Goal: Task Accomplishment & Management: Manage account settings

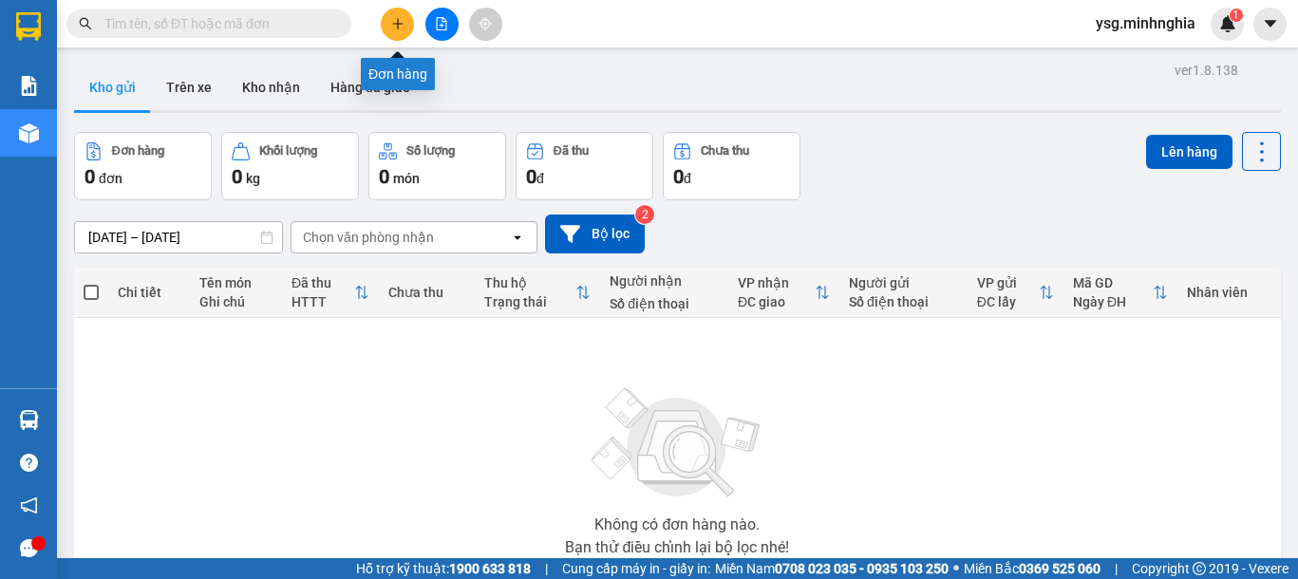
click at [405, 21] on button at bounding box center [397, 24] width 33 height 33
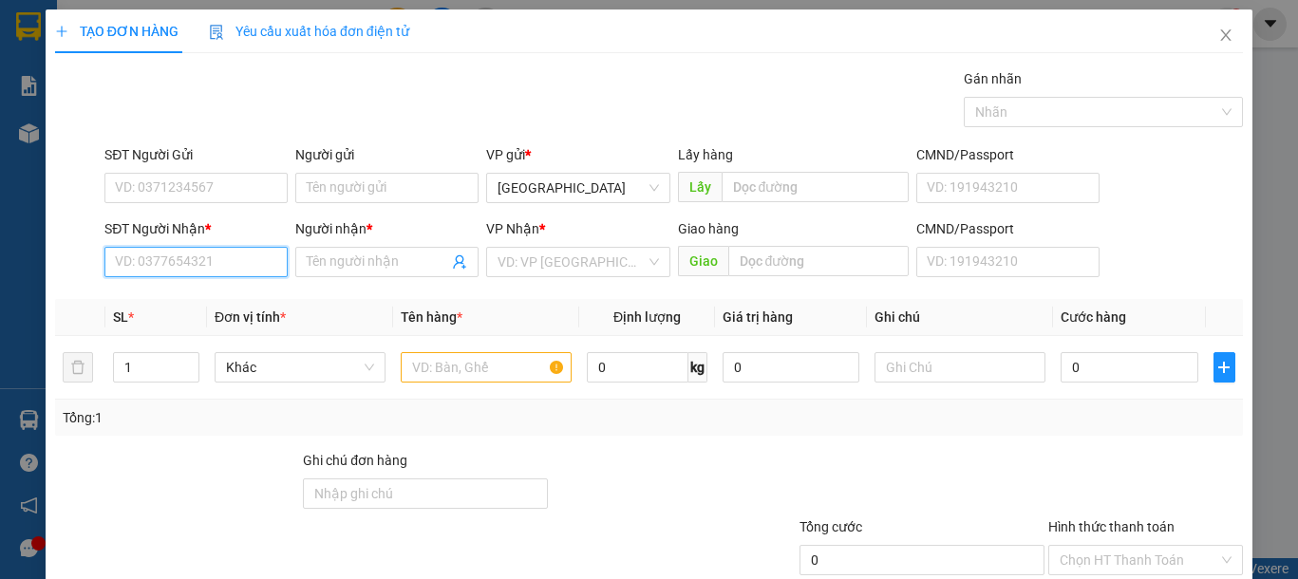
click at [172, 260] on input "SĐT Người Nhận *" at bounding box center [195, 262] width 183 height 30
click at [185, 292] on div "0901442660 - TÙNG" at bounding box center [194, 300] width 158 height 21
type input "0901442660"
type input "TÙNG"
type input "0901442660"
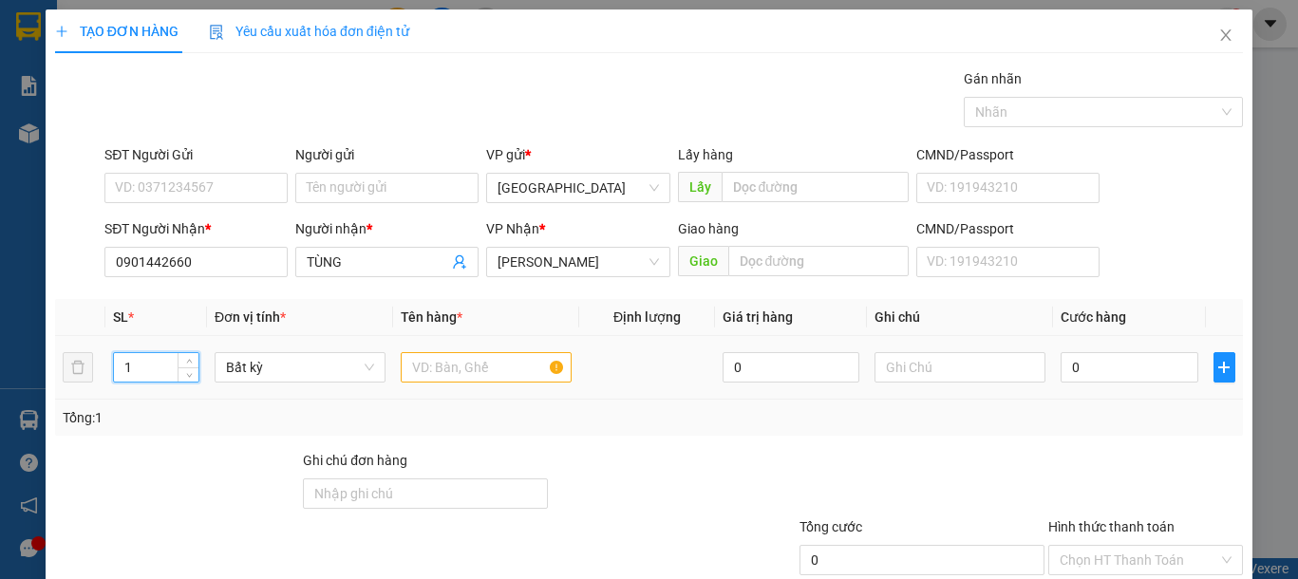
click at [89, 379] on tr "1 Bất kỳ 0 0" at bounding box center [649, 368] width 1188 height 64
type input "3"
click at [471, 367] on input "text" at bounding box center [486, 367] width 171 height 30
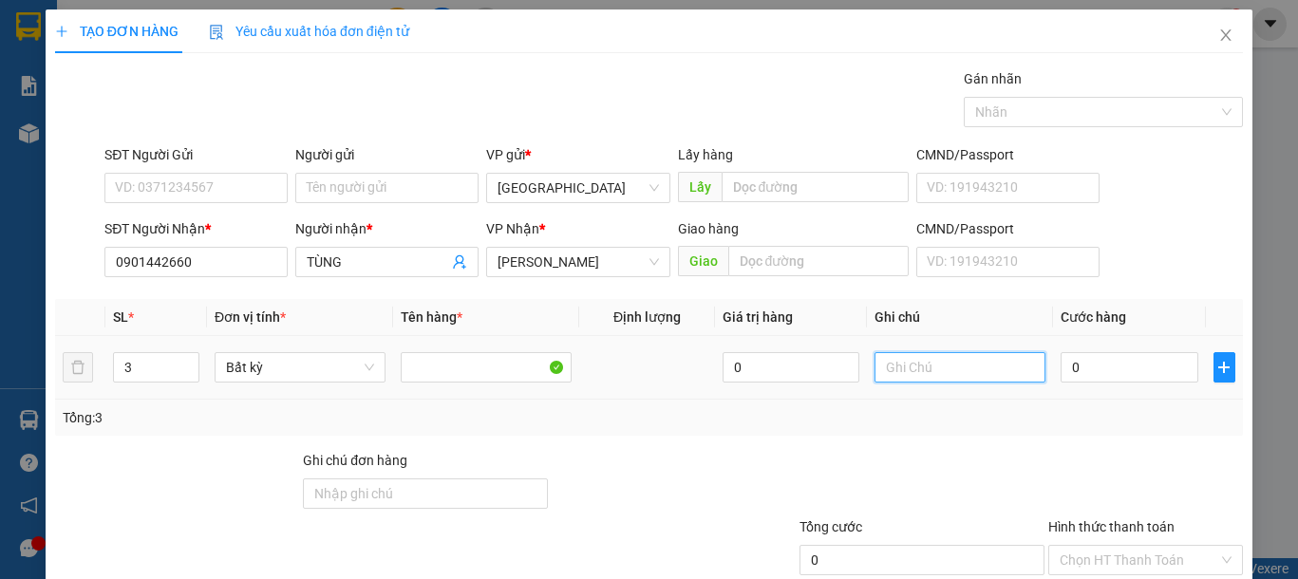
click at [887, 373] on input "text" at bounding box center [960, 367] width 171 height 30
type input "3 CỤC ĐEN ĐL"
click at [1075, 368] on input "0" at bounding box center [1129, 367] width 137 height 30
type input "1"
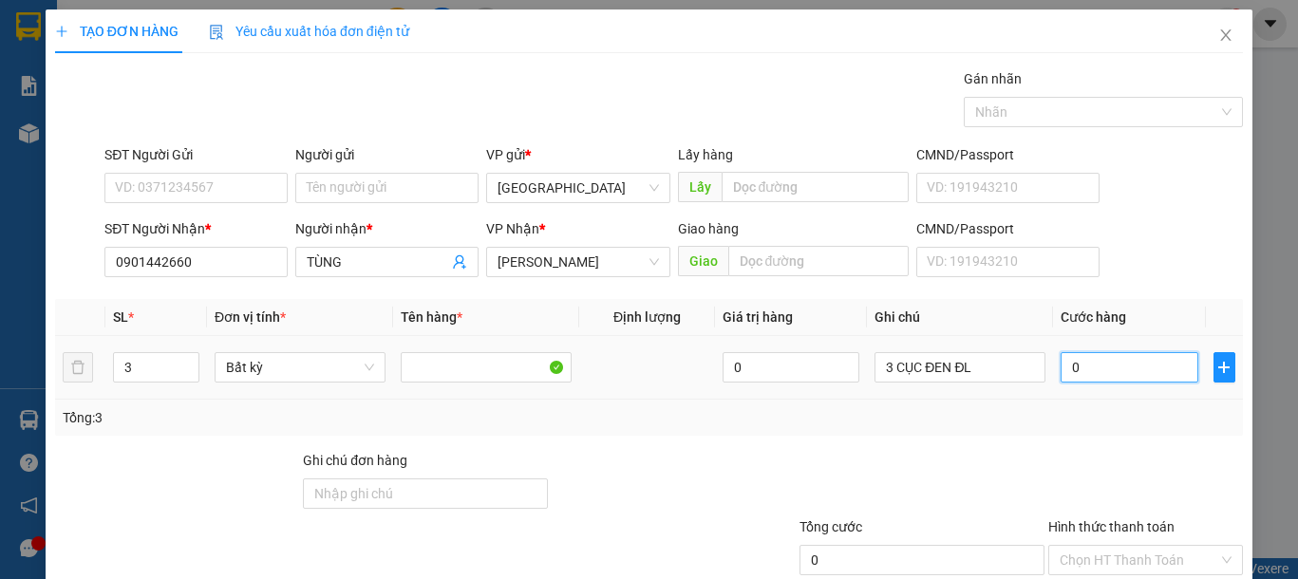
type input "1"
type input "15"
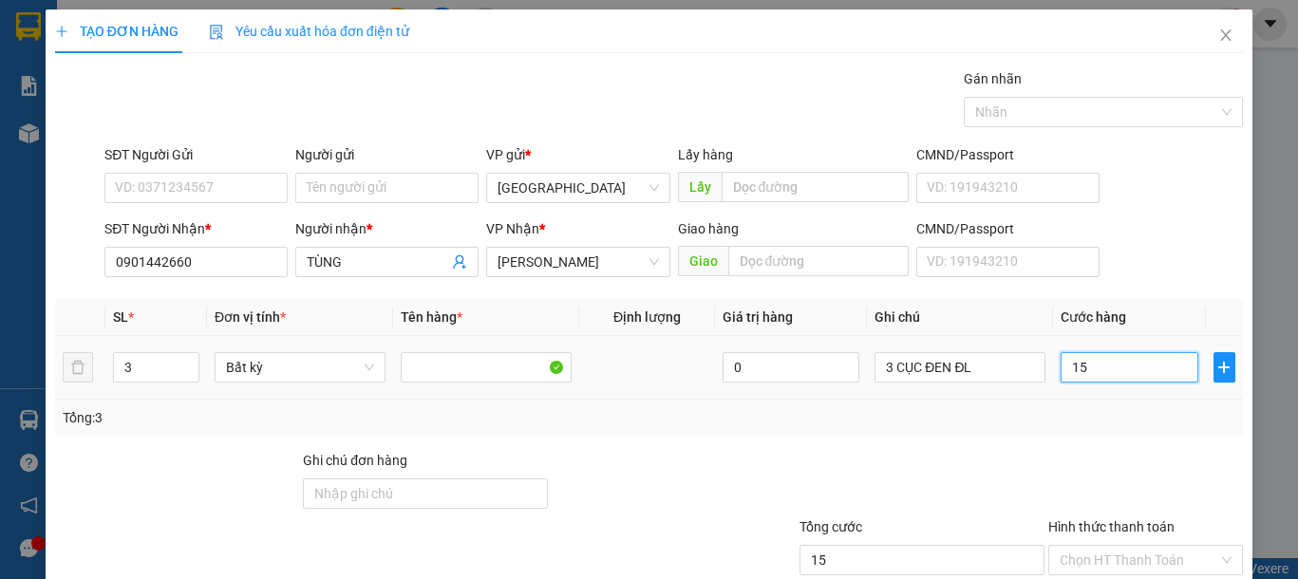
type input "150"
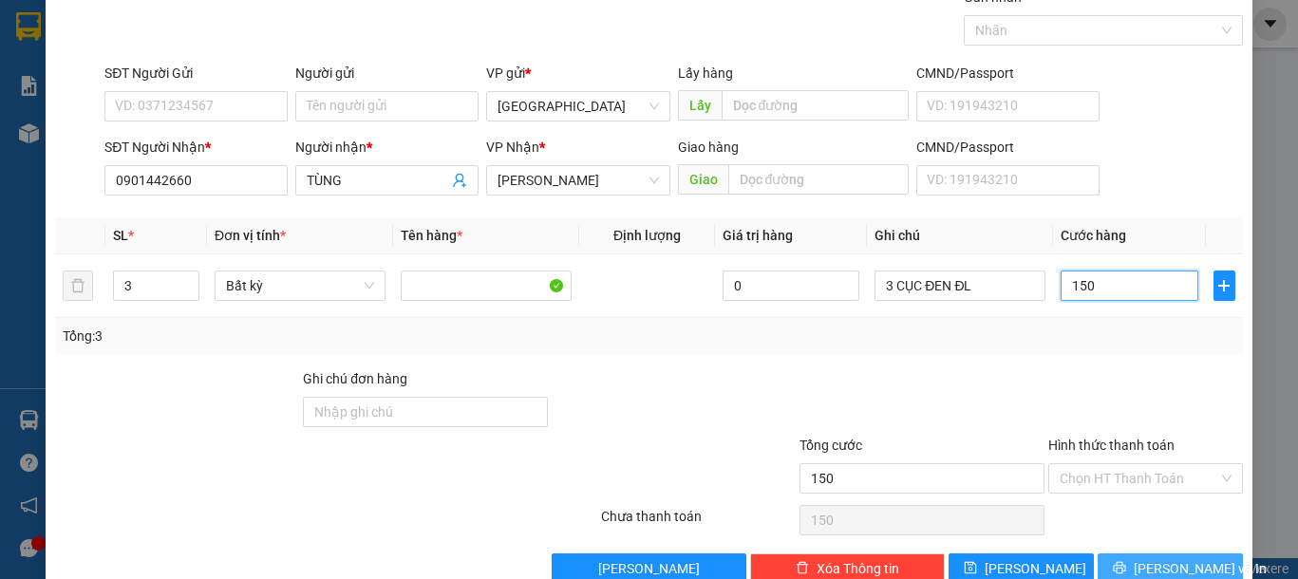
scroll to position [123, 0]
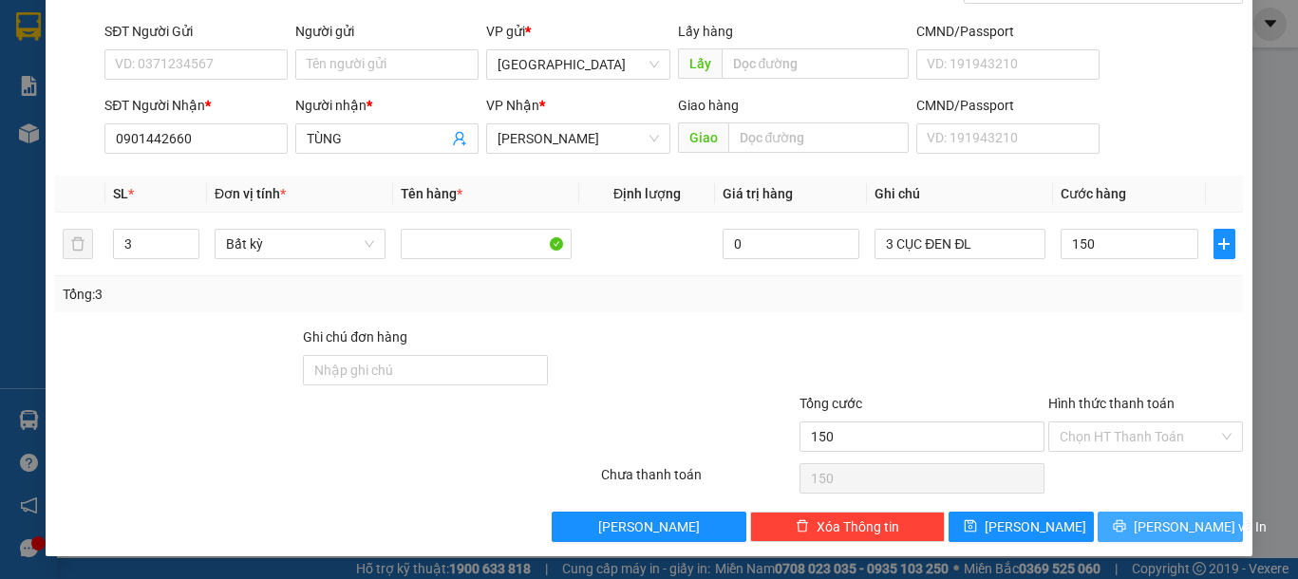
type input "150.000"
click at [1178, 531] on span "[PERSON_NAME] và In" at bounding box center [1200, 527] width 133 height 21
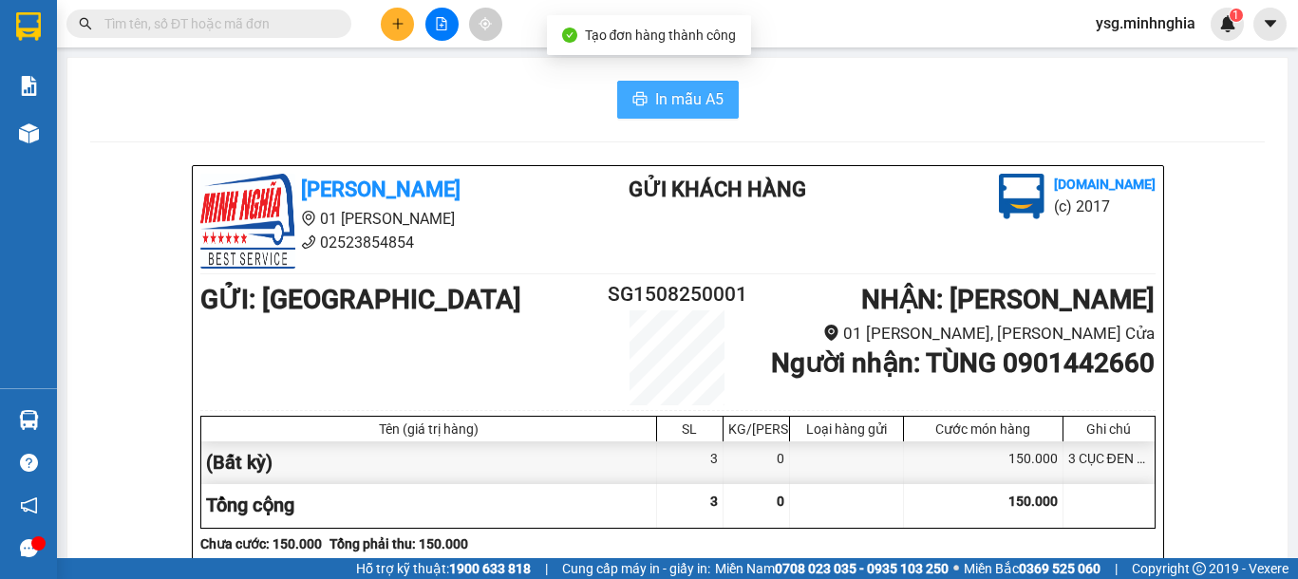
click at [655, 88] on span "In mẫu A5" at bounding box center [689, 99] width 68 height 24
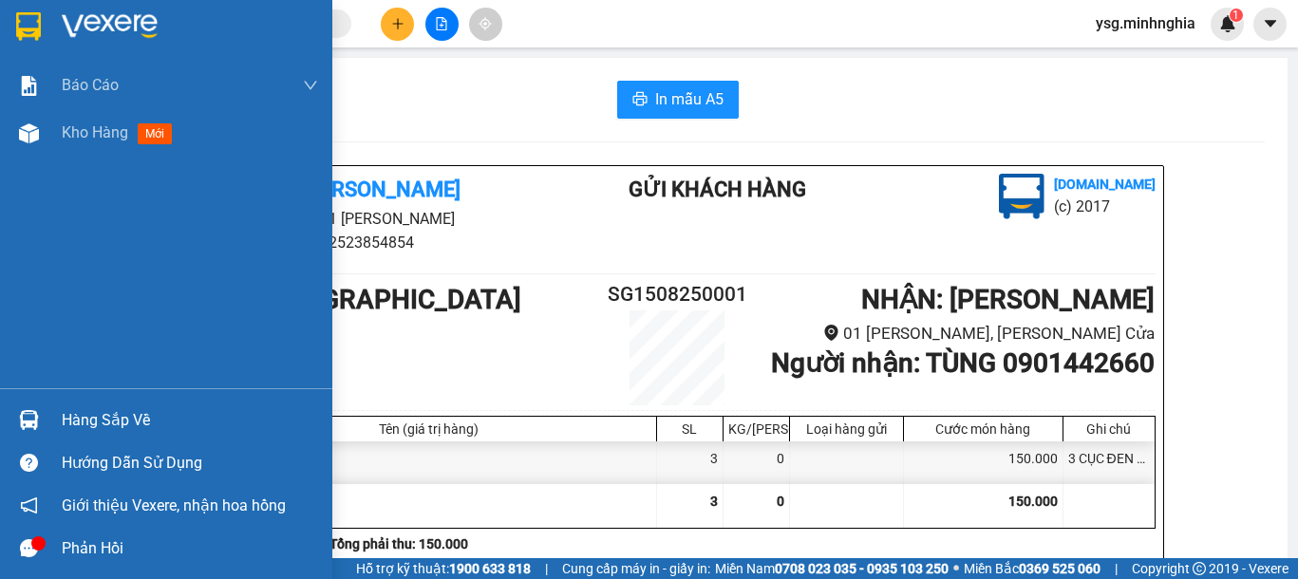
click at [47, 158] on div "Báo cáo Báo cáo dòng tiền (nhân viên) Doanh số tạo đơn theo VP gửi (nhân viên) …" at bounding box center [166, 225] width 332 height 327
click at [43, 158] on div "Báo cáo Báo cáo dòng tiền (nhân viên) Doanh số tạo đơn theo VP gửi (nhân viên) …" at bounding box center [166, 225] width 332 height 327
click at [30, 136] on img at bounding box center [29, 133] width 20 height 20
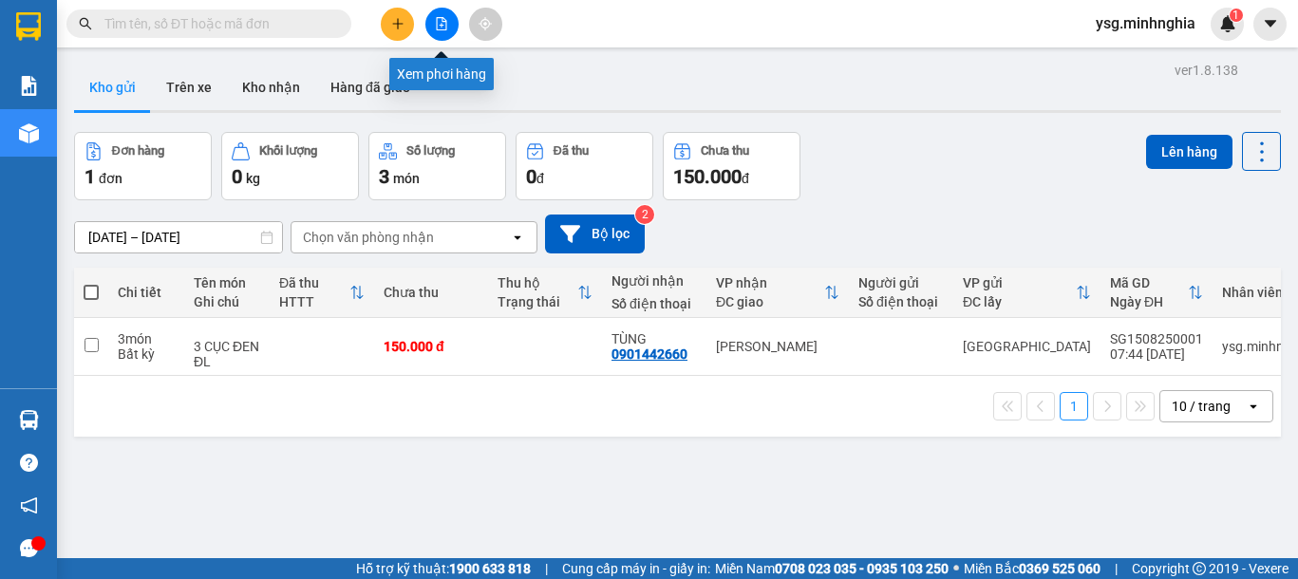
click at [443, 32] on button at bounding box center [441, 24] width 33 height 33
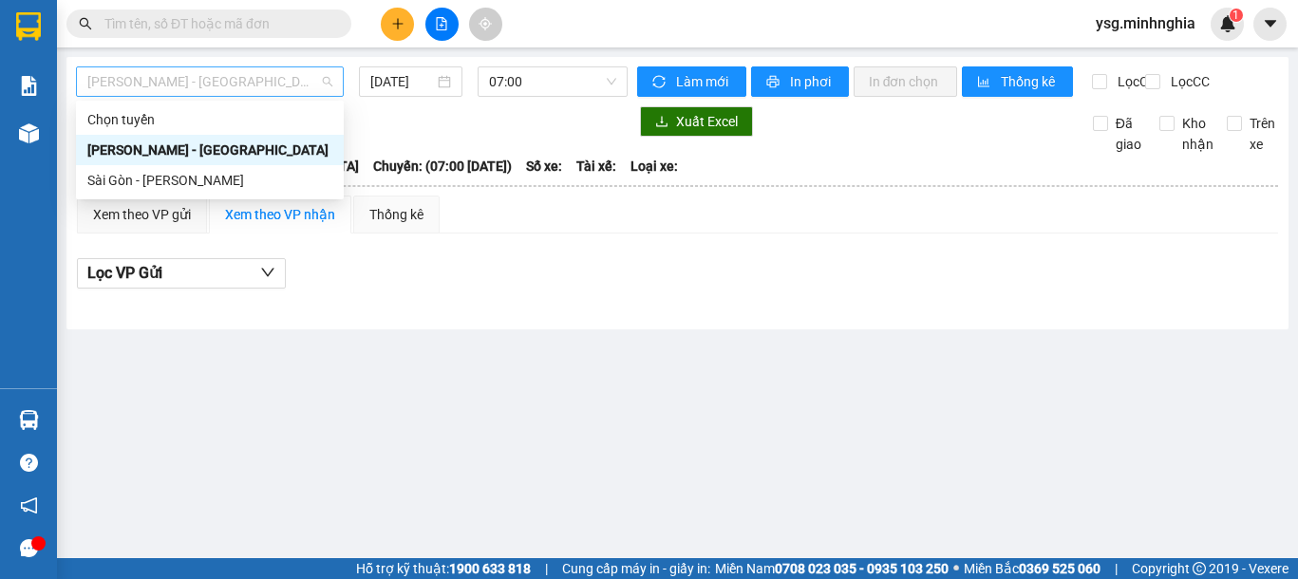
click at [294, 74] on span "[PERSON_NAME] - [GEOGRAPHIC_DATA]" at bounding box center [209, 81] width 245 height 28
click at [181, 181] on div "Sài Gòn - [PERSON_NAME]" at bounding box center [209, 180] width 245 height 21
type input "[DATE]"
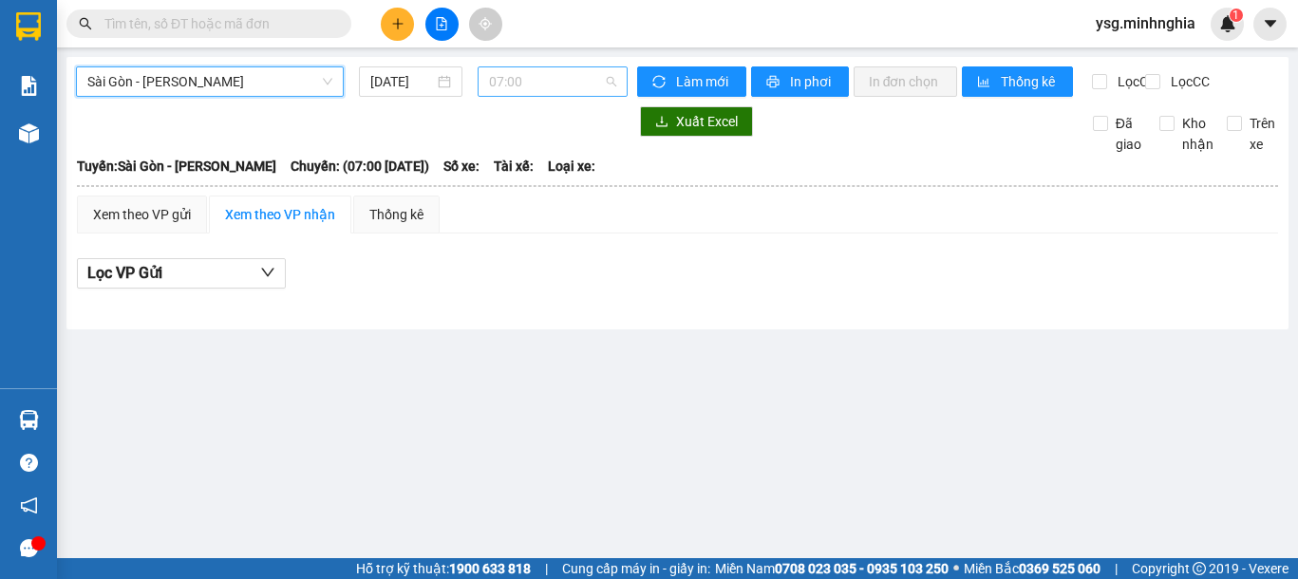
click at [520, 89] on span "07:00" at bounding box center [552, 81] width 127 height 28
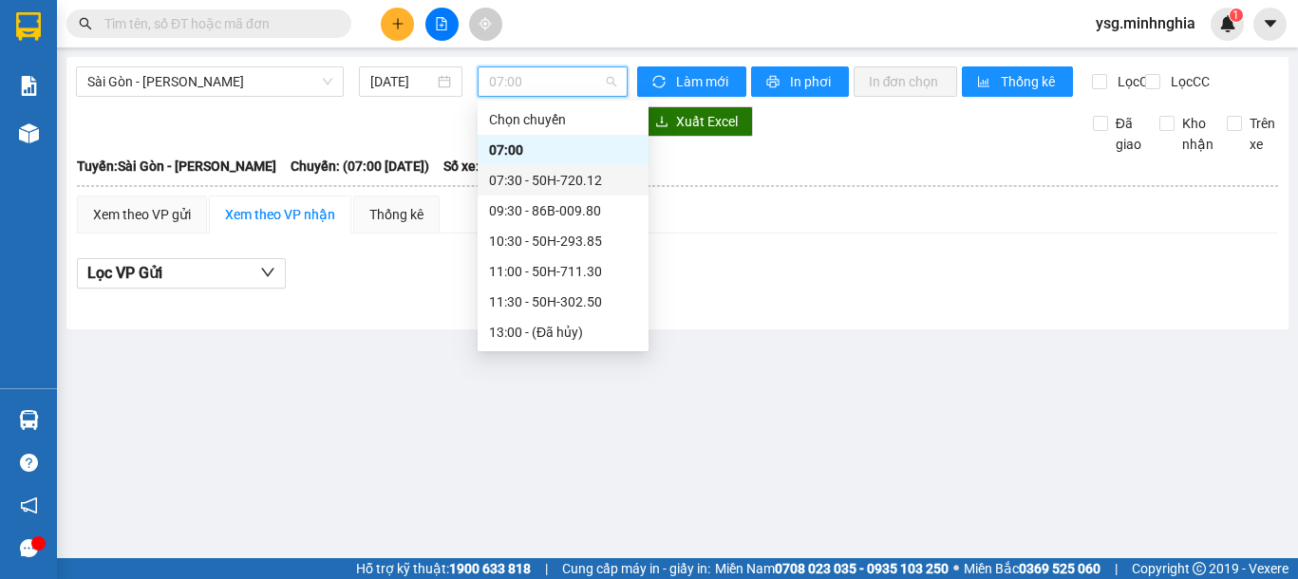
click at [533, 179] on div "07:30 - 50H-720.12" at bounding box center [563, 180] width 148 height 21
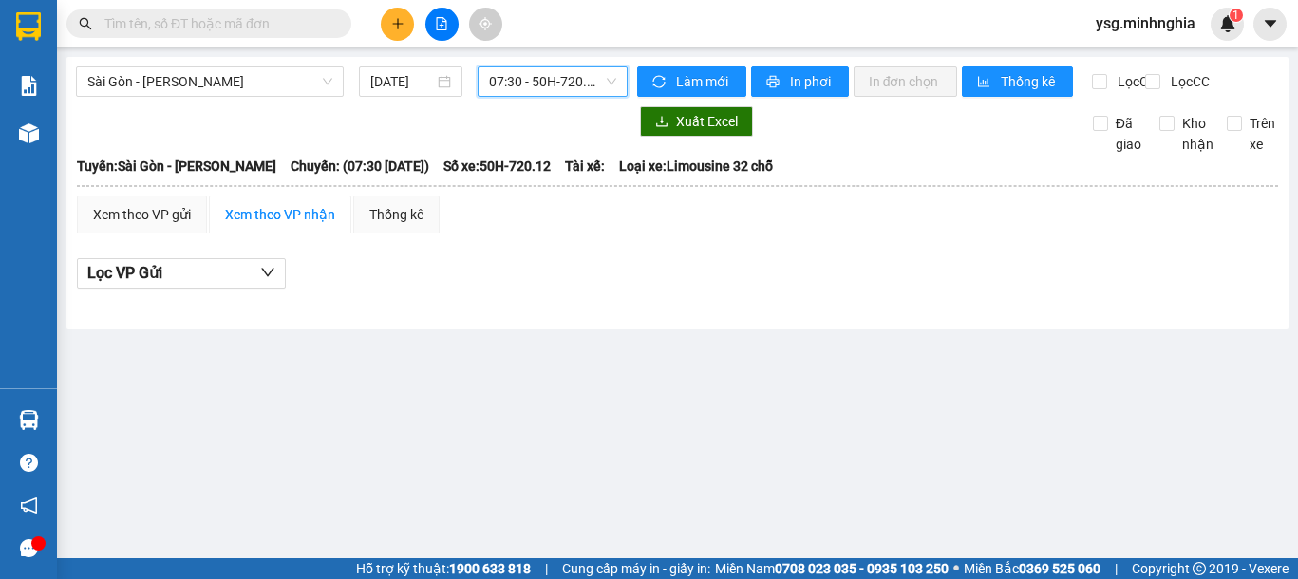
click at [399, 25] on icon "plus" at bounding box center [397, 23] width 13 height 13
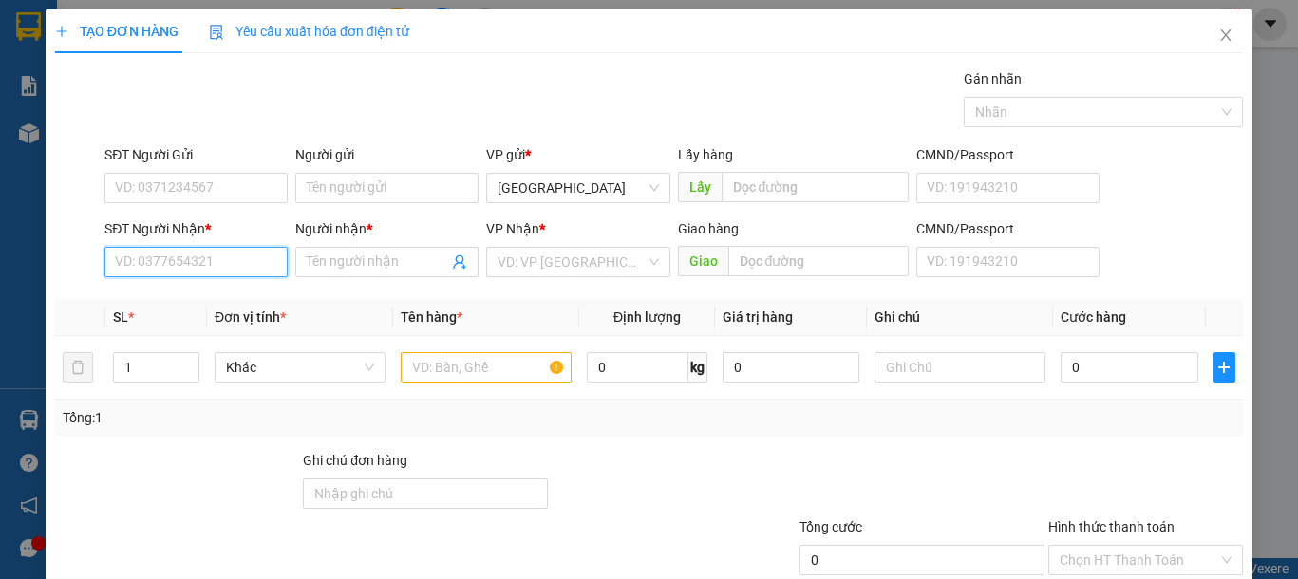
click at [192, 272] on input "SĐT Người Nhận *" at bounding box center [195, 262] width 183 height 30
click at [243, 305] on div "0933979781 - PHÚC" at bounding box center [208, 300] width 187 height 21
type input "0933979781"
type input "PHÚC"
type input "NGÃ 3 SÔNG LŨY"
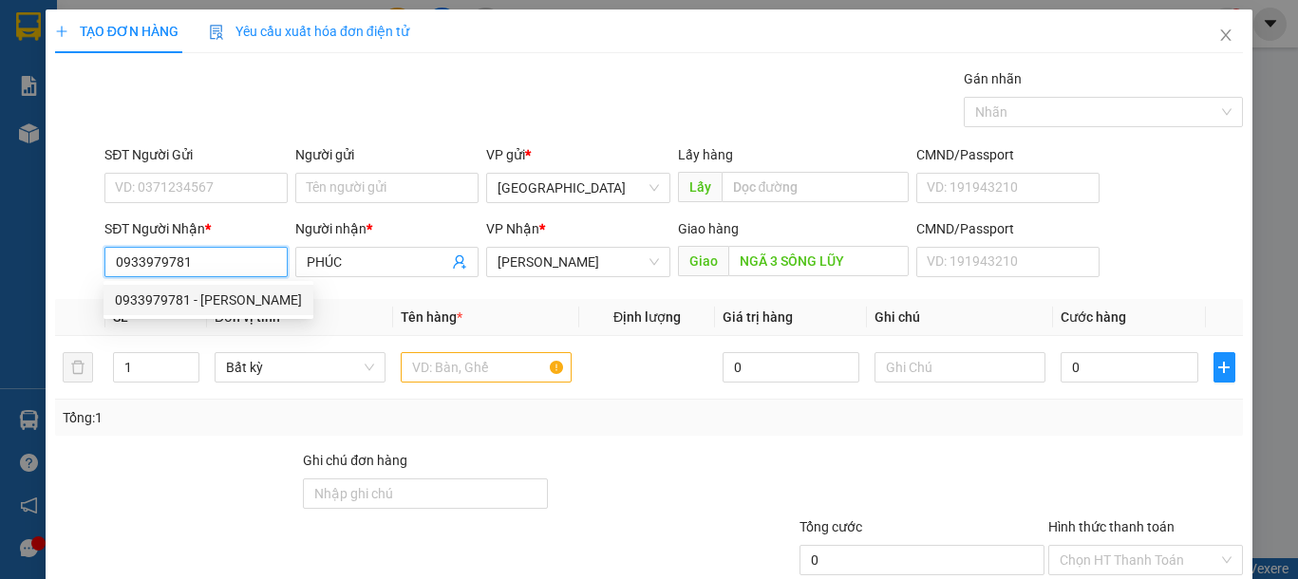
type input "0933979781"
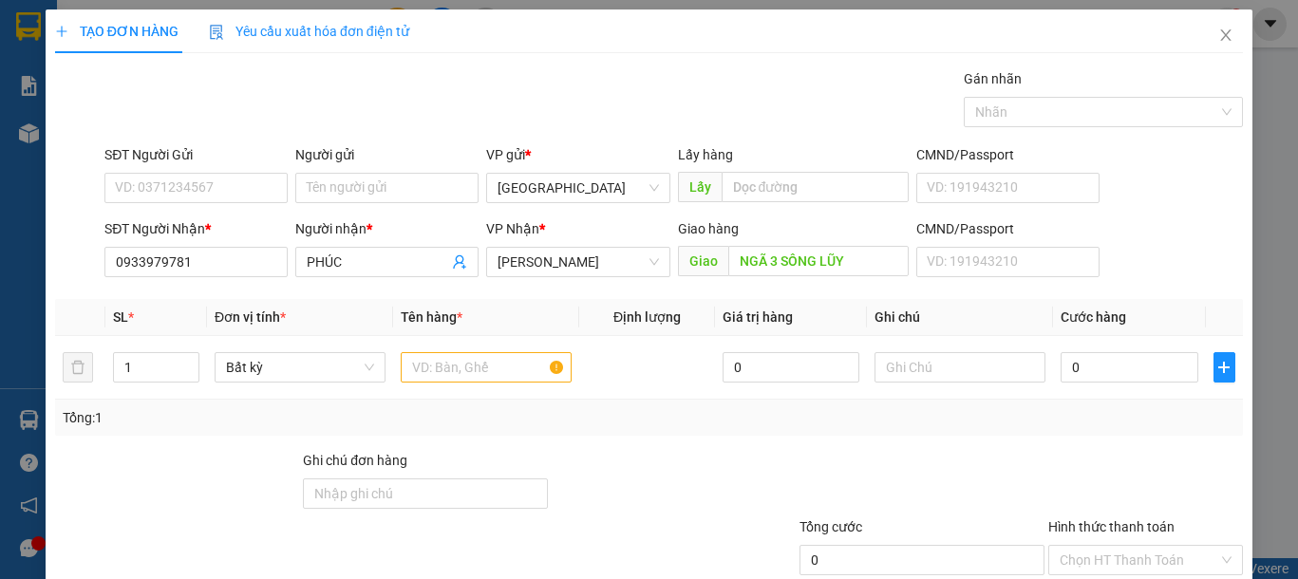
click at [141, 208] on div "SĐT Người Gửi VD: 0371234567" at bounding box center [195, 177] width 183 height 66
click at [159, 195] on input "SĐT Người Gửi" at bounding box center [195, 188] width 183 height 30
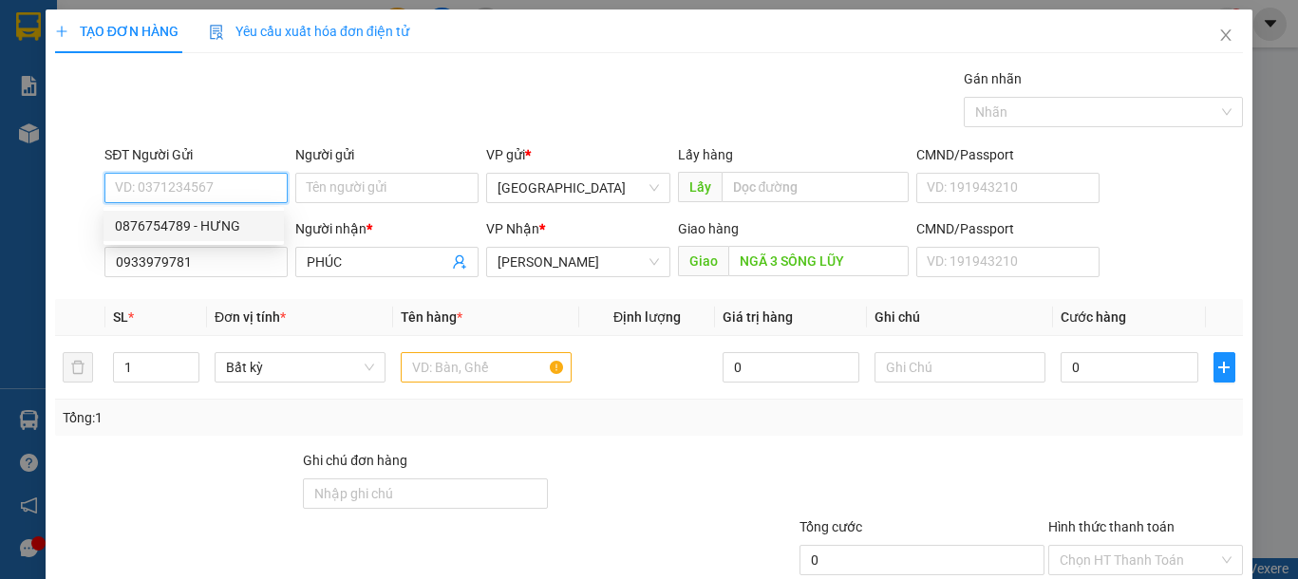
drag, startPoint x: 209, startPoint y: 228, endPoint x: 358, endPoint y: 310, distance: 170.0
click at [217, 230] on div "0876754789 - HƯNG" at bounding box center [194, 226] width 158 height 21
type input "0876754789"
type input "HƯNG"
click at [460, 367] on input "text" at bounding box center [486, 367] width 171 height 30
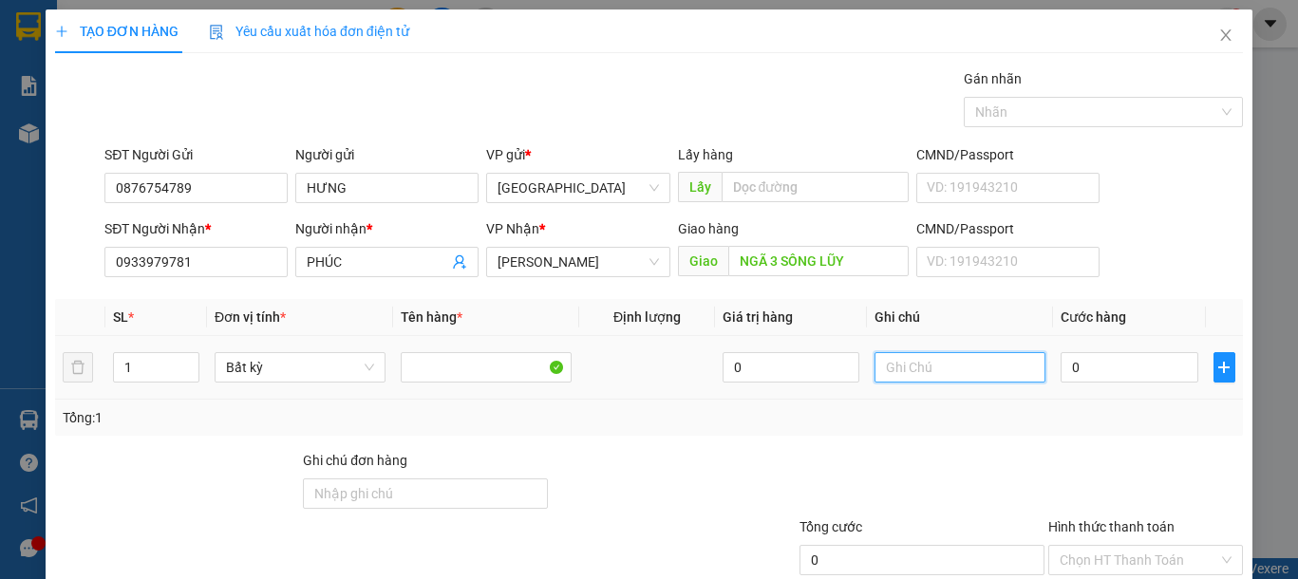
click at [995, 370] on input "text" at bounding box center [960, 367] width 171 height 30
type input "1 CỤC ĐEN QA"
click at [1129, 372] on input "0" at bounding box center [1129, 367] width 137 height 30
type input "5"
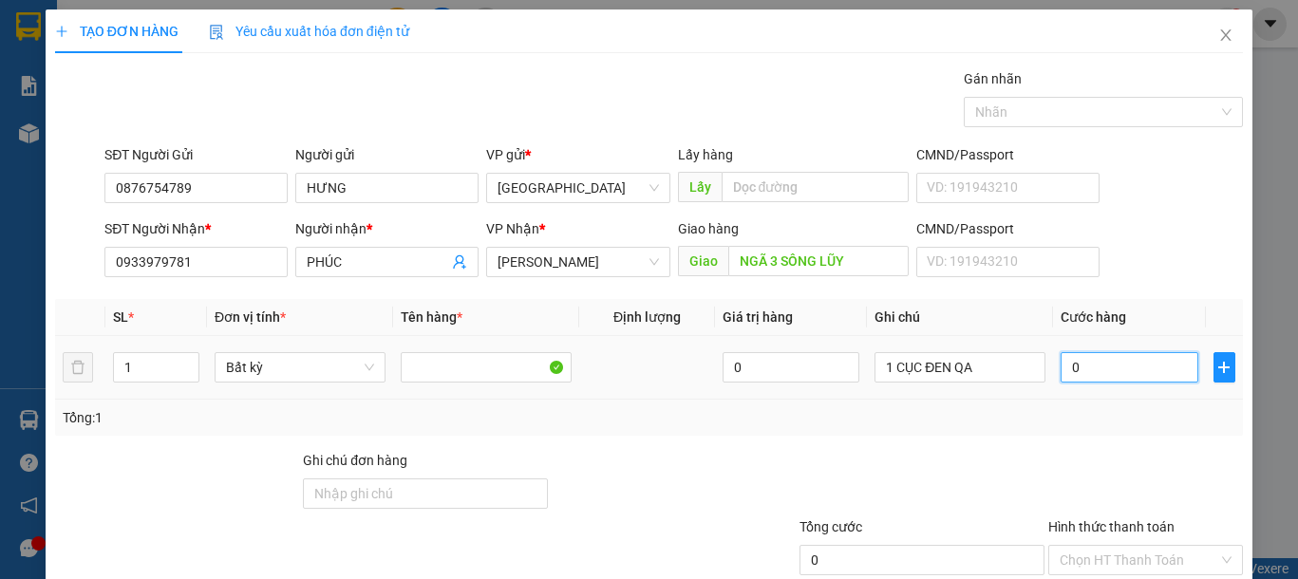
type input "5"
type input "50"
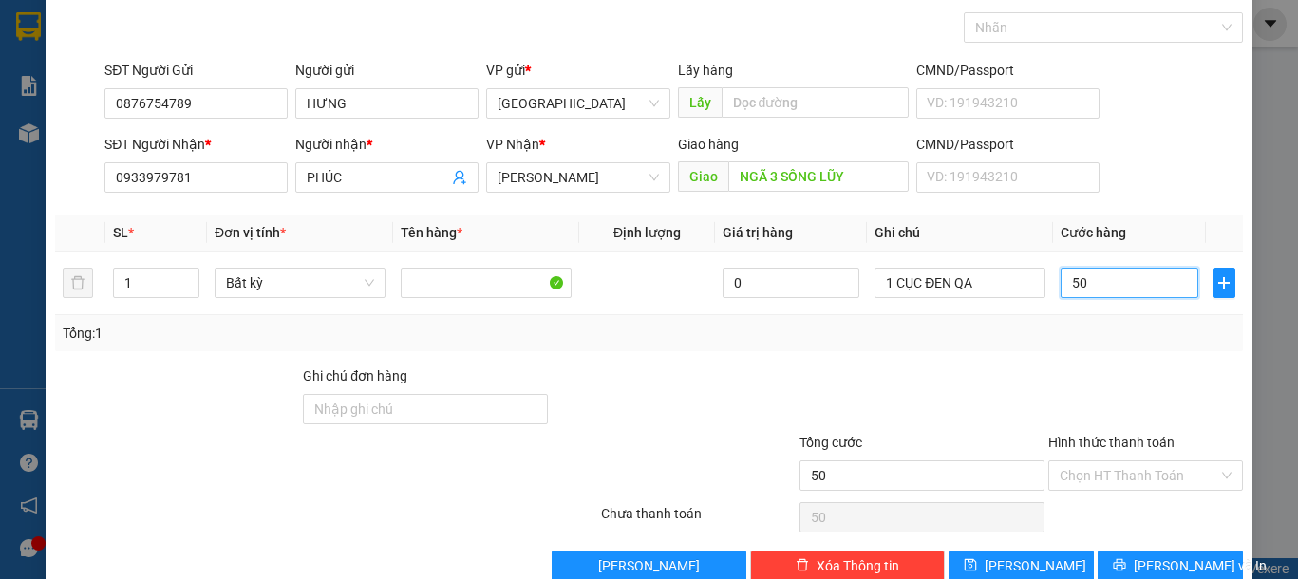
scroll to position [123, 0]
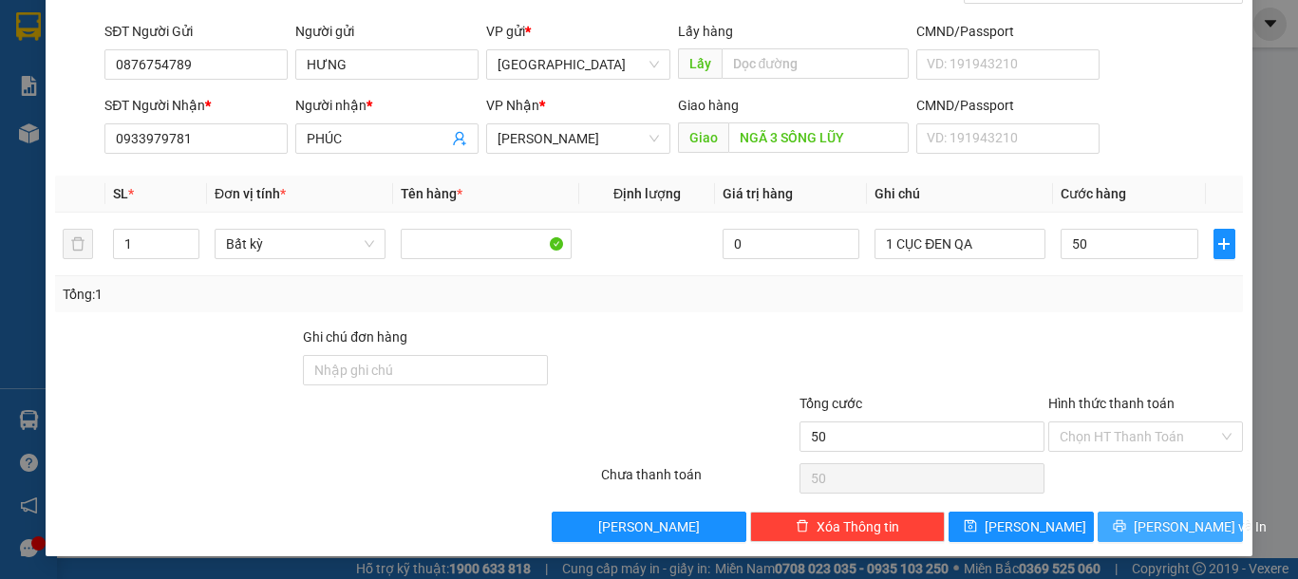
type input "50.000"
click at [1190, 515] on button "[PERSON_NAME] và In" at bounding box center [1170, 527] width 145 height 30
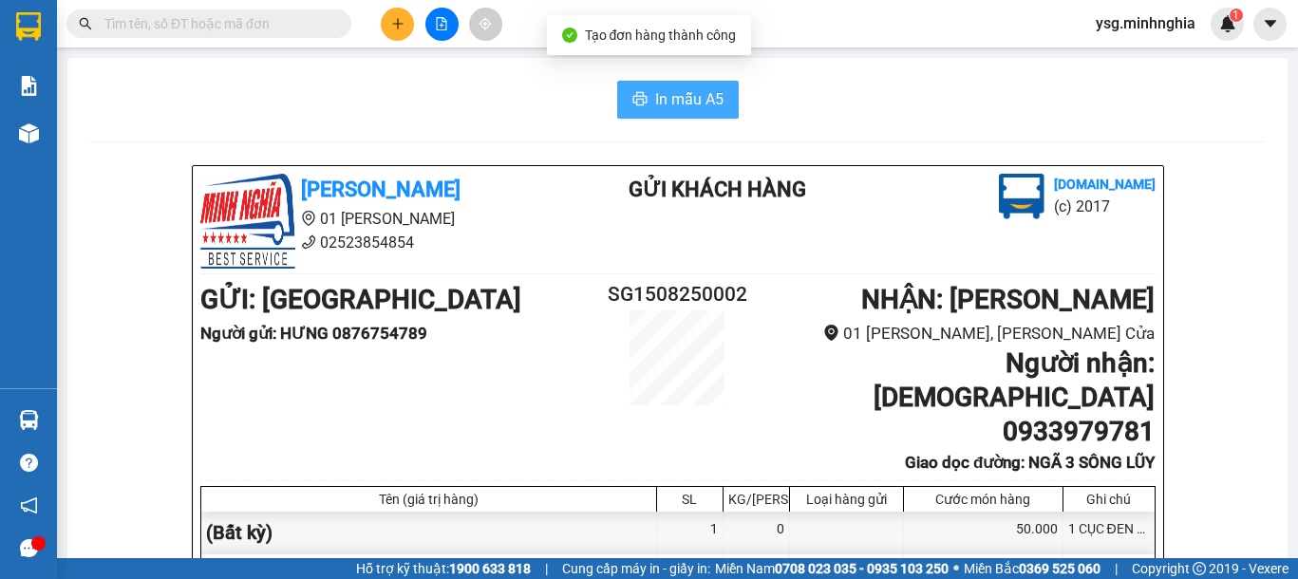
click at [643, 104] on button "In mẫu A5" at bounding box center [678, 100] width 122 height 38
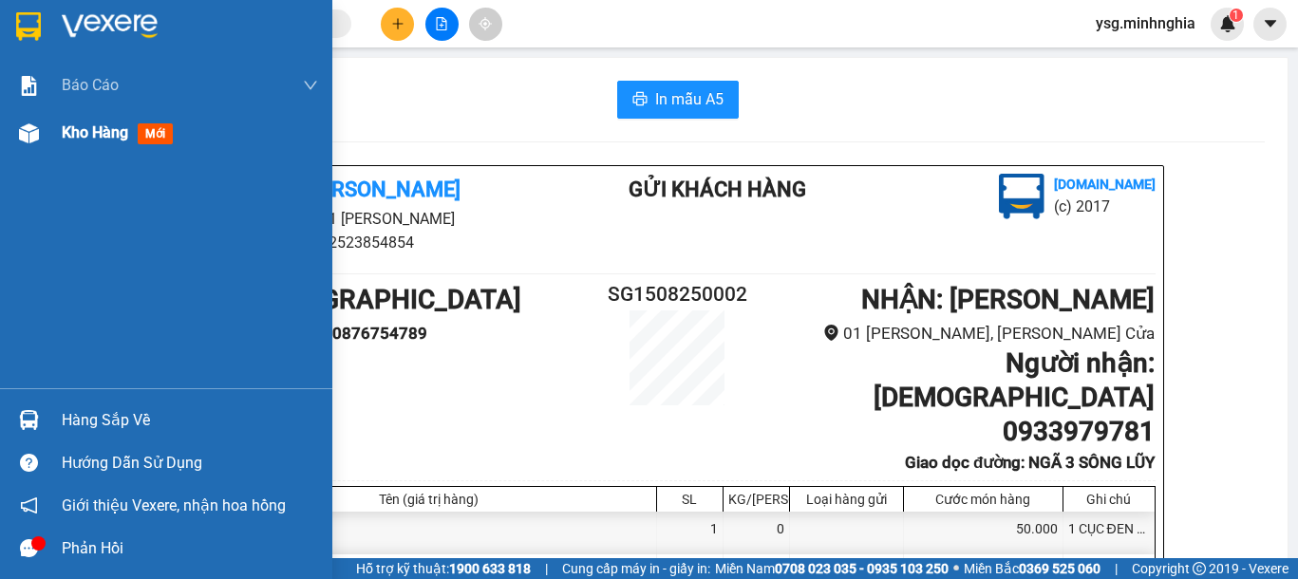
click at [17, 145] on div at bounding box center [28, 133] width 33 height 33
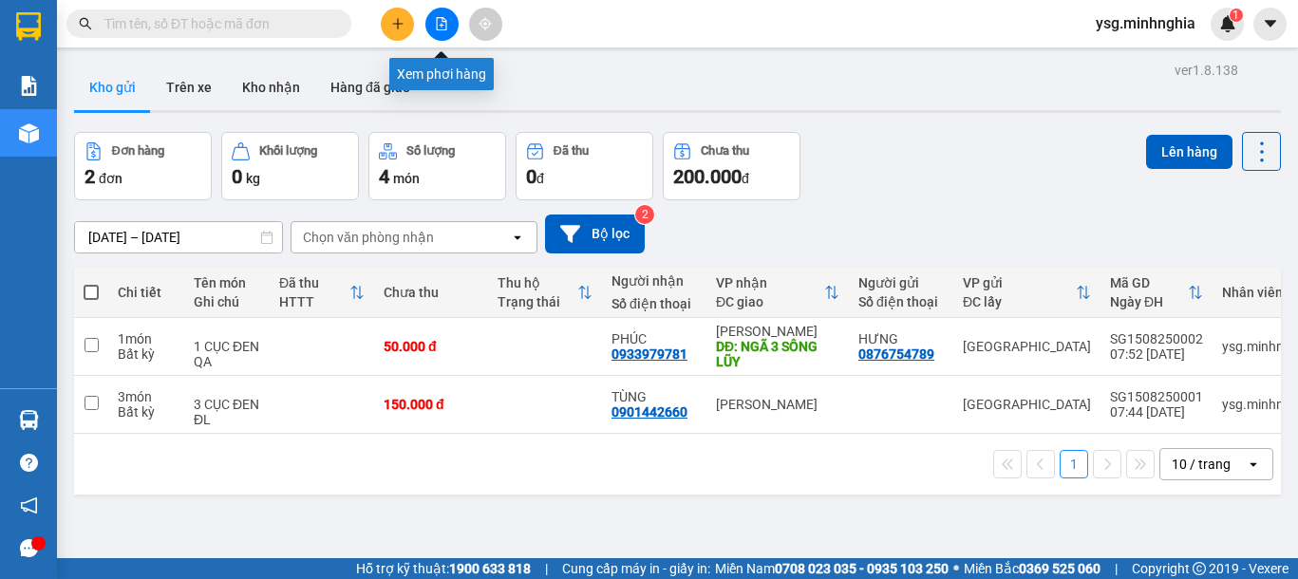
click at [448, 25] on button at bounding box center [441, 24] width 33 height 33
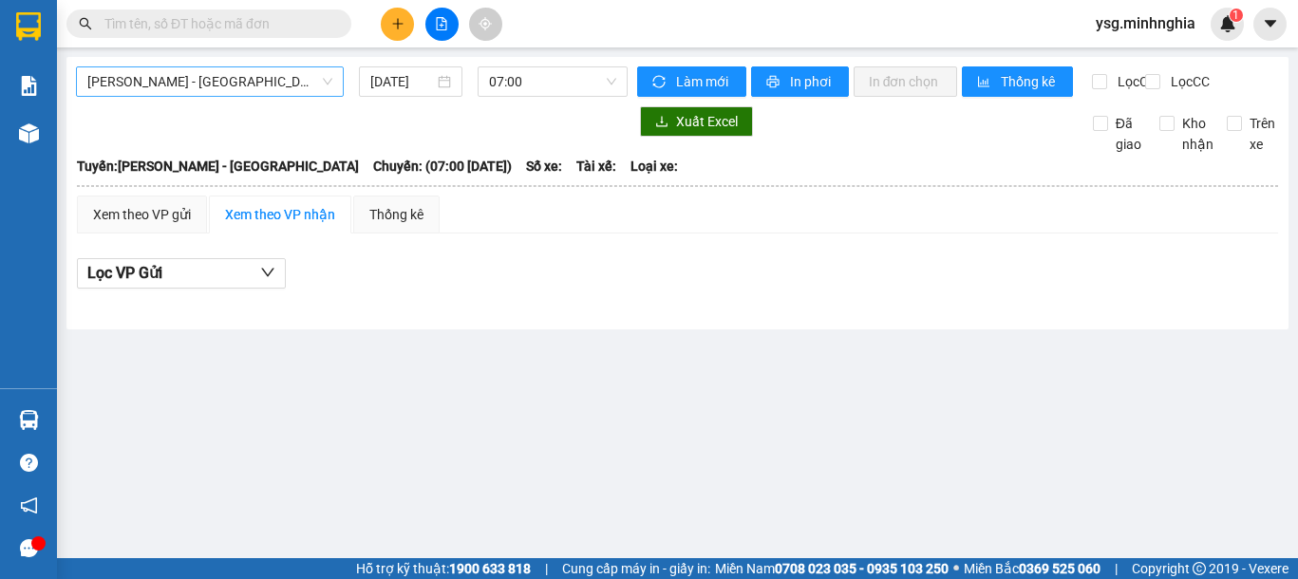
click at [162, 80] on span "[PERSON_NAME] - [GEOGRAPHIC_DATA]" at bounding box center [209, 81] width 245 height 28
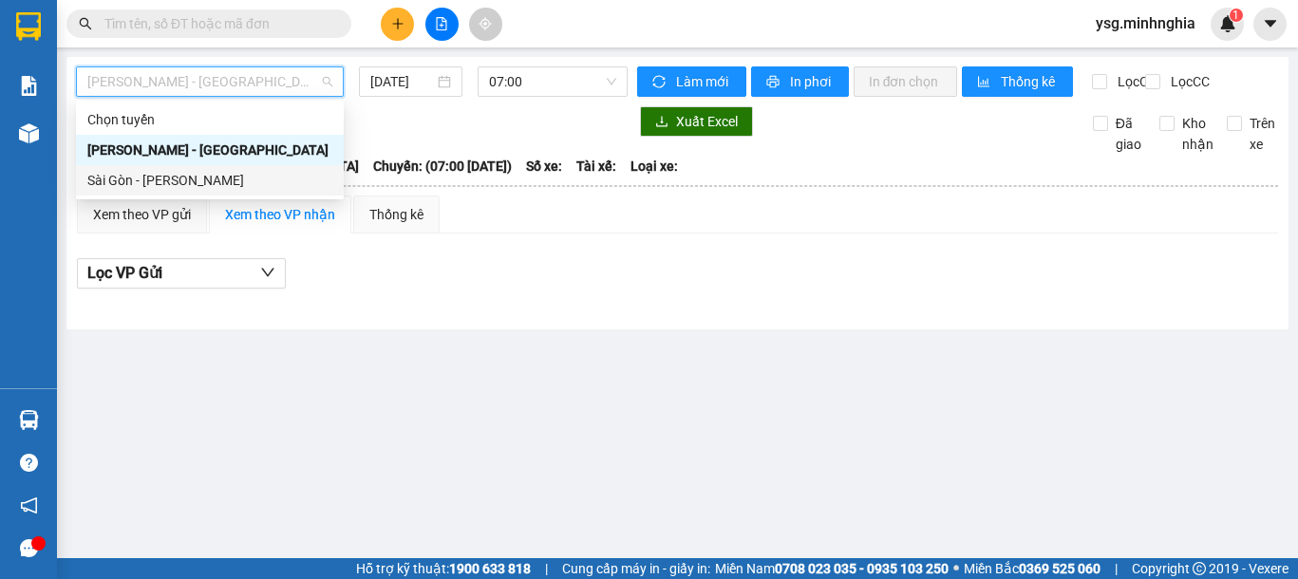
click at [152, 178] on div "Sài Gòn - [PERSON_NAME]" at bounding box center [209, 180] width 245 height 21
type input "[DATE]"
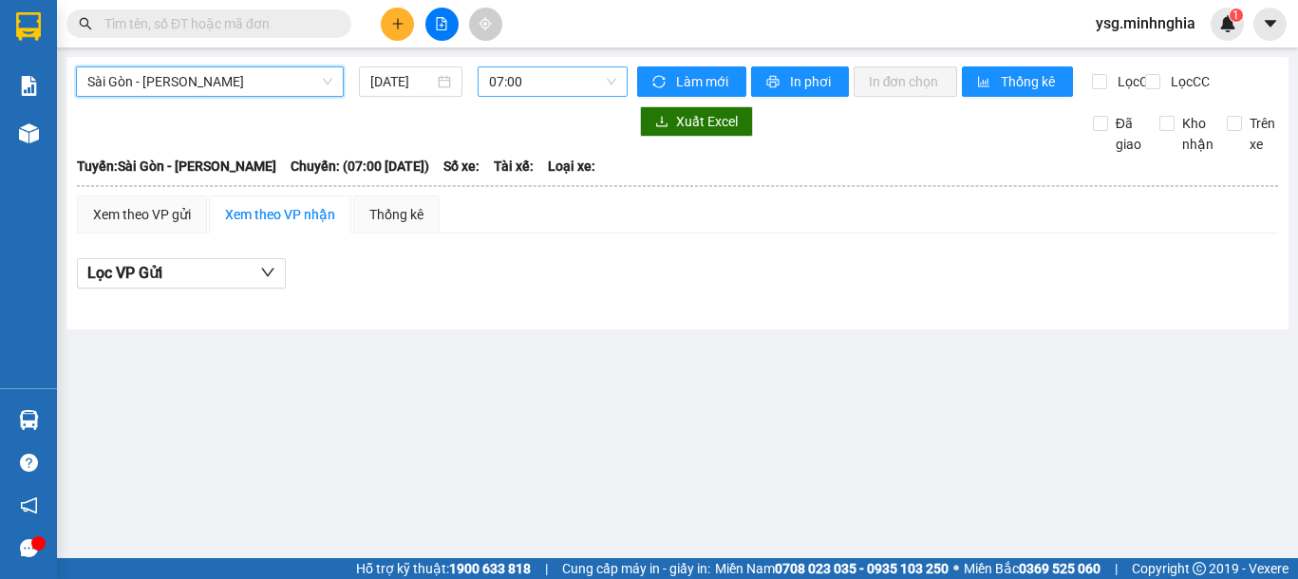
click at [525, 90] on span "07:00" at bounding box center [552, 81] width 127 height 28
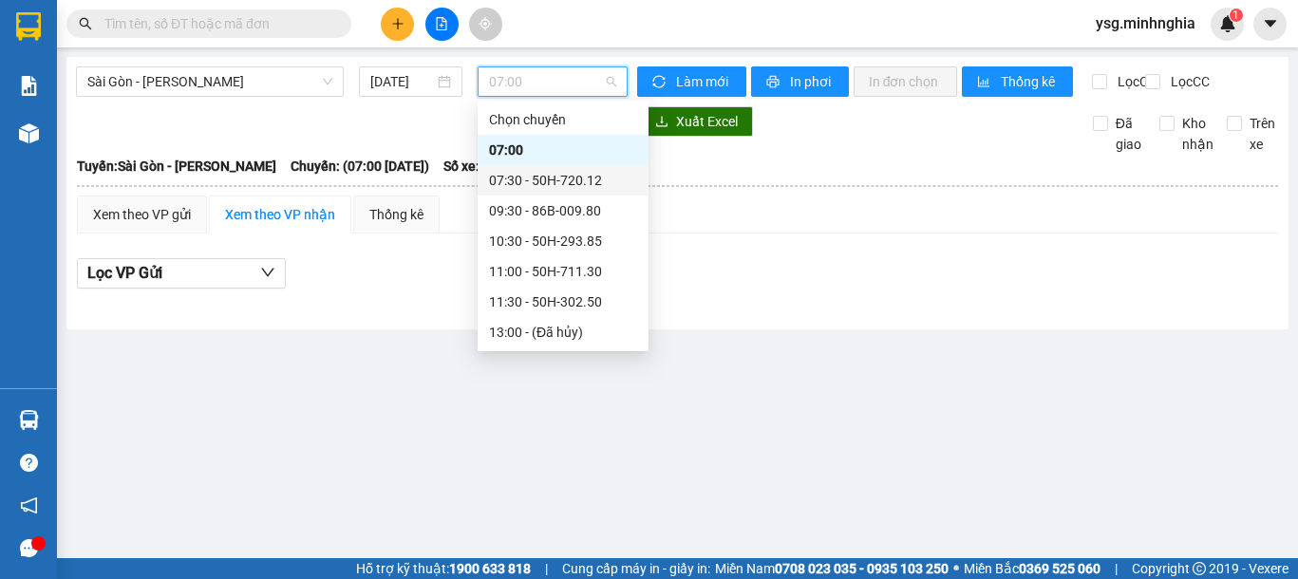
click at [562, 186] on div "07:30 - 50H-720.12" at bounding box center [563, 180] width 148 height 21
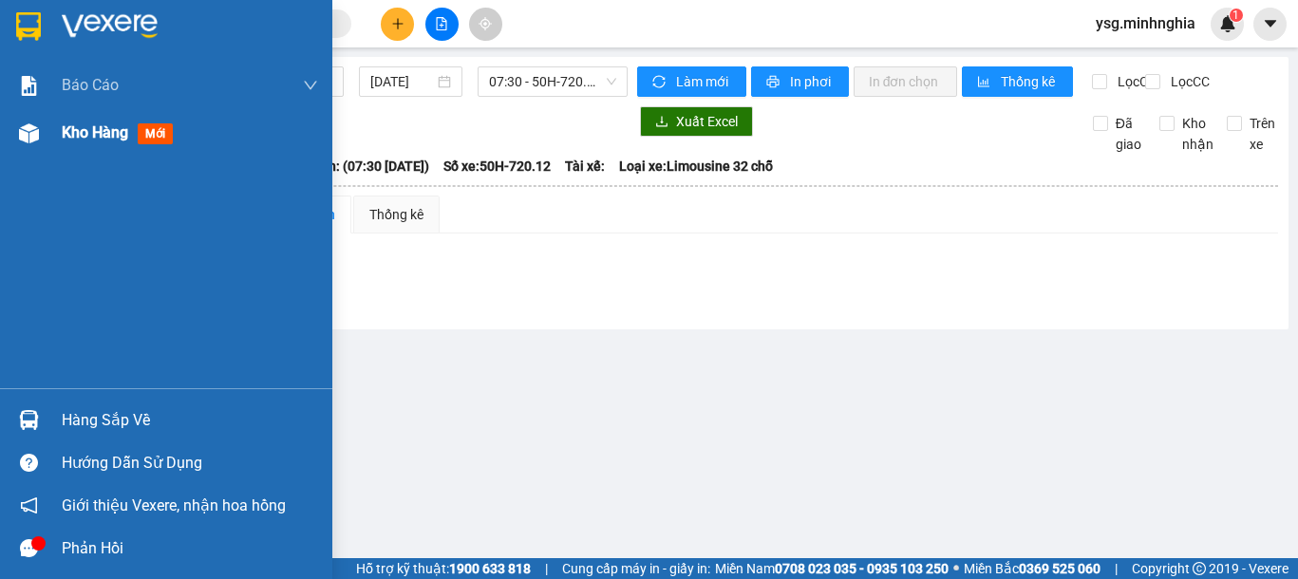
click at [34, 147] on div at bounding box center [28, 133] width 33 height 33
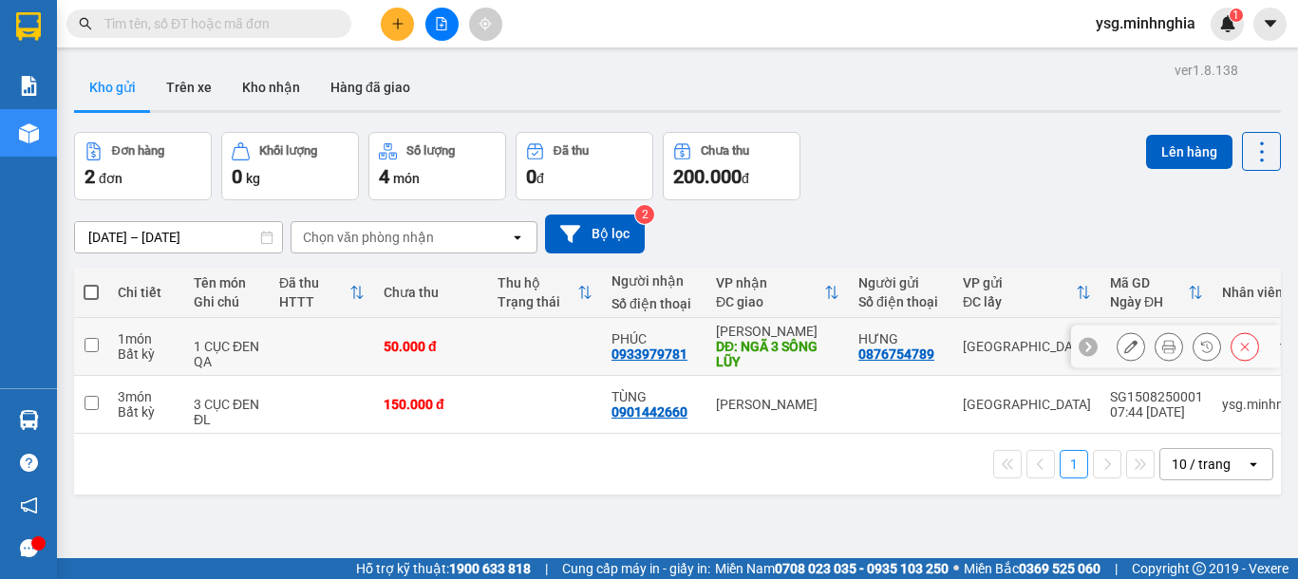
drag, startPoint x: 404, startPoint y: 338, endPoint x: 397, endPoint y: 380, distance: 42.3
click at [404, 345] on div "50.000 đ" at bounding box center [431, 346] width 95 height 15
checkbox input "true"
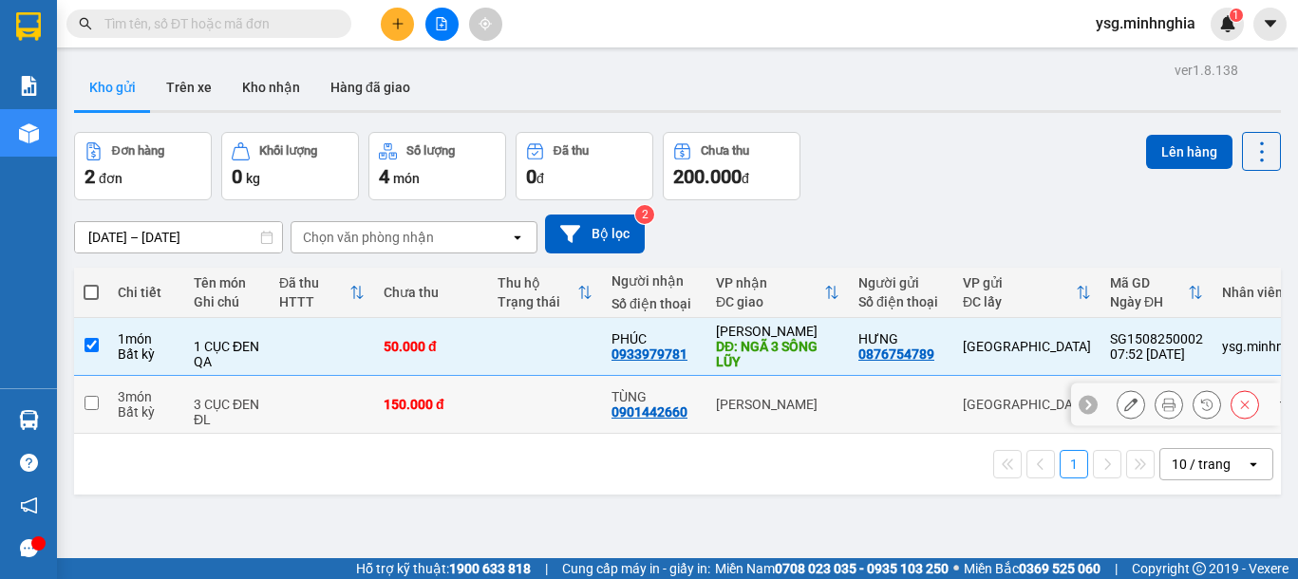
click at [396, 398] on div "150.000 đ" at bounding box center [431, 404] width 95 height 15
checkbox input "true"
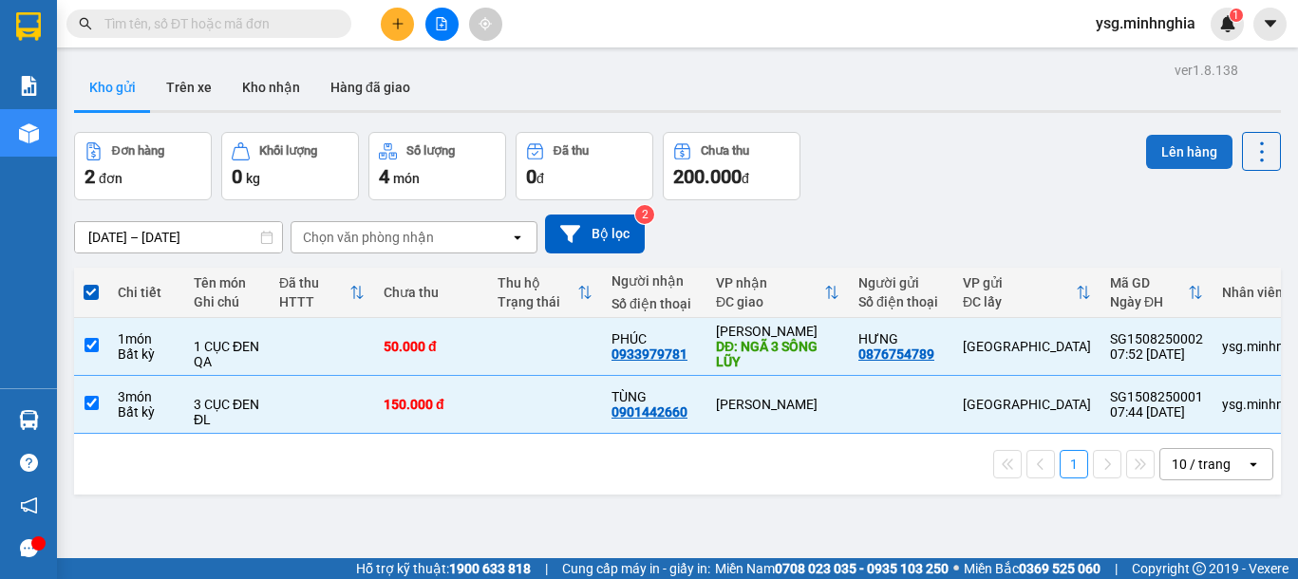
click at [1173, 158] on button "Lên hàng" at bounding box center [1189, 152] width 86 height 34
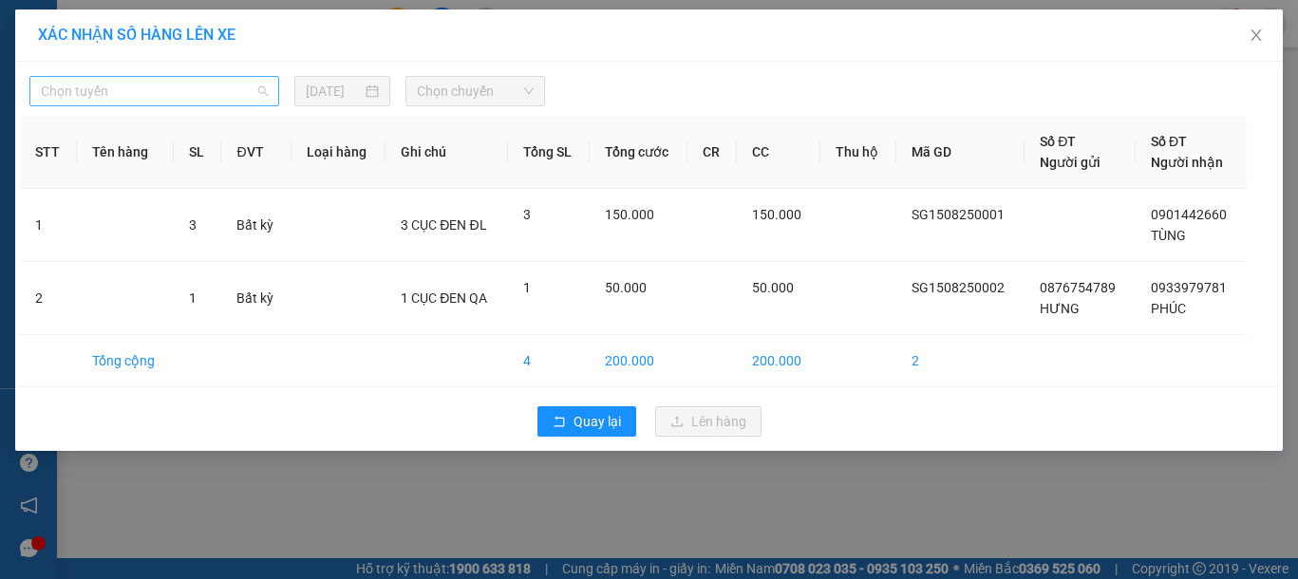
click at [238, 103] on span "Chọn tuyến" at bounding box center [154, 91] width 227 height 28
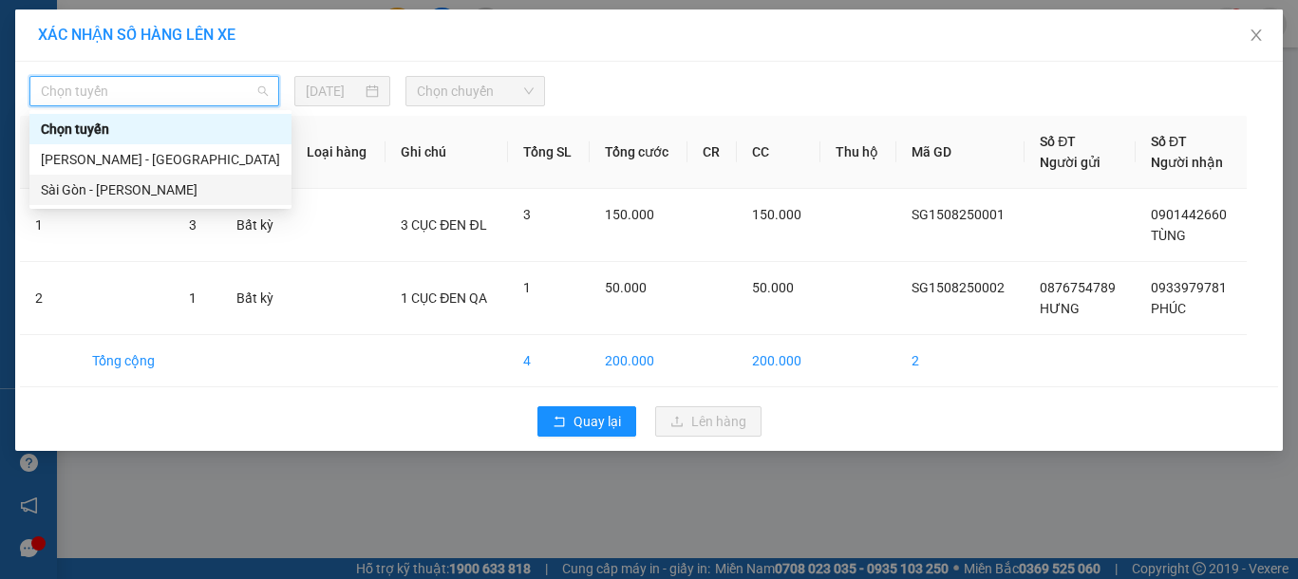
click at [162, 179] on div "Sài Gòn - [PERSON_NAME]" at bounding box center [160, 189] width 239 height 21
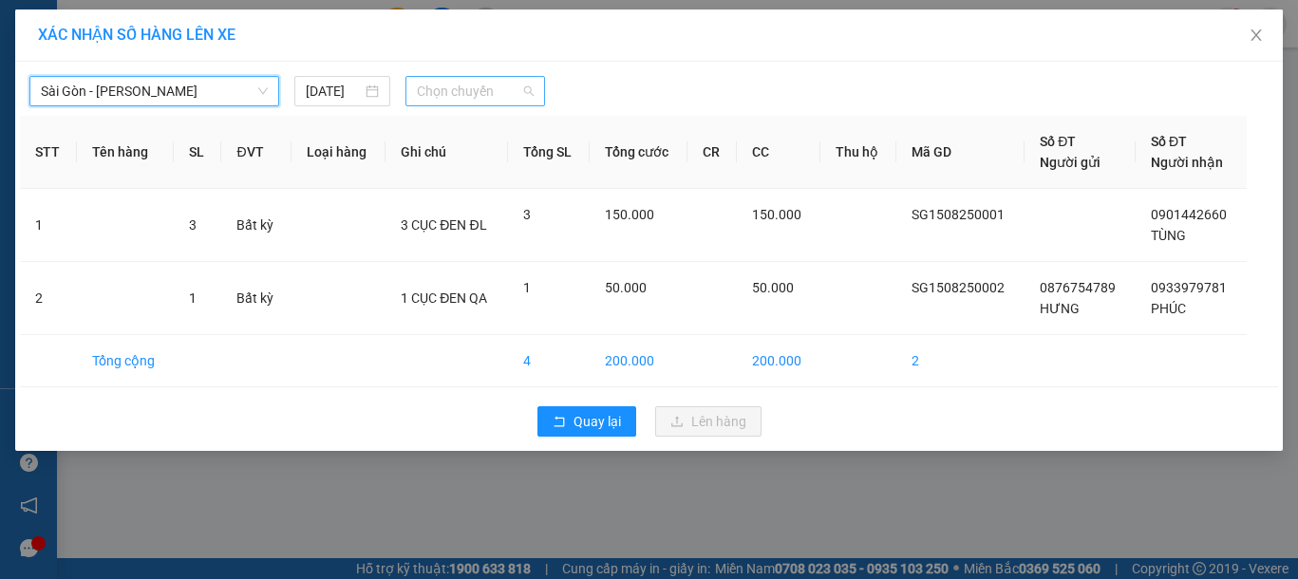
click at [426, 104] on span "Chọn chuyến" at bounding box center [475, 91] width 117 height 28
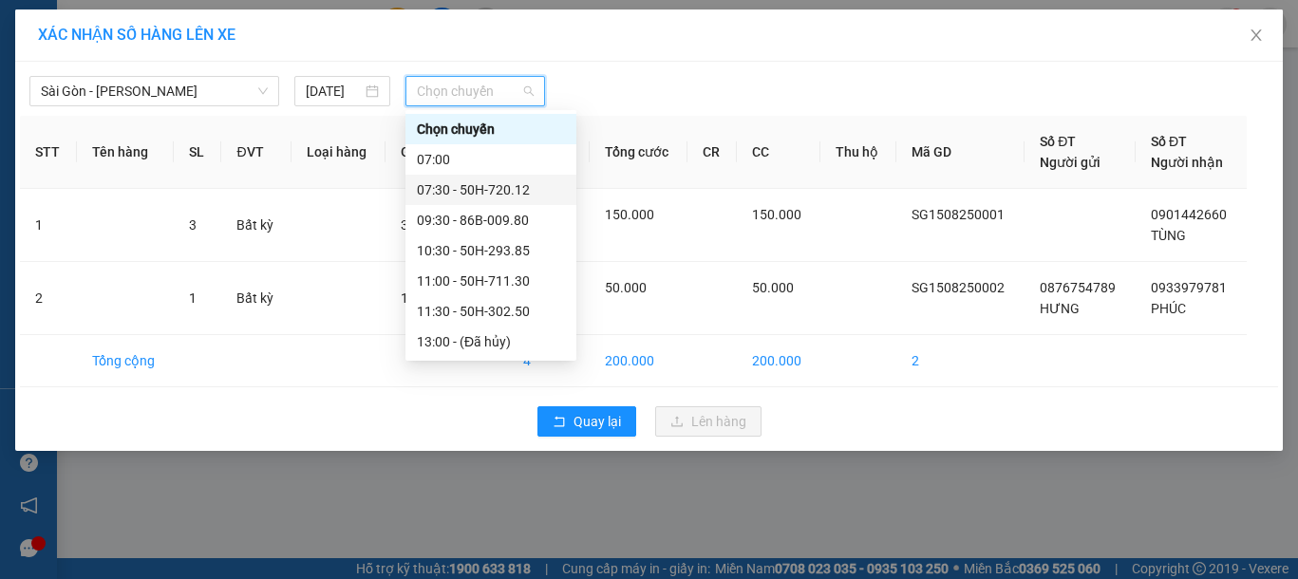
click at [429, 182] on div "07:30 - 50H-720.12" at bounding box center [491, 189] width 148 height 21
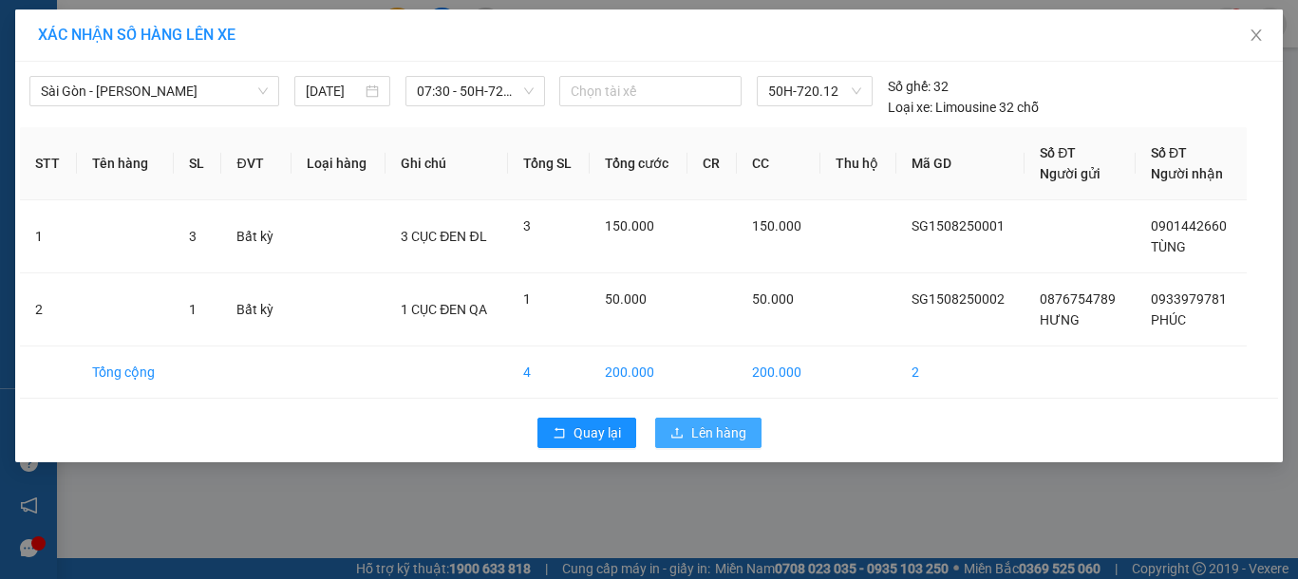
click at [688, 419] on button "Lên hàng" at bounding box center [708, 433] width 106 height 30
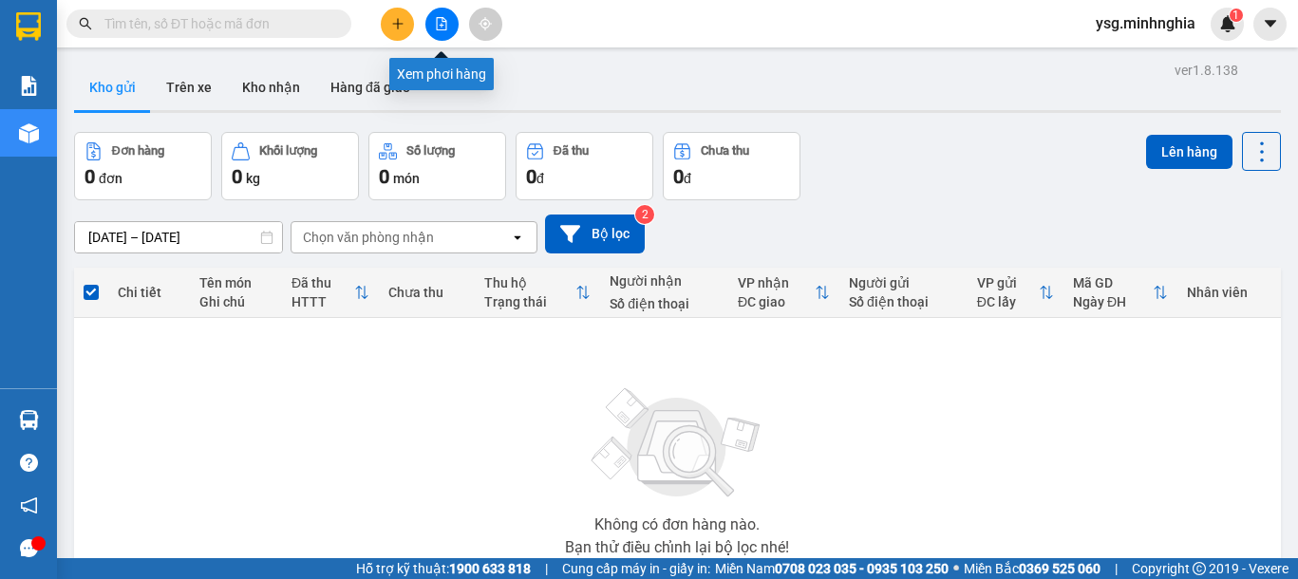
click at [446, 17] on icon "file-add" at bounding box center [441, 23] width 13 height 13
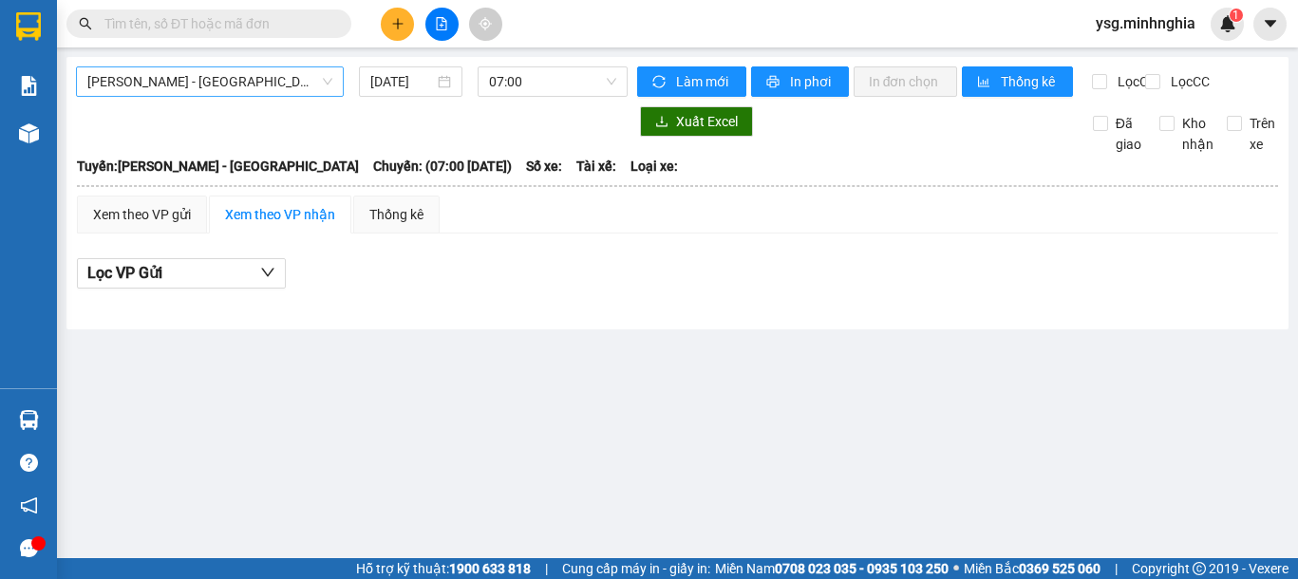
click at [265, 91] on span "[PERSON_NAME] - [GEOGRAPHIC_DATA]" at bounding box center [209, 81] width 245 height 28
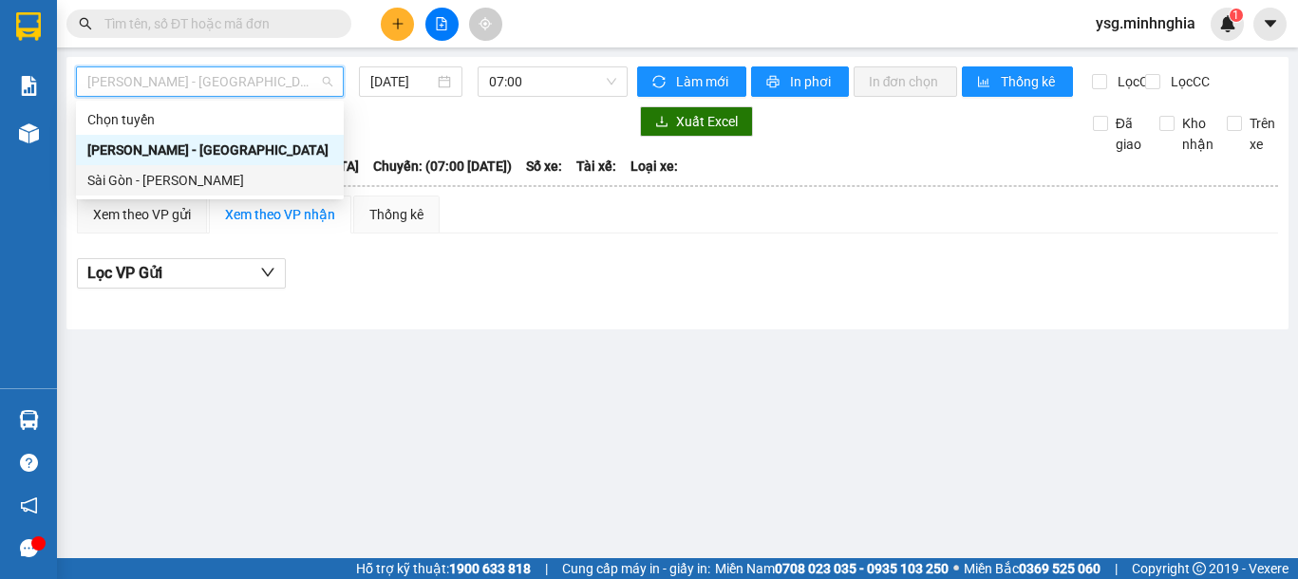
click at [214, 191] on div "Sài Gòn - [PERSON_NAME]" at bounding box center [210, 180] width 268 height 30
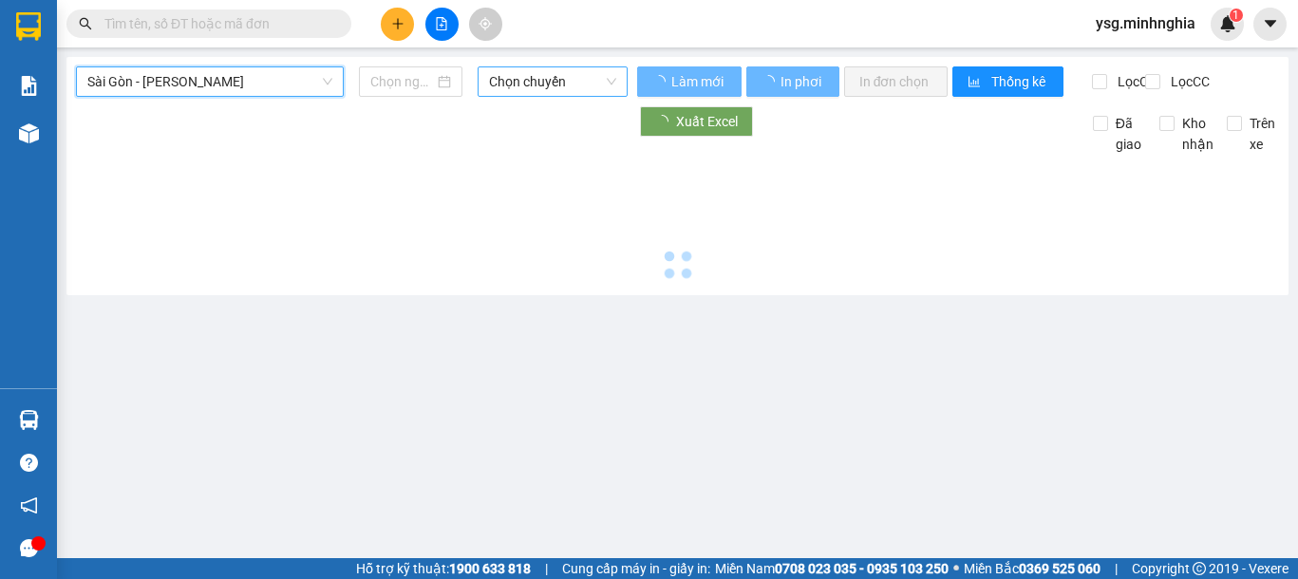
type input "[DATE]"
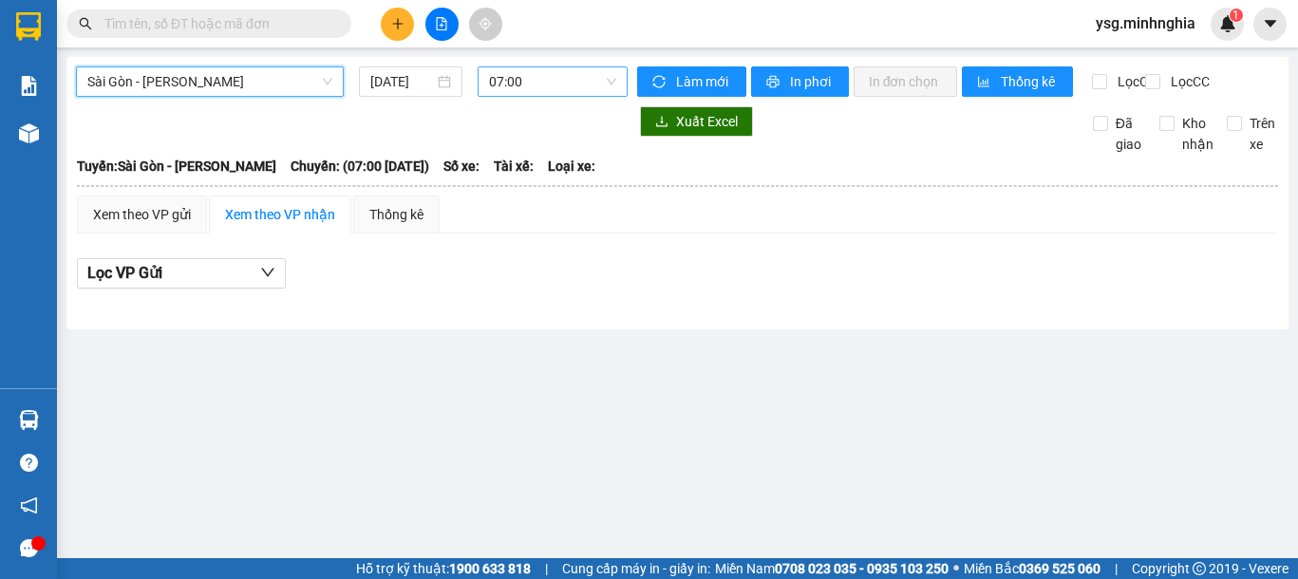
click at [563, 73] on span "07:00" at bounding box center [552, 81] width 127 height 28
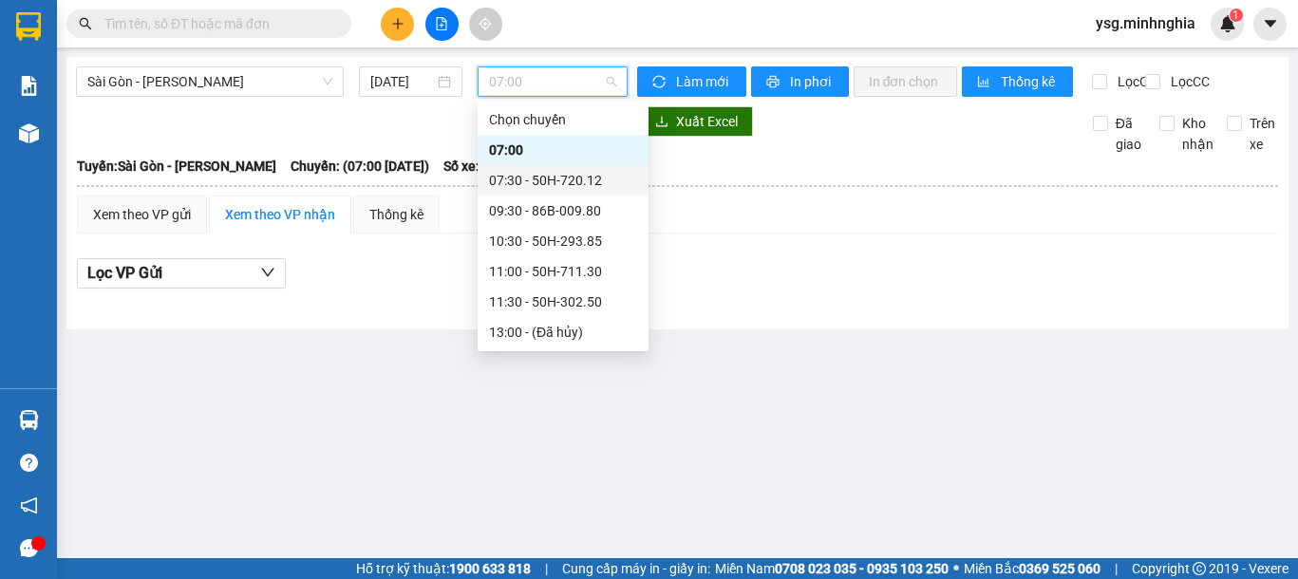
click at [565, 176] on div "07:30 - 50H-720.12" at bounding box center [563, 180] width 148 height 21
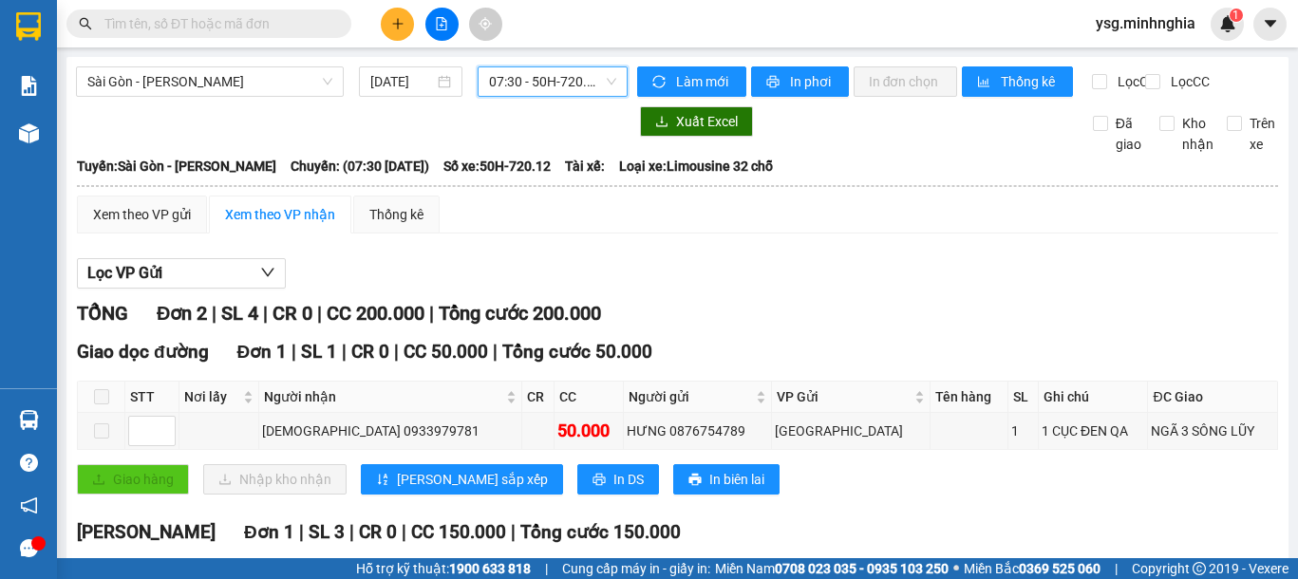
drag, startPoint x: 567, startPoint y: 69, endPoint x: 567, endPoint y: 105, distance: 36.1
click at [567, 75] on span "07:30 - 50H-720.12" at bounding box center [552, 81] width 127 height 28
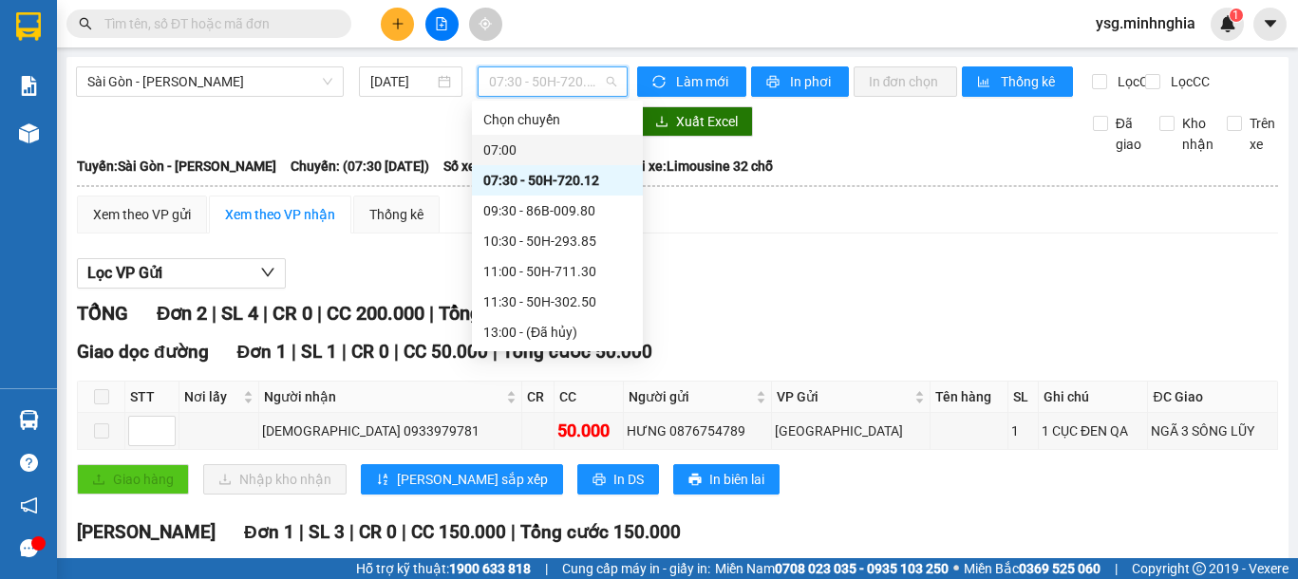
click at [572, 159] on div "07:00" at bounding box center [557, 150] width 148 height 21
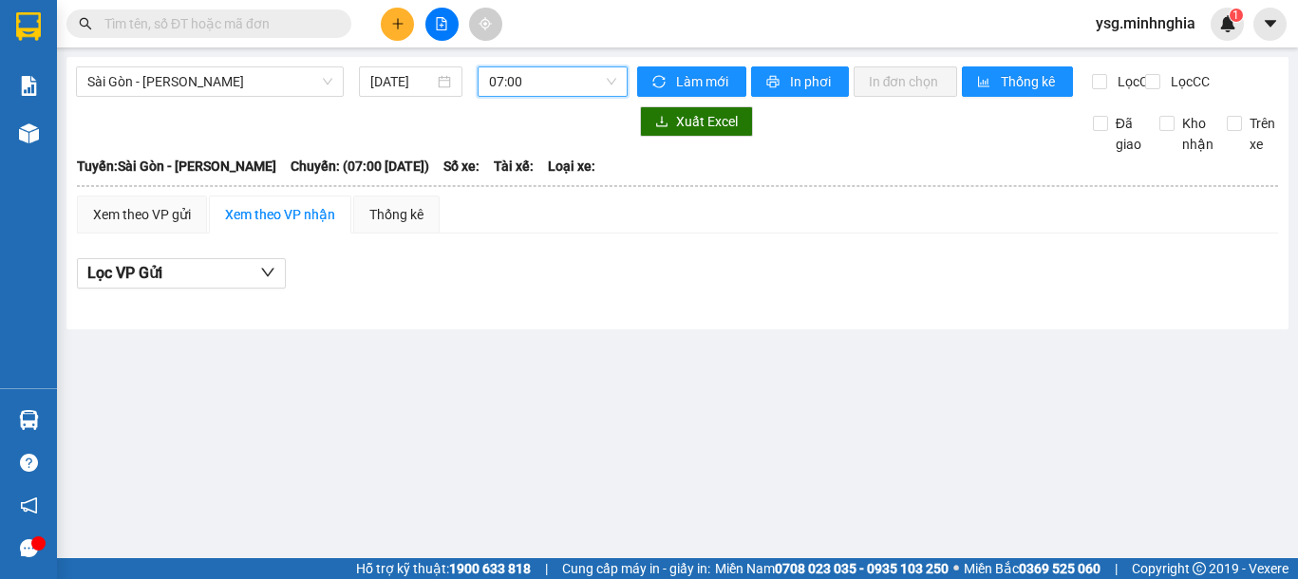
click at [563, 83] on span "07:00" at bounding box center [552, 81] width 127 height 28
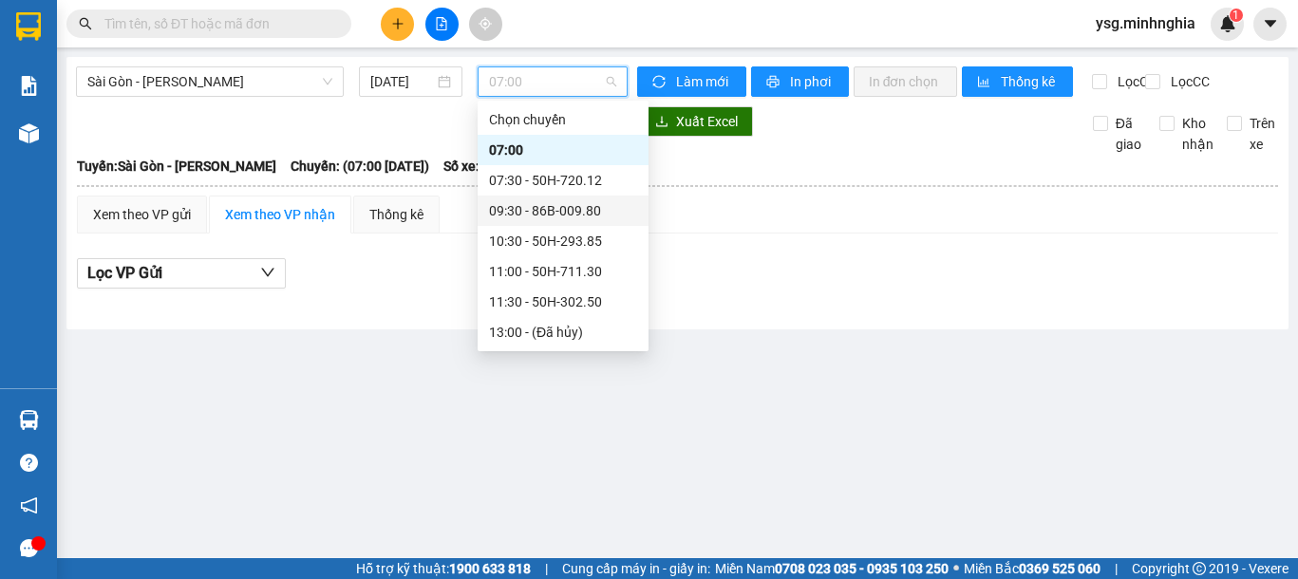
click at [564, 209] on div "09:30 - 86B-009.80" at bounding box center [563, 210] width 148 height 21
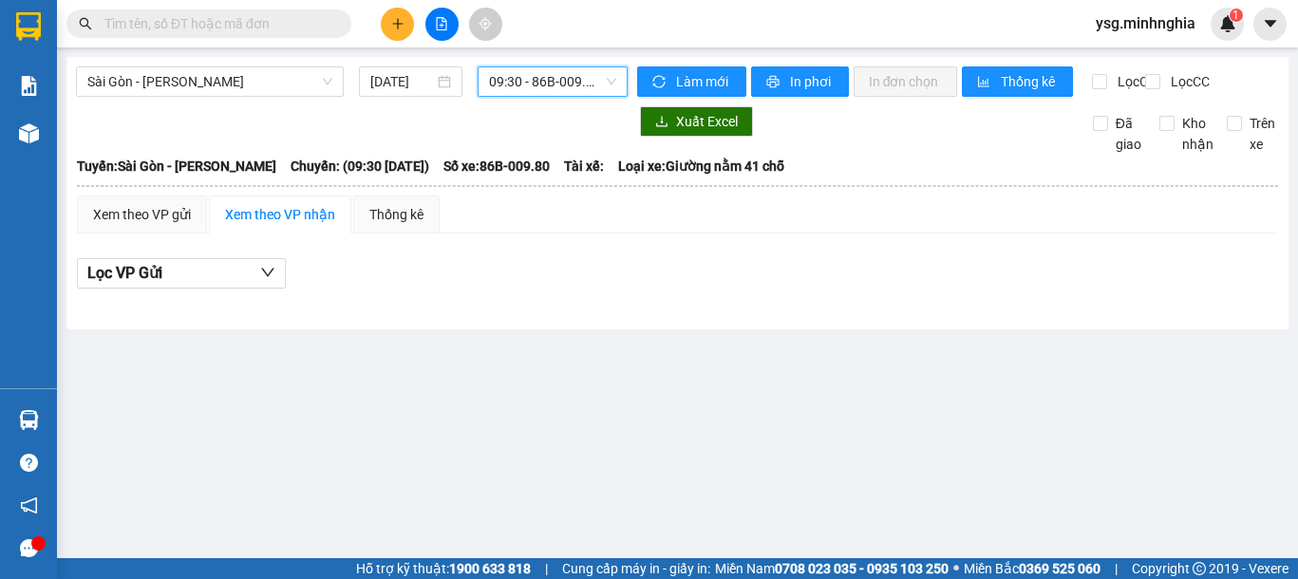
click at [574, 85] on span "09:30 - 86B-009.80" at bounding box center [552, 81] width 127 height 28
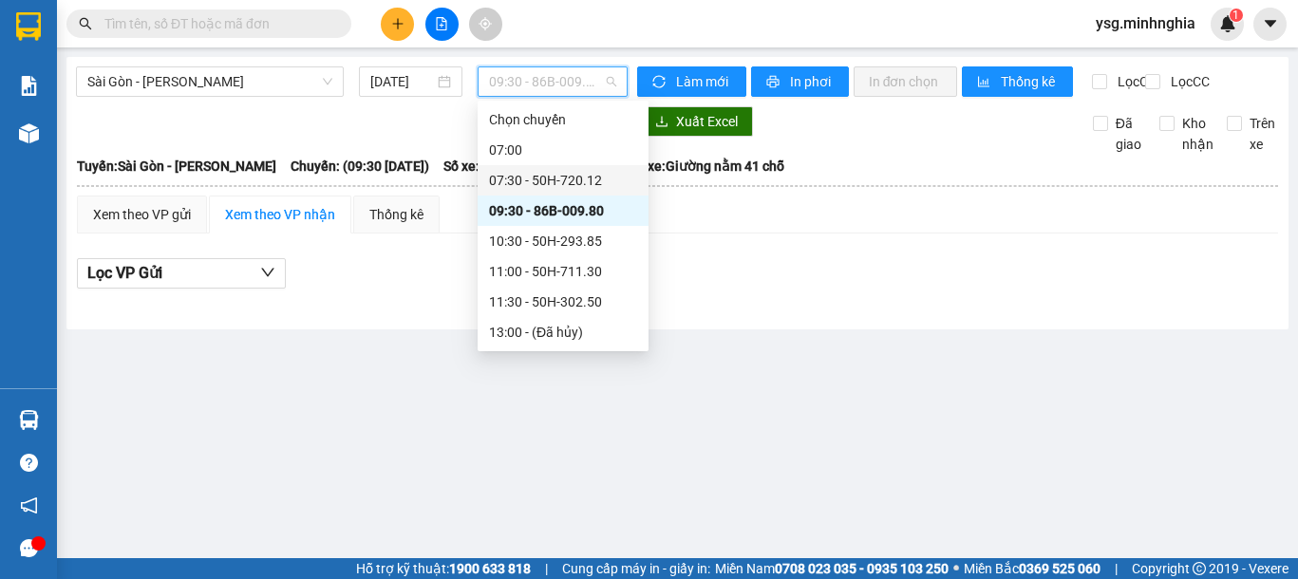
click at [584, 170] on div "07:30 - 50H-720.12" at bounding box center [563, 180] width 148 height 21
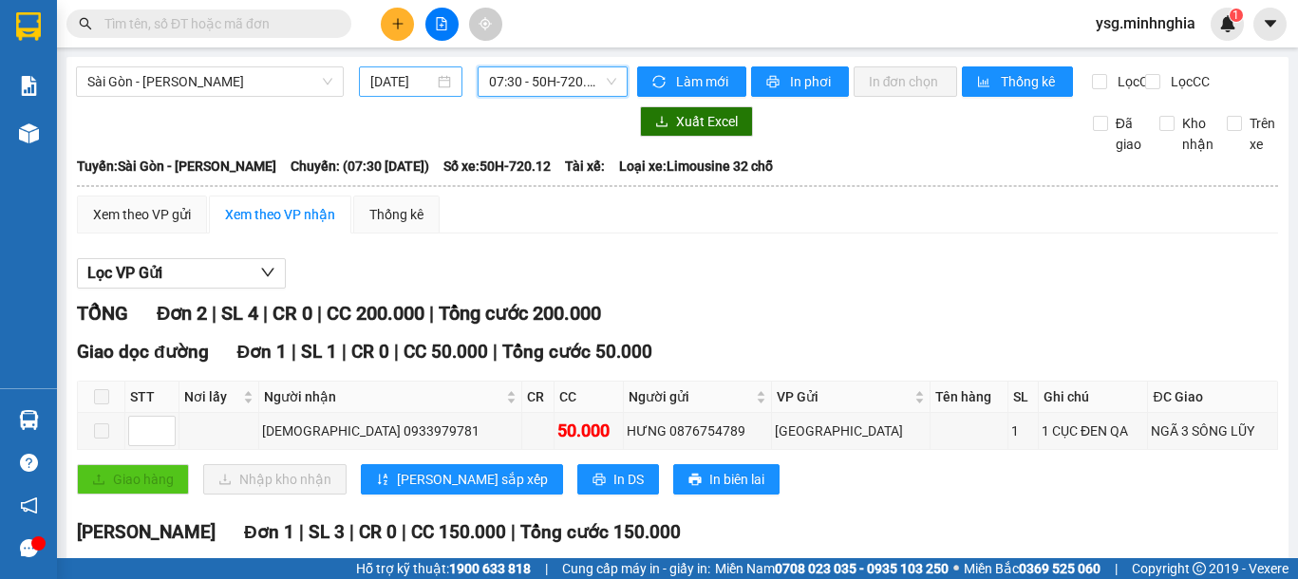
click at [396, 74] on input "[DATE]" at bounding box center [401, 81] width 63 height 21
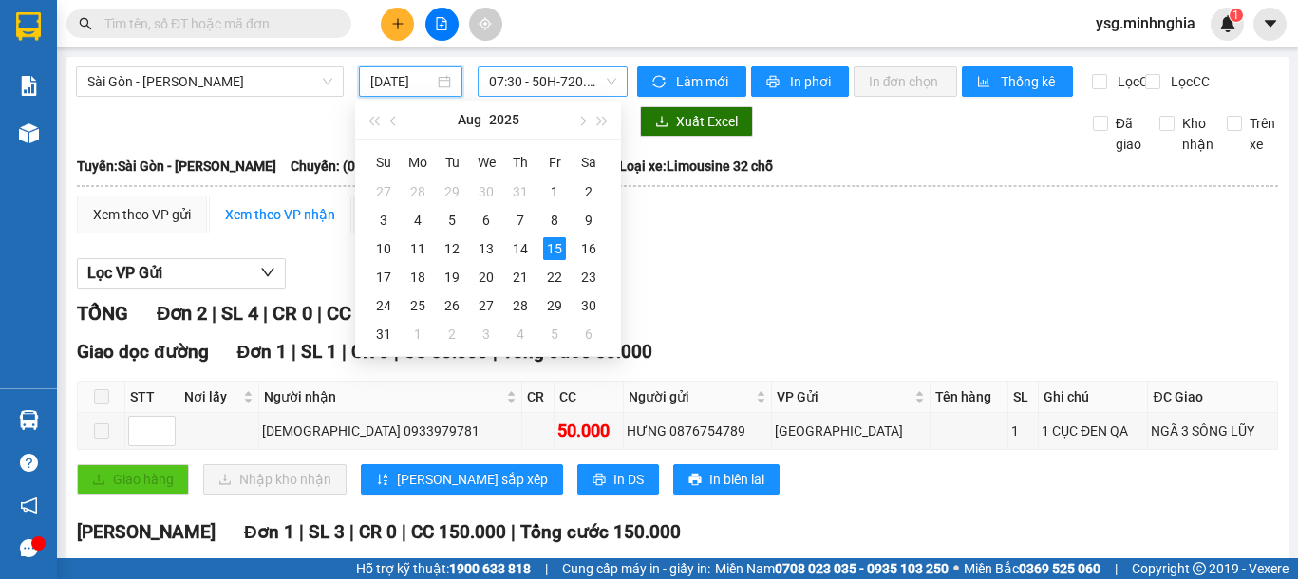
click at [571, 75] on span "07:30 - 50H-720.12" at bounding box center [552, 81] width 127 height 28
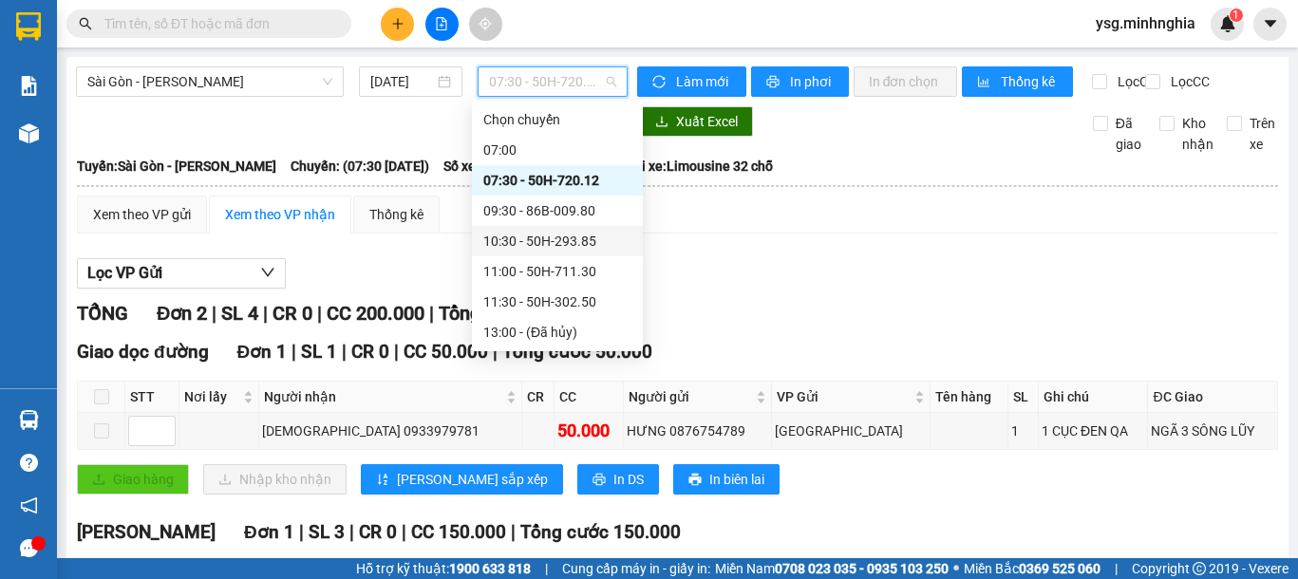
click at [553, 233] on div "10:30 - 50H-293.85" at bounding box center [557, 241] width 148 height 21
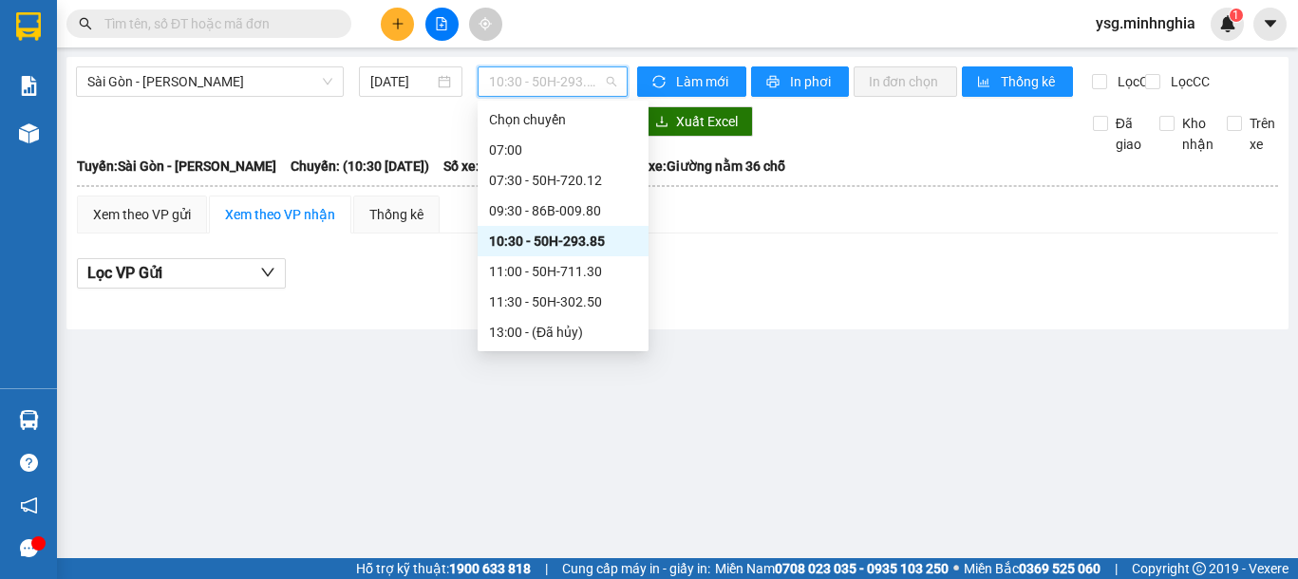
click at [568, 81] on span "10:30 - 50H-293.85" at bounding box center [552, 81] width 127 height 28
click at [560, 264] on div "11:00 - 50H-711.30" at bounding box center [563, 271] width 148 height 21
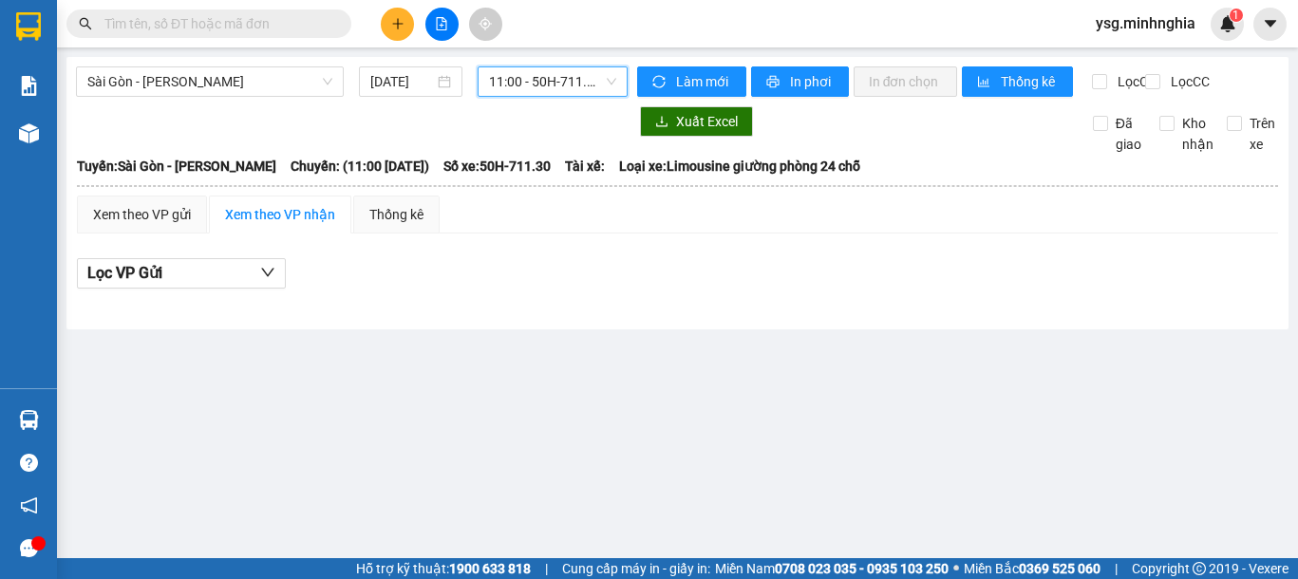
click at [600, 90] on span "11:00 - 50H-711.30" at bounding box center [552, 81] width 127 height 28
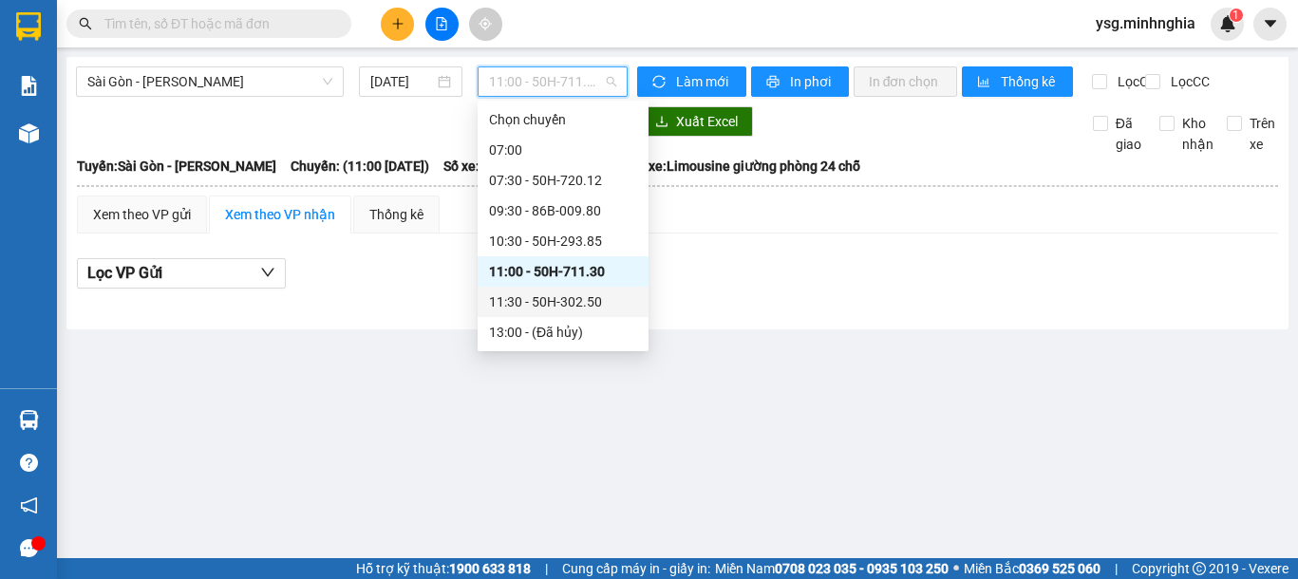
click at [590, 314] on div "11:30 - 50H-302.50" at bounding box center [563, 302] width 171 height 30
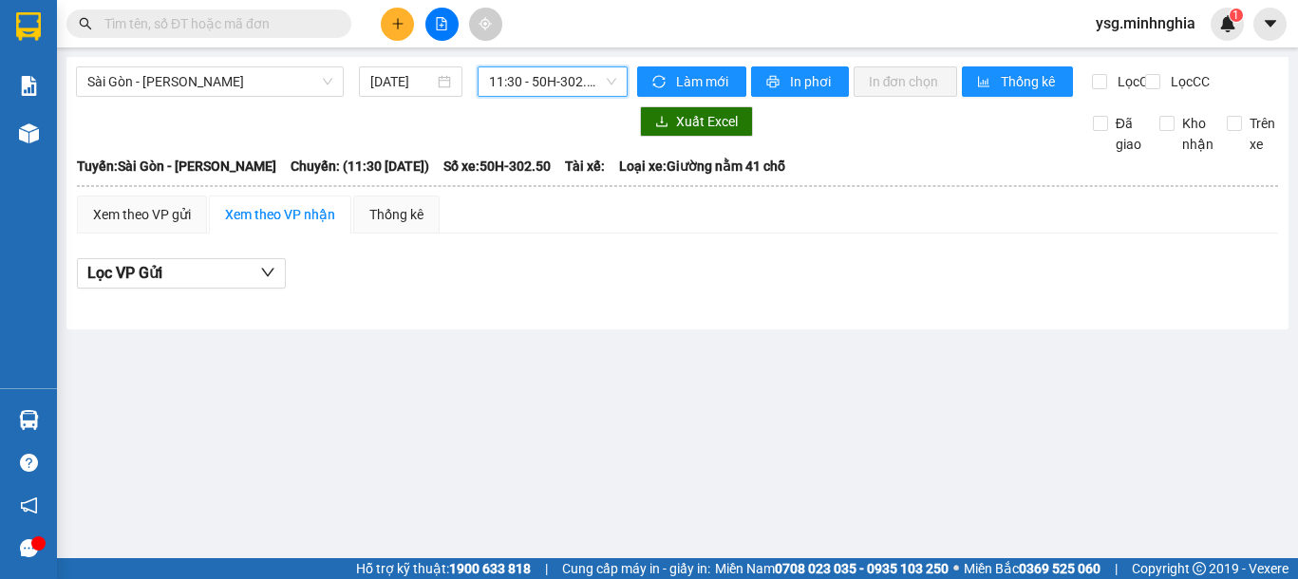
click at [558, 81] on span "11:30 - 50H-302.50" at bounding box center [552, 81] width 127 height 28
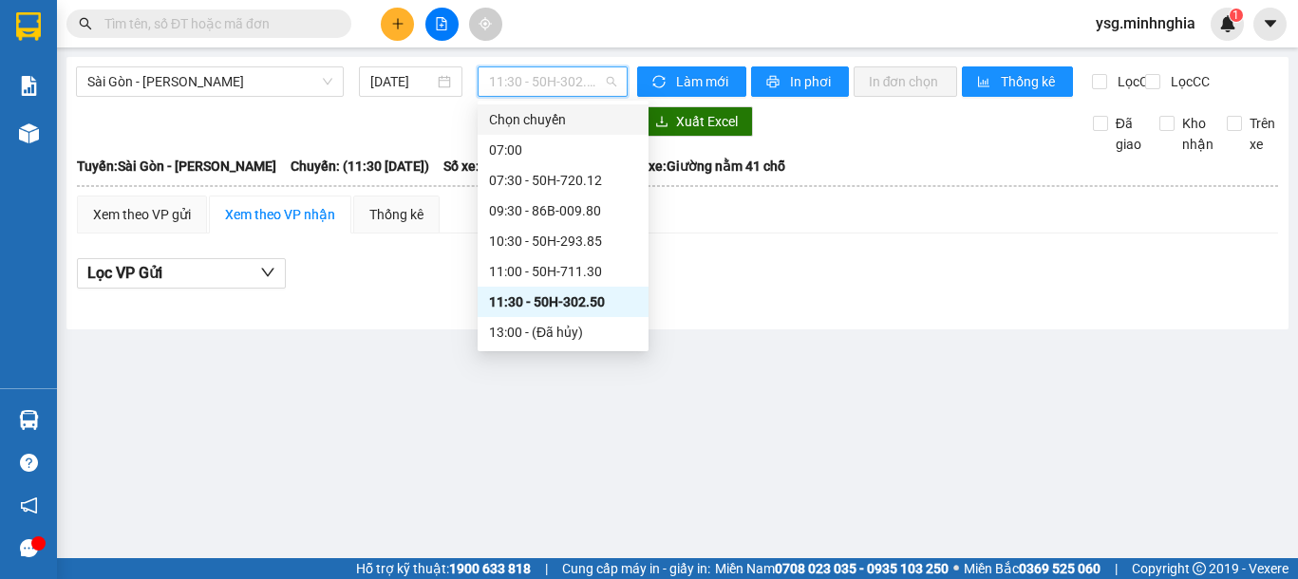
click at [546, 137] on div "07:00" at bounding box center [563, 150] width 171 height 30
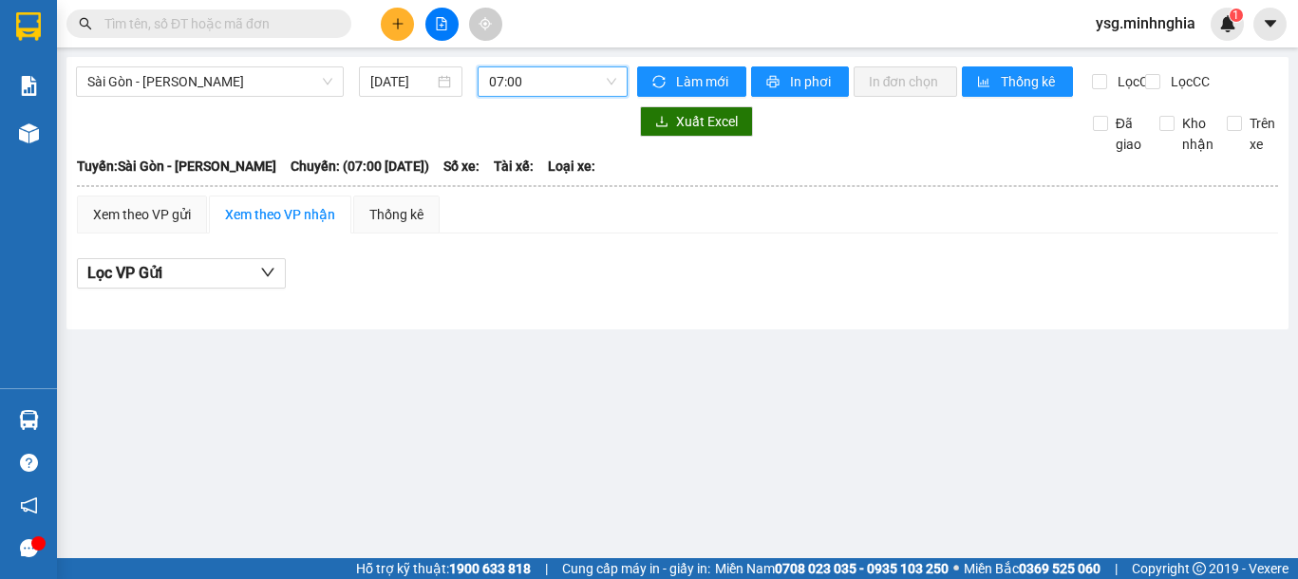
click at [578, 85] on span "07:00" at bounding box center [552, 81] width 127 height 28
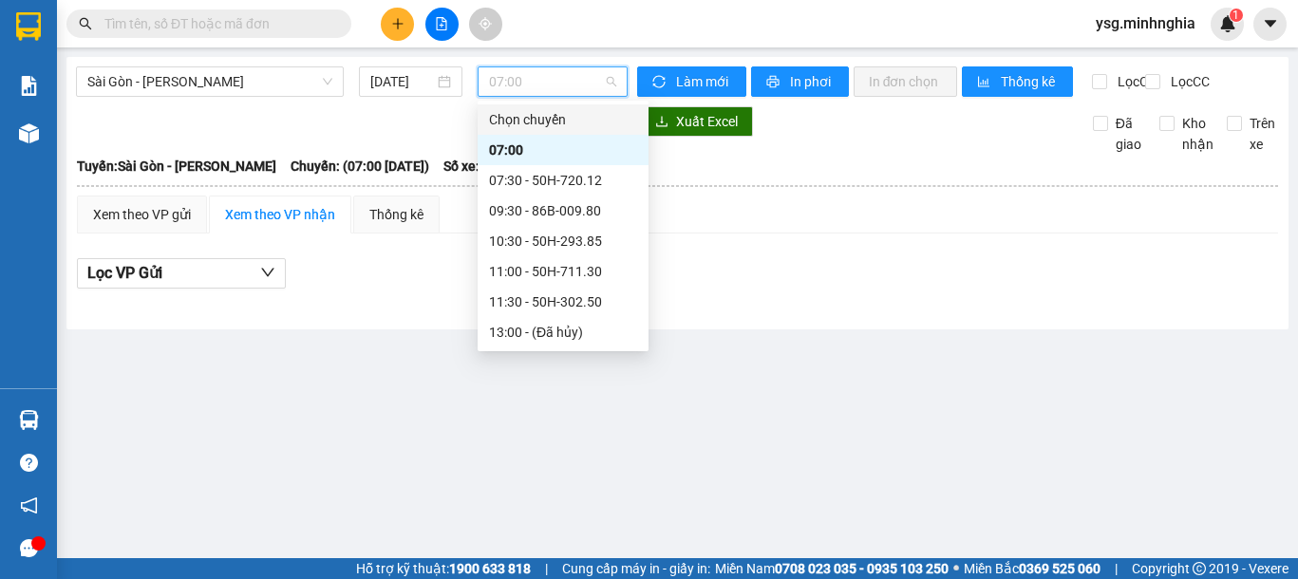
click at [550, 116] on div "Chọn chuyến" at bounding box center [563, 119] width 148 height 21
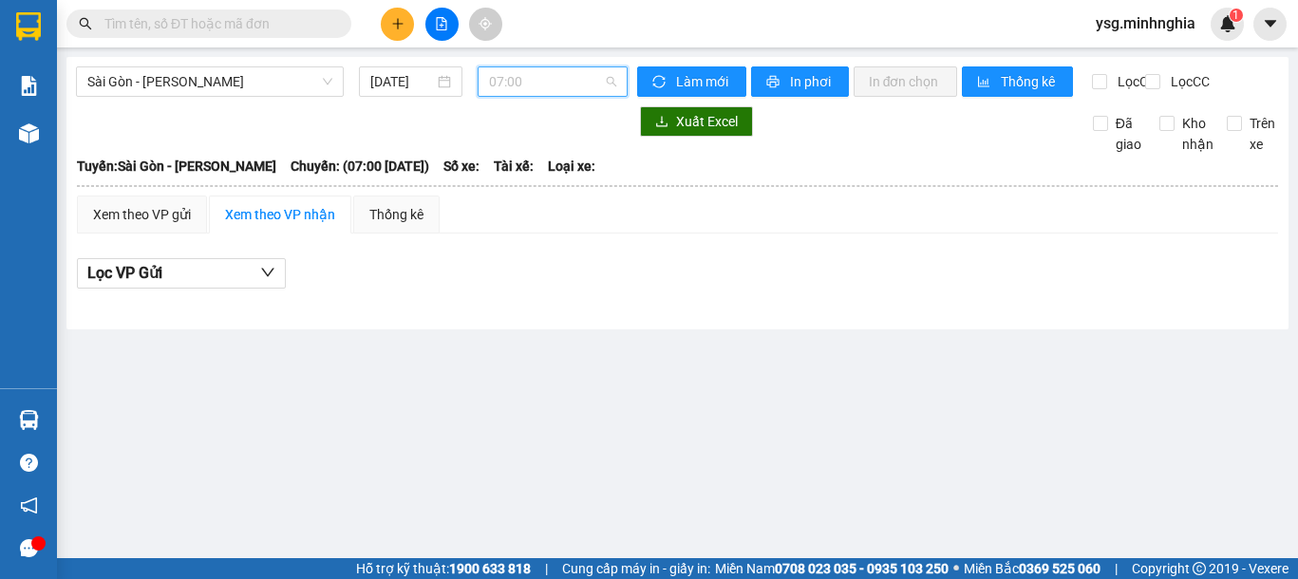
click at [576, 85] on span "07:00" at bounding box center [552, 81] width 127 height 28
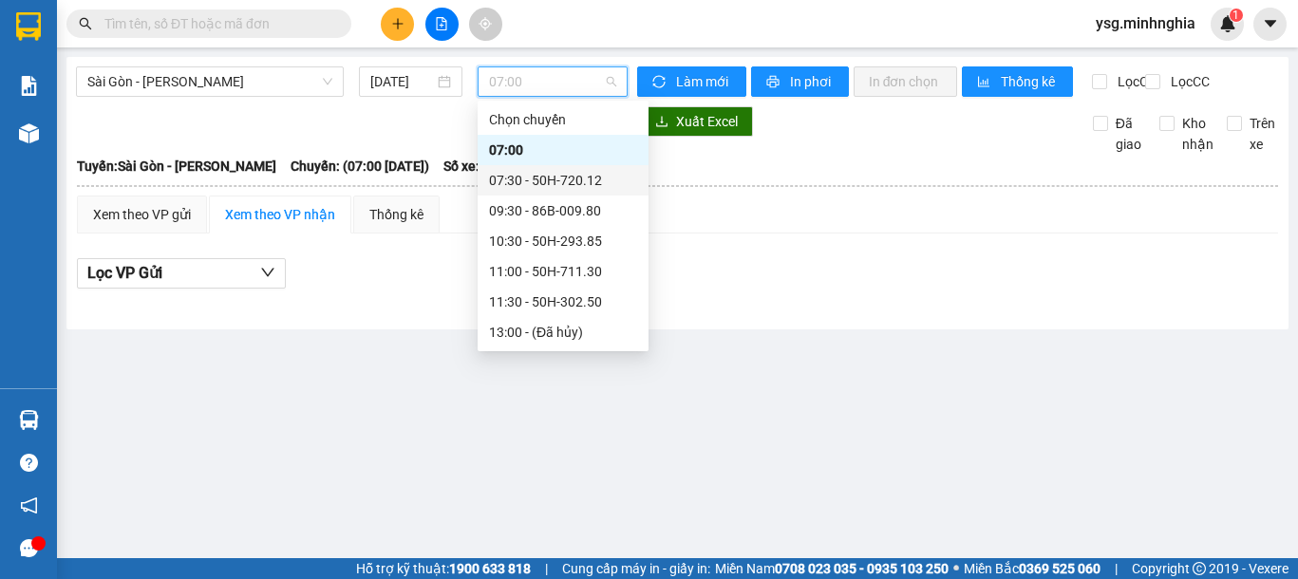
click at [569, 171] on div "07:30 - 50H-720.12" at bounding box center [563, 180] width 148 height 21
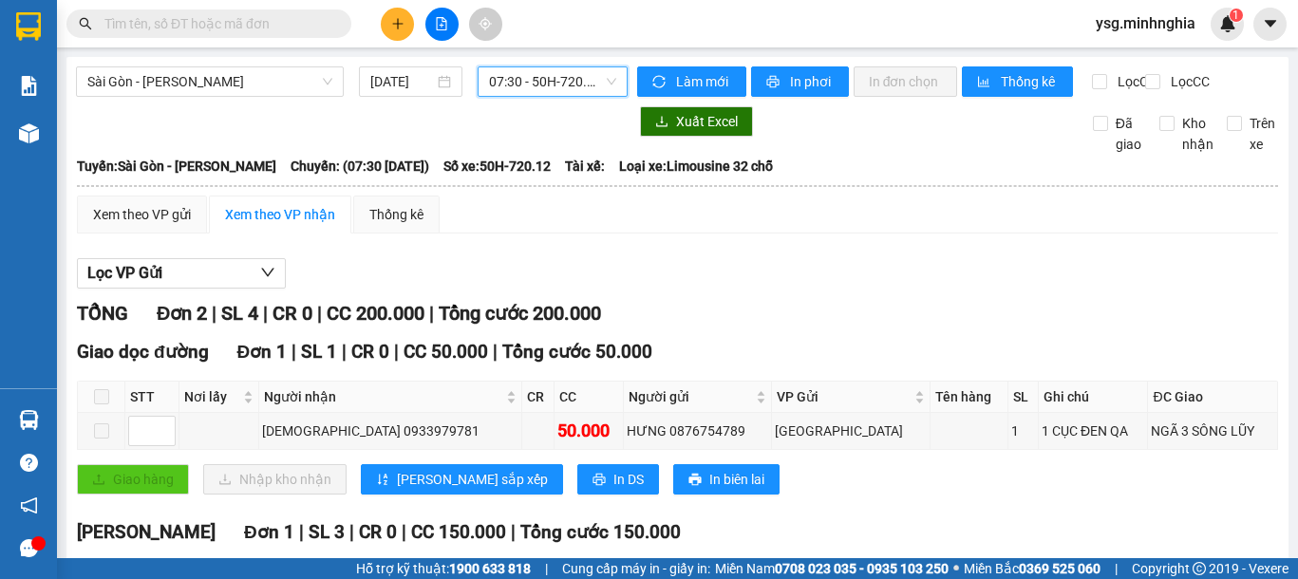
click at [560, 68] on span "07:30 - 50H-720.12" at bounding box center [552, 81] width 127 height 28
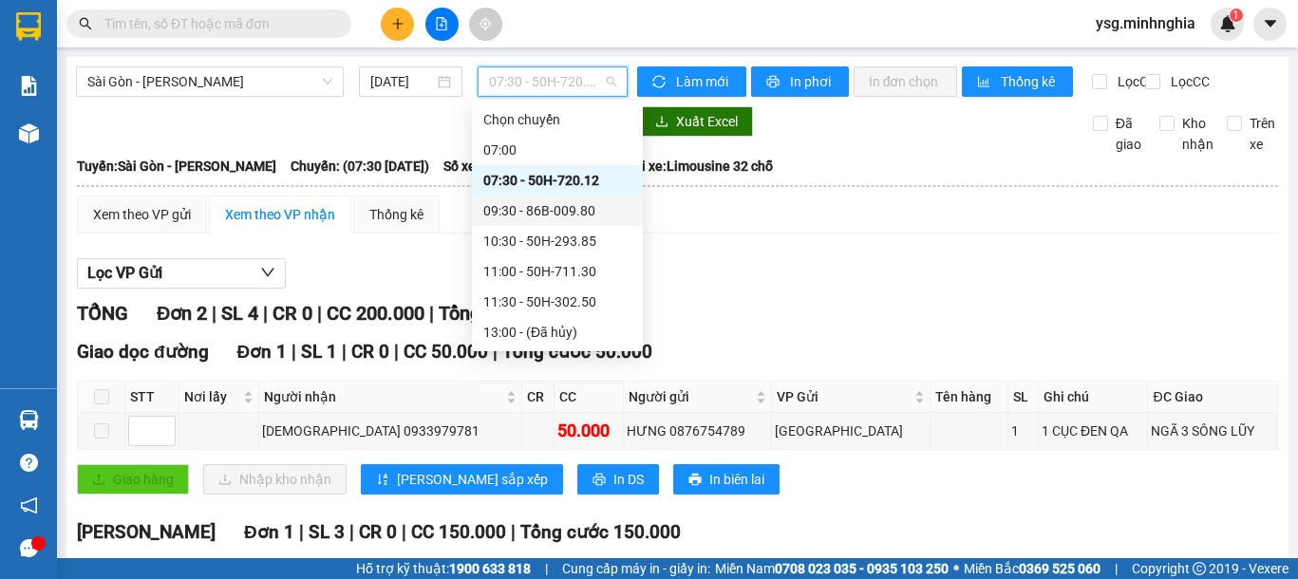
click at [580, 215] on div "09:30 - 86B-009.80" at bounding box center [557, 210] width 148 height 21
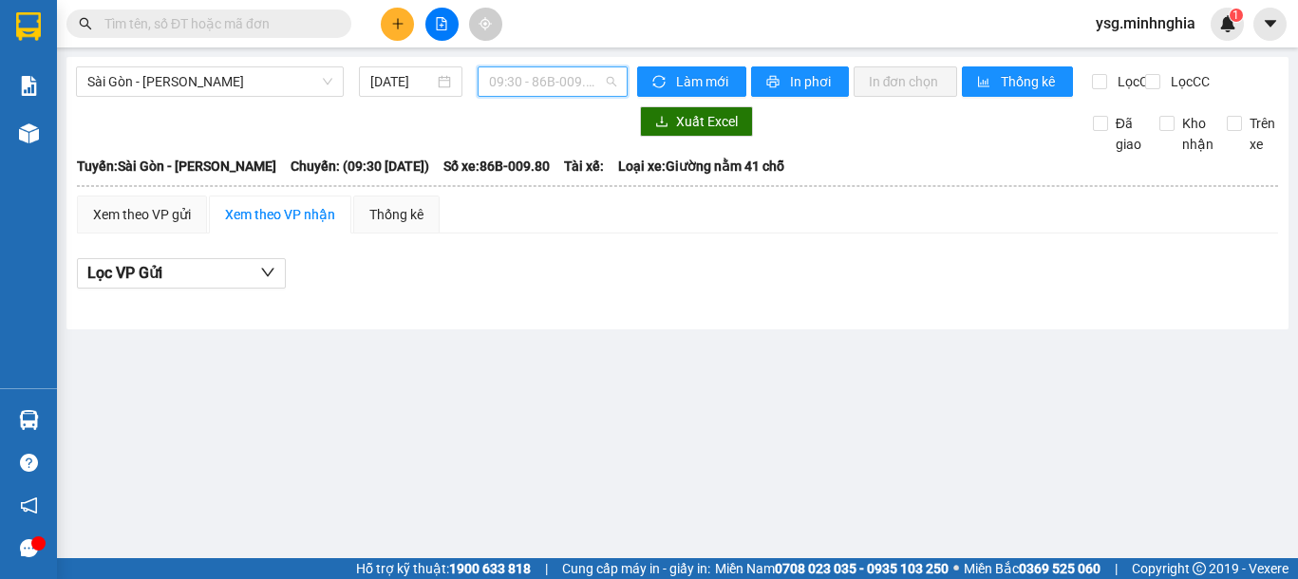
click at [580, 79] on span "09:30 - 86B-009.80" at bounding box center [552, 81] width 127 height 28
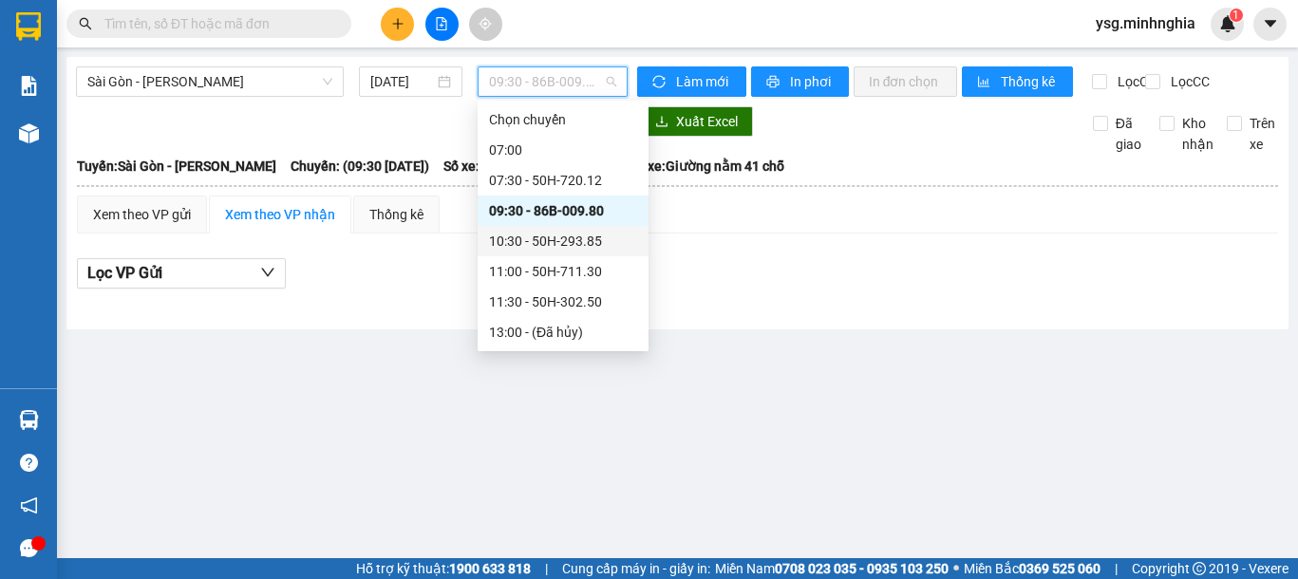
click at [534, 238] on div "10:30 - 50H-293.85" at bounding box center [563, 241] width 148 height 21
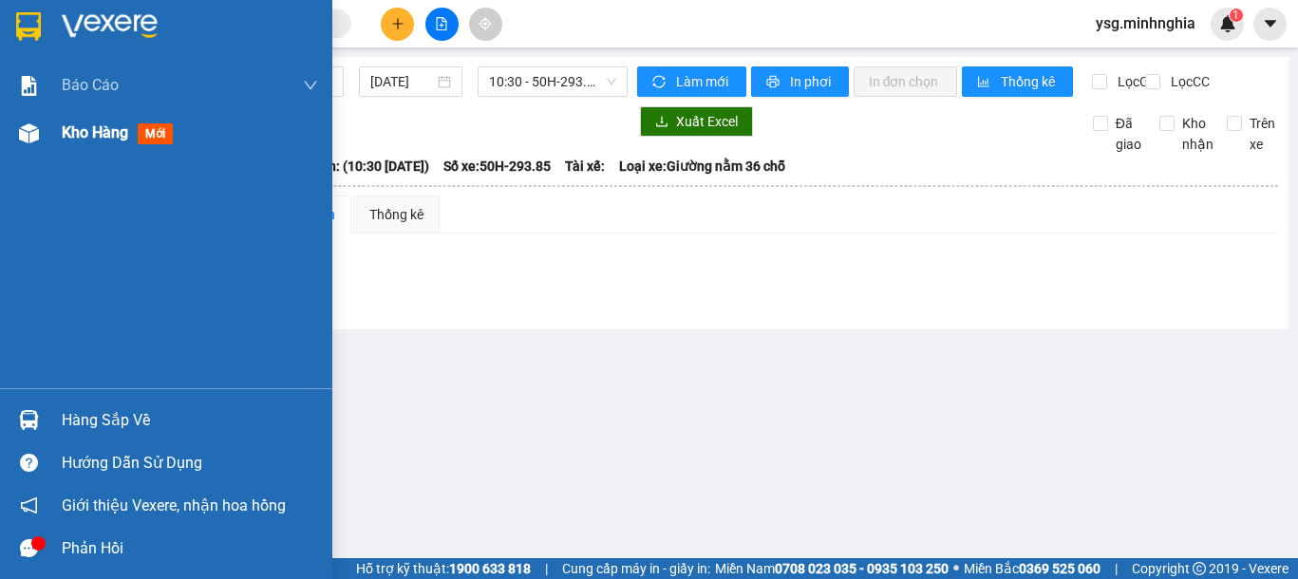
click at [33, 138] on img at bounding box center [29, 133] width 20 height 20
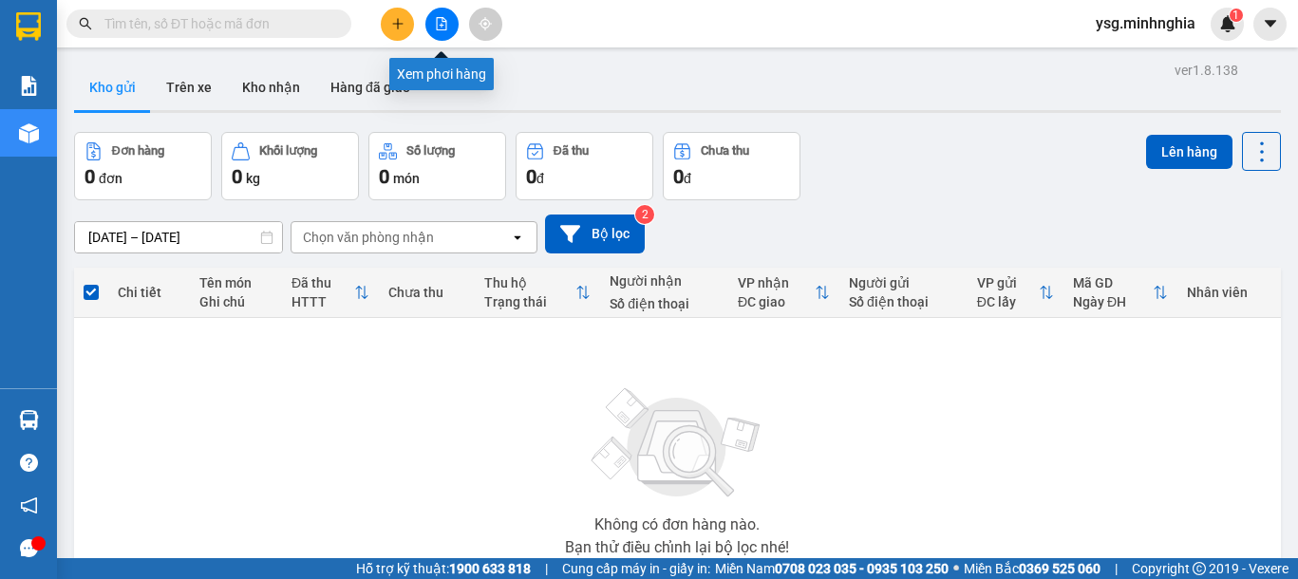
click at [436, 22] on icon "file-add" at bounding box center [441, 23] width 13 height 13
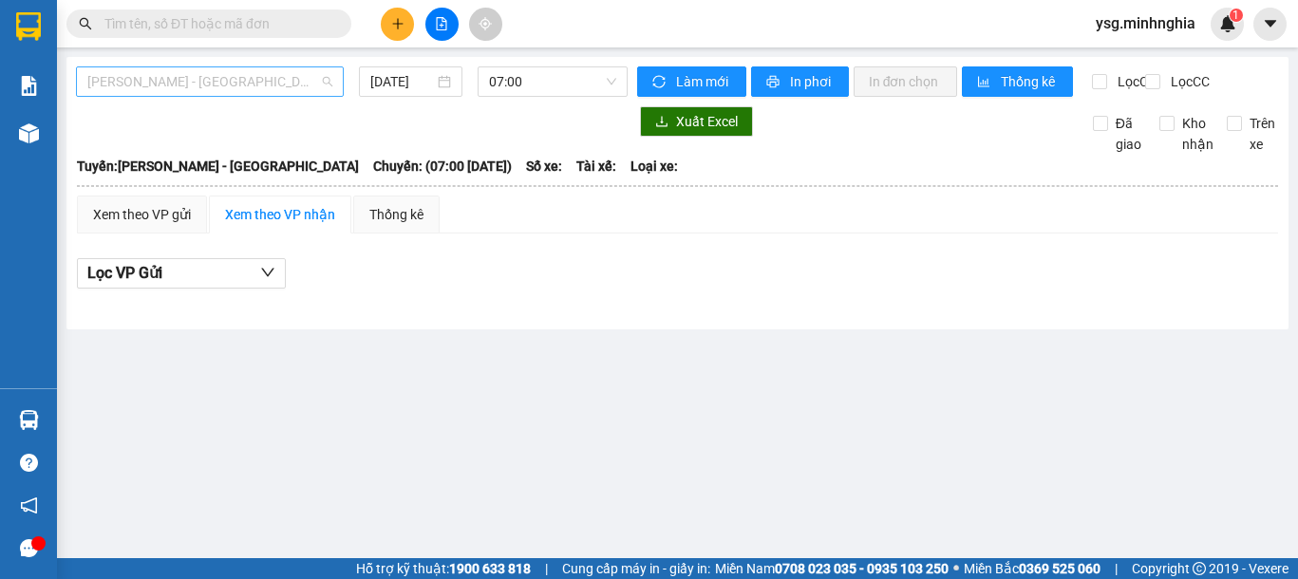
click at [316, 72] on span "[PERSON_NAME] - [GEOGRAPHIC_DATA]" at bounding box center [209, 81] width 245 height 28
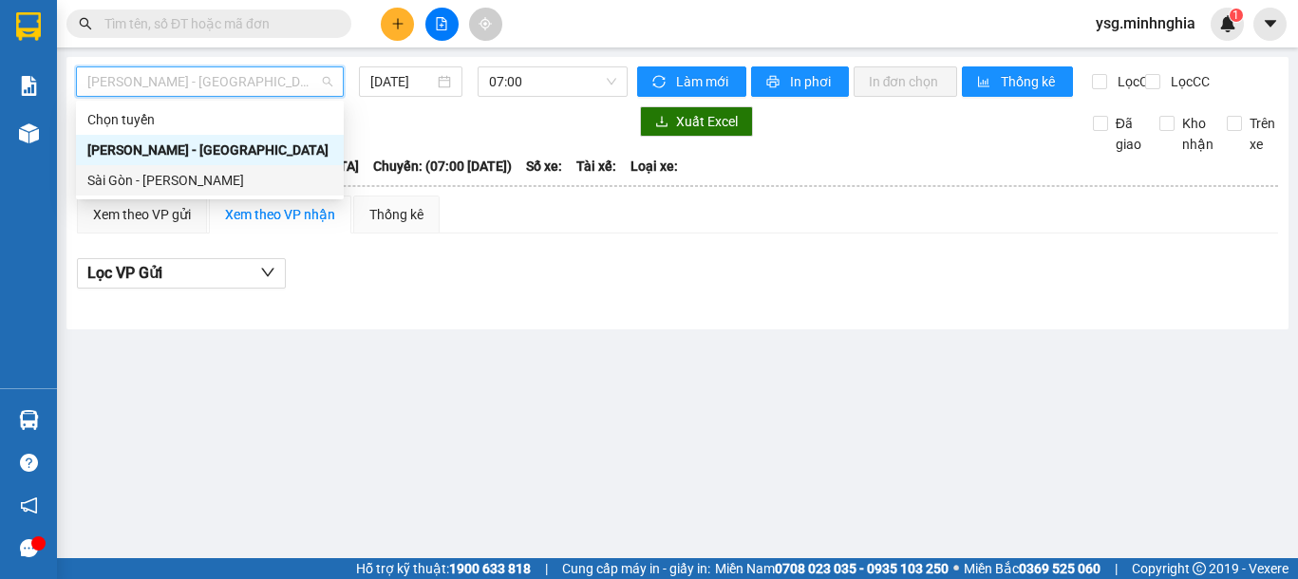
click at [209, 174] on div "Sài Gòn - [PERSON_NAME]" at bounding box center [209, 180] width 245 height 21
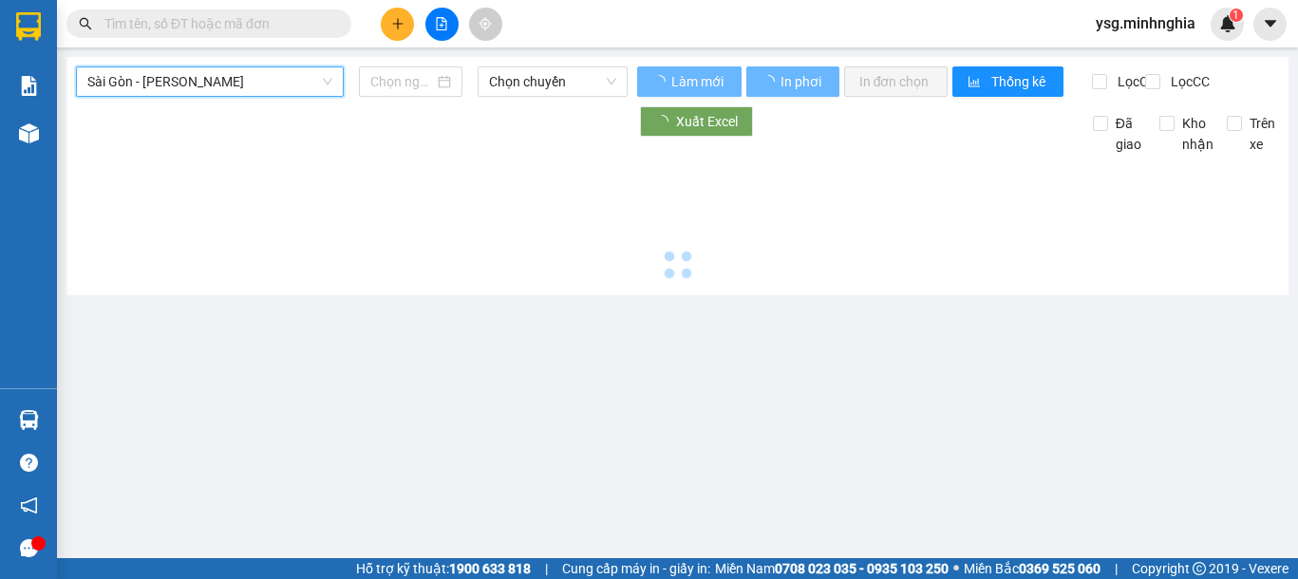
type input "[DATE]"
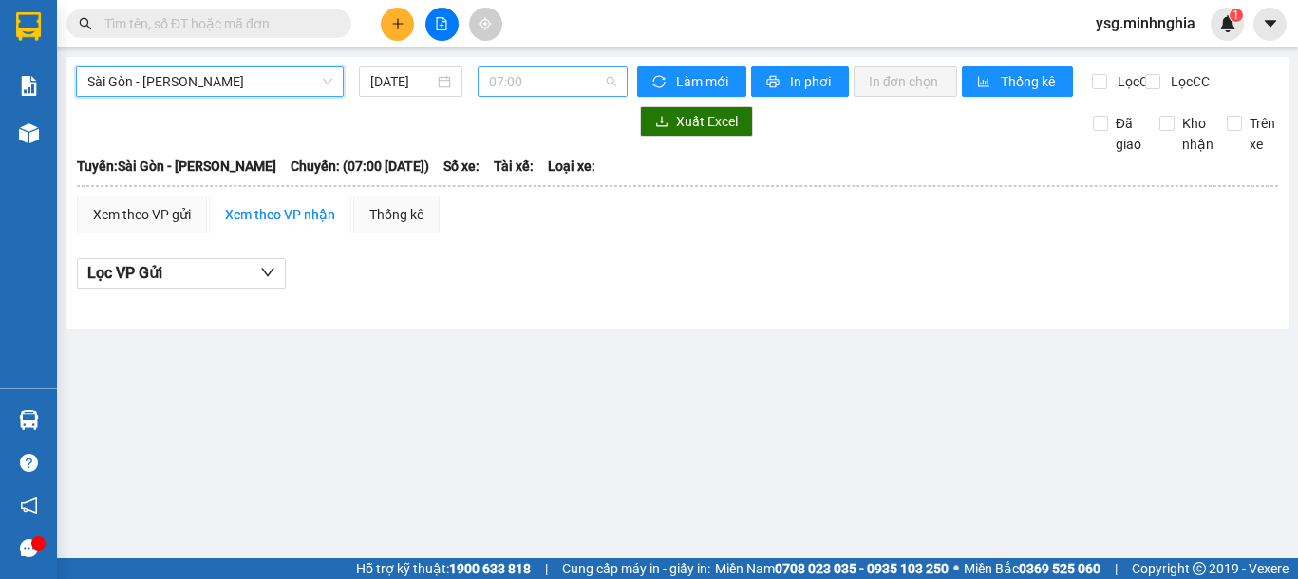
click at [544, 72] on span "07:00" at bounding box center [552, 81] width 127 height 28
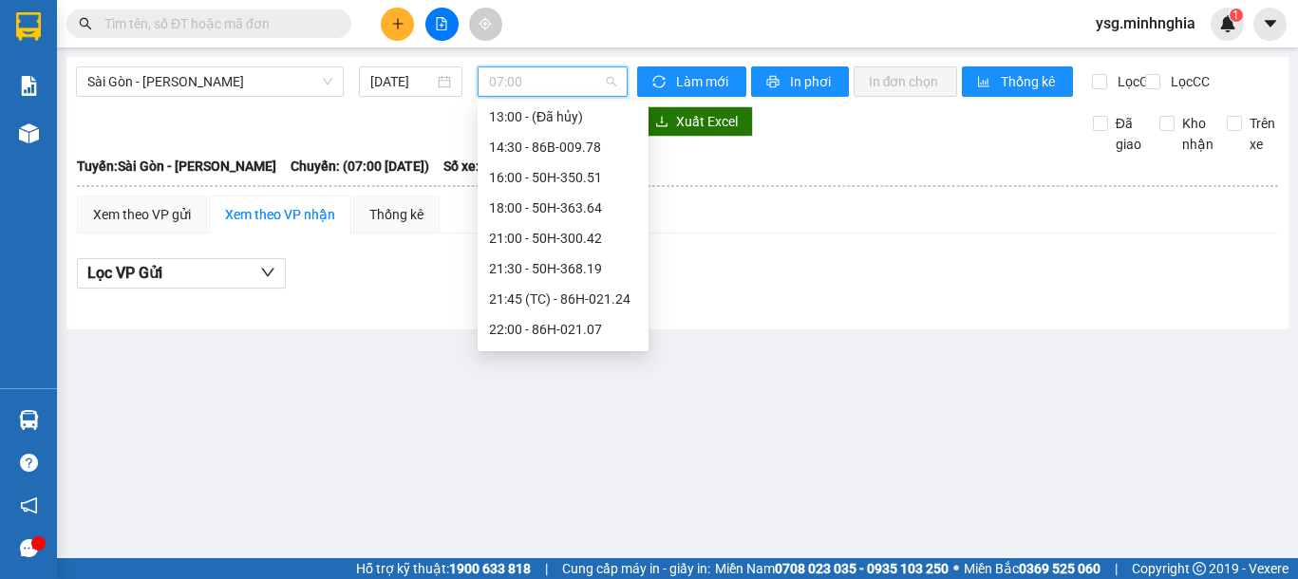
scroll to position [243, 0]
click at [519, 320] on div "22:15 (TC)" at bounding box center [563, 332] width 171 height 30
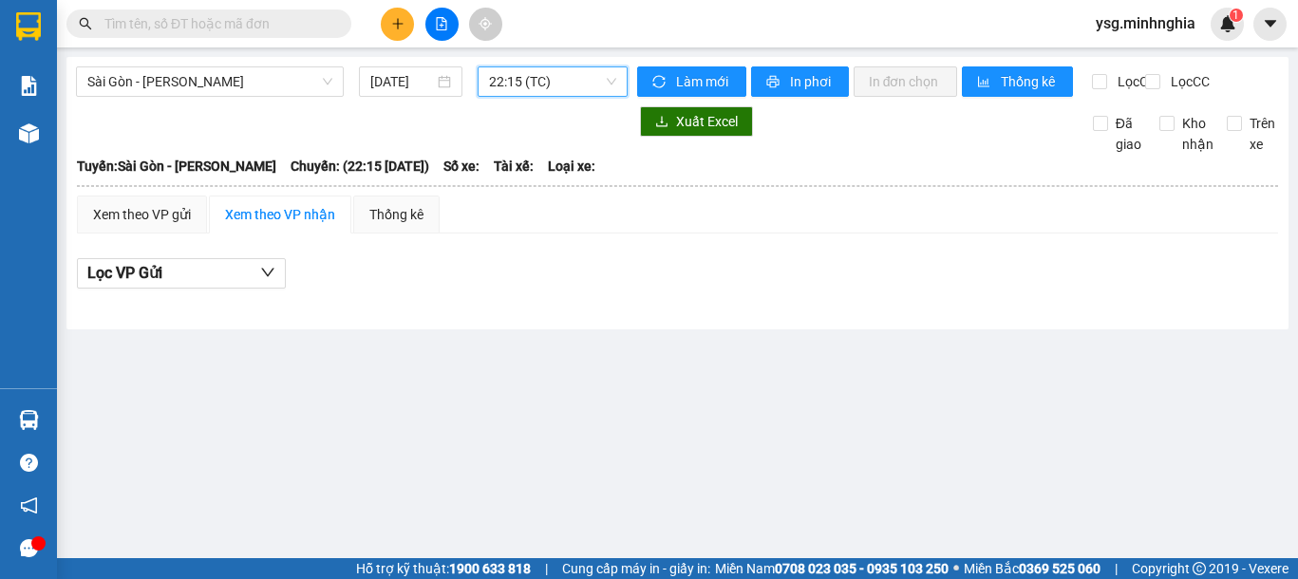
click at [584, 90] on span "22:15 (TC)" at bounding box center [552, 81] width 127 height 28
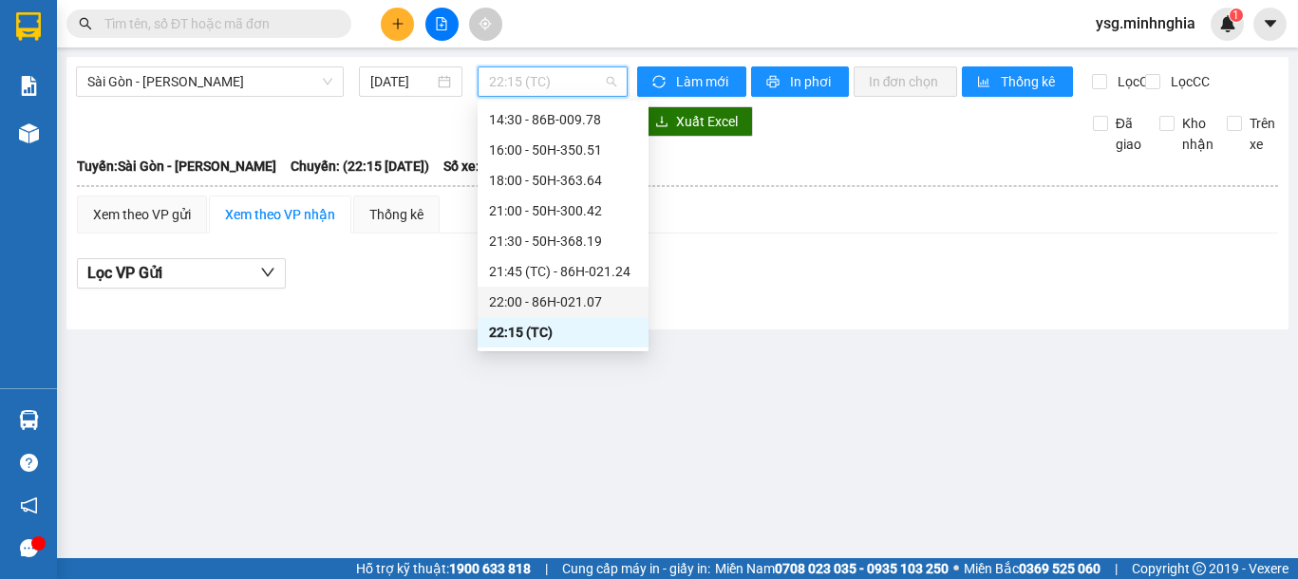
click at [565, 303] on div "22:00 - 86H-021.07" at bounding box center [563, 302] width 148 height 21
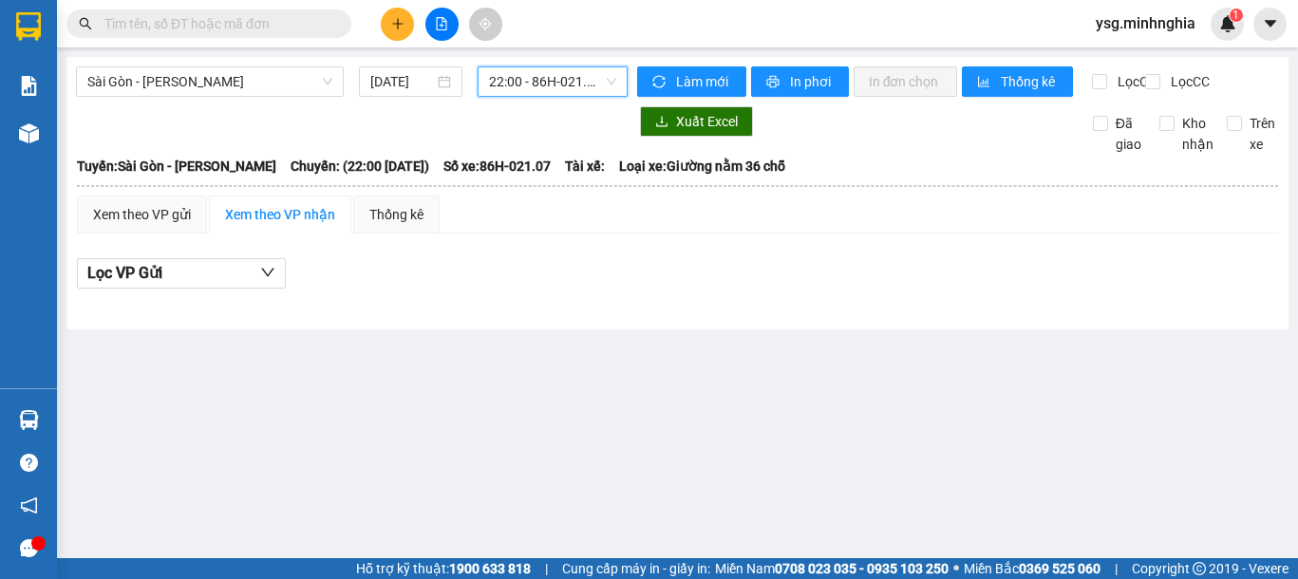
click at [592, 92] on span "22:00 - 86H-021.07" at bounding box center [552, 81] width 127 height 28
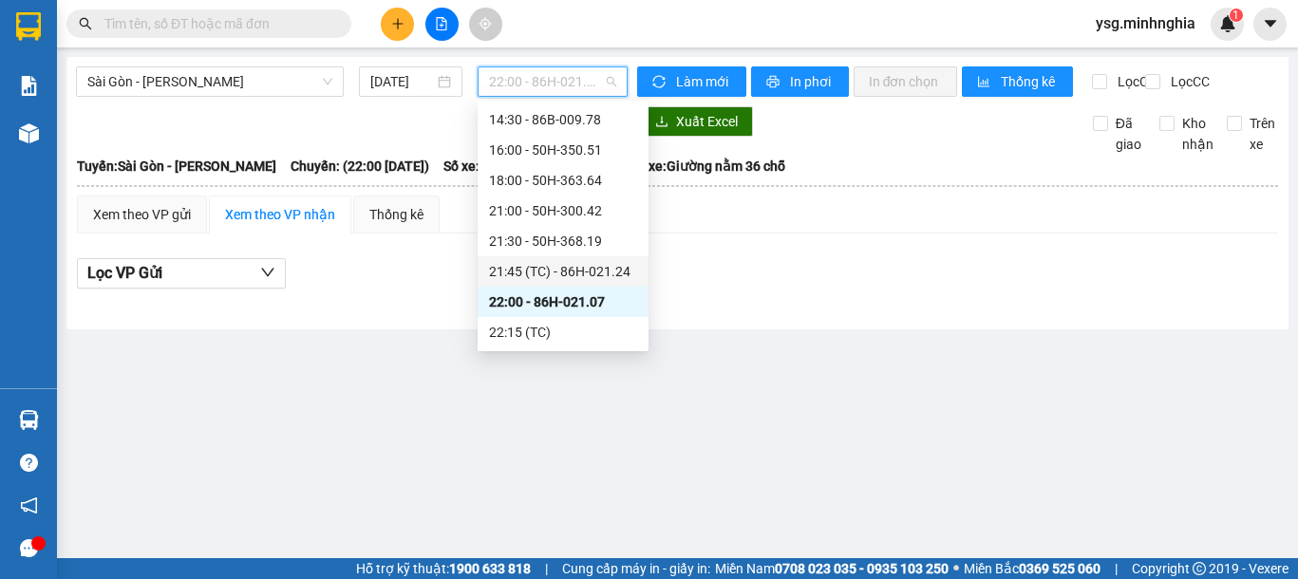
click at [587, 264] on div "21:45 (TC) - 86H-021.24" at bounding box center [563, 271] width 148 height 21
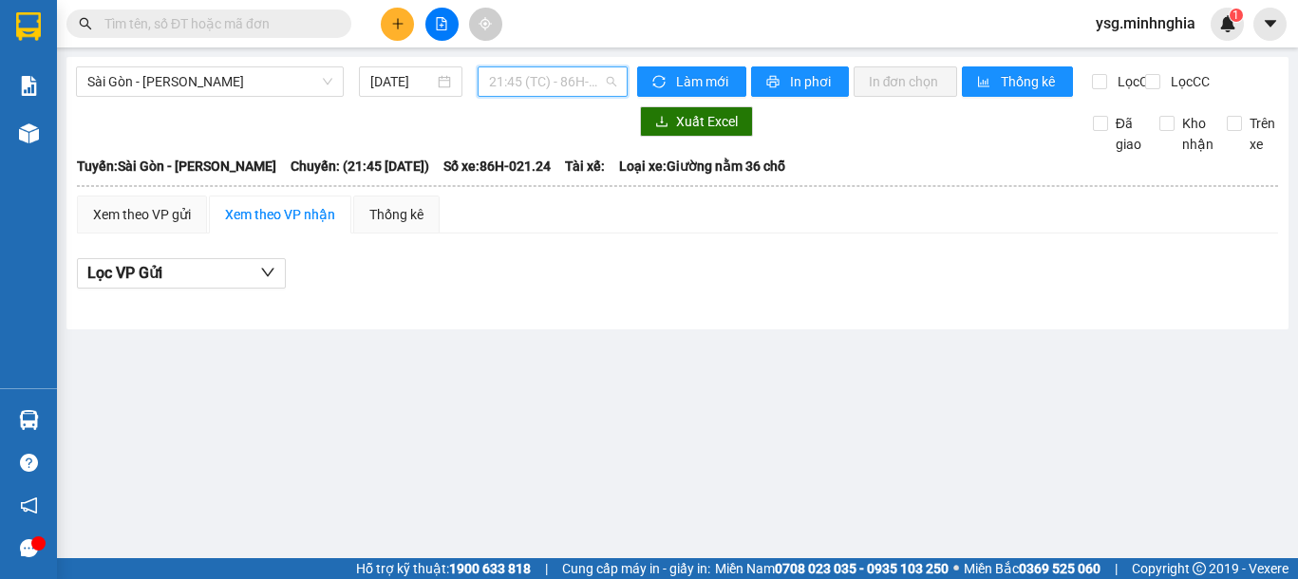
click at [577, 78] on span "21:45 (TC) - 86H-021.24" at bounding box center [552, 81] width 127 height 28
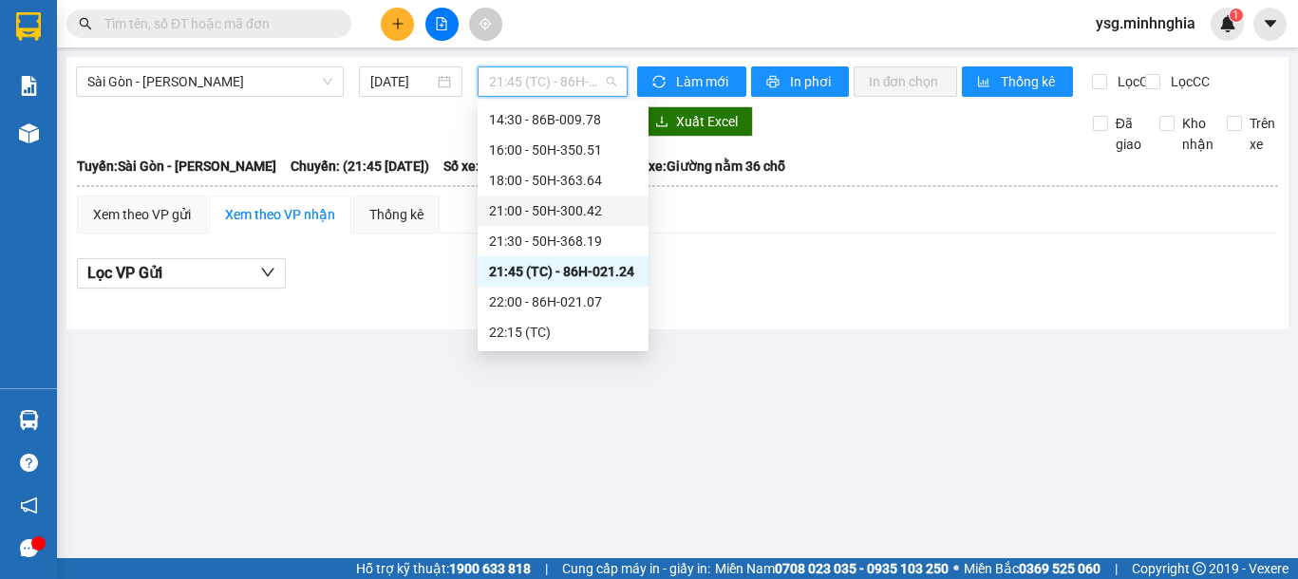
click at [575, 235] on div "21:30 - 50H-368.19" at bounding box center [563, 241] width 148 height 21
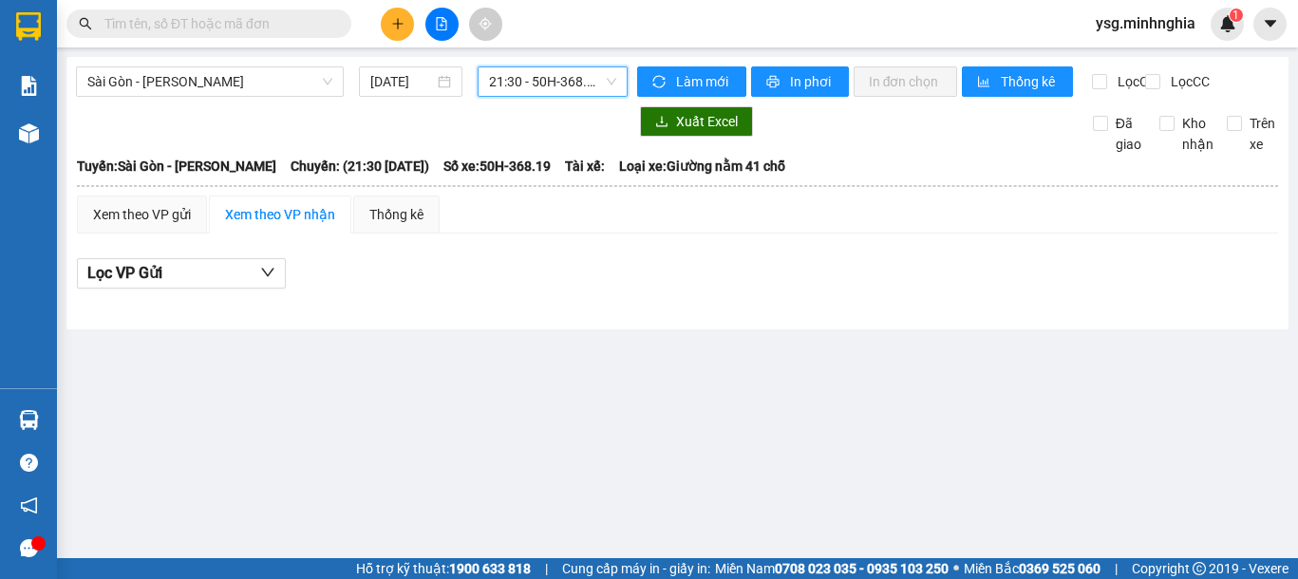
click at [587, 91] on span "21:30 - 50H-368.19" at bounding box center [552, 81] width 127 height 28
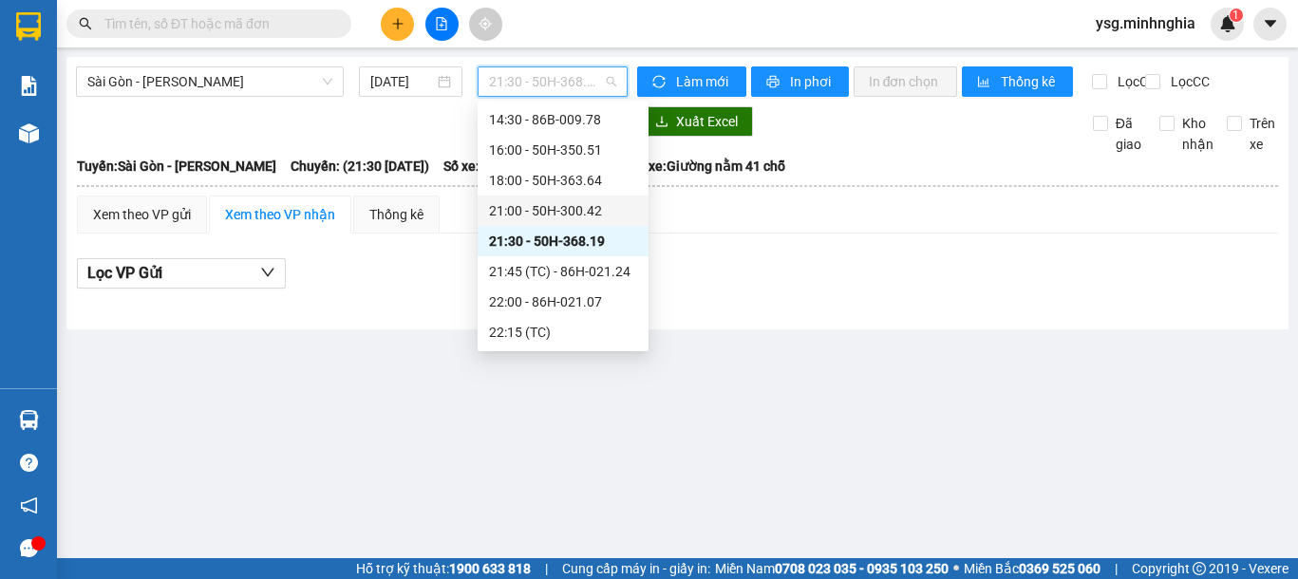
click at [557, 209] on div "21:00 - 50H-300.42" at bounding box center [563, 210] width 148 height 21
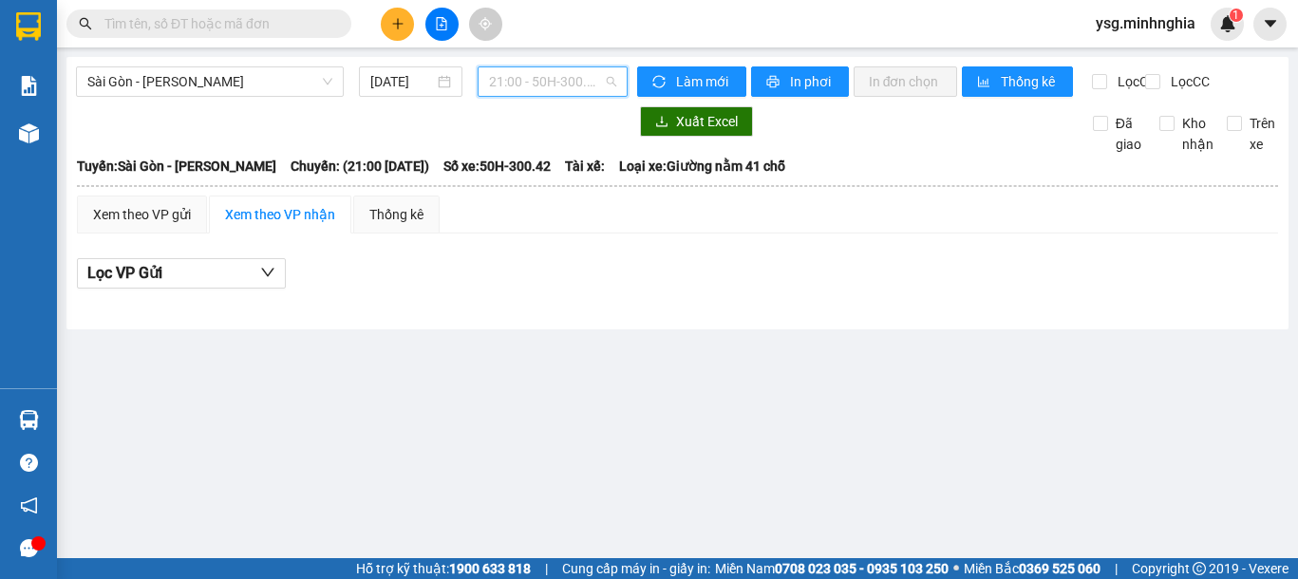
click at [575, 85] on span "21:00 - 50H-300.42" at bounding box center [552, 81] width 127 height 28
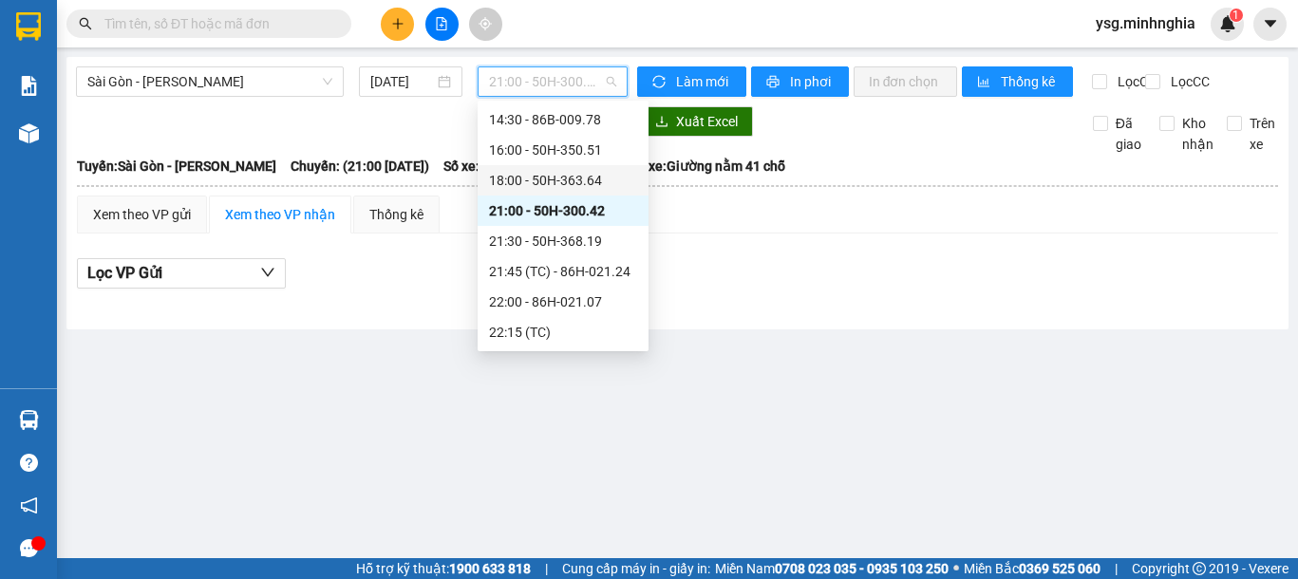
click at [565, 179] on div "18:00 - 50H-363.64" at bounding box center [563, 180] width 148 height 21
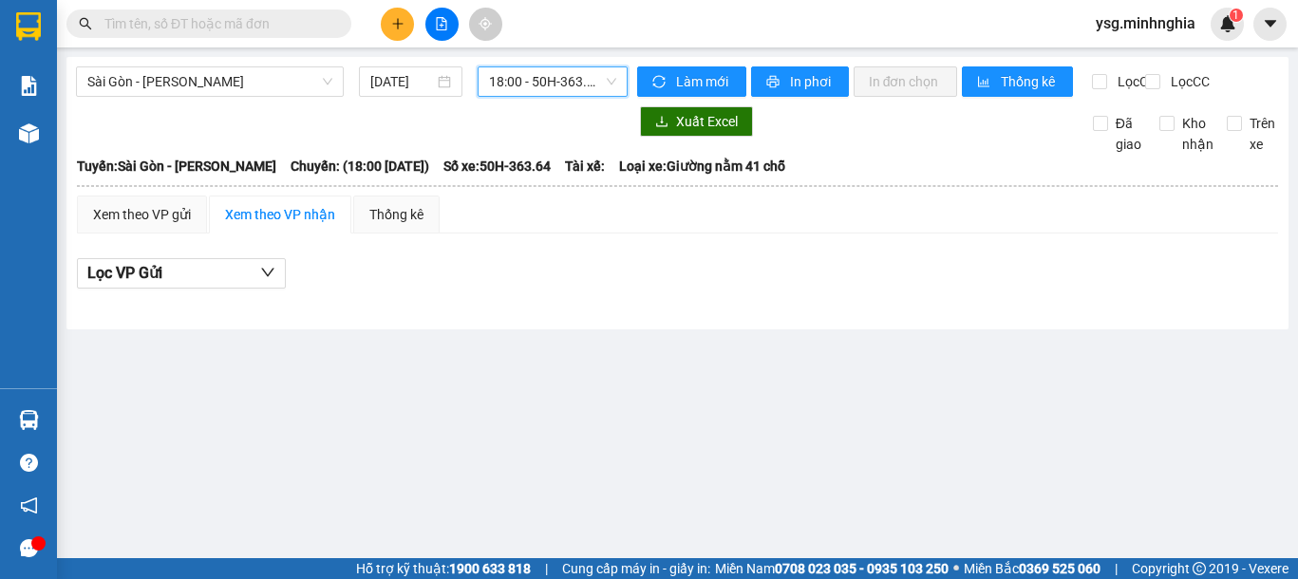
click at [570, 83] on span "18:00 - 50H-363.64" at bounding box center [552, 81] width 127 height 28
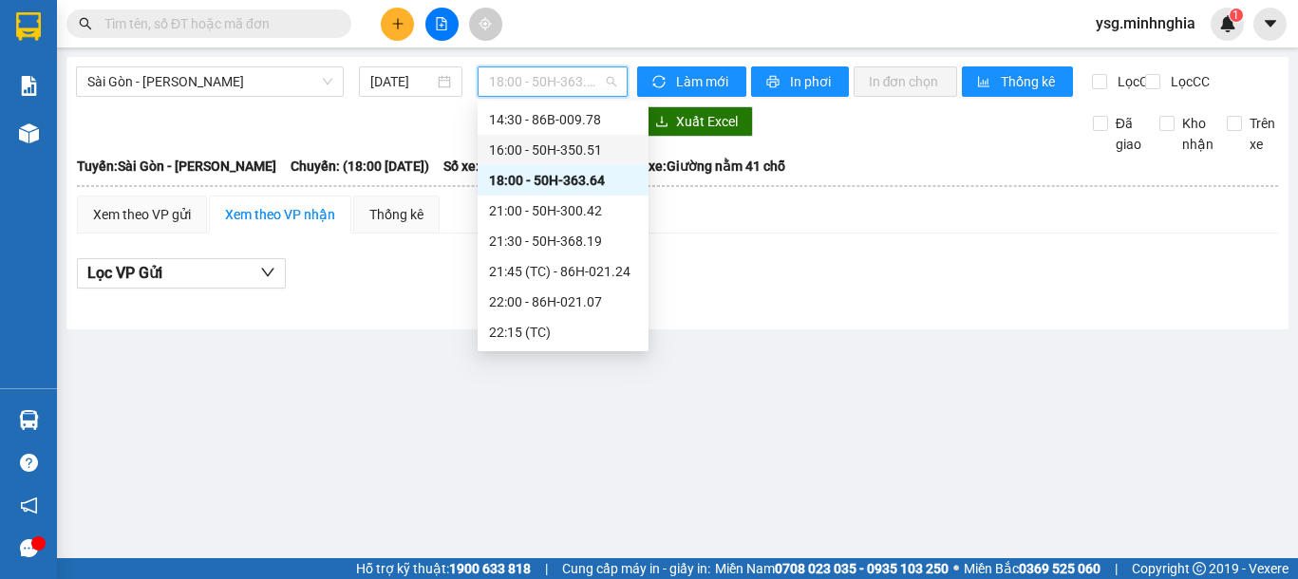
click at [575, 143] on div "16:00 - 50H-350.51" at bounding box center [563, 150] width 148 height 21
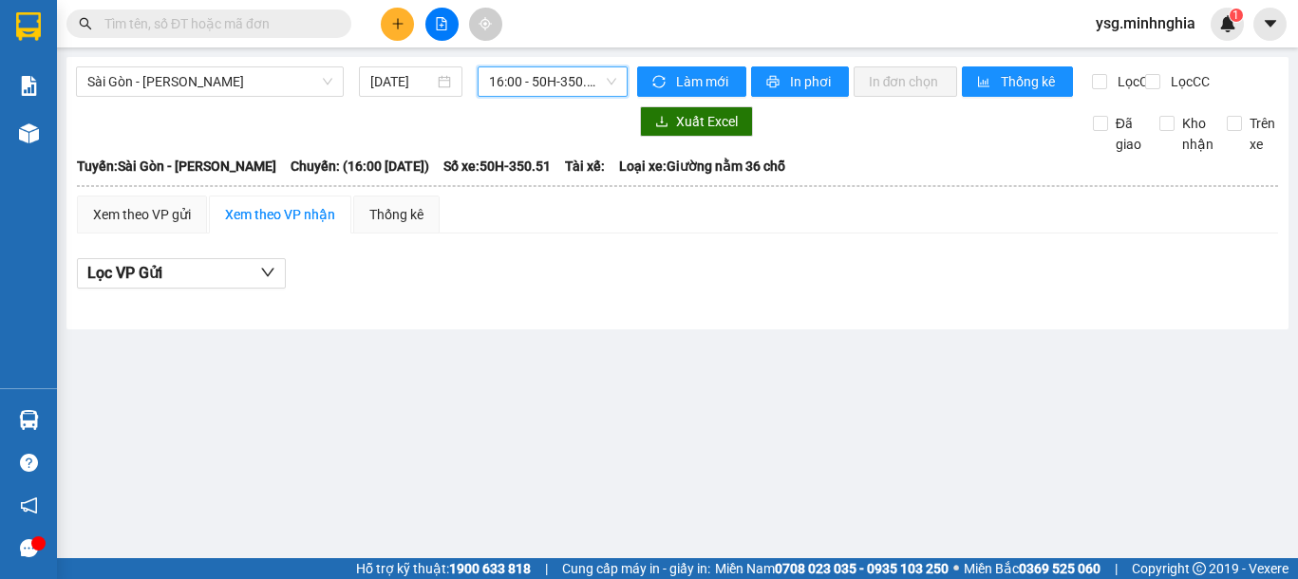
click at [584, 91] on span "16:00 - 50H-350.51" at bounding box center [552, 81] width 127 height 28
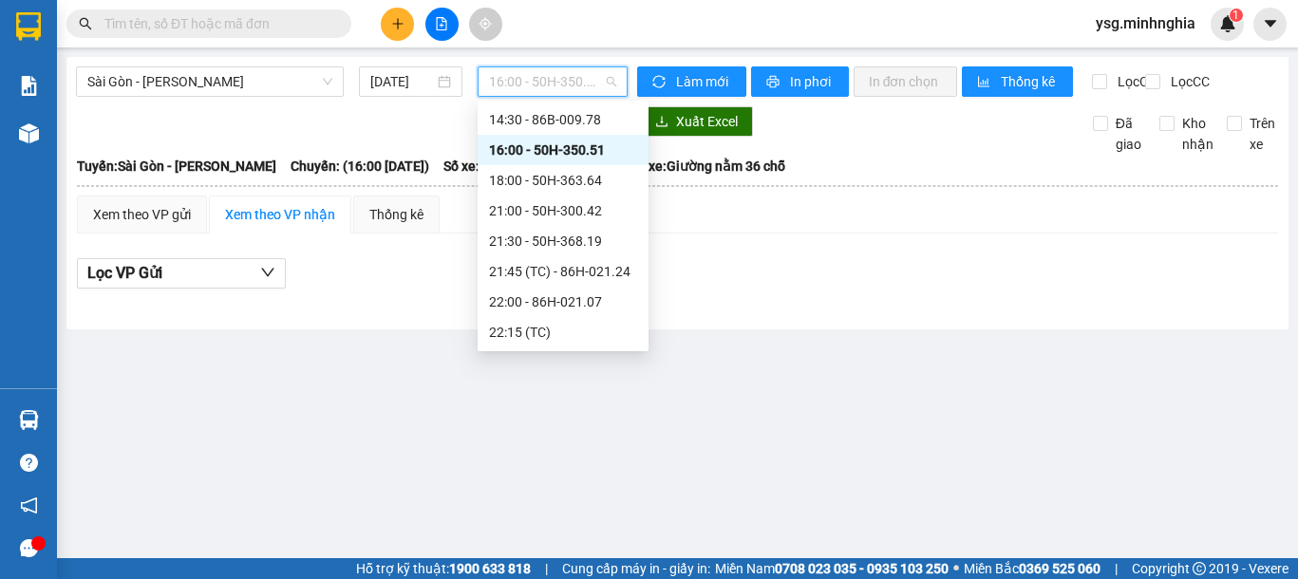
click at [590, 136] on div "16:00 - 50H-350.51" at bounding box center [563, 150] width 171 height 30
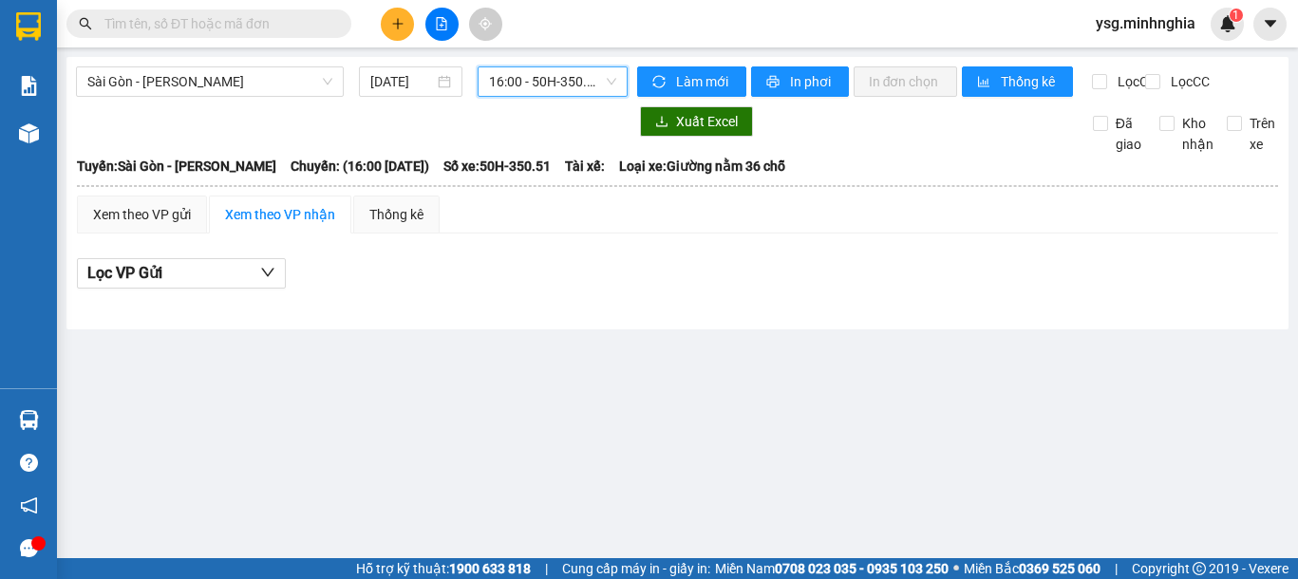
click at [593, 97] on div "Sài Gòn - Phan Rí 15/08/2025 16:00 16:00 - 50H-350.51" at bounding box center [352, 81] width 552 height 30
click at [593, 90] on span "16:00 - 50H-350.51" at bounding box center [552, 81] width 127 height 28
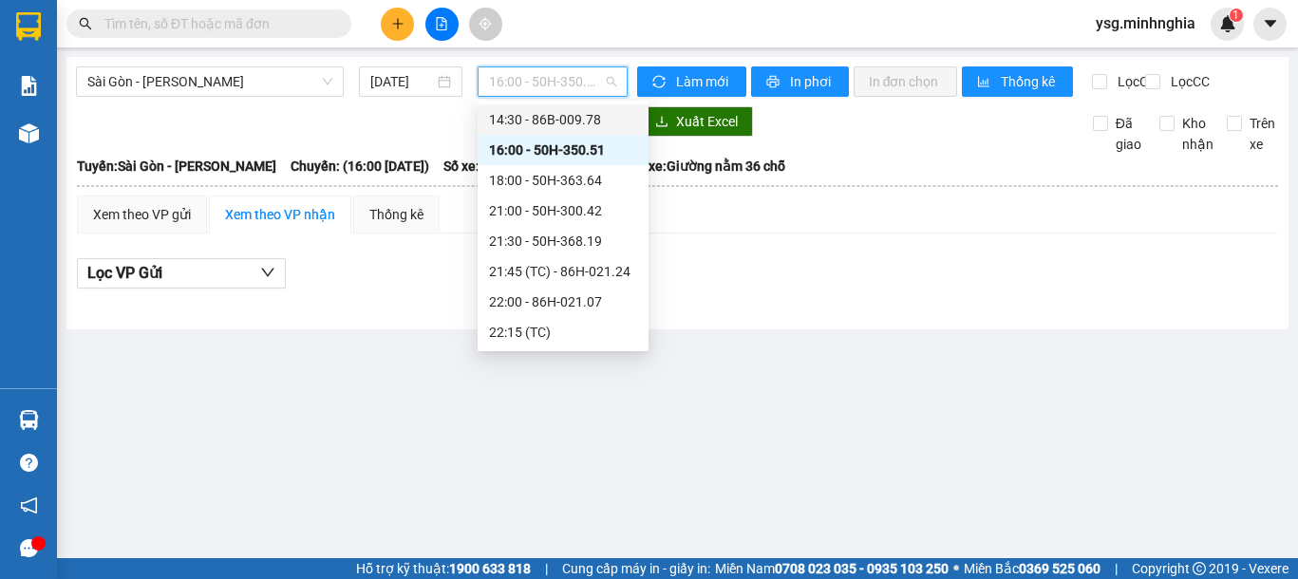
click at [577, 113] on div "14:30 - 86B-009.78" at bounding box center [563, 119] width 148 height 21
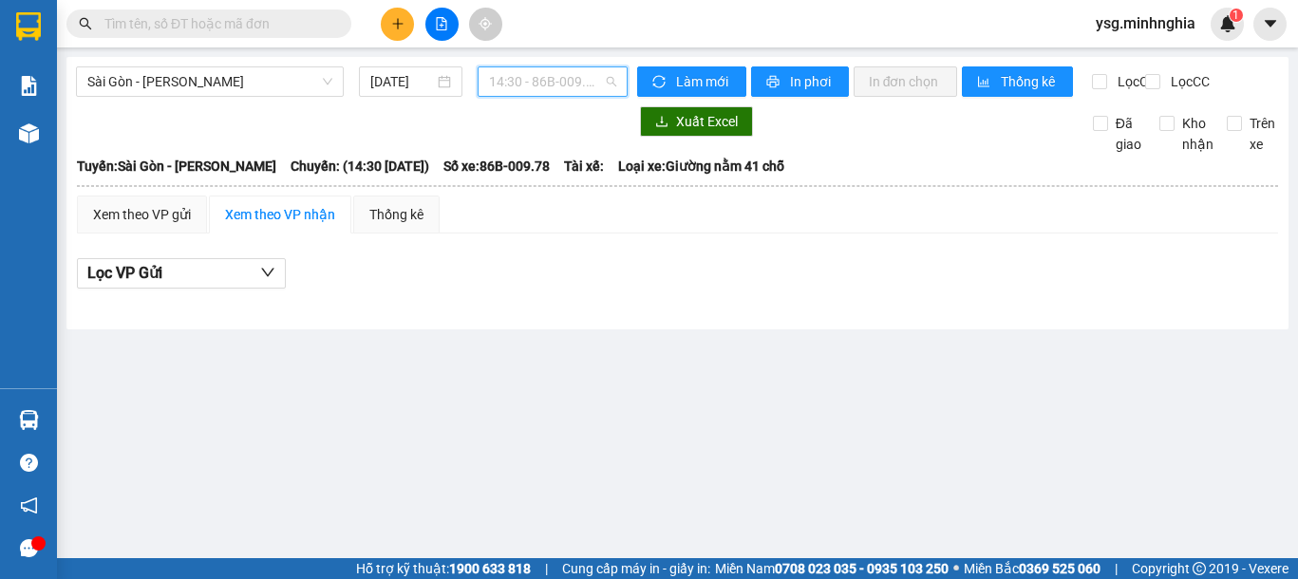
click at [575, 88] on span "14:30 - 86B-009.78" at bounding box center [552, 81] width 127 height 28
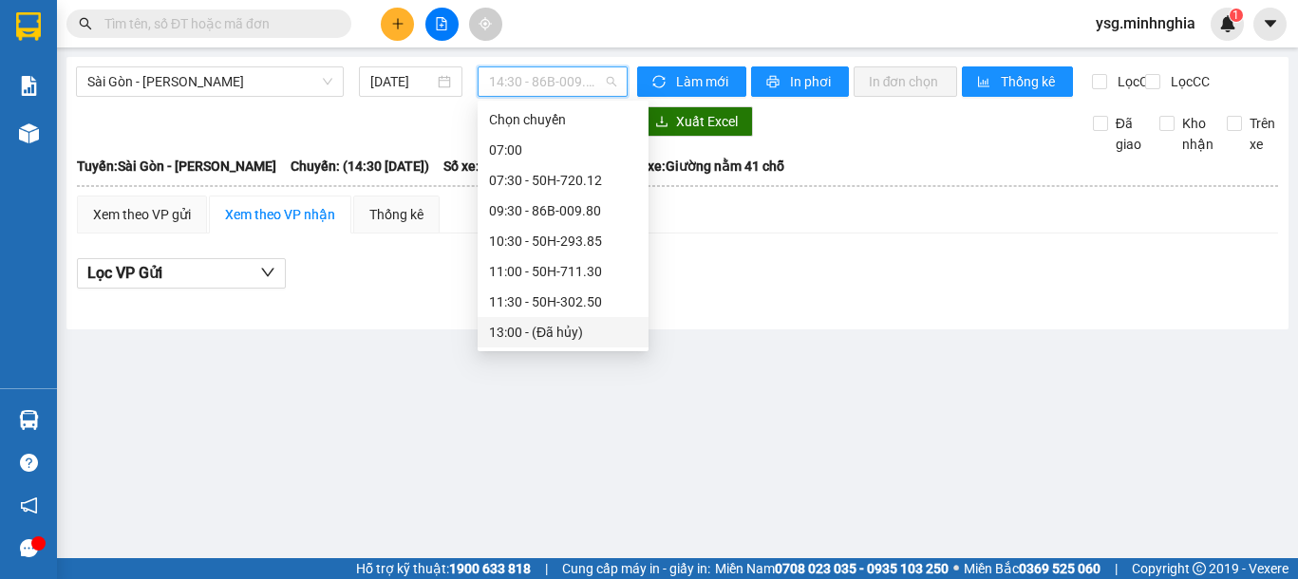
click at [554, 323] on div "13:00 - (Đã hủy)" at bounding box center [563, 332] width 148 height 21
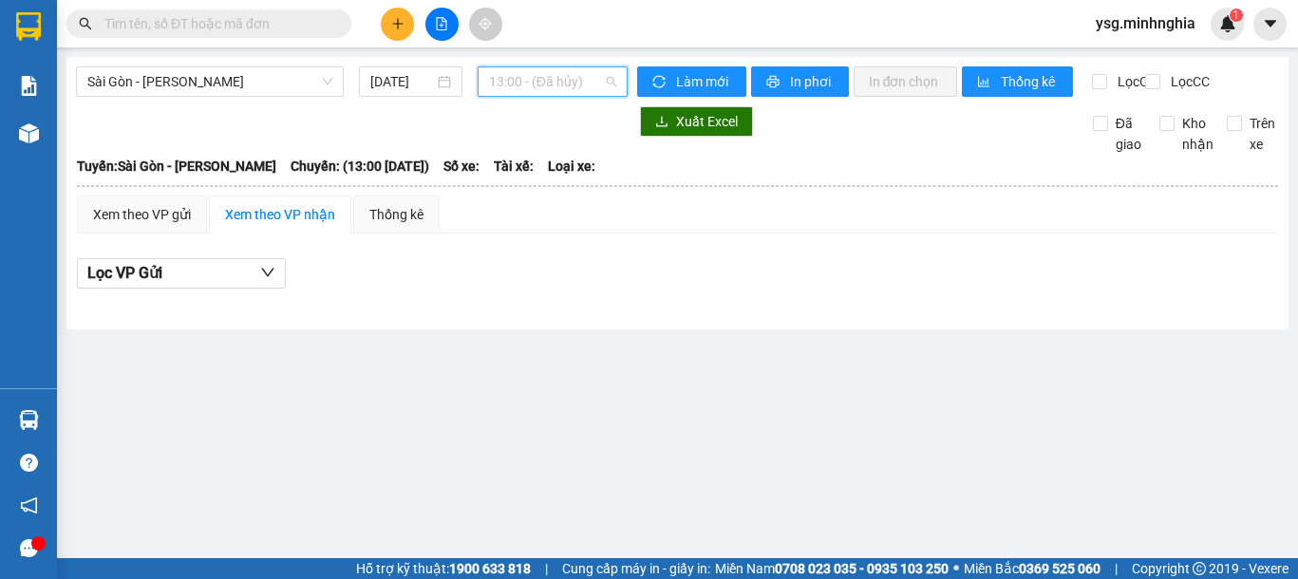
drag, startPoint x: 587, startPoint y: 80, endPoint x: 572, endPoint y: 183, distance: 104.6
click at [587, 85] on span "13:00 - (Đã hủy)" at bounding box center [552, 81] width 127 height 28
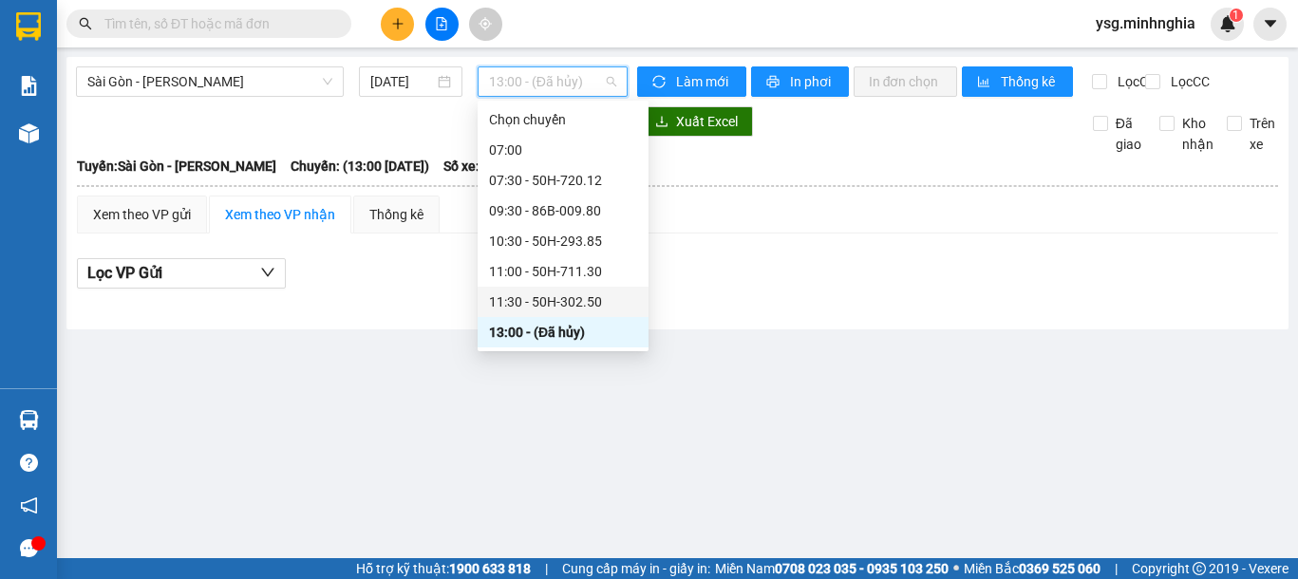
click at [565, 304] on div "11:30 - 50H-302.50" at bounding box center [563, 302] width 148 height 21
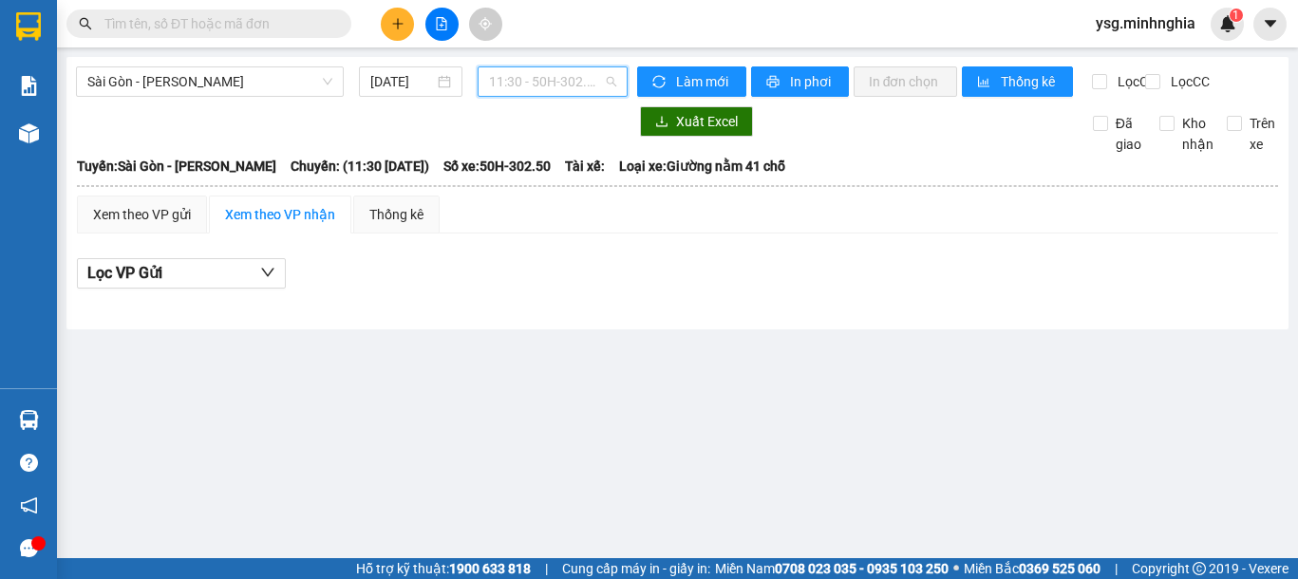
drag, startPoint x: 601, startPoint y: 95, endPoint x: 604, endPoint y: 148, distance: 53.3
click at [604, 96] on div "11:30 - 50H-302.50" at bounding box center [553, 81] width 150 height 30
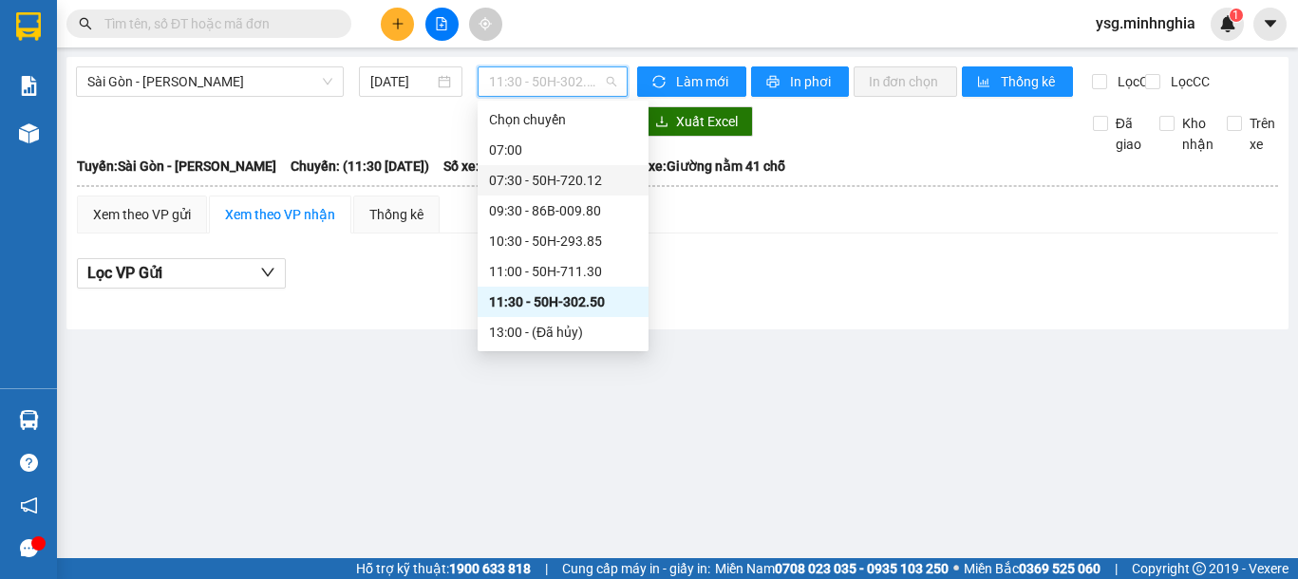
click at [602, 172] on div "07:30 - 50H-720.12" at bounding box center [563, 180] width 148 height 21
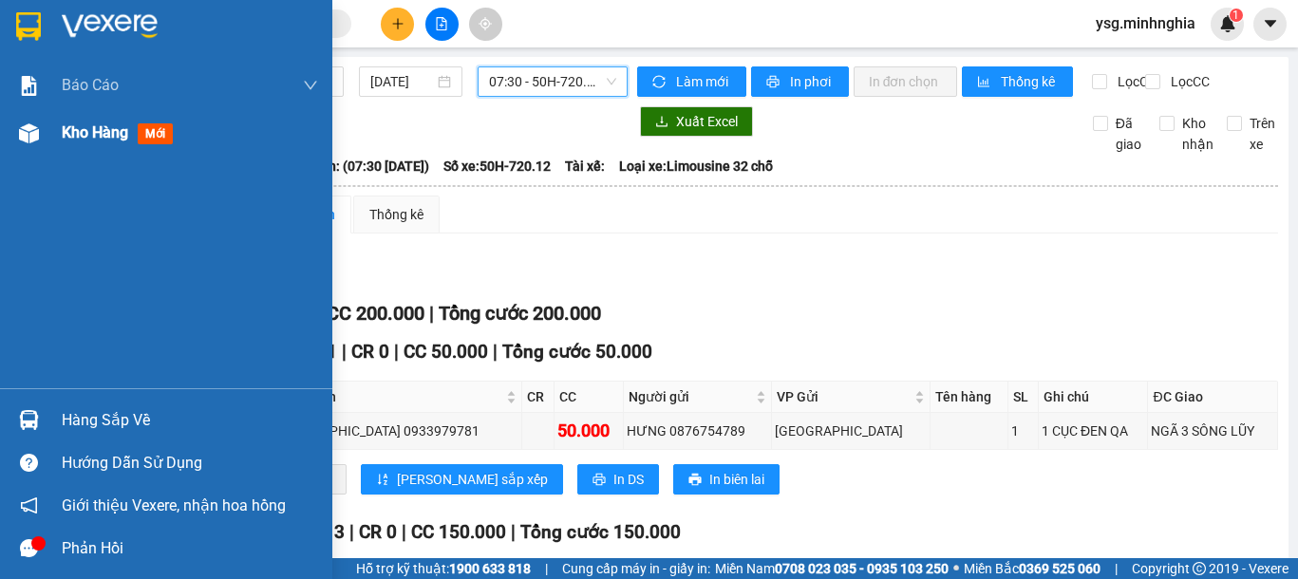
click at [38, 125] on img at bounding box center [29, 133] width 20 height 20
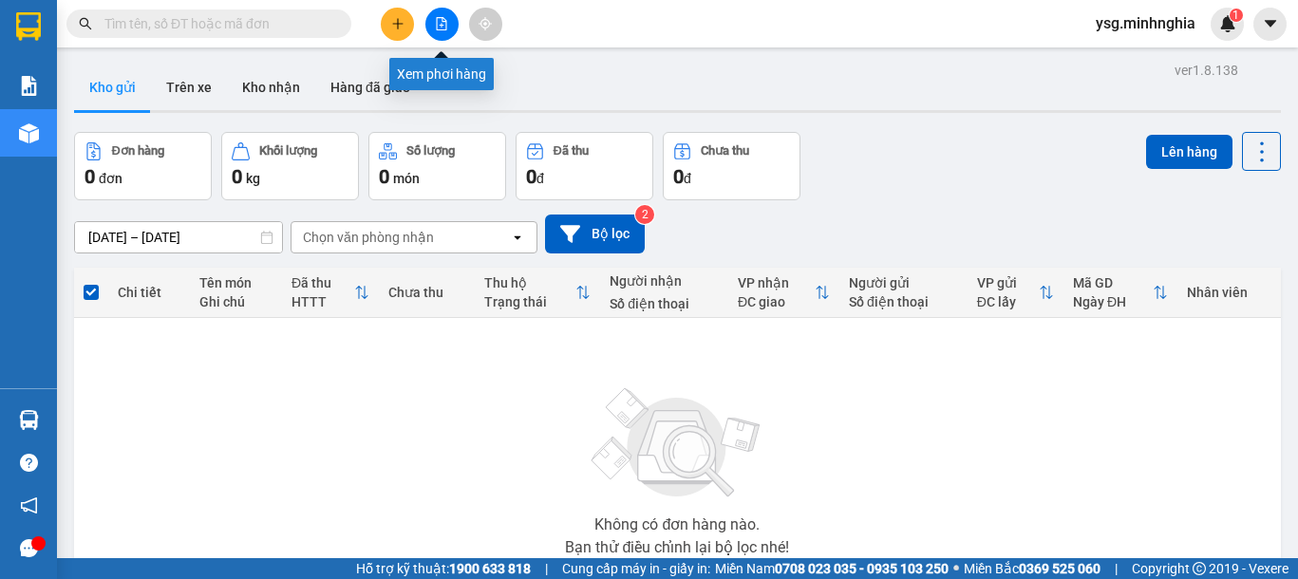
click at [436, 24] on icon "file-add" at bounding box center [441, 23] width 13 height 13
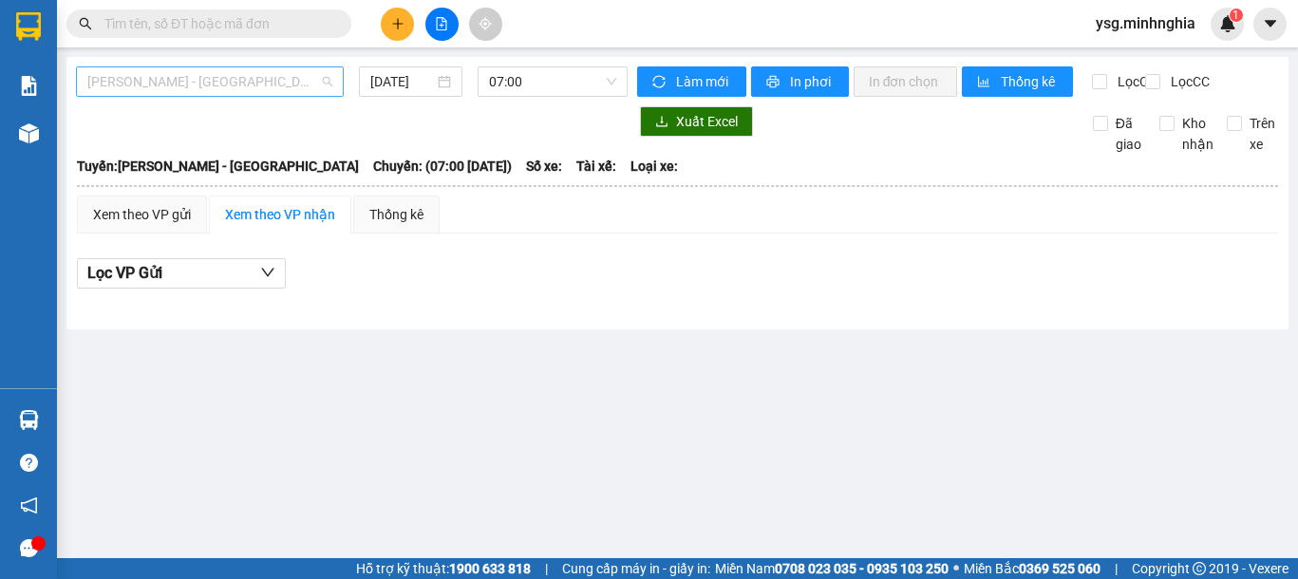
click at [282, 80] on span "[PERSON_NAME] - [GEOGRAPHIC_DATA]" at bounding box center [209, 81] width 245 height 28
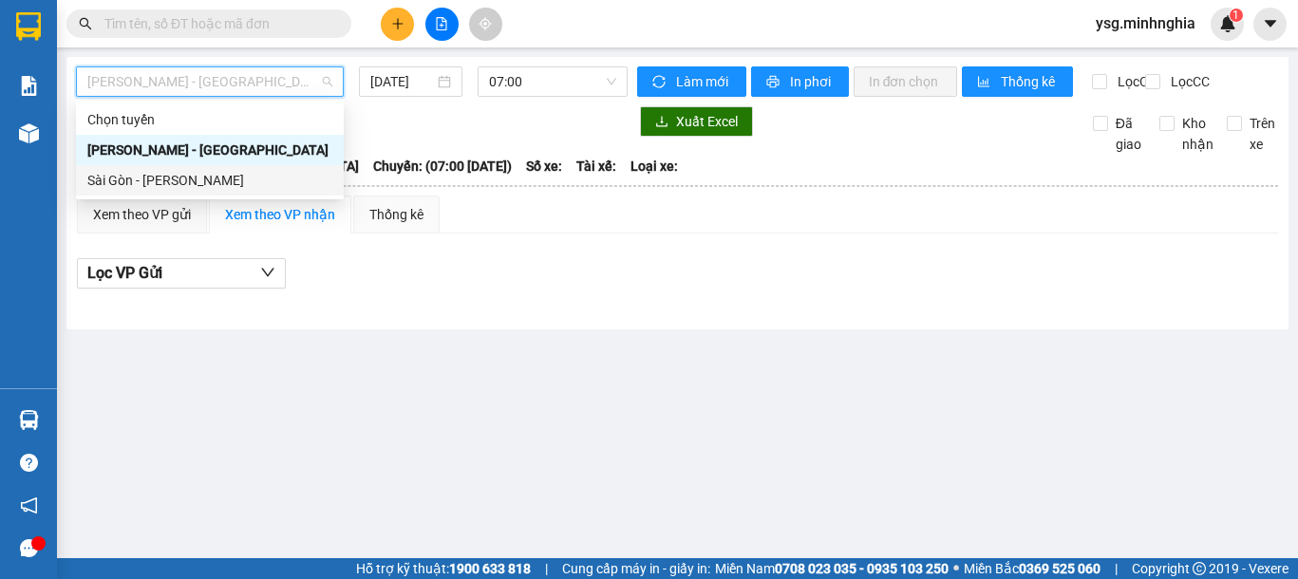
click at [188, 173] on div "Sài Gòn - [PERSON_NAME]" at bounding box center [209, 180] width 245 height 21
type input "[DATE]"
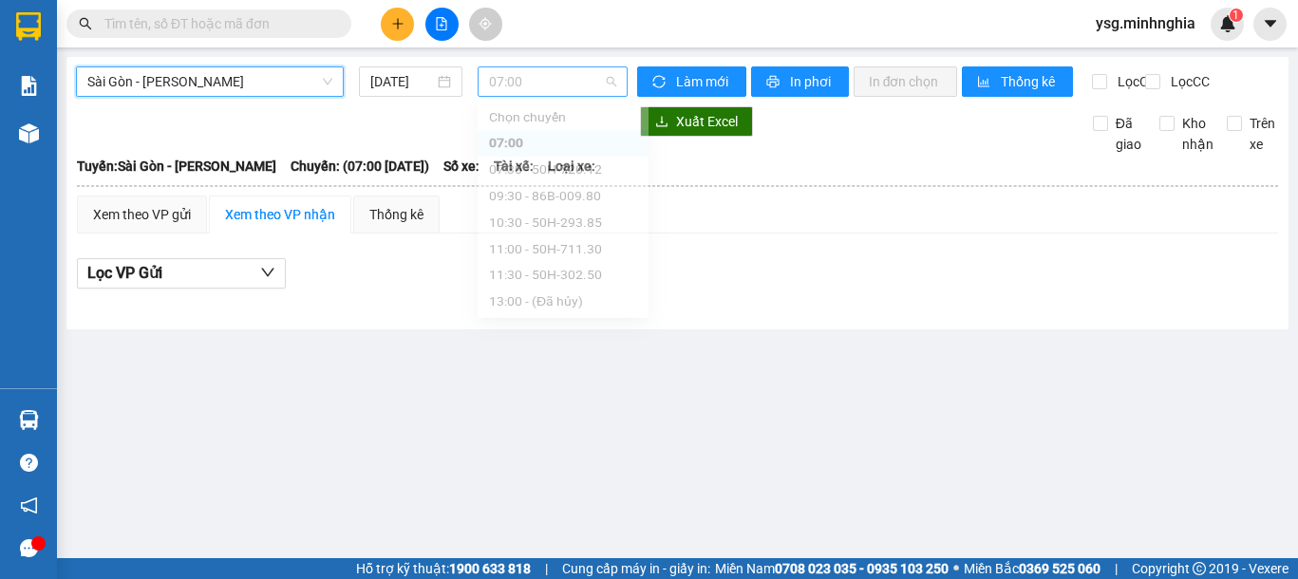
click at [532, 85] on span "07:00" at bounding box center [552, 81] width 127 height 28
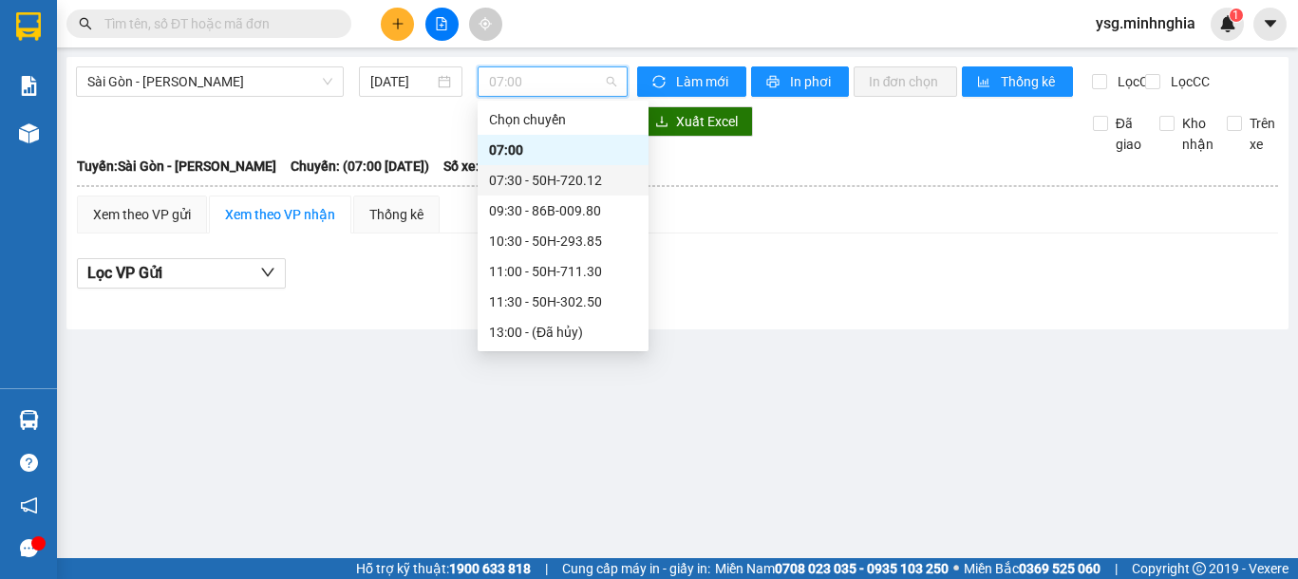
click at [532, 168] on div "07:30 - 50H-720.12" at bounding box center [563, 180] width 171 height 30
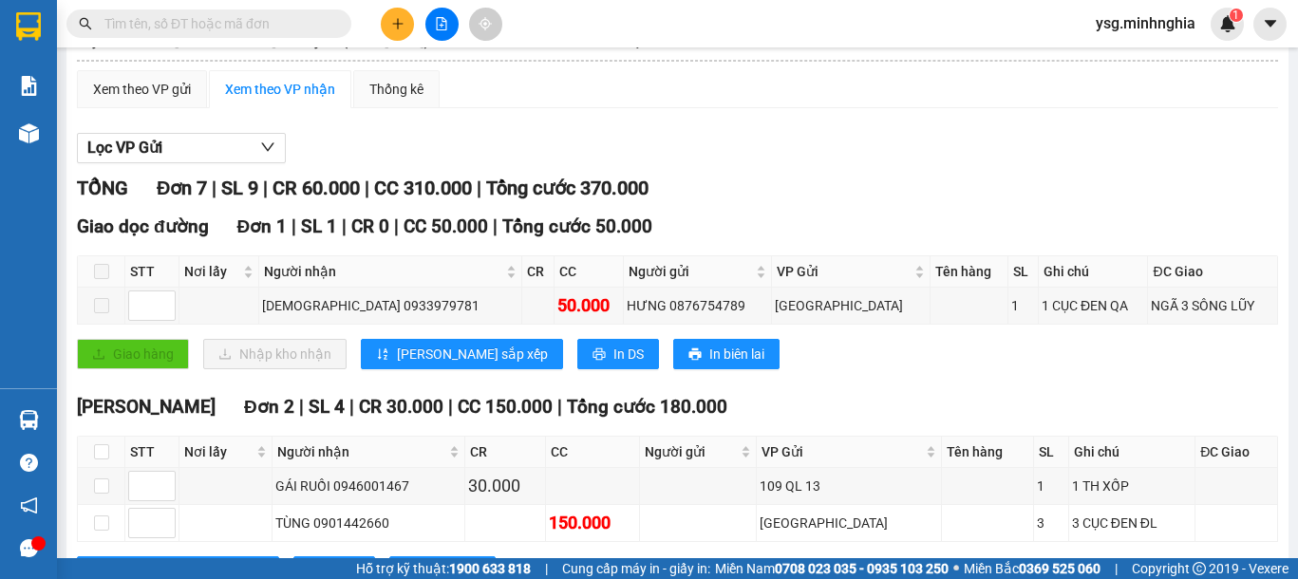
scroll to position [90, 0]
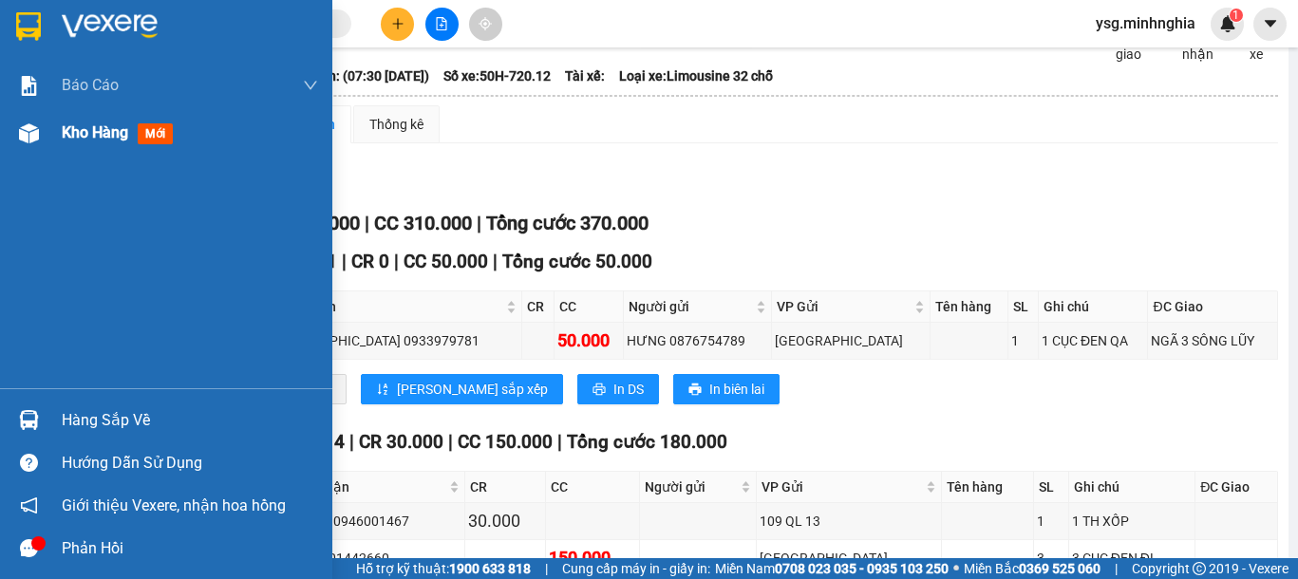
click at [27, 123] on img at bounding box center [29, 133] width 20 height 20
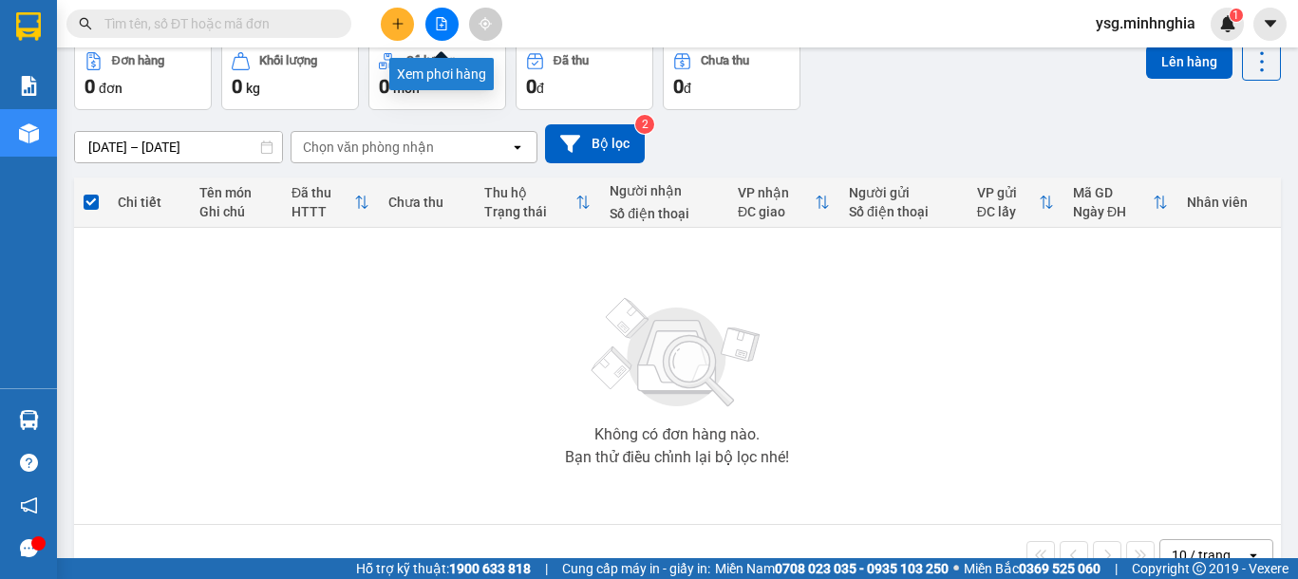
click at [439, 24] on icon "file-add" at bounding box center [441, 23] width 13 height 13
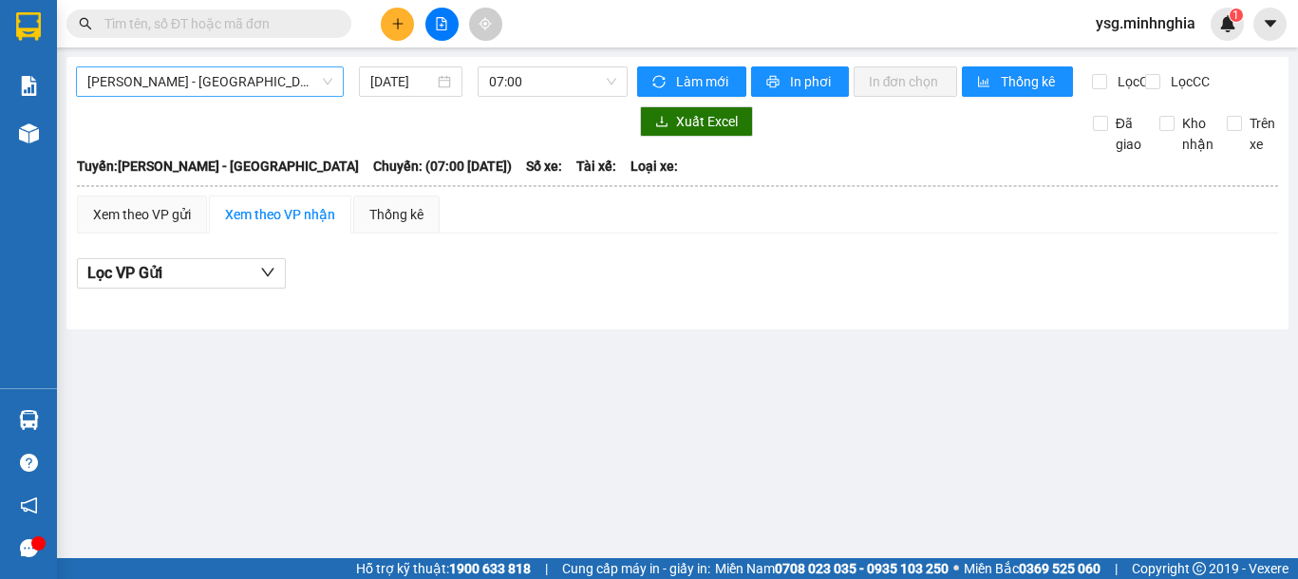
click at [224, 83] on span "[PERSON_NAME] - [GEOGRAPHIC_DATA]" at bounding box center [209, 81] width 245 height 28
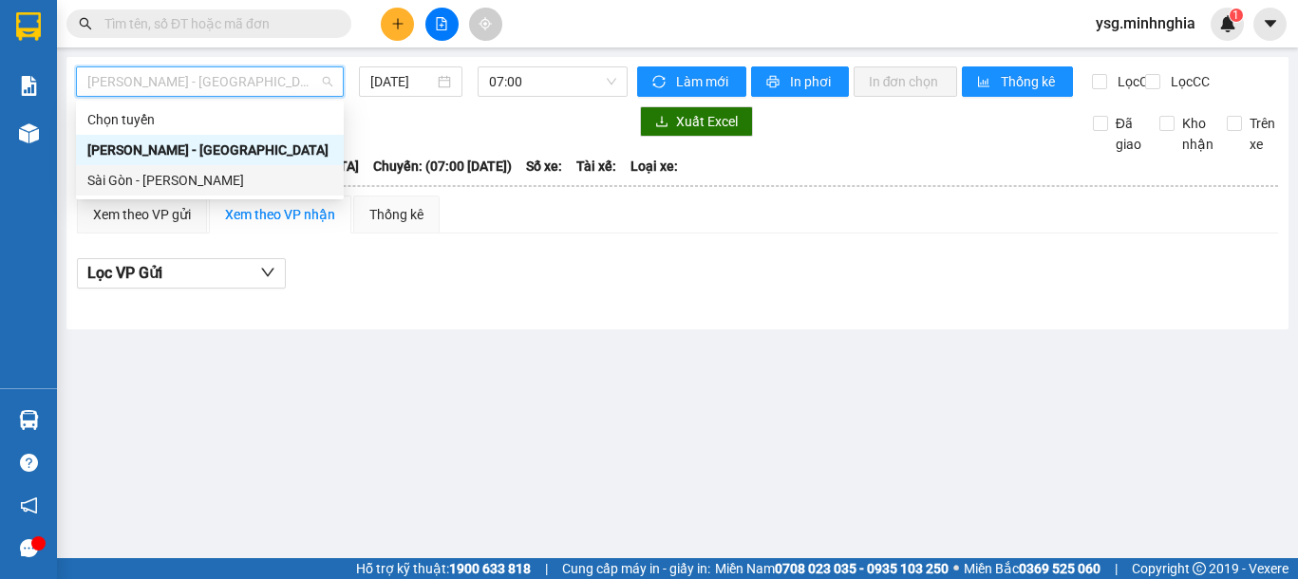
click at [235, 179] on div "Sài Gòn - [PERSON_NAME]" at bounding box center [209, 180] width 245 height 21
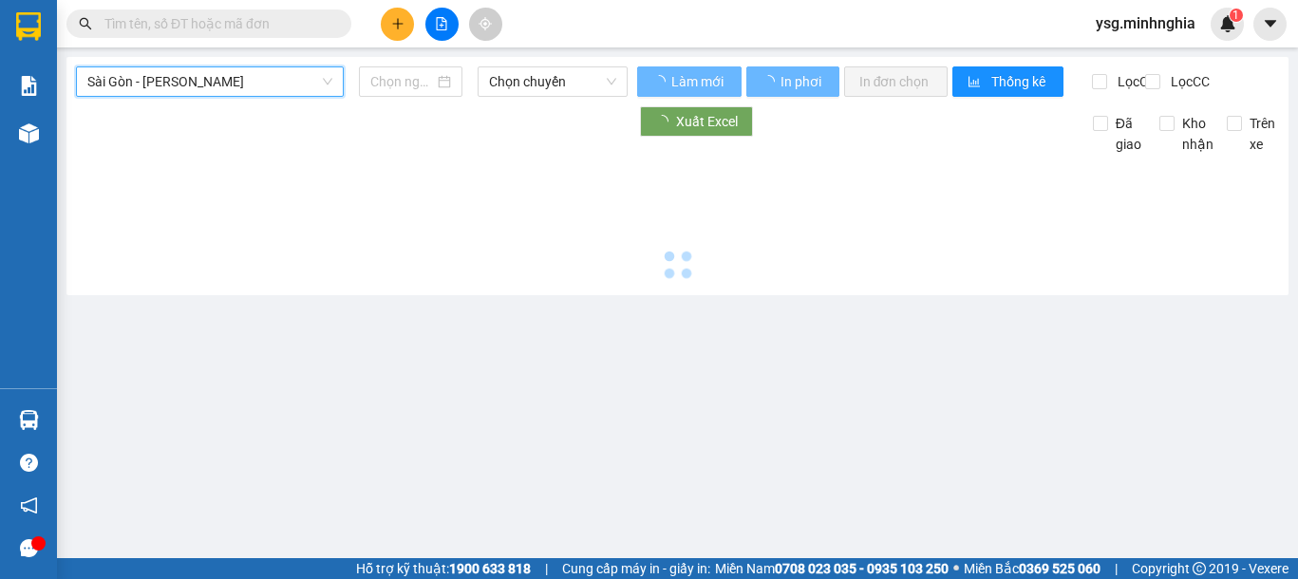
type input "[DATE]"
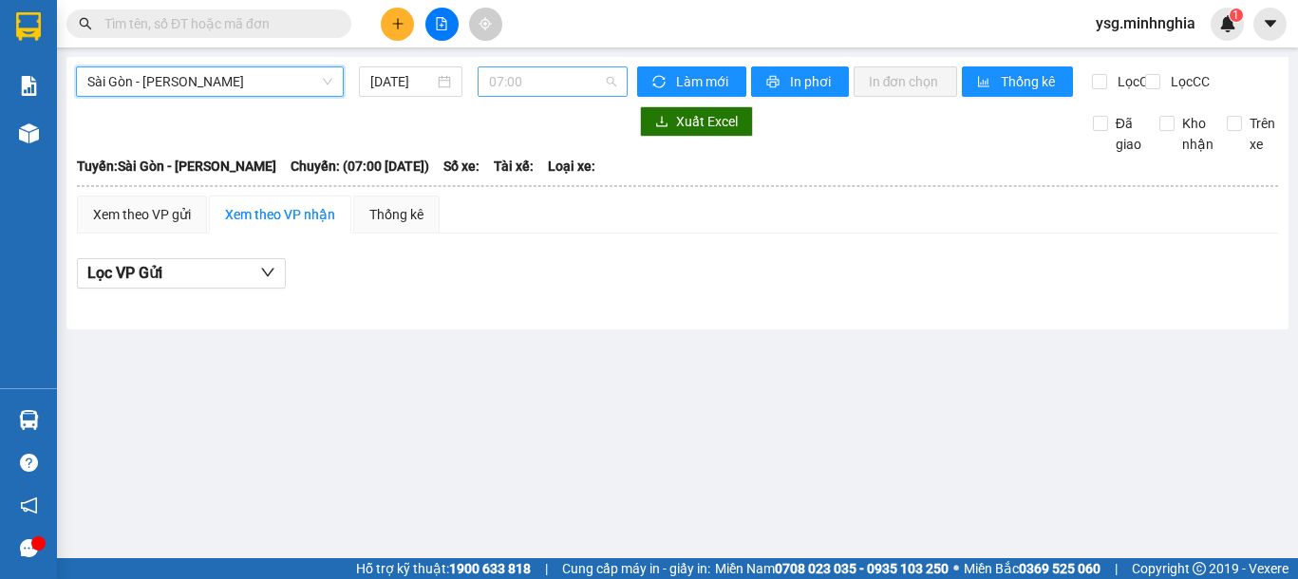
click at [554, 90] on span "07:00" at bounding box center [552, 81] width 127 height 28
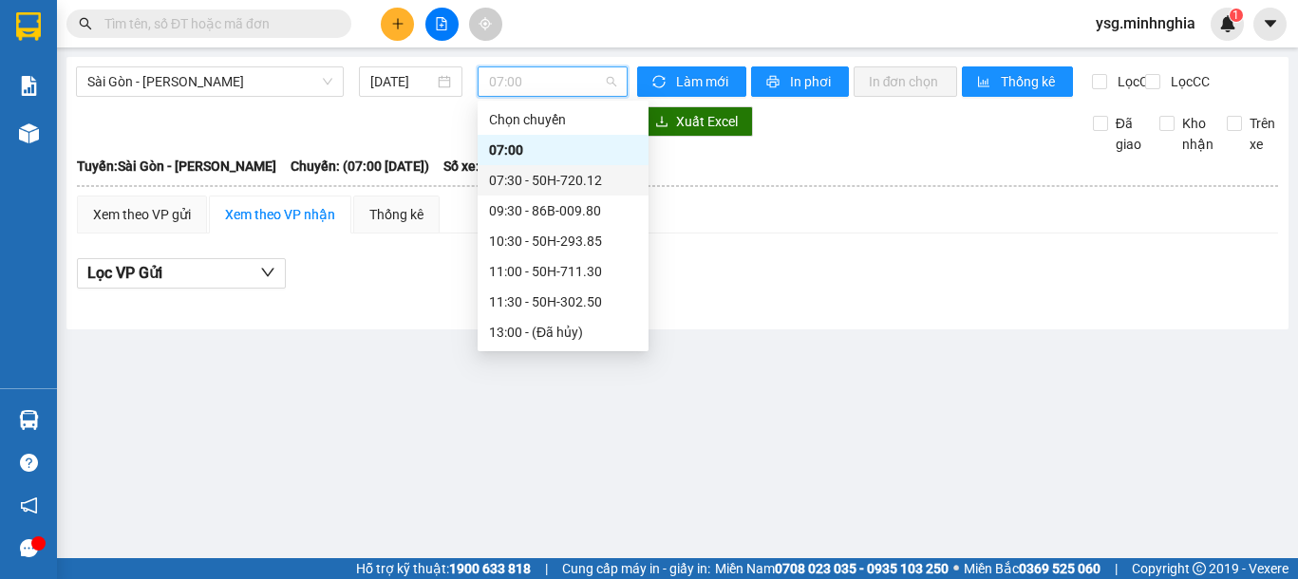
click at [532, 182] on div "07:30 - 50H-720.12" at bounding box center [563, 180] width 148 height 21
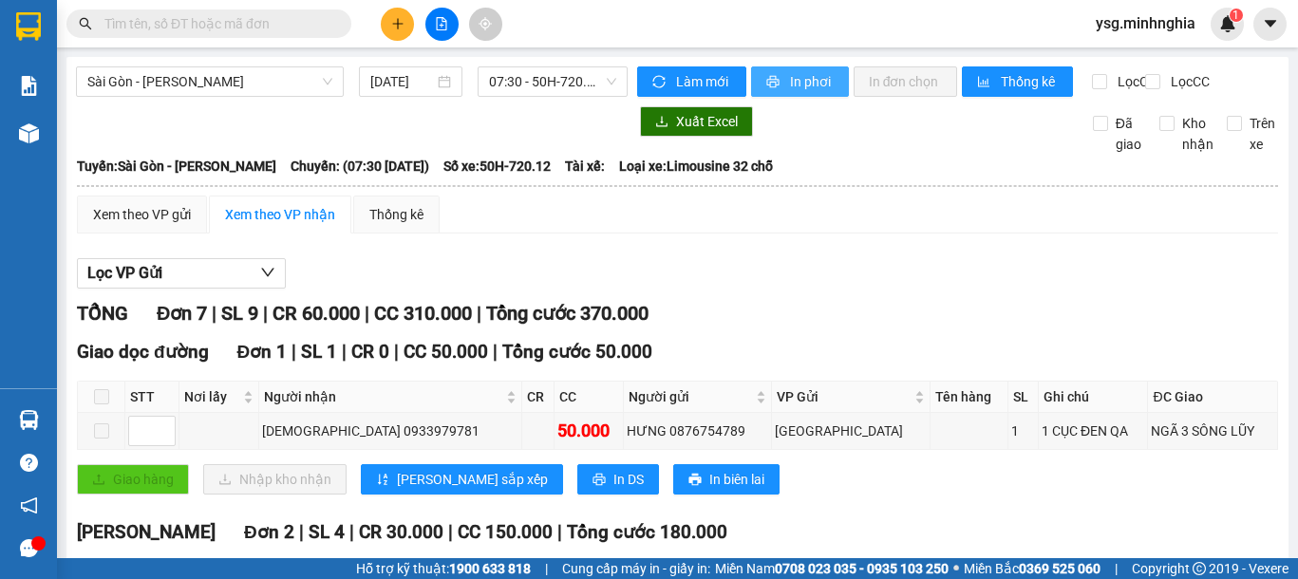
click at [807, 86] on span "In phơi" at bounding box center [812, 81] width 44 height 21
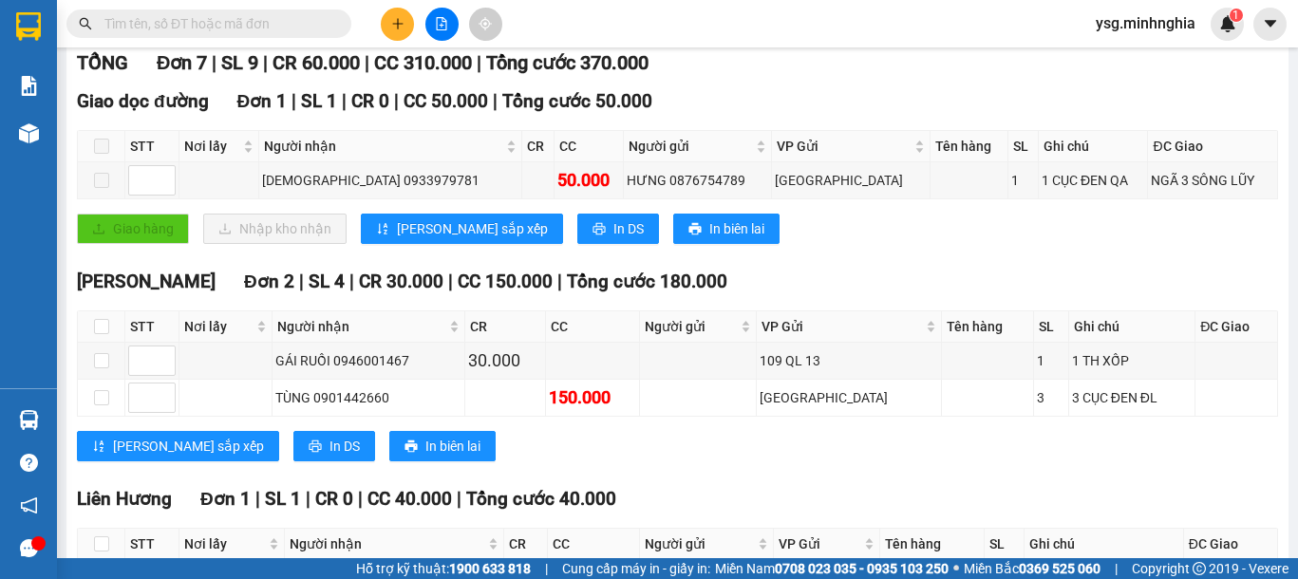
scroll to position [22, 0]
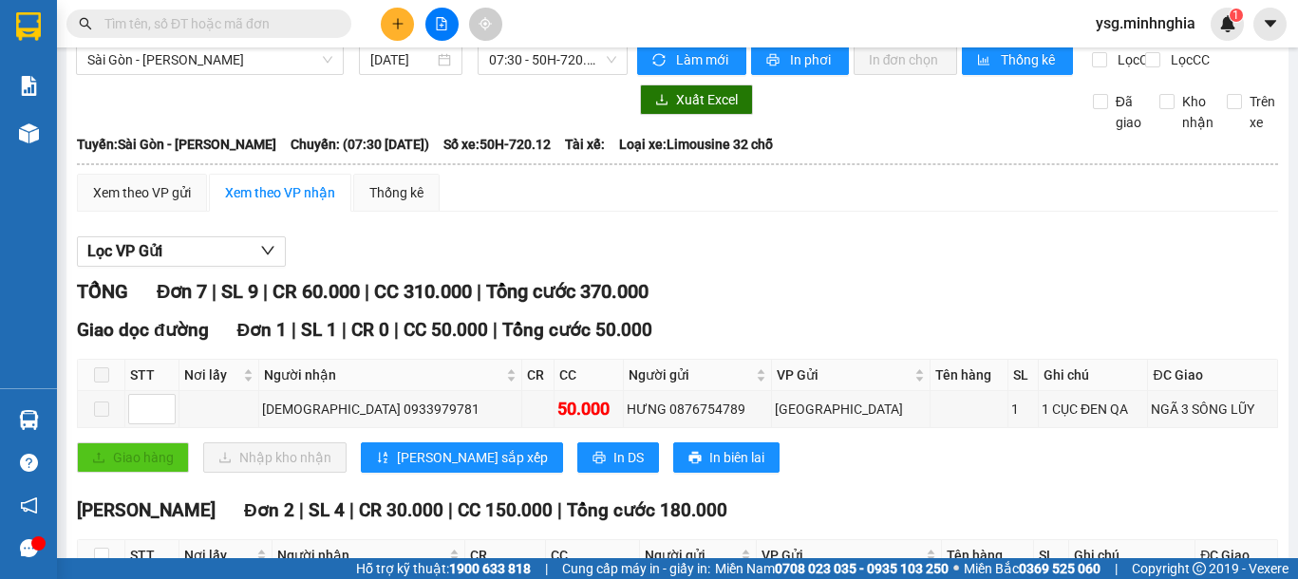
click at [385, 24] on button at bounding box center [397, 24] width 33 height 33
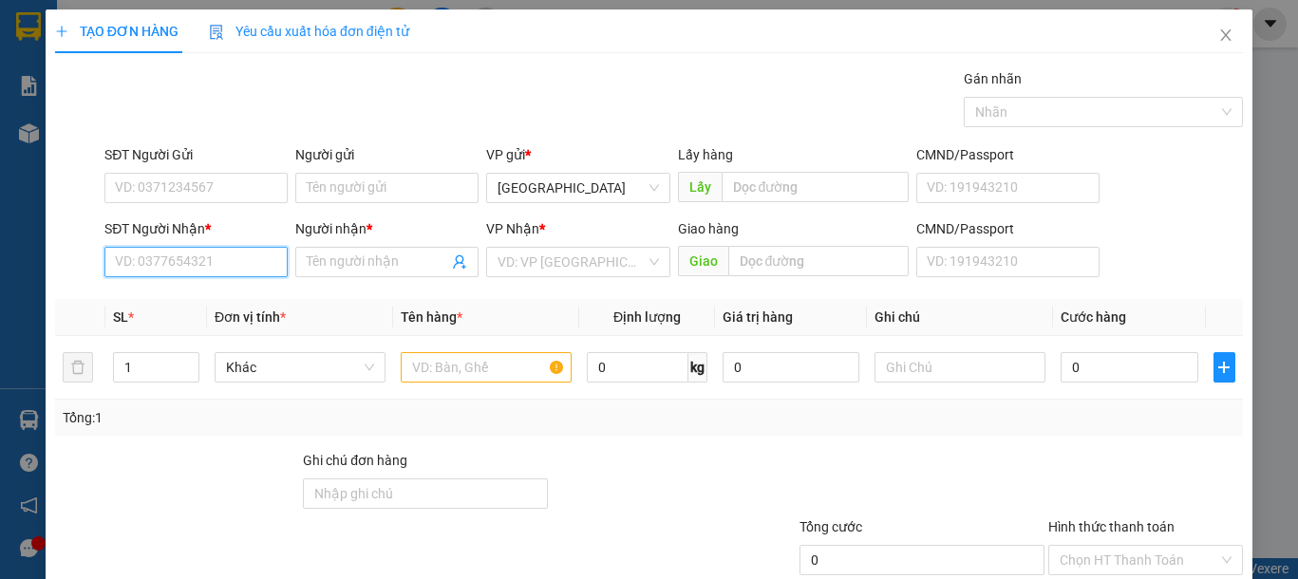
click at [170, 266] on input "SĐT Người Nhận *" at bounding box center [195, 262] width 183 height 30
click at [122, 272] on input "SĐT Người Nhận *" at bounding box center [195, 262] width 183 height 30
type input "0967807578"
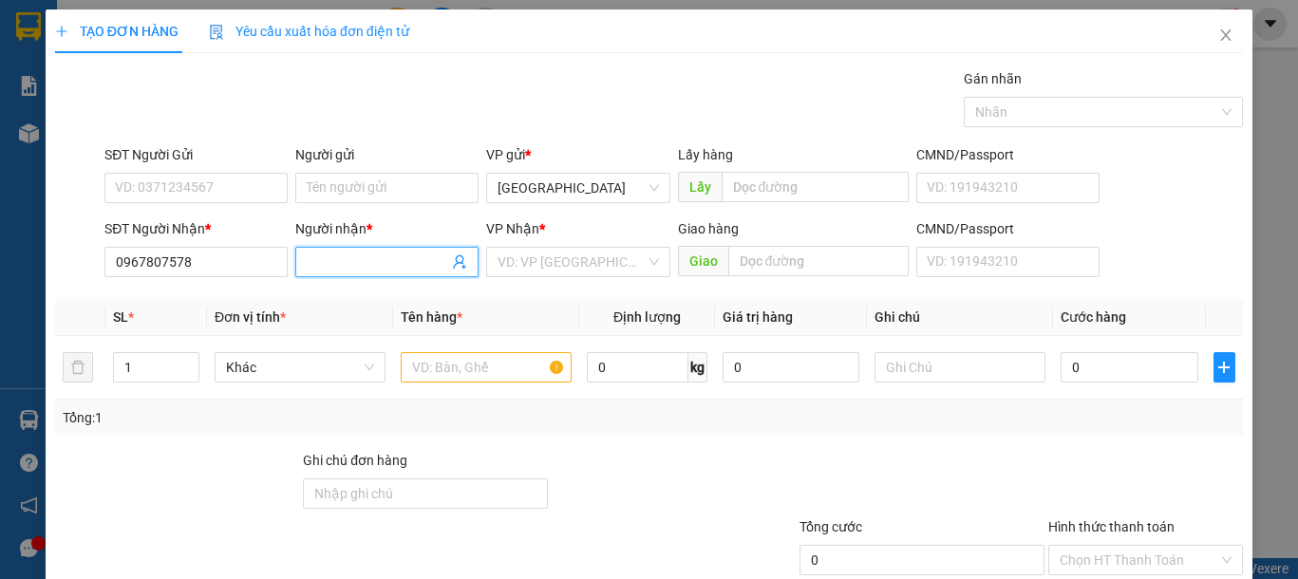
click at [339, 256] on input "Người nhận *" at bounding box center [377, 262] width 141 height 21
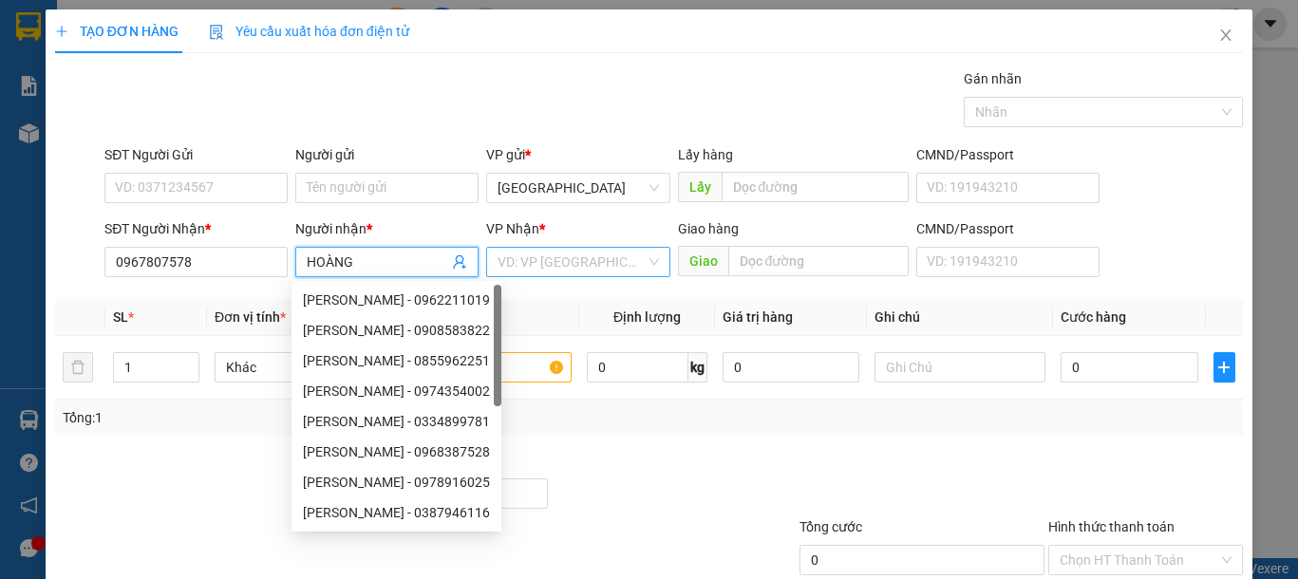
click at [548, 252] on input "search" at bounding box center [571, 262] width 147 height 28
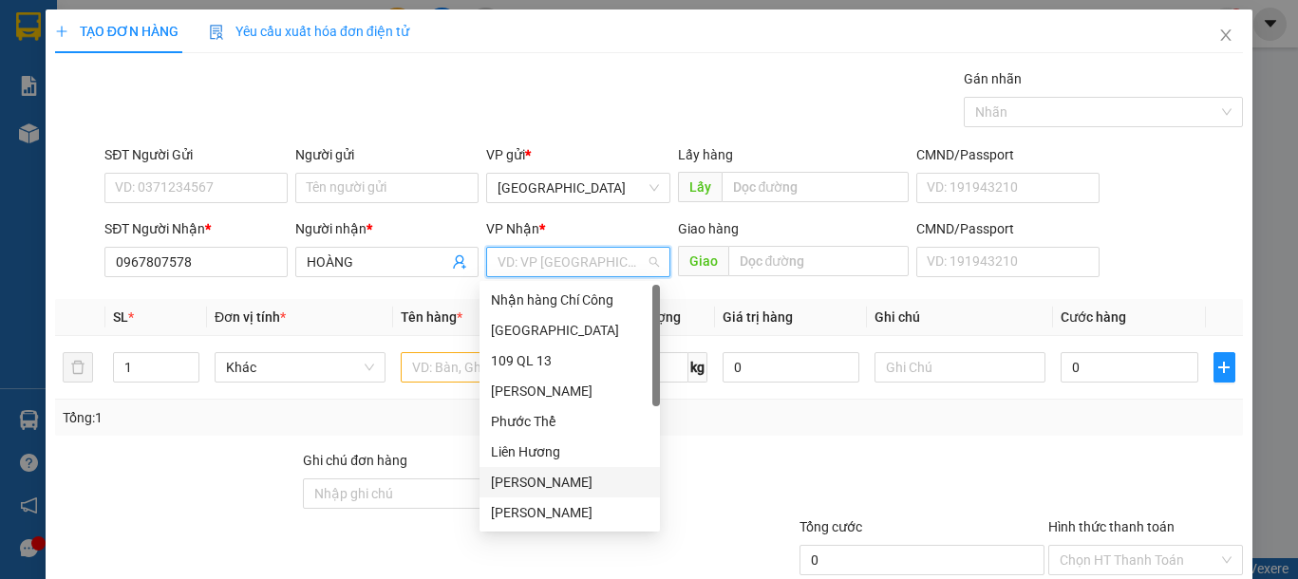
click at [535, 472] on div "[PERSON_NAME]" at bounding box center [570, 482] width 158 height 21
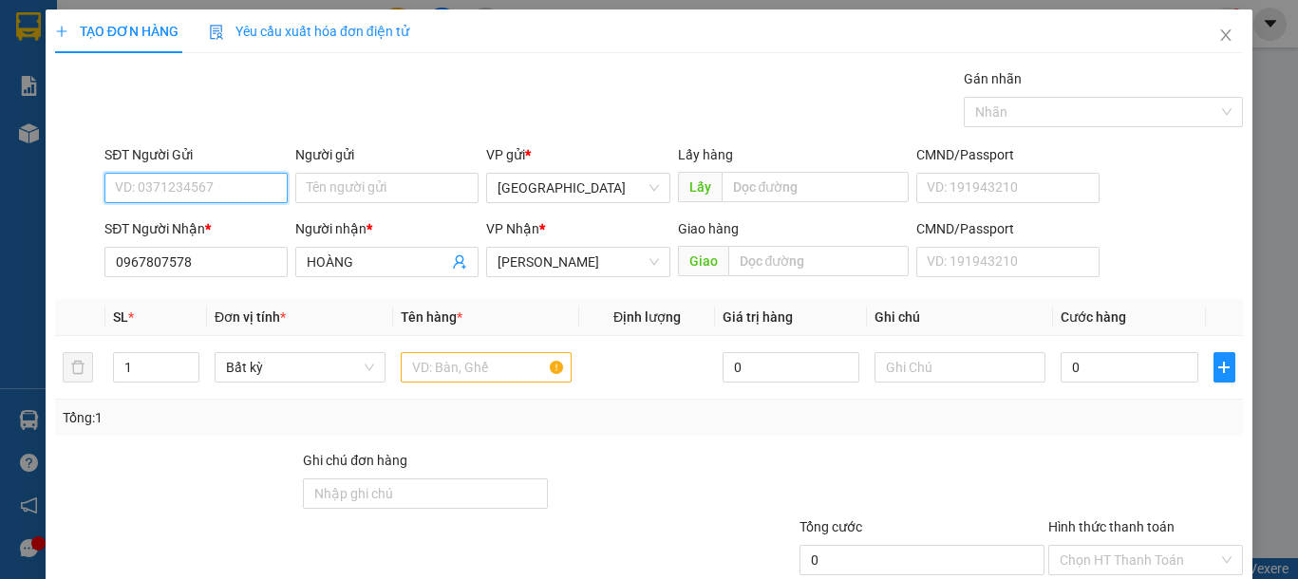
click at [270, 182] on input "SĐT Người Gửi" at bounding box center [195, 188] width 183 height 30
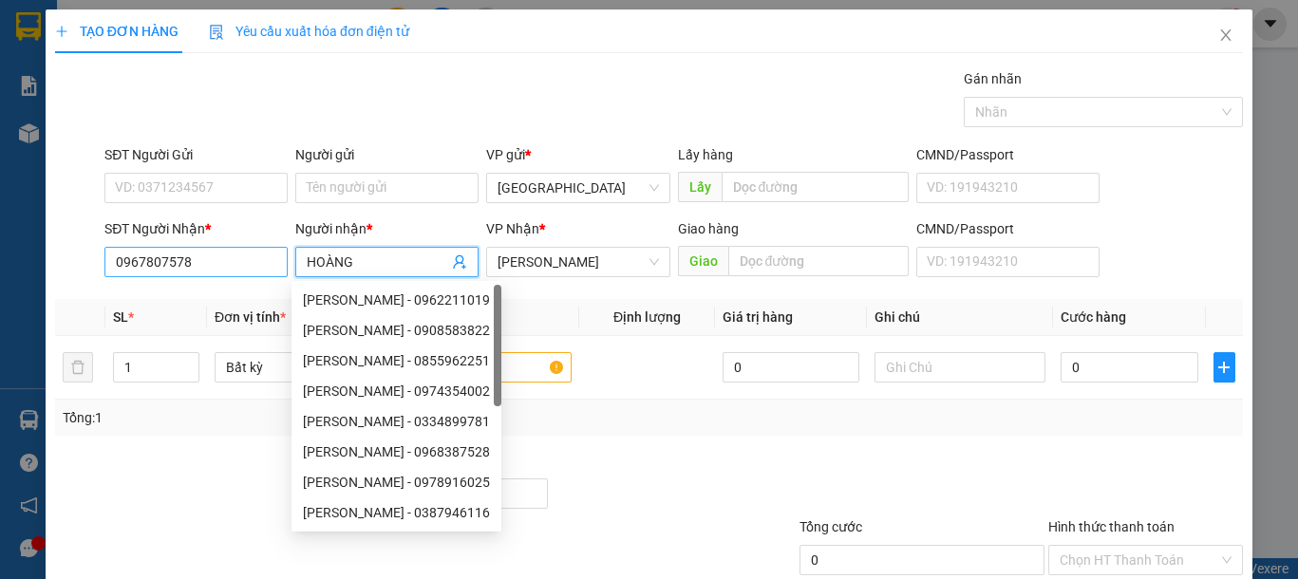
drag, startPoint x: 372, startPoint y: 254, endPoint x: 236, endPoint y: 254, distance: 136.7
click at [236, 254] on div "SĐT Người Nhận * 0967807578 Người nhận * HOÀNG VP Nhận * VP Phan Thiết Giao hàn…" at bounding box center [674, 251] width 1146 height 66
type input "TUẤN"
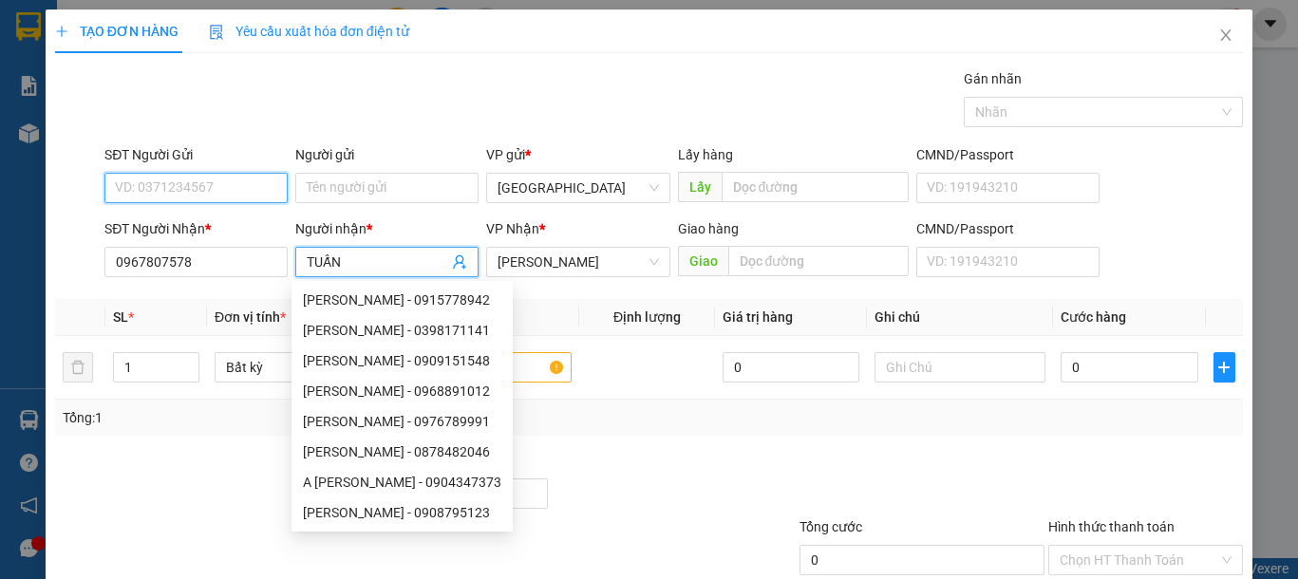
click at [220, 186] on input "SĐT Người Gửi" at bounding box center [195, 188] width 183 height 30
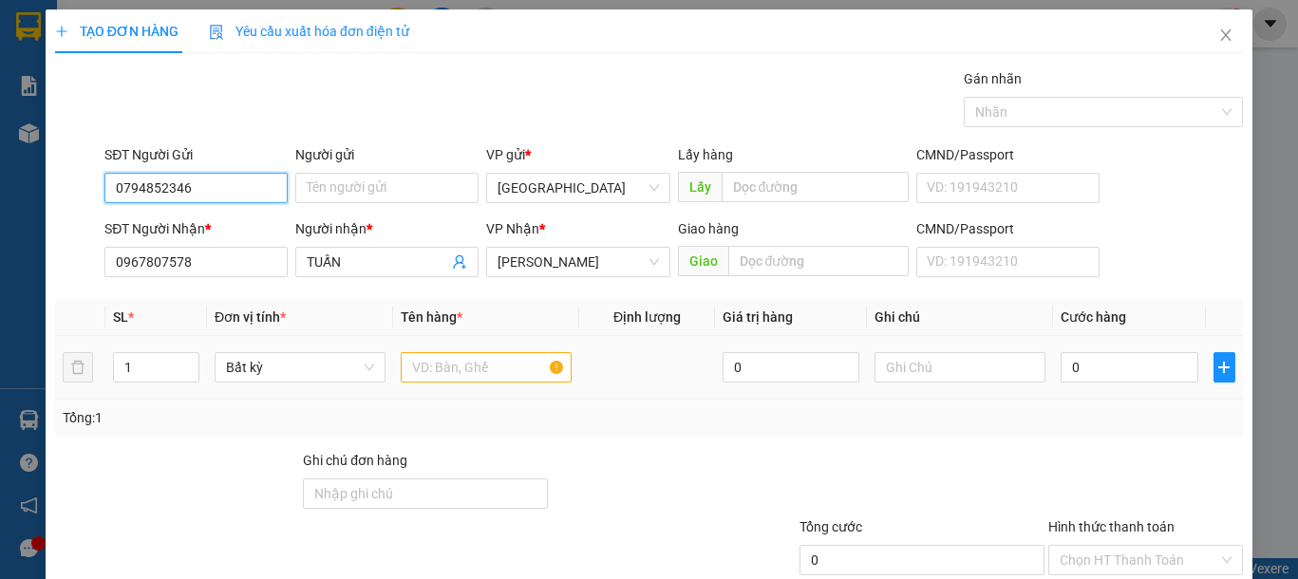
type input "0794852346"
click at [458, 368] on input "text" at bounding box center [486, 367] width 171 height 30
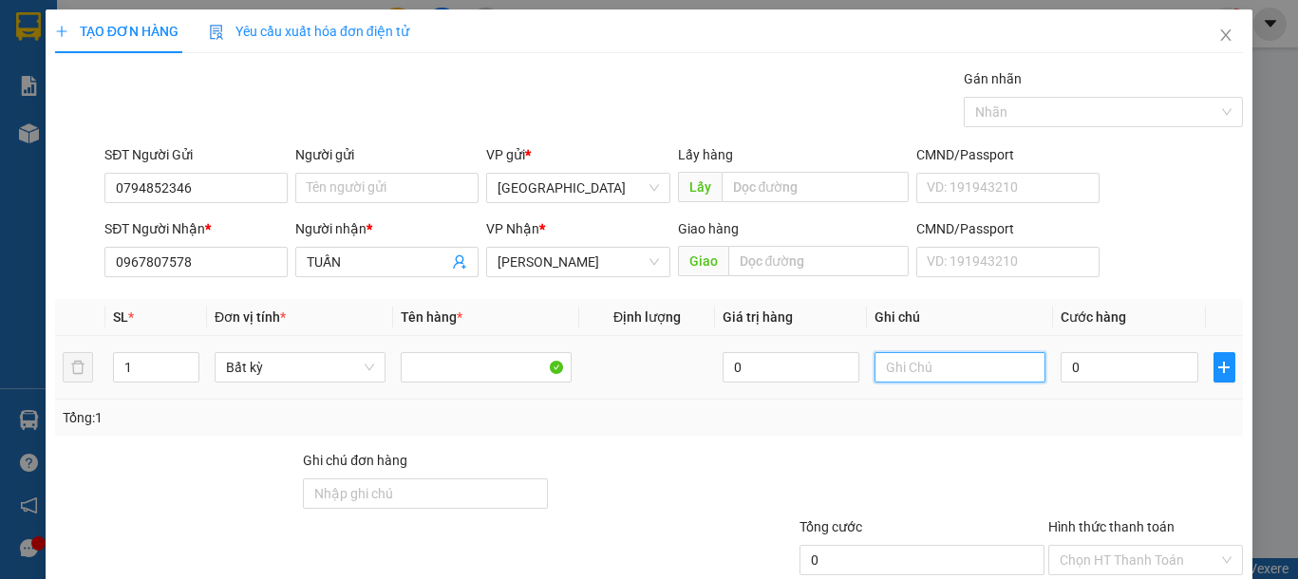
click at [932, 363] on input "text" at bounding box center [960, 367] width 171 height 30
type input "1 BỌC TRẮNG -CÂY GIẤY"
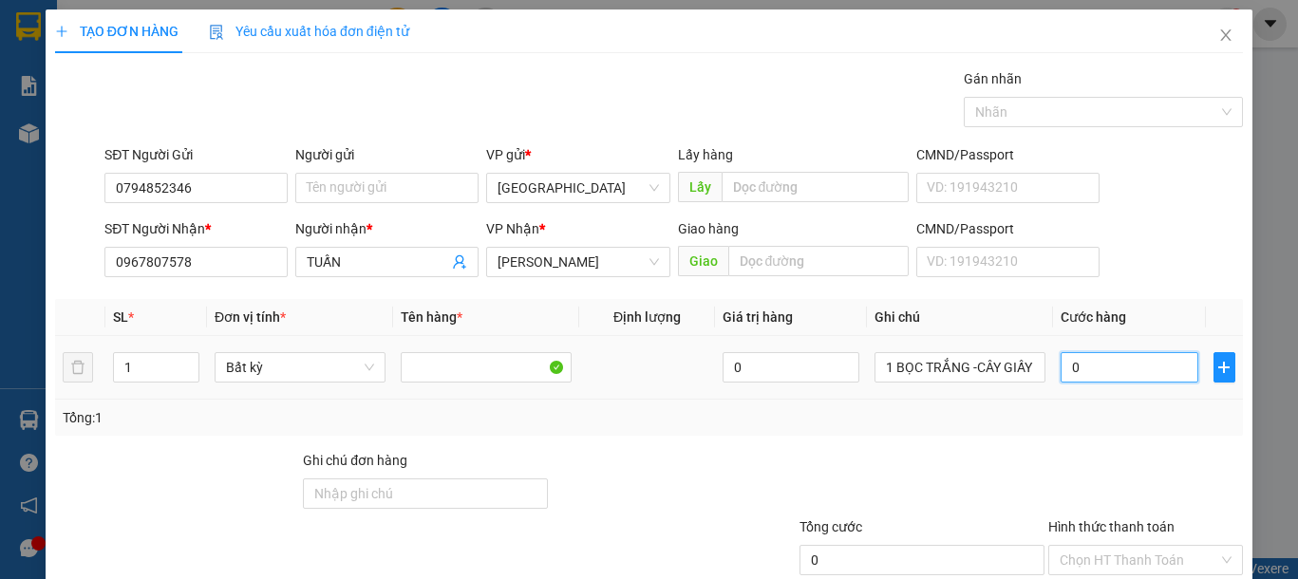
scroll to position [0, 0]
click at [1061, 367] on input "0" at bounding box center [1129, 367] width 137 height 30
type input "4"
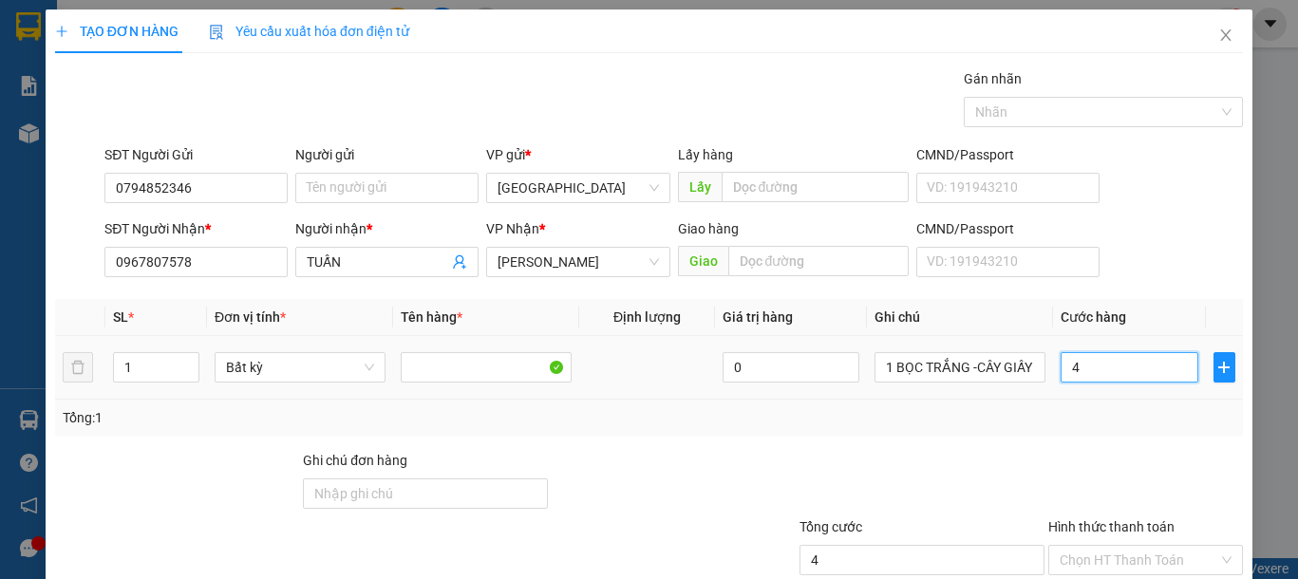
type input "40"
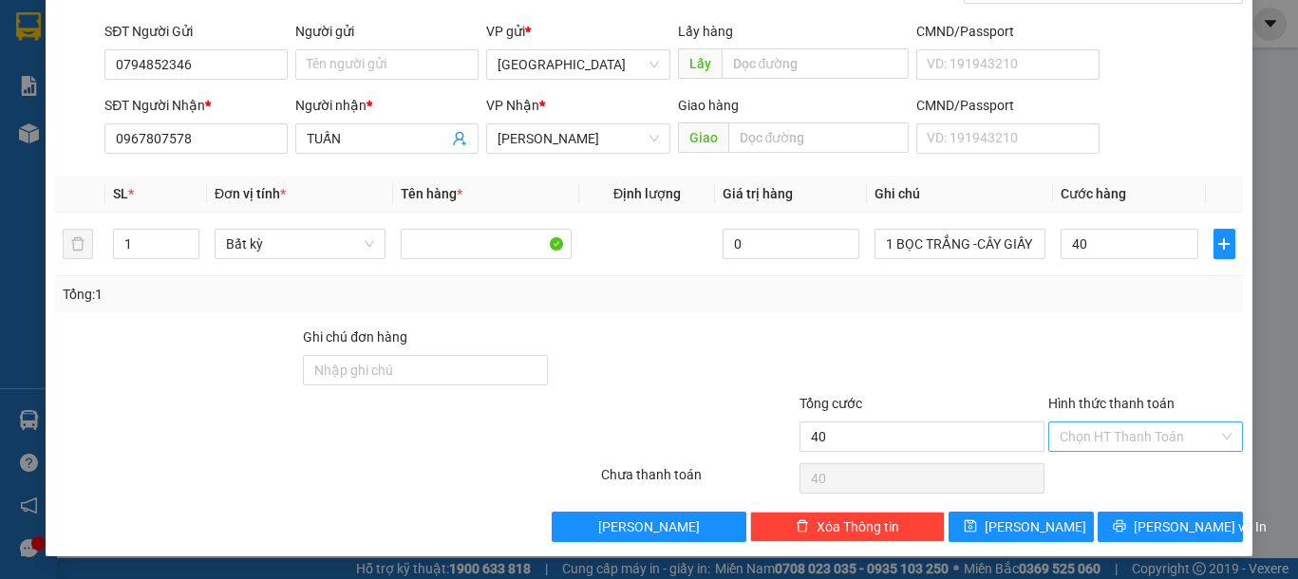
type input "40.000"
click at [1162, 441] on input "Hình thức thanh toán" at bounding box center [1139, 437] width 159 height 28
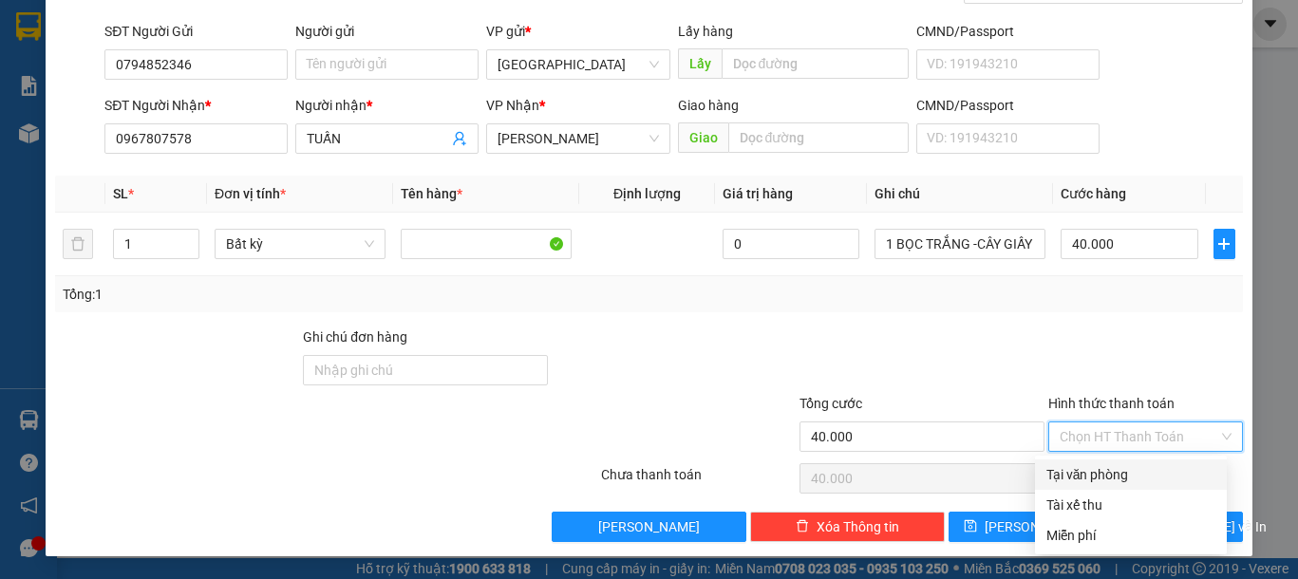
click at [1121, 468] on div "Tại văn phòng" at bounding box center [1130, 474] width 169 height 21
type input "0"
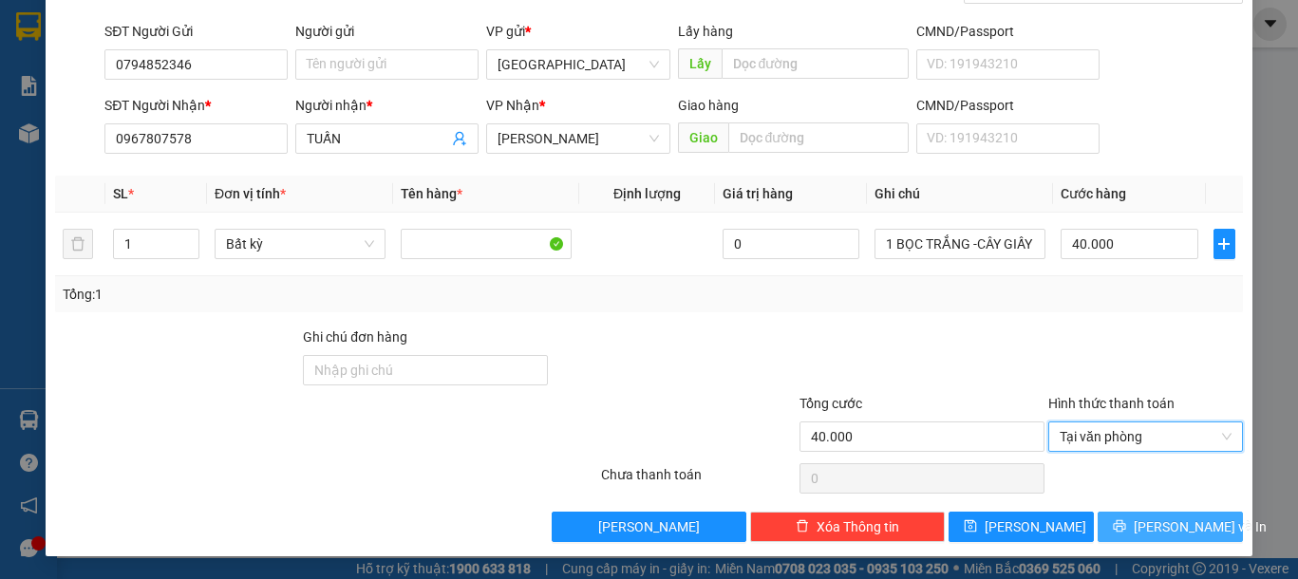
click at [1108, 517] on button "[PERSON_NAME] và In" at bounding box center [1170, 527] width 145 height 30
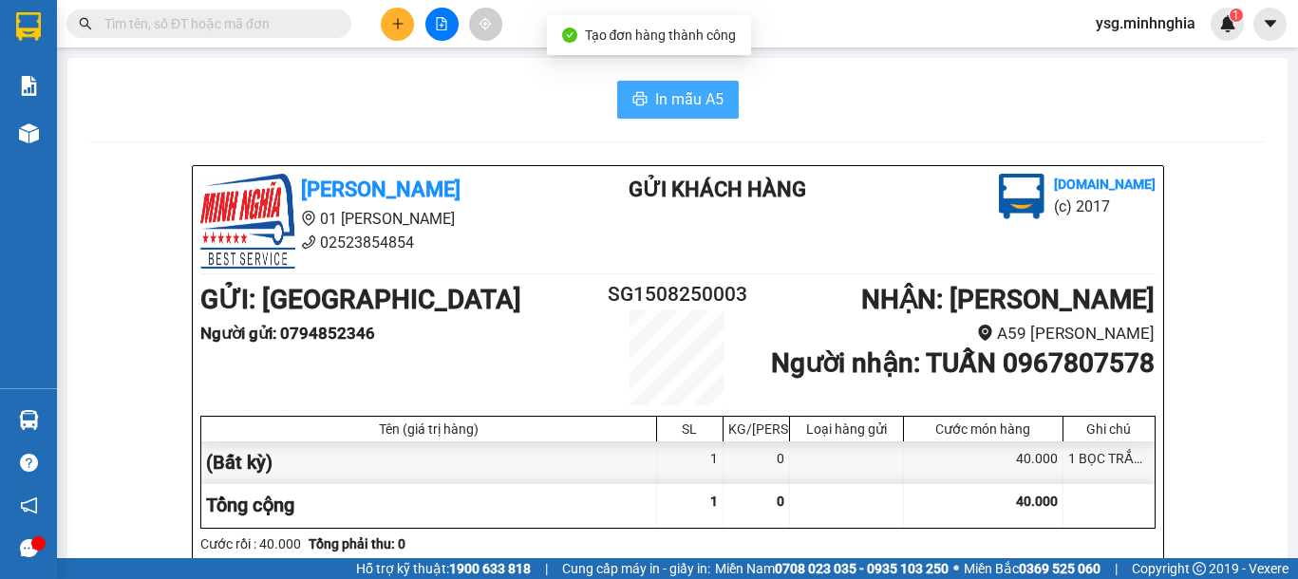
drag, startPoint x: 669, startPoint y: 74, endPoint x: 666, endPoint y: 90, distance: 16.4
click at [665, 92] on span "In mẫu A5" at bounding box center [689, 99] width 68 height 24
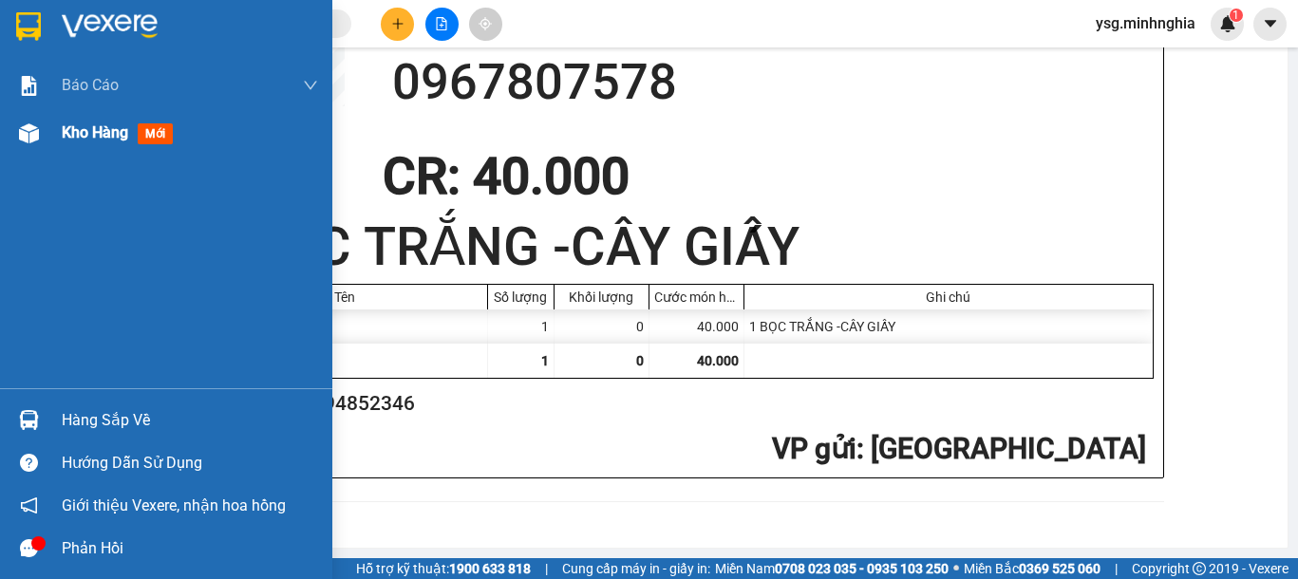
click at [7, 132] on div "Kho hàng mới" at bounding box center [166, 132] width 332 height 47
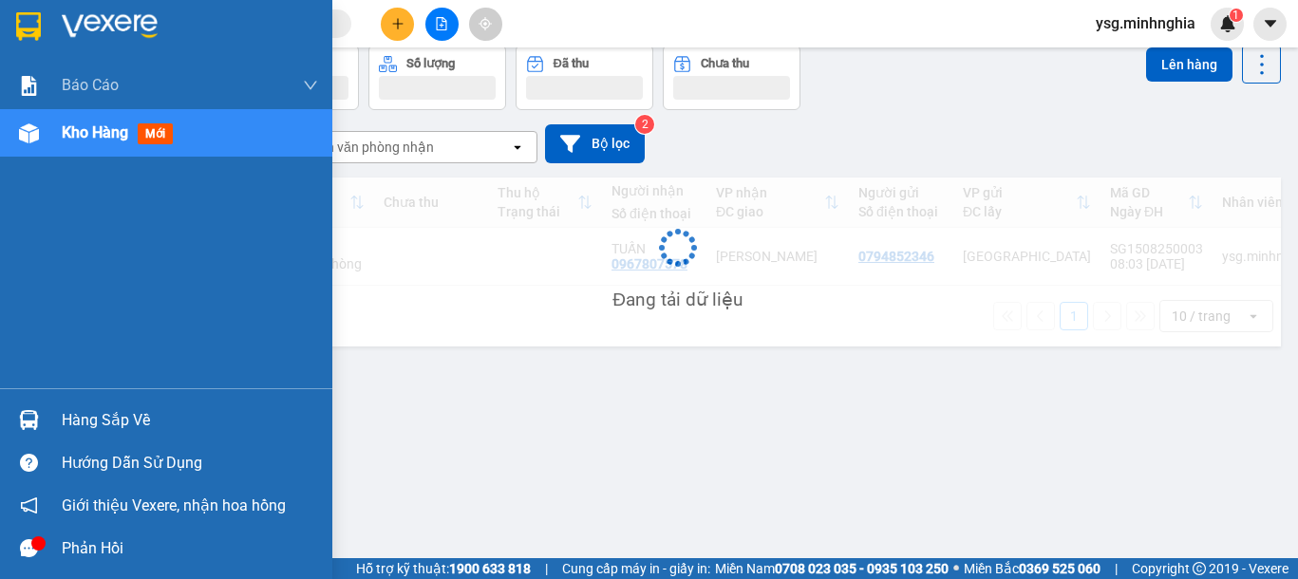
scroll to position [87, 0]
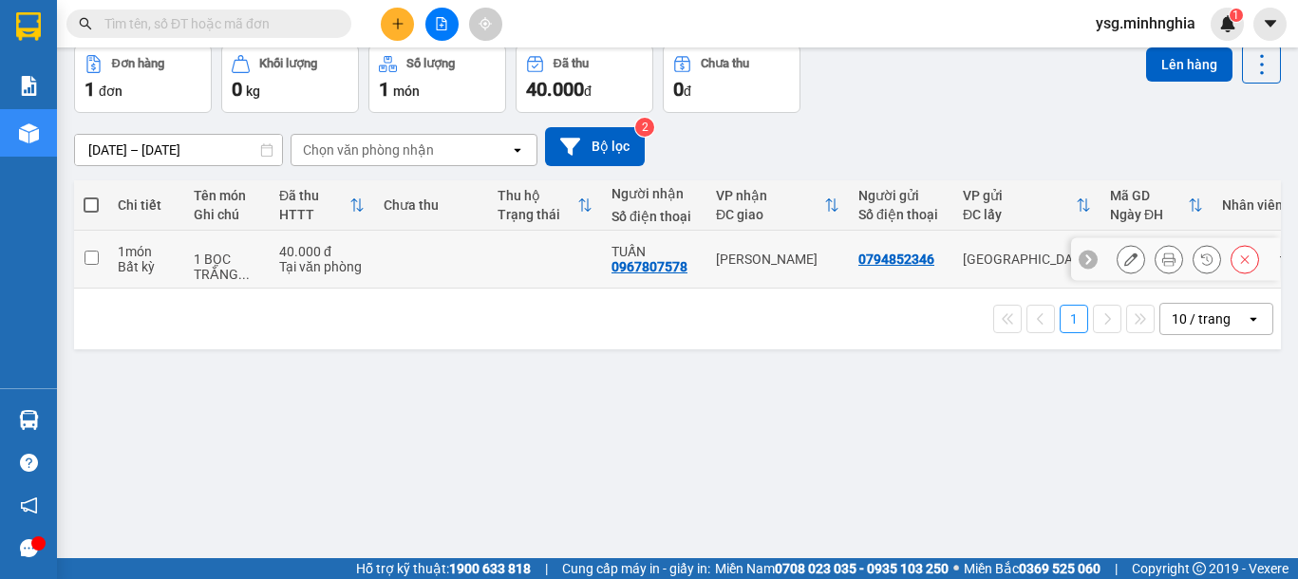
drag, startPoint x: 450, startPoint y: 234, endPoint x: 465, endPoint y: 217, distance: 22.2
click at [450, 235] on td at bounding box center [431, 260] width 114 height 58
checkbox input "true"
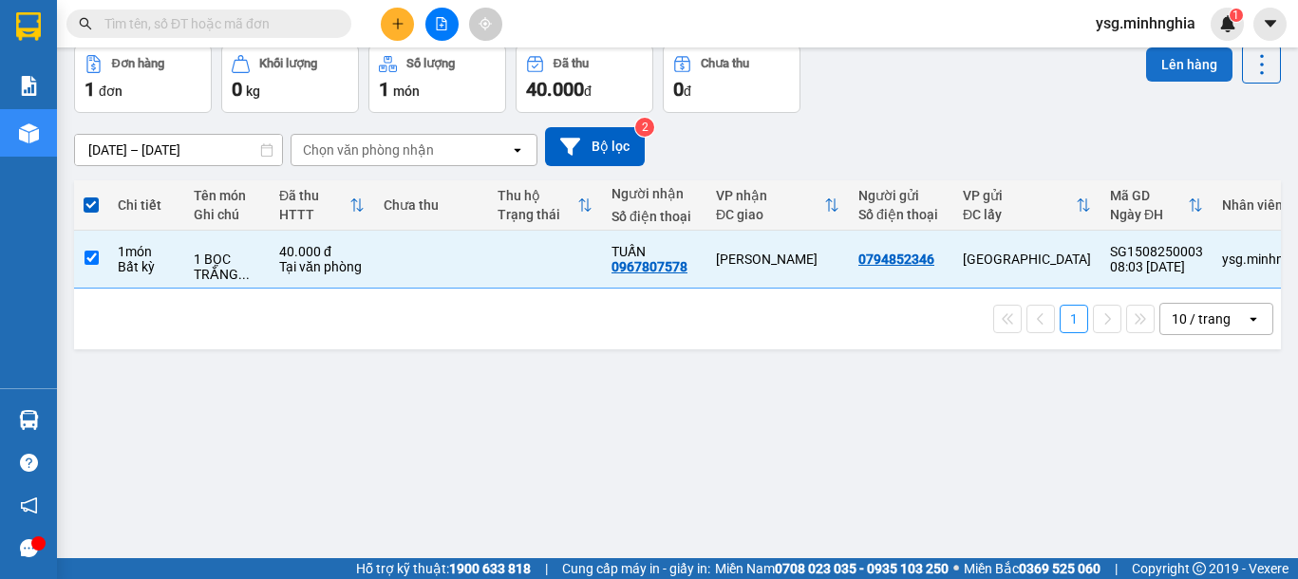
click at [1146, 66] on button "Lên hàng" at bounding box center [1189, 64] width 86 height 34
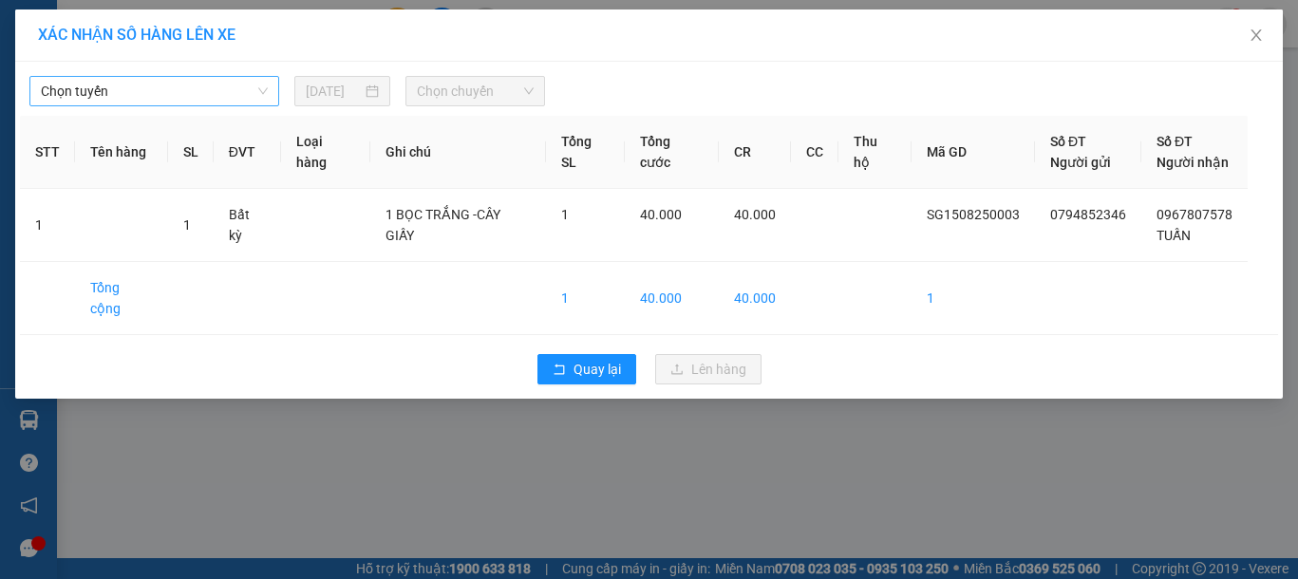
click at [53, 82] on span "Chọn tuyến" at bounding box center [154, 91] width 227 height 28
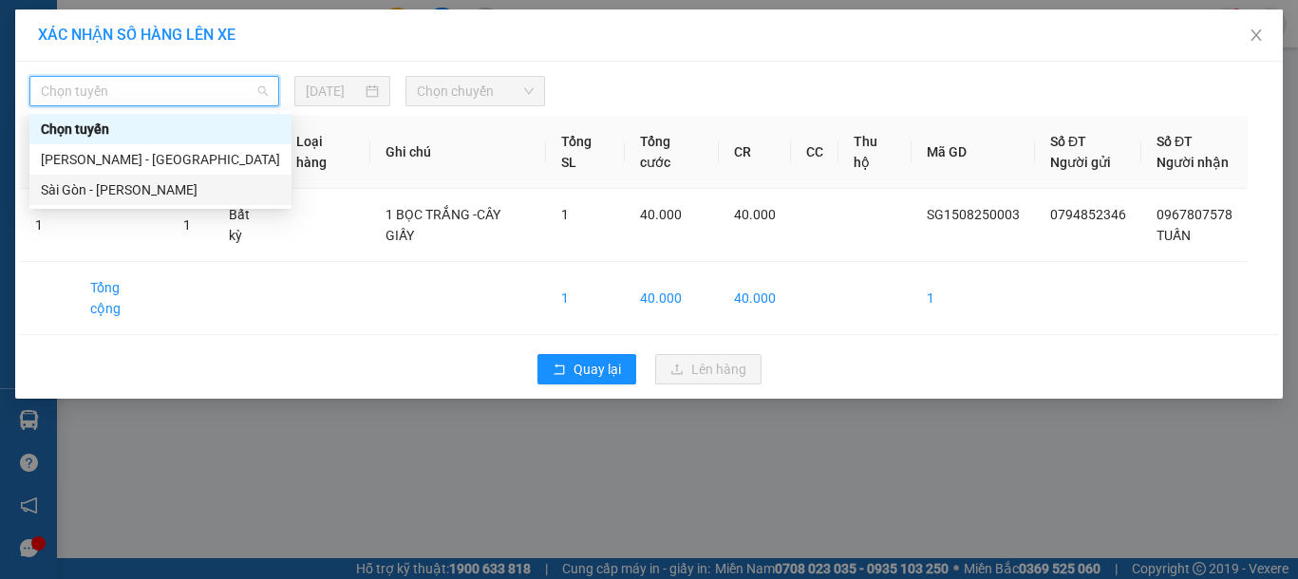
click at [123, 196] on div "Sài Gòn - [PERSON_NAME]" at bounding box center [160, 189] width 239 height 21
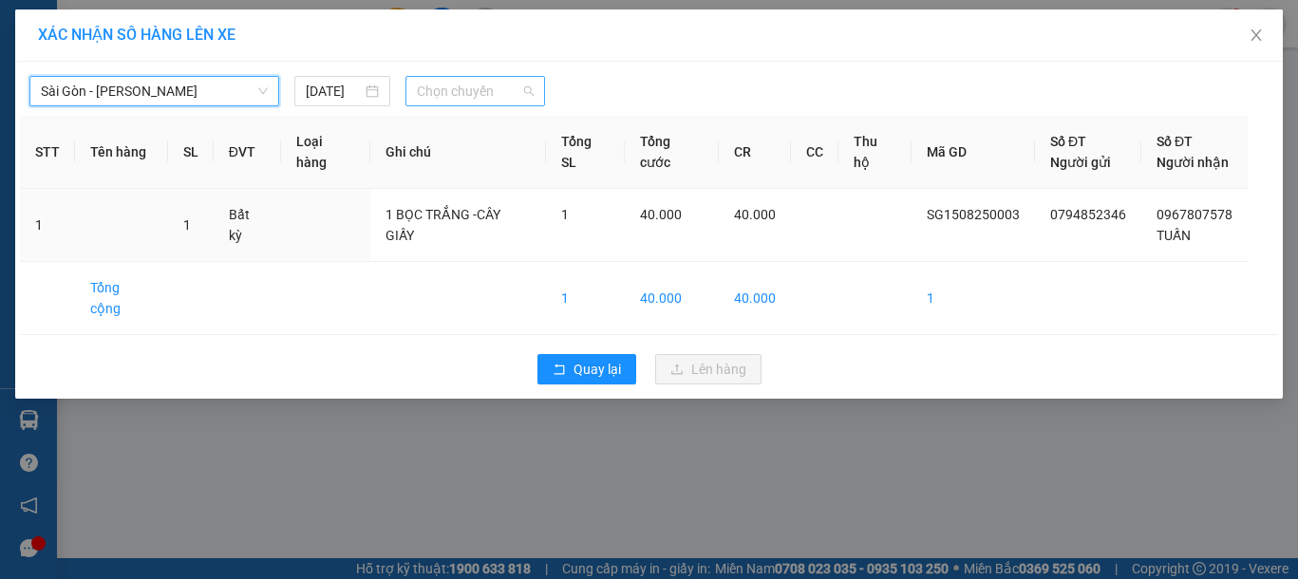
drag, startPoint x: 479, startPoint y: 83, endPoint x: 469, endPoint y: 90, distance: 12.2
click at [476, 83] on span "Chọn chuyến" at bounding box center [475, 91] width 117 height 28
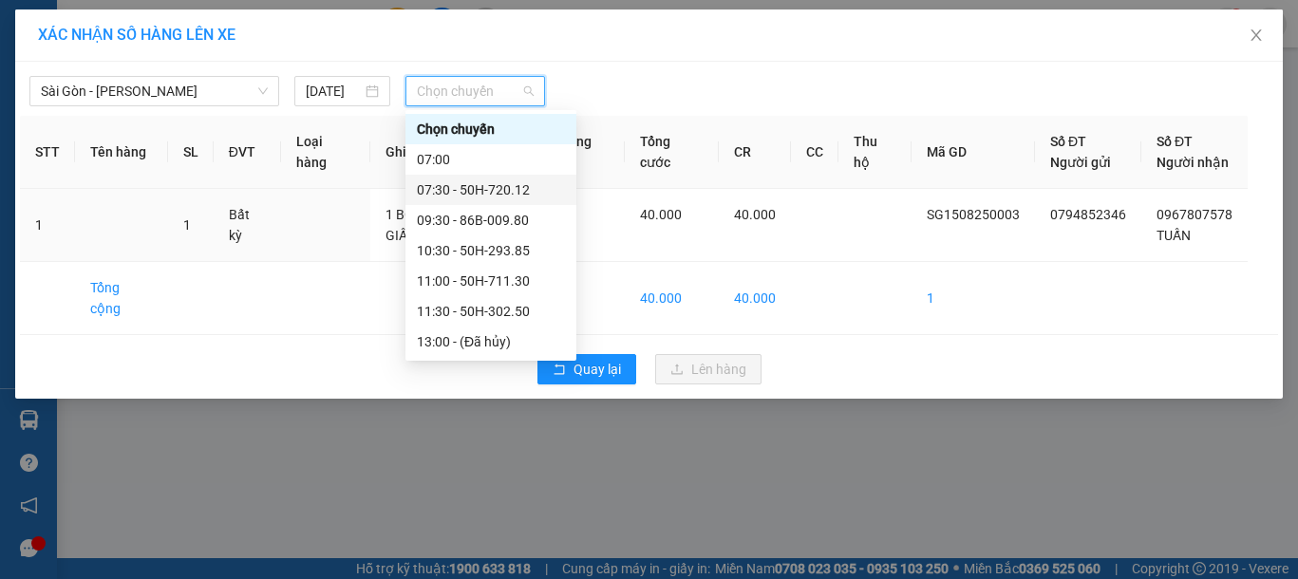
click at [490, 189] on div "07:30 - 50H-720.12" at bounding box center [491, 189] width 148 height 21
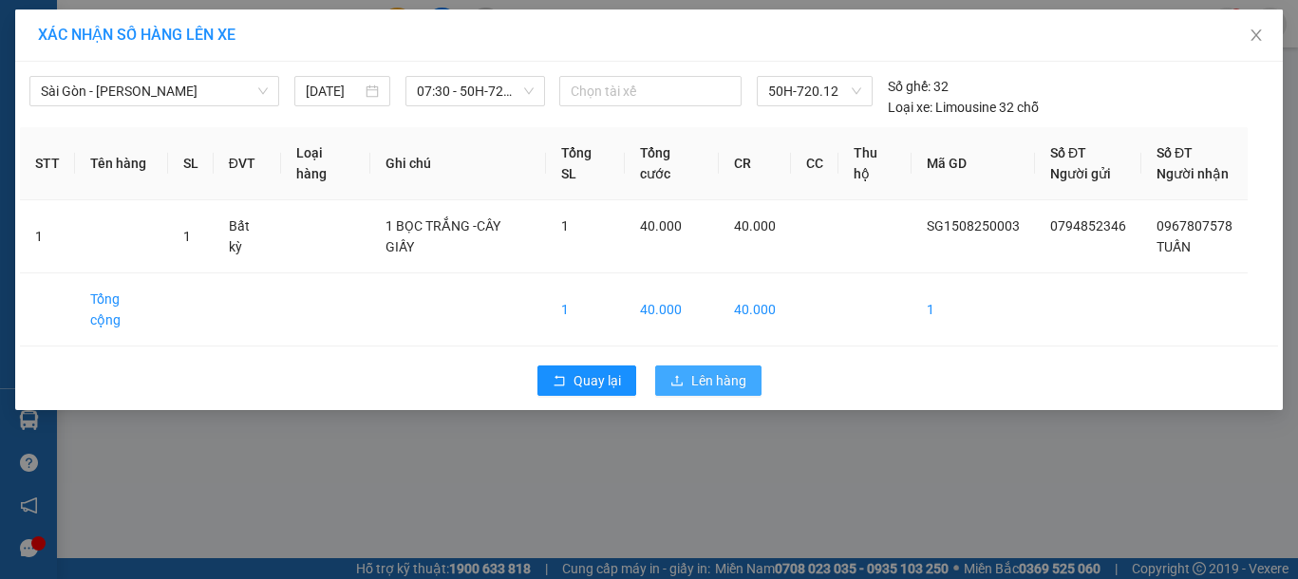
click at [724, 370] on span "Lên hàng" at bounding box center [718, 380] width 55 height 21
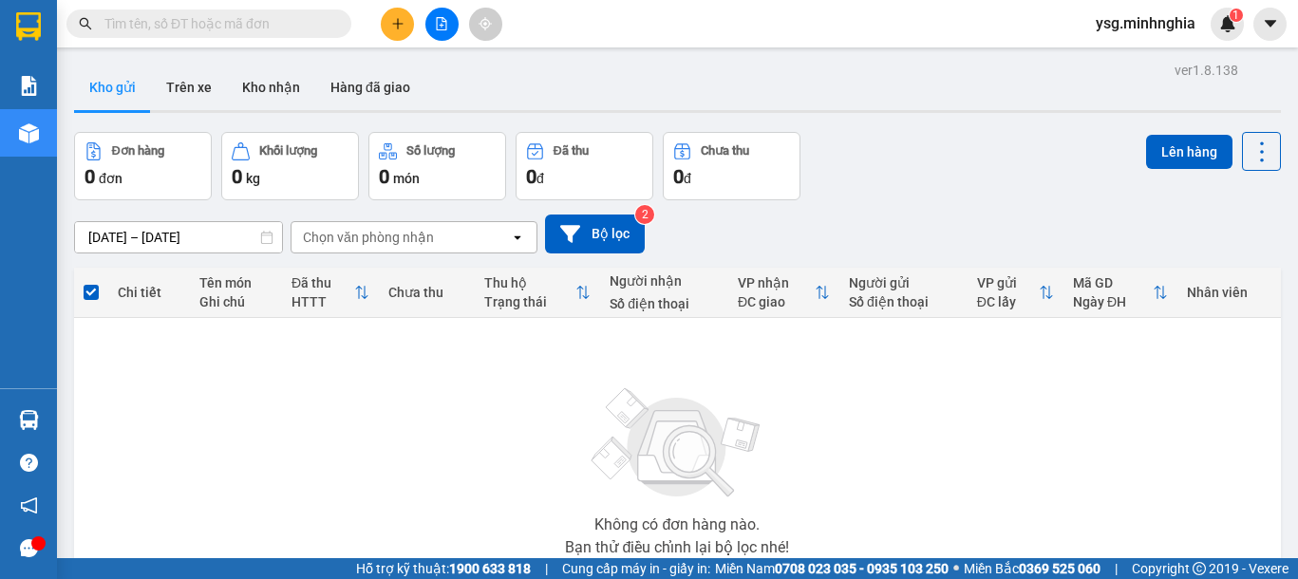
click at [450, 21] on button at bounding box center [441, 24] width 33 height 33
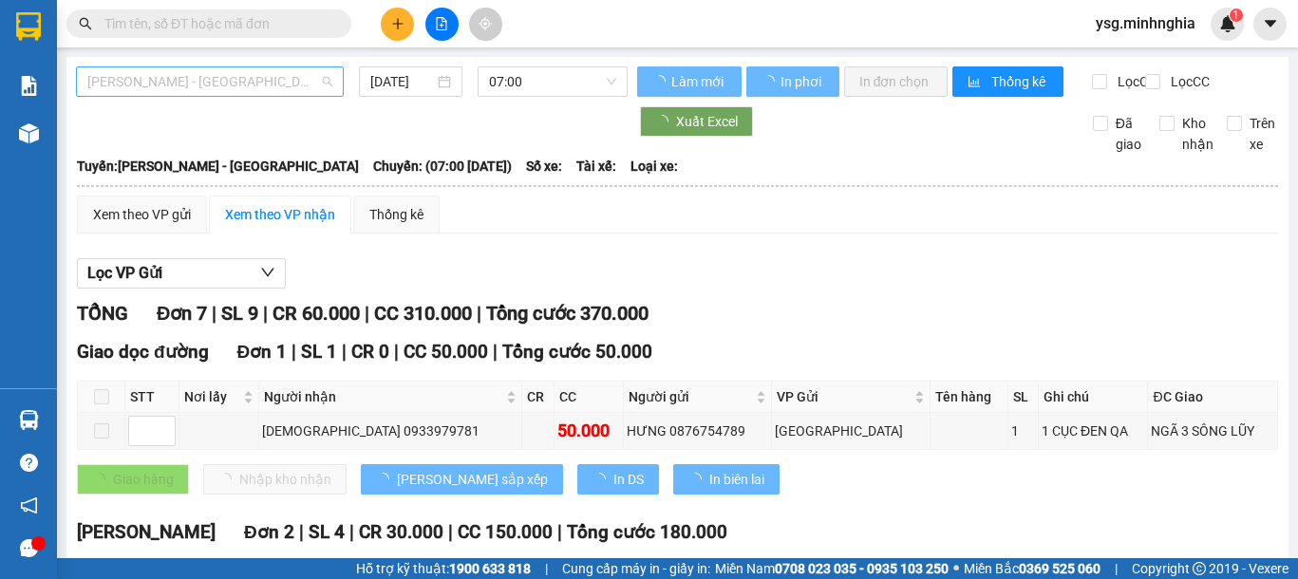
click at [266, 87] on span "[PERSON_NAME] - [GEOGRAPHIC_DATA]" at bounding box center [209, 81] width 245 height 28
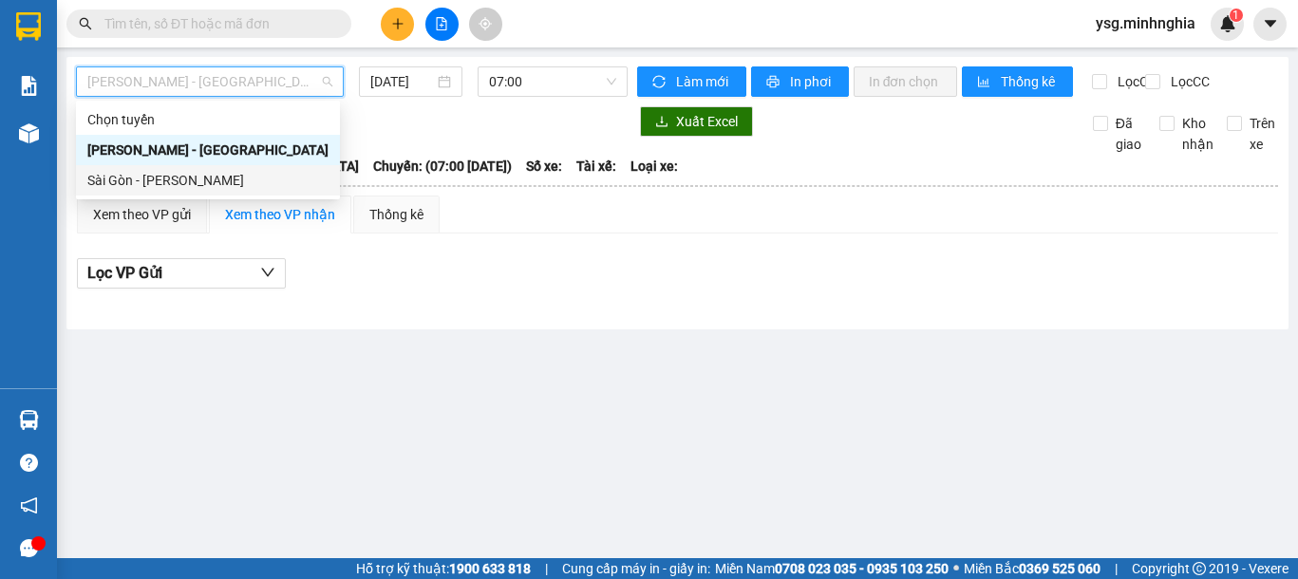
click at [183, 178] on div "Sài Gòn - [PERSON_NAME]" at bounding box center [207, 180] width 241 height 21
type input "[DATE]"
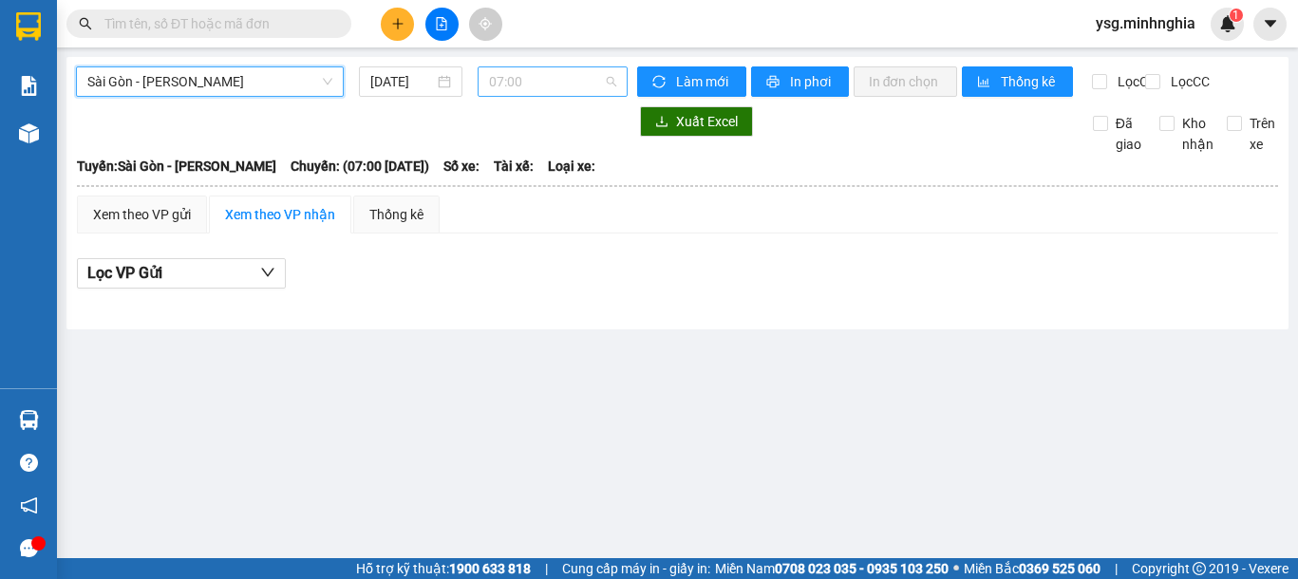
click at [565, 79] on span "07:00" at bounding box center [552, 81] width 127 height 28
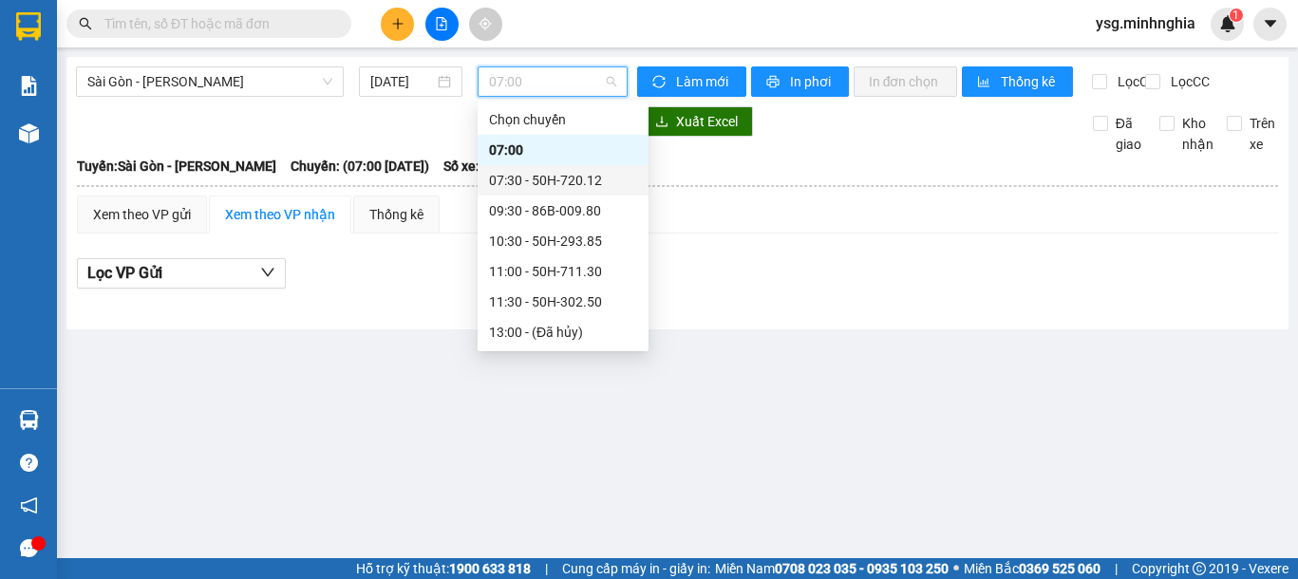
click at [549, 176] on div "07:30 - 50H-720.12" at bounding box center [563, 180] width 148 height 21
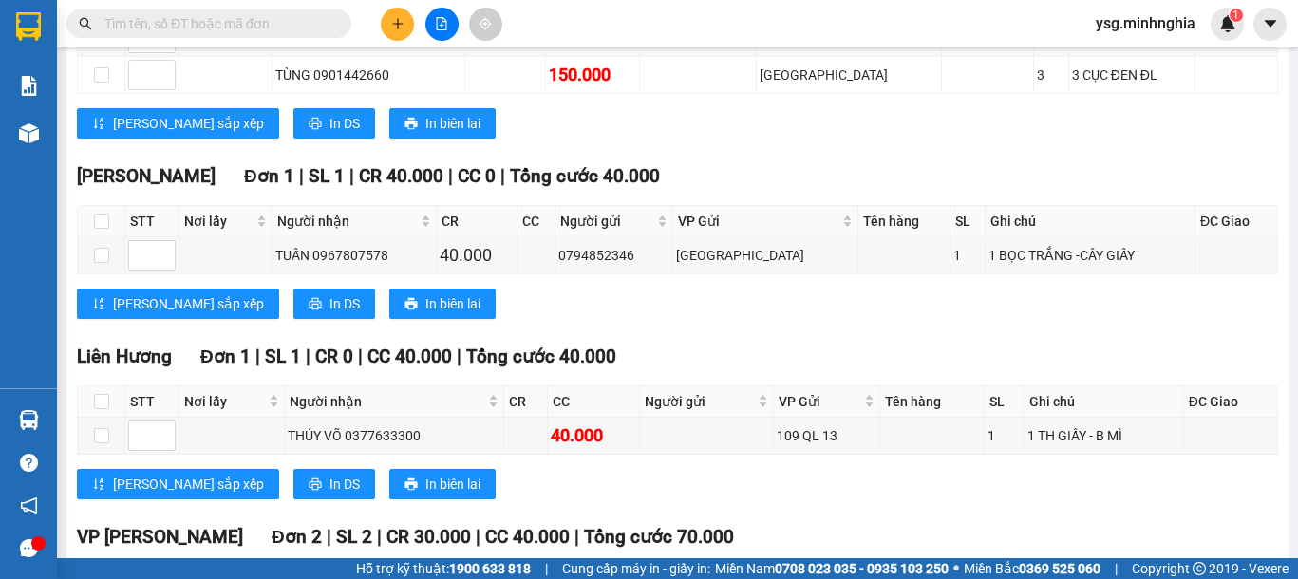
scroll to position [588, 0]
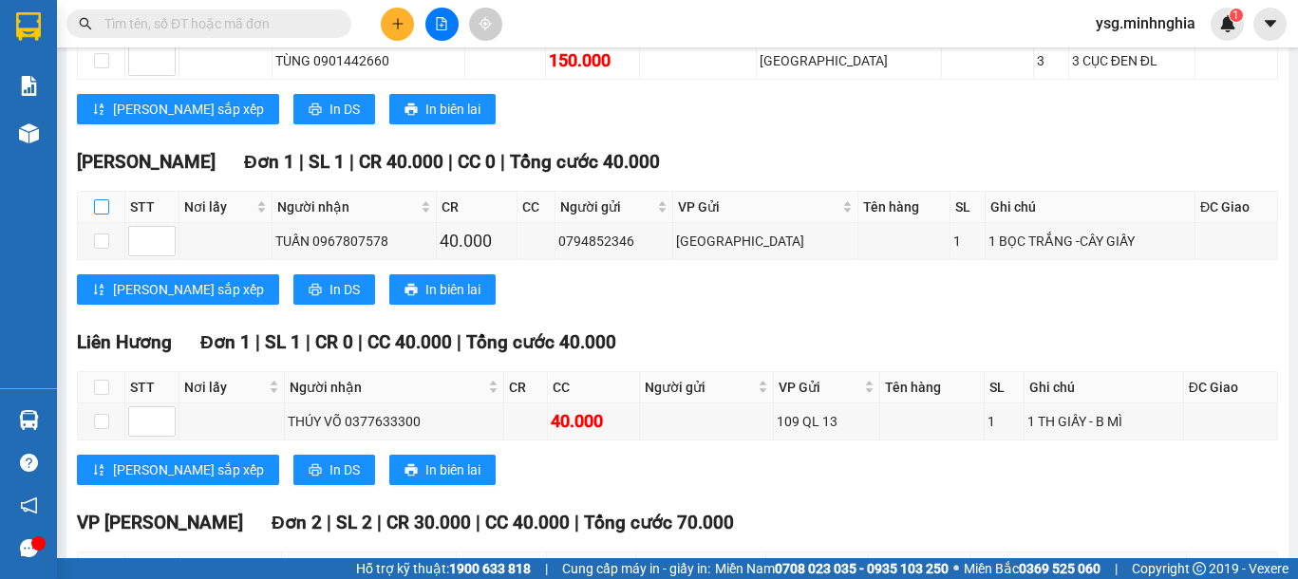
click at [100, 215] on input "checkbox" at bounding box center [101, 206] width 15 height 15
checkbox input "true"
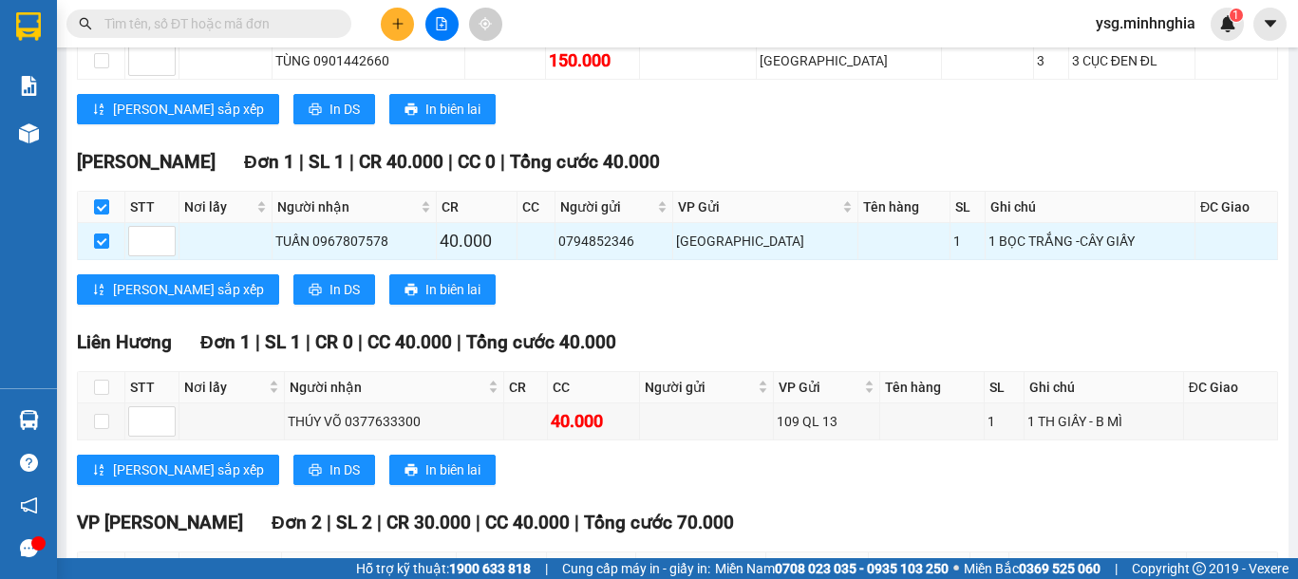
scroll to position [0, 0]
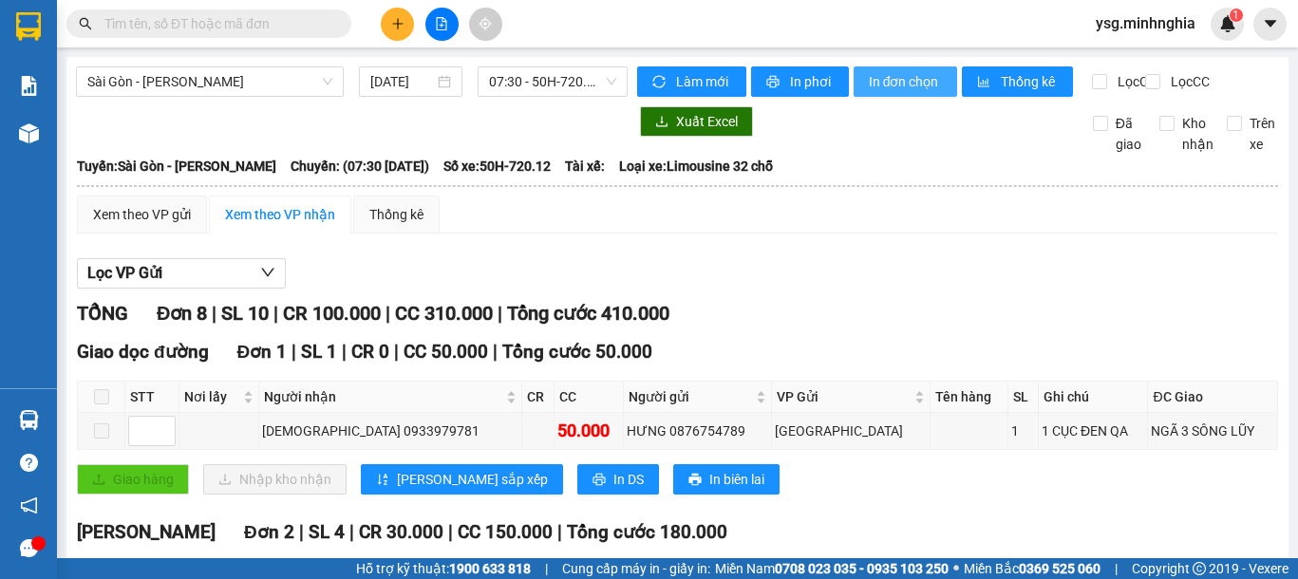
click at [917, 88] on span "In đơn chọn" at bounding box center [905, 81] width 73 height 21
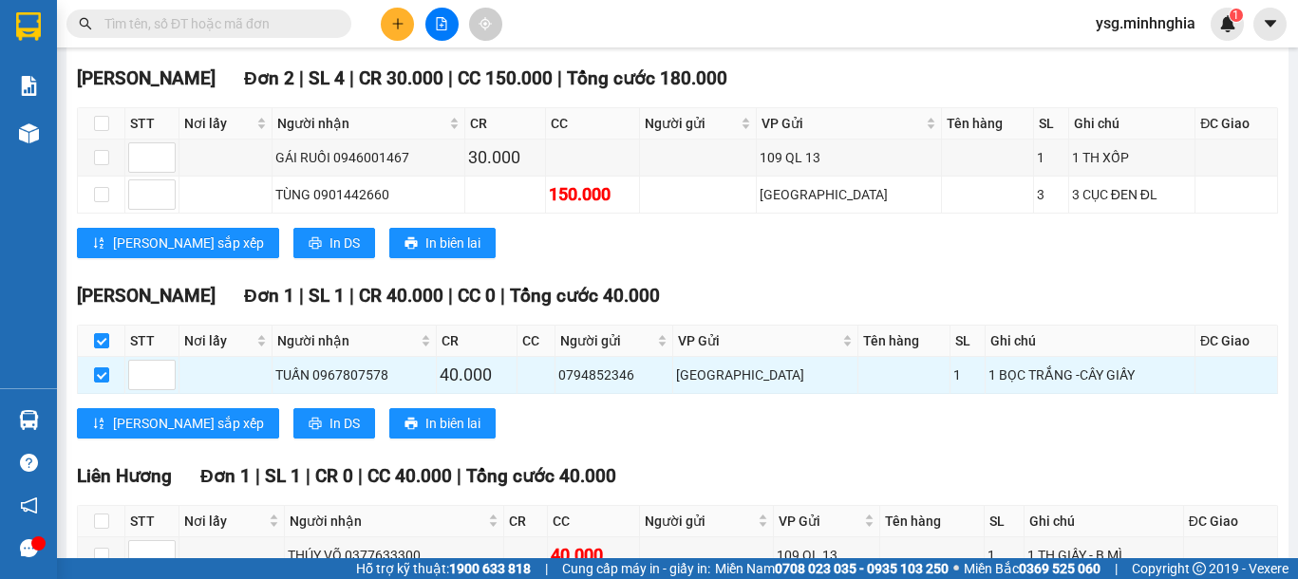
scroll to position [613, 0]
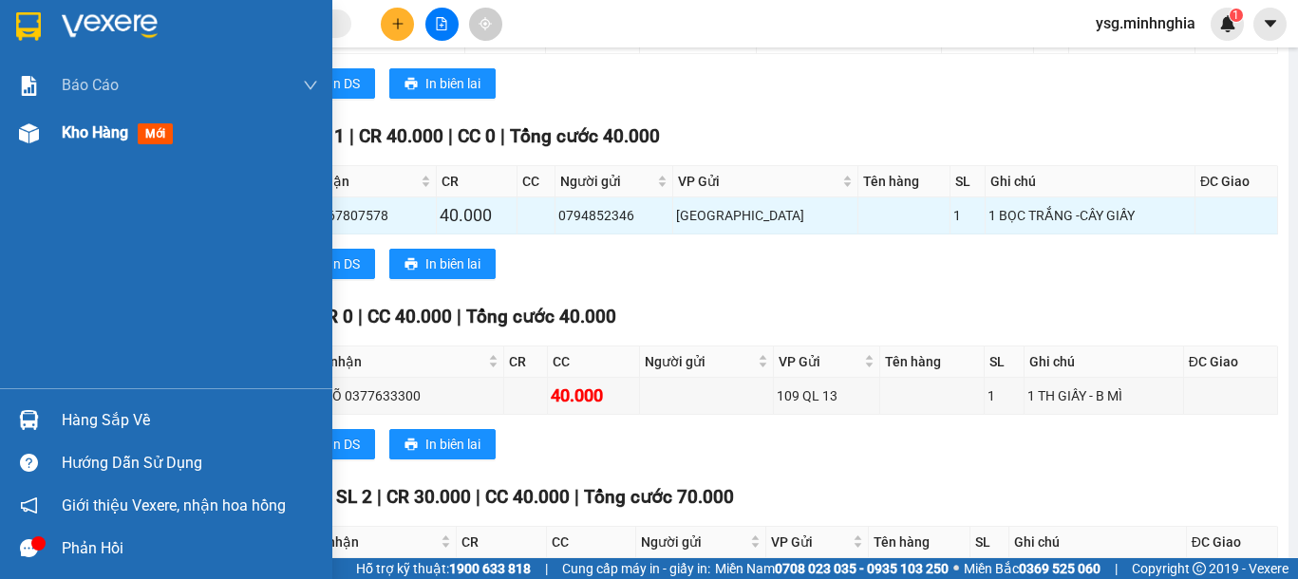
click at [32, 128] on img at bounding box center [29, 133] width 20 height 20
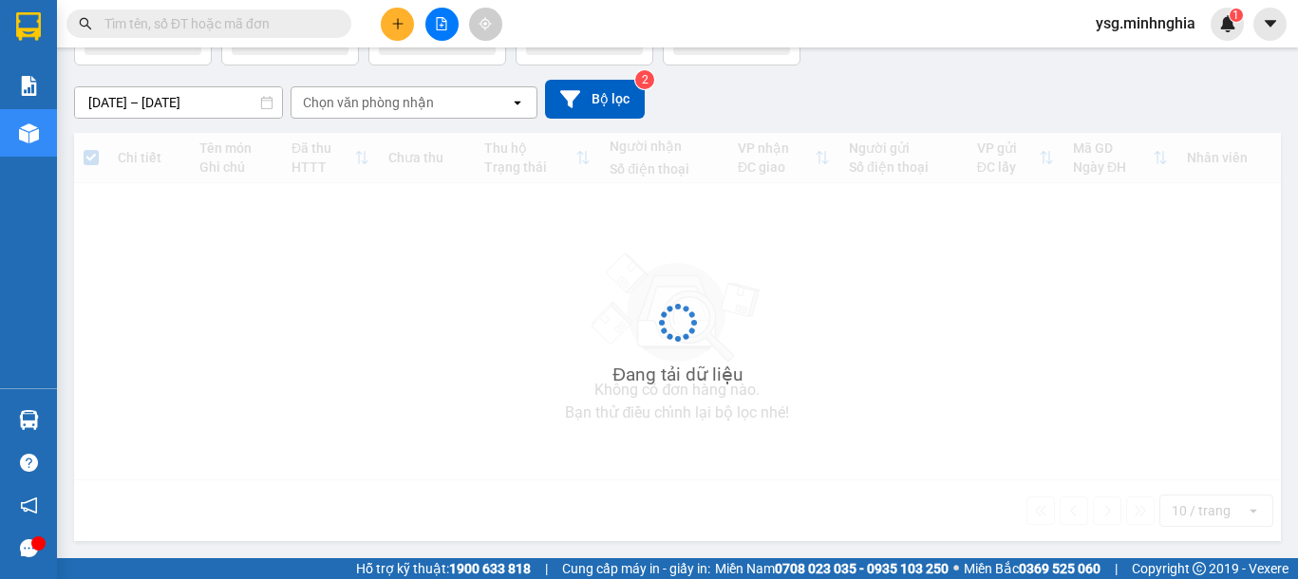
scroll to position [135, 0]
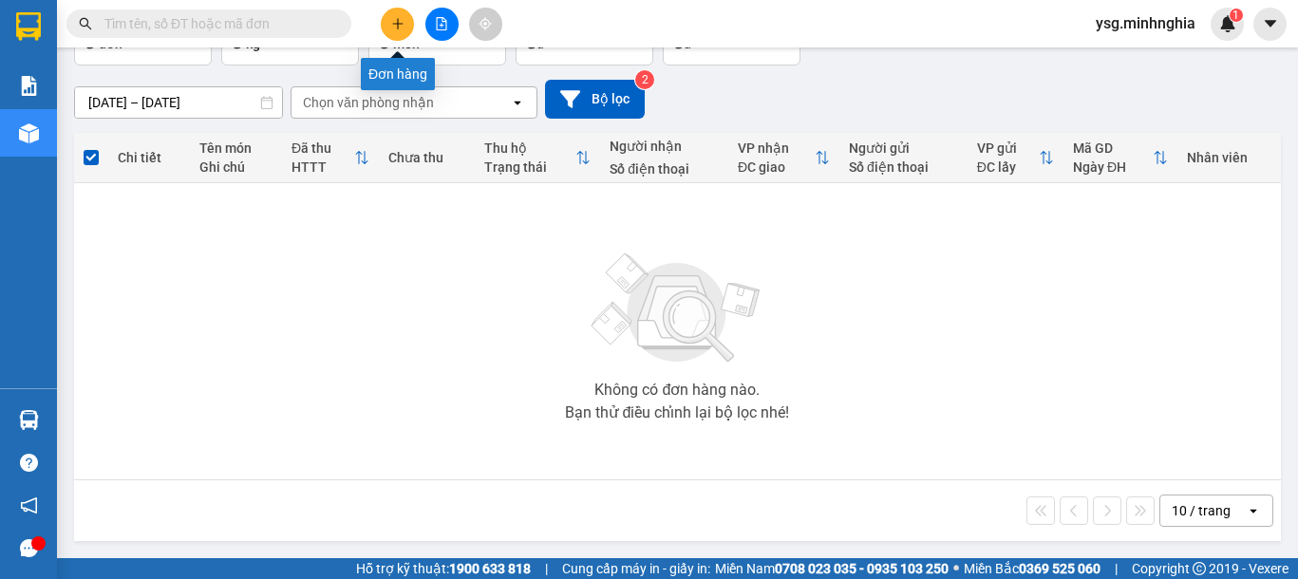
click at [408, 19] on button at bounding box center [397, 24] width 33 height 33
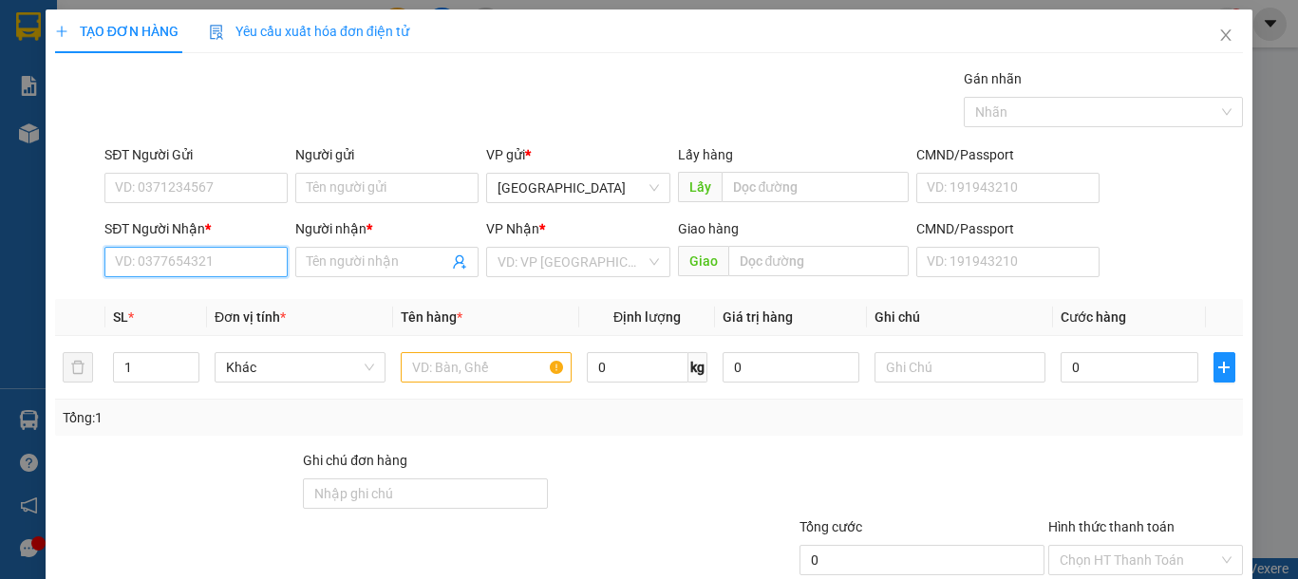
click at [212, 257] on input "SĐT Người Nhận *" at bounding box center [195, 262] width 183 height 30
click at [214, 255] on input "SĐT Người Nhận *" at bounding box center [195, 262] width 183 height 30
type input "0918150366"
click at [214, 298] on div "0918150366 - BẢO" at bounding box center [194, 300] width 158 height 21
type input "BẢO"
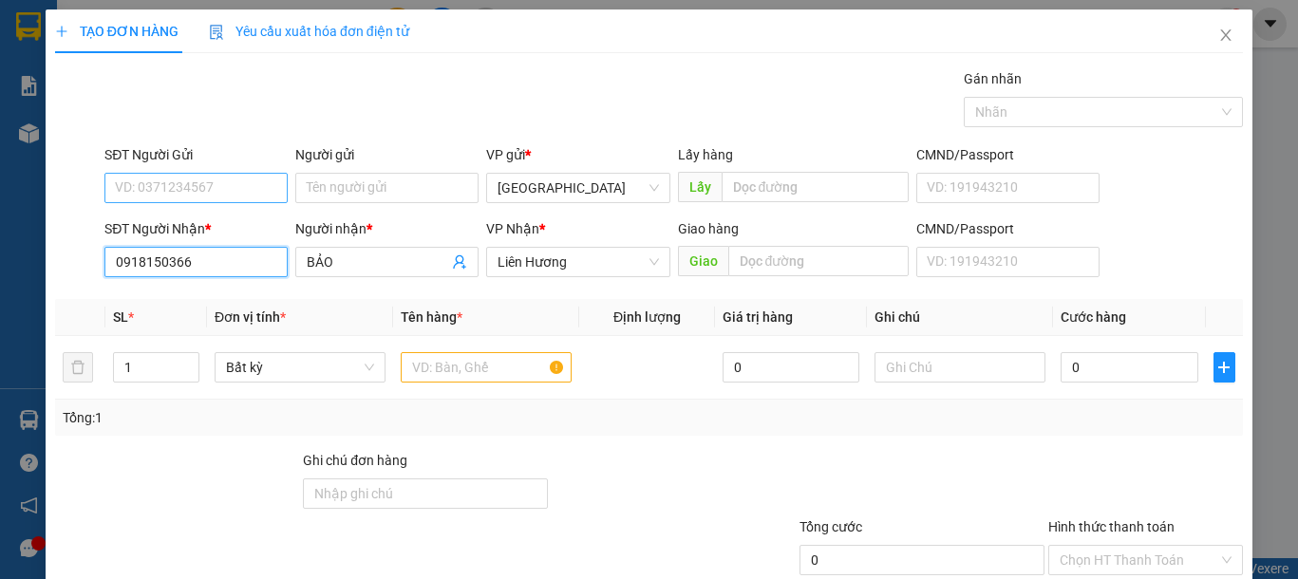
type input "0918150366"
click at [182, 195] on input "SĐT Người Gửi" at bounding box center [195, 188] width 183 height 30
drag, startPoint x: 213, startPoint y: 270, endPoint x: 0, endPoint y: 265, distance: 212.8
click at [0, 265] on div "TẠO ĐƠN HÀNG Yêu cầu xuất hóa đơn điện tử Transit Pickup Surcharge Ids Transit …" at bounding box center [649, 289] width 1298 height 579
click at [426, 370] on input "text" at bounding box center [486, 367] width 171 height 30
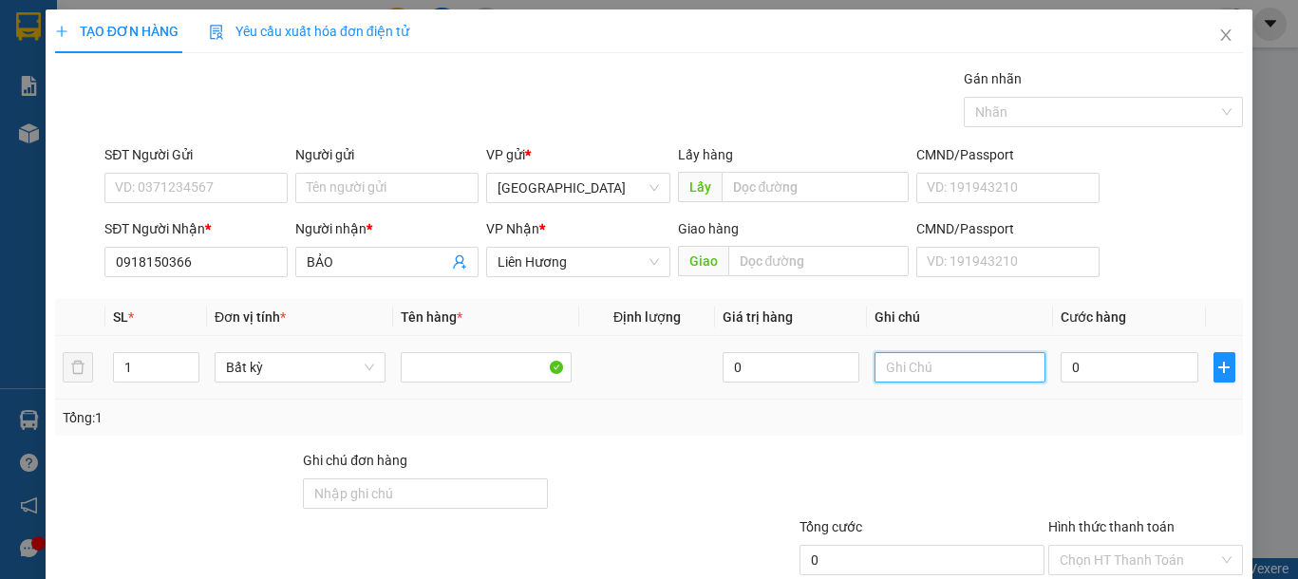
click at [890, 359] on input "text" at bounding box center [960, 367] width 171 height 30
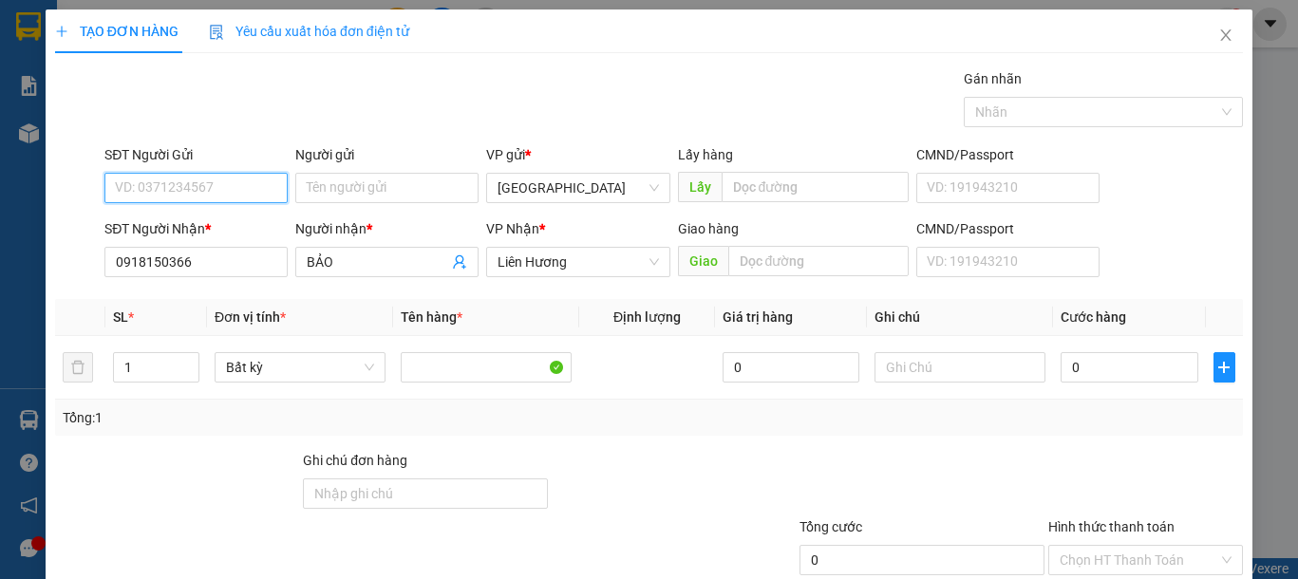
click at [254, 174] on input "SĐT Người Gửi" at bounding box center [195, 188] width 183 height 30
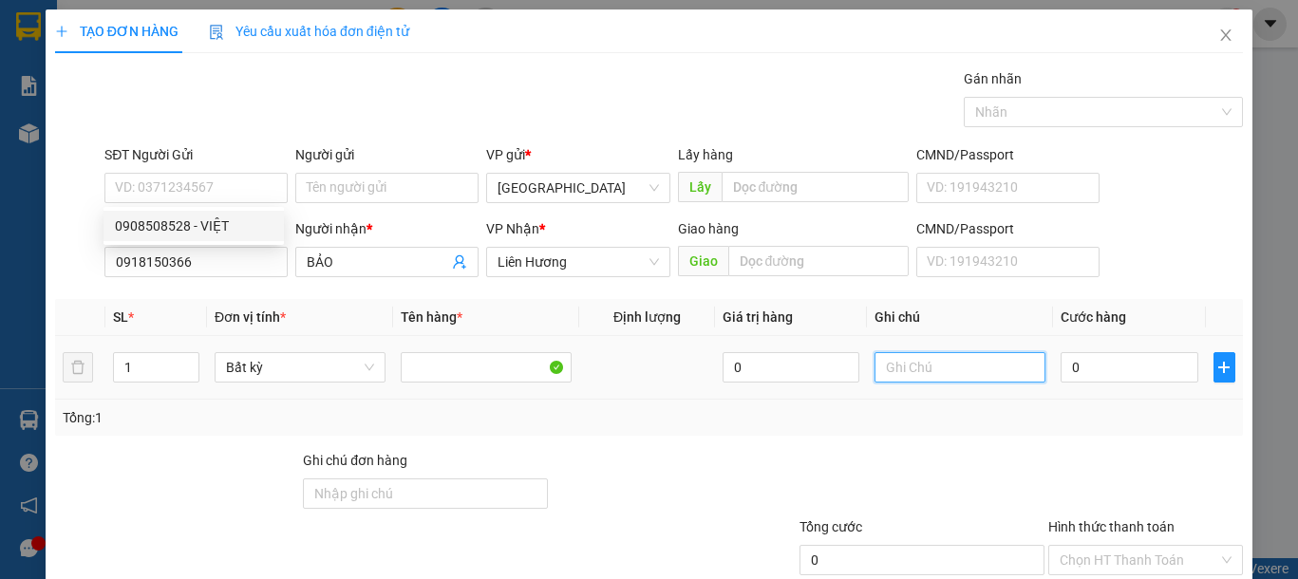
click at [925, 363] on input "text" at bounding box center [960, 367] width 171 height 30
click at [891, 376] on input "text" at bounding box center [960, 367] width 171 height 30
type input "1 BỌC TRẮNG-YẾN"
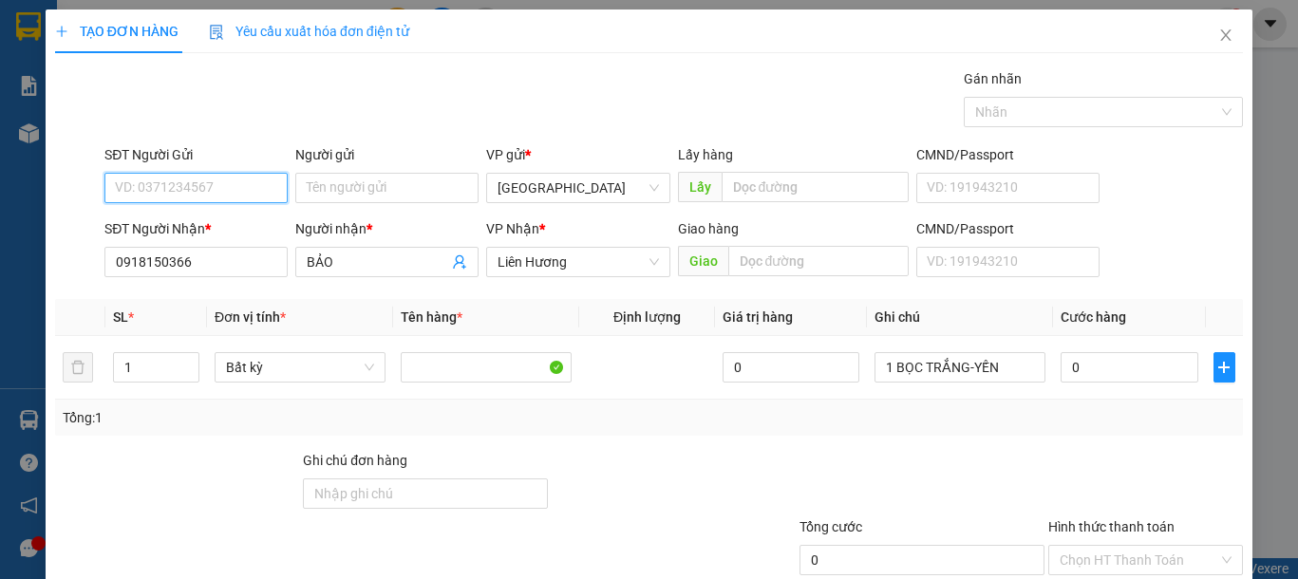
click at [151, 188] on input "SĐT Người Gửi" at bounding box center [195, 188] width 183 height 30
click at [158, 214] on div "0908508528 - VIỆT" at bounding box center [194, 226] width 180 height 30
type input "0908508528"
type input "VIỆT"
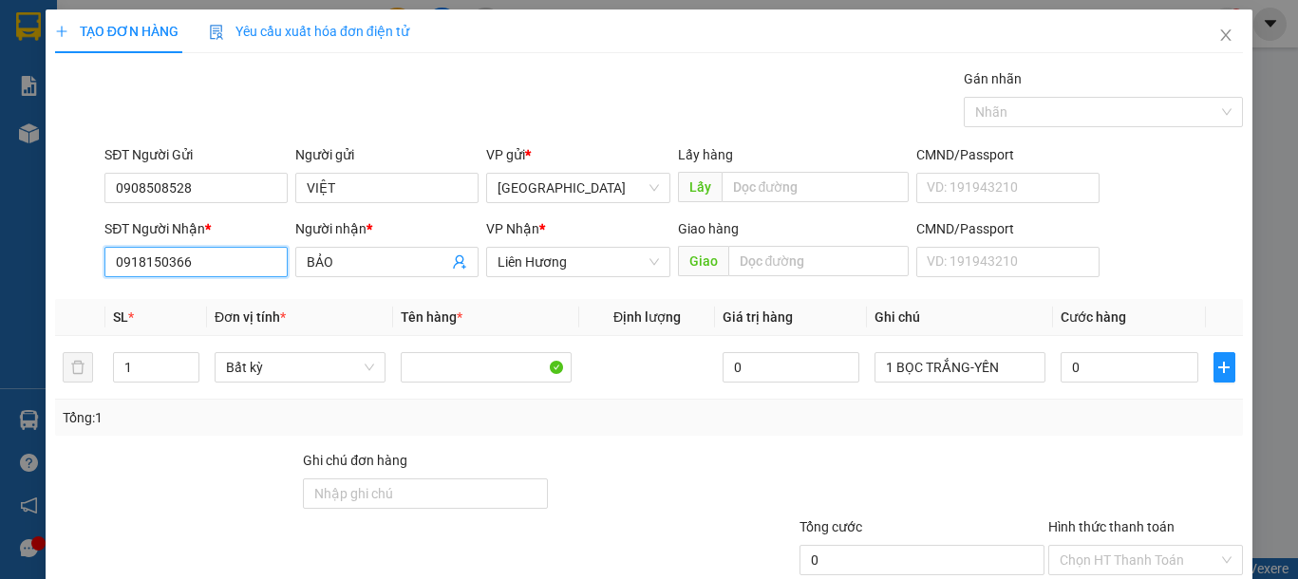
drag, startPoint x: 203, startPoint y: 270, endPoint x: 0, endPoint y: 273, distance: 203.3
click at [0, 273] on div "TẠO ĐƠN HÀNG Yêu cầu xuất hóa đơn điện tử Transit Pickup Surcharge Ids Transit …" at bounding box center [649, 289] width 1298 height 579
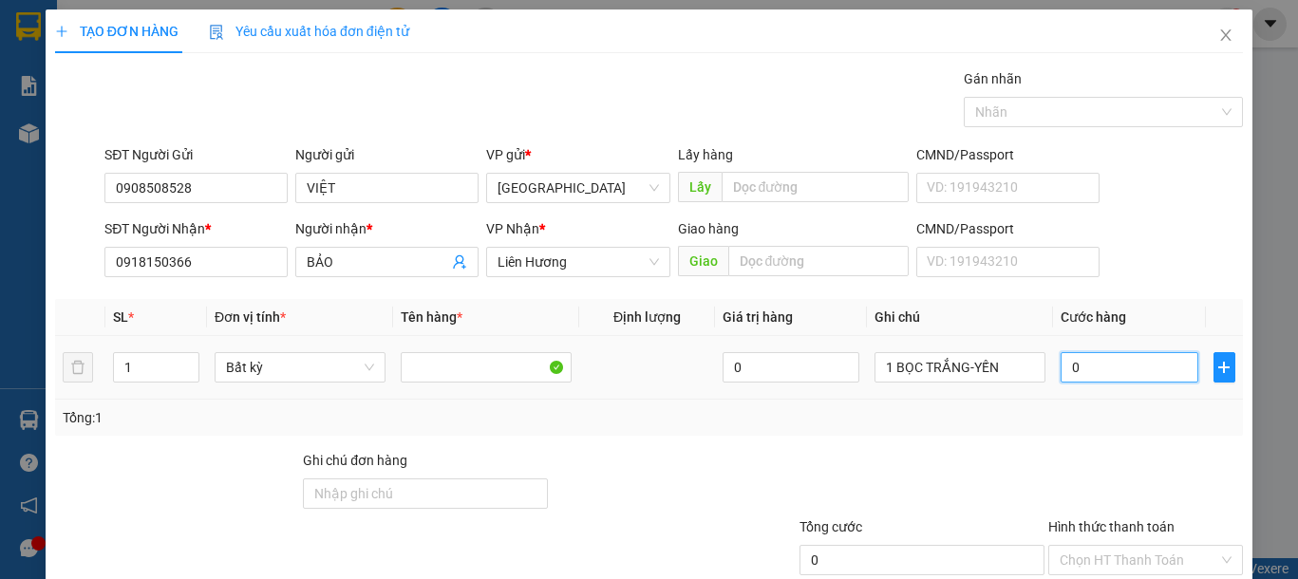
click at [1077, 366] on input "0" at bounding box center [1129, 367] width 137 height 30
type input "4"
type input "40"
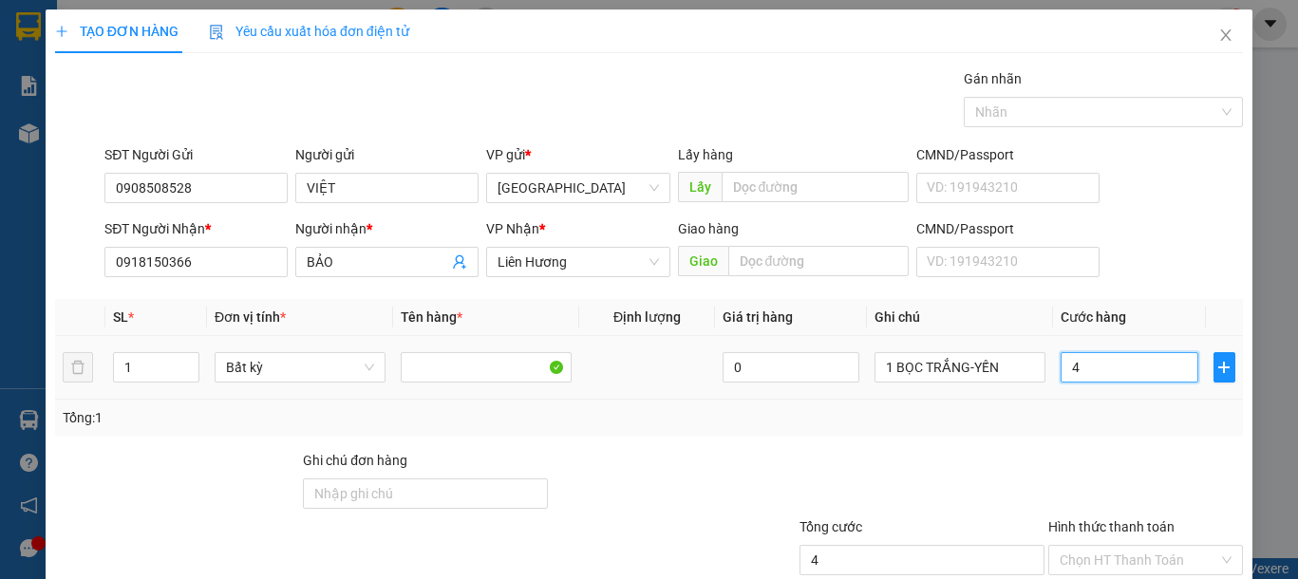
type input "40"
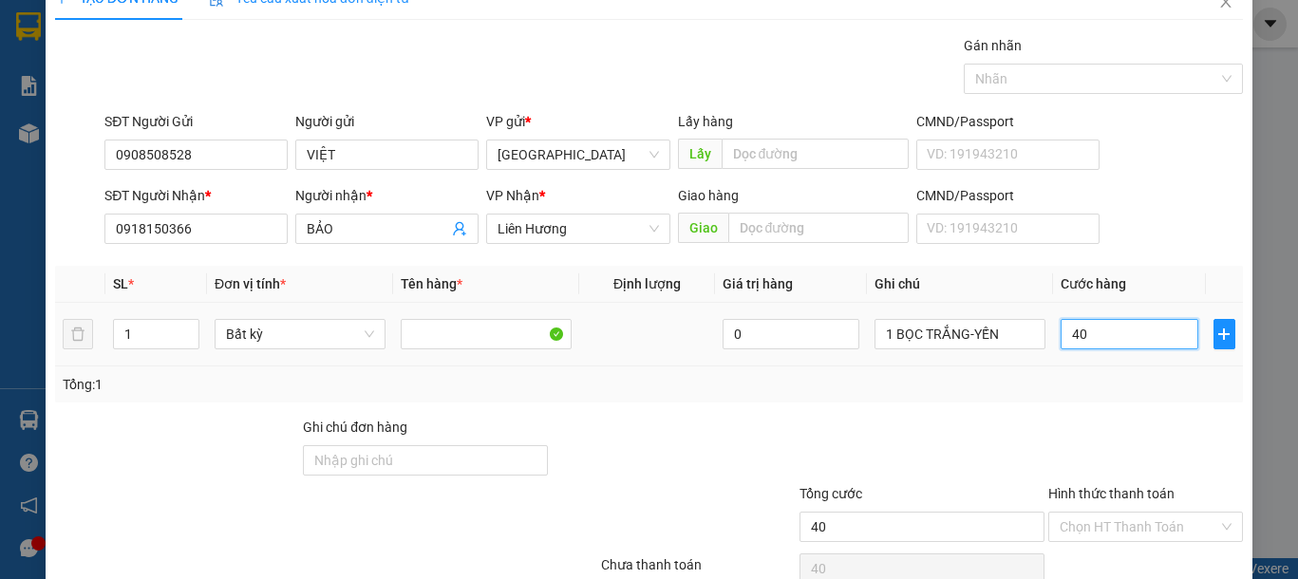
scroll to position [123, 0]
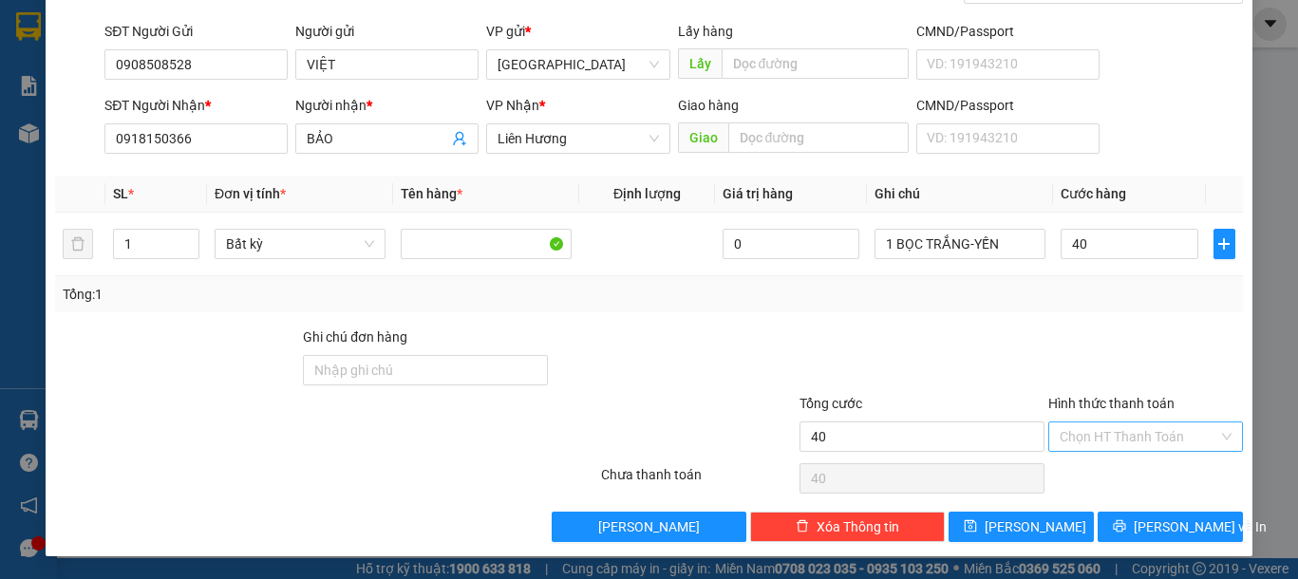
click at [1070, 424] on input "Hình thức thanh toán" at bounding box center [1139, 437] width 159 height 28
type input "40.000"
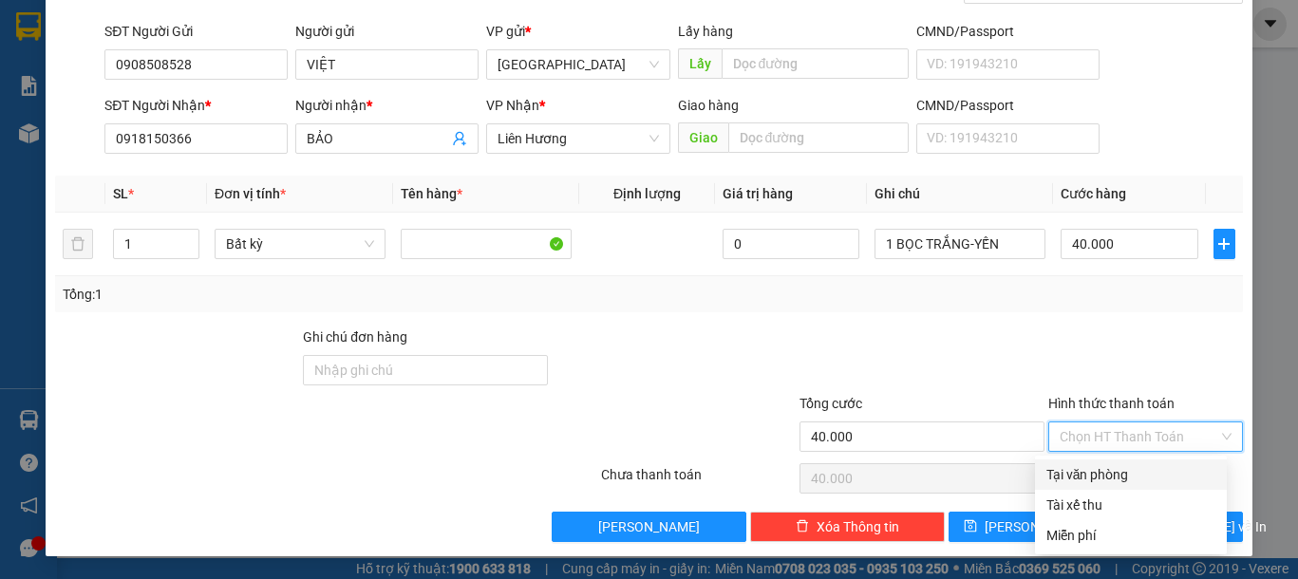
click at [1078, 475] on div "Tại văn phòng" at bounding box center [1130, 474] width 169 height 21
type input "0"
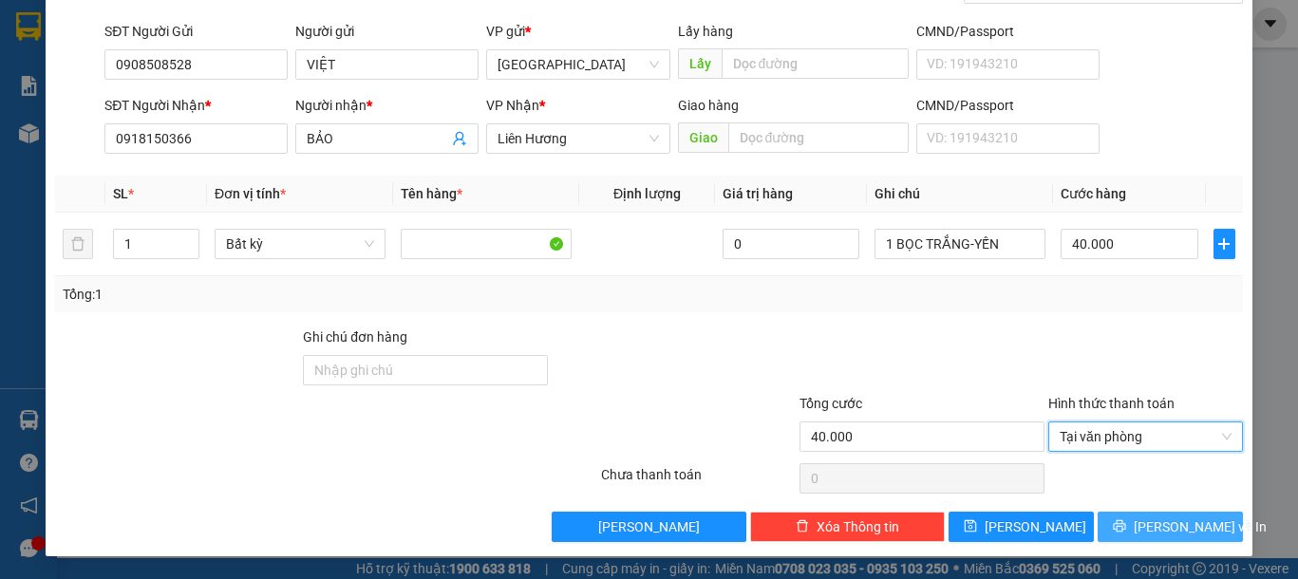
click at [1107, 534] on button "[PERSON_NAME] và In" at bounding box center [1170, 527] width 145 height 30
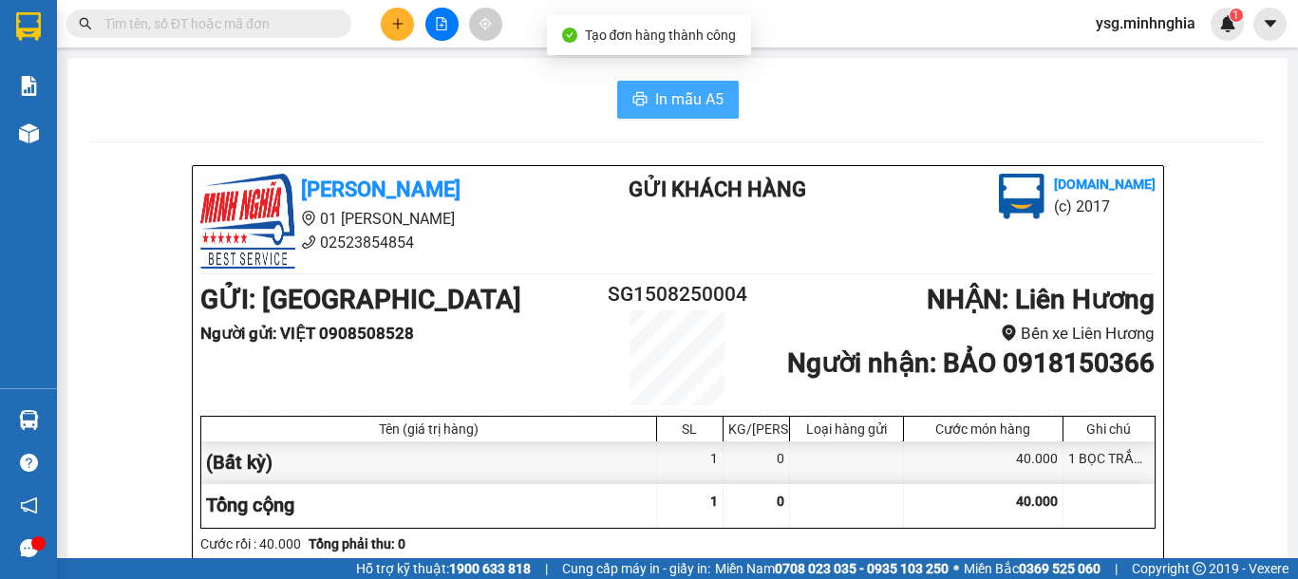
click at [655, 104] on span "In mẫu A5" at bounding box center [689, 99] width 68 height 24
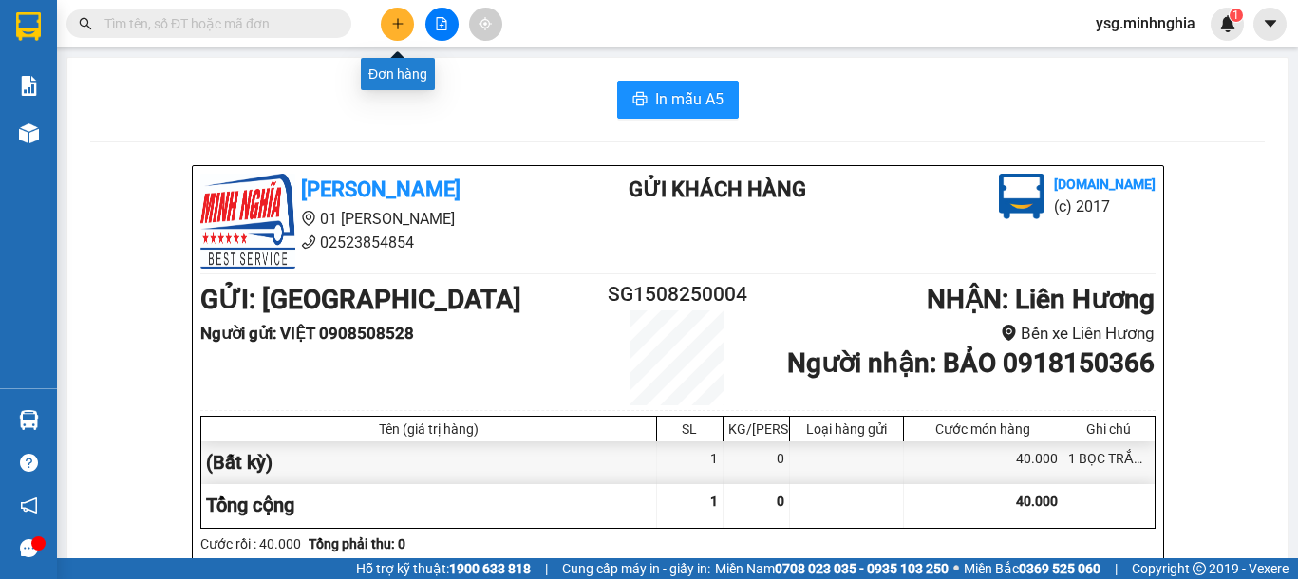
click at [394, 24] on icon "plus" at bounding box center [397, 23] width 10 height 1
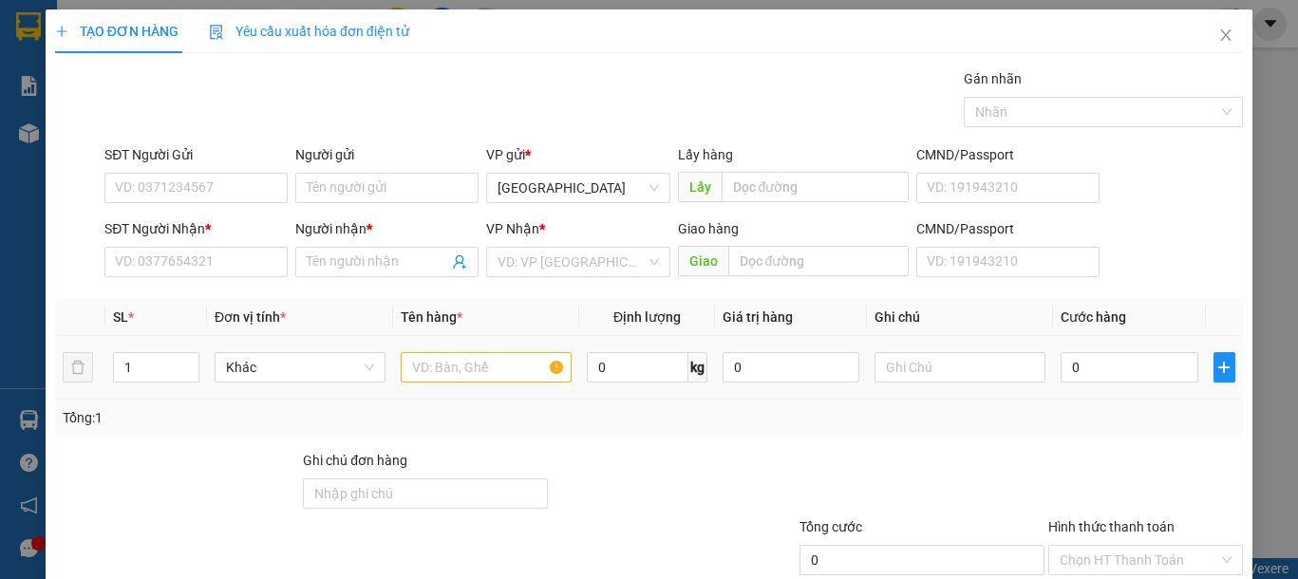
click at [510, 385] on div at bounding box center [486, 368] width 171 height 38
click at [510, 383] on div at bounding box center [486, 368] width 171 height 38
click at [509, 371] on input "text" at bounding box center [486, 367] width 171 height 30
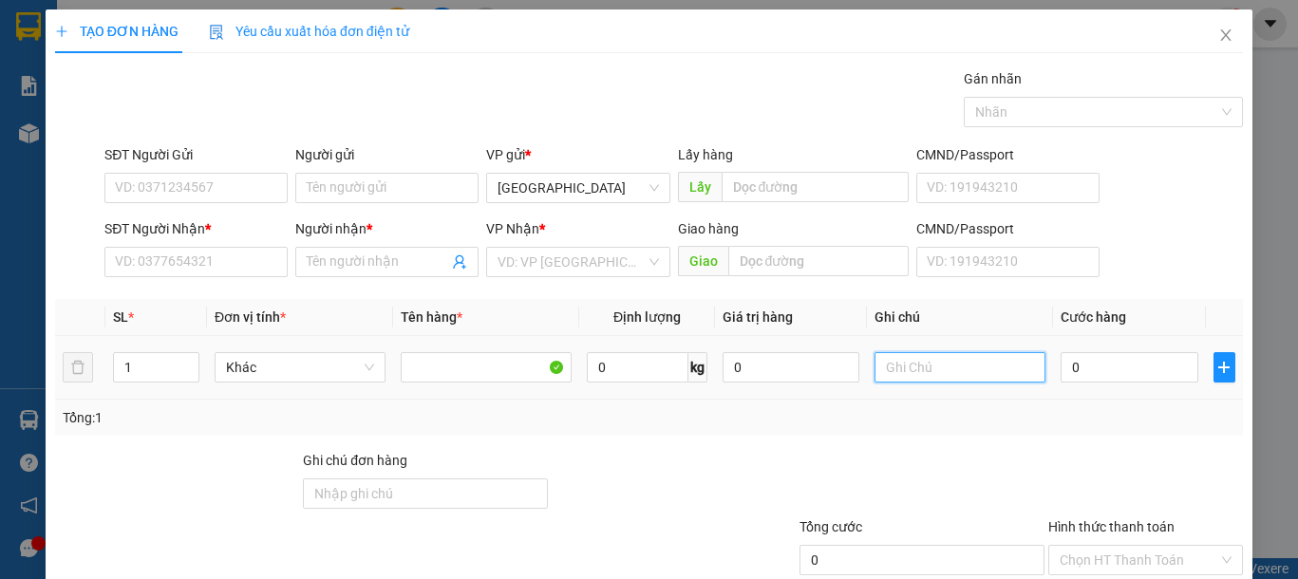
click at [973, 378] on input "text" at bounding box center [960, 367] width 171 height 30
click at [972, 377] on input "text" at bounding box center [960, 367] width 171 height 30
type input "1 THG -TÀU HỦ KI"
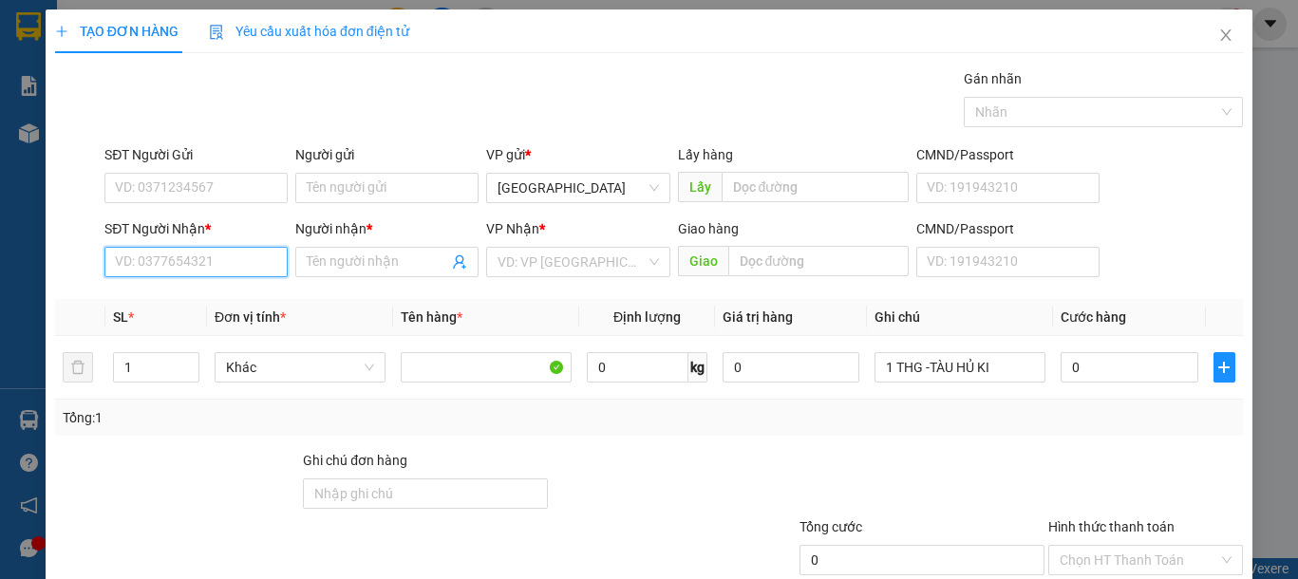
click at [196, 254] on input "SĐT Người Nhận *" at bounding box center [195, 262] width 183 height 30
click at [211, 294] on div "0347302394 - BÌNH" at bounding box center [208, 300] width 187 height 21
type input "0347302394"
type input "BÌNH"
type input "0347302394"
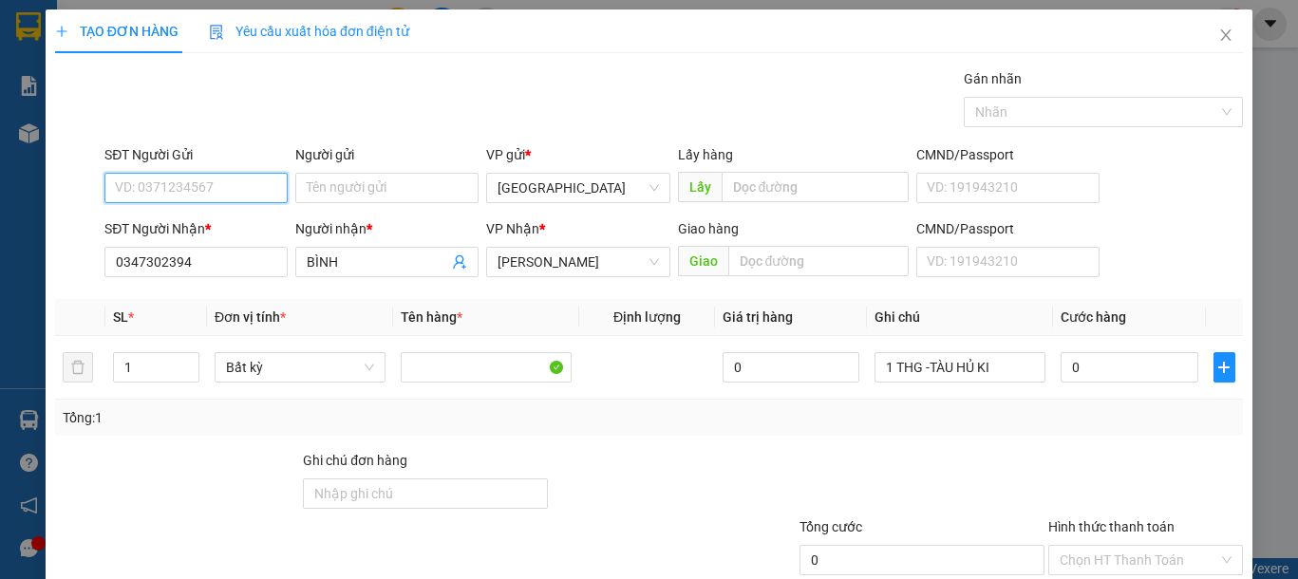
click at [235, 176] on input "SĐT Người Gửi" at bounding box center [195, 188] width 183 height 30
click at [230, 226] on div "0974093939 - BÌNH" at bounding box center [208, 226] width 187 height 21
type input "0974093939"
type input "BÌNH"
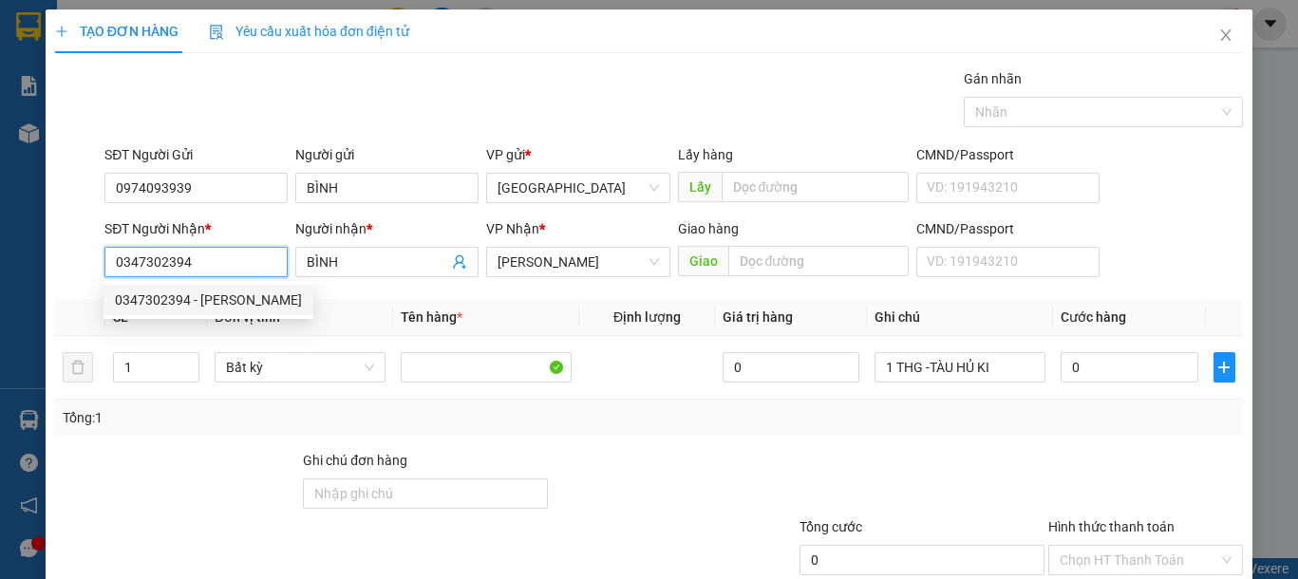
drag, startPoint x: 240, startPoint y: 259, endPoint x: 60, endPoint y: 262, distance: 180.4
click at [60, 262] on div "SĐT Người Nhận * 0347302394 Người nhận * BÌNH VP Nhận * VP Phan Thiết Giao hàng…" at bounding box center [649, 251] width 1192 height 66
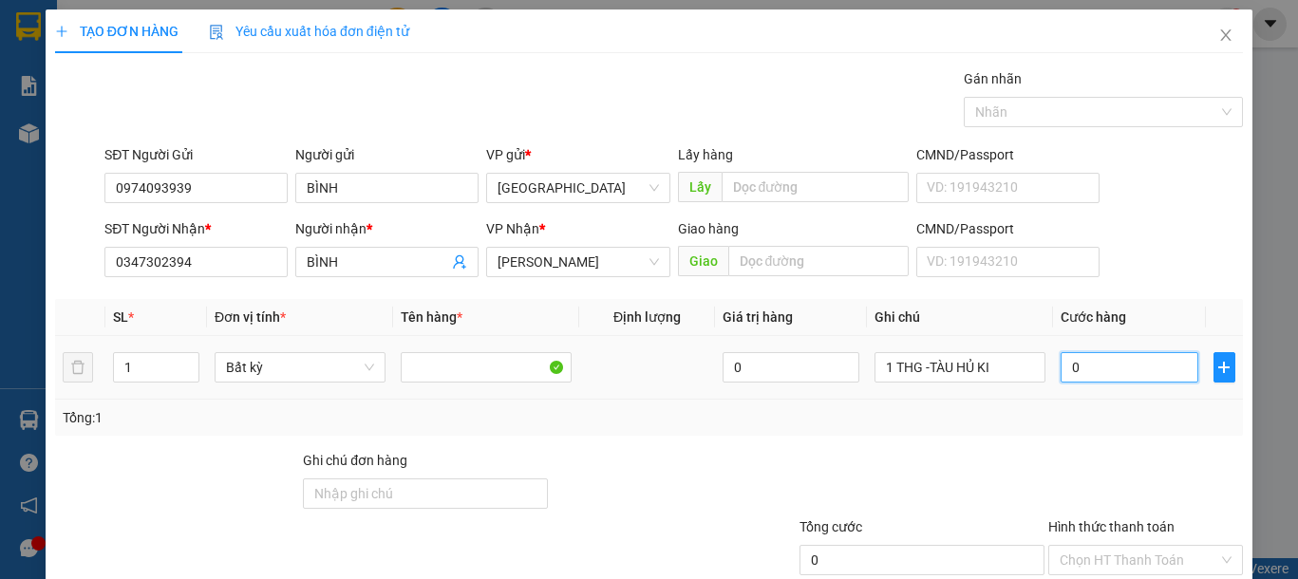
click at [1084, 364] on input "0" at bounding box center [1129, 367] width 137 height 30
type input "7"
type input "70"
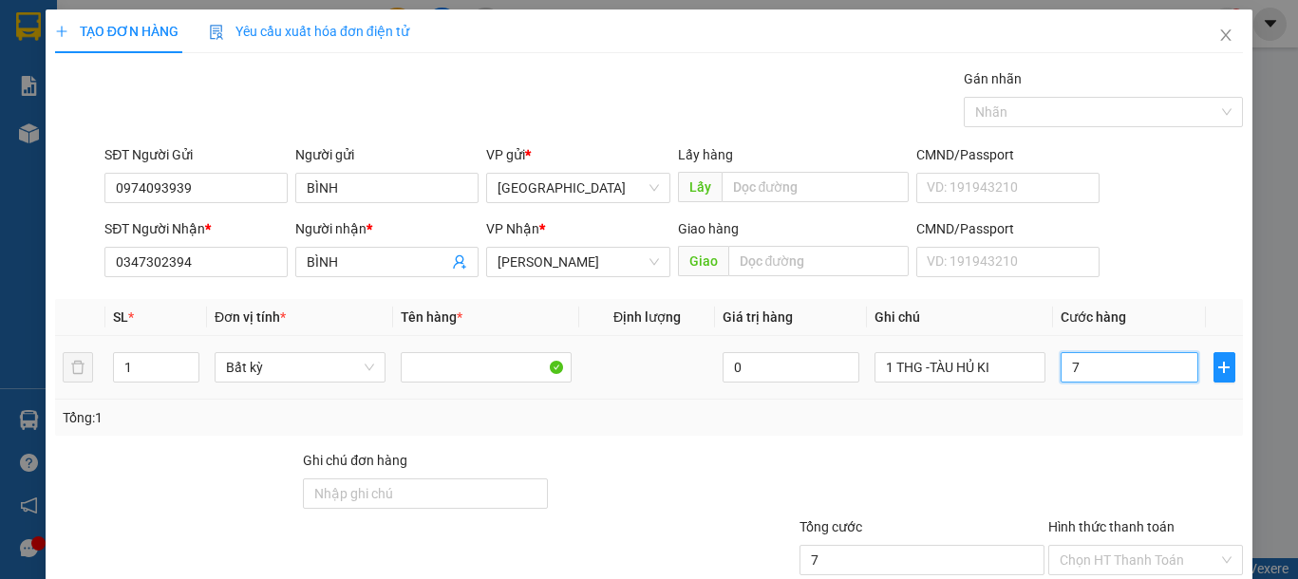
type input "70"
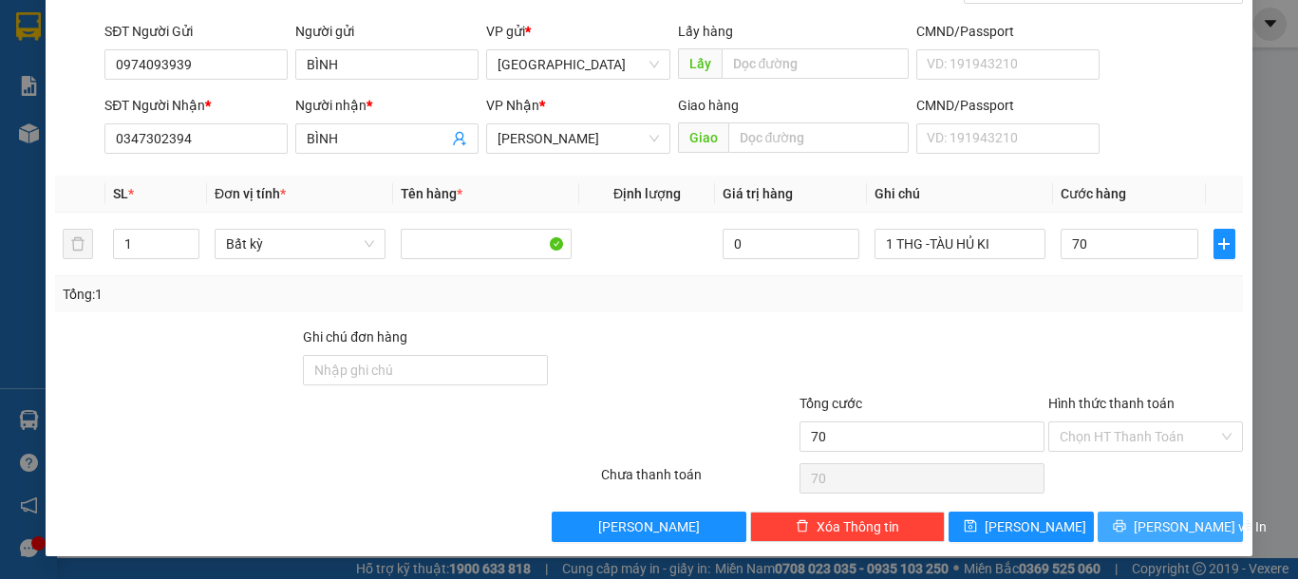
type input "70.000"
click at [1140, 514] on button "[PERSON_NAME] và In" at bounding box center [1170, 527] width 145 height 30
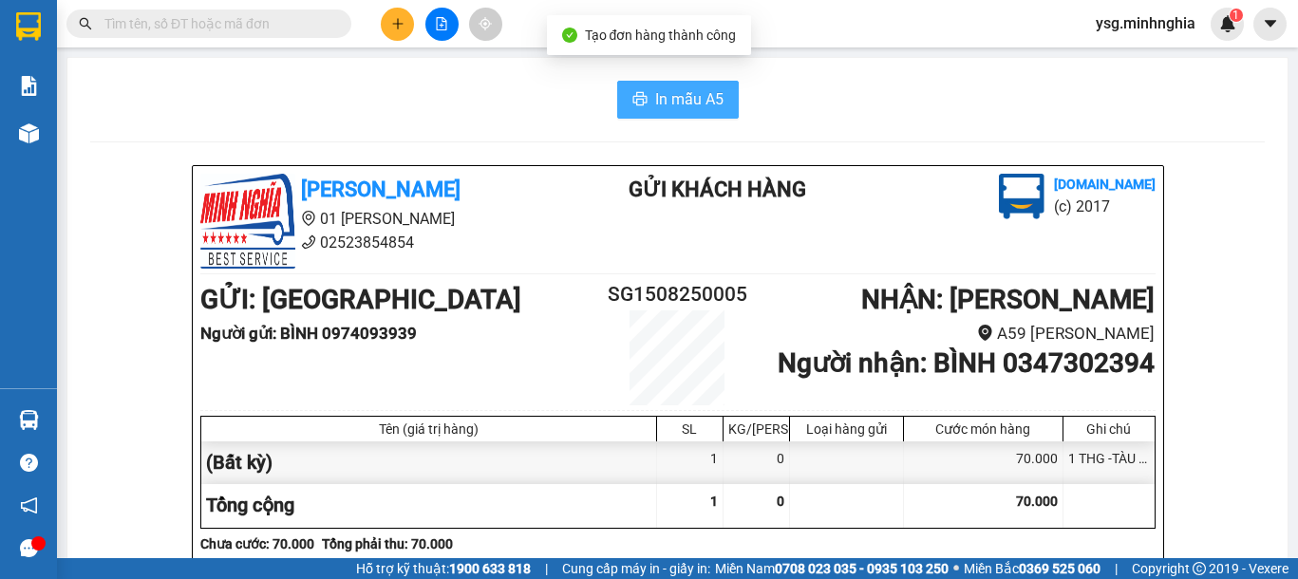
click at [718, 113] on button "In mẫu A5" at bounding box center [678, 100] width 122 height 38
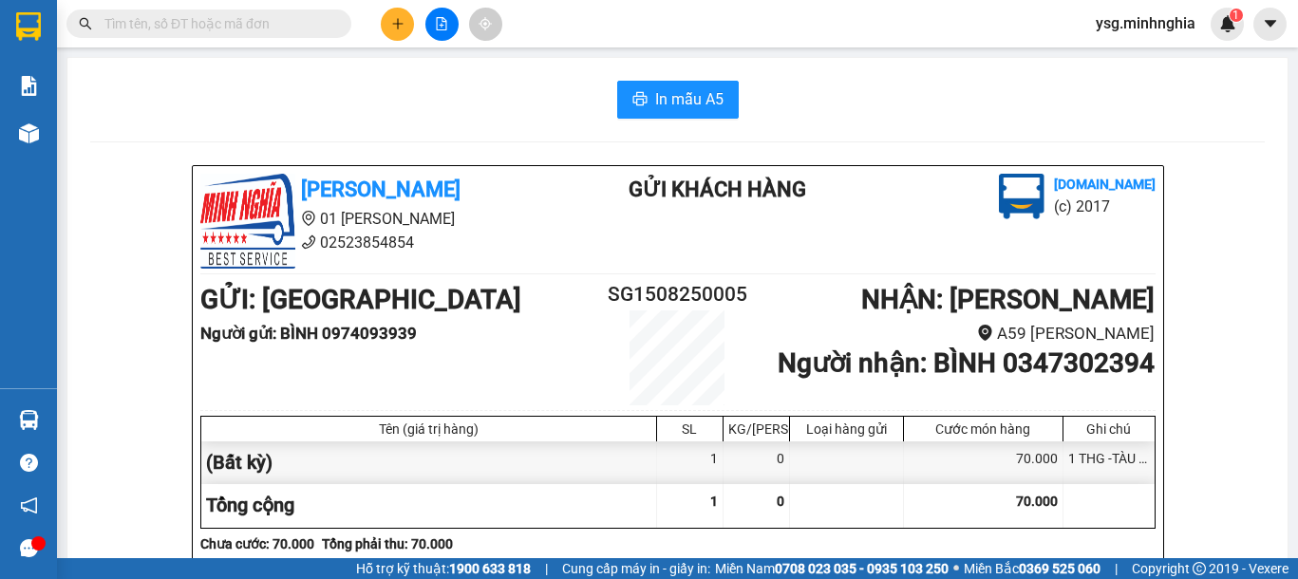
click at [249, 20] on input "text" at bounding box center [216, 23] width 224 height 21
paste input "0913639563"
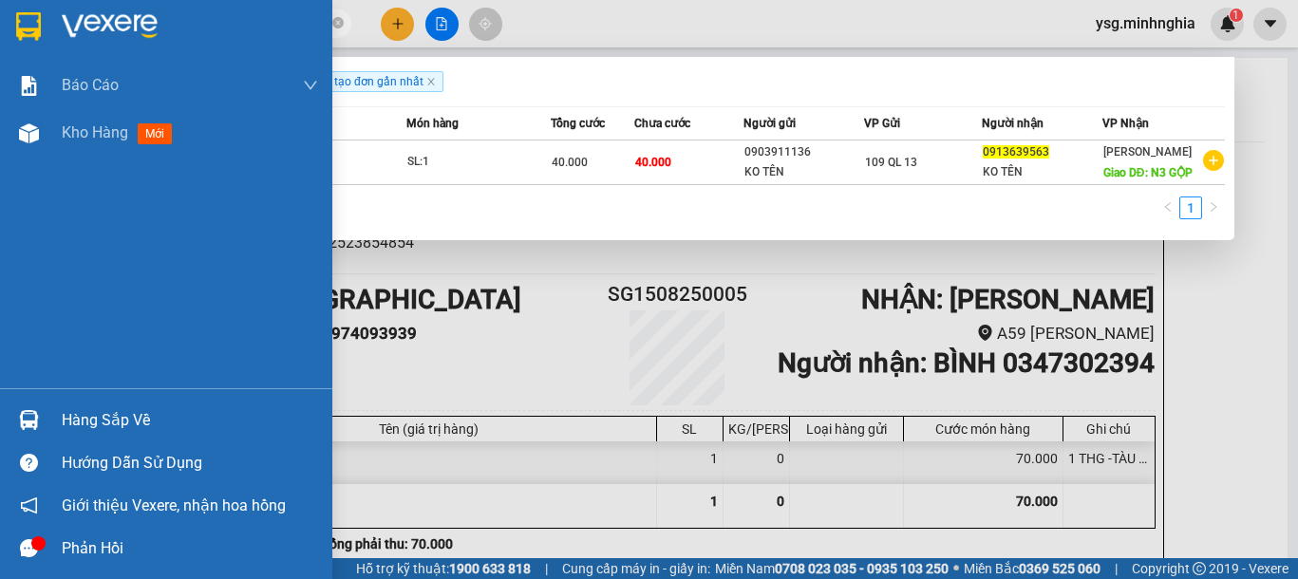
drag, startPoint x: 201, startPoint y: 28, endPoint x: 0, endPoint y: 39, distance: 201.6
click at [0, 39] on section "Kết quả tìm kiếm ( 1 ) Bộ lọc Ngày tạo đơn gần nhất Mã ĐH Trạng thái Món hàng T…" at bounding box center [649, 289] width 1298 height 579
paste input "09149529"
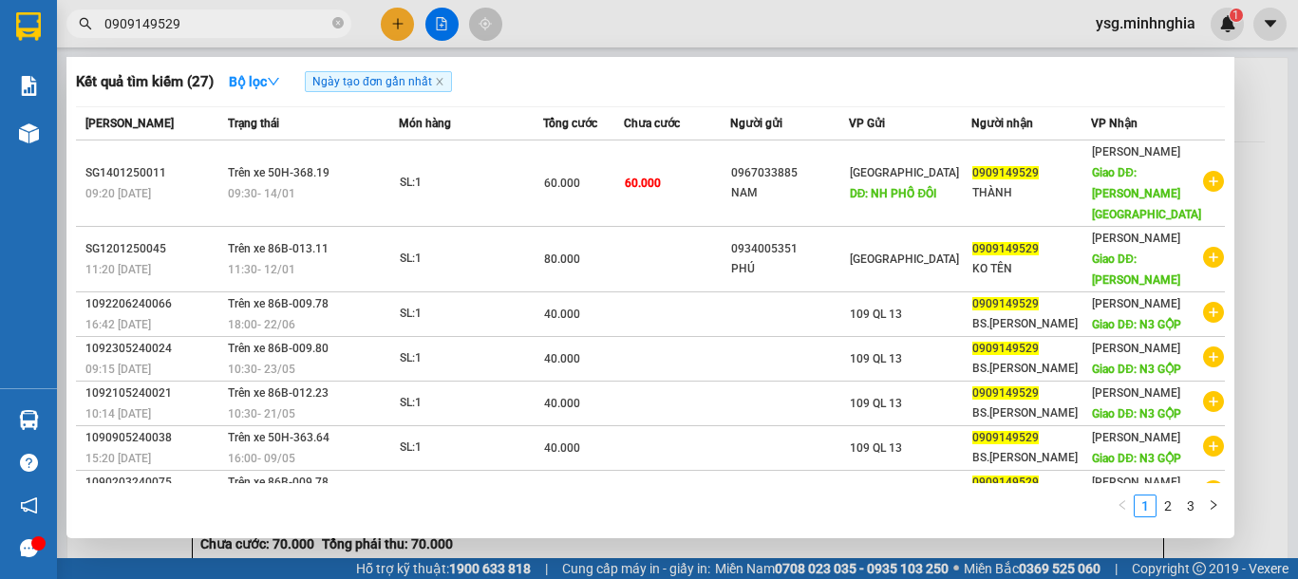
type input "0909149529"
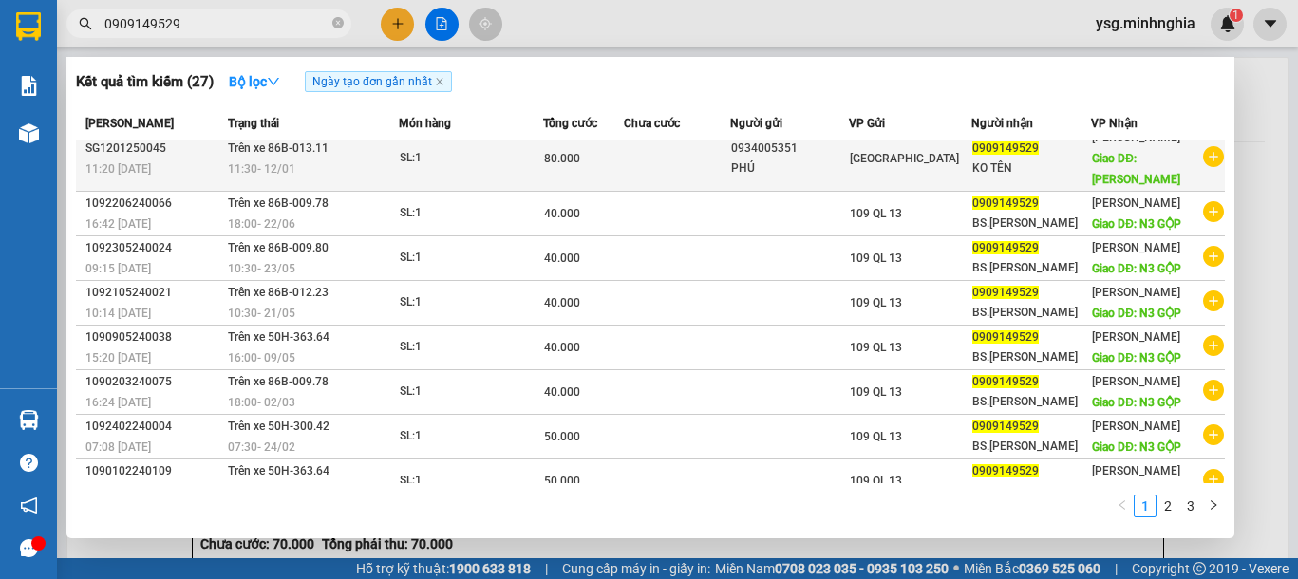
scroll to position [145, 0]
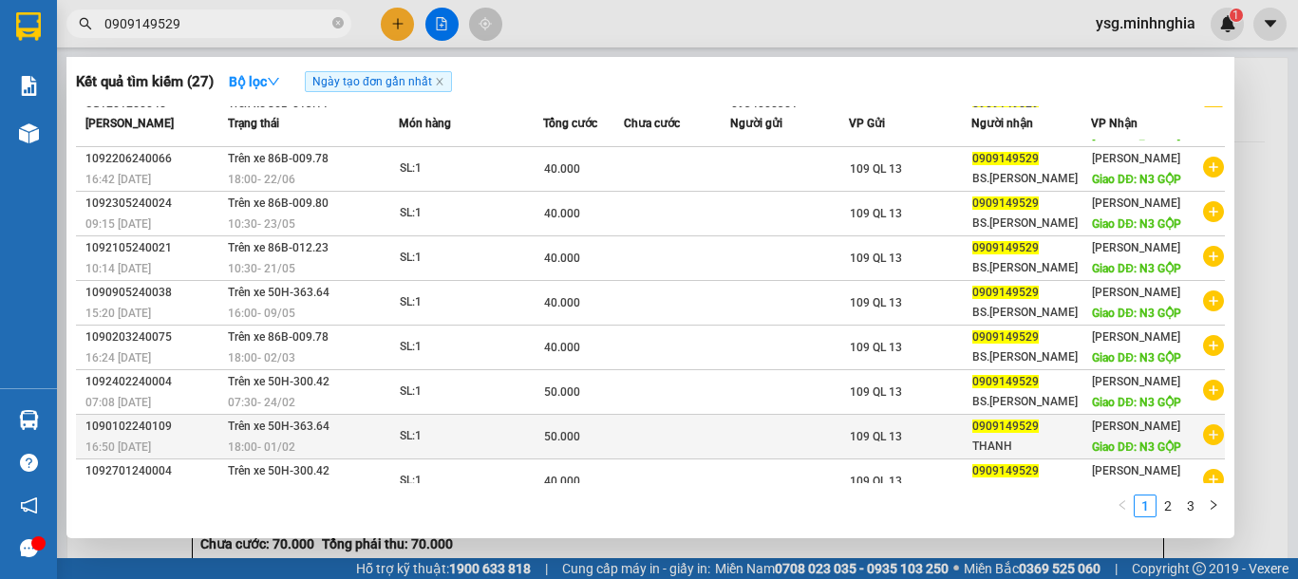
click at [594, 426] on div "50.000" at bounding box center [583, 436] width 79 height 21
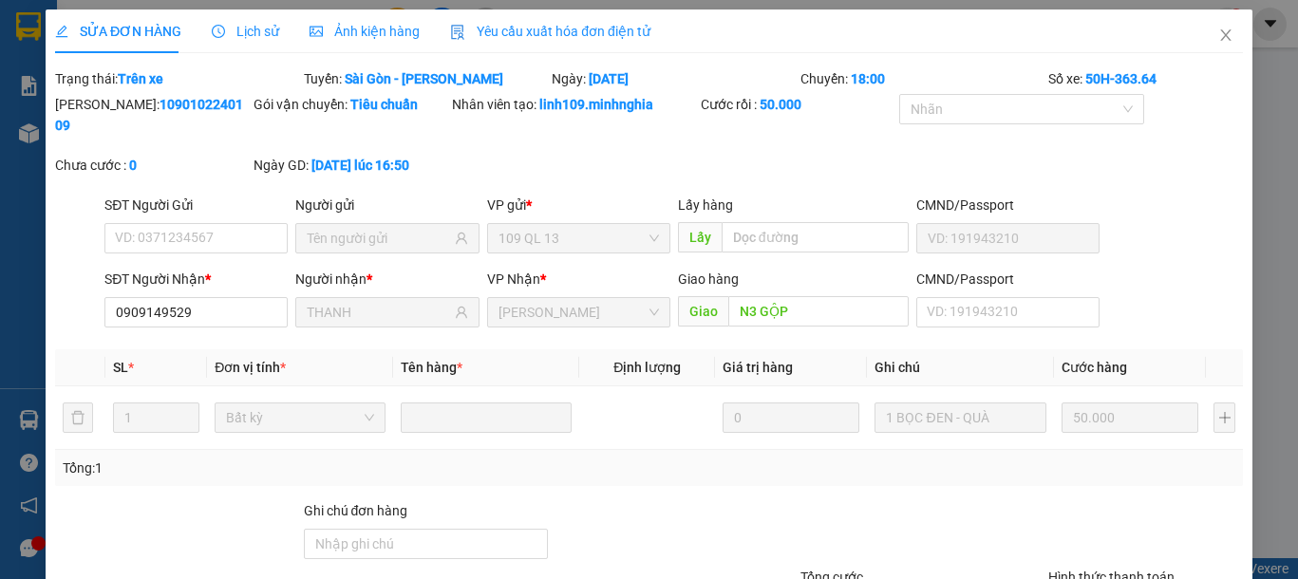
type input "0909149529"
type input "THANH"
type input "N3 GỘP"
type input "50.000"
click at [1199, 34] on span "Close" at bounding box center [1225, 35] width 53 height 53
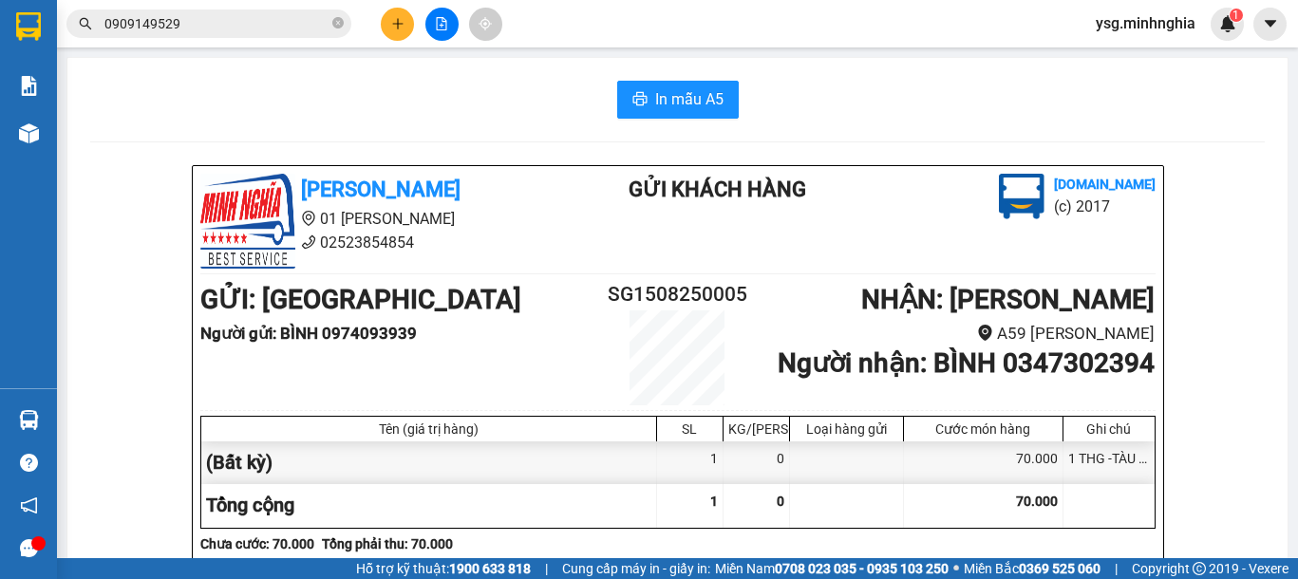
click at [265, 29] on input "0909149529" at bounding box center [216, 23] width 224 height 21
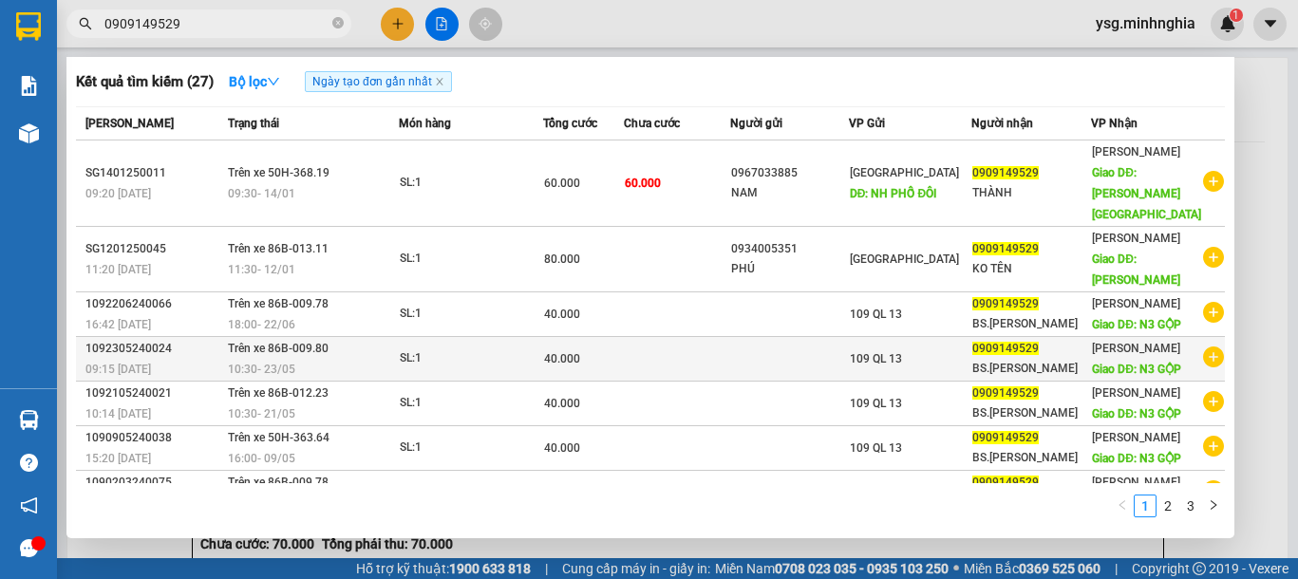
click at [578, 337] on td "40.000" at bounding box center [583, 359] width 81 height 45
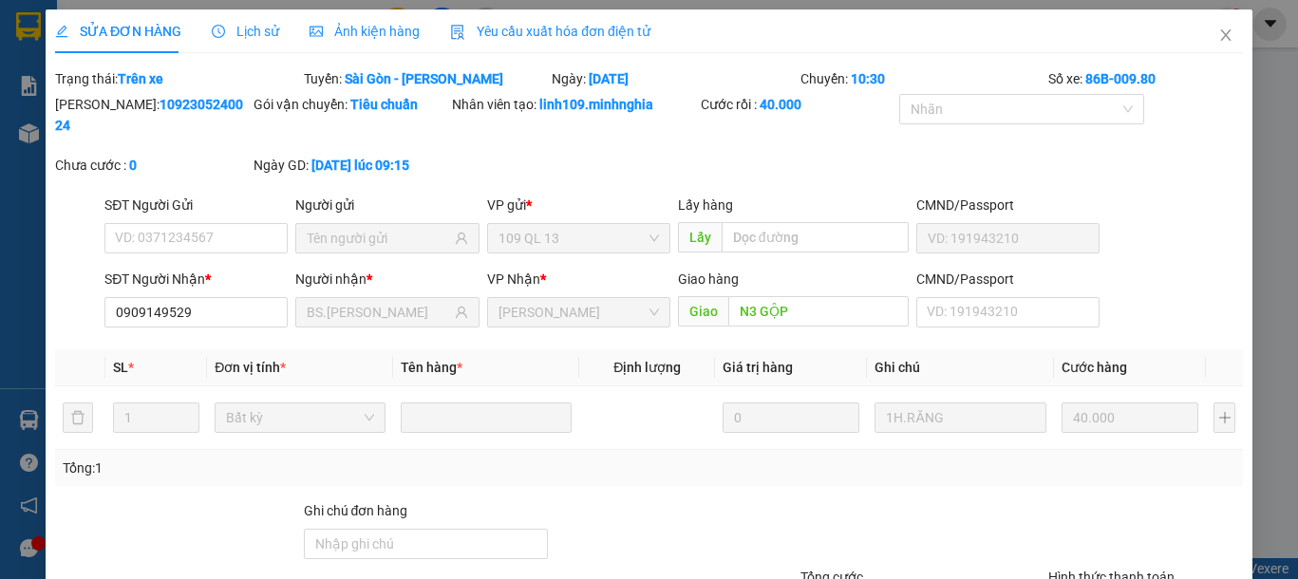
type input "0909149529"
type input "BS.THÀNH"
type input "N3 GỘP"
type input "40.000"
click at [1218, 35] on icon "close" at bounding box center [1225, 35] width 15 height 15
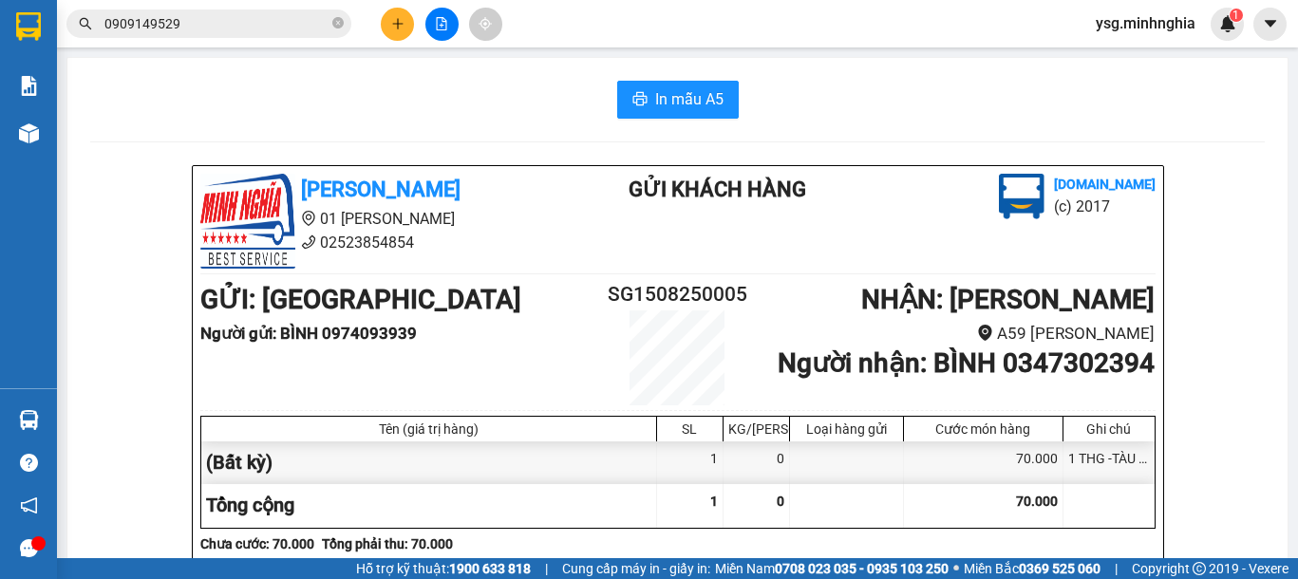
click at [271, 28] on input "0909149529" at bounding box center [216, 23] width 224 height 21
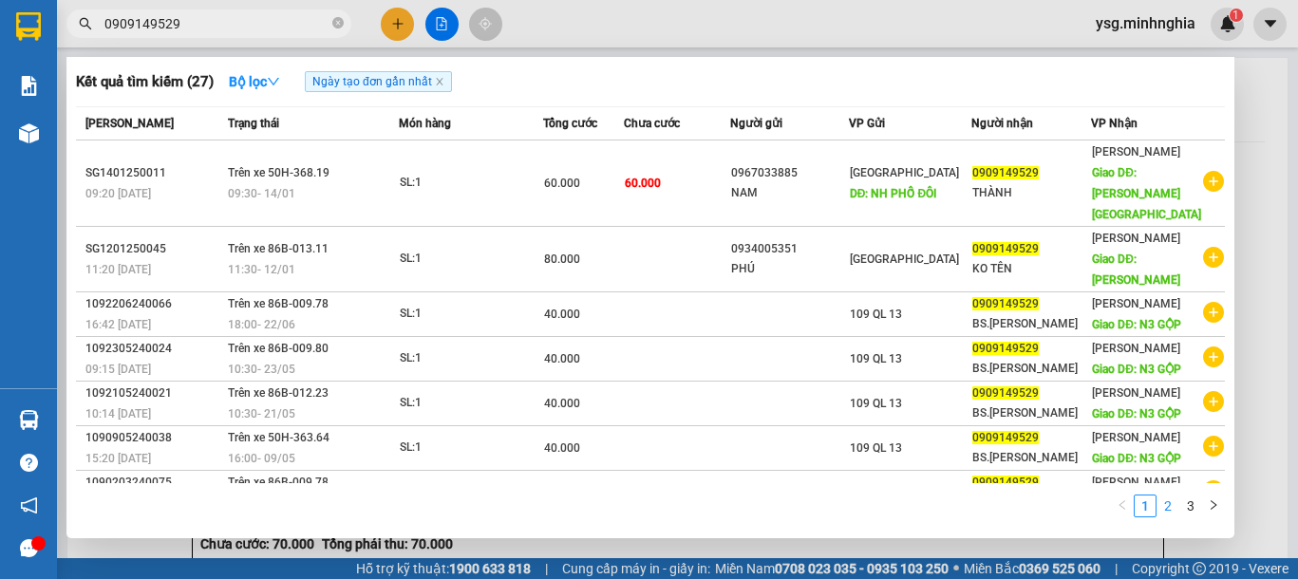
click at [1178, 508] on link "2" at bounding box center [1168, 506] width 21 height 21
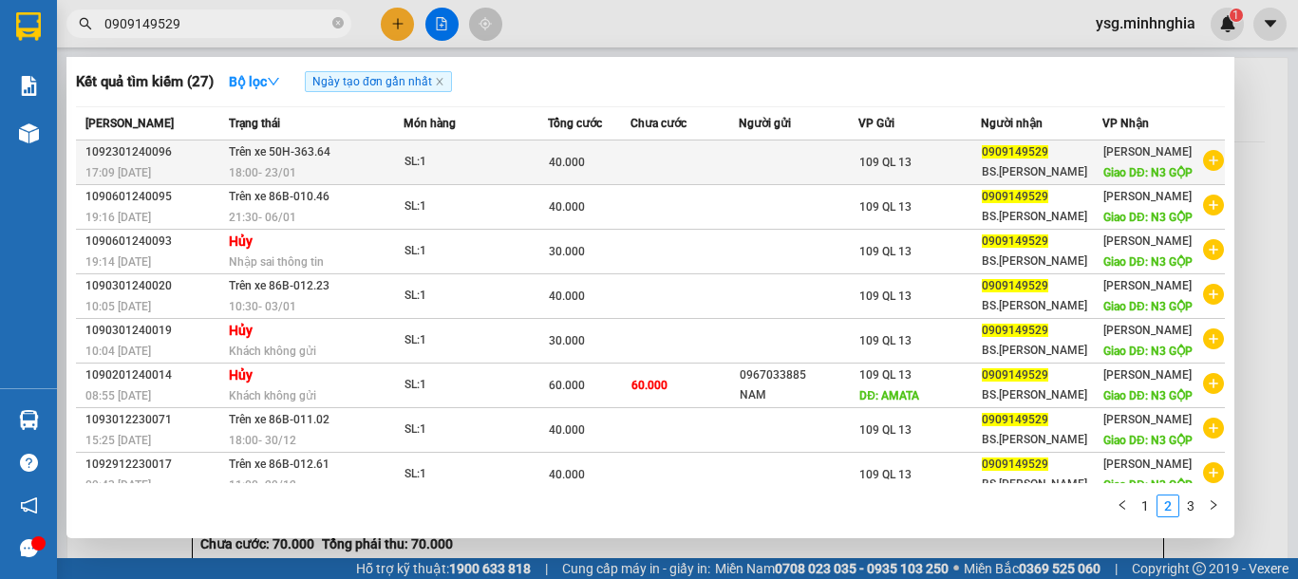
click at [600, 171] on div "40.000" at bounding box center [589, 162] width 81 height 21
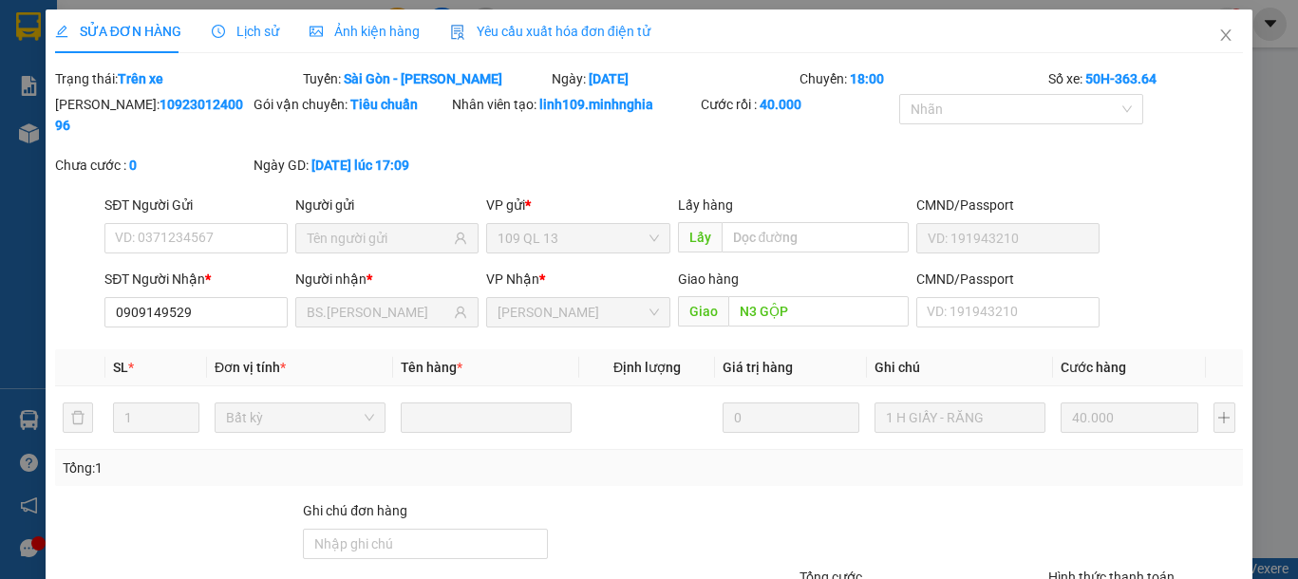
type input "0909149529"
type input "BS.THÀNH"
type input "N3 GỘP"
type input "40.000"
drag, startPoint x: 1194, startPoint y: 36, endPoint x: 988, endPoint y: 2, distance: 208.9
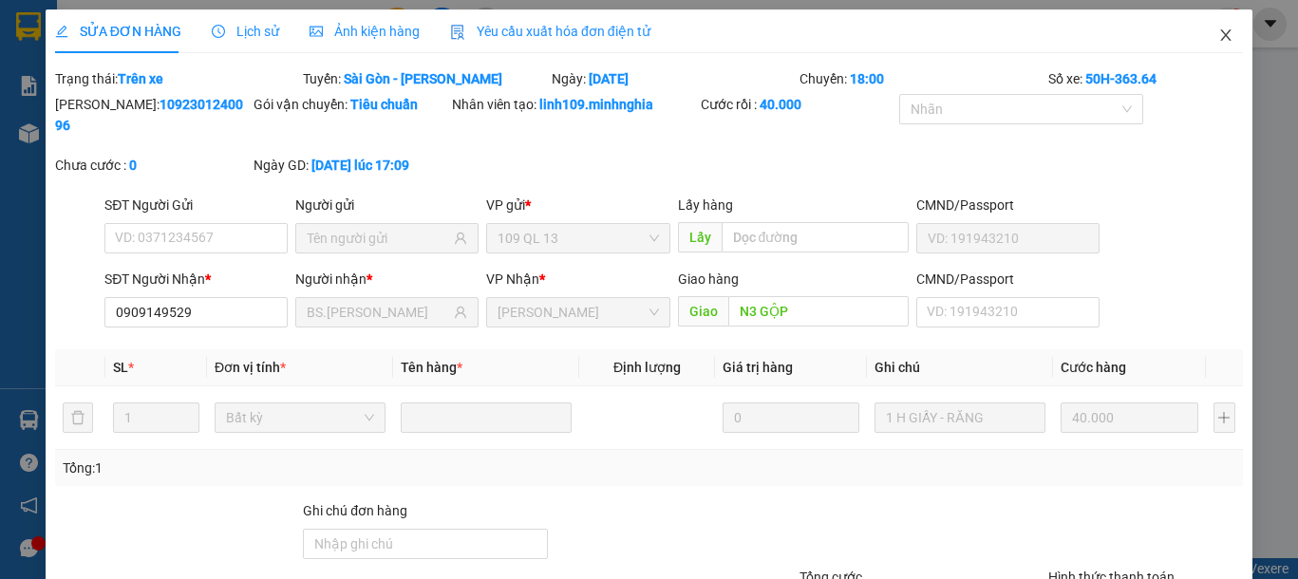
click at [1199, 35] on span "Close" at bounding box center [1225, 35] width 53 height 53
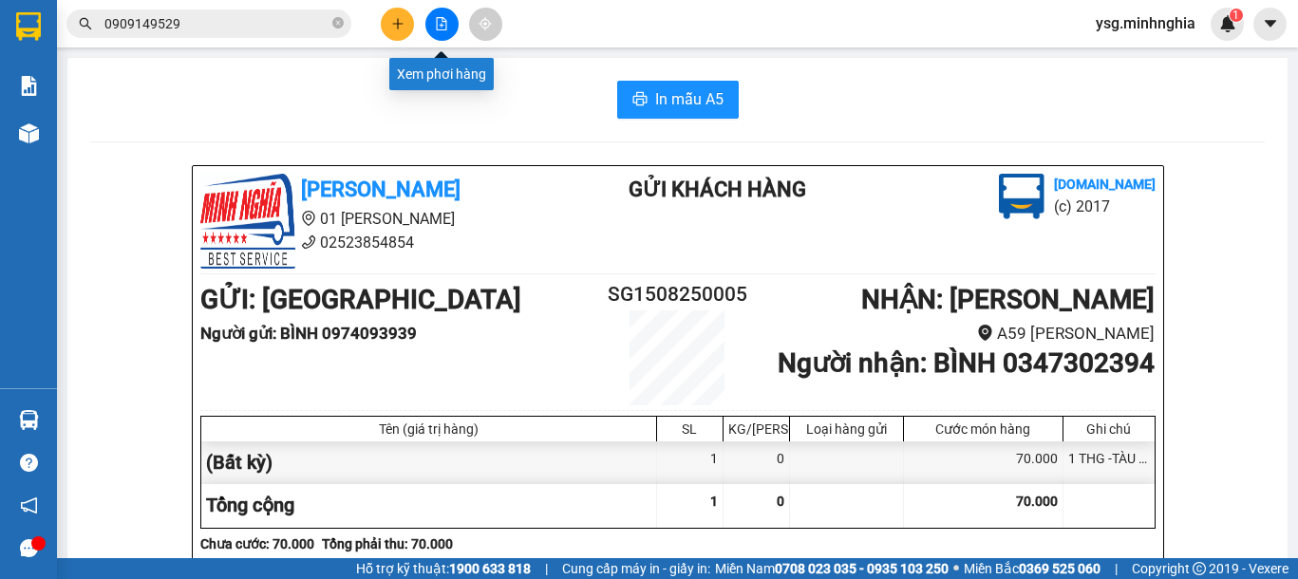
click at [451, 20] on button at bounding box center [441, 24] width 33 height 33
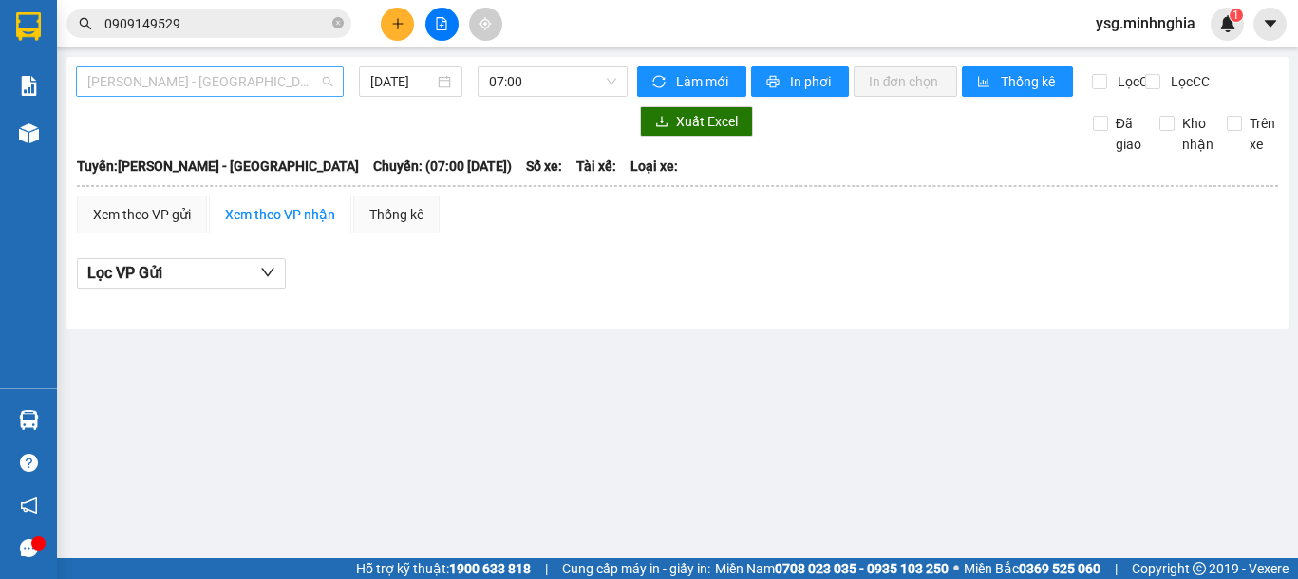
click at [299, 76] on span "[PERSON_NAME] - [GEOGRAPHIC_DATA]" at bounding box center [209, 81] width 245 height 28
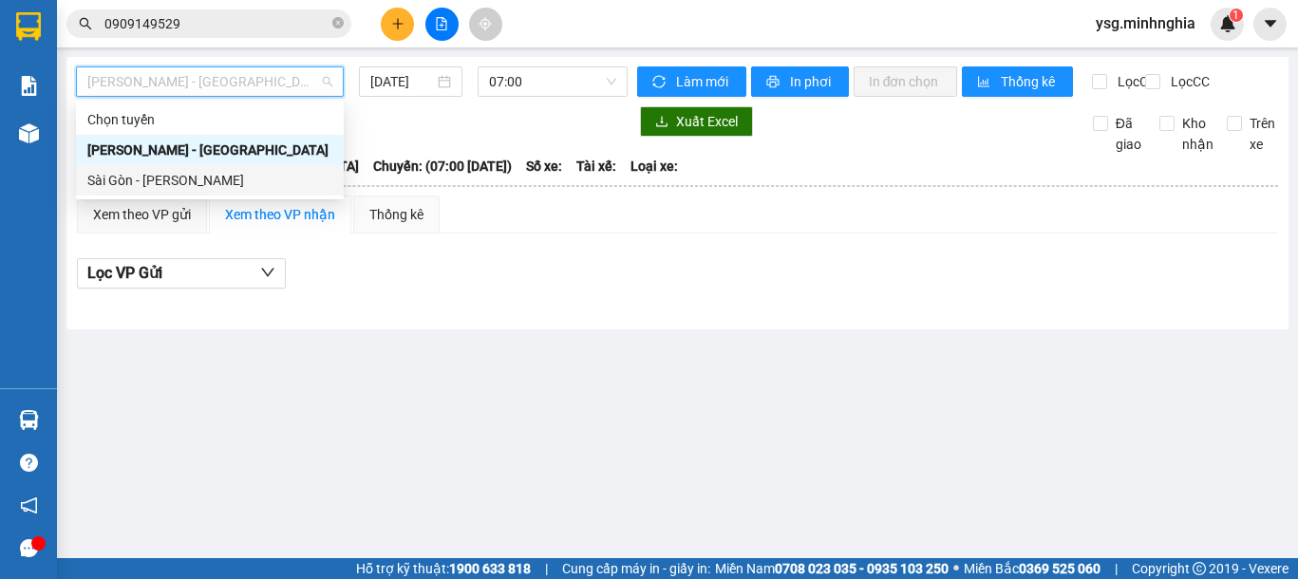
click at [132, 185] on div "Sài Gòn - [PERSON_NAME]" at bounding box center [209, 180] width 245 height 21
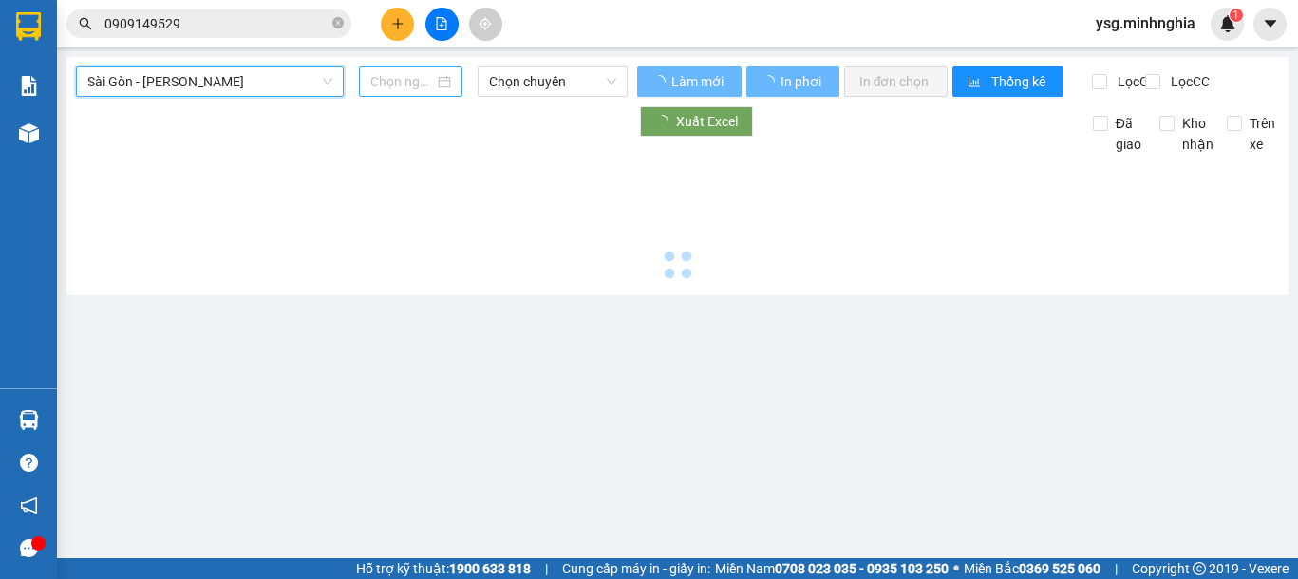
type input "[DATE]"
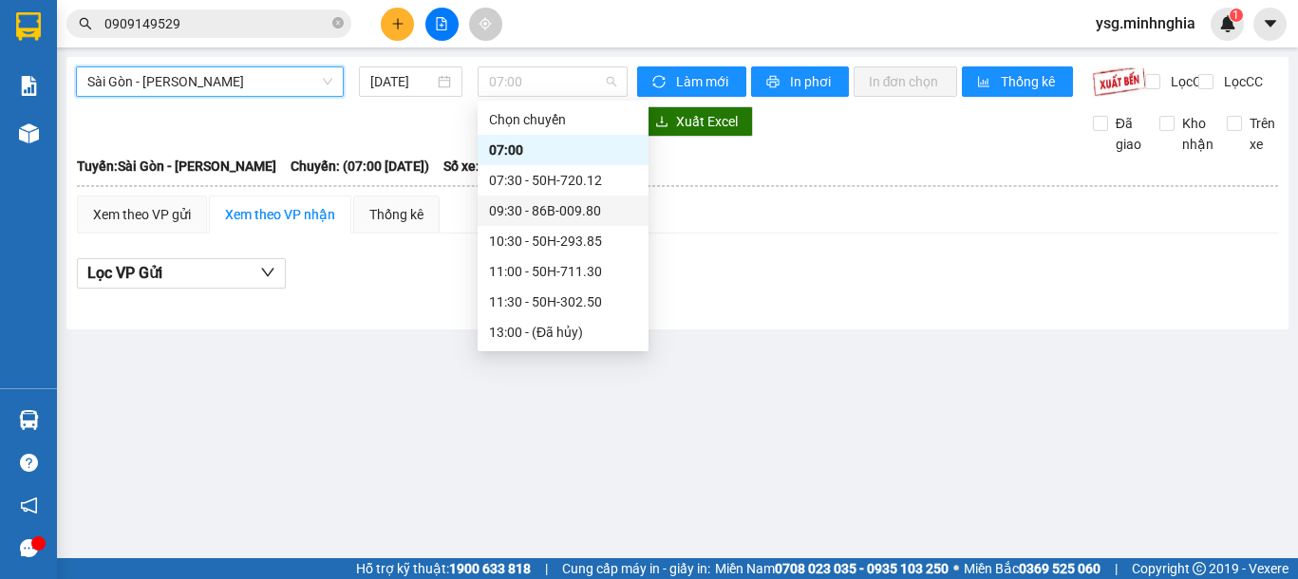
drag, startPoint x: 536, startPoint y: 72, endPoint x: 574, endPoint y: 203, distance: 136.4
click at [574, 203] on body "Kết quả tìm kiếm ( 27 ) Bộ lọc Ngày tạo đơn gần nhất Mã ĐH Trạng thái Món hàng …" at bounding box center [649, 289] width 1298 height 579
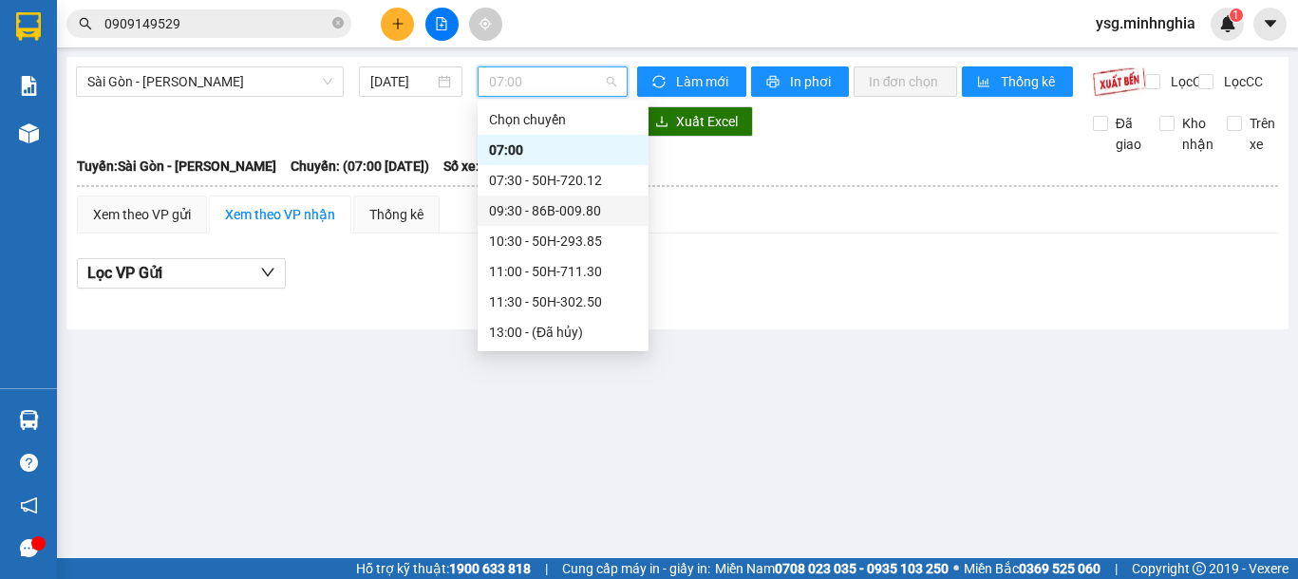
click at [575, 203] on div "09:30 - 86B-009.80" at bounding box center [563, 210] width 148 height 21
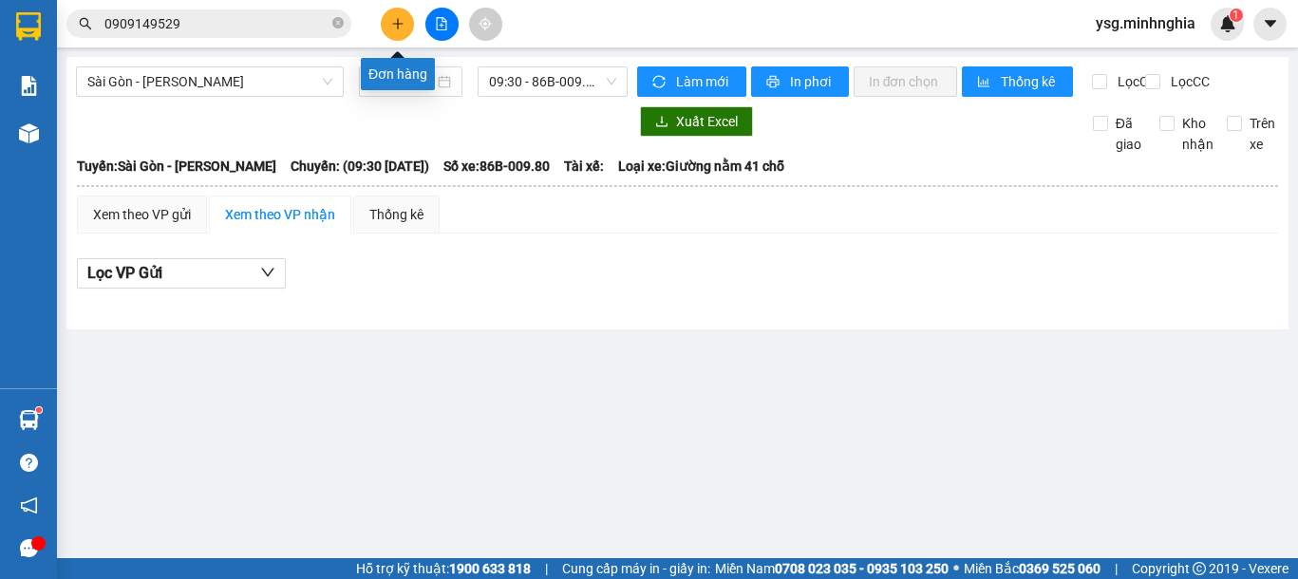
click at [403, 10] on button at bounding box center [397, 24] width 33 height 33
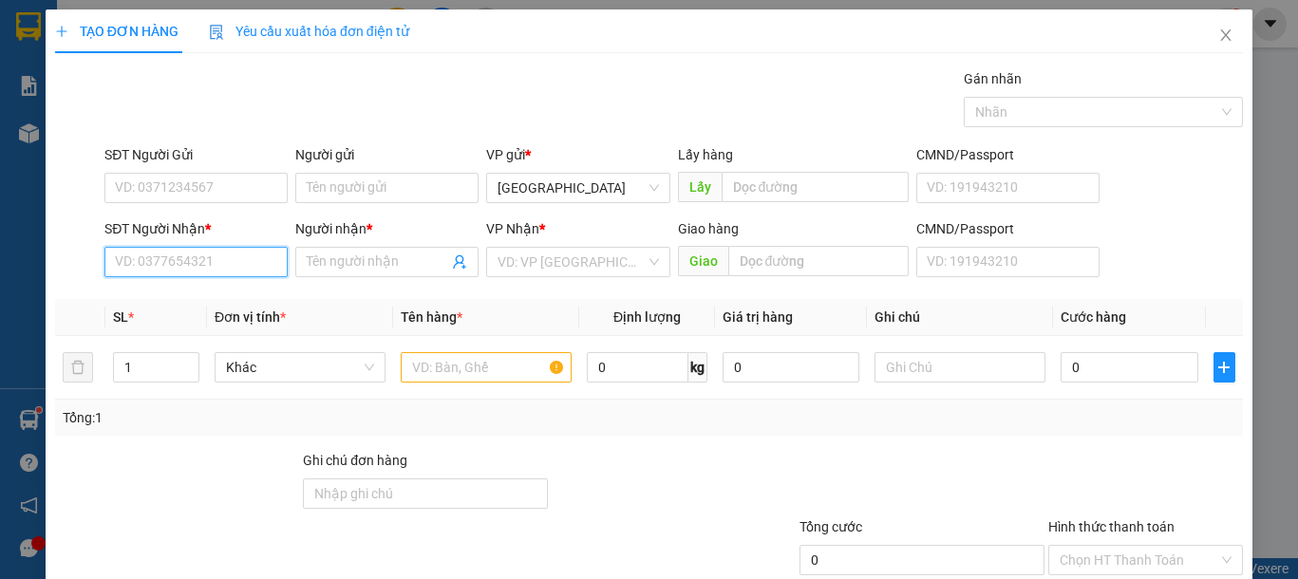
click at [146, 260] on input "SĐT Người Nhận *" at bounding box center [195, 262] width 183 height 30
click at [228, 298] on div "0398508419 - DUYÊN" at bounding box center [208, 300] width 187 height 21
type input "0398508419"
type input "DUYÊN"
type input "0398508419"
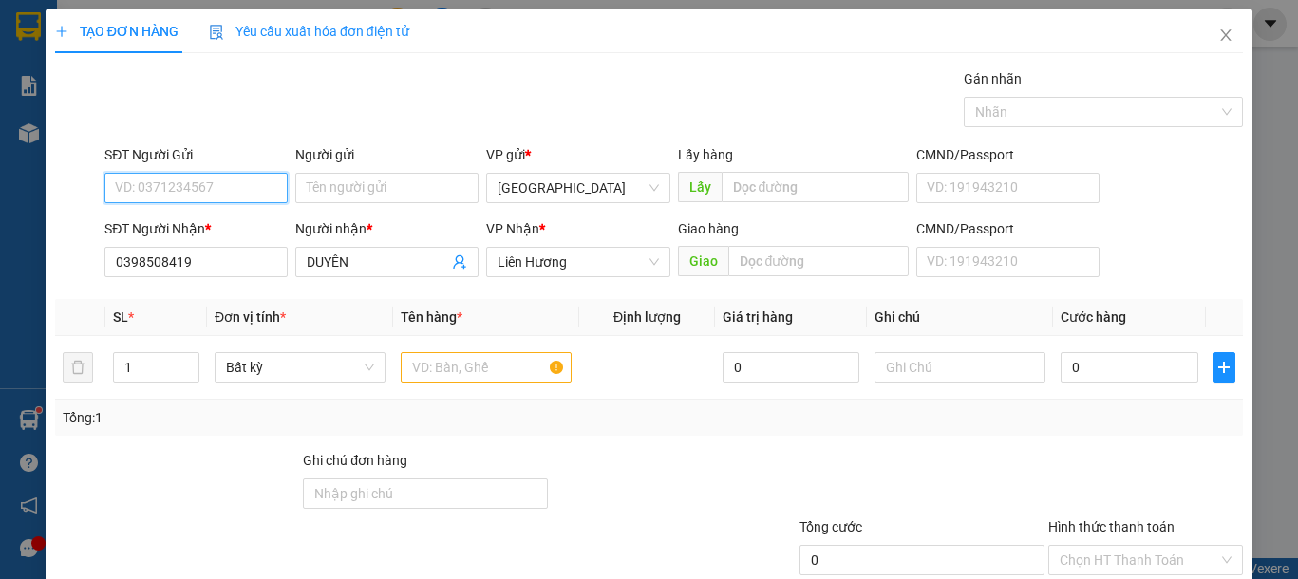
click at [213, 197] on input "SĐT Người Gửi" at bounding box center [195, 188] width 183 height 30
click at [202, 224] on div "0973512452 - THƯ" at bounding box center [194, 226] width 158 height 21
type input "0973512452"
type input "THƯ"
click at [450, 366] on input "text" at bounding box center [486, 367] width 171 height 30
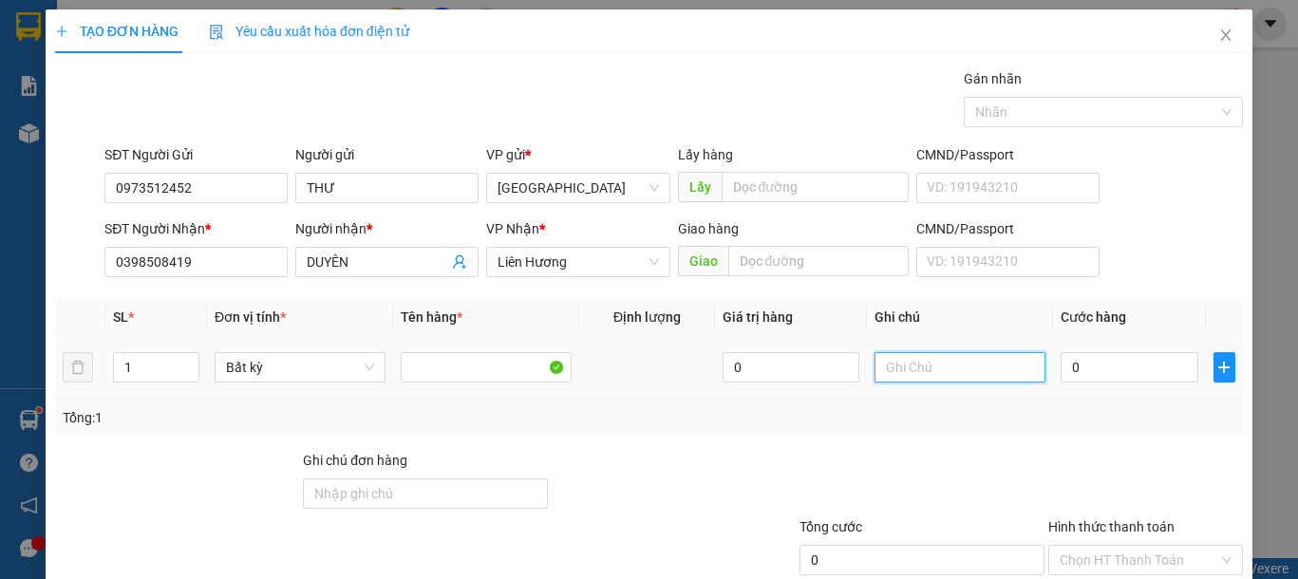
click at [892, 373] on input "text" at bounding box center [960, 367] width 171 height 30
type input "1 THG ĐỒ DÙNG"
click at [1090, 370] on input "0" at bounding box center [1129, 367] width 137 height 30
type input "3"
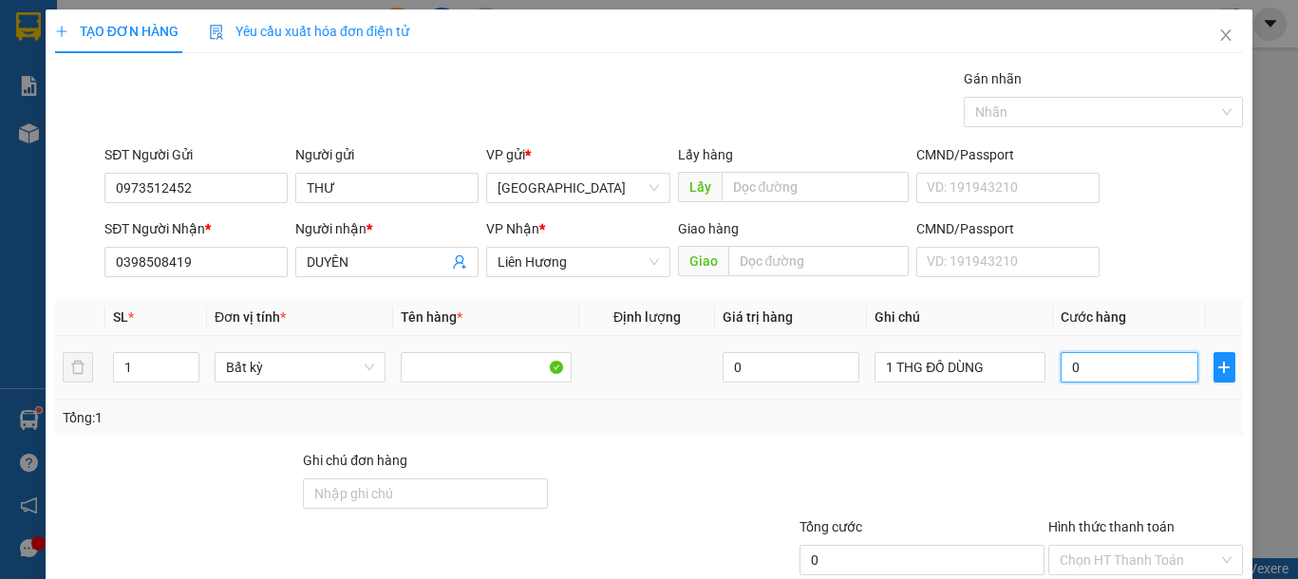
type input "3"
type input "30"
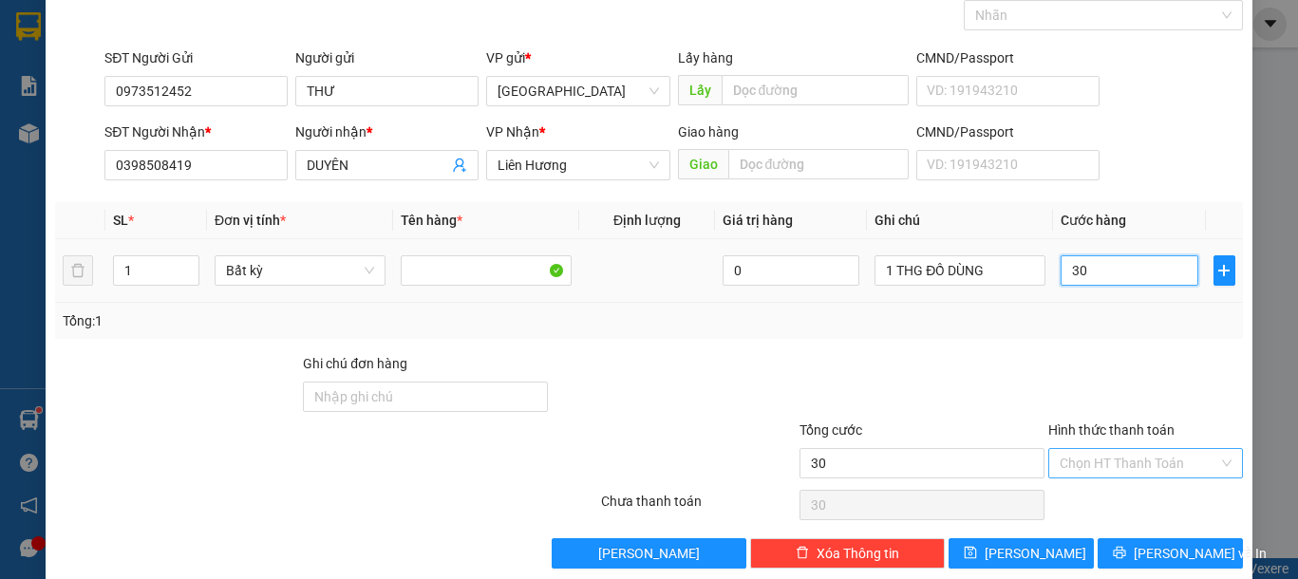
scroll to position [123, 0]
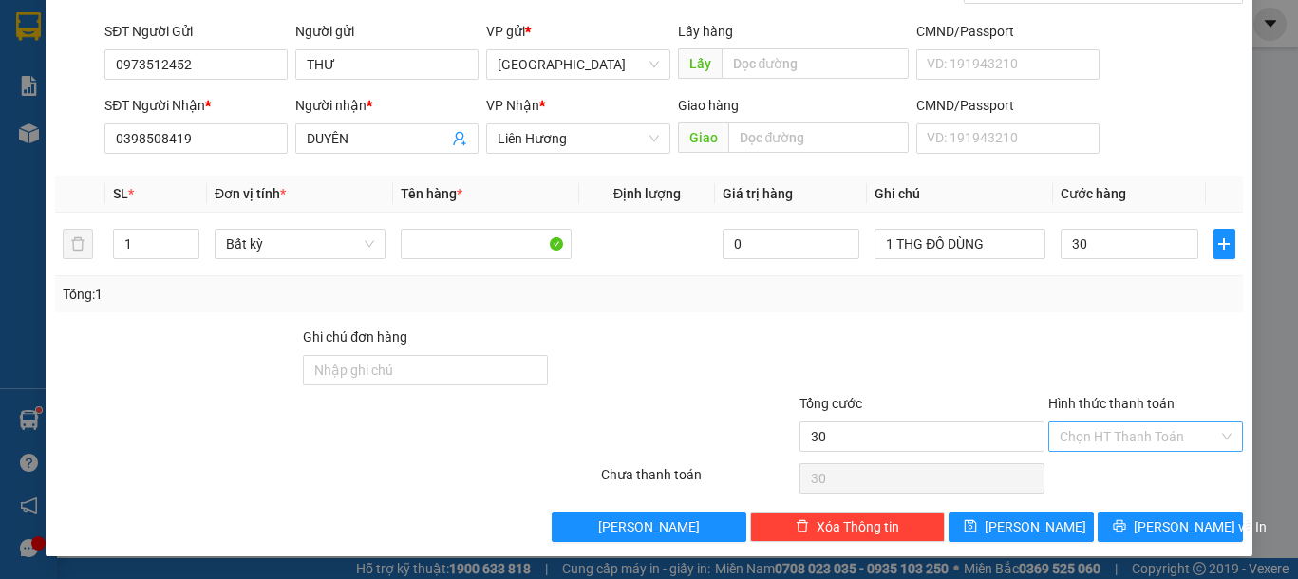
type input "30.000"
click at [1138, 428] on input "Hình thức thanh toán" at bounding box center [1139, 437] width 159 height 28
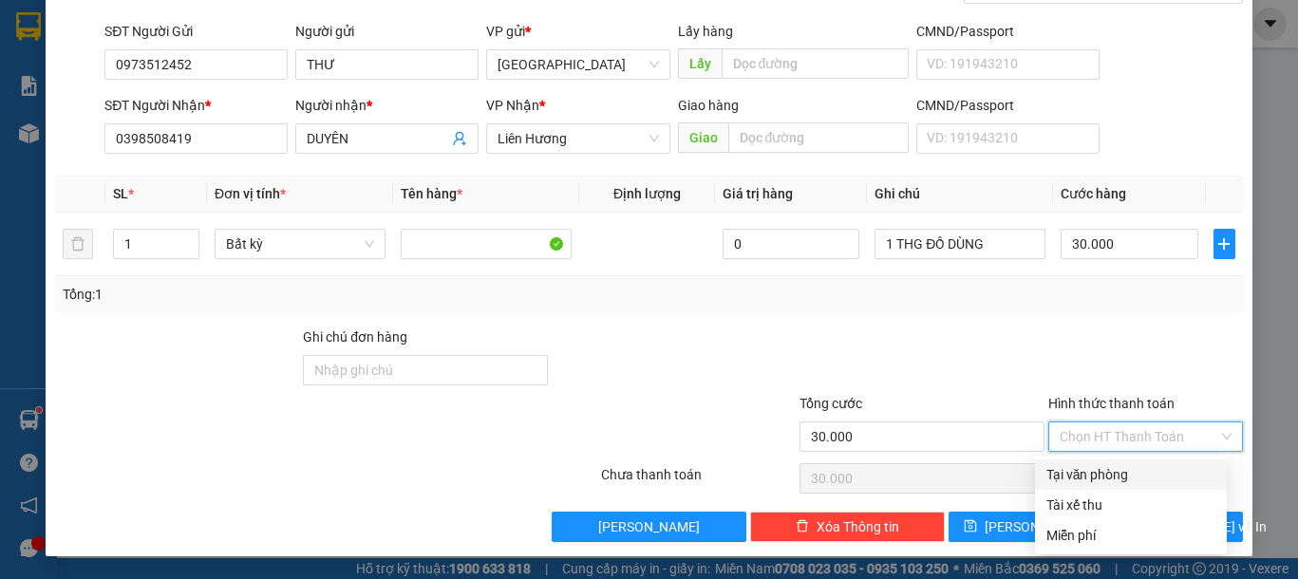
click at [1121, 469] on div "Tại văn phòng" at bounding box center [1130, 474] width 169 height 21
type input "0"
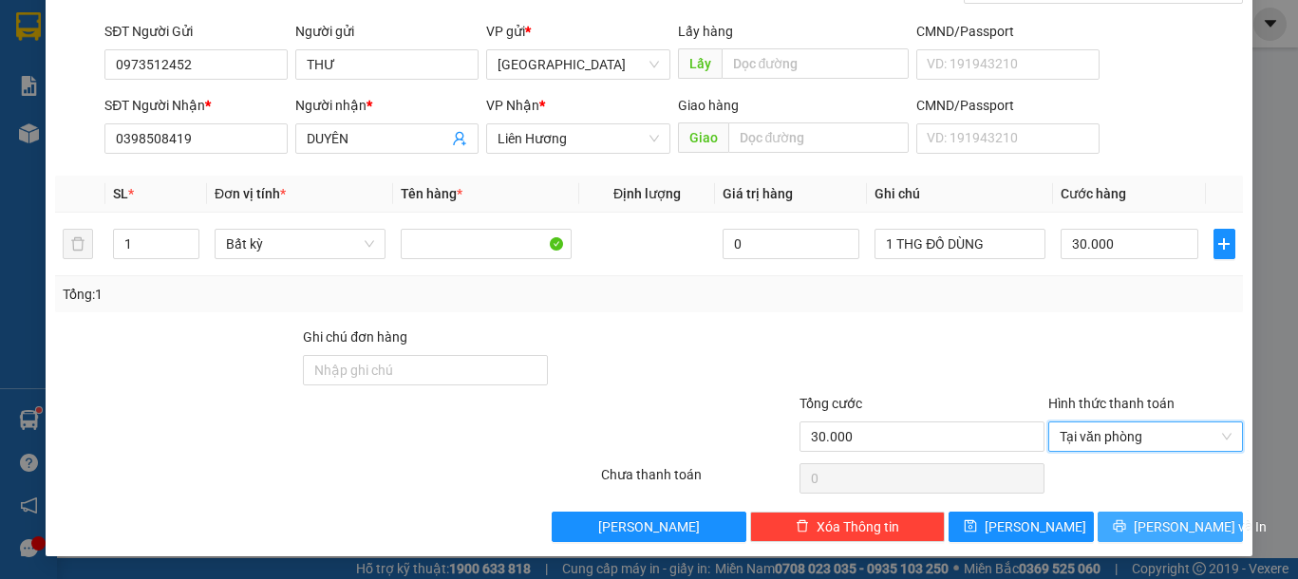
click at [1137, 541] on button "[PERSON_NAME] và In" at bounding box center [1170, 527] width 145 height 30
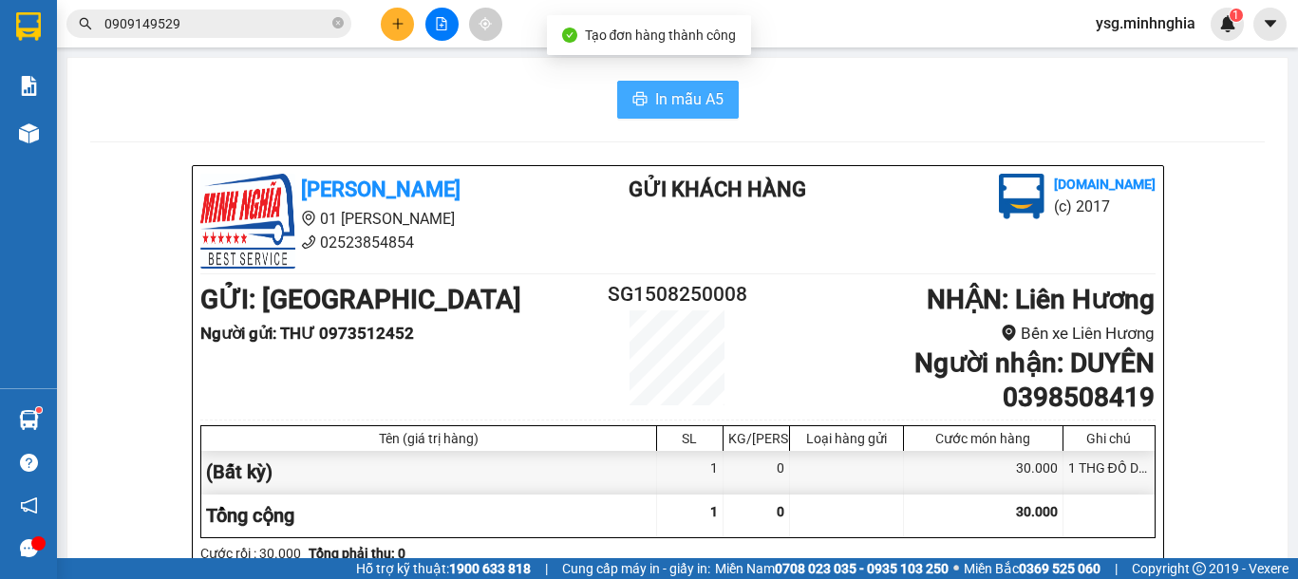
click at [696, 109] on span "In mẫu A5" at bounding box center [689, 99] width 68 height 24
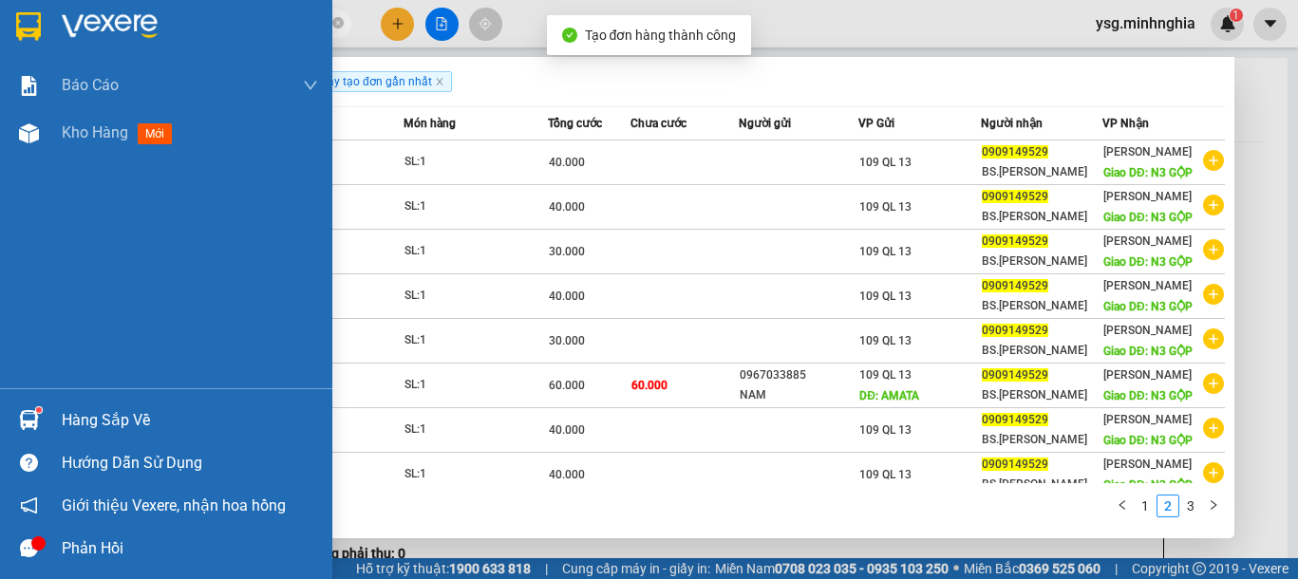
drag, startPoint x: 224, startPoint y: 24, endPoint x: 0, endPoint y: 24, distance: 224.1
click at [0, 24] on section "Kết quả tìm kiếm ( 27 ) Bộ lọc Ngày tạo đơn gần nhất Mã ĐH Trạng thái Món hàng …" at bounding box center [649, 289] width 1298 height 579
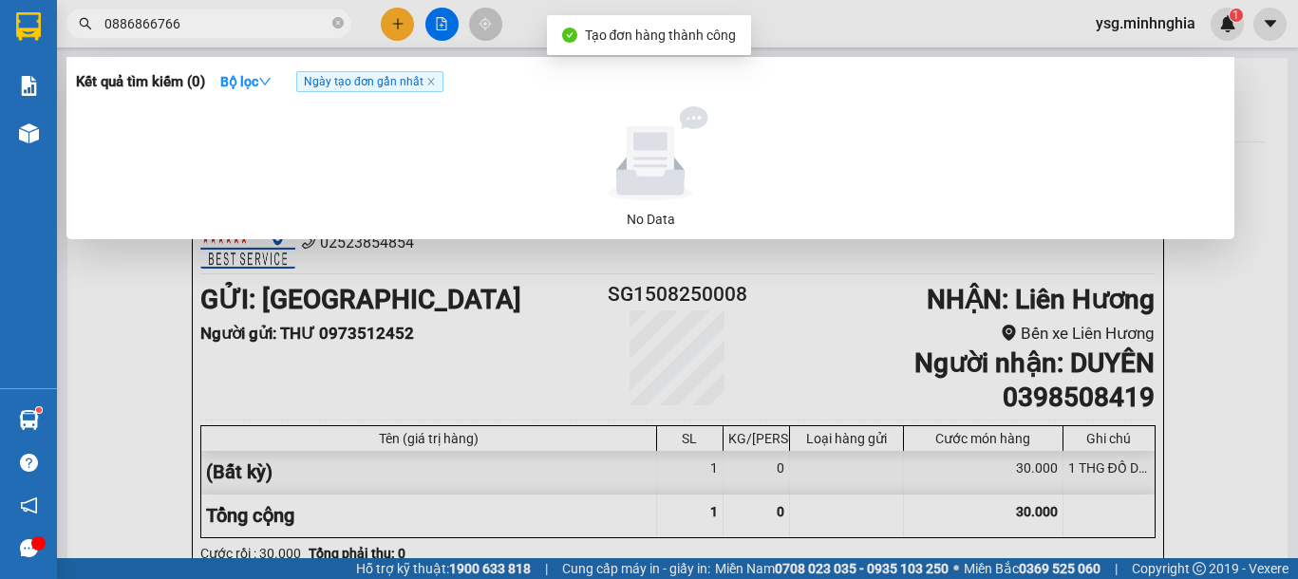
drag, startPoint x: 229, startPoint y: 29, endPoint x: 0, endPoint y: 28, distance: 228.9
click at [0, 28] on section "Kết quả tìm kiếm ( 0 ) Bộ lọc Ngày tạo đơn gần nhất No Data 0886866766 ysg.minh…" at bounding box center [649, 289] width 1298 height 579
type input "0886866766"
click at [393, 21] on div at bounding box center [649, 289] width 1298 height 579
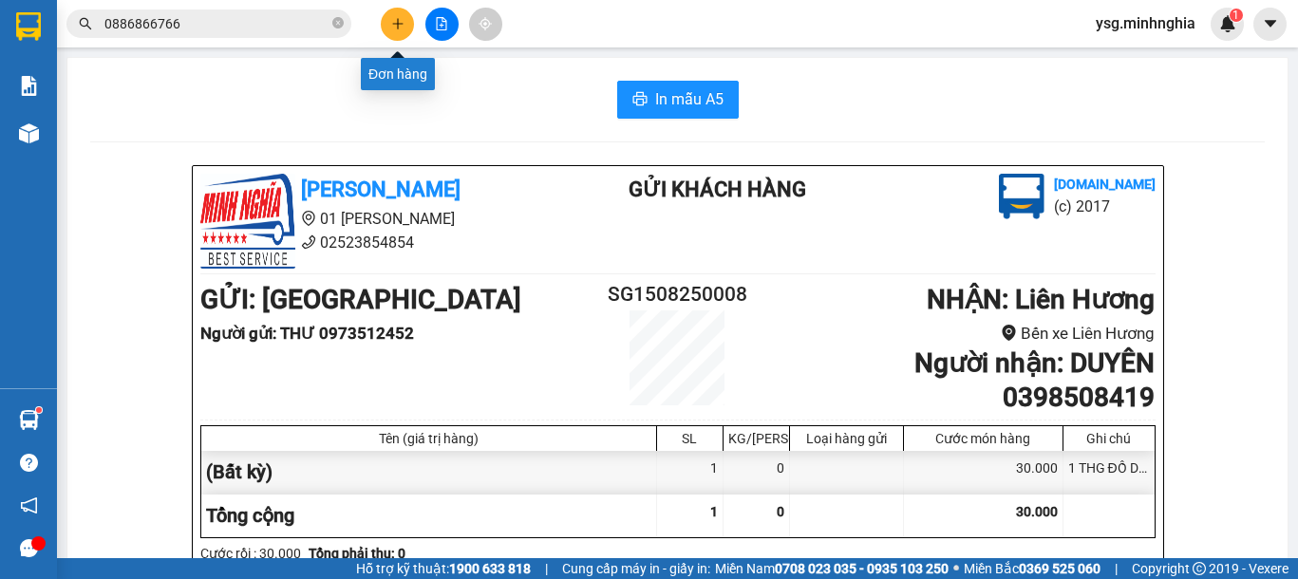
click at [393, 21] on icon "plus" at bounding box center [397, 23] width 13 height 13
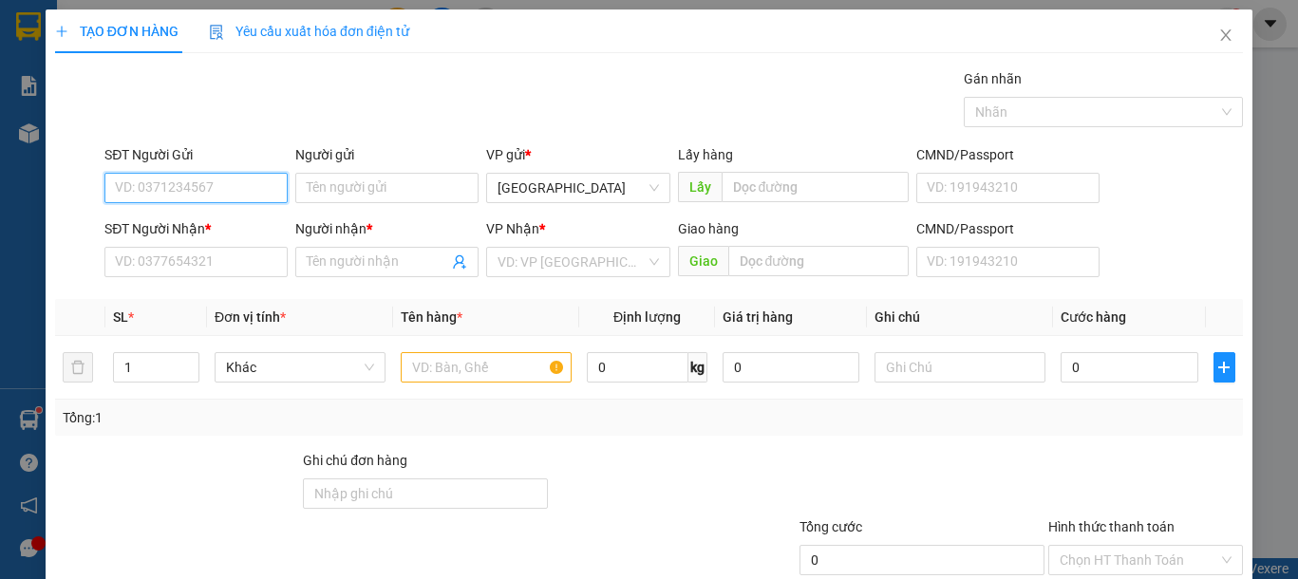
paste input "0886866766"
type input "0886866766"
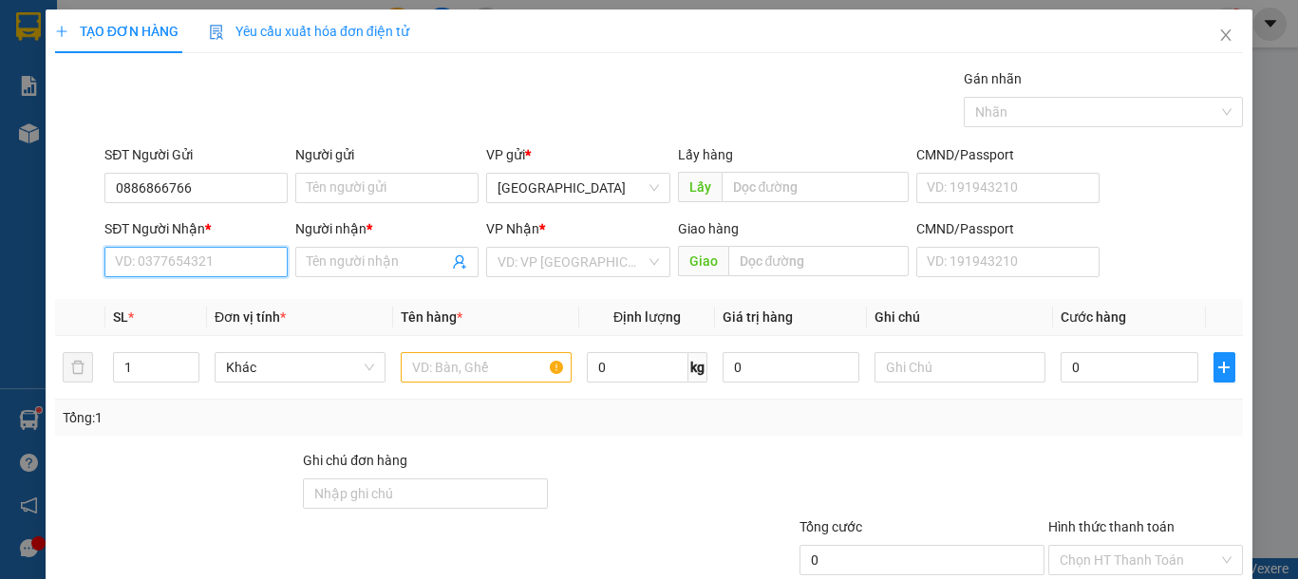
click at [260, 275] on input "SĐT Người Nhận *" at bounding box center [195, 262] width 183 height 30
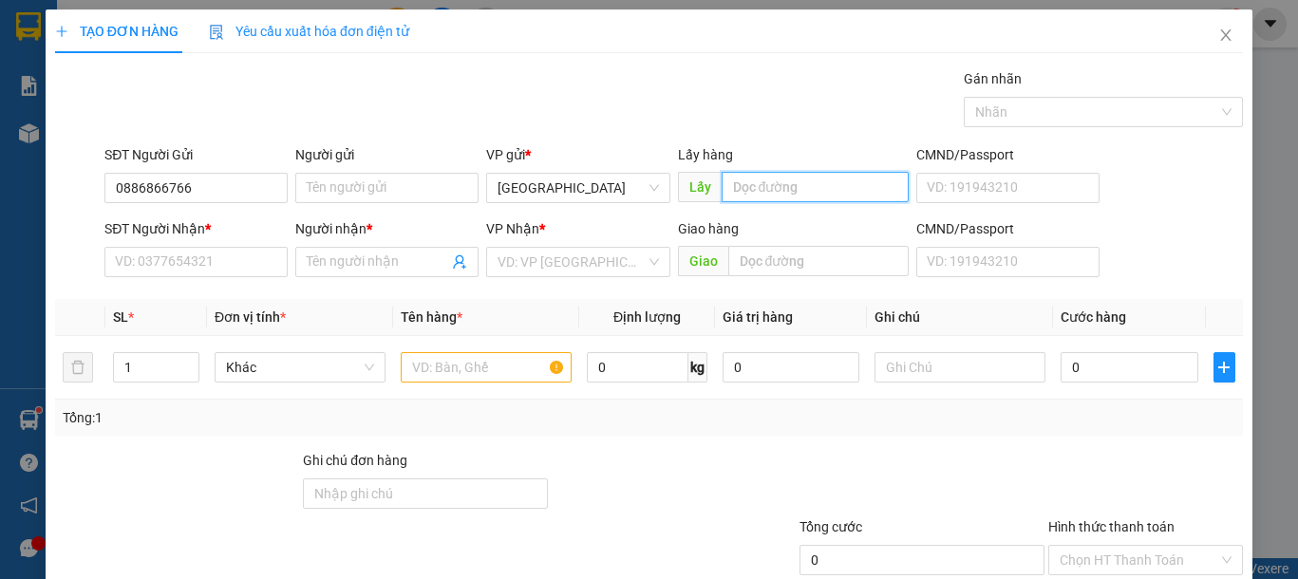
click at [777, 192] on input "text" at bounding box center [815, 187] width 187 height 30
click at [755, 179] on input "text" at bounding box center [815, 187] width 187 height 30
type input "A"
type input "Â"
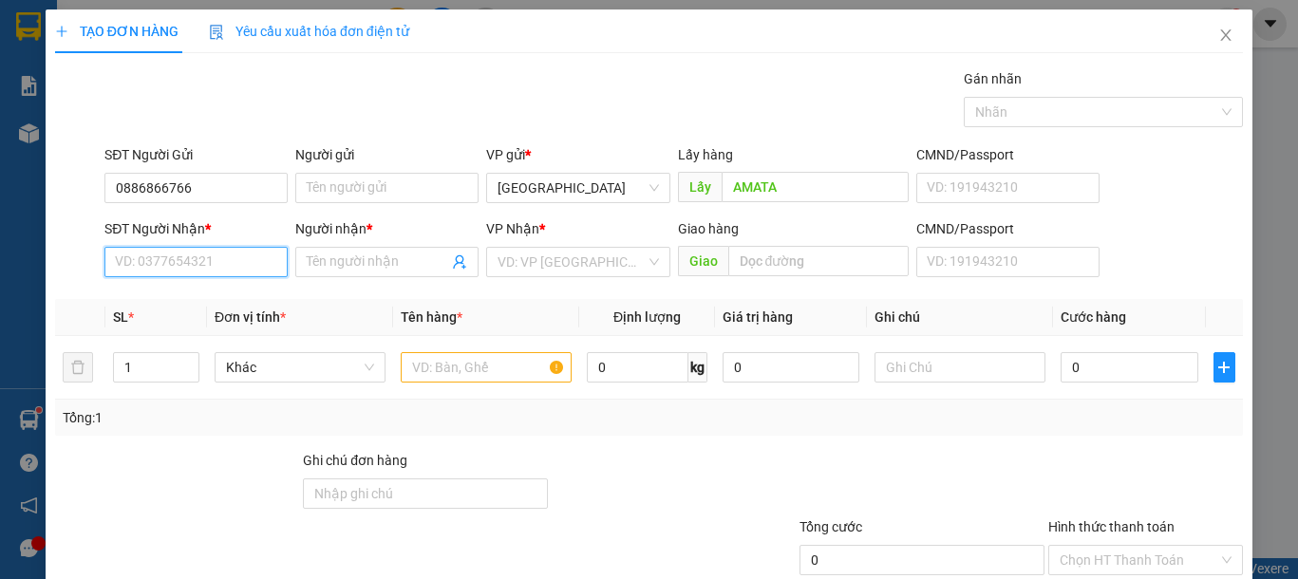
click at [174, 275] on input "SĐT Người Nhận *" at bounding box center [195, 262] width 183 height 30
type input "NH PHỐ ĐÔI"
click at [178, 265] on input "SĐT Người Nhận *" at bounding box center [195, 262] width 183 height 30
drag, startPoint x: 141, startPoint y: 369, endPoint x: 116, endPoint y: 363, distance: 25.6
click at [116, 363] on input "1" at bounding box center [156, 367] width 85 height 28
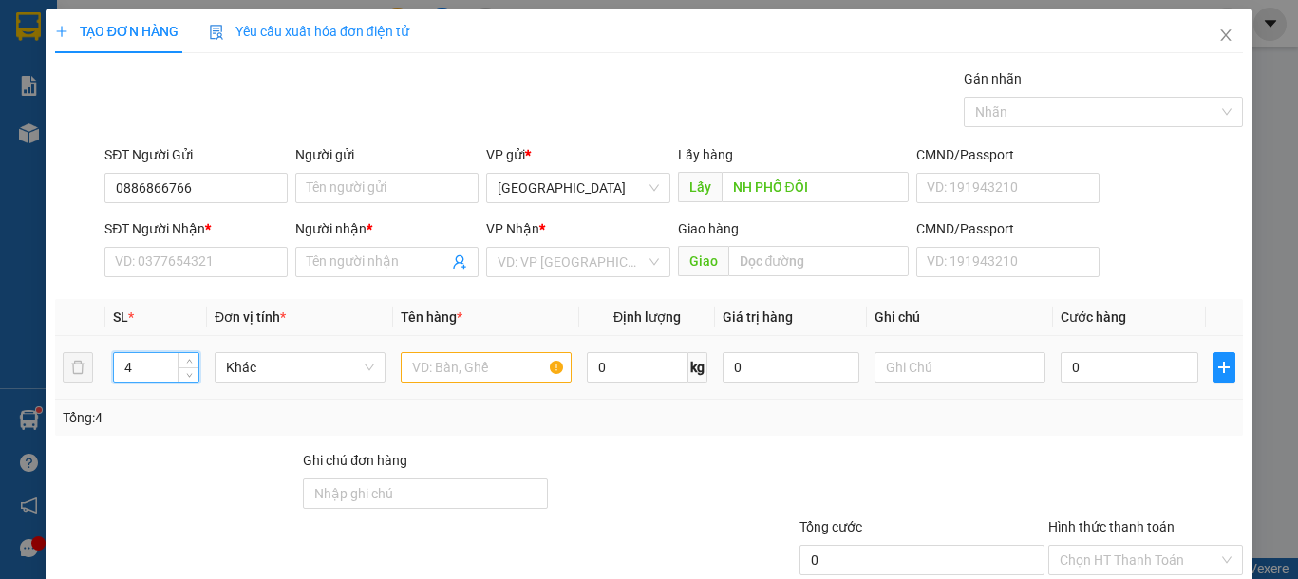
type input "4"
click at [483, 371] on input "text" at bounding box center [486, 367] width 171 height 30
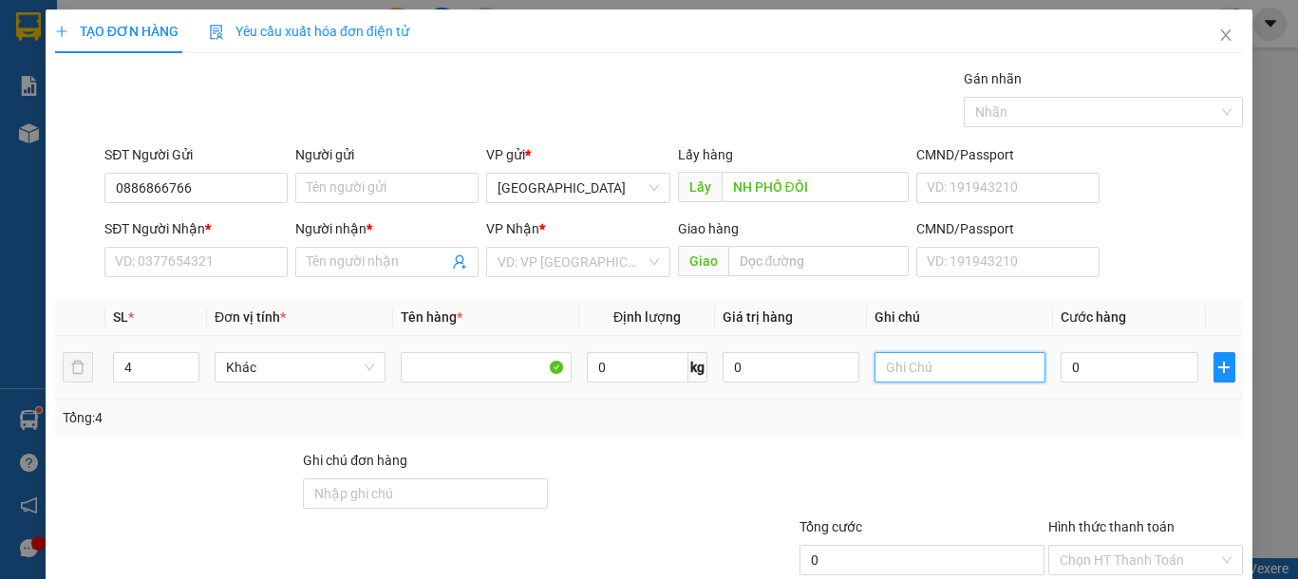
drag, startPoint x: 923, startPoint y: 357, endPoint x: 920, endPoint y: 375, distance: 18.3
click at [921, 366] on input "text" at bounding box center [960, 367] width 171 height 30
click at [920, 375] on input "text" at bounding box center [960, 367] width 171 height 30
type input "4"
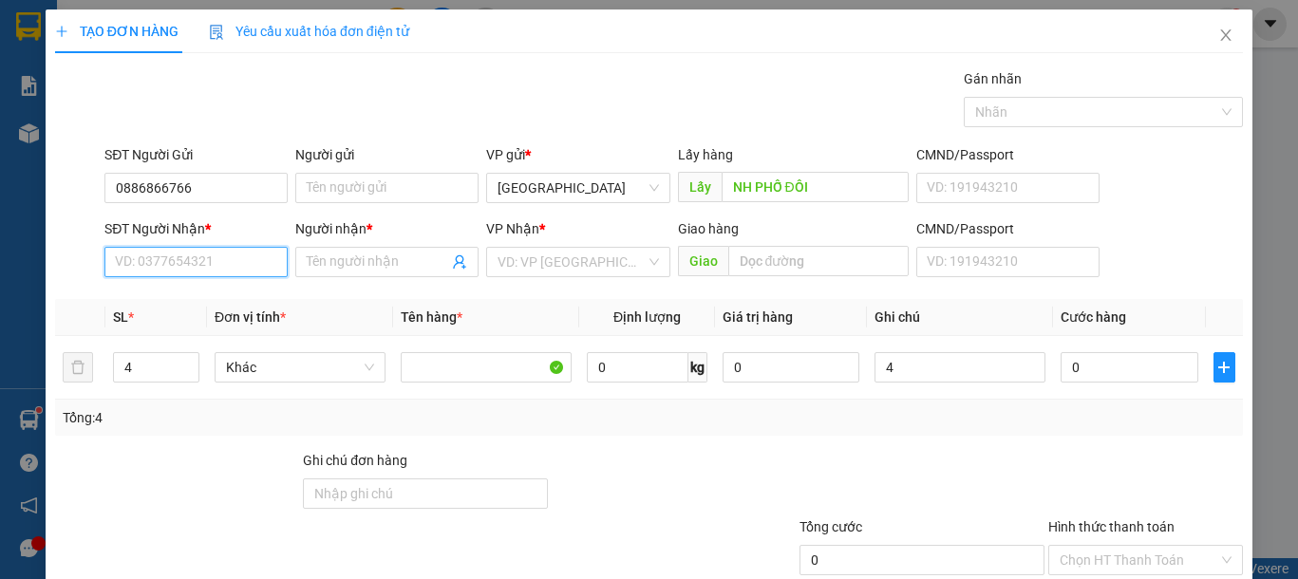
click at [179, 274] on input "SĐT Người Nhận *" at bounding box center [195, 262] width 183 height 30
type input "0388800817"
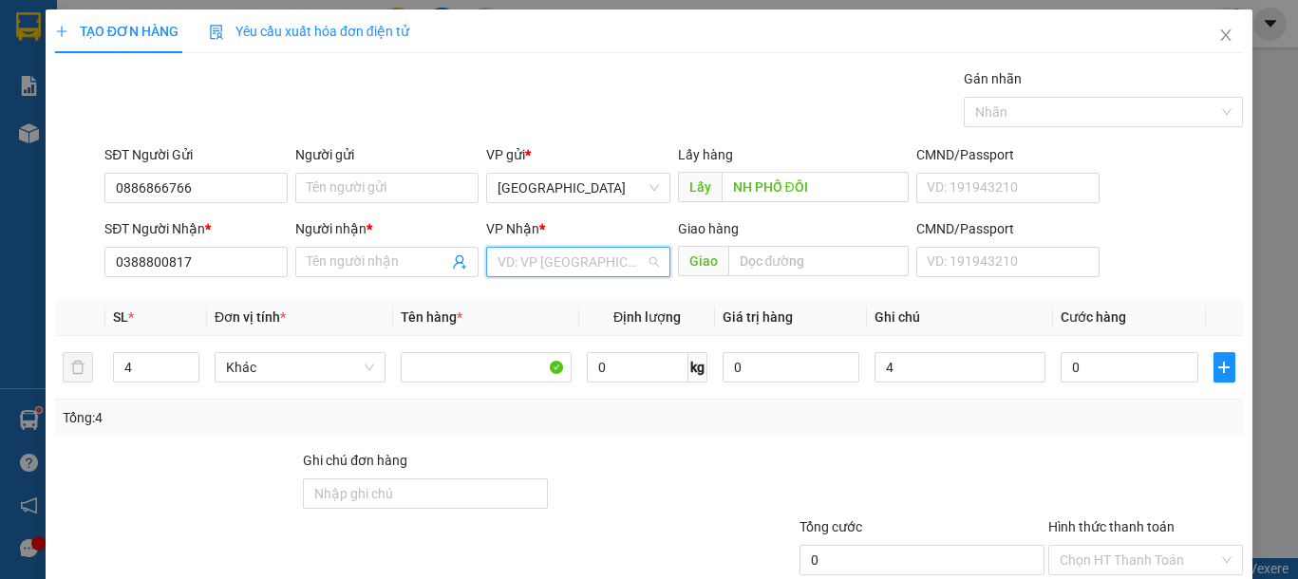
click at [559, 271] on input "search" at bounding box center [571, 262] width 147 height 28
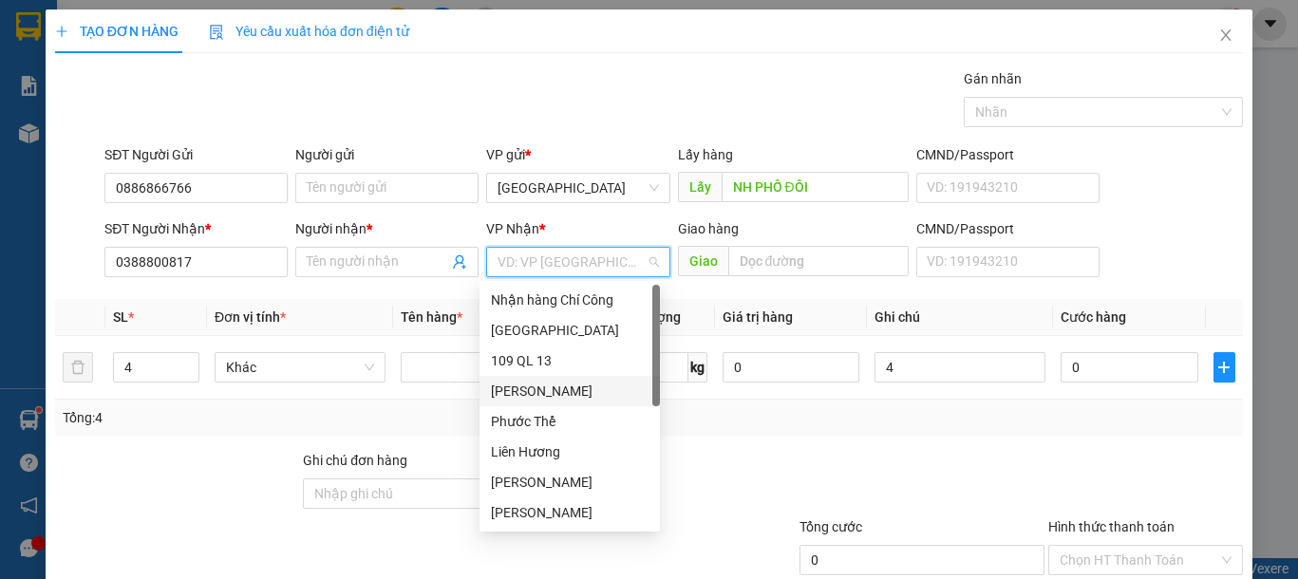
click at [569, 389] on div "VP [PERSON_NAME]" at bounding box center [570, 391] width 158 height 21
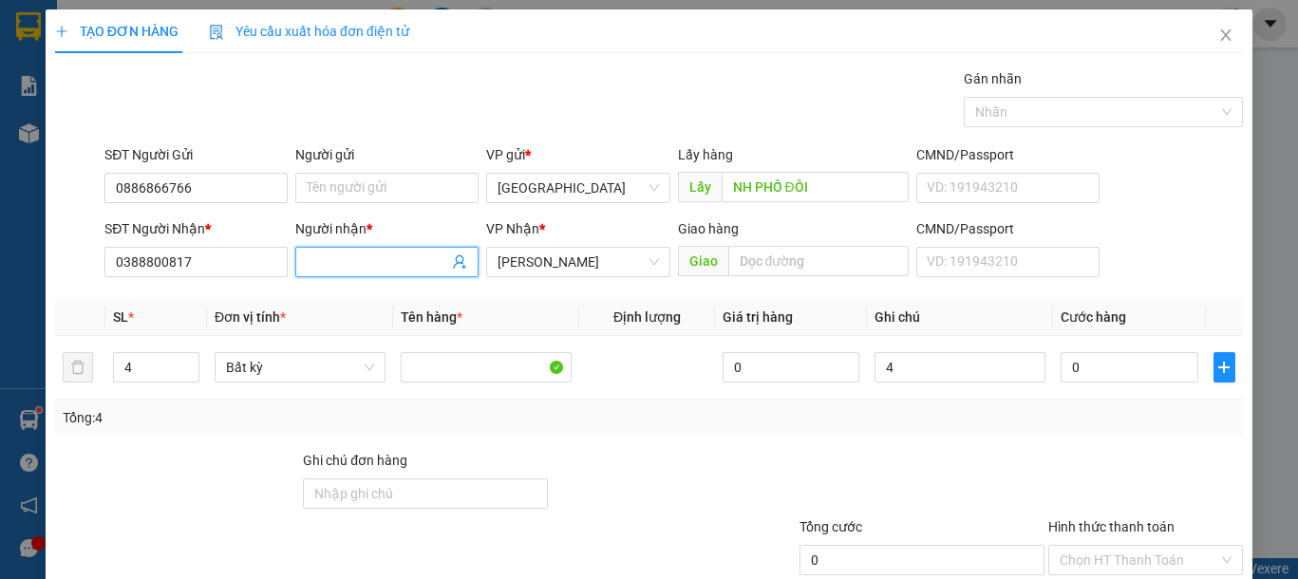
click at [415, 261] on input "Người nhận *" at bounding box center [377, 262] width 141 height 21
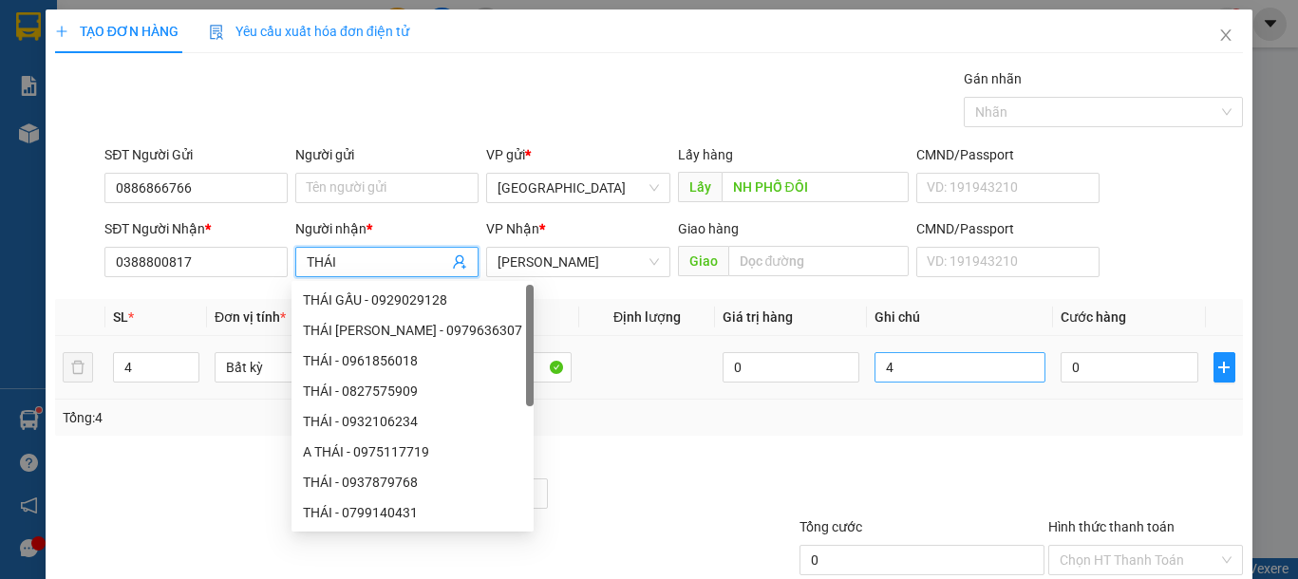
type input "THÁI"
click at [951, 379] on input "4" at bounding box center [960, 367] width 171 height 30
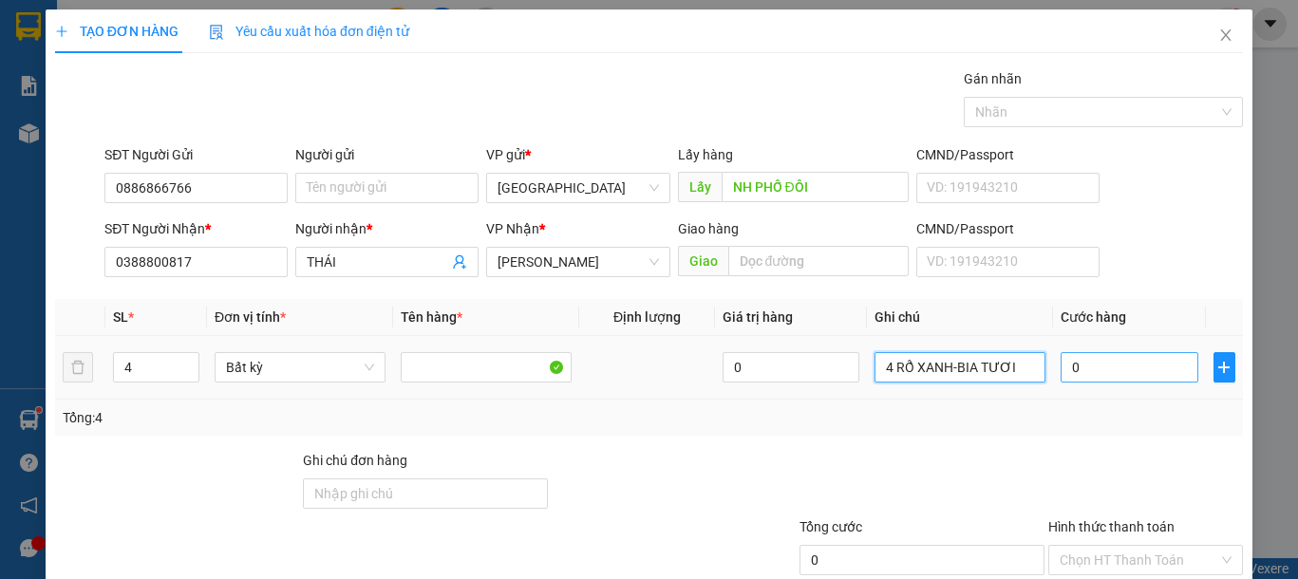
type input "4 RỔ XANH-BIA TƯƠI"
click at [1100, 381] on input "0" at bounding box center [1129, 367] width 137 height 30
type input "2"
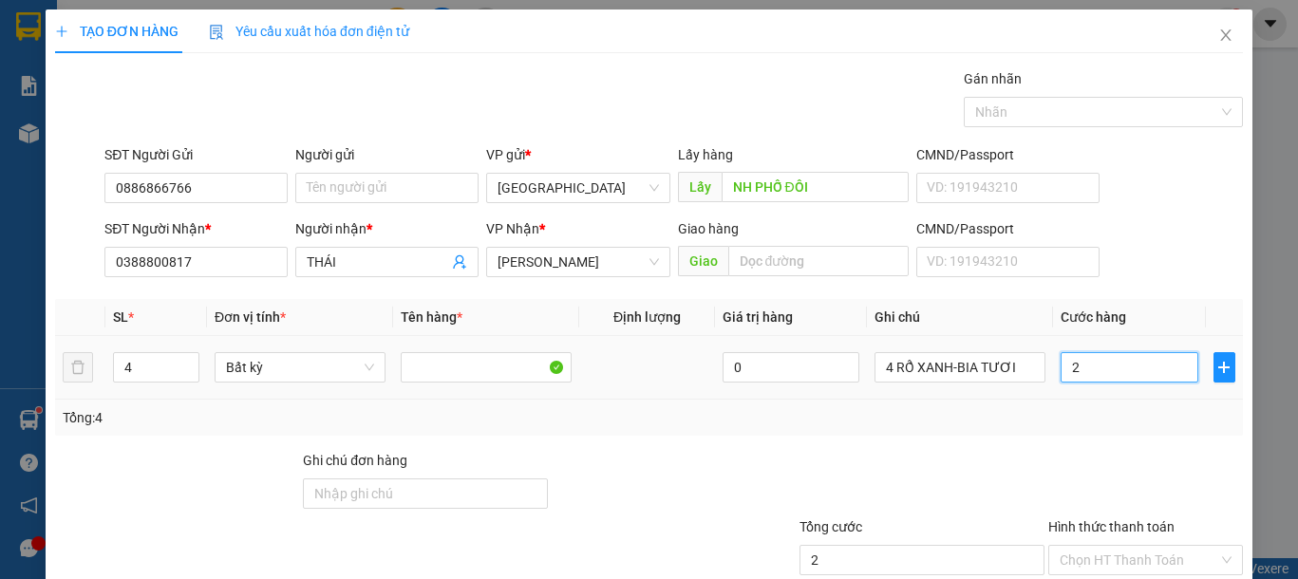
type input "28"
type input "280"
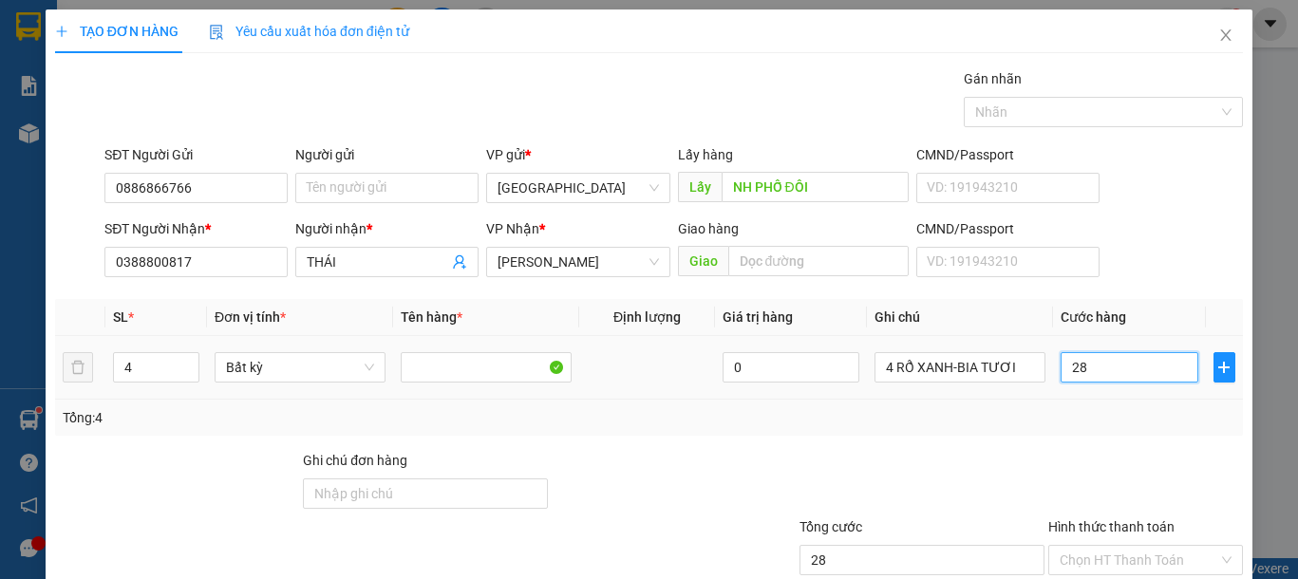
type input "280"
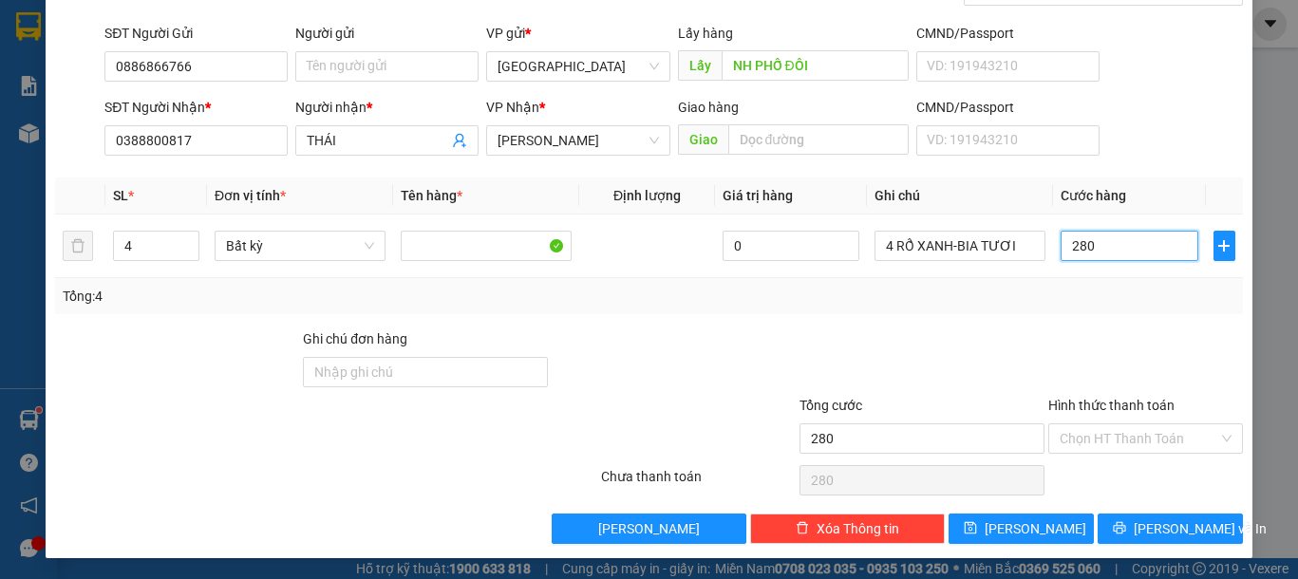
scroll to position [123, 0]
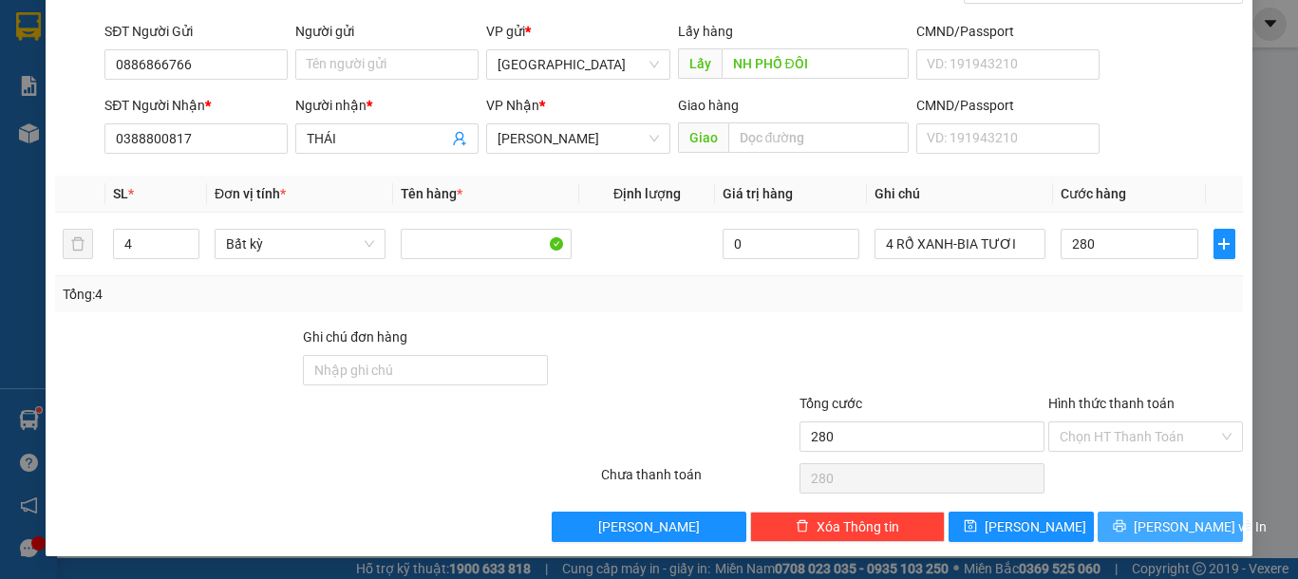
type input "280.000"
click at [1154, 513] on button "[PERSON_NAME] và In" at bounding box center [1170, 527] width 145 height 30
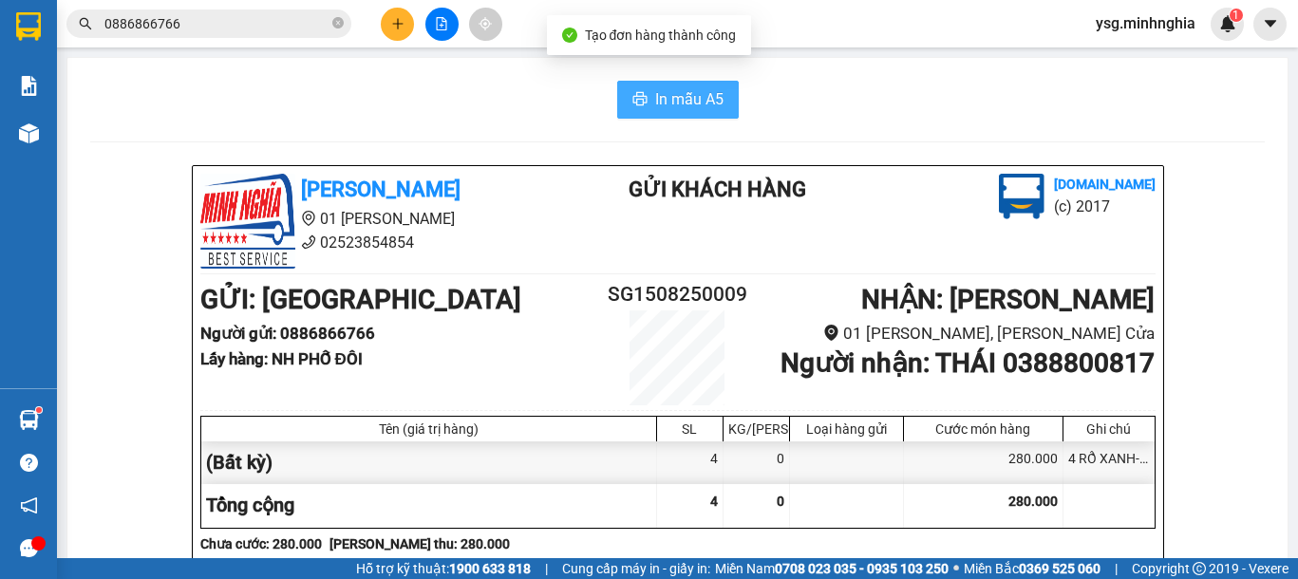
click at [694, 99] on span "In mẫu A5" at bounding box center [689, 99] width 68 height 24
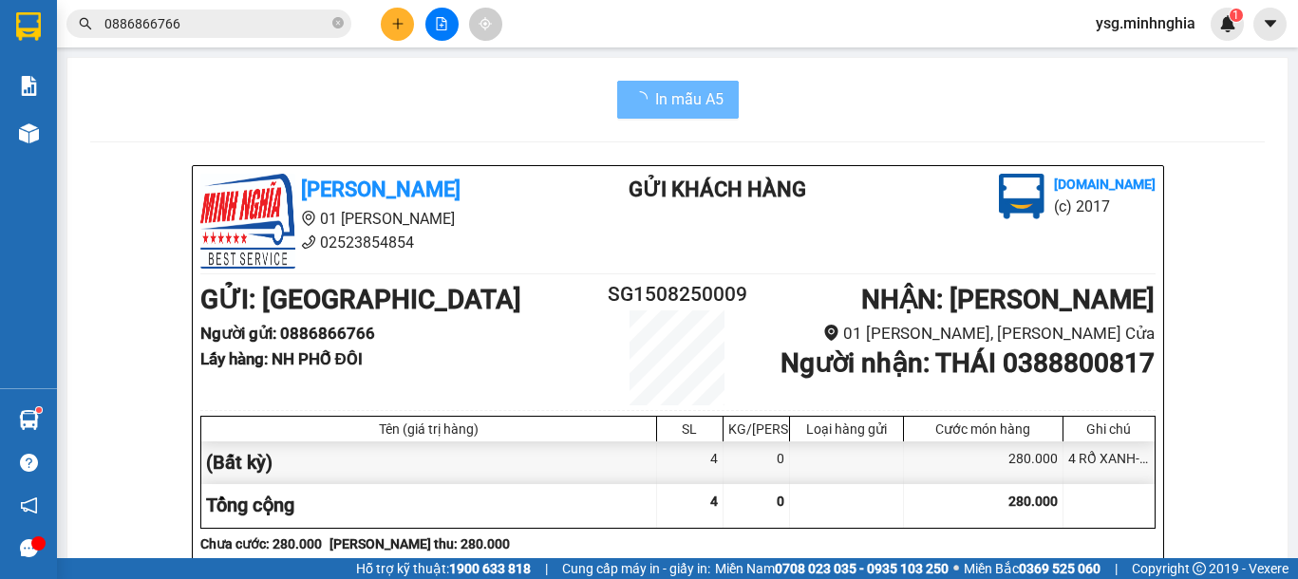
scroll to position [1008, 0]
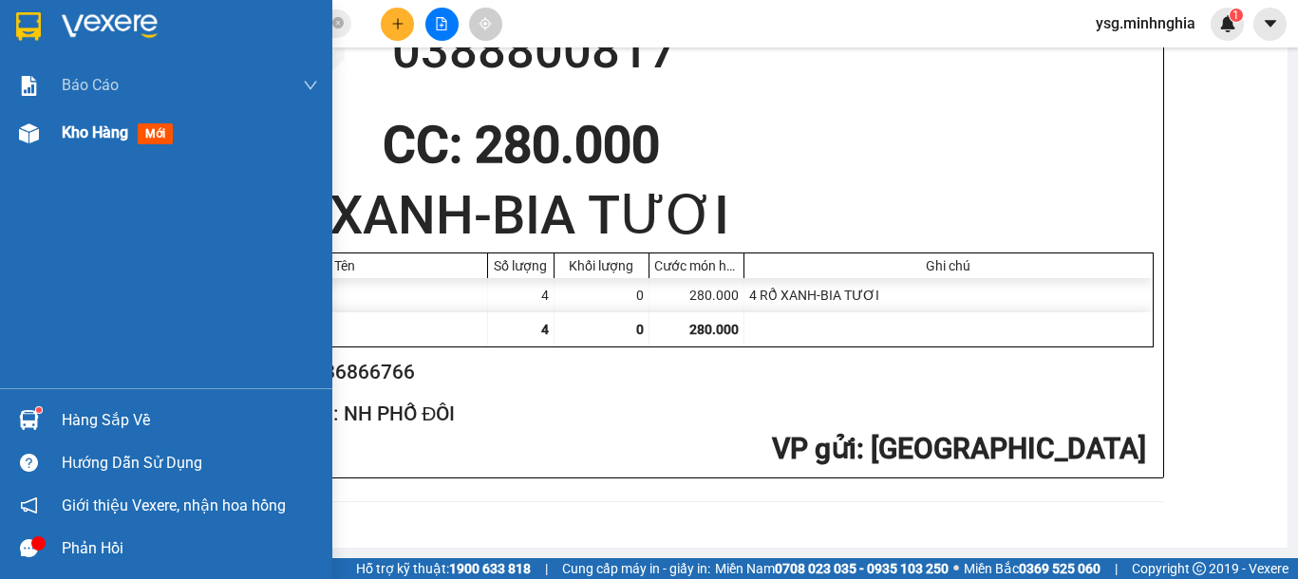
click at [35, 136] on img at bounding box center [29, 133] width 20 height 20
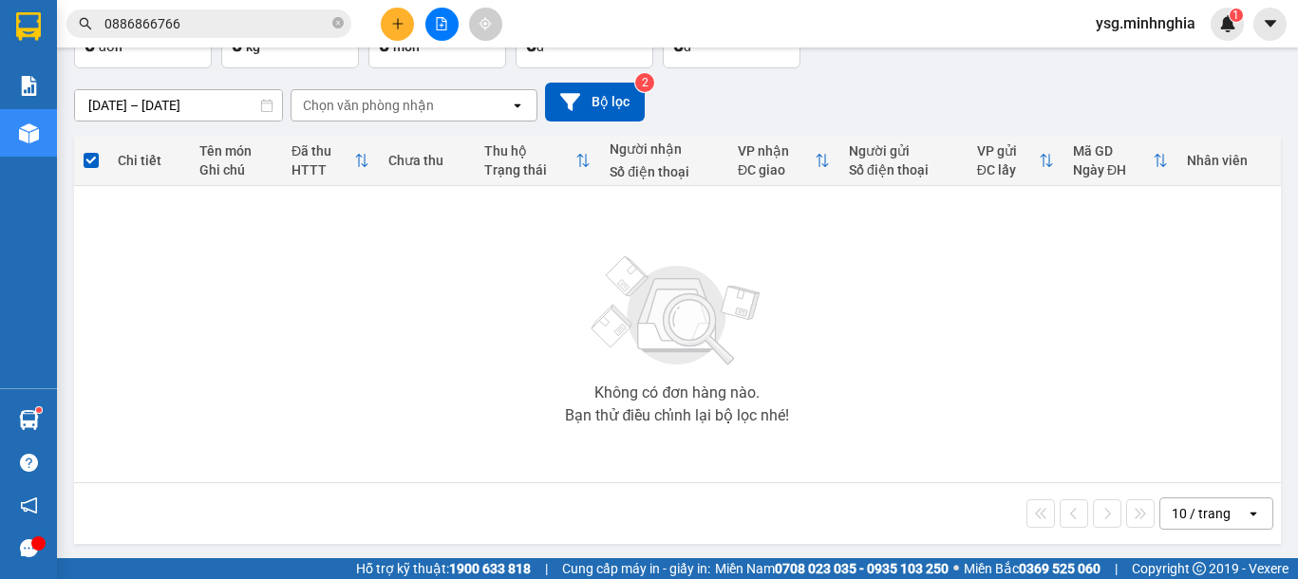
scroll to position [135, 0]
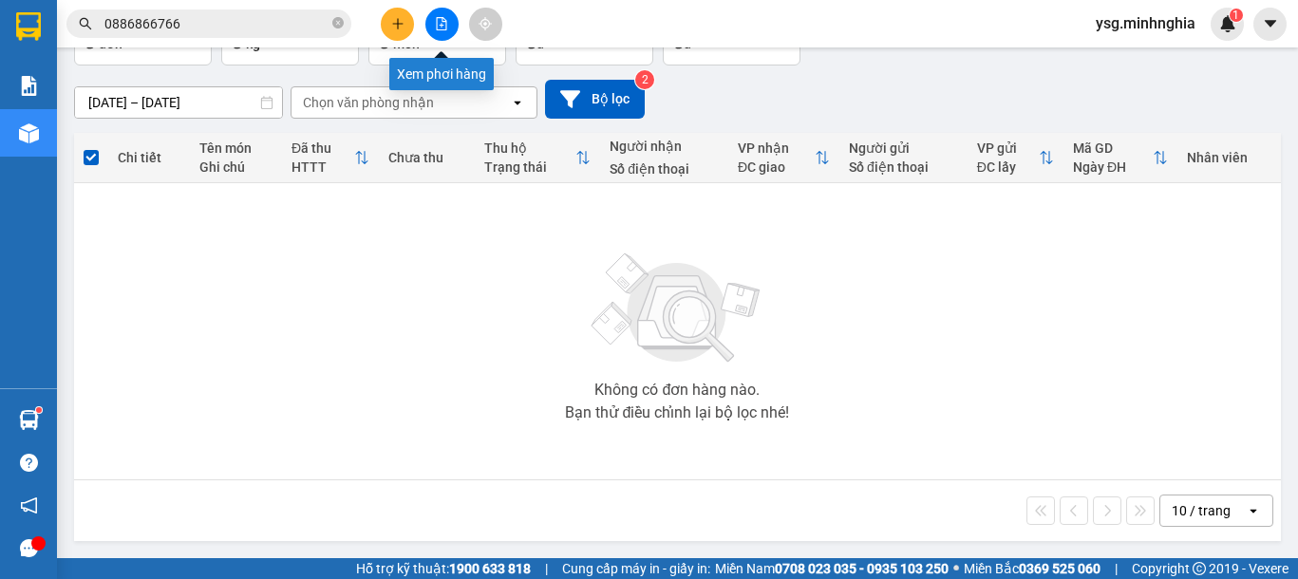
click at [450, 24] on button at bounding box center [441, 24] width 33 height 33
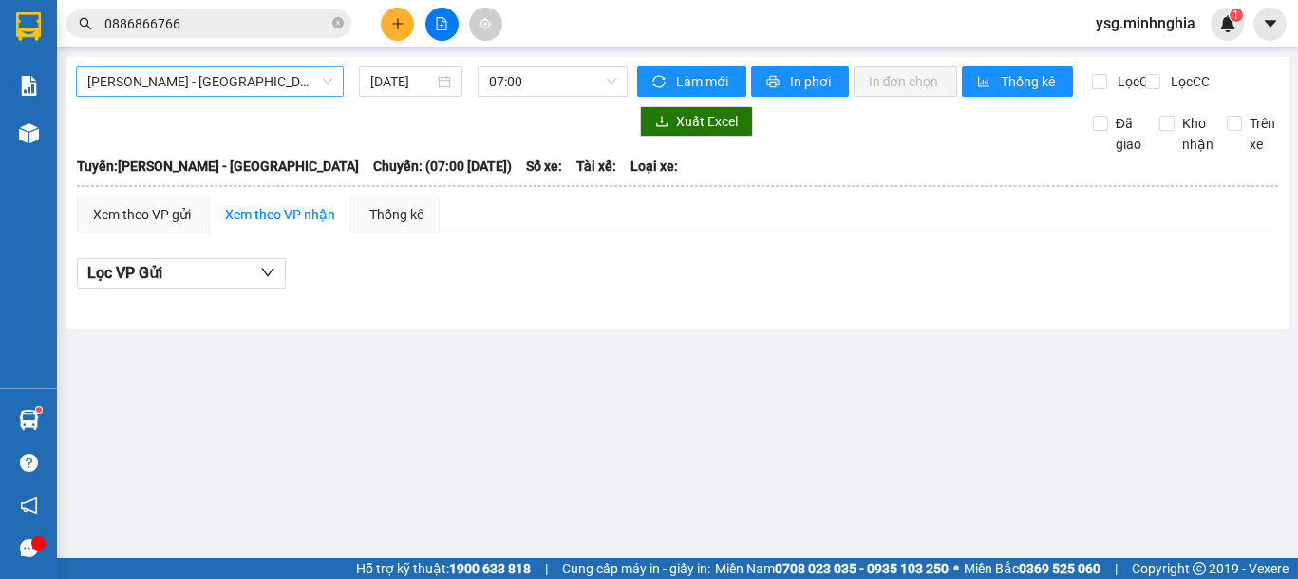
click at [299, 79] on span "[PERSON_NAME] - [GEOGRAPHIC_DATA]" at bounding box center [209, 81] width 245 height 28
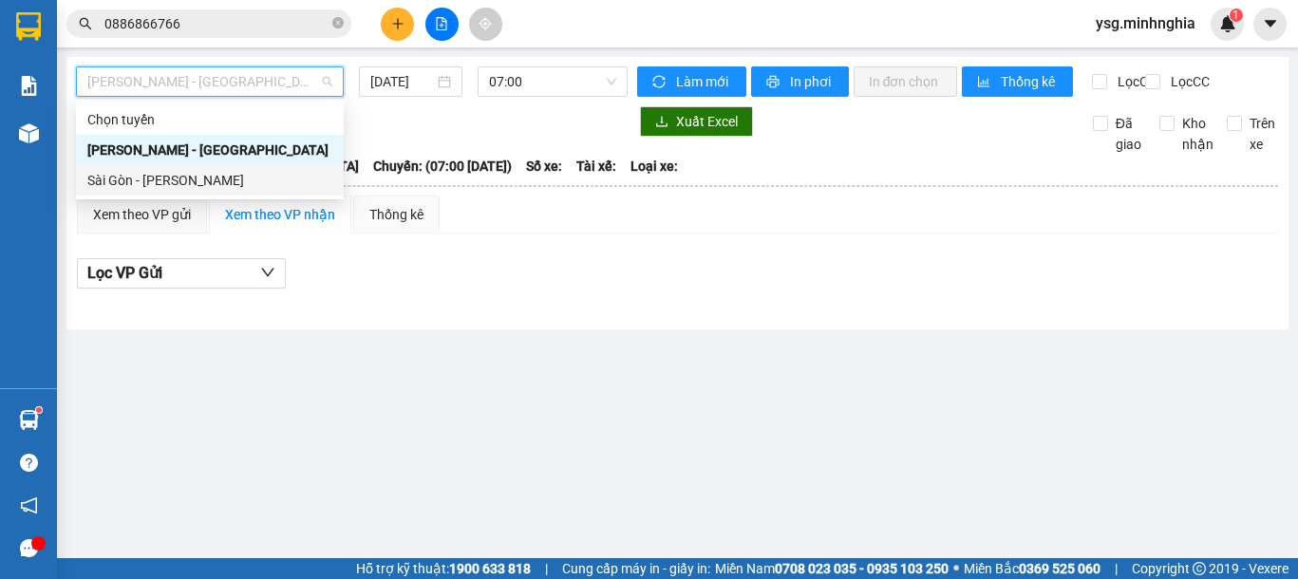
click at [190, 186] on div "Sài Gòn - [PERSON_NAME]" at bounding box center [209, 180] width 245 height 21
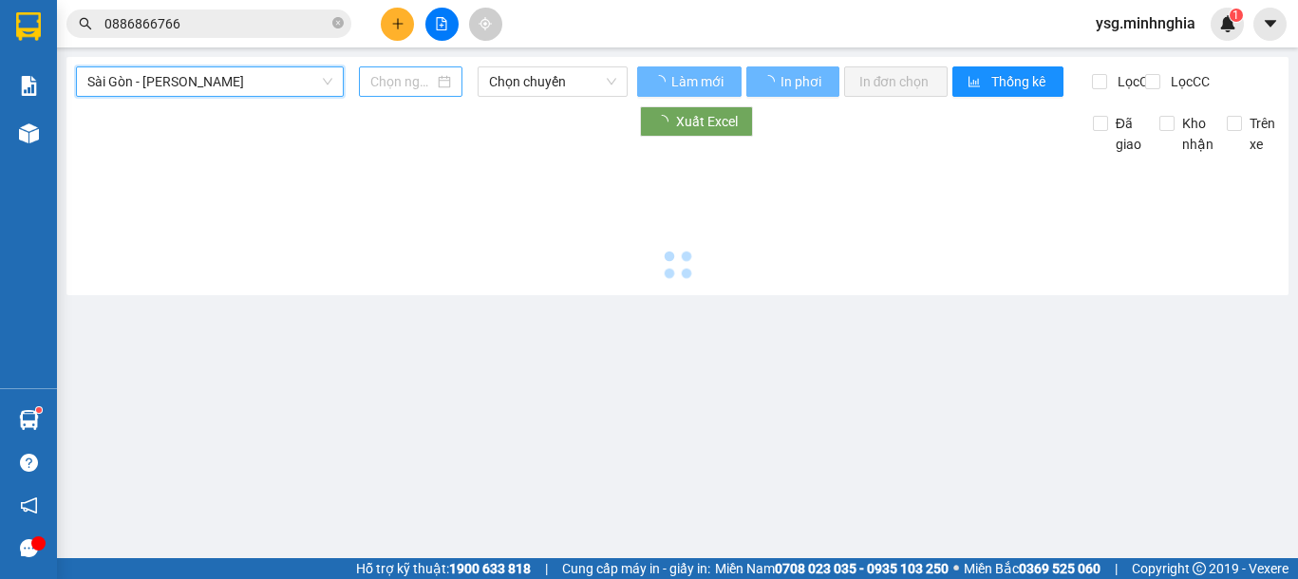
type input "[DATE]"
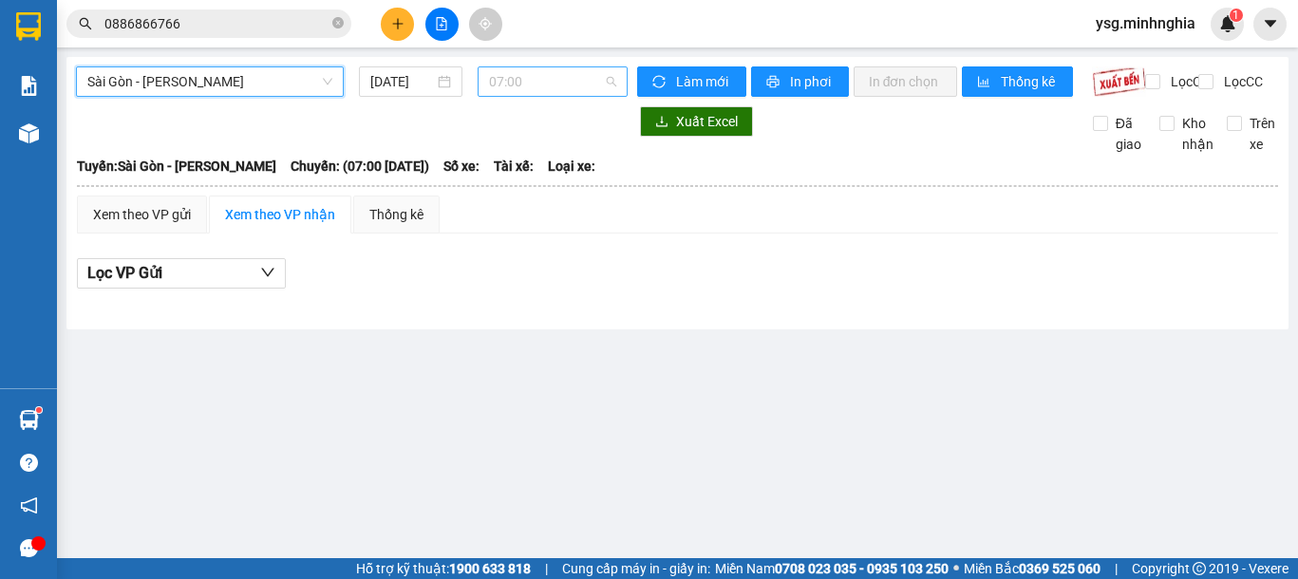
click at [544, 76] on span "07:00" at bounding box center [552, 81] width 127 height 28
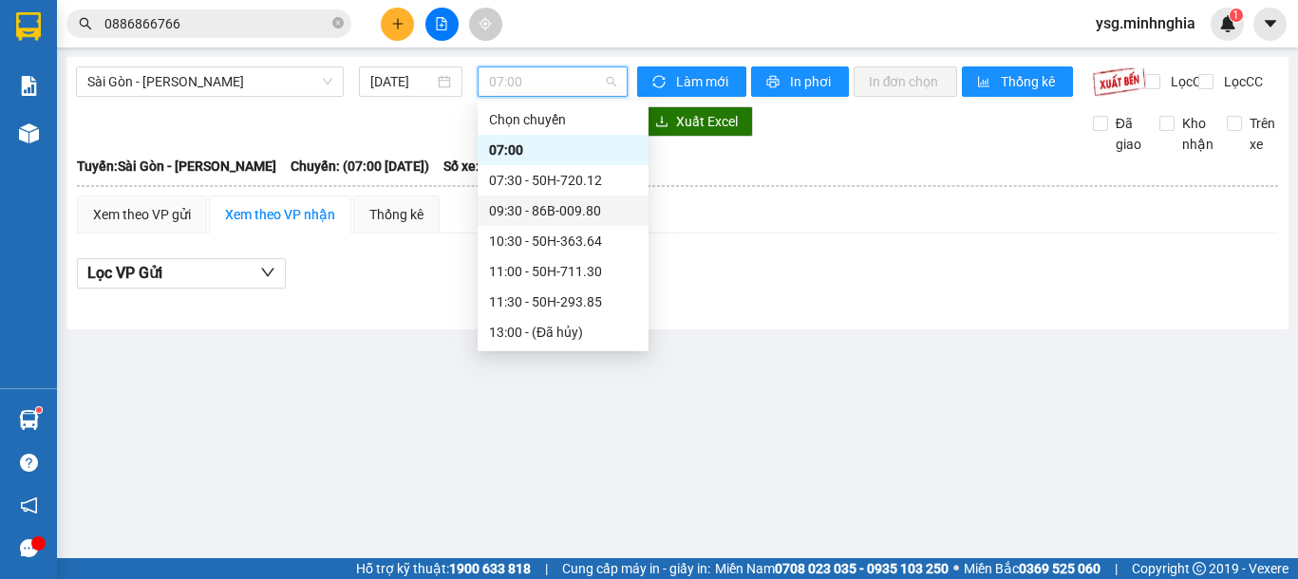
click at [595, 218] on div "09:30 - 86B-009.80" at bounding box center [563, 210] width 148 height 21
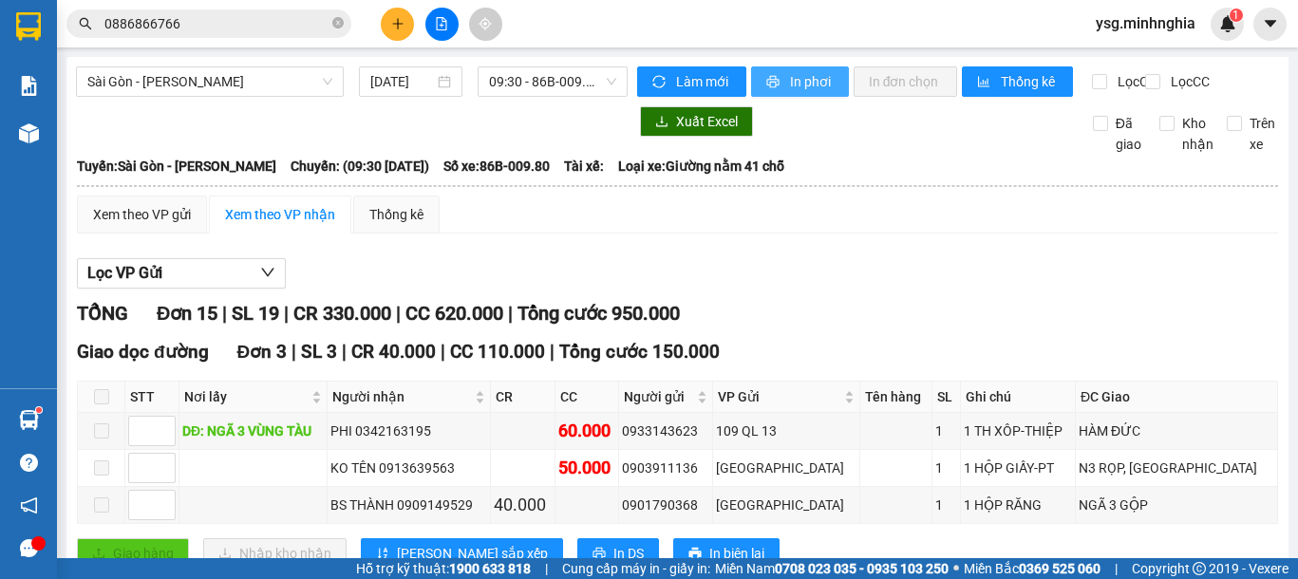
click at [798, 86] on span "In phơi" at bounding box center [812, 81] width 44 height 21
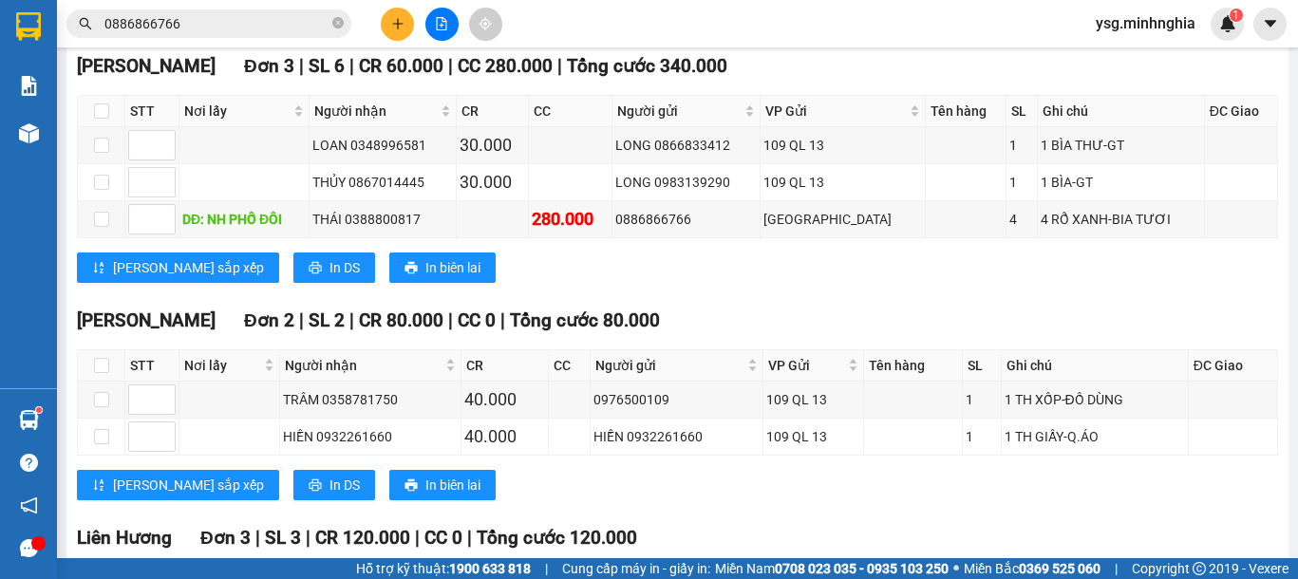
scroll to position [755, 0]
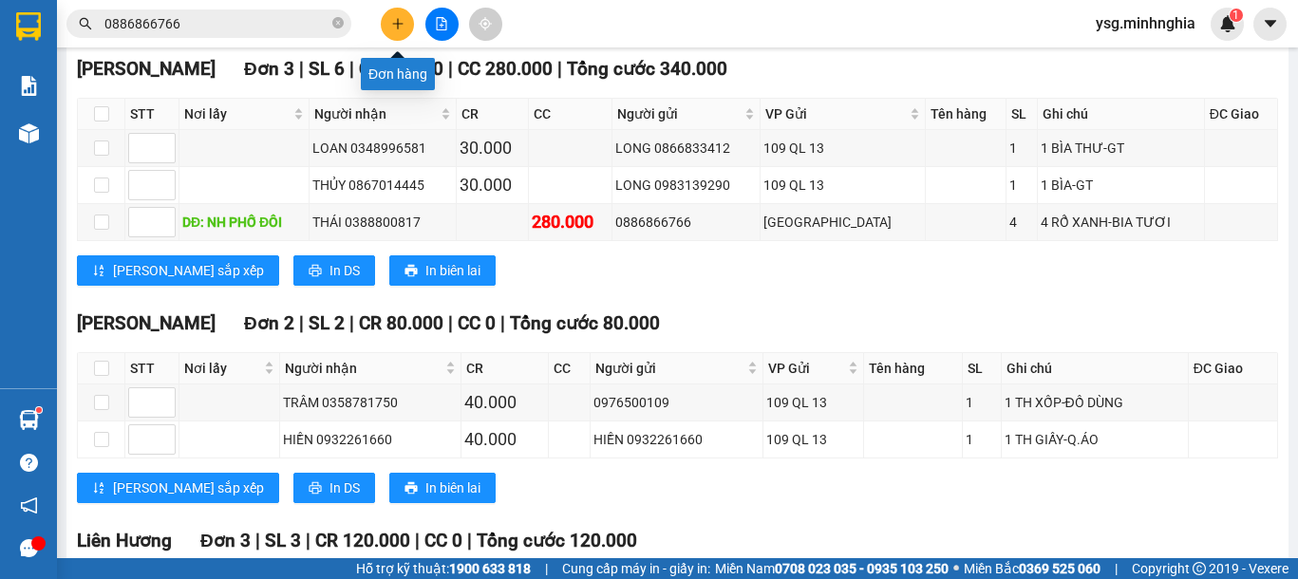
click at [400, 17] on icon "plus" at bounding box center [397, 23] width 13 height 13
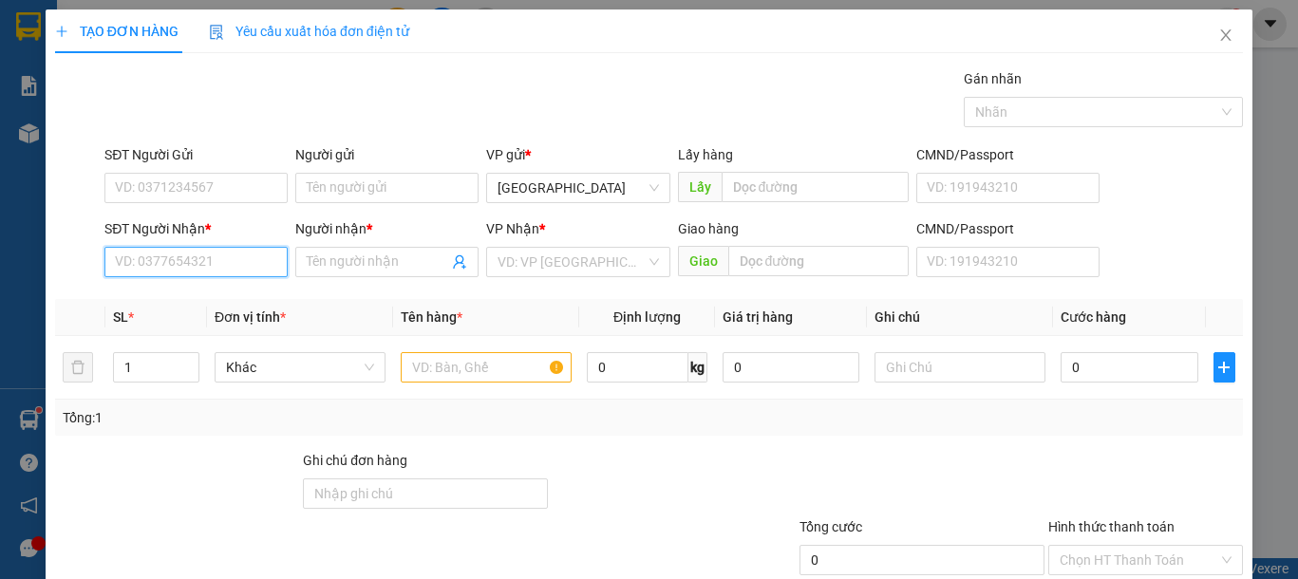
click at [206, 260] on input "SĐT Người Nhận *" at bounding box center [195, 262] width 183 height 30
type input "9"
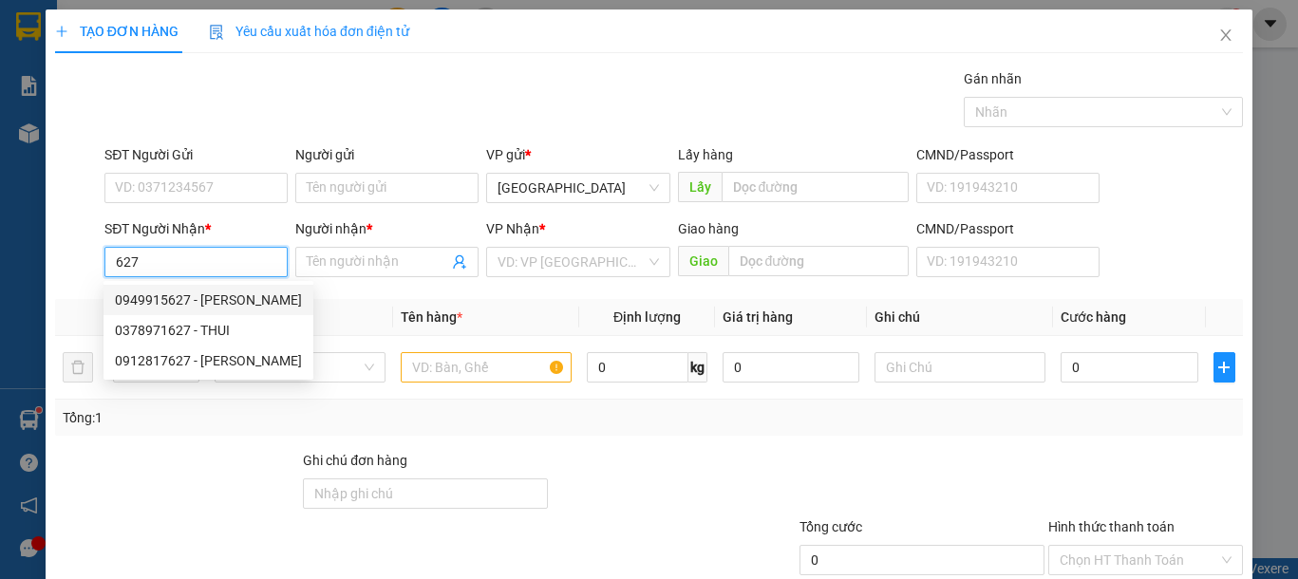
click at [248, 309] on div "0949915627 - ANH KHẢI" at bounding box center [208, 300] width 187 height 21
type input "0949915627"
type input "ANH KHẢI"
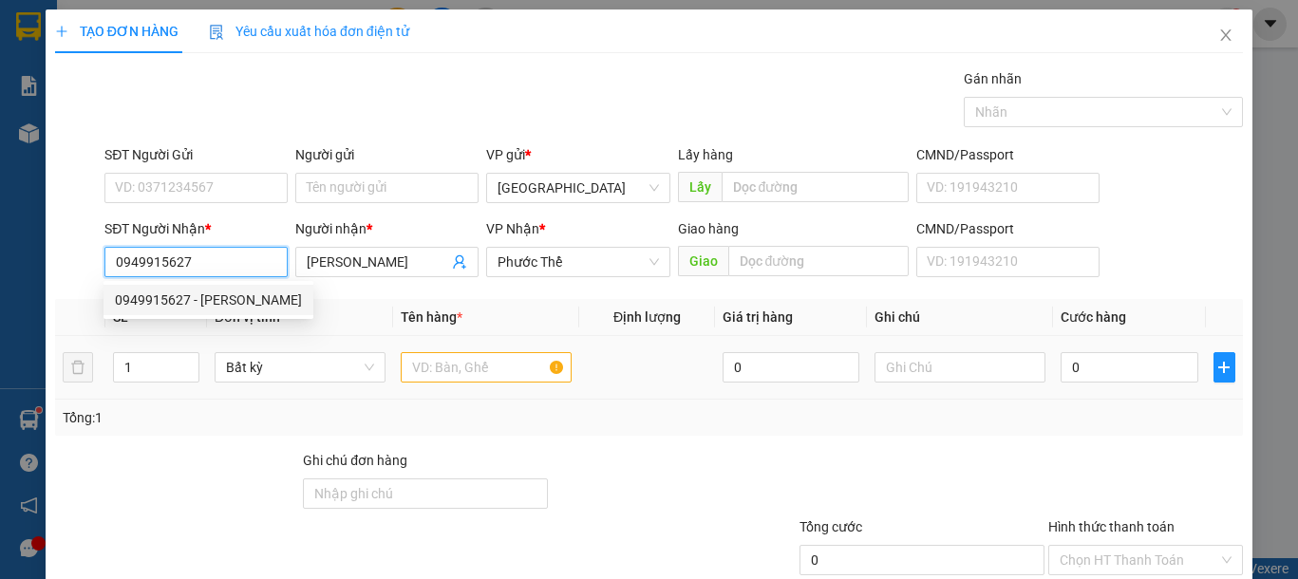
type input "0949915627"
click at [469, 377] on input "text" at bounding box center [486, 367] width 171 height 30
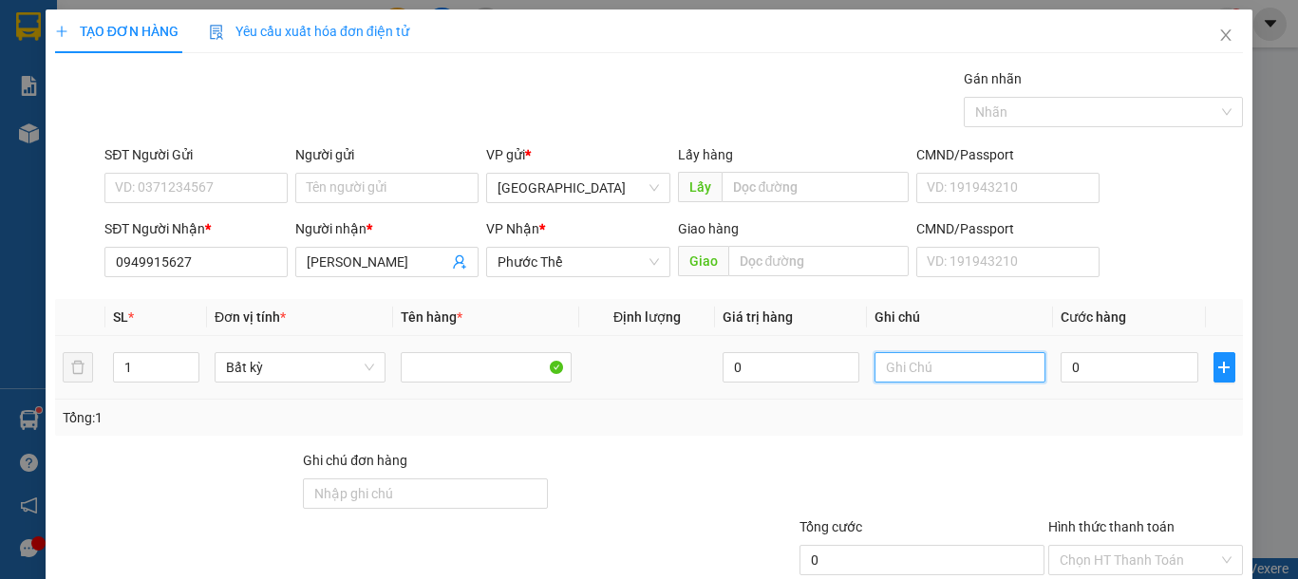
click at [965, 360] on input "text" at bounding box center [960, 367] width 171 height 30
click at [965, 360] on input "1" at bounding box center [960, 367] width 171 height 30
type input "1 BAO XANH VẢI"
click at [1088, 369] on input "0" at bounding box center [1129, 367] width 137 height 30
type input "7"
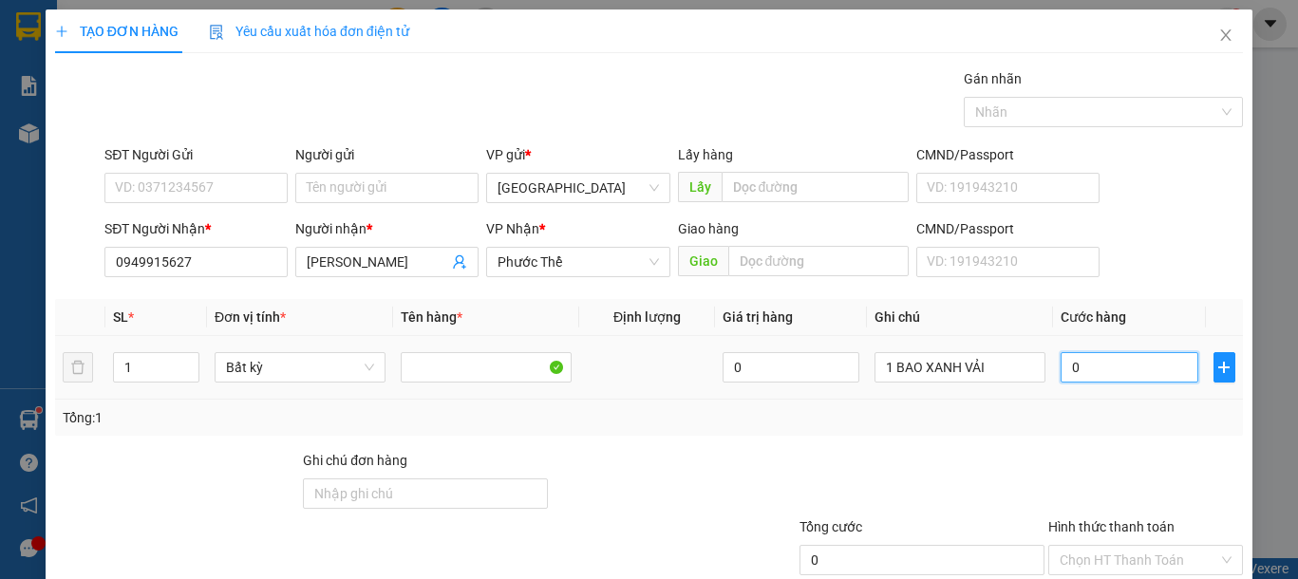
type input "7"
type input "70"
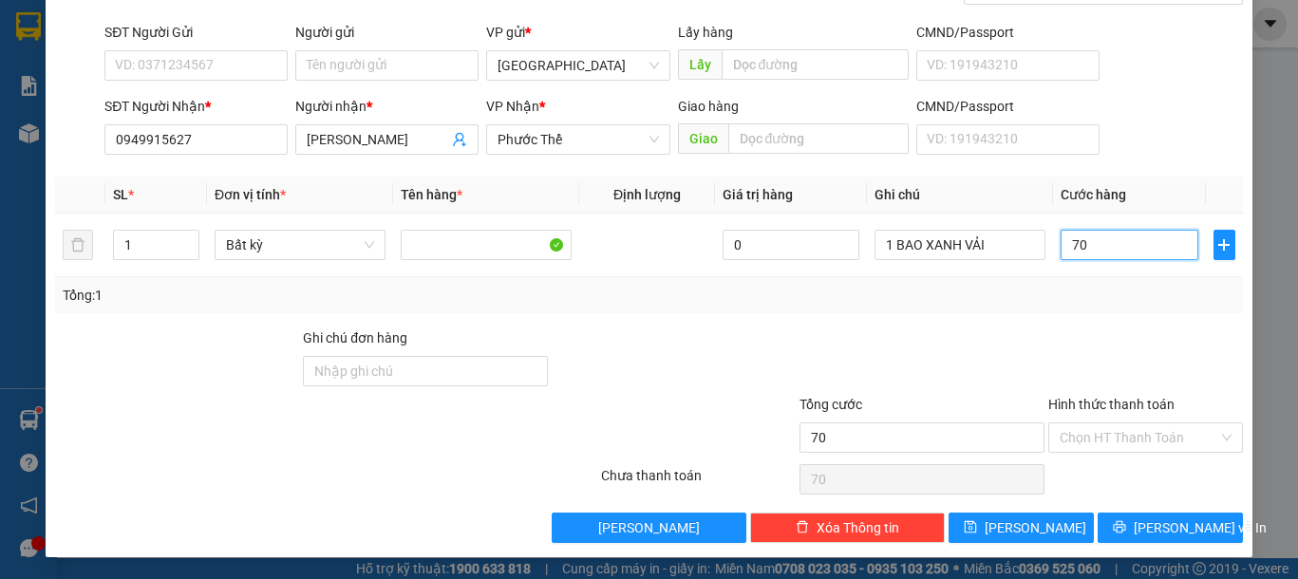
scroll to position [123, 0]
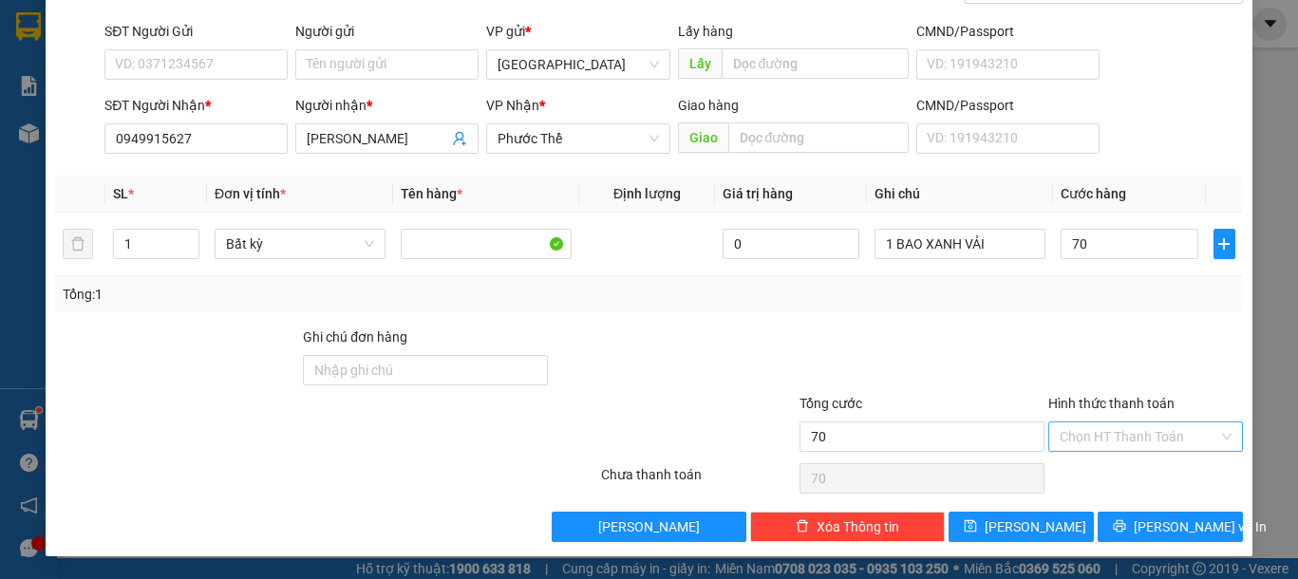
type input "70.000"
click at [1141, 442] on input "Hình thức thanh toán" at bounding box center [1139, 437] width 159 height 28
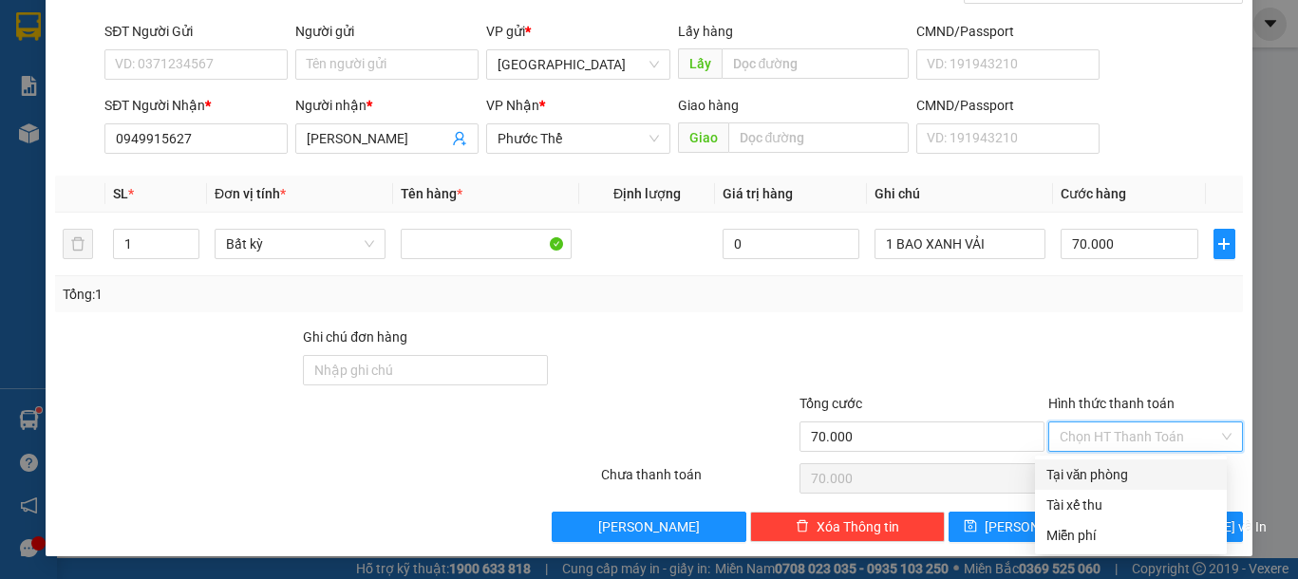
click at [1129, 470] on div "Tại văn phòng" at bounding box center [1130, 474] width 169 height 21
type input "0"
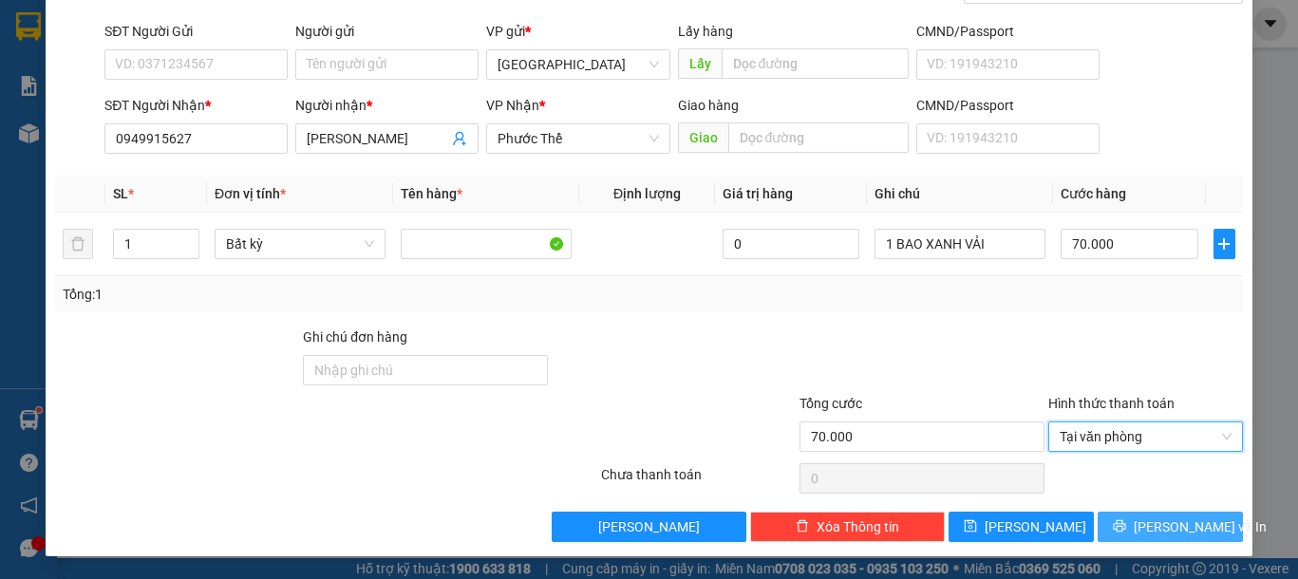
click at [1132, 522] on button "[PERSON_NAME] và In" at bounding box center [1170, 527] width 145 height 30
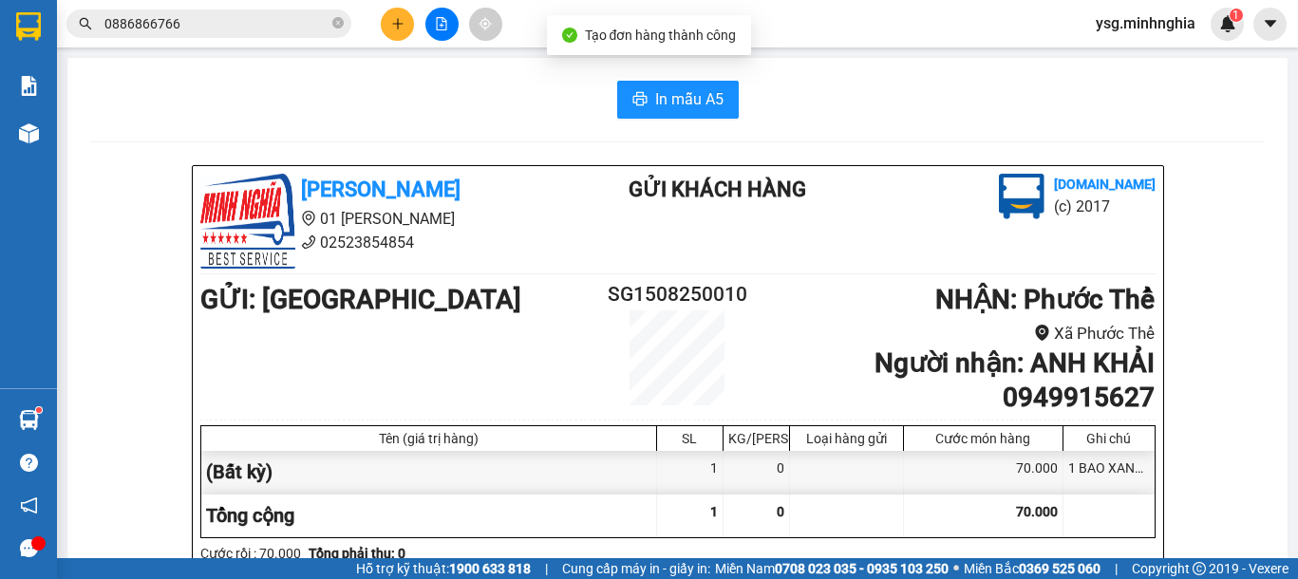
click at [697, 109] on span "In mẫu A5" at bounding box center [689, 99] width 68 height 24
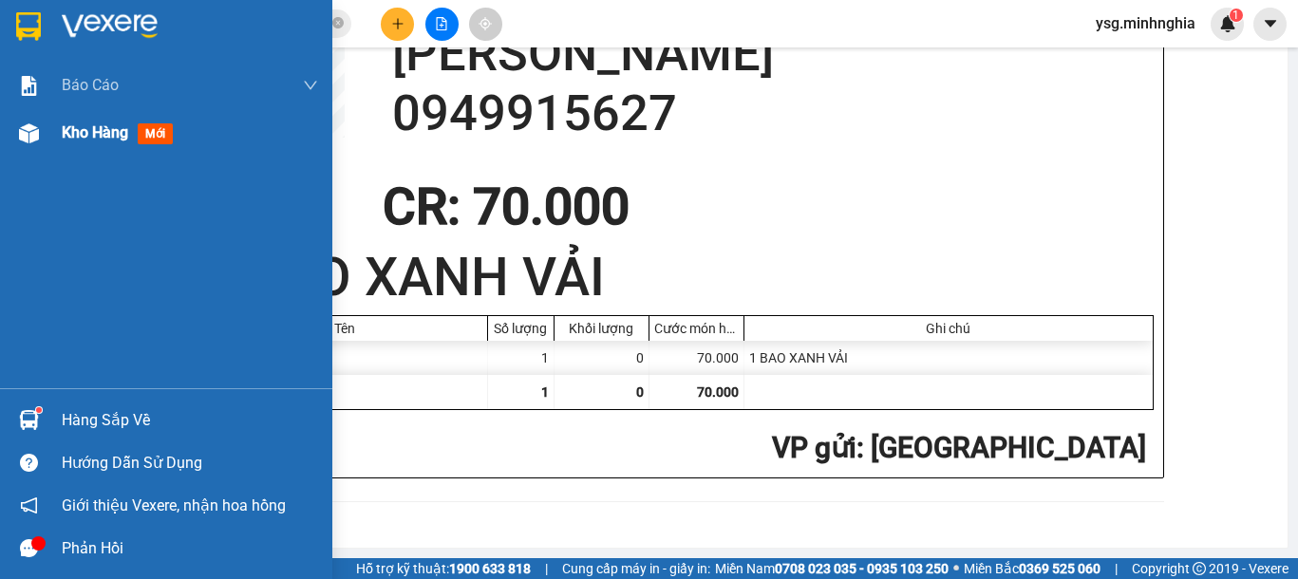
click at [15, 140] on div at bounding box center [28, 133] width 33 height 33
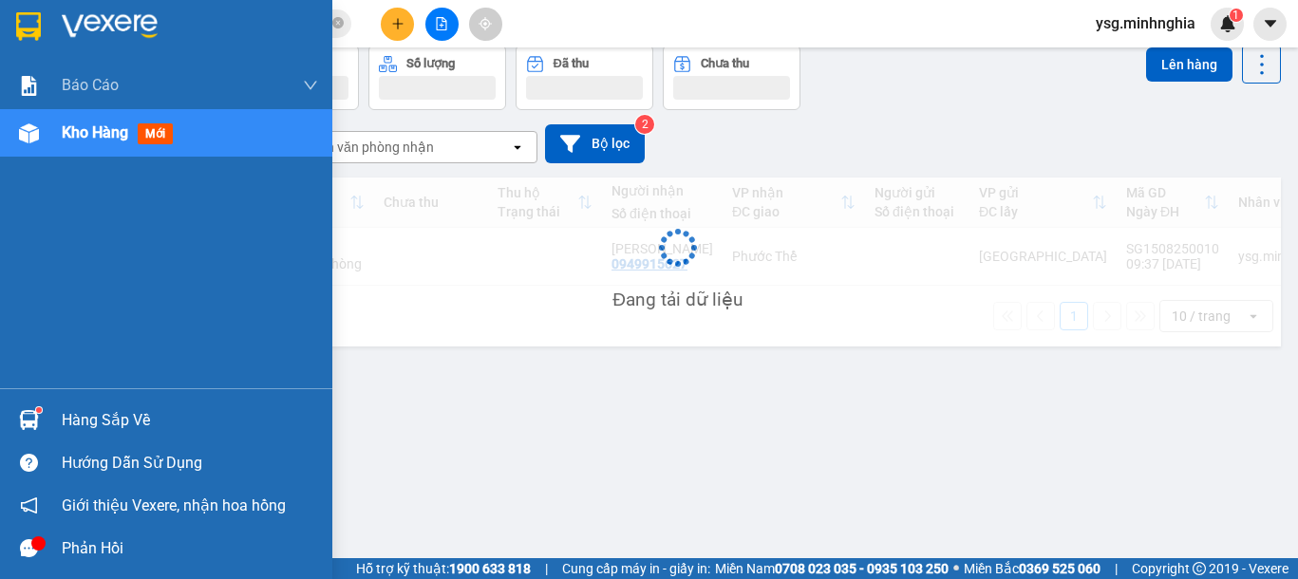
scroll to position [87, 0]
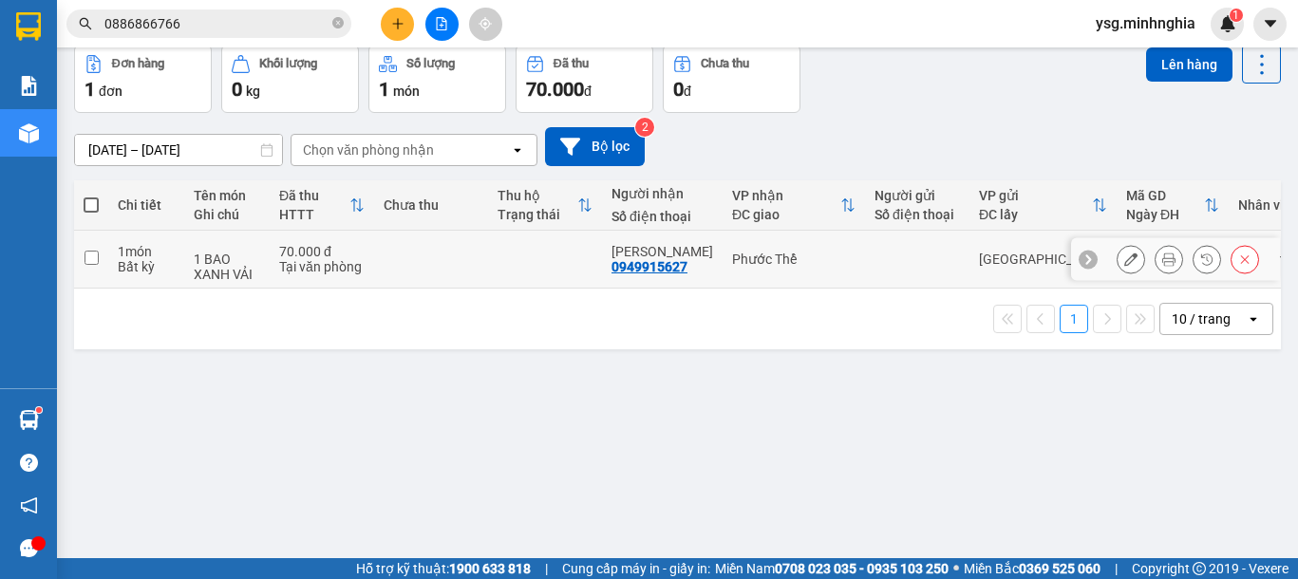
click at [488, 272] on td at bounding box center [545, 260] width 114 height 58
checkbox input "true"
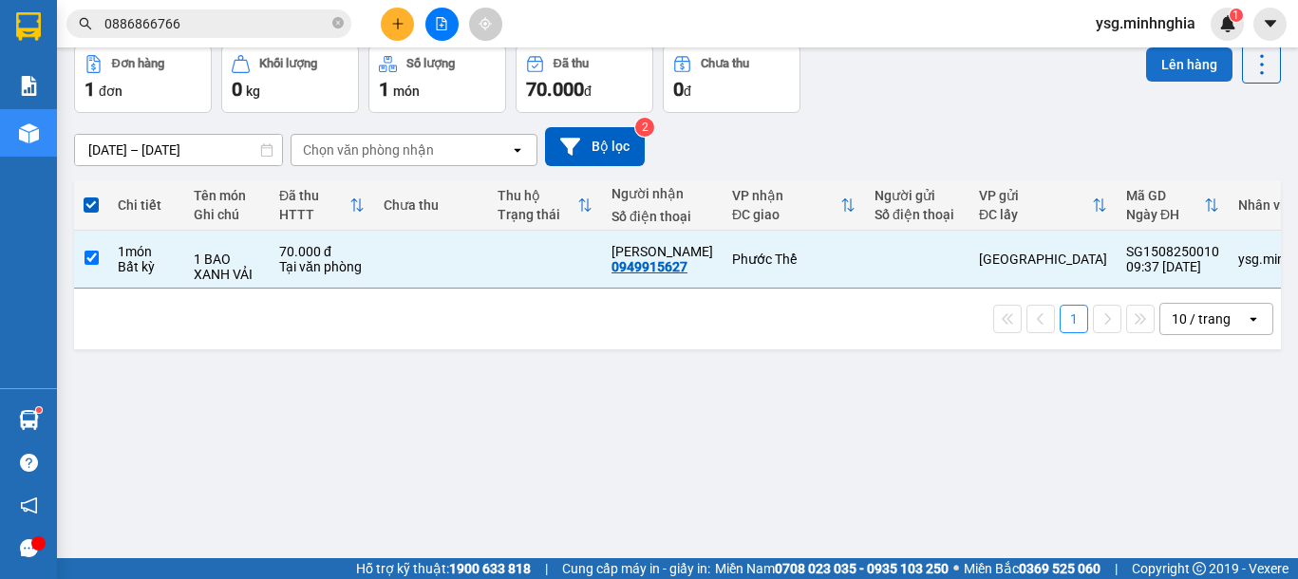
click at [1159, 65] on button "Lên hàng" at bounding box center [1189, 64] width 86 height 34
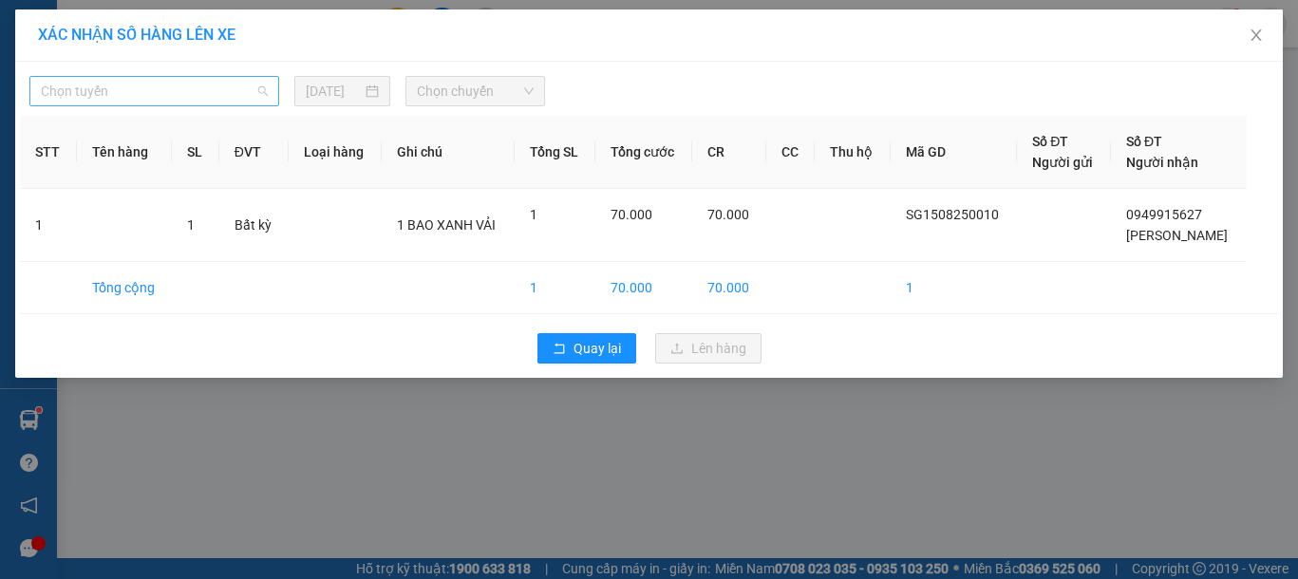
click at [123, 85] on span "Chọn tuyến" at bounding box center [154, 91] width 227 height 28
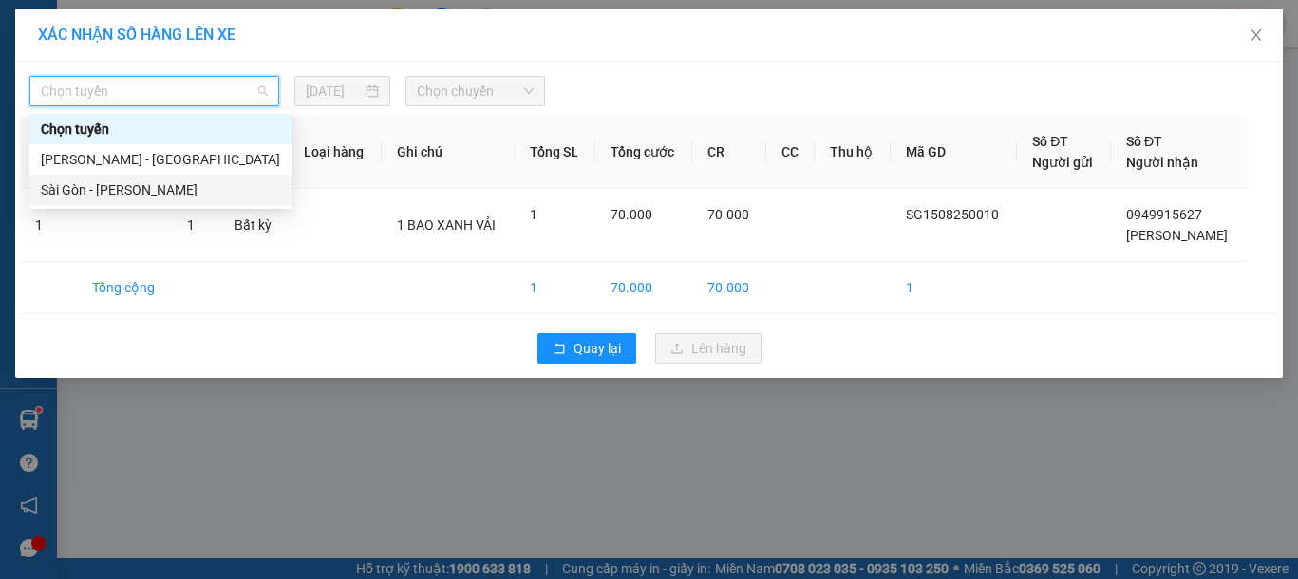
click at [113, 194] on div "Sài Gòn - [PERSON_NAME]" at bounding box center [160, 189] width 239 height 21
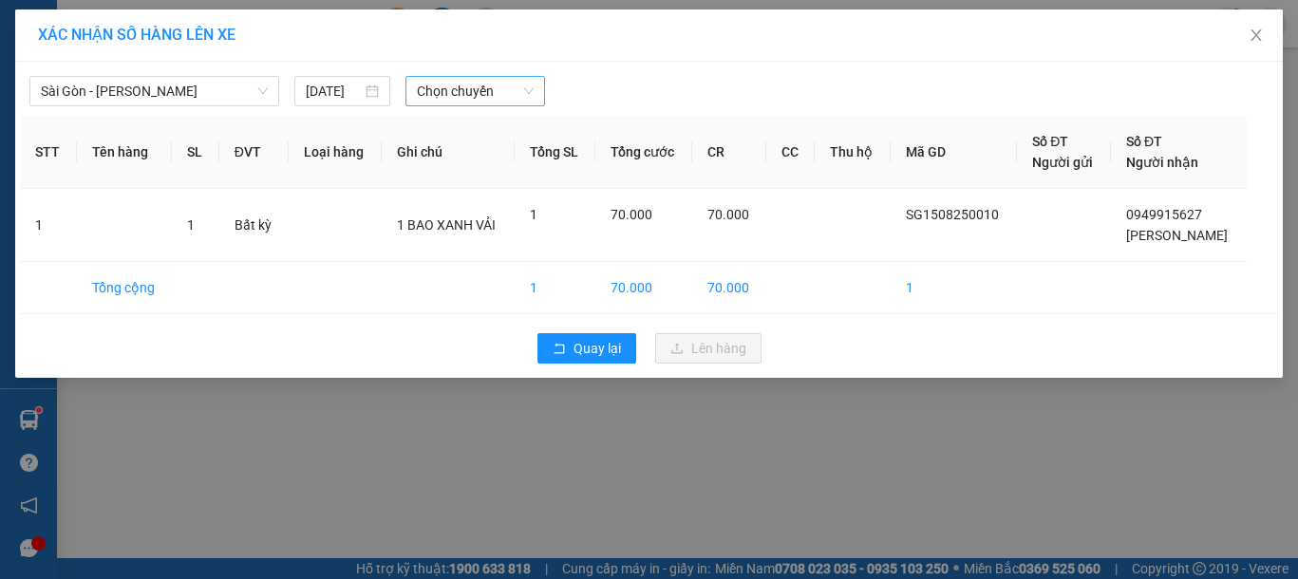
click at [429, 82] on div "Sài Gòn - Phan Rí 15/08/2025 Chọn chuyến" at bounding box center [649, 86] width 1258 height 40
click at [429, 82] on span "Chọn chuyến" at bounding box center [475, 91] width 117 height 28
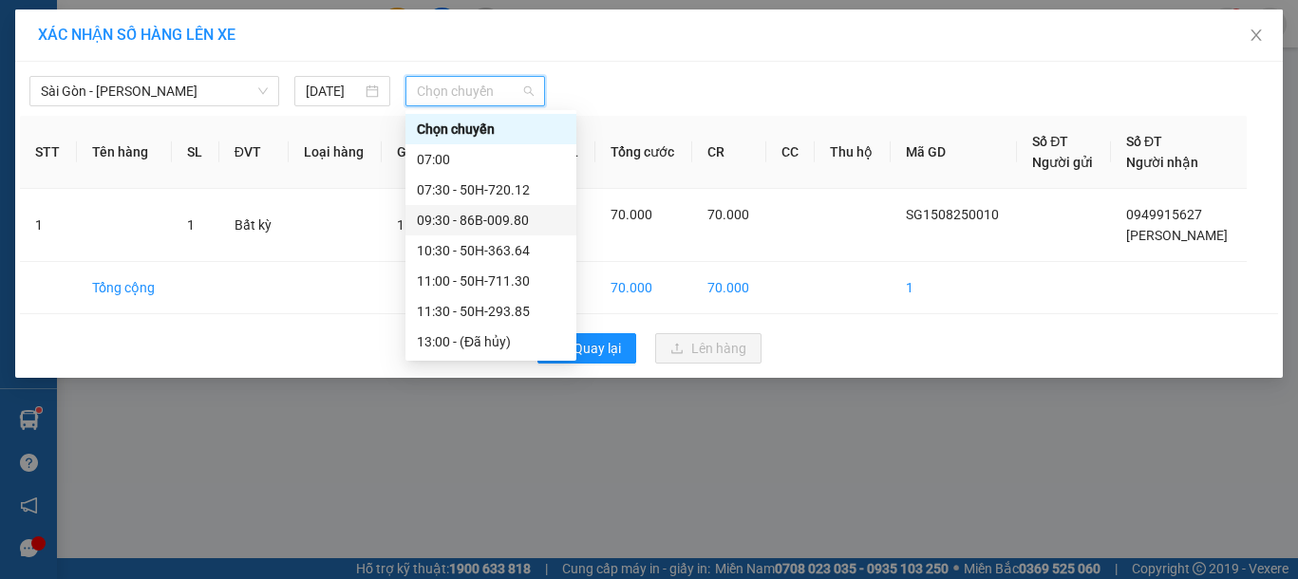
click at [498, 220] on div "09:30 - 86B-009.80" at bounding box center [491, 220] width 148 height 21
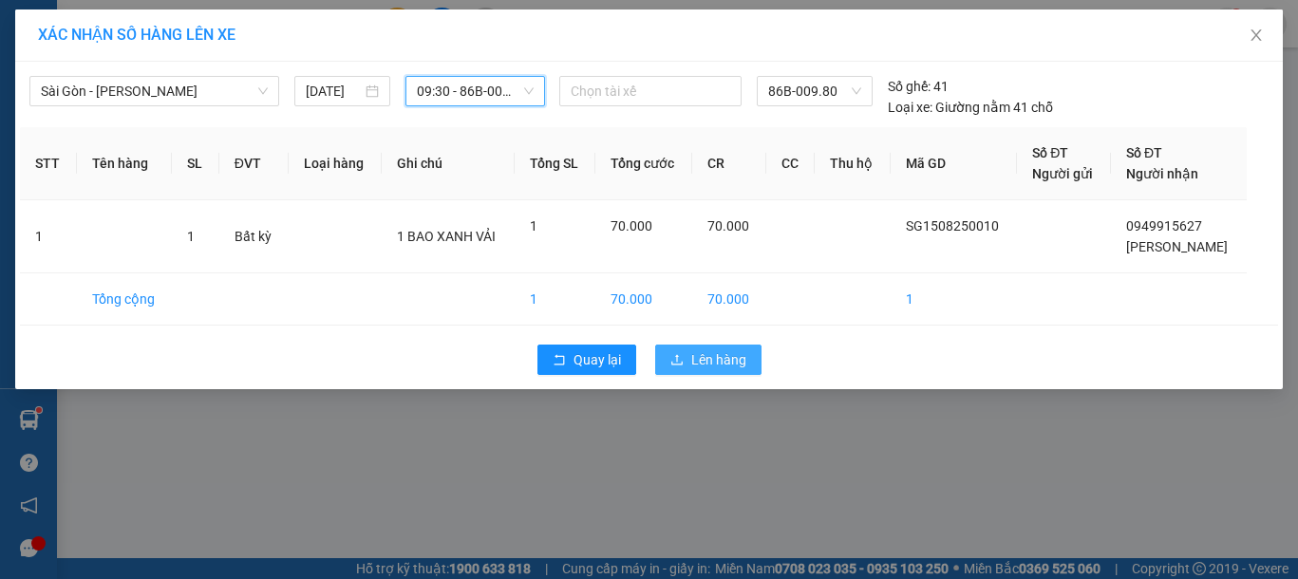
click at [705, 361] on span "Lên hàng" at bounding box center [718, 359] width 55 height 21
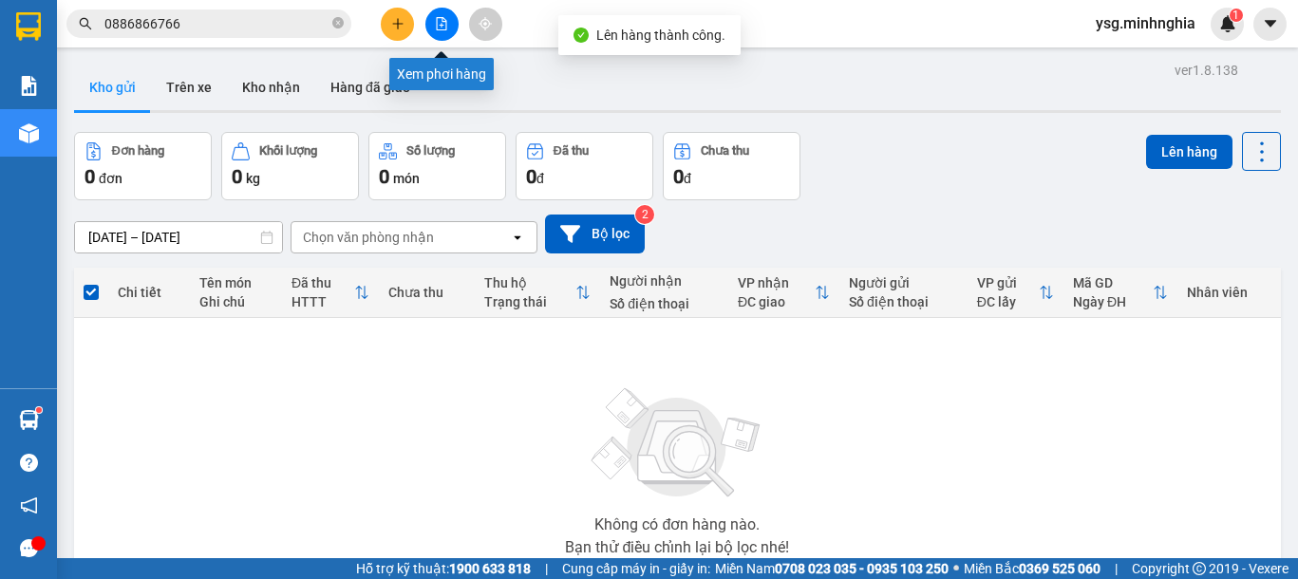
click at [435, 25] on icon "file-add" at bounding box center [441, 23] width 13 height 13
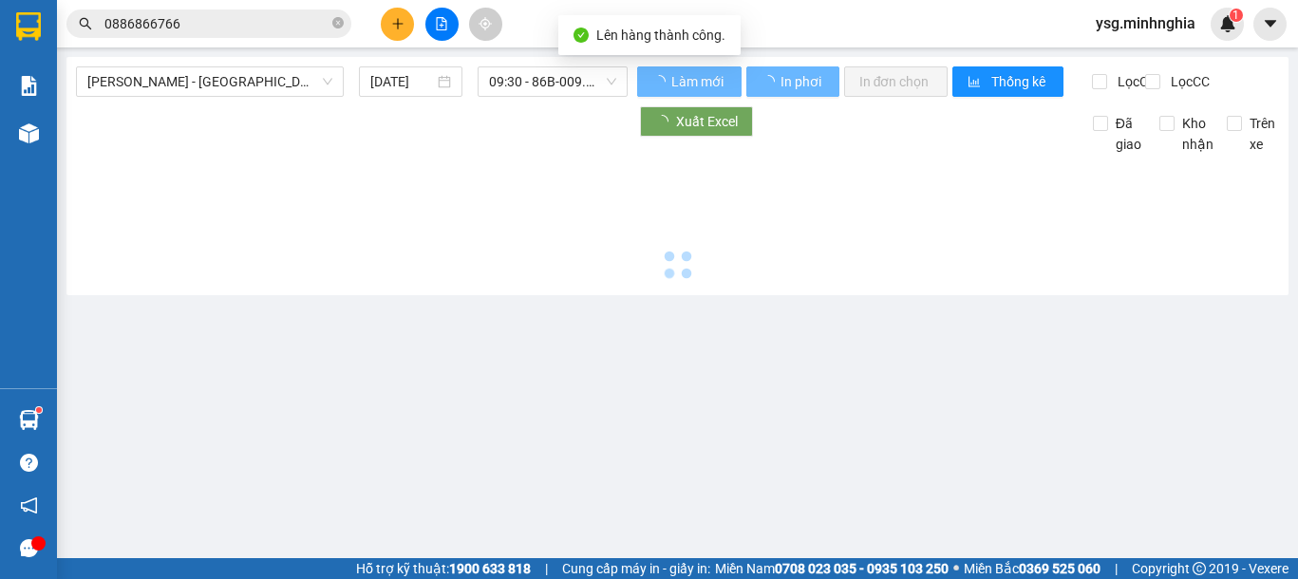
click at [290, 84] on span "[PERSON_NAME] - [GEOGRAPHIC_DATA]" at bounding box center [209, 81] width 245 height 28
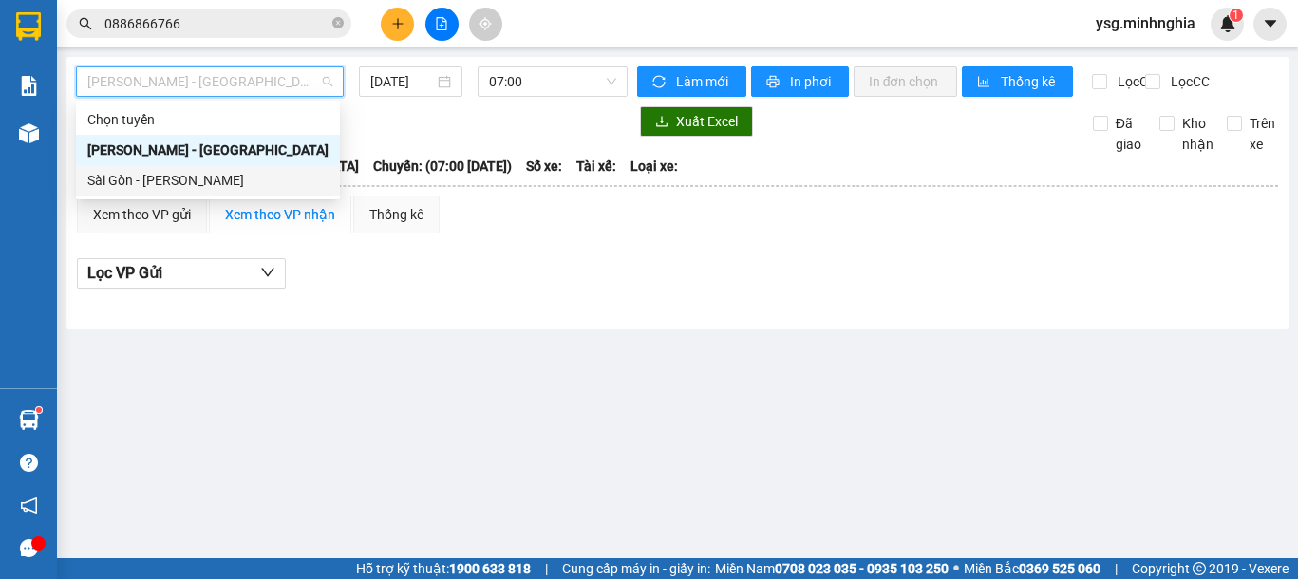
click at [188, 175] on div "Sài Gòn - [PERSON_NAME]" at bounding box center [207, 180] width 241 height 21
type input "[DATE]"
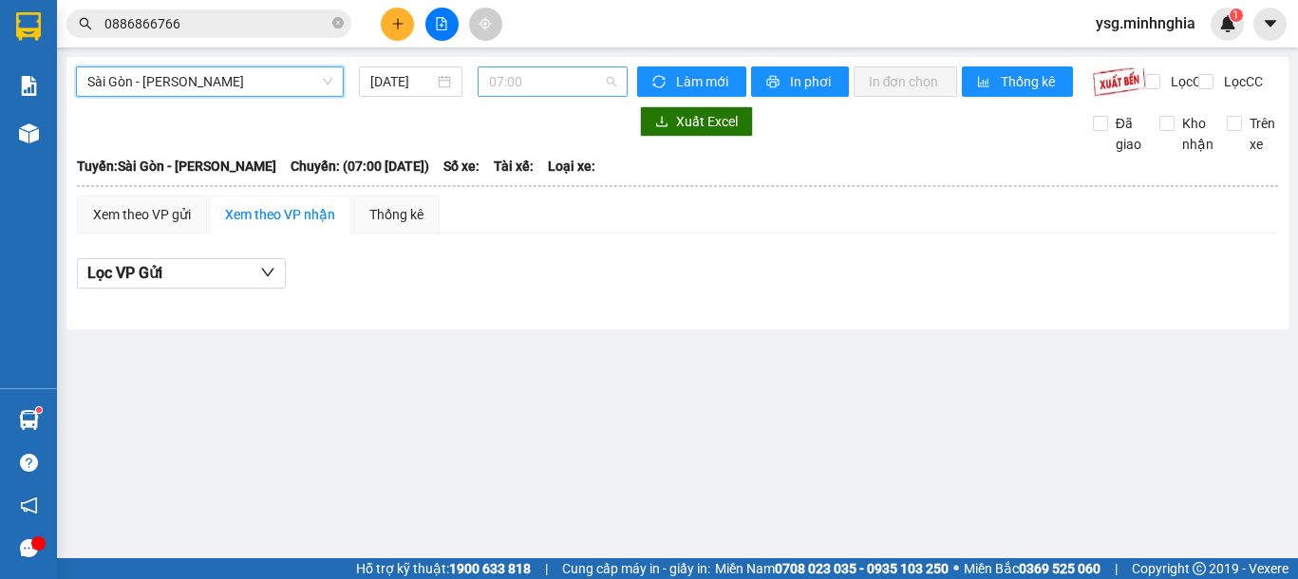
click at [509, 86] on span "07:00" at bounding box center [552, 81] width 127 height 28
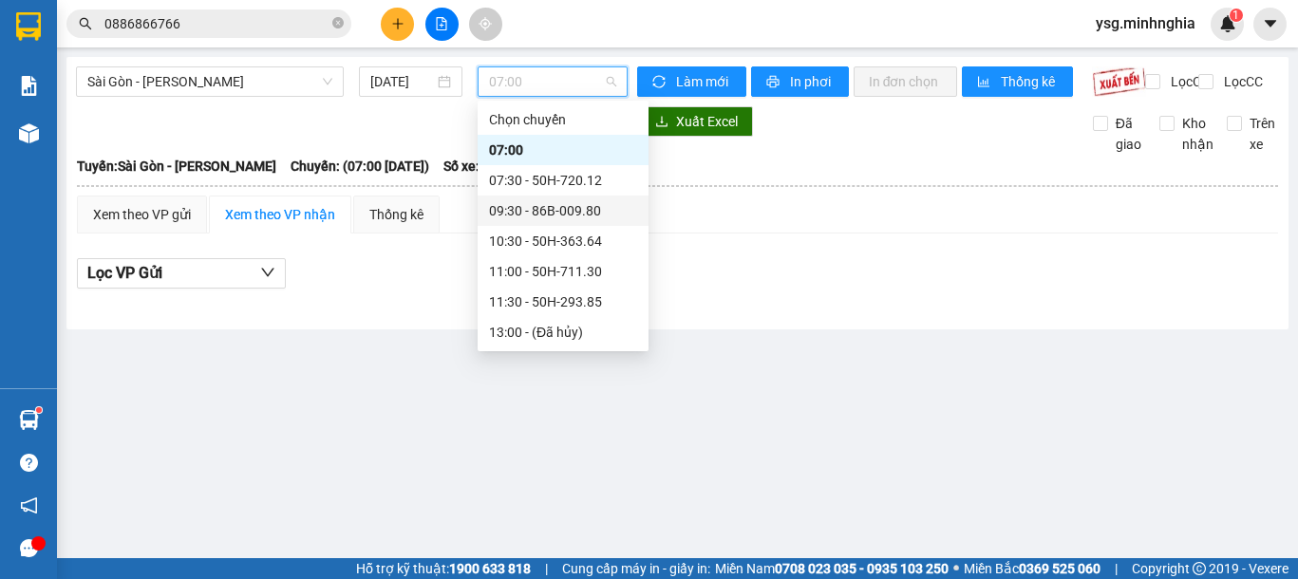
click at [558, 211] on div "09:30 - 86B-009.80" at bounding box center [563, 210] width 148 height 21
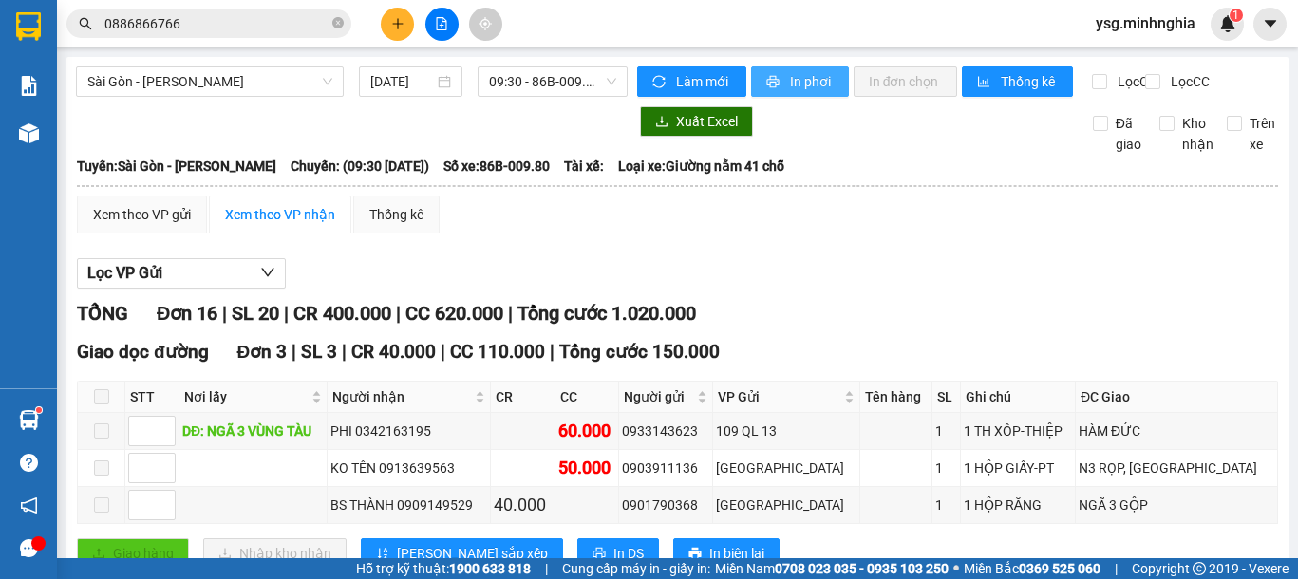
click at [771, 82] on span "printer" at bounding box center [774, 82] width 16 height 15
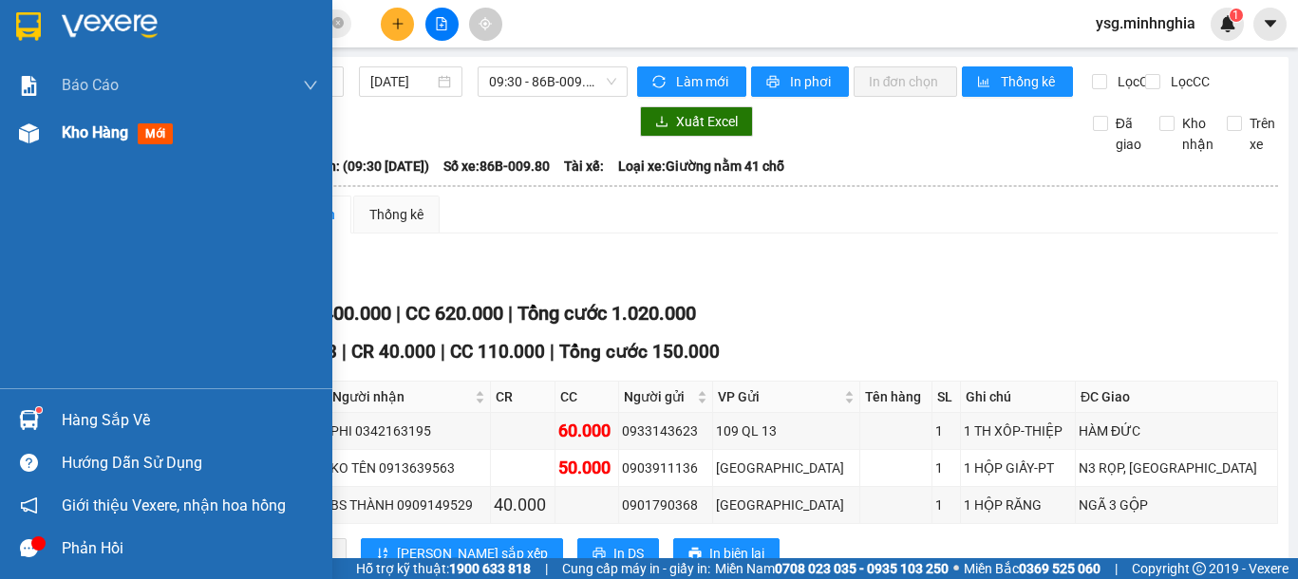
click at [15, 111] on div "Kho hàng mới" at bounding box center [166, 132] width 332 height 47
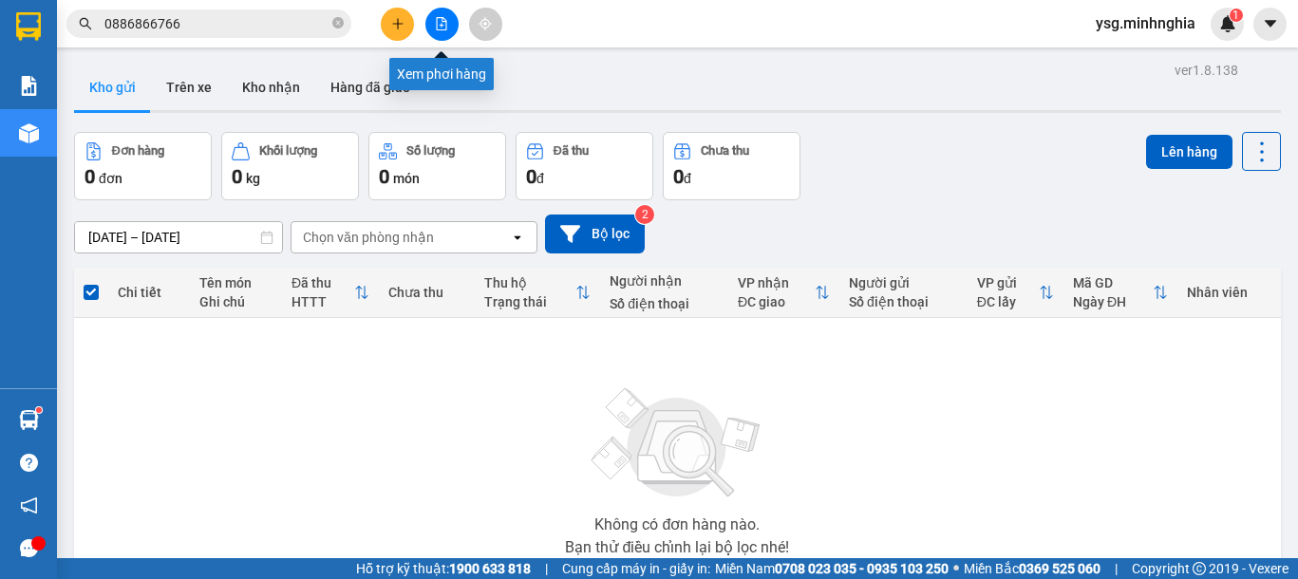
click at [435, 12] on button at bounding box center [441, 24] width 33 height 33
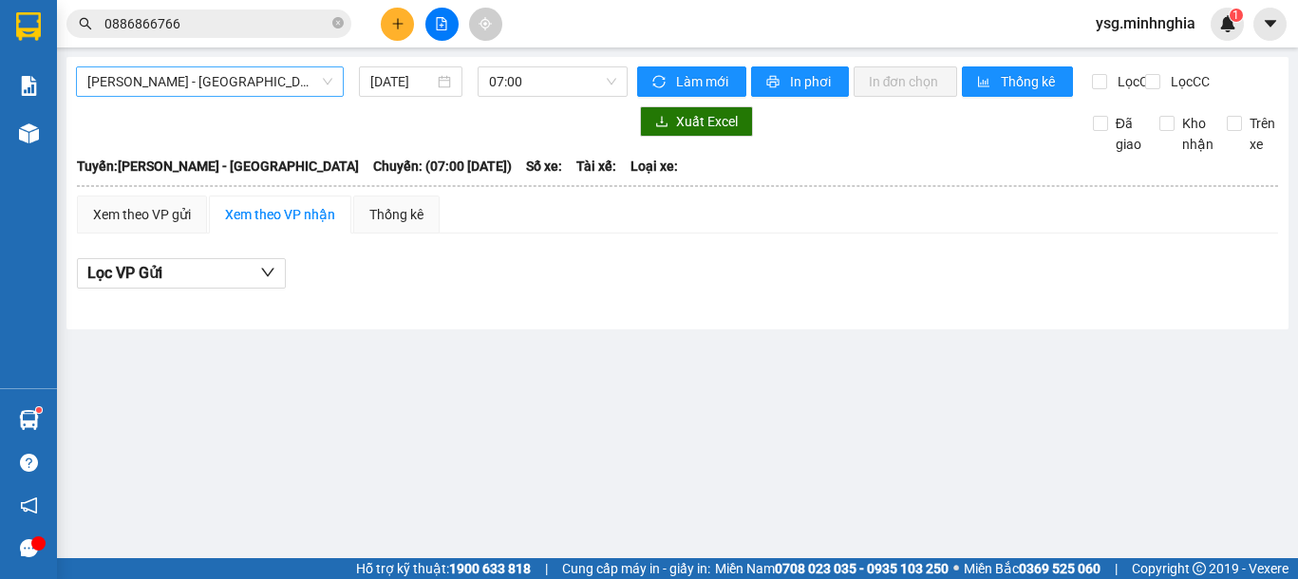
click at [275, 82] on span "[PERSON_NAME] - [GEOGRAPHIC_DATA]" at bounding box center [209, 81] width 245 height 28
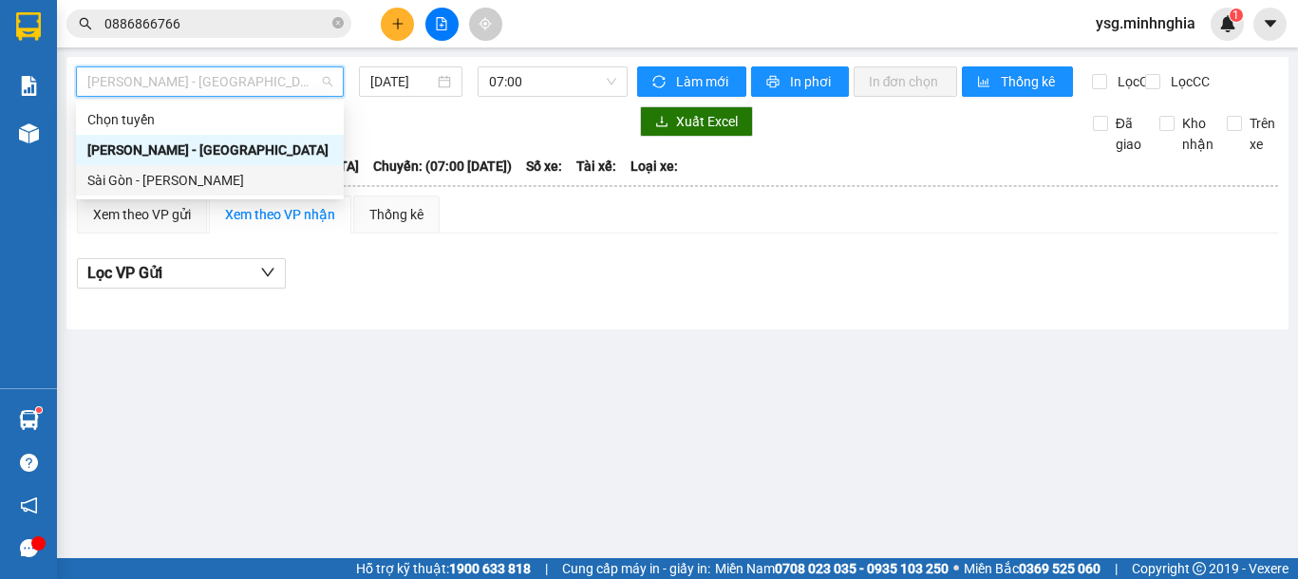
click at [214, 179] on div "Sài Gòn - [PERSON_NAME]" at bounding box center [209, 180] width 245 height 21
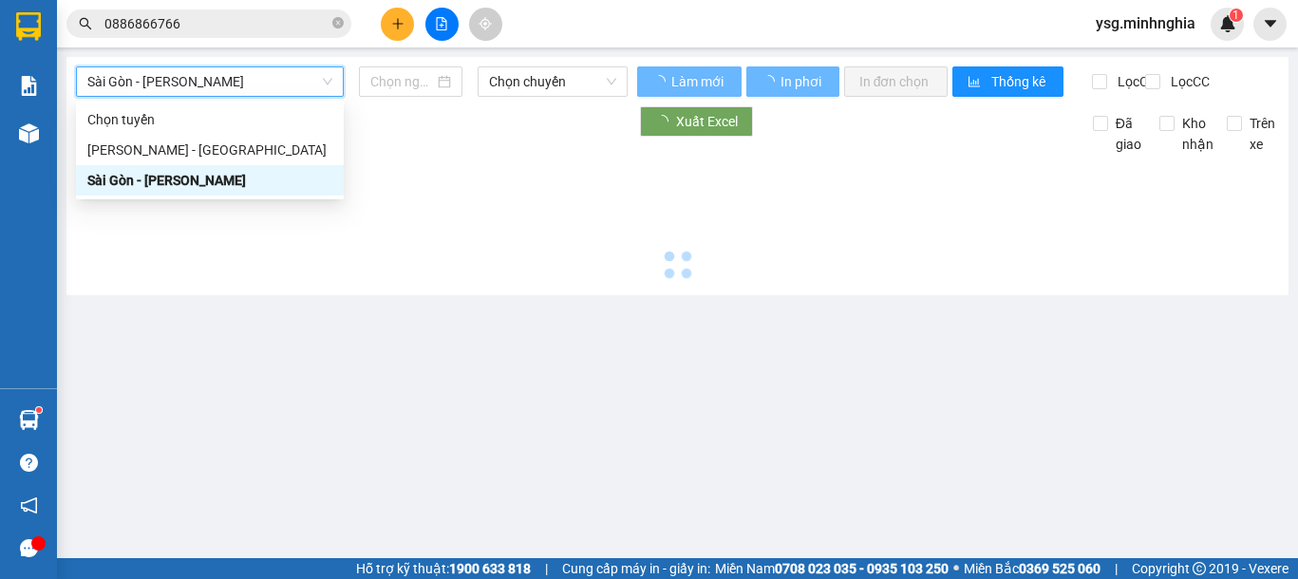
type input "[DATE]"
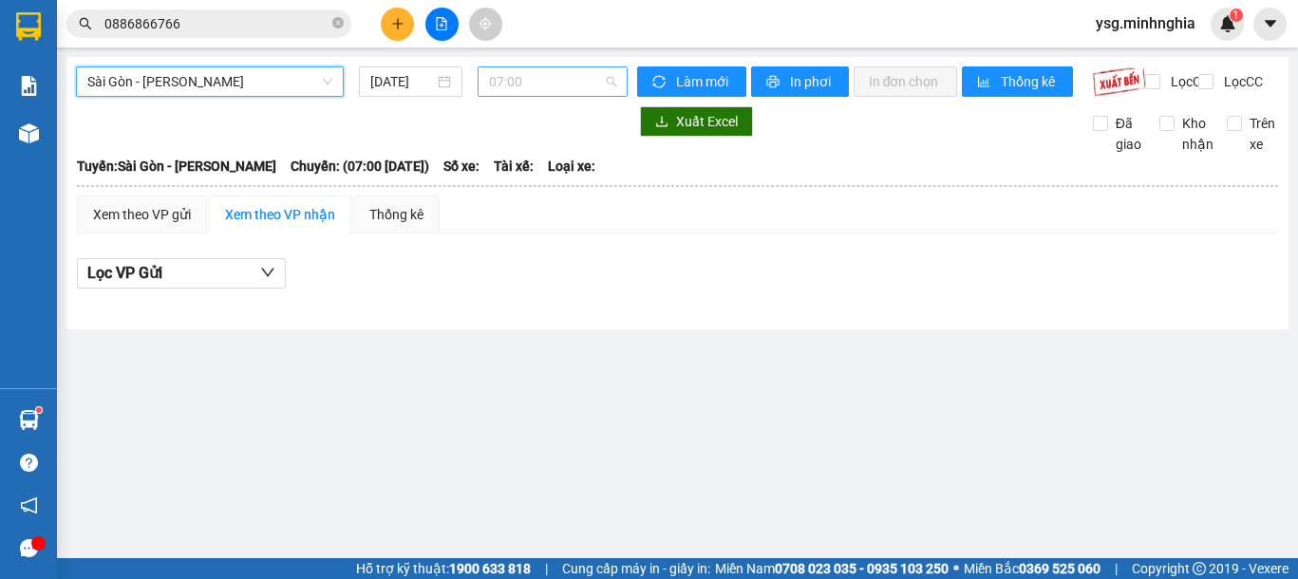
click at [580, 83] on span "07:00" at bounding box center [552, 81] width 127 height 28
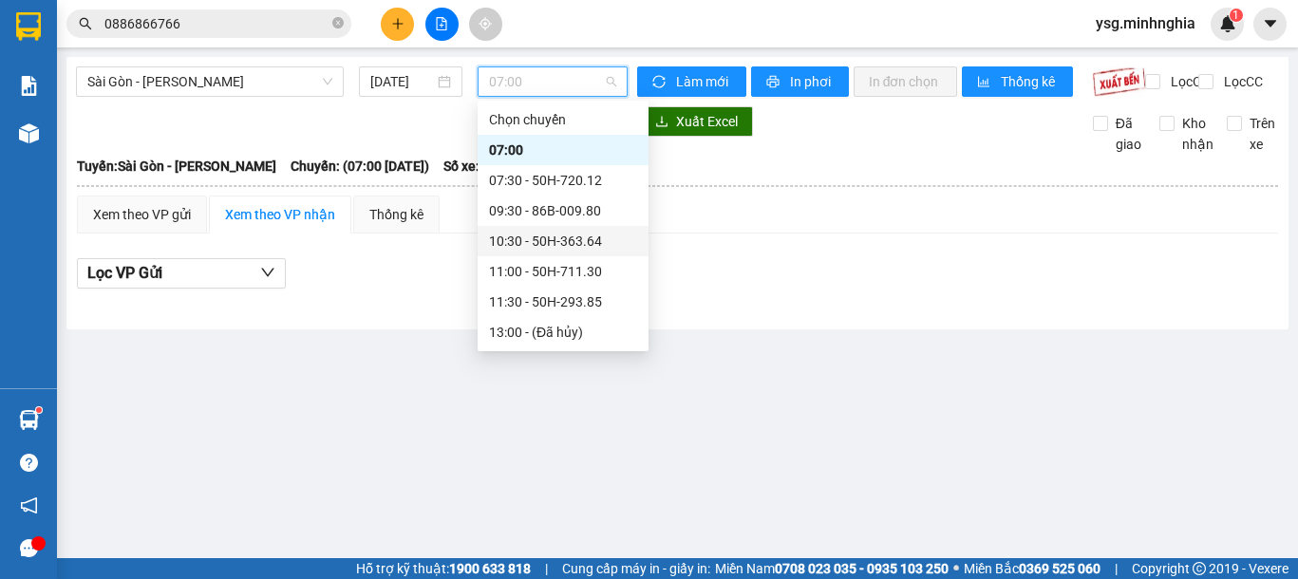
click at [580, 235] on div "10:30 - 50H-363.64" at bounding box center [563, 241] width 148 height 21
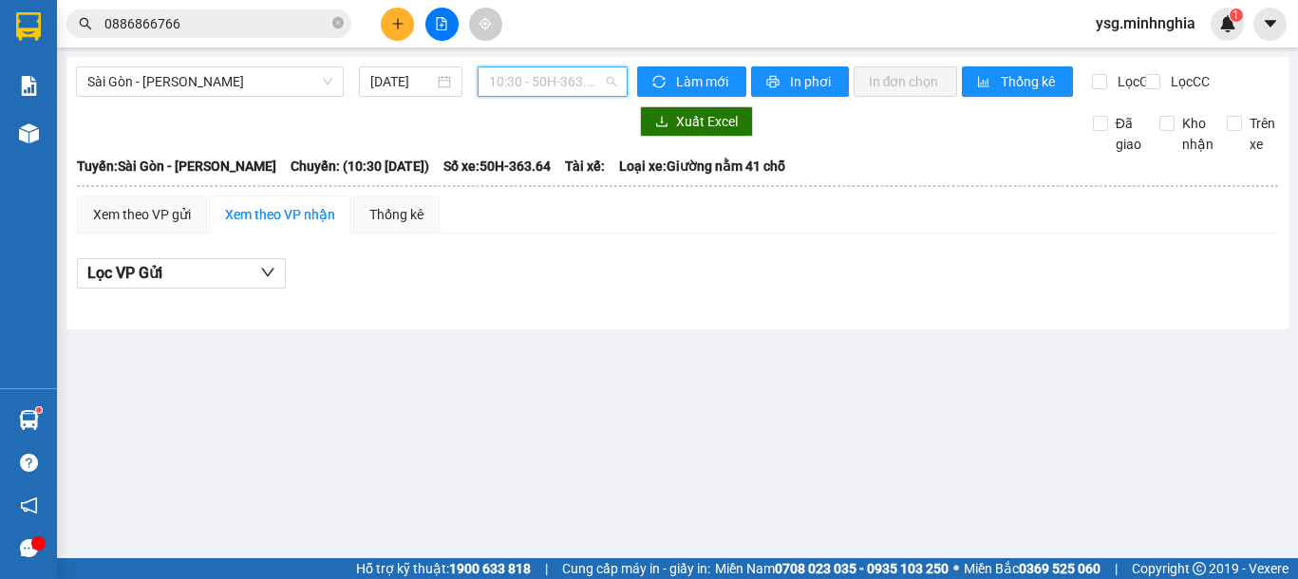
click at [573, 84] on span "10:30 - 50H-363.64" at bounding box center [552, 81] width 127 height 28
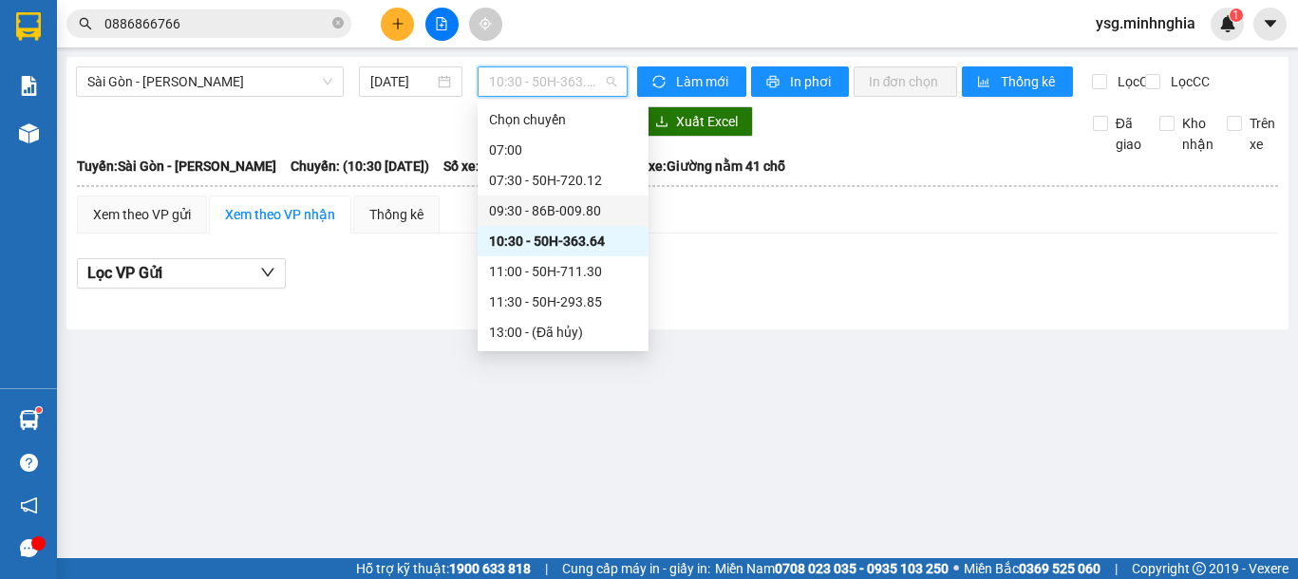
click at [553, 202] on div "09:30 - 86B-009.80" at bounding box center [563, 210] width 148 height 21
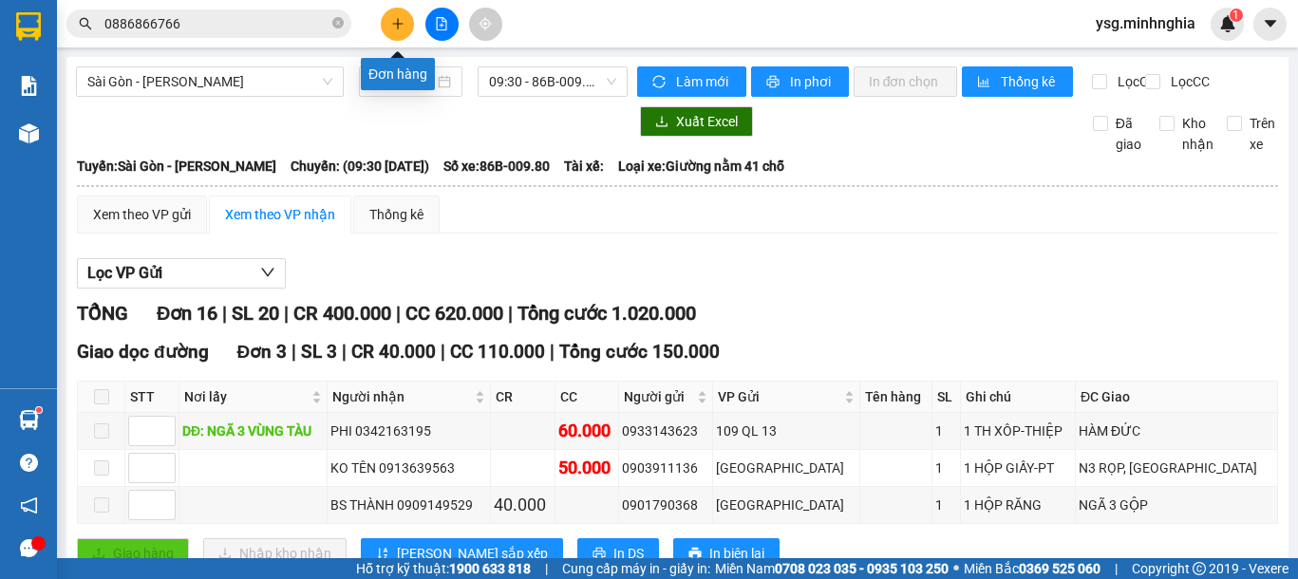
click at [386, 20] on button at bounding box center [397, 24] width 33 height 33
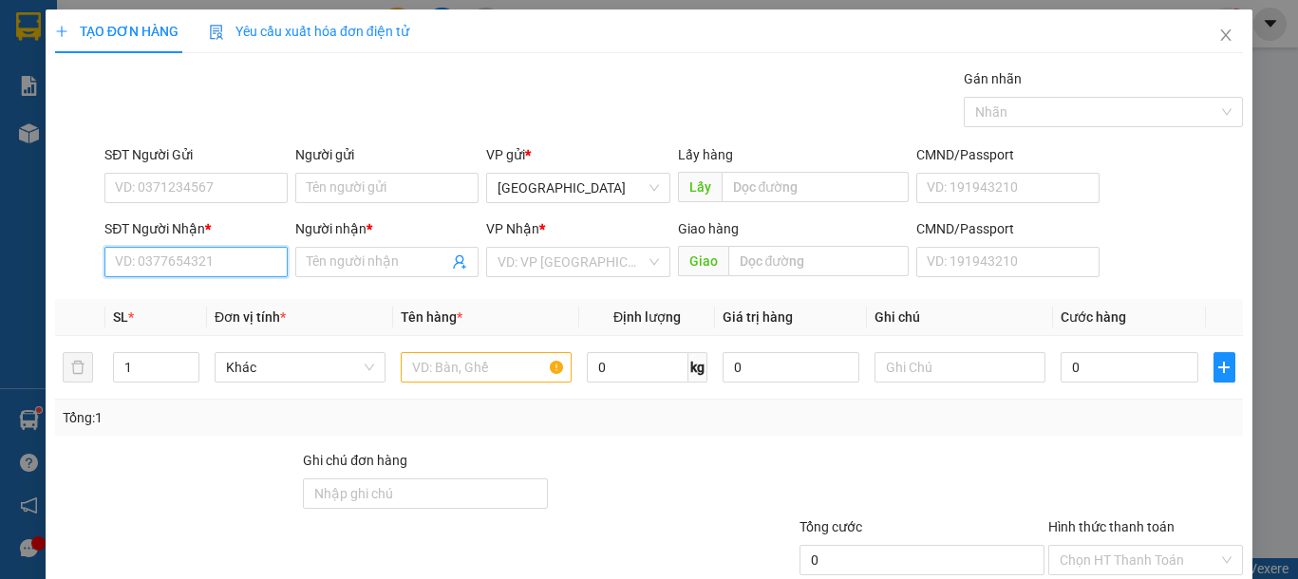
click at [179, 259] on input "SĐT Người Nhận *" at bounding box center [195, 262] width 183 height 30
click at [247, 299] on div "0349919460 - GIỎI" at bounding box center [194, 300] width 158 height 21
type input "0349919460"
type input "GIỎI"
type input "0349919460"
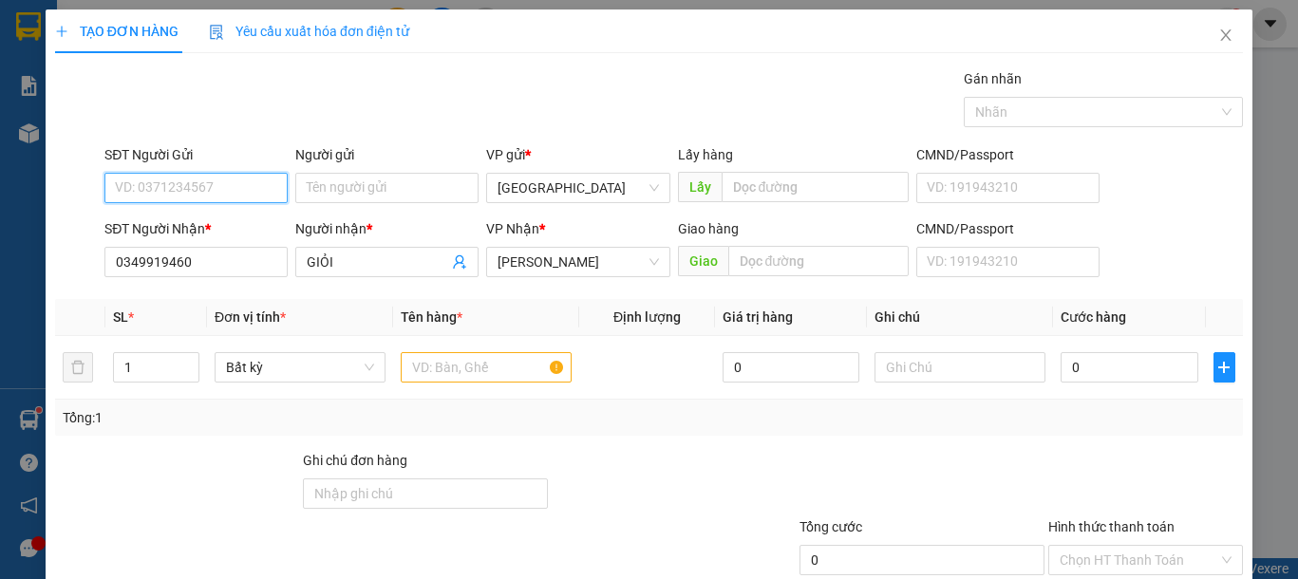
click at [246, 200] on input "SĐT Người Gửi" at bounding box center [195, 188] width 183 height 30
drag, startPoint x: 180, startPoint y: 229, endPoint x: 194, endPoint y: 231, distance: 13.4
click at [180, 229] on div "0399681287 - HẰNG" at bounding box center [194, 226] width 158 height 21
type input "0399681287"
type input "HẰNG"
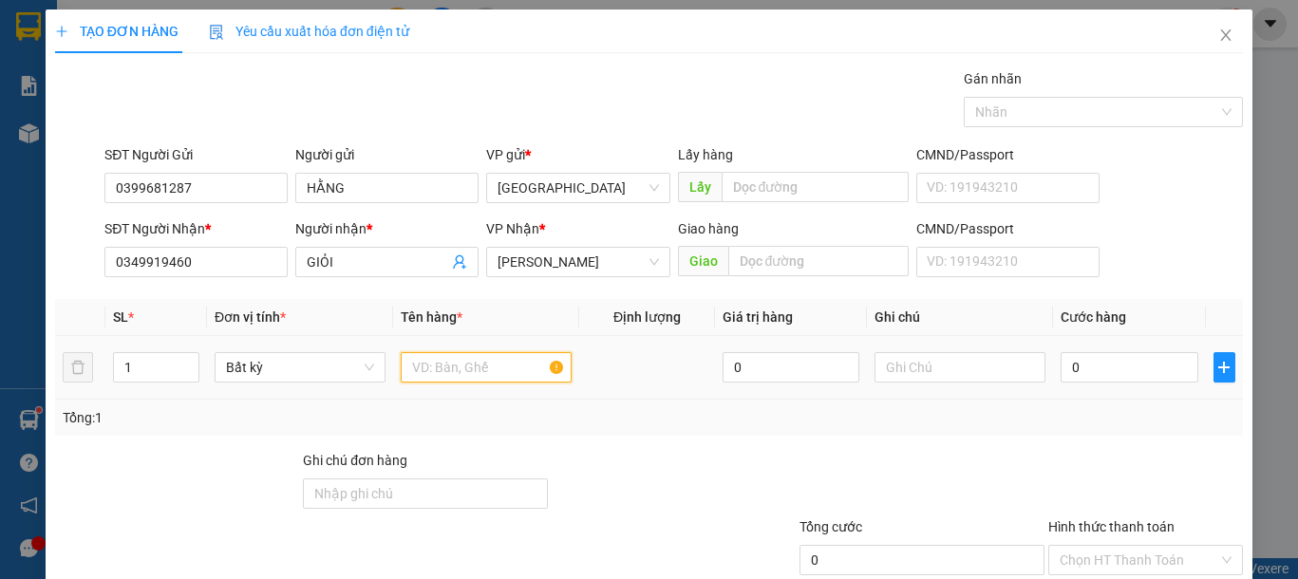
click at [462, 363] on input "text" at bounding box center [486, 367] width 171 height 30
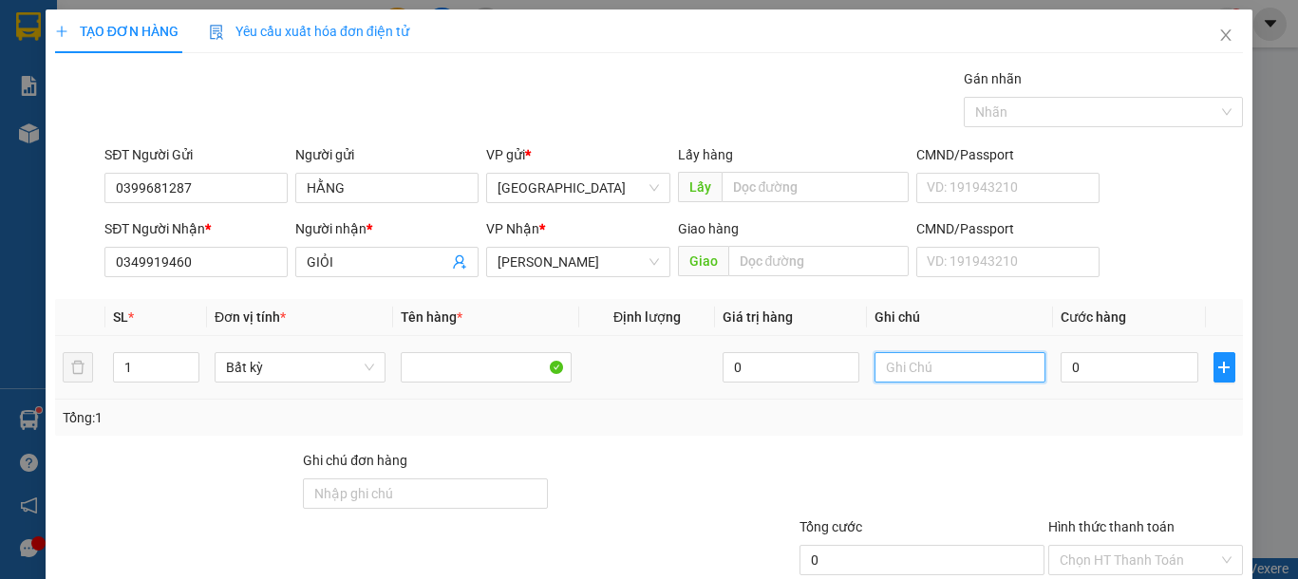
click at [888, 366] on input "text" at bounding box center [960, 367] width 171 height 30
type input "1 THG TRÁI CÂY"
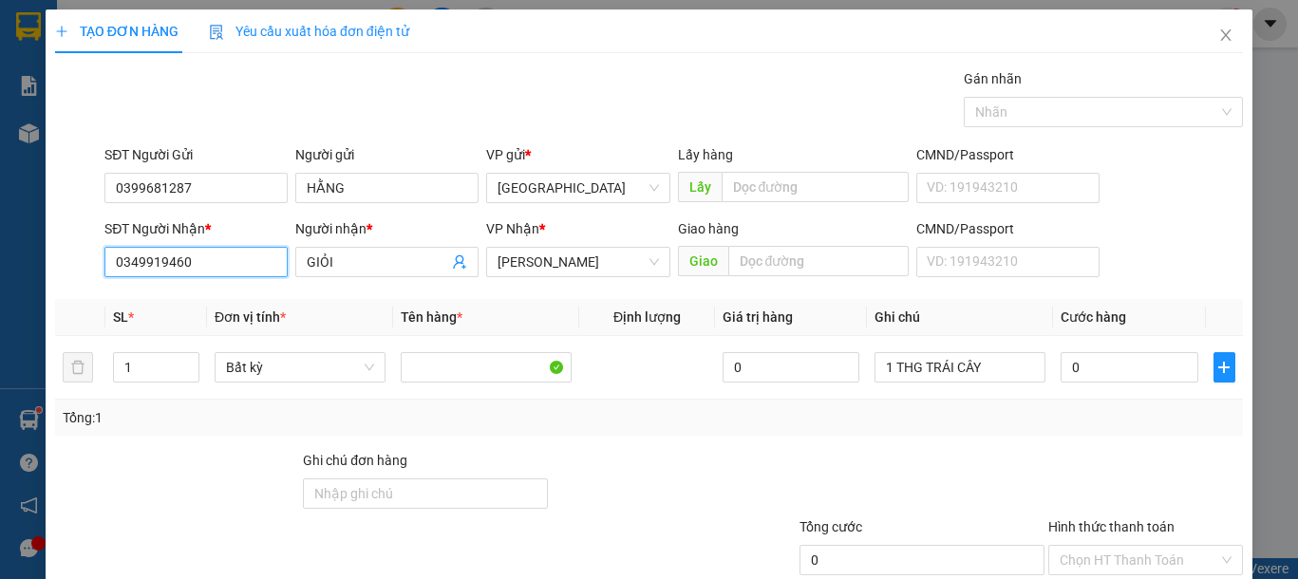
drag, startPoint x: 217, startPoint y: 262, endPoint x: 0, endPoint y: 261, distance: 217.5
click at [0, 261] on div "TẠO ĐƠN HÀNG Yêu cầu xuất hóa đơn điện tử Transit Pickup Surcharge Ids Transit …" at bounding box center [649, 289] width 1298 height 579
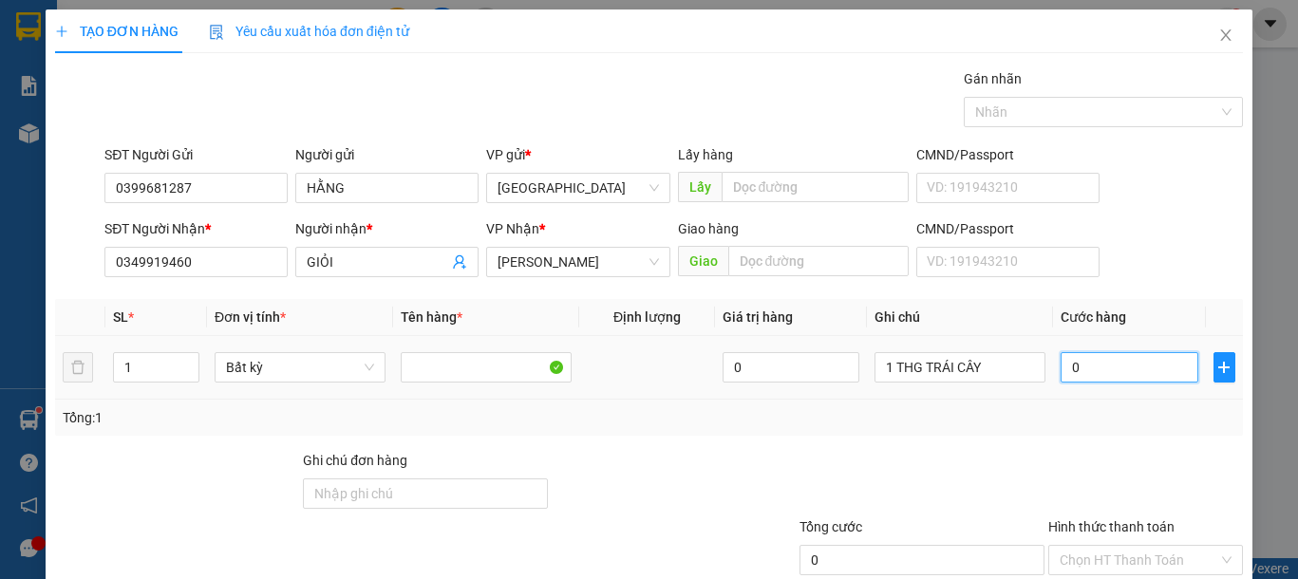
type input "4"
type input "40"
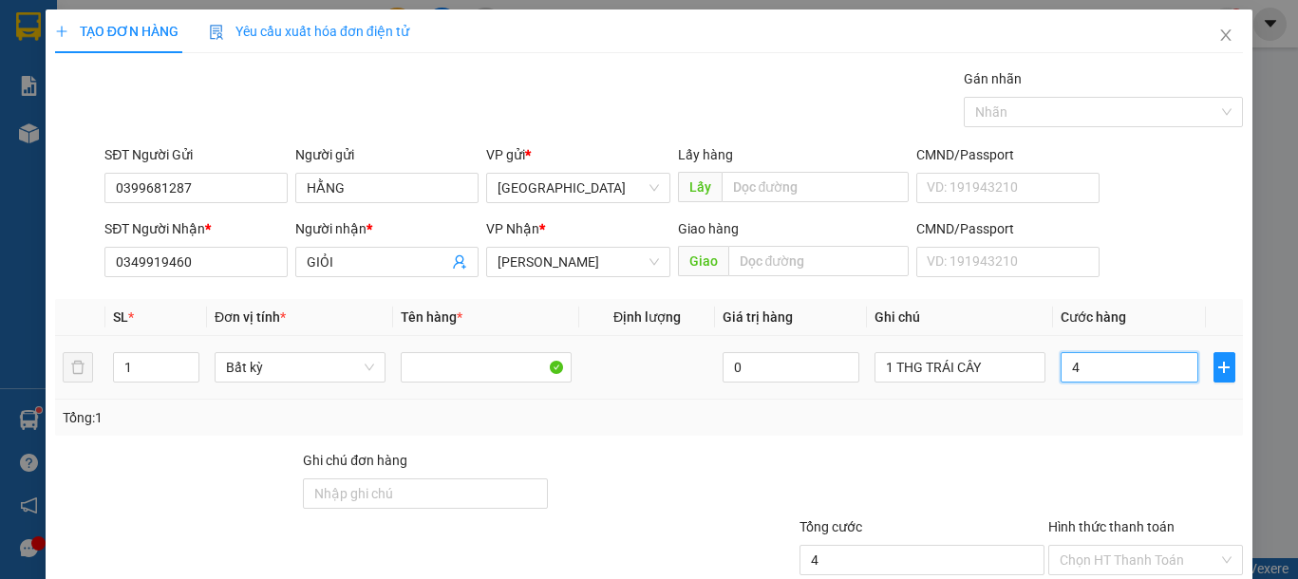
type input "40"
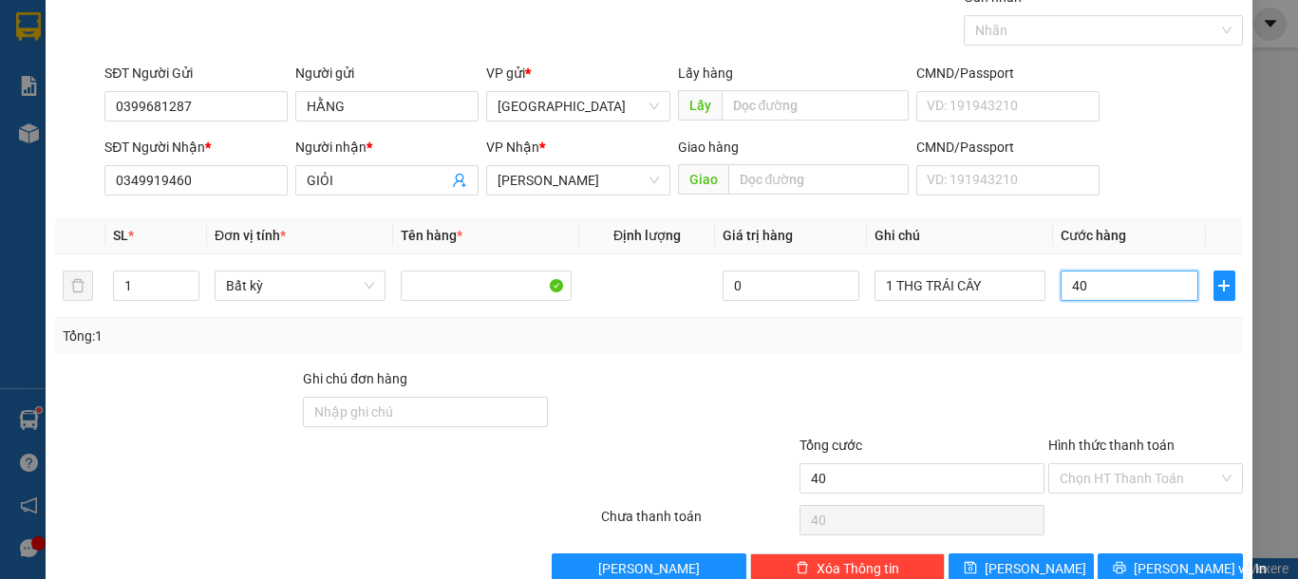
scroll to position [123, 0]
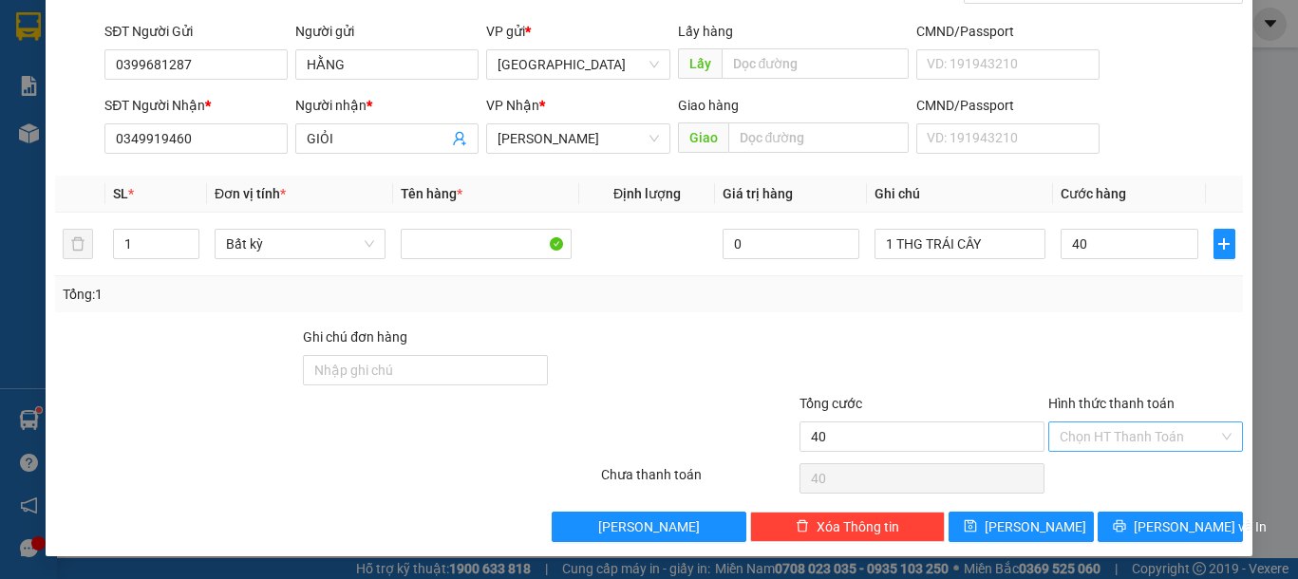
type input "40.000"
click at [1134, 426] on input "Hình thức thanh toán" at bounding box center [1139, 437] width 159 height 28
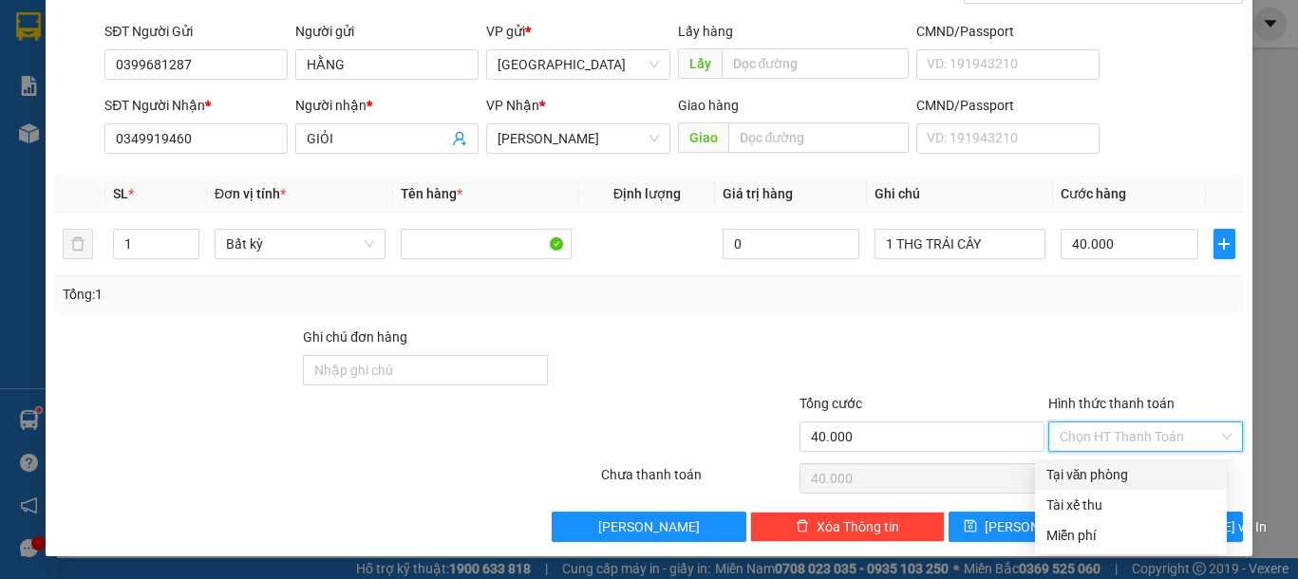
click at [1099, 477] on div "Tại văn phòng" at bounding box center [1130, 474] width 169 height 21
type input "0"
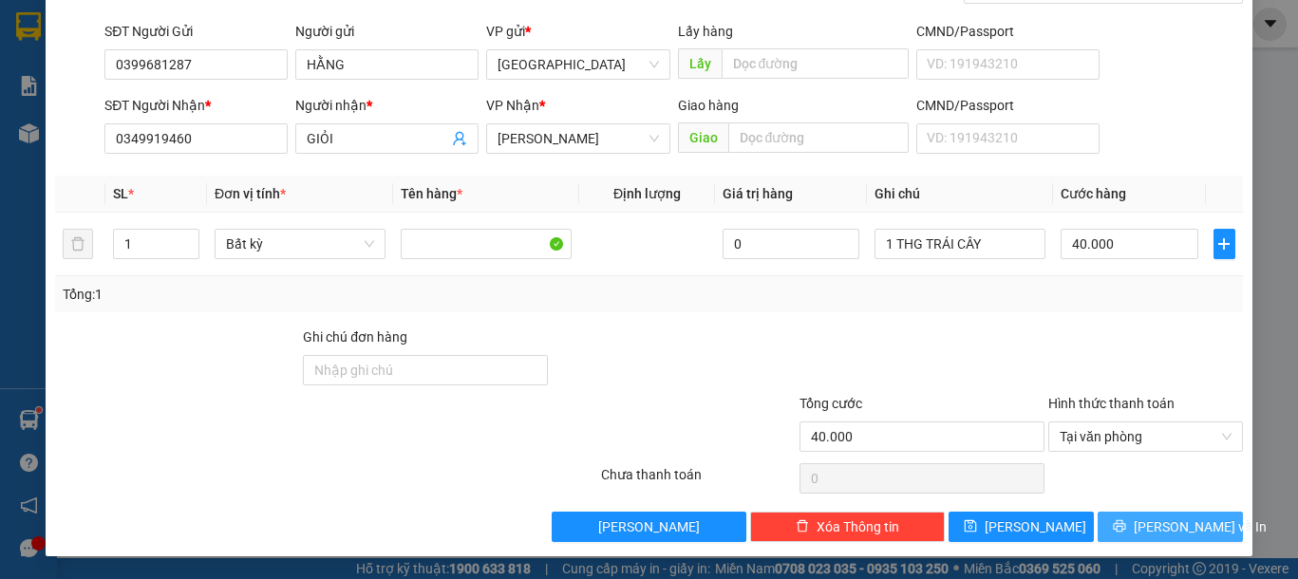
click at [1105, 539] on button "[PERSON_NAME] và In" at bounding box center [1170, 527] width 145 height 30
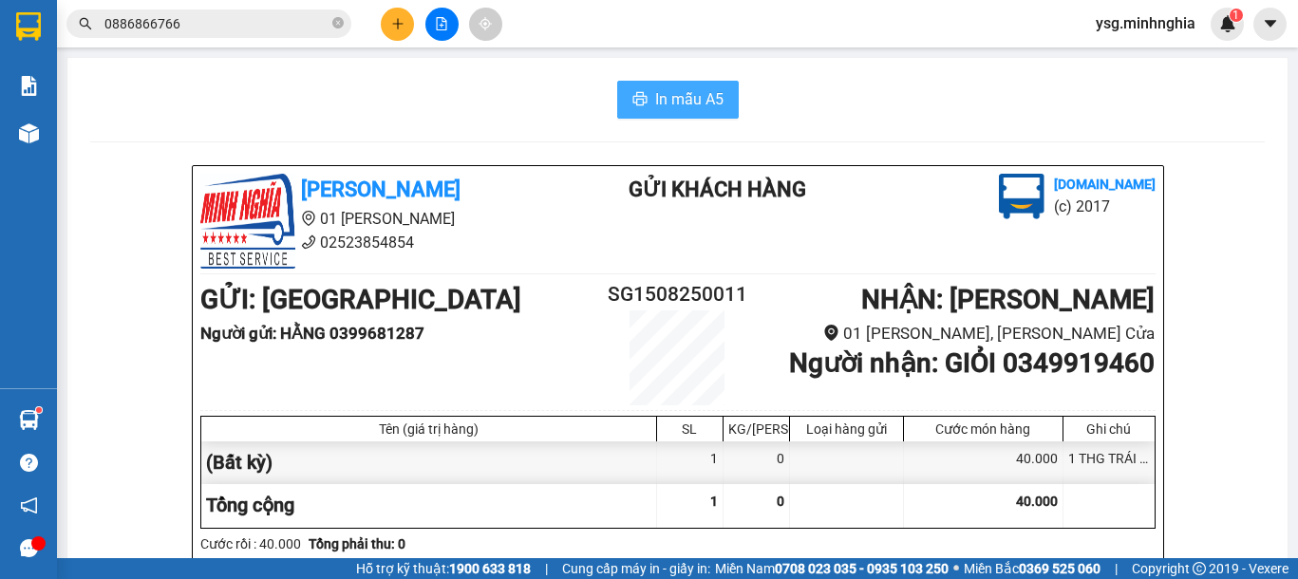
click at [665, 97] on span "In mẫu A5" at bounding box center [689, 99] width 68 height 24
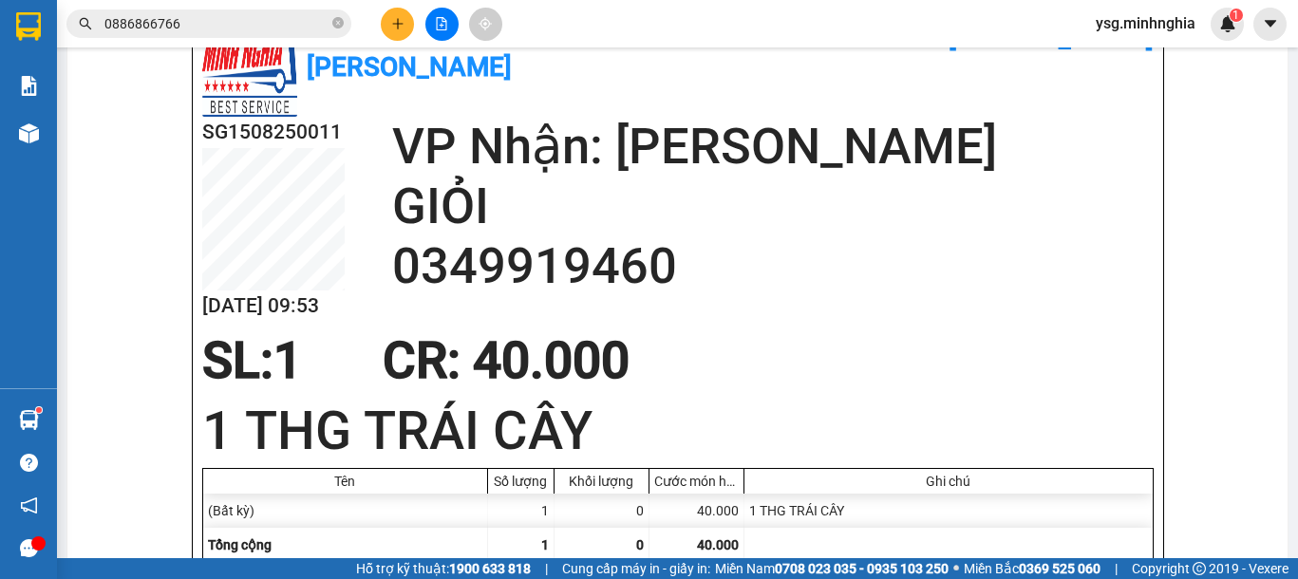
scroll to position [976, 0]
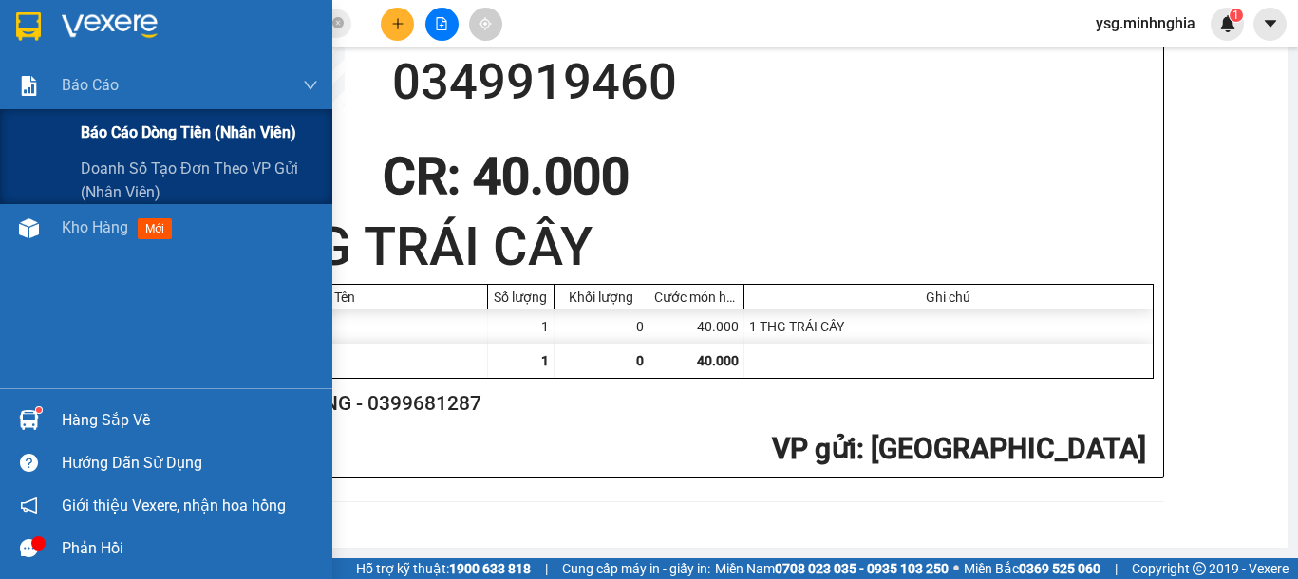
click at [168, 123] on span "Báo cáo dòng tiền (nhân viên)" at bounding box center [189, 133] width 216 height 24
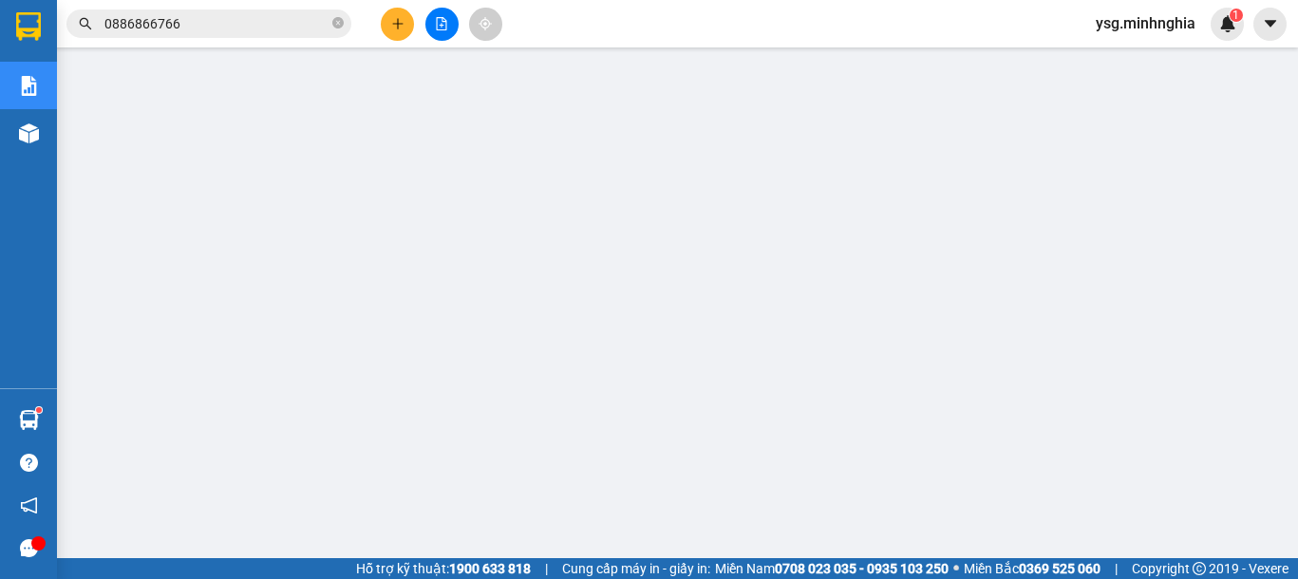
click at [400, 15] on button at bounding box center [397, 24] width 33 height 33
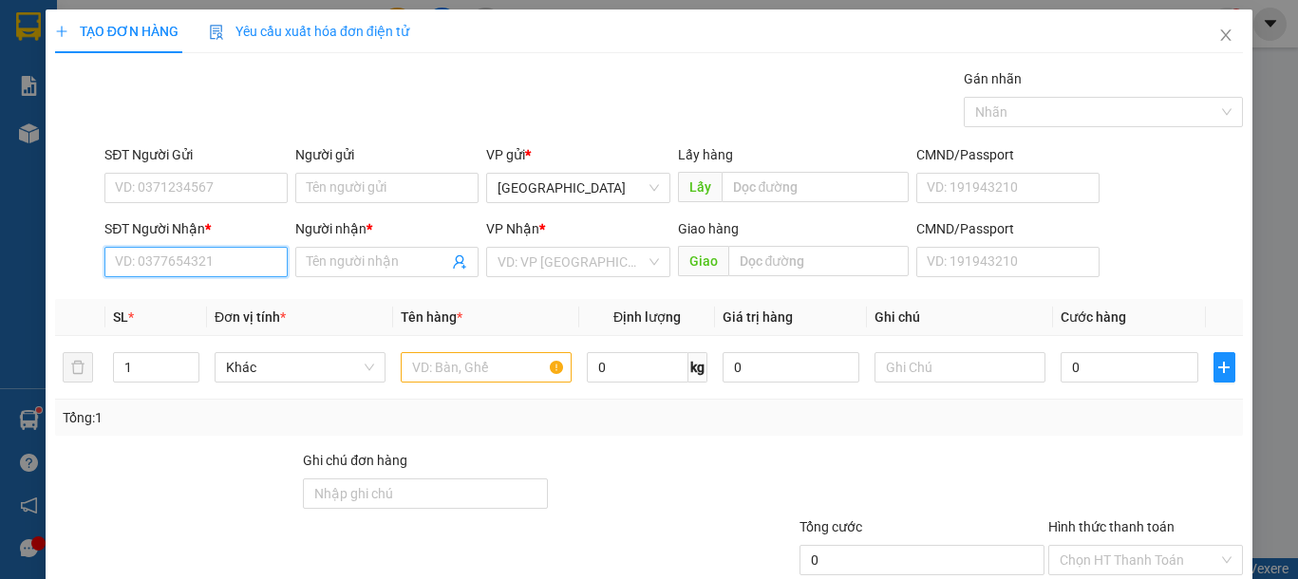
click at [211, 254] on input "SĐT Người Nhận *" at bounding box center [195, 262] width 183 height 30
click at [154, 259] on input "SĐT Người Nhận *" at bounding box center [195, 262] width 183 height 30
type input "0977398794"
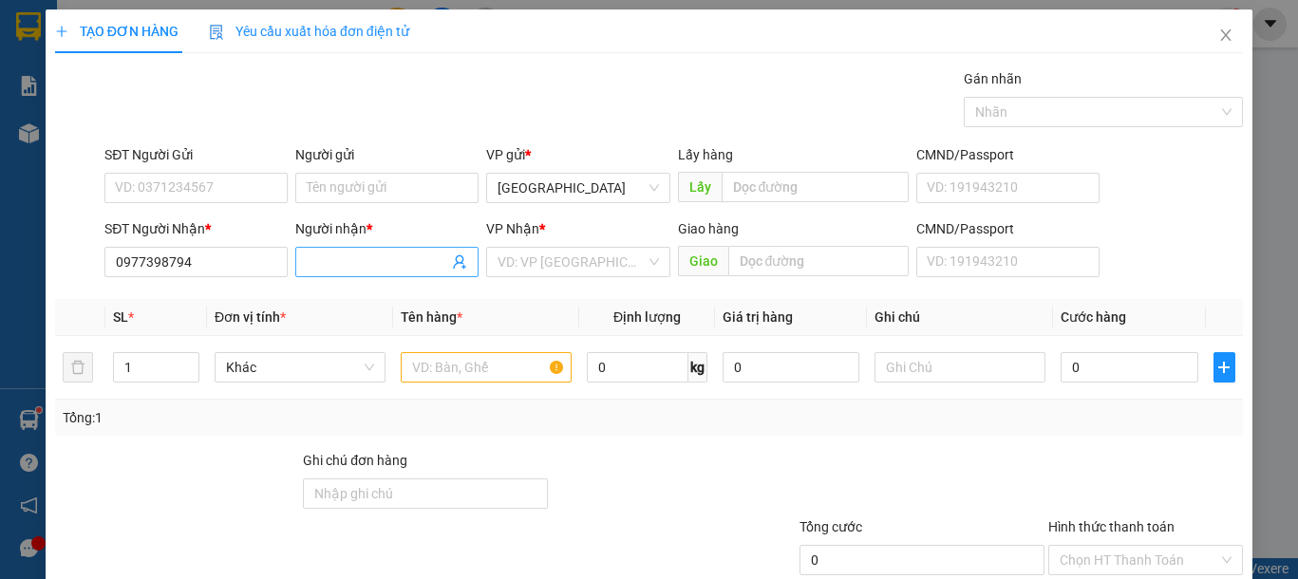
click at [310, 254] on input "Người nhận *" at bounding box center [377, 262] width 141 height 21
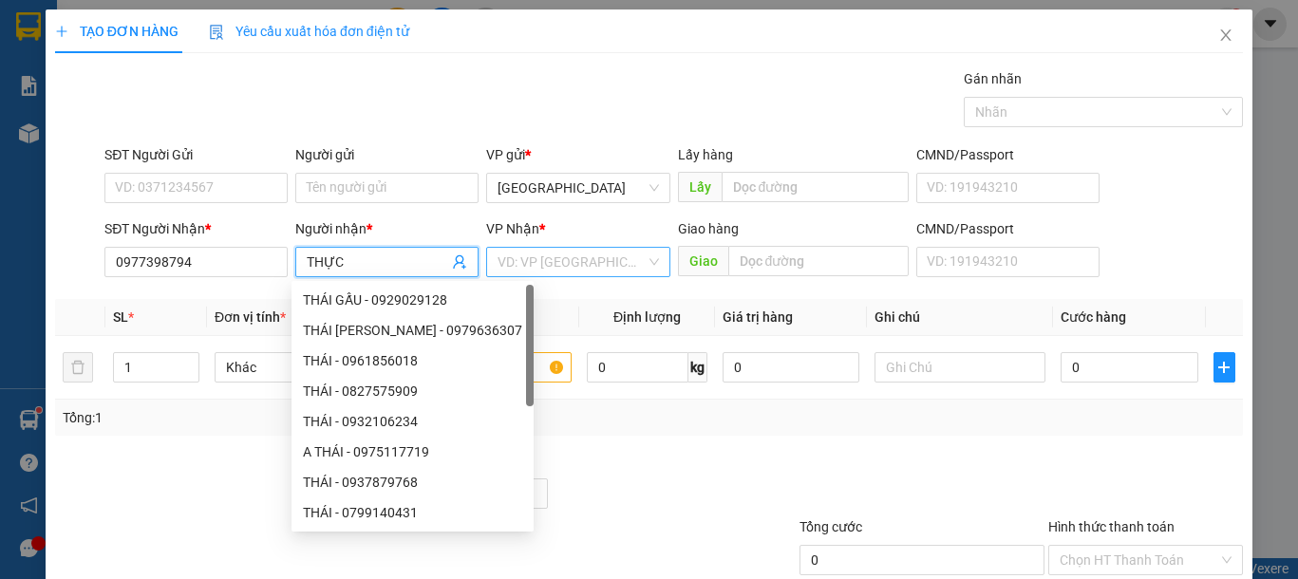
type input "THỰC"
click at [573, 271] on input "search" at bounding box center [571, 262] width 147 height 28
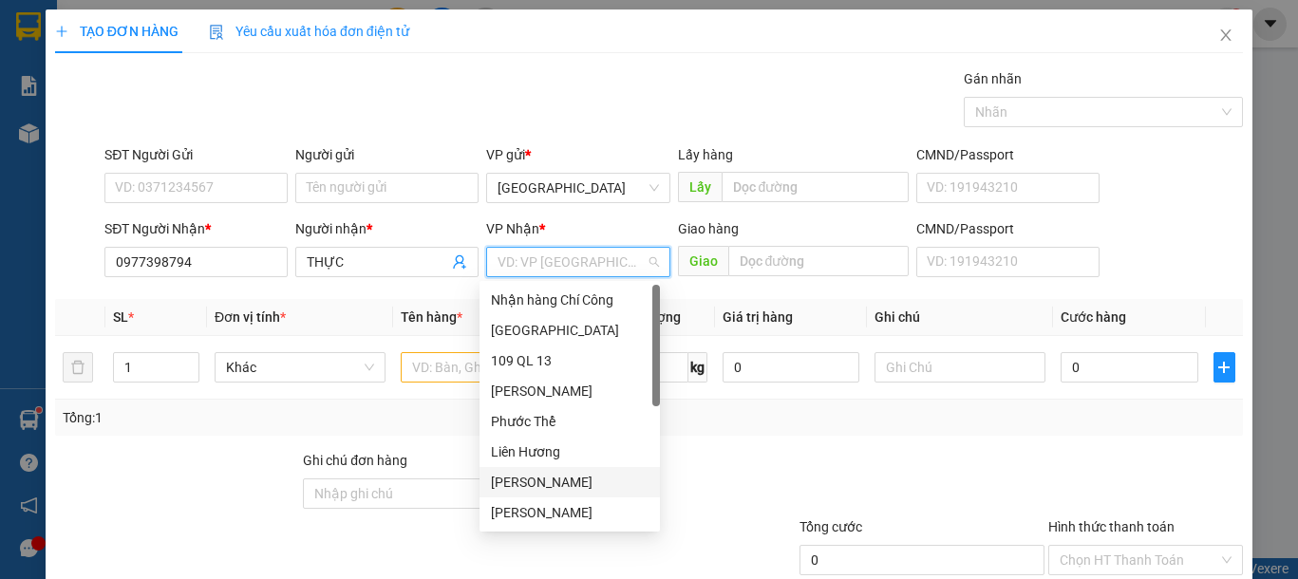
click at [568, 482] on div "VP Phan Thiết" at bounding box center [570, 482] width 158 height 21
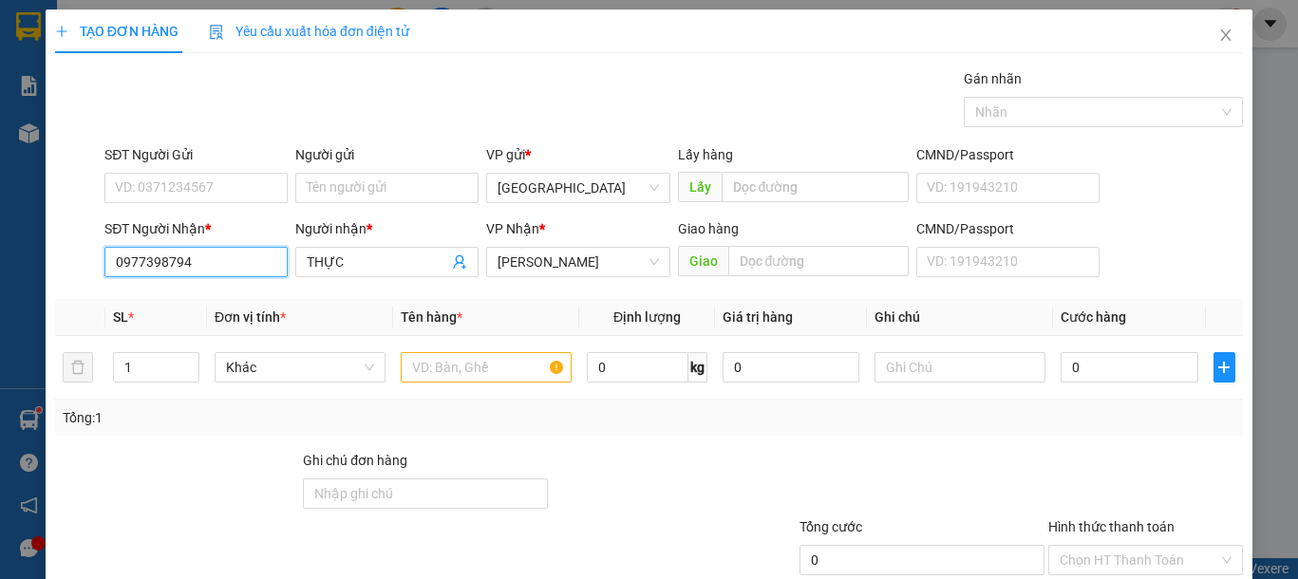
drag, startPoint x: 248, startPoint y: 259, endPoint x: 0, endPoint y: 261, distance: 247.9
click at [0, 261] on div "TẠO ĐƠN HÀNG Yêu cầu xuất hóa đơn điện tử Transit Pickup Surcharge Ids Transit …" at bounding box center [649, 289] width 1298 height 579
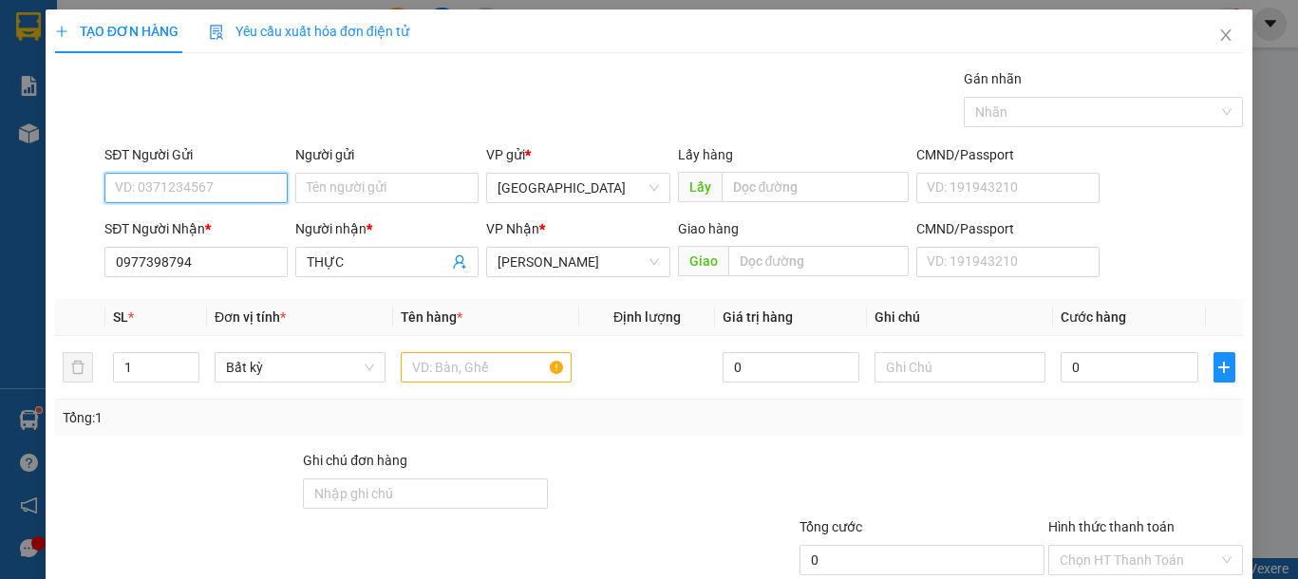
click at [193, 183] on input "SĐT Người Gửi" at bounding box center [195, 188] width 183 height 30
type input "0359259355"
click at [502, 366] on input "text" at bounding box center [486, 367] width 171 height 30
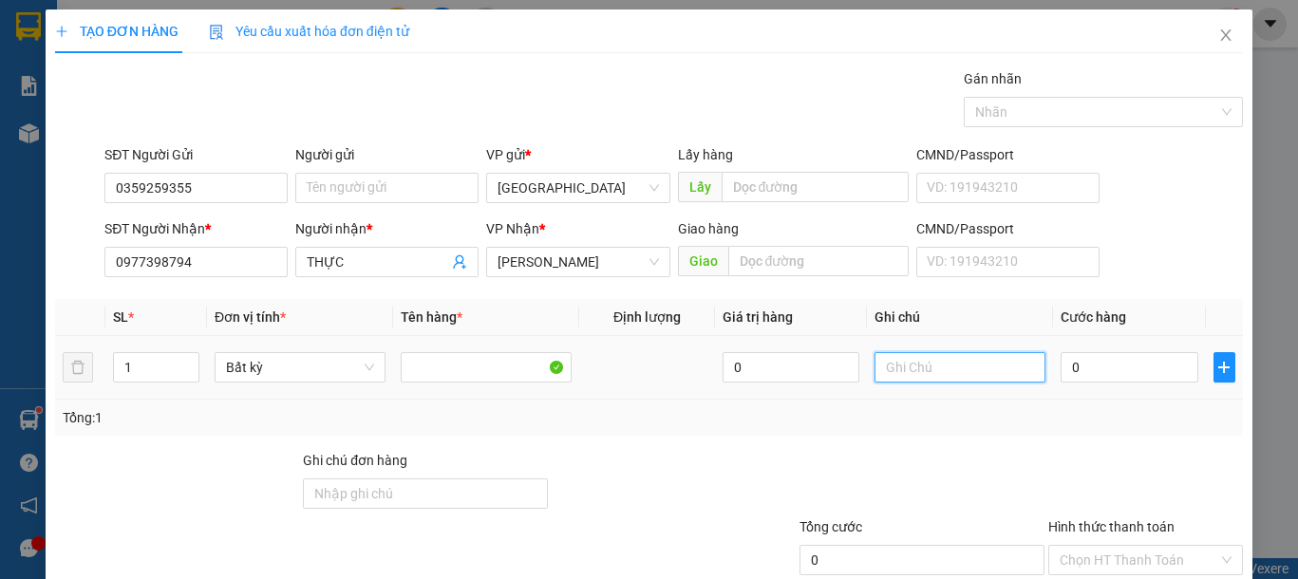
click at [933, 364] on input "text" at bounding box center [960, 367] width 171 height 30
type input "1 HỘP RĂNG"
click at [1097, 371] on input "0" at bounding box center [1129, 367] width 137 height 30
type input "4"
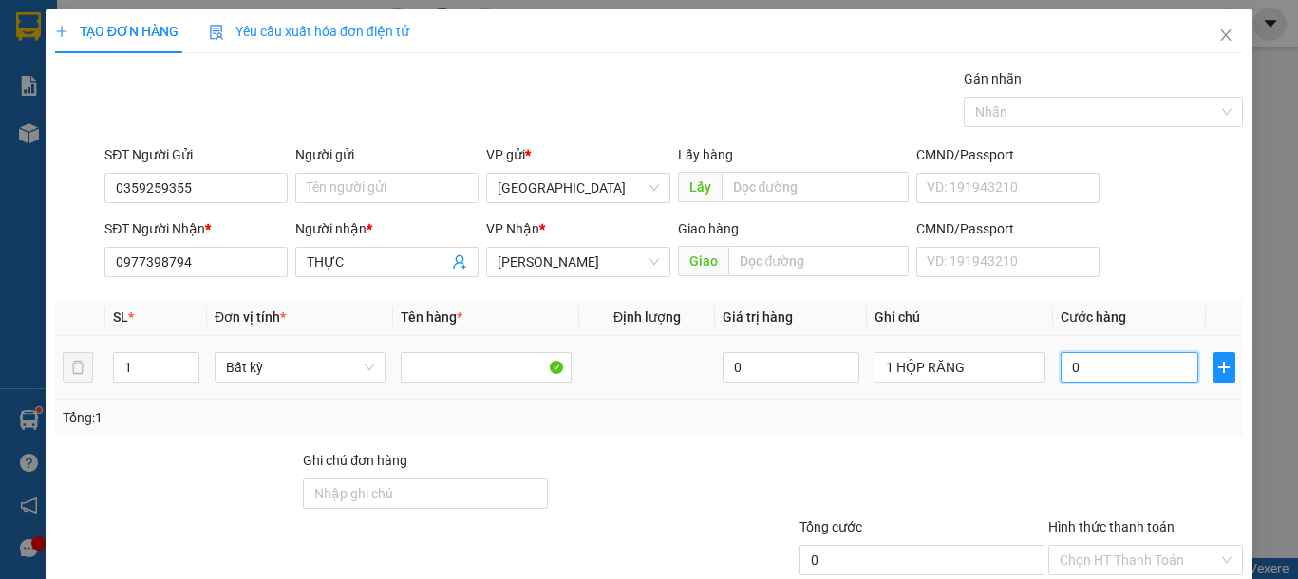
type input "4"
type input "40"
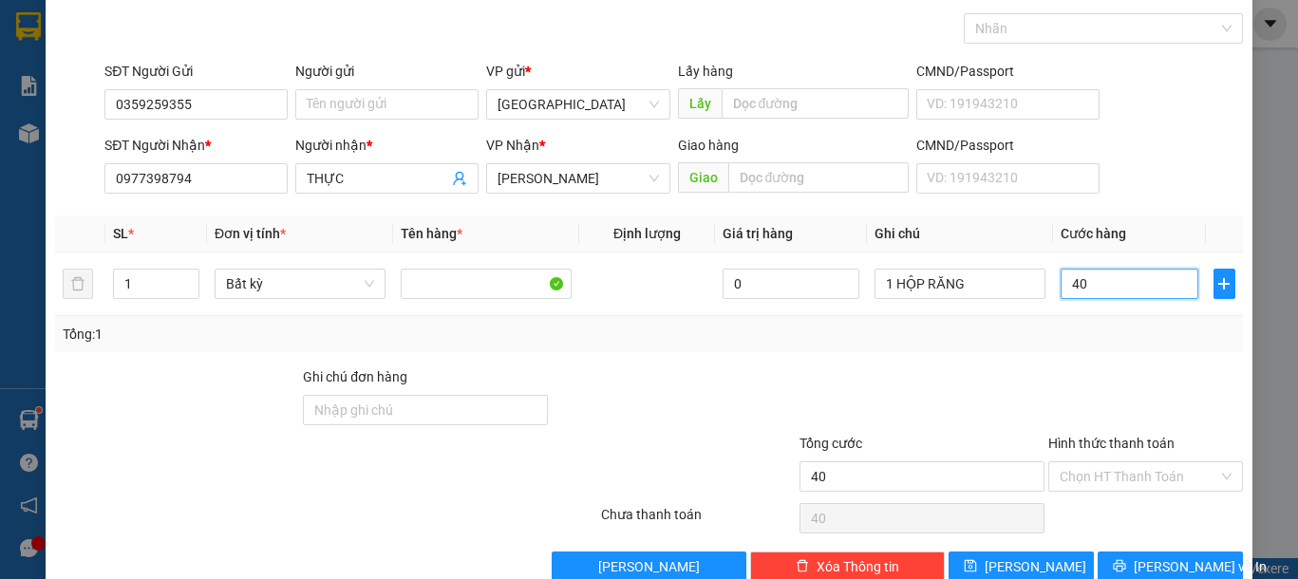
scroll to position [123, 0]
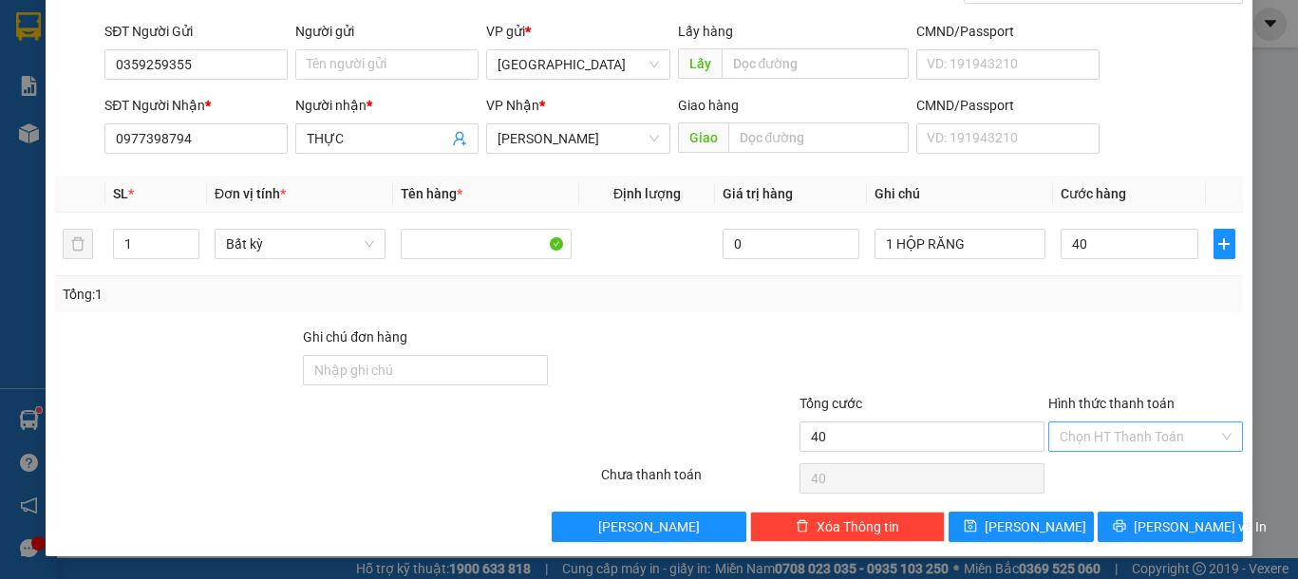
click at [1123, 433] on input "Hình thức thanh toán" at bounding box center [1139, 437] width 159 height 28
type input "40.000"
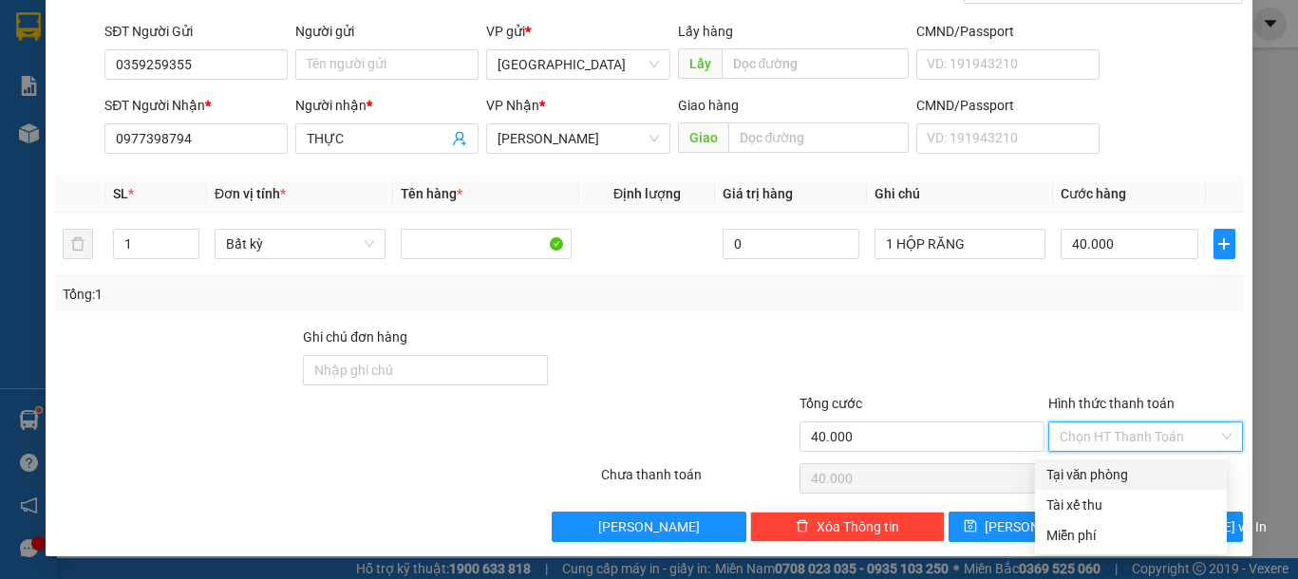
click at [1098, 466] on div "Tại văn phòng" at bounding box center [1130, 474] width 169 height 21
type input "0"
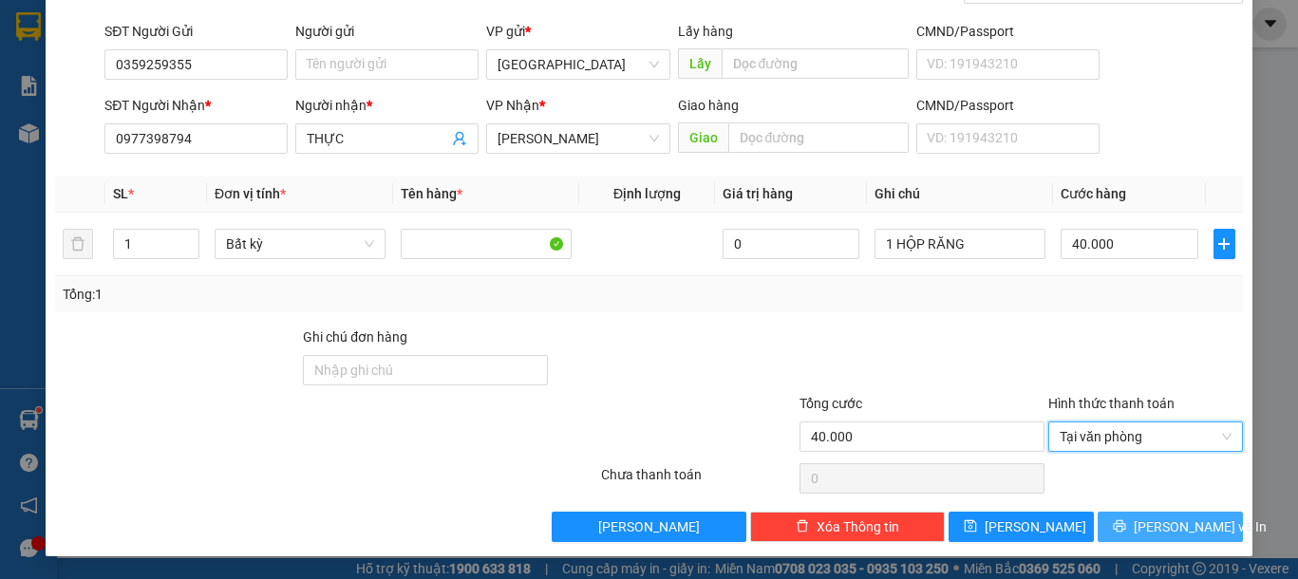
click at [1126, 520] on icon "printer" at bounding box center [1119, 525] width 13 height 13
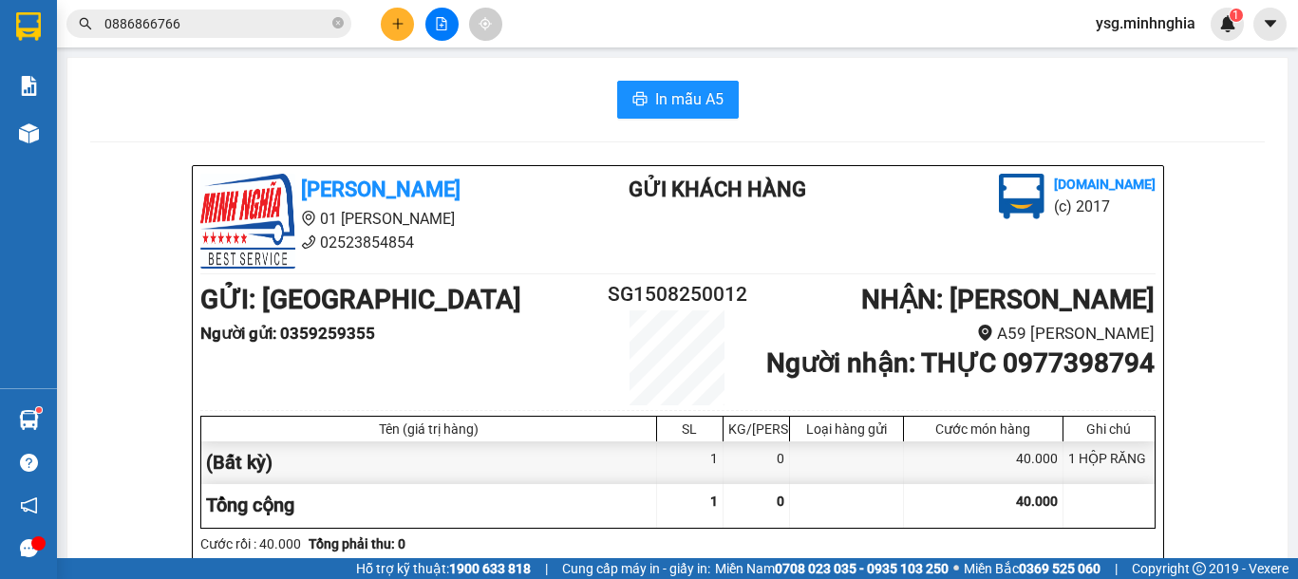
click at [661, 91] on span "In mẫu A5" at bounding box center [689, 99] width 68 height 24
click at [386, 26] on button at bounding box center [397, 24] width 33 height 33
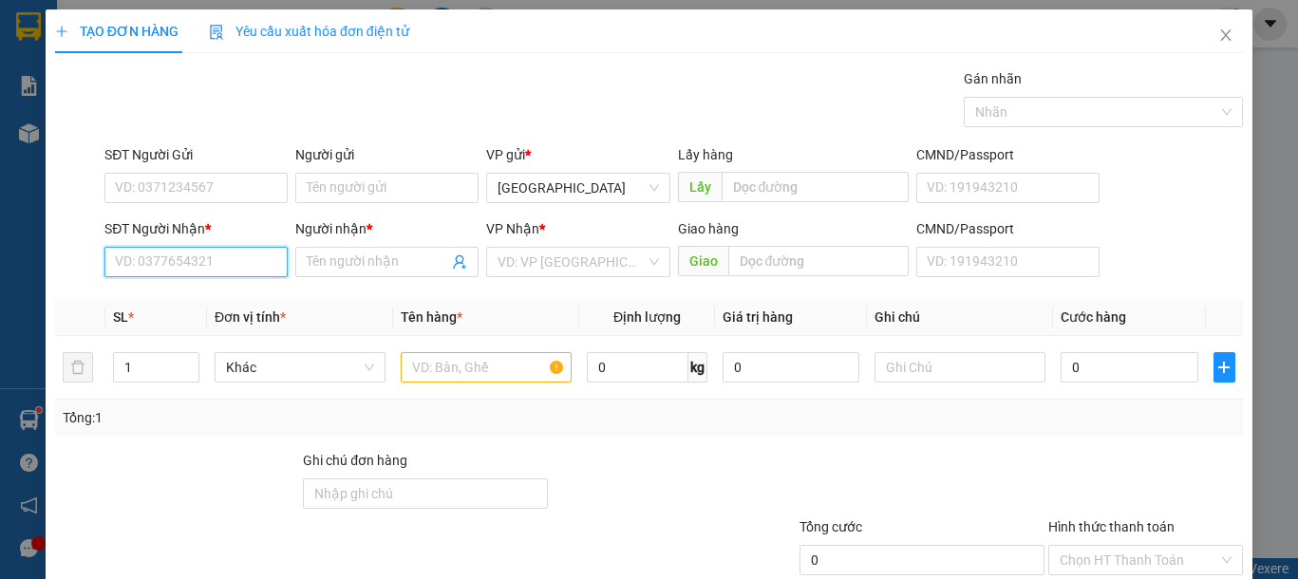
click at [166, 253] on input "SĐT Người Nhận *" at bounding box center [195, 262] width 183 height 30
click at [216, 309] on div "0396874159 - HUYỀN" at bounding box center [208, 300] width 187 height 21
type input "0396874159"
type input "HUYỀN"
type input "0396874159"
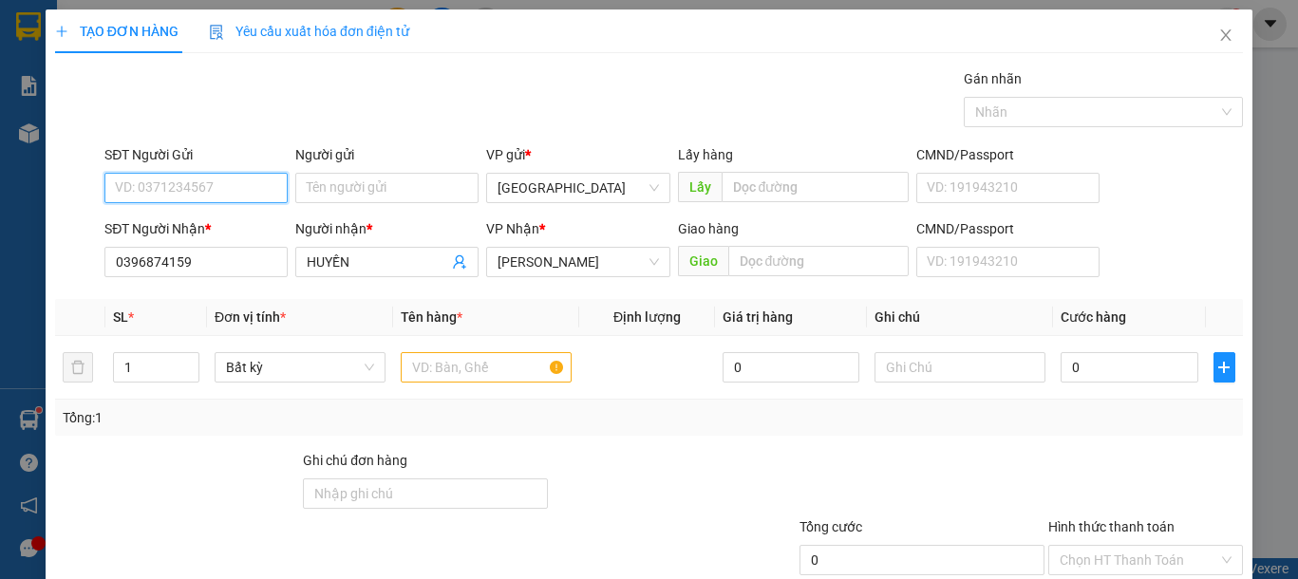
click at [197, 187] on input "SĐT Người Gửi" at bounding box center [195, 188] width 183 height 30
click at [218, 217] on div "0949481842 - HÀO" at bounding box center [194, 226] width 158 height 21
type input "0949481842"
type input "HÀO"
drag, startPoint x: 446, startPoint y: 376, endPoint x: 650, endPoint y: 379, distance: 203.2
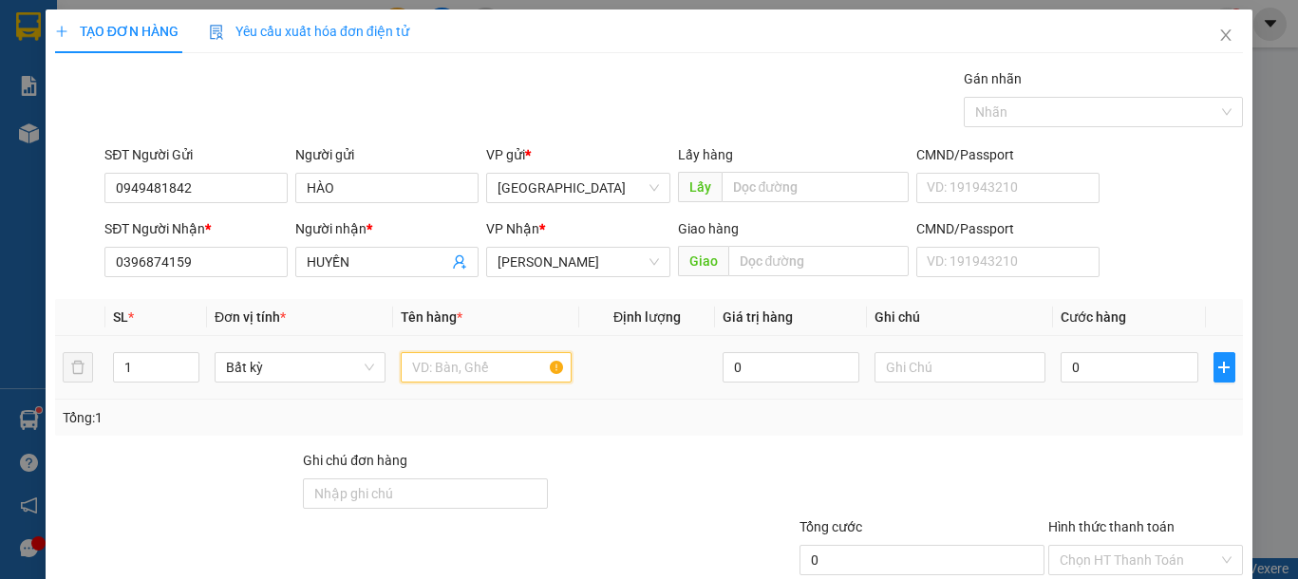
click at [448, 376] on input "text" at bounding box center [486, 367] width 171 height 30
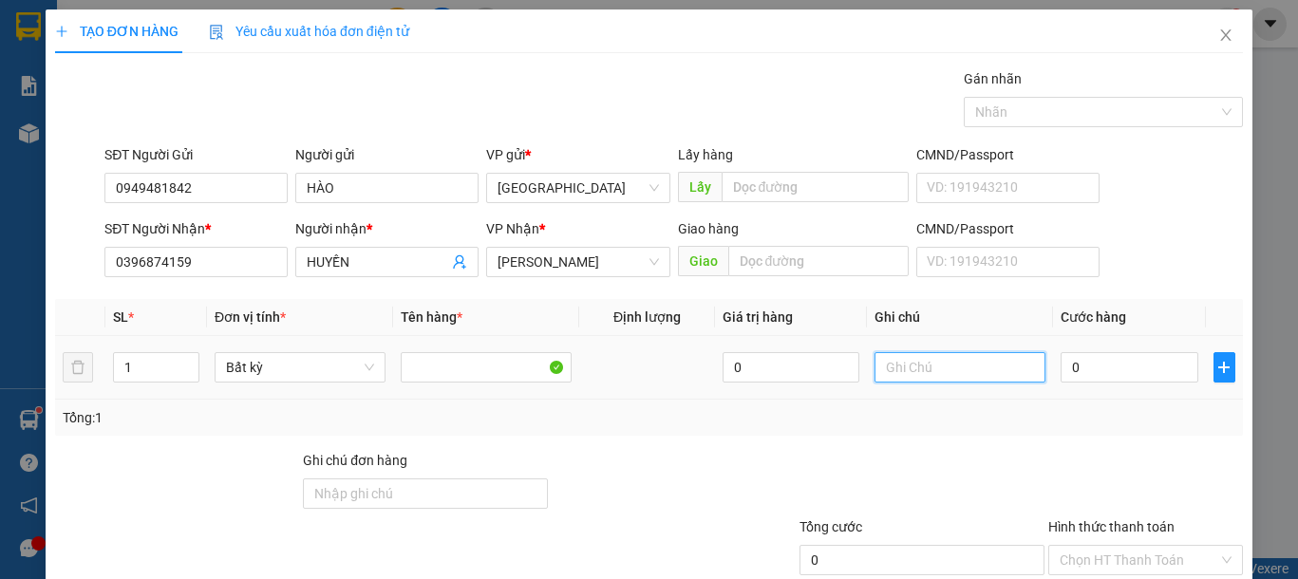
click at [957, 372] on input "text" at bounding box center [960, 367] width 171 height 30
drag, startPoint x: 956, startPoint y: 372, endPoint x: 933, endPoint y: 368, distance: 23.3
click at [952, 372] on input "text" at bounding box center [960, 367] width 171 height 30
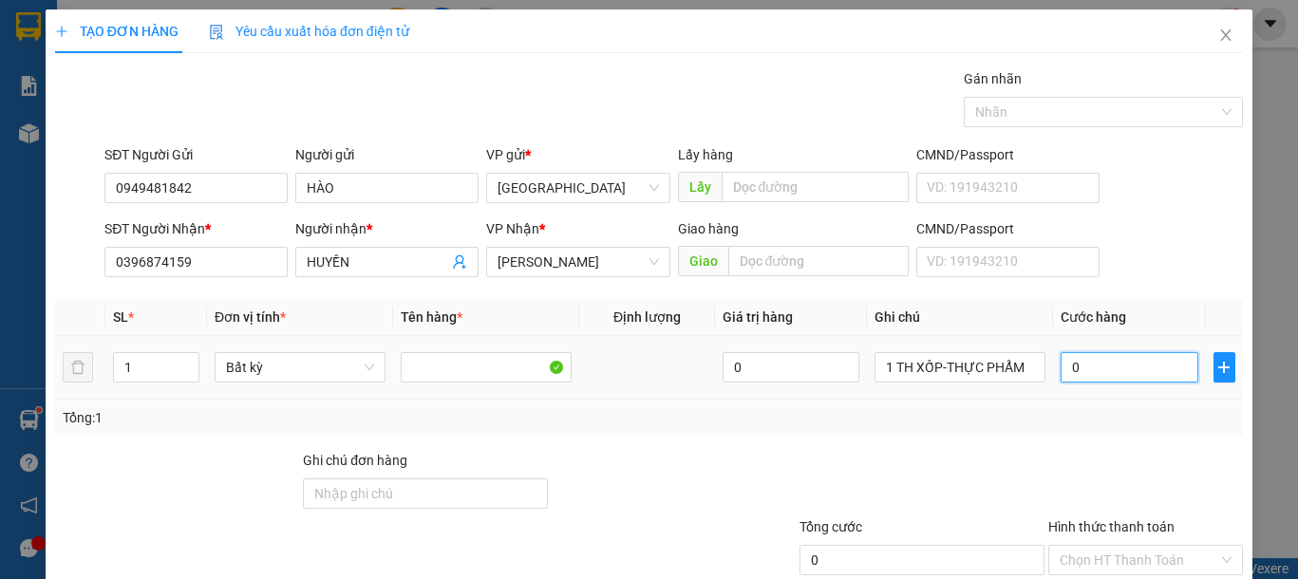
click at [1121, 370] on input "0" at bounding box center [1129, 367] width 137 height 30
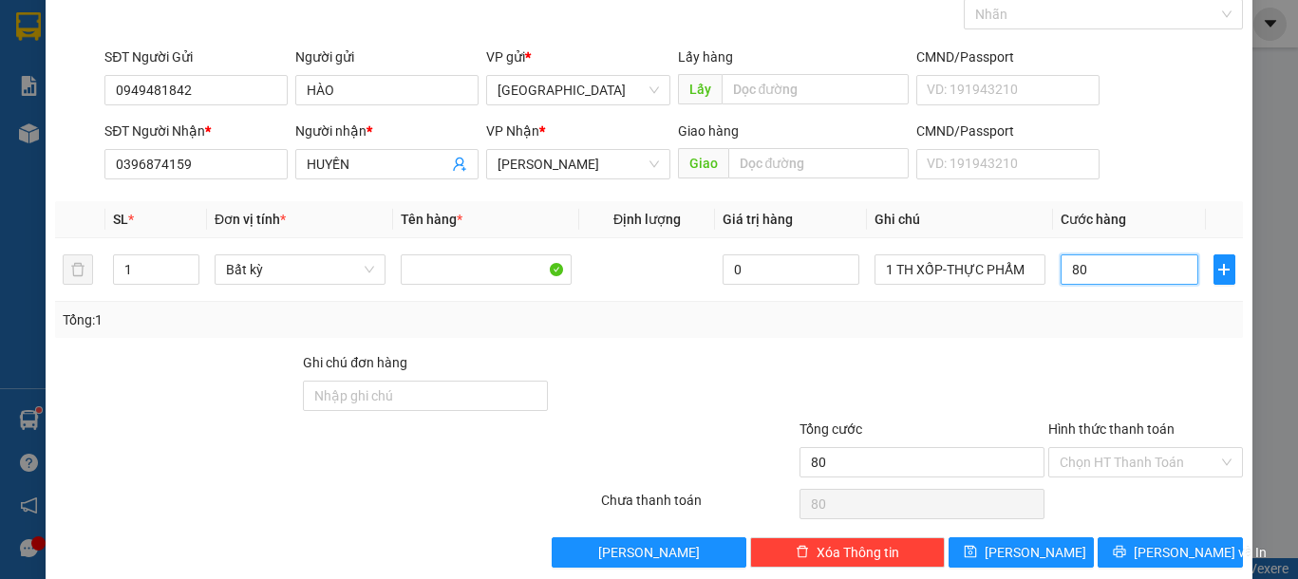
scroll to position [123, 0]
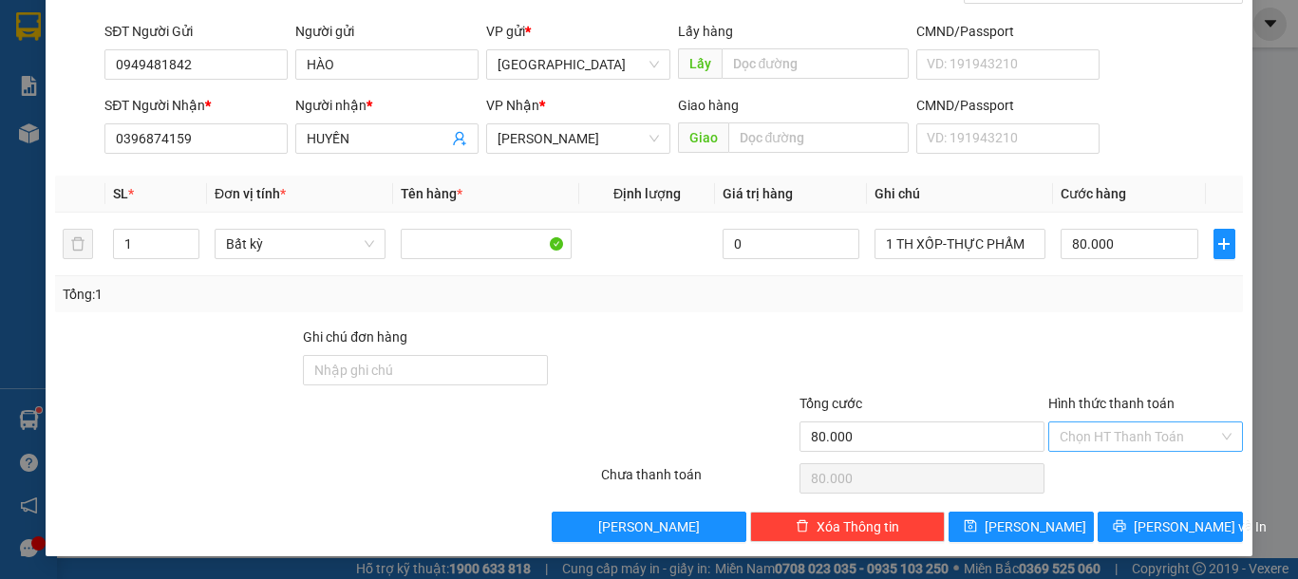
click at [1137, 443] on input "Hình thức thanh toán" at bounding box center [1139, 437] width 159 height 28
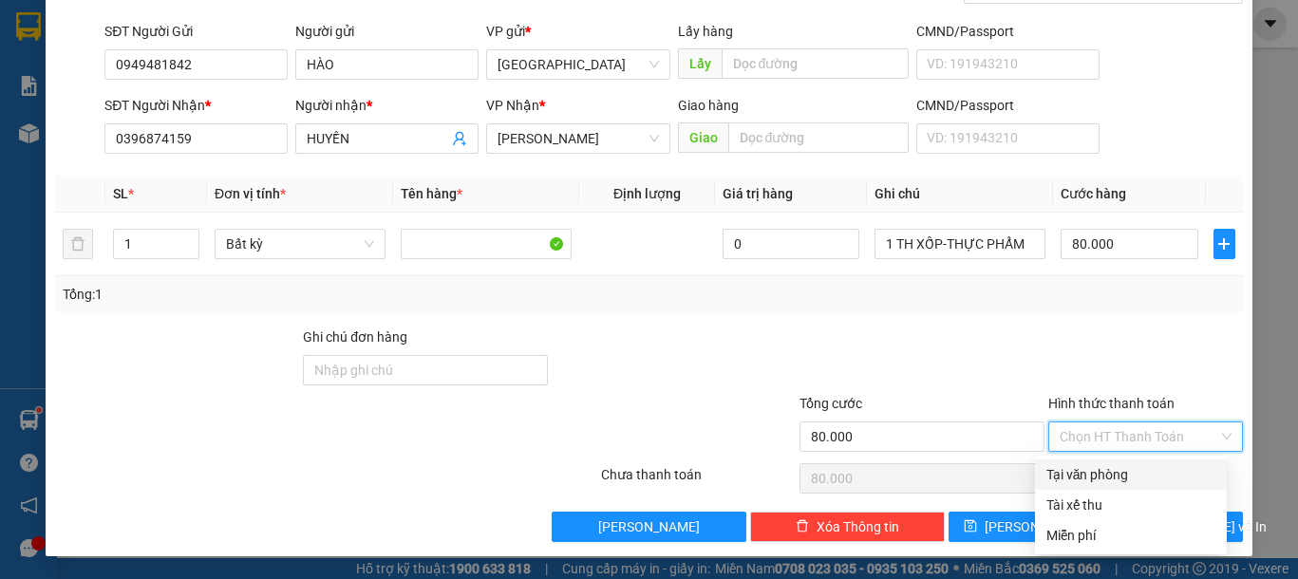
click at [1091, 468] on div "Tại văn phòng" at bounding box center [1130, 474] width 169 height 21
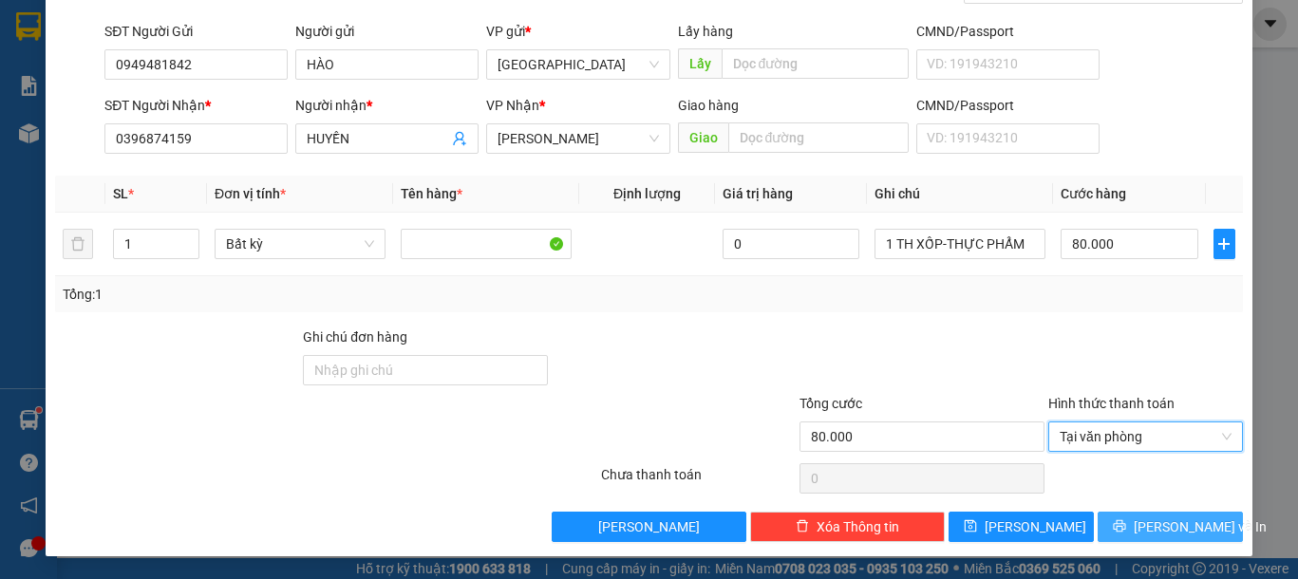
click at [1121, 522] on icon "printer" at bounding box center [1119, 525] width 13 height 13
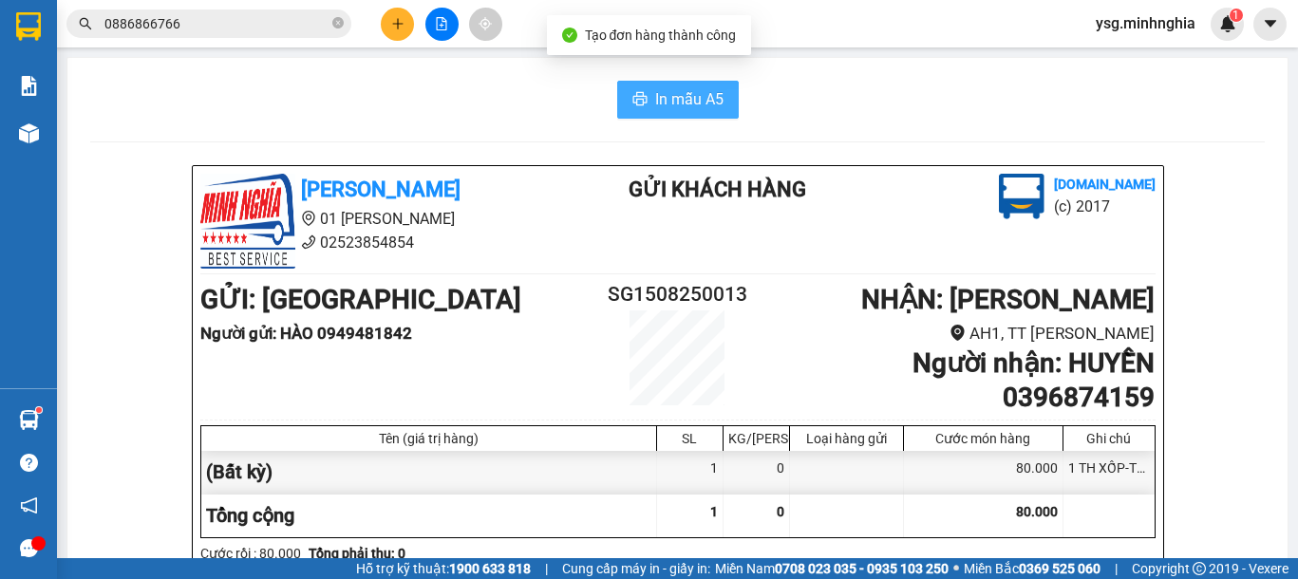
click at [700, 103] on span "In mẫu A5" at bounding box center [689, 99] width 68 height 24
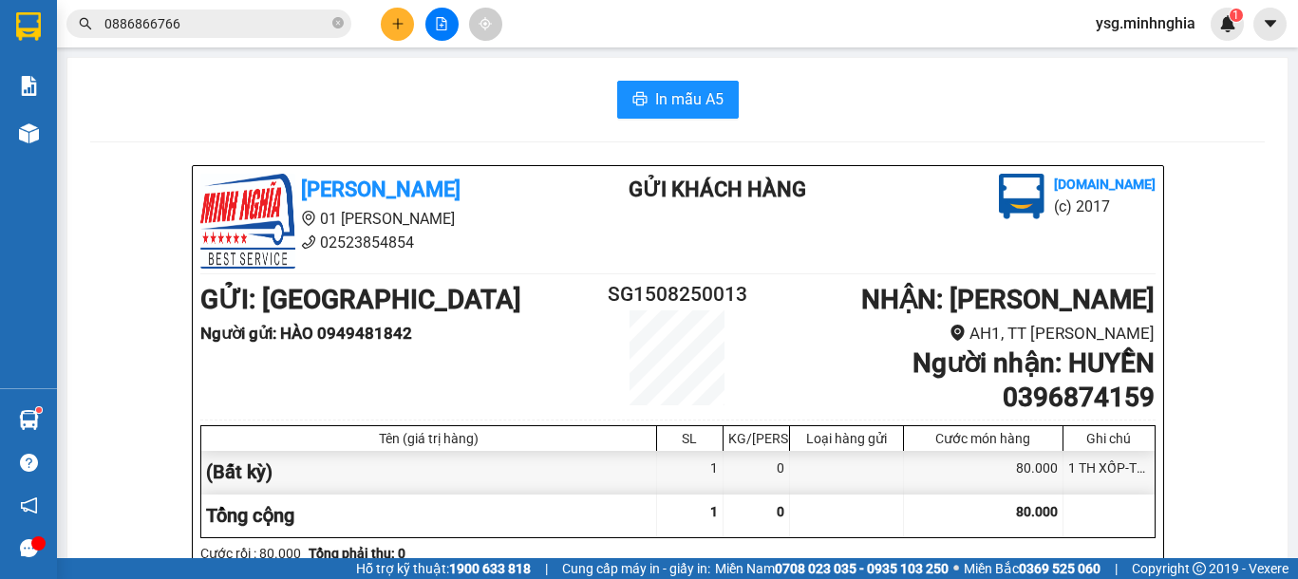
scroll to position [987, 0]
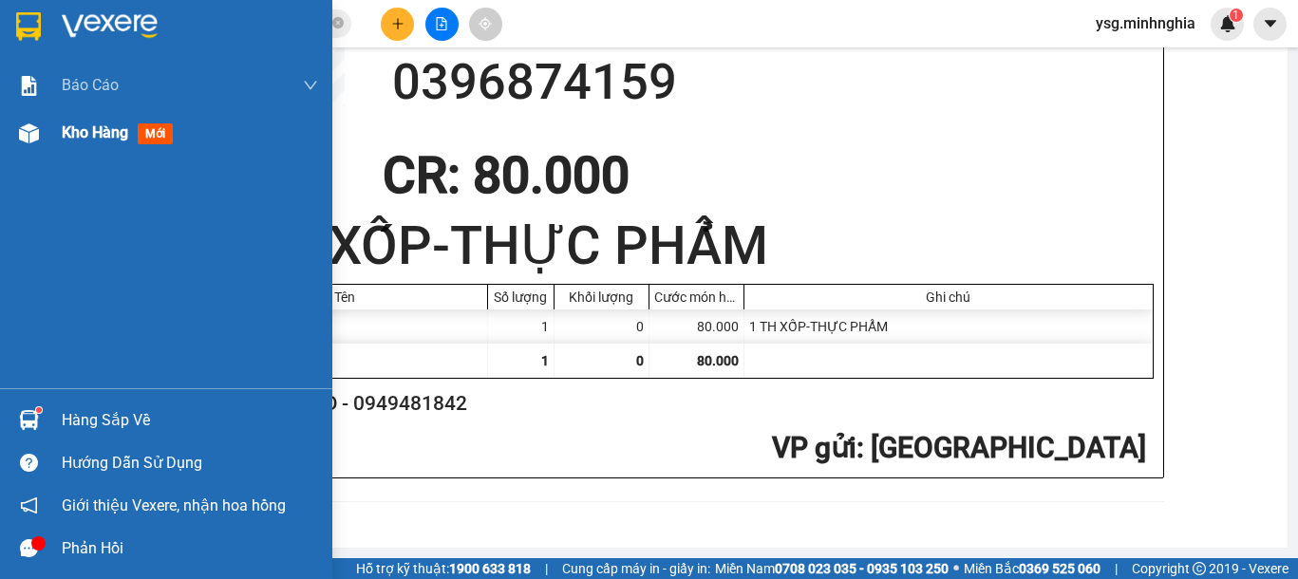
click at [42, 146] on div at bounding box center [28, 133] width 33 height 33
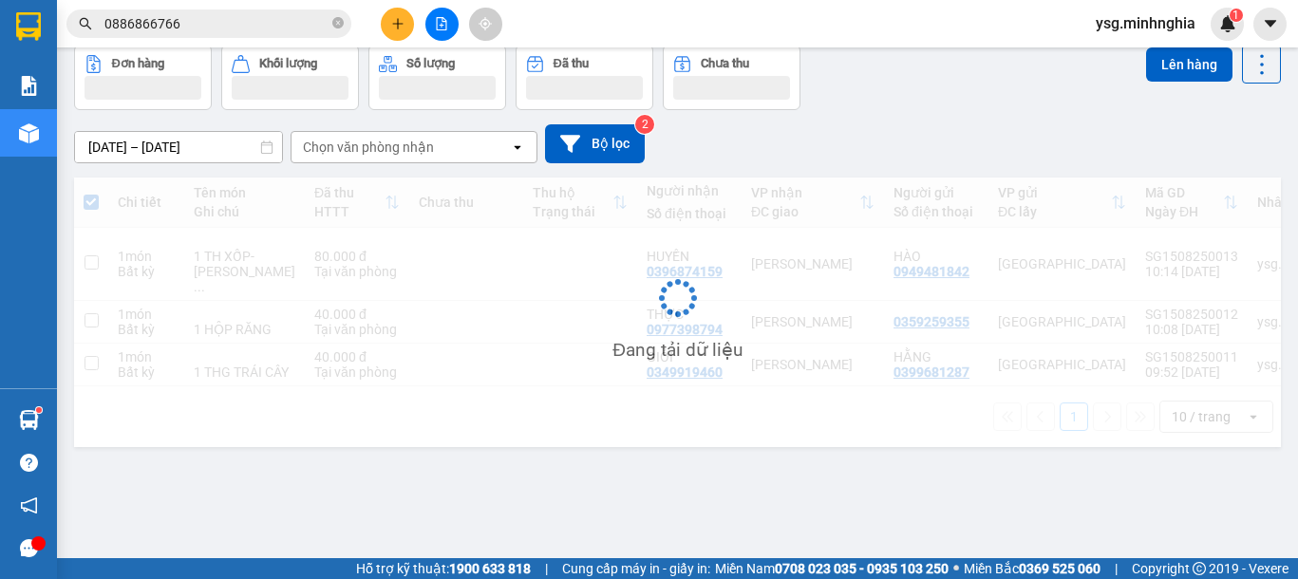
scroll to position [87, 0]
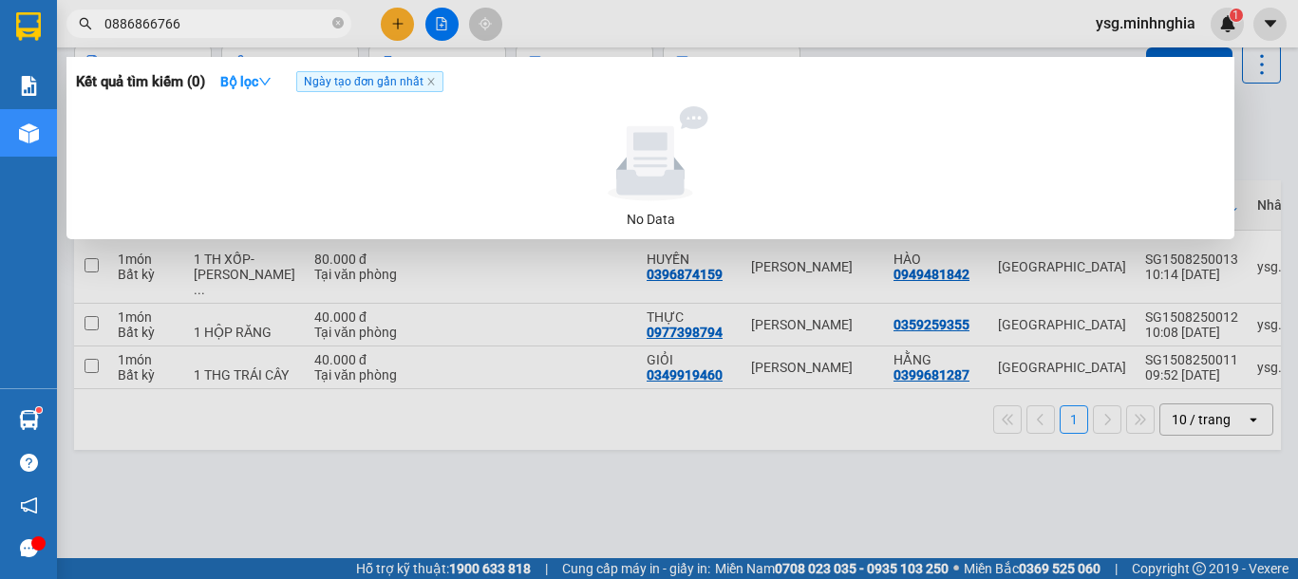
click at [205, 24] on input "0886866766" at bounding box center [216, 23] width 224 height 21
click at [343, 21] on icon "close-circle" at bounding box center [337, 22] width 11 height 11
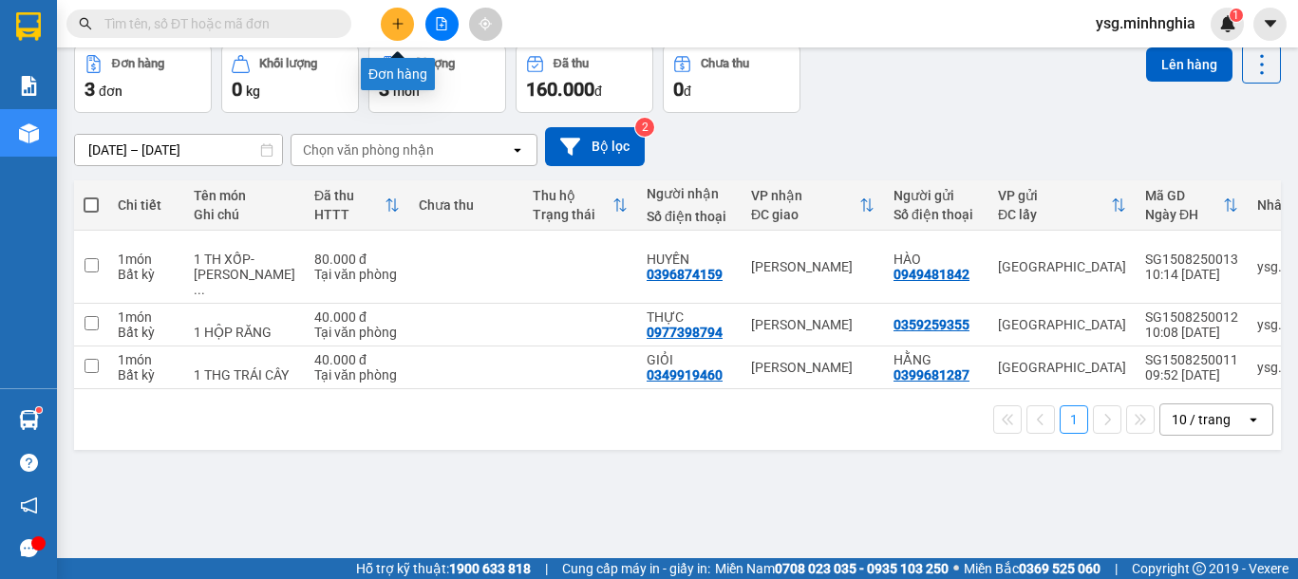
click at [385, 27] on button at bounding box center [397, 24] width 33 height 33
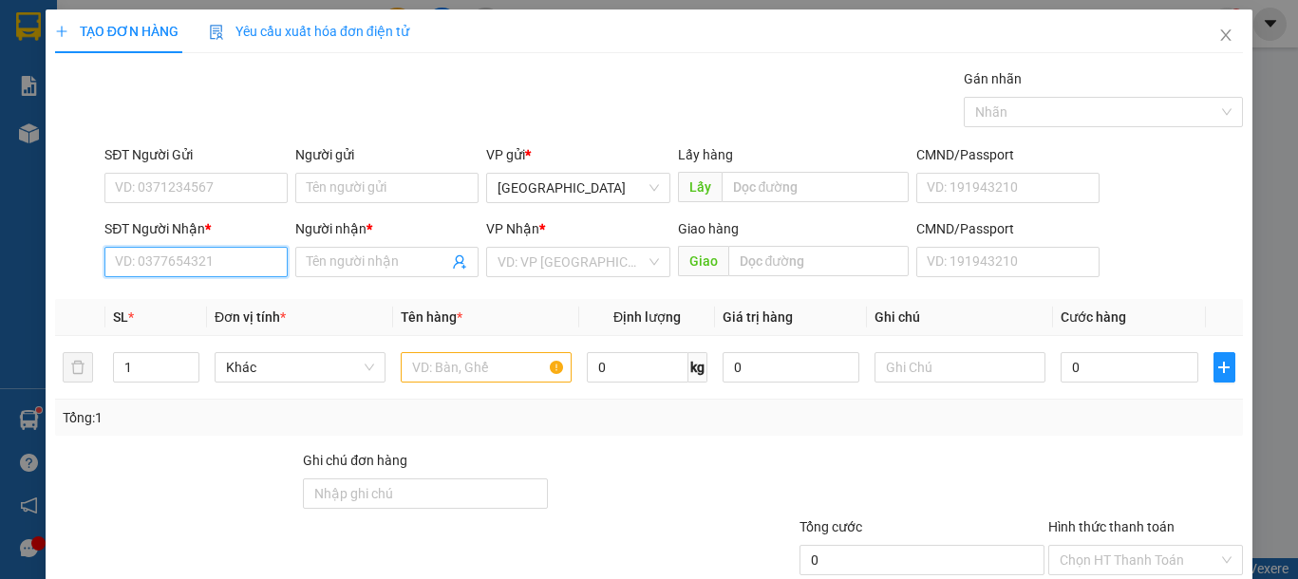
click at [199, 273] on input "SĐT Người Nhận *" at bounding box center [195, 262] width 183 height 30
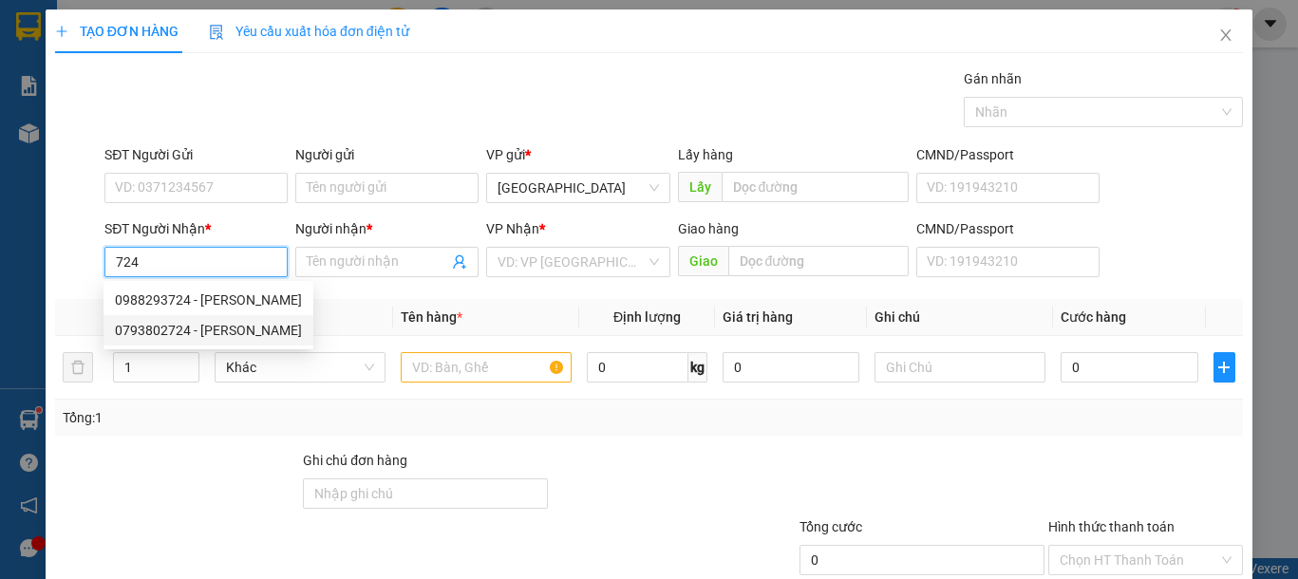
click at [230, 335] on div "0793802724 - THANH" at bounding box center [208, 330] width 187 height 21
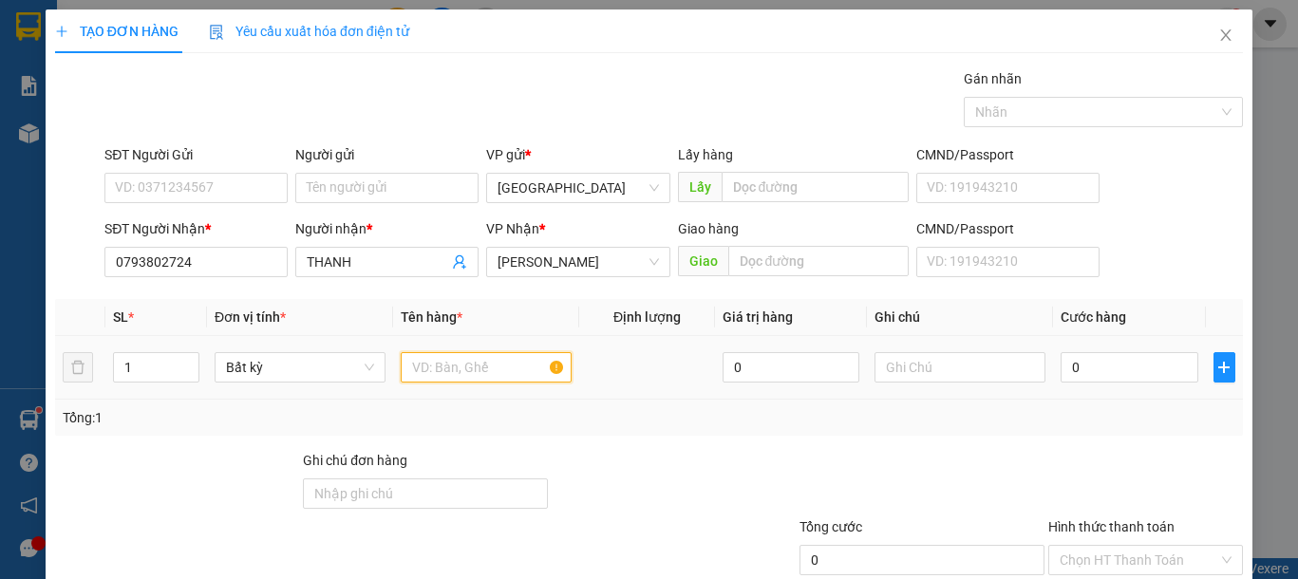
click at [491, 377] on input "text" at bounding box center [486, 367] width 171 height 30
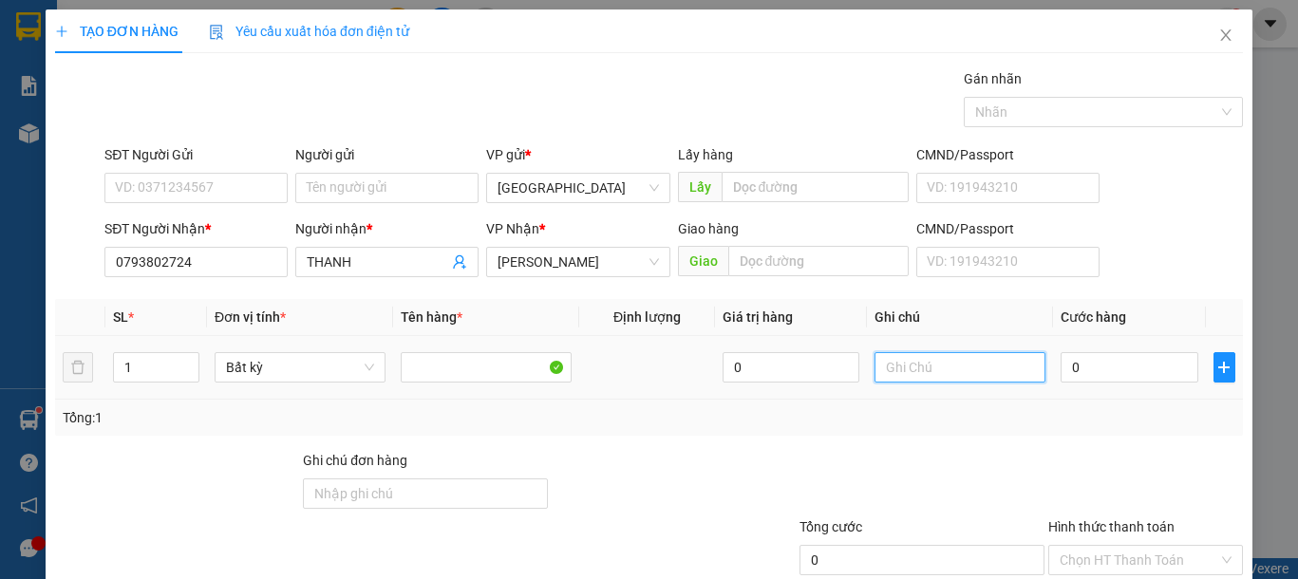
click at [971, 370] on input "text" at bounding box center [960, 367] width 171 height 30
click at [1123, 374] on input "0" at bounding box center [1129, 367] width 137 height 30
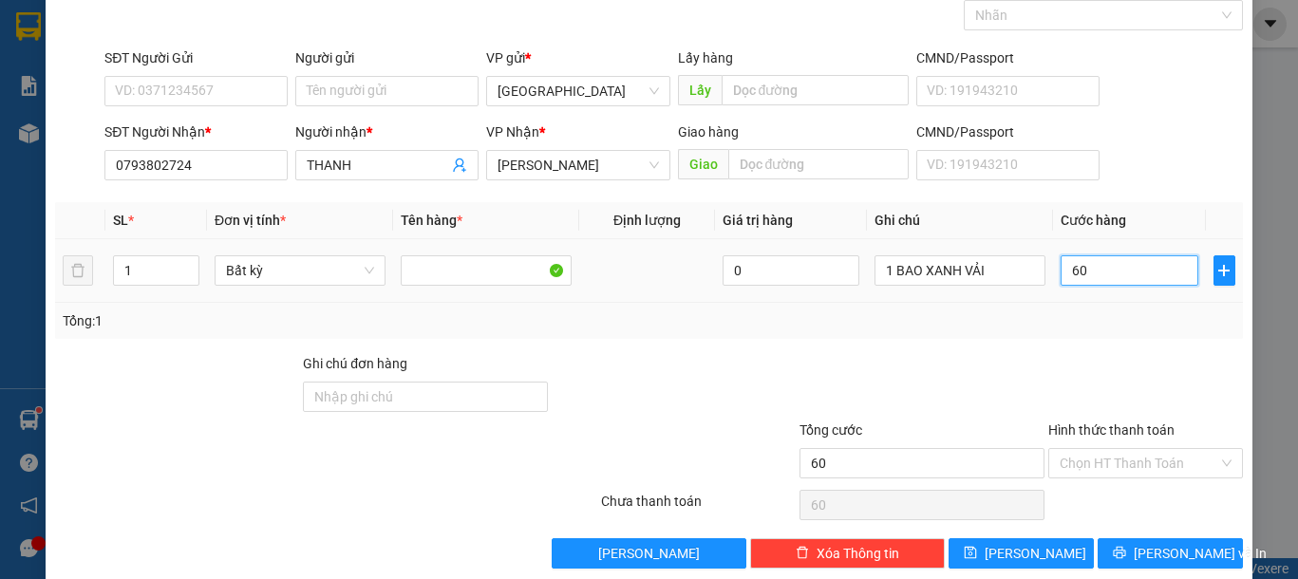
scroll to position [123, 0]
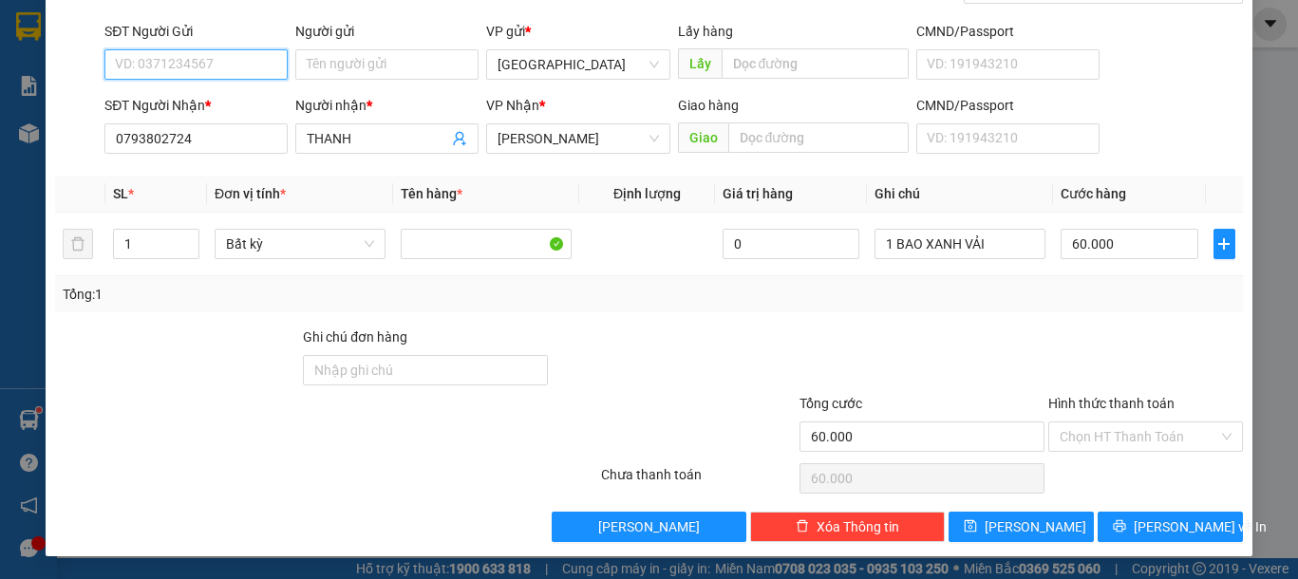
click at [123, 59] on input "SĐT Người Gửi" at bounding box center [195, 64] width 183 height 30
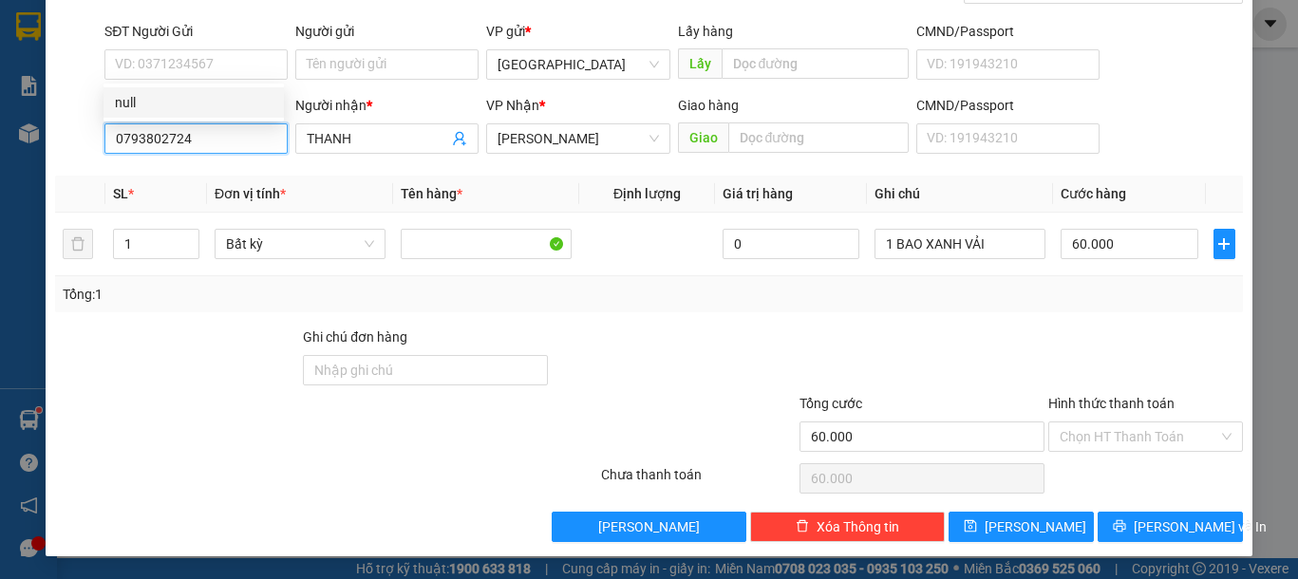
drag, startPoint x: 206, startPoint y: 151, endPoint x: 58, endPoint y: 174, distance: 149.9
click at [59, 174] on div "Transit Pickup Surcharge Ids Transit Deliver Surcharge Ids Transit Deliver Surc…" at bounding box center [649, 243] width 1188 height 597
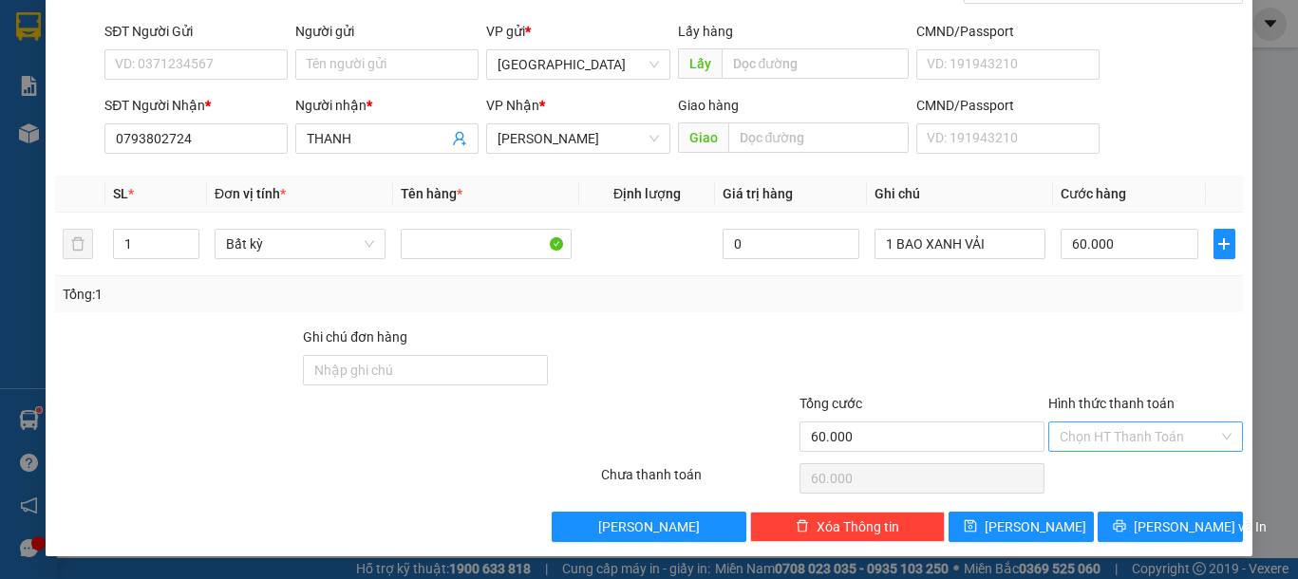
click at [1163, 438] on input "Hình thức thanh toán" at bounding box center [1139, 437] width 159 height 28
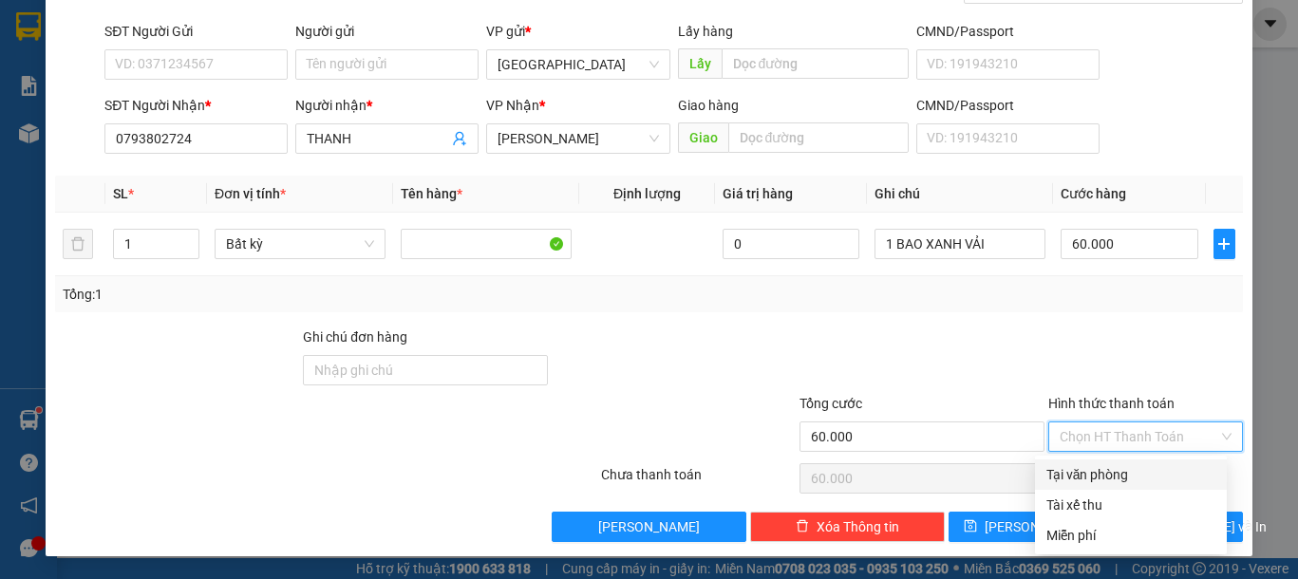
click at [1120, 477] on div "Tại văn phòng" at bounding box center [1130, 474] width 169 height 21
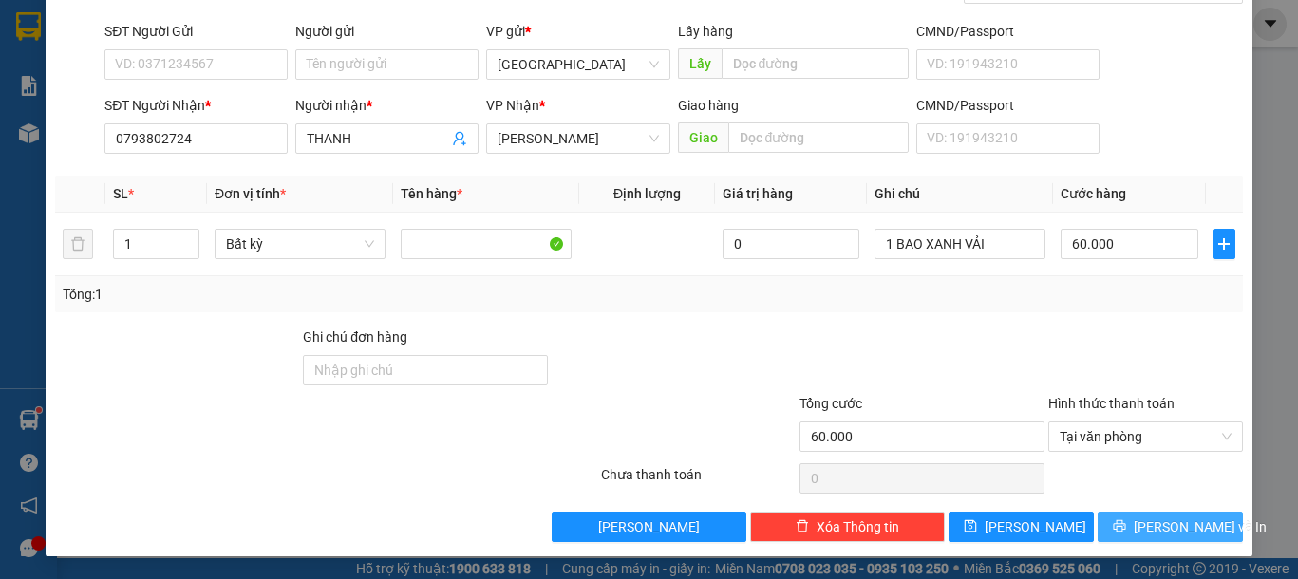
click at [1152, 528] on span "[PERSON_NAME] và In" at bounding box center [1200, 527] width 133 height 21
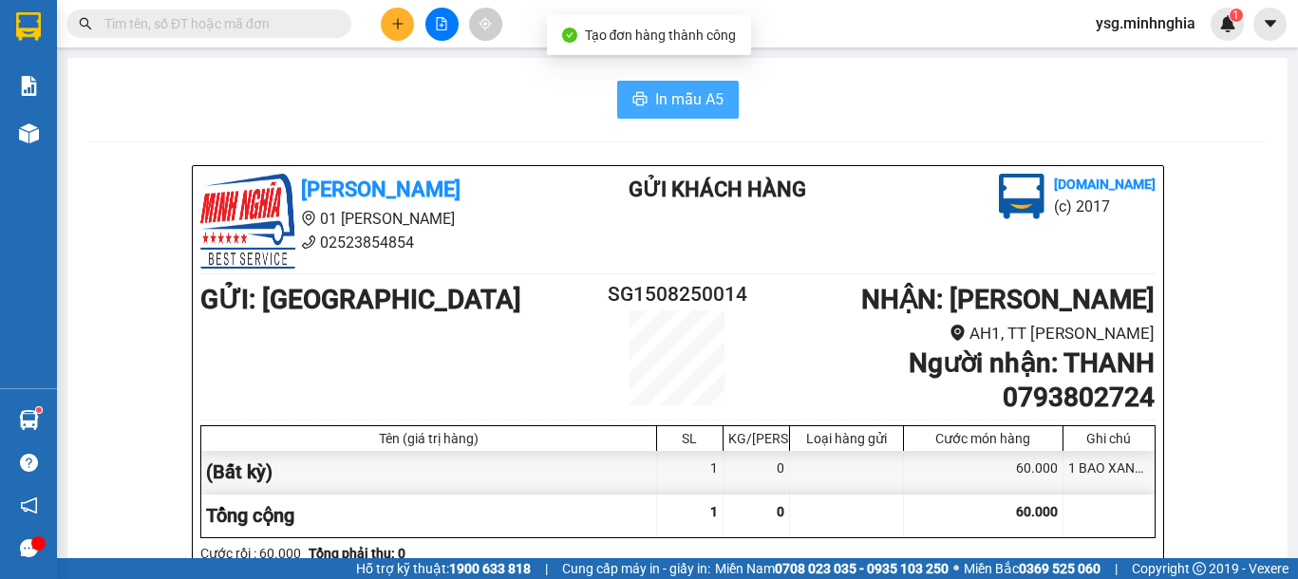
click at [655, 89] on span "In mẫu A5" at bounding box center [689, 99] width 68 height 24
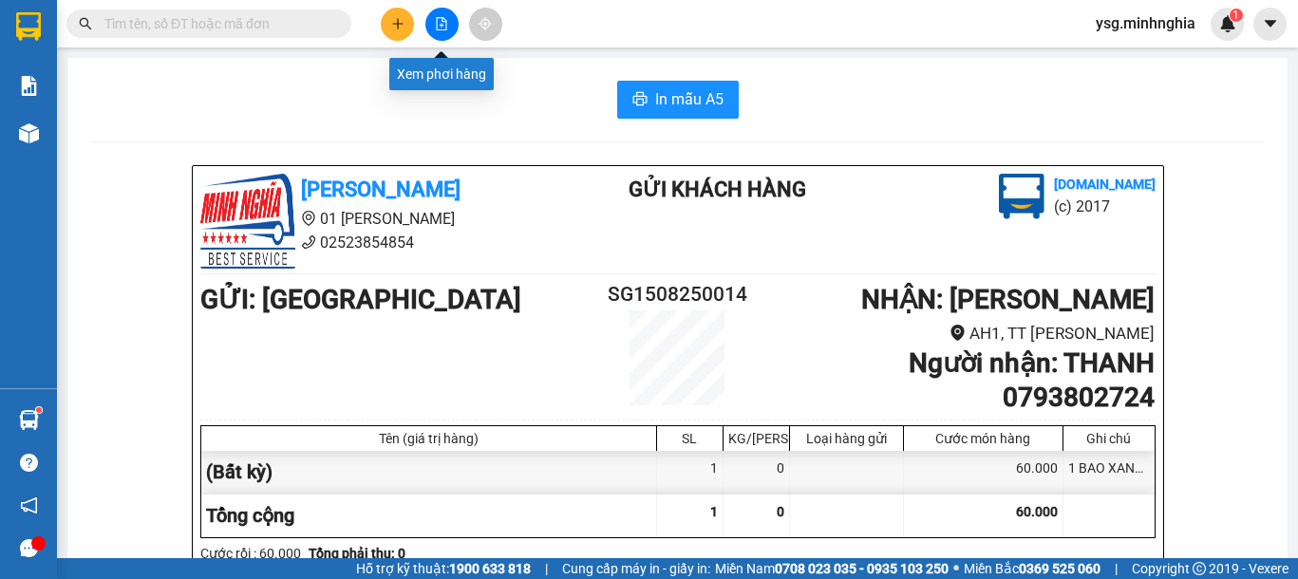
click at [450, 19] on button at bounding box center [441, 24] width 33 height 33
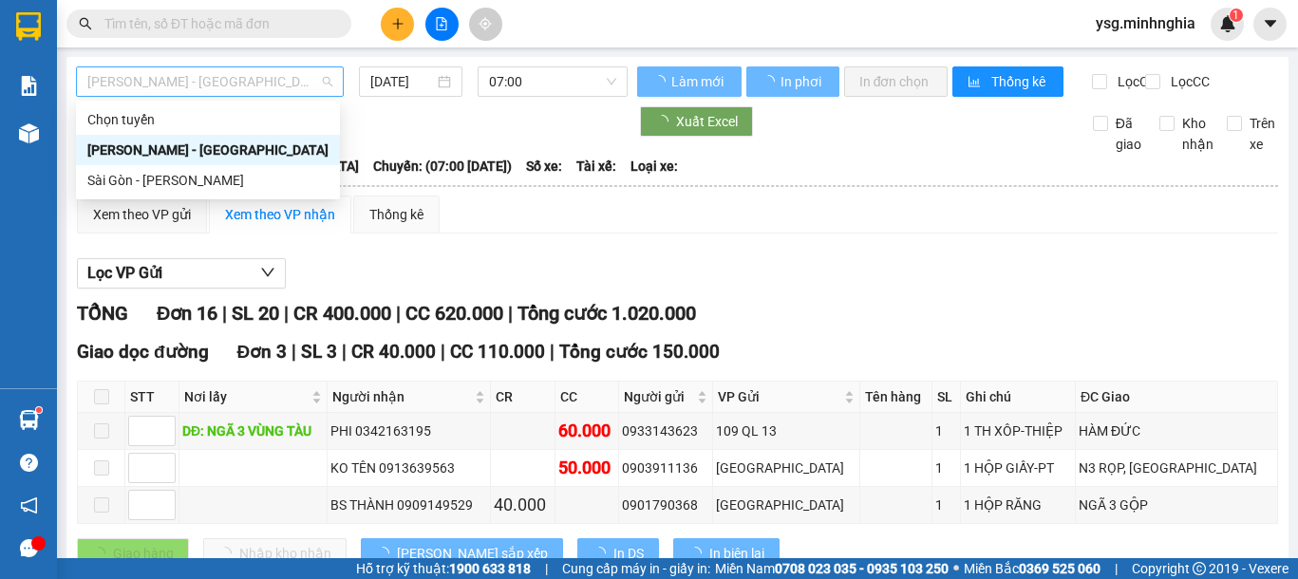
click at [294, 79] on span "[PERSON_NAME] - [GEOGRAPHIC_DATA]" at bounding box center [209, 81] width 245 height 28
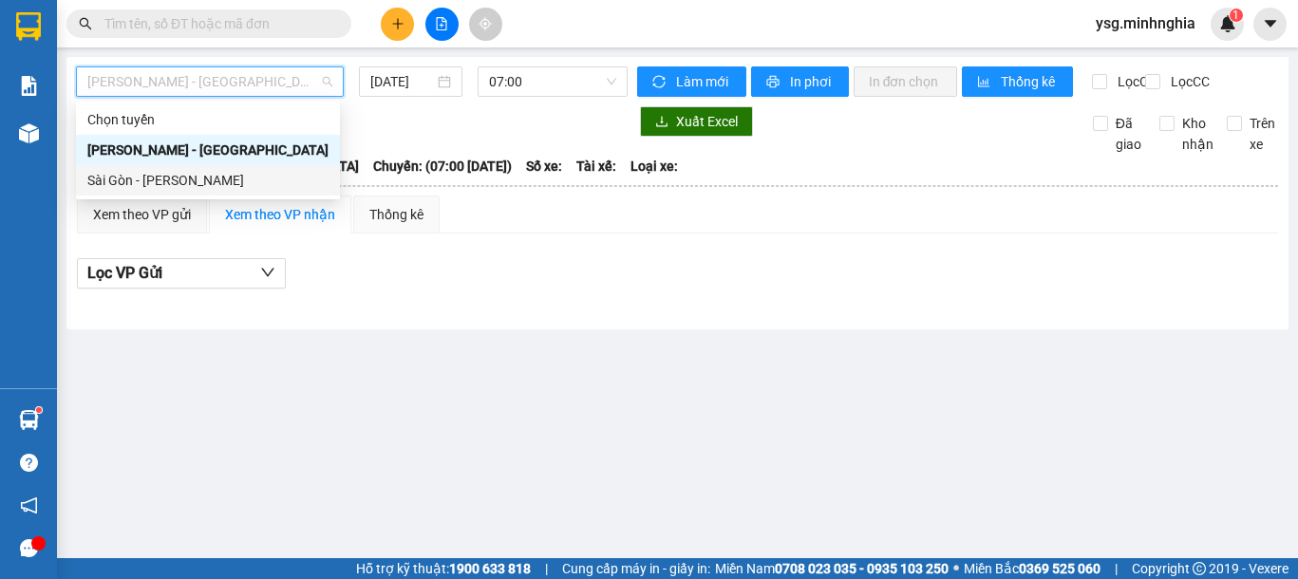
click at [199, 189] on div "Sài Gòn - [PERSON_NAME]" at bounding box center [207, 180] width 241 height 21
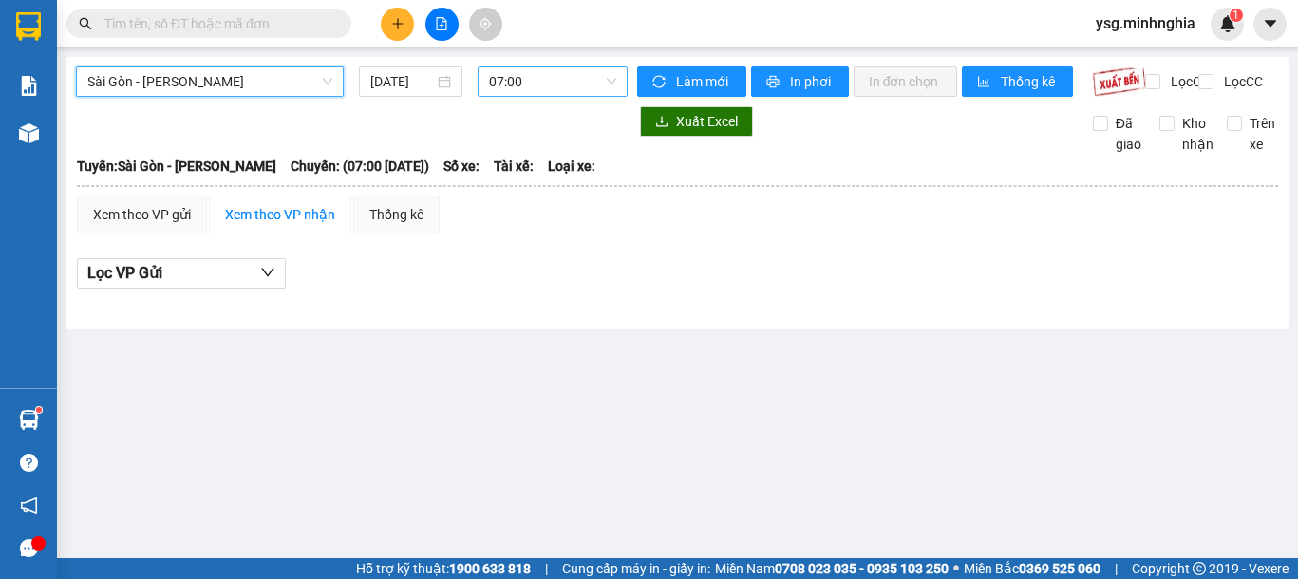
click at [540, 86] on span "07:00" at bounding box center [552, 81] width 127 height 28
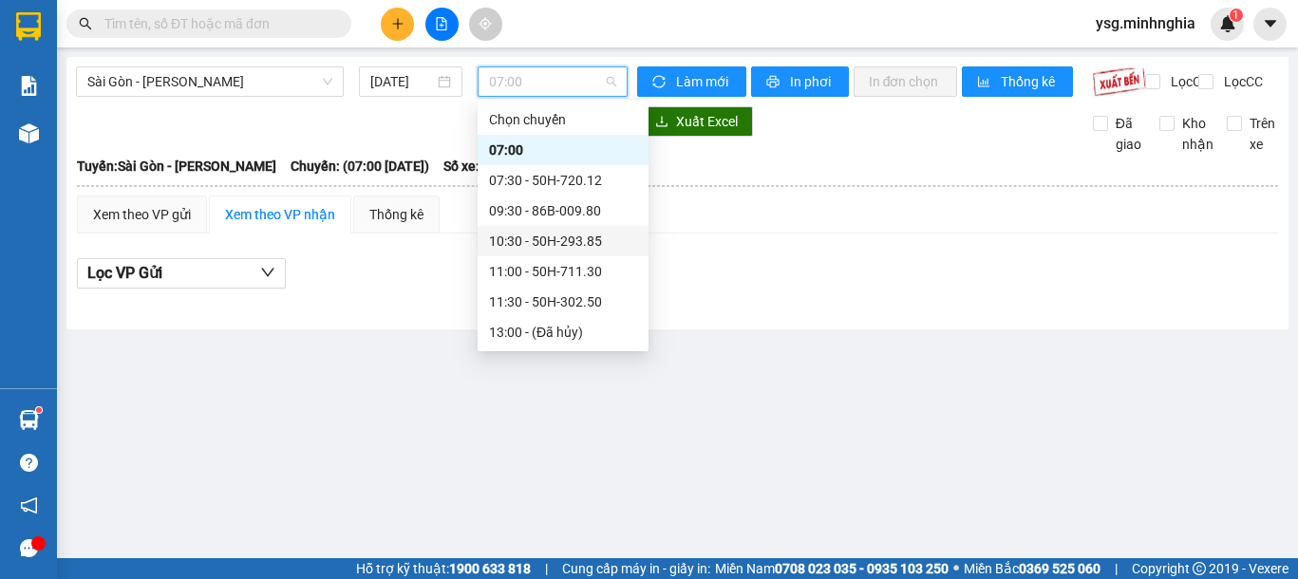
click at [564, 236] on div "10:30 - 50H-293.85" at bounding box center [563, 241] width 148 height 21
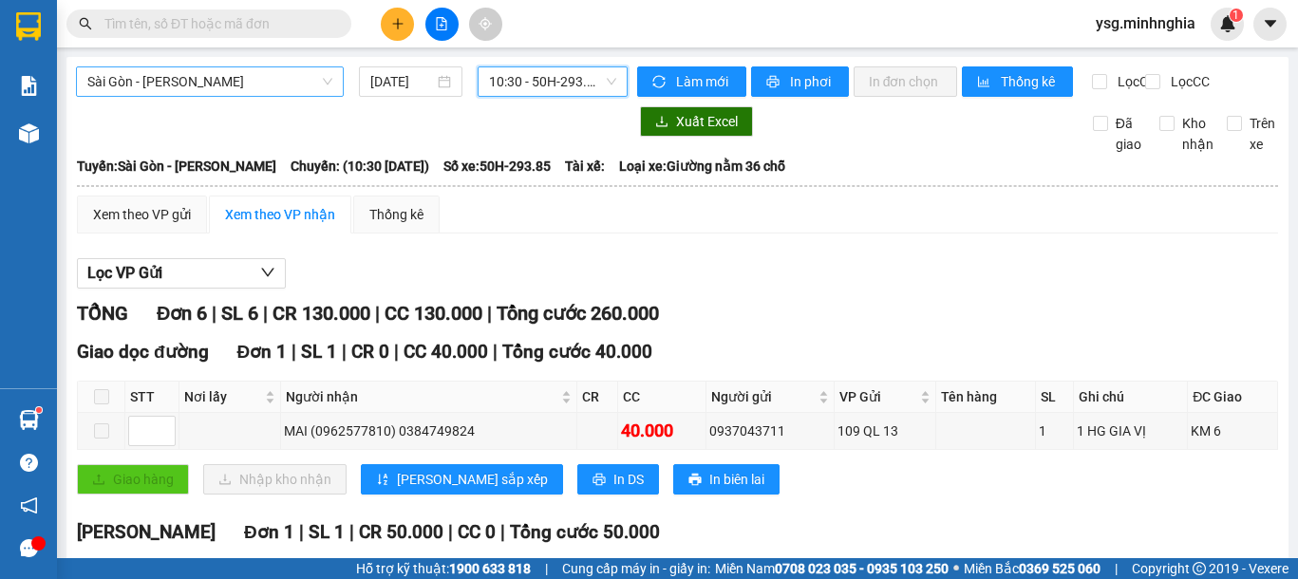
click at [225, 79] on span "Sài Gòn - [PERSON_NAME]" at bounding box center [209, 81] width 245 height 28
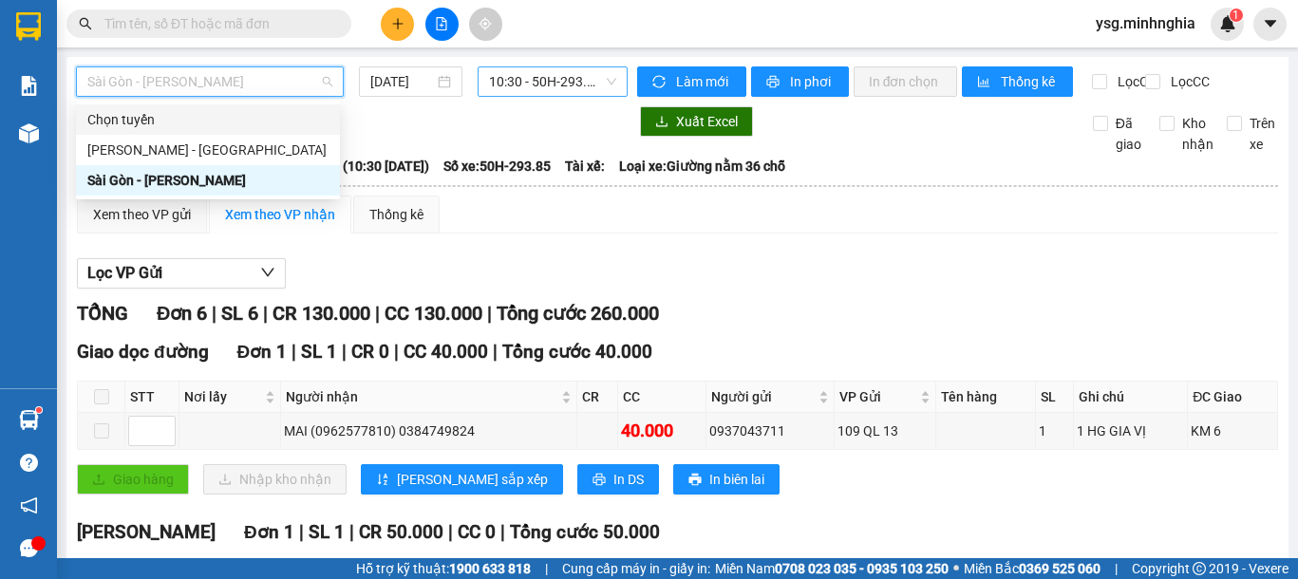
click at [564, 90] on span "10:30 - 50H-293.85" at bounding box center [552, 81] width 127 height 28
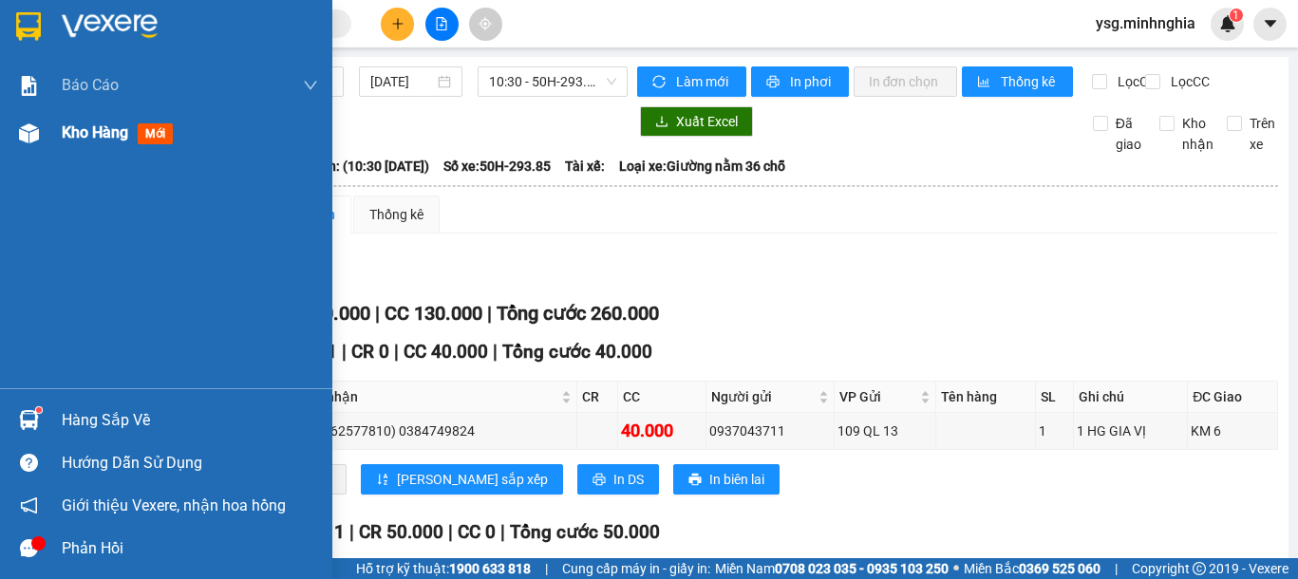
click at [6, 146] on div "Kho hàng mới" at bounding box center [166, 132] width 332 height 47
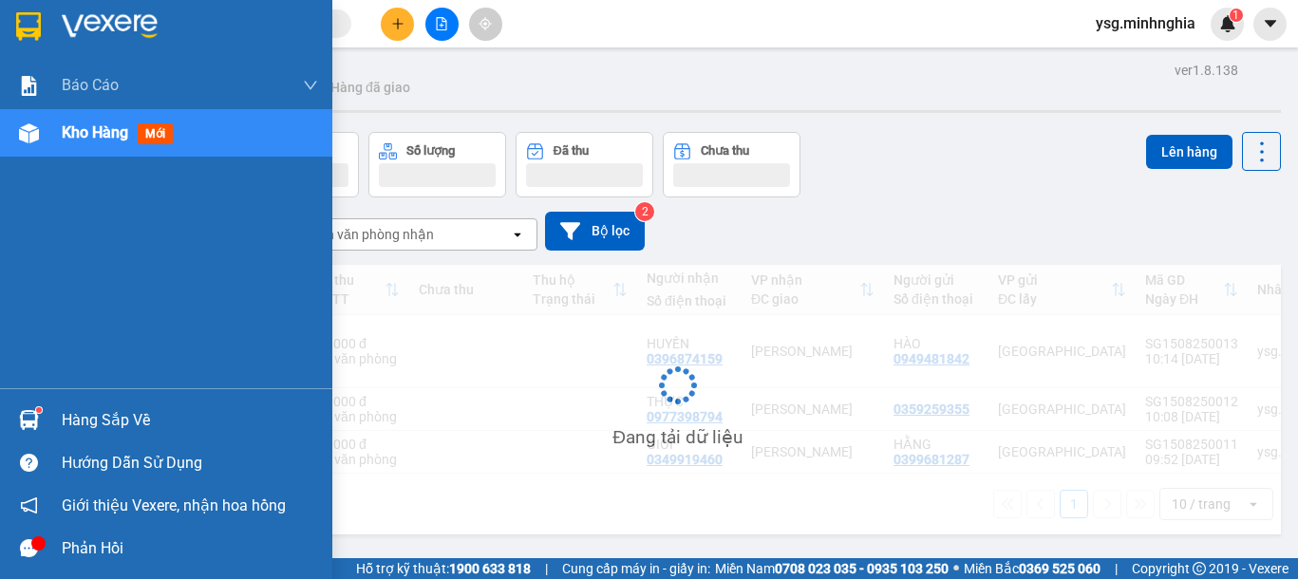
click at [6, 141] on div "Kho hàng mới" at bounding box center [166, 132] width 332 height 47
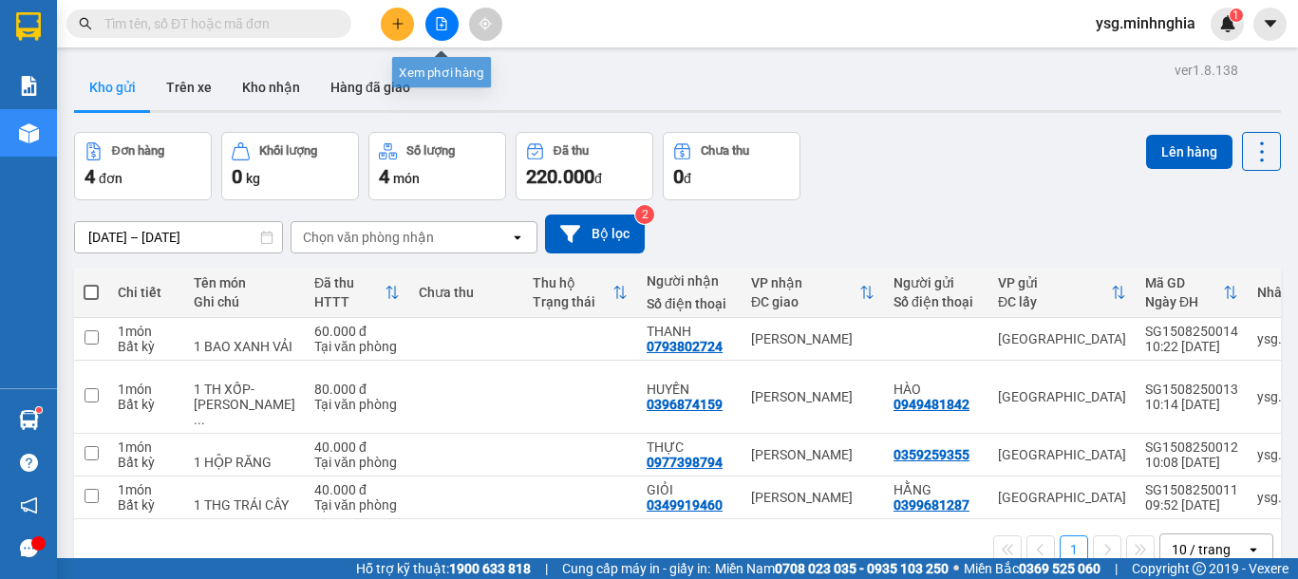
click at [443, 28] on icon "file-add" at bounding box center [441, 23] width 13 height 13
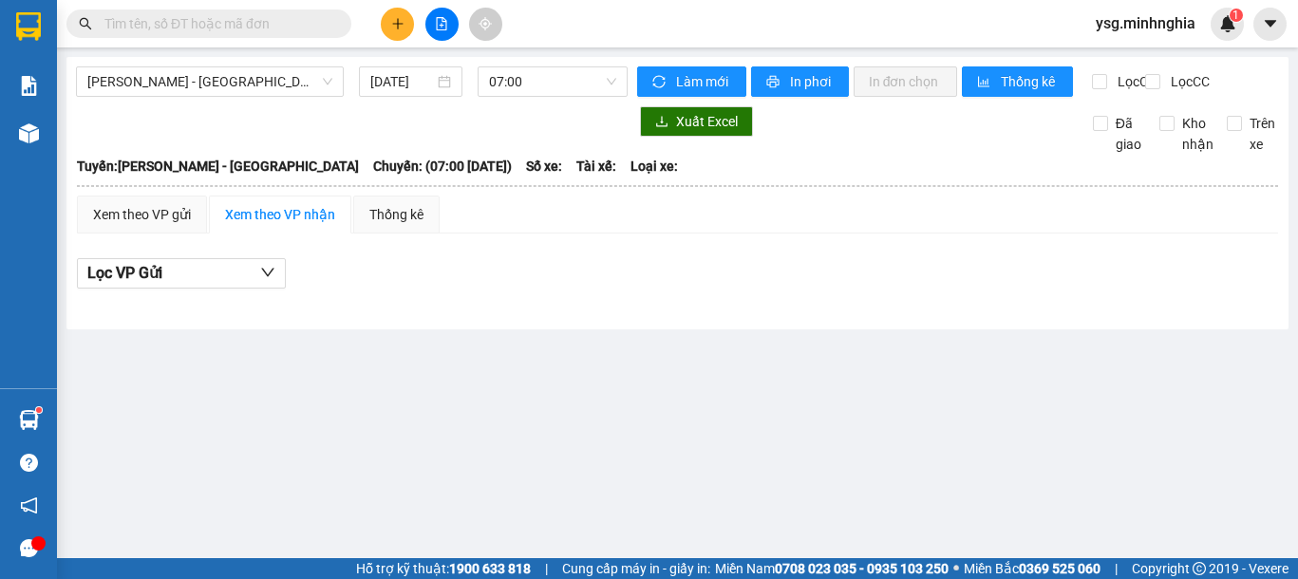
click at [202, 97] on div "Phan Rí - Sài Gòn 15/08/2025 07:00" at bounding box center [352, 81] width 552 height 30
drag, startPoint x: 253, startPoint y: 94, endPoint x: 198, endPoint y: 157, distance: 83.4
click at [252, 95] on span "[PERSON_NAME] - [GEOGRAPHIC_DATA]" at bounding box center [209, 81] width 245 height 28
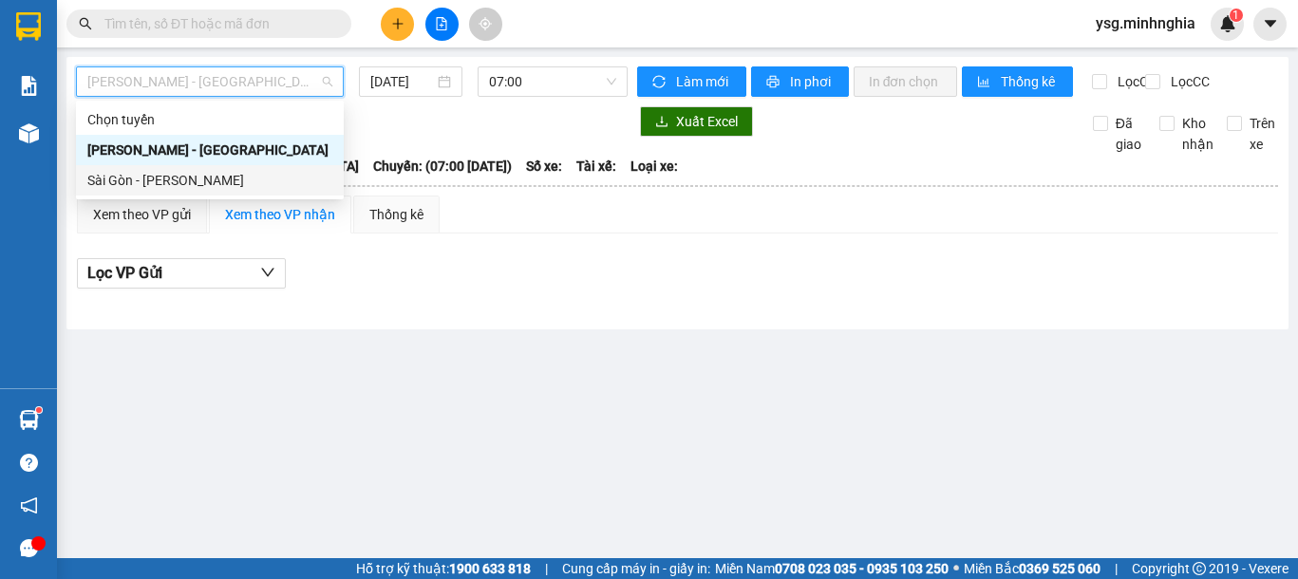
click at [175, 179] on div "Sài Gòn - [PERSON_NAME]" at bounding box center [209, 180] width 245 height 21
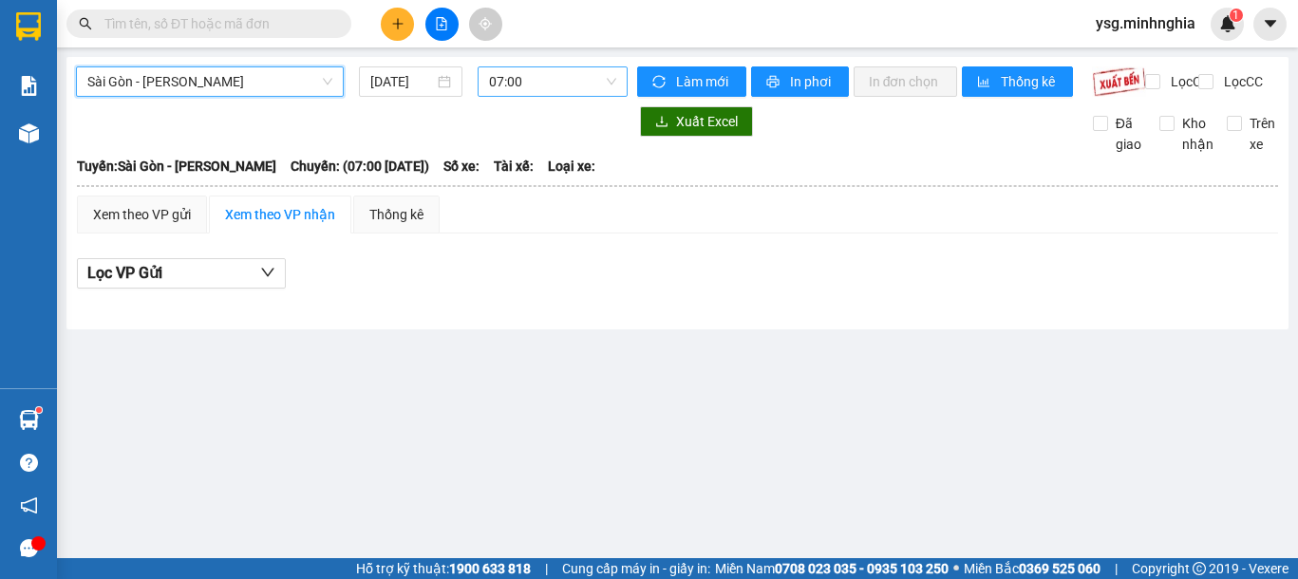
click at [552, 79] on span "07:00" at bounding box center [552, 81] width 127 height 28
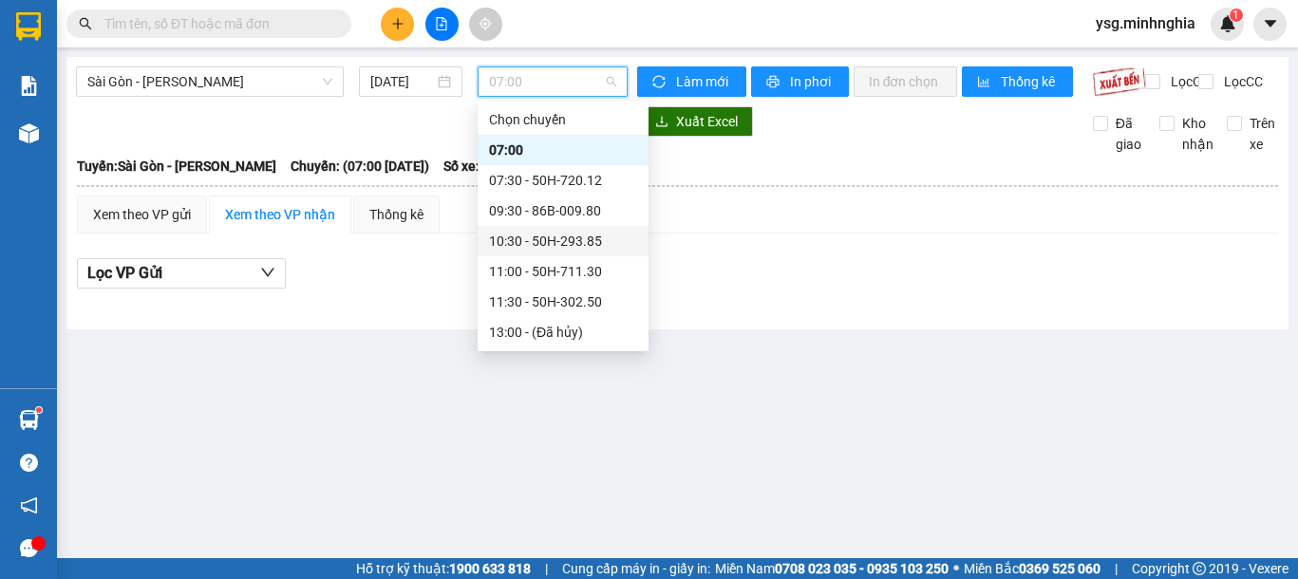
click at [577, 228] on div "10:30 - 50H-293.85" at bounding box center [563, 241] width 171 height 30
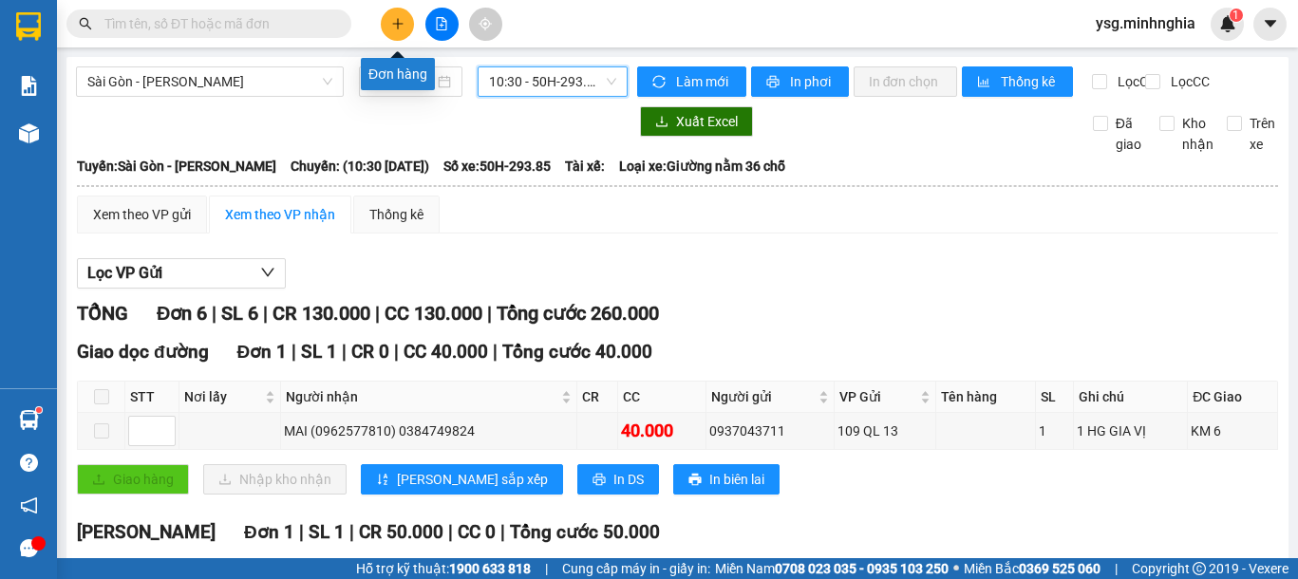
click at [396, 30] on button at bounding box center [397, 24] width 33 height 33
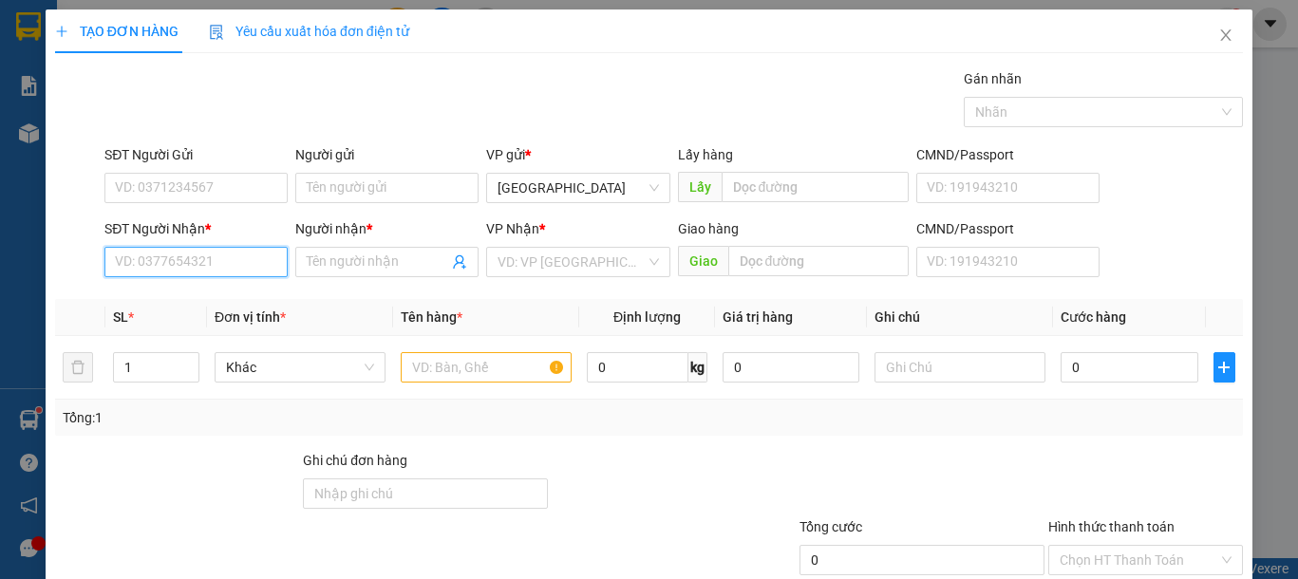
click at [233, 273] on input "SĐT Người Nhận *" at bounding box center [195, 262] width 183 height 30
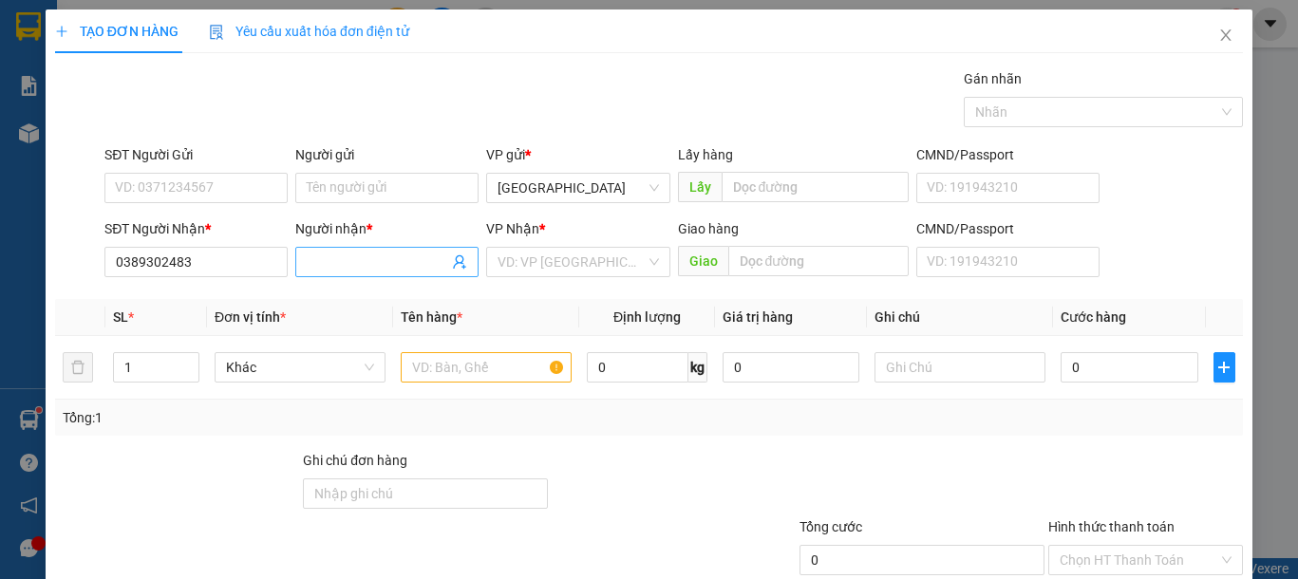
click at [347, 260] on input "Người nhận *" at bounding box center [377, 262] width 141 height 21
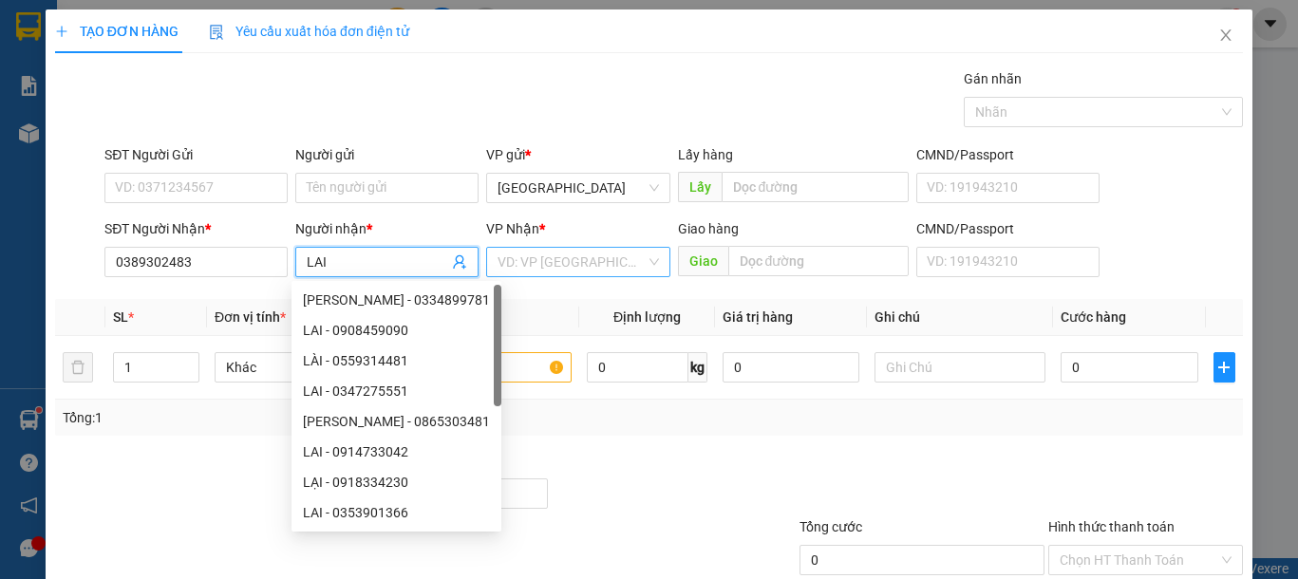
click at [584, 270] on input "search" at bounding box center [571, 262] width 147 height 28
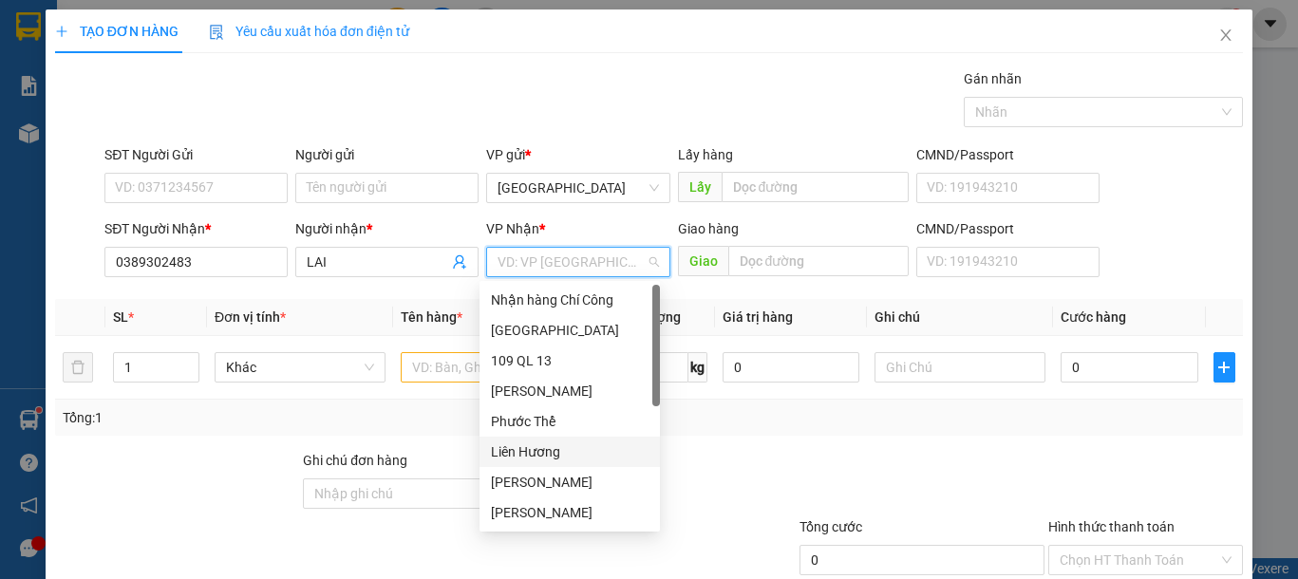
click at [562, 450] on div "Liên Hương" at bounding box center [570, 452] width 158 height 21
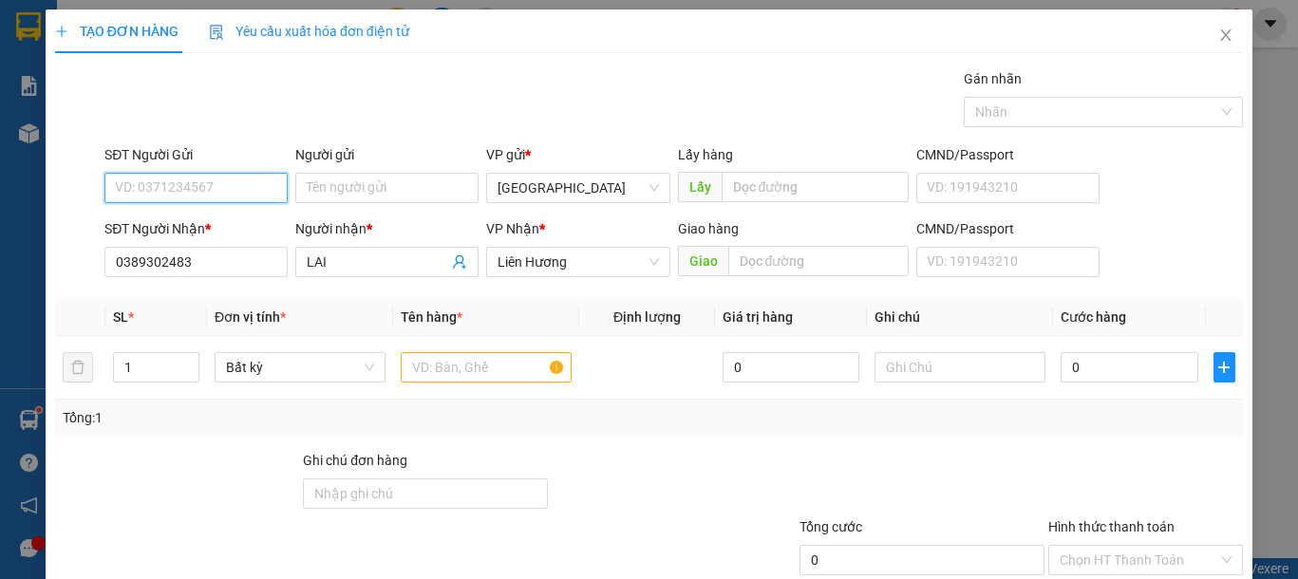
click at [197, 188] on input "SĐT Người Gửi" at bounding box center [195, 188] width 183 height 30
click at [419, 382] on input "text" at bounding box center [486, 367] width 171 height 30
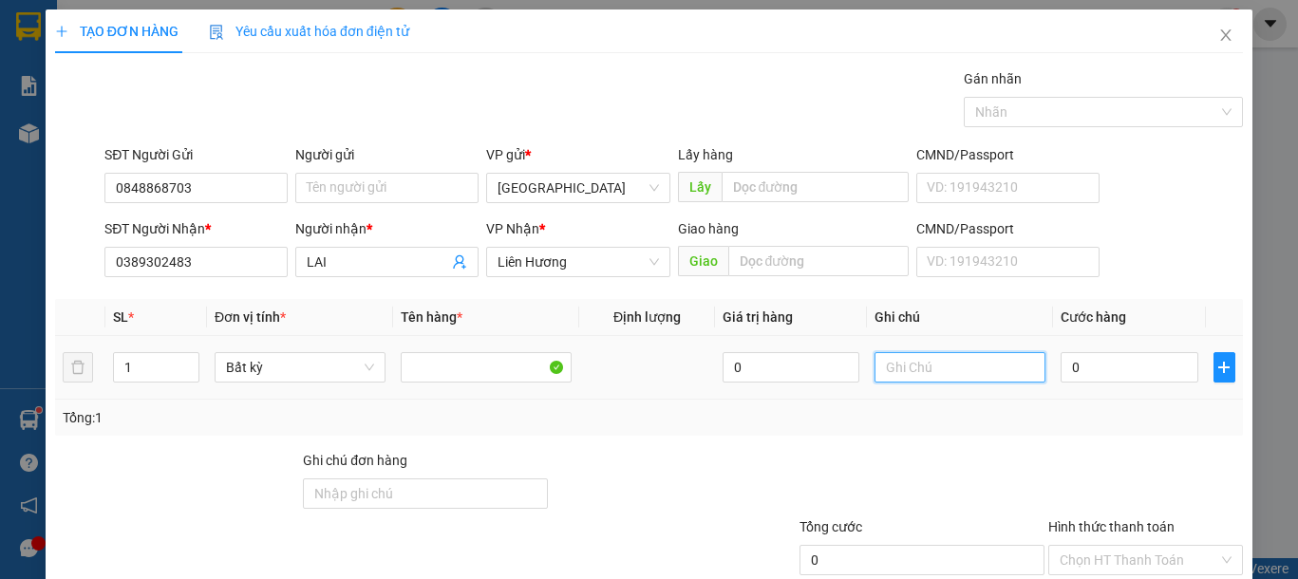
click at [996, 380] on input "text" at bounding box center [960, 367] width 171 height 30
click at [1062, 376] on input "0" at bounding box center [1129, 367] width 137 height 30
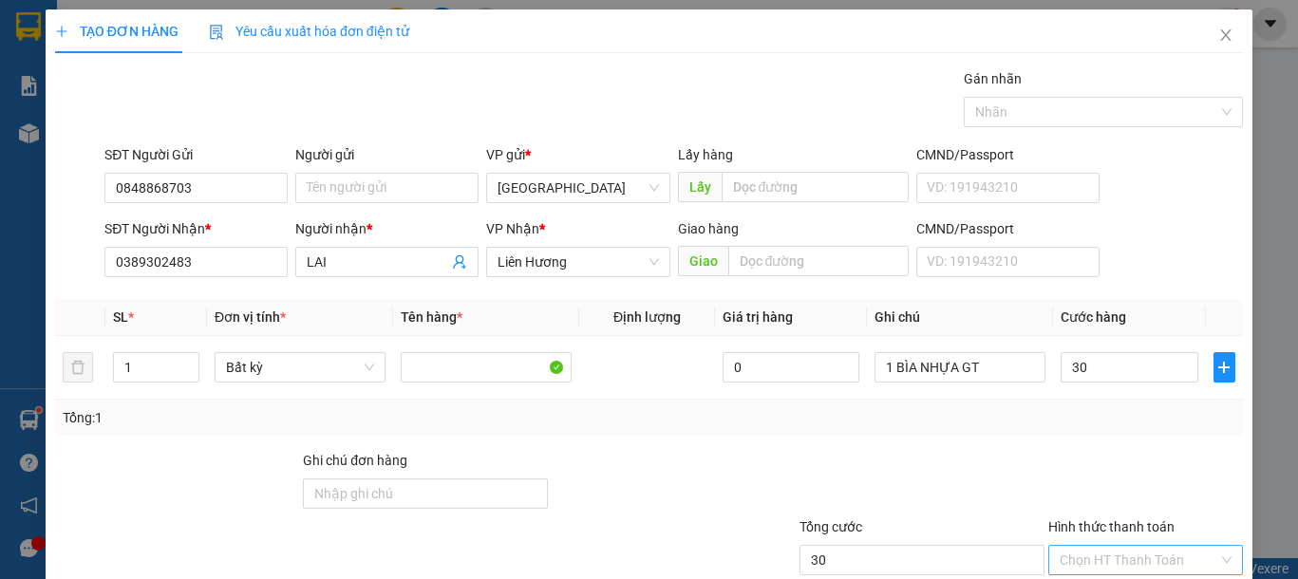
click at [1134, 546] on input "Hình thức thanh toán" at bounding box center [1139, 560] width 159 height 28
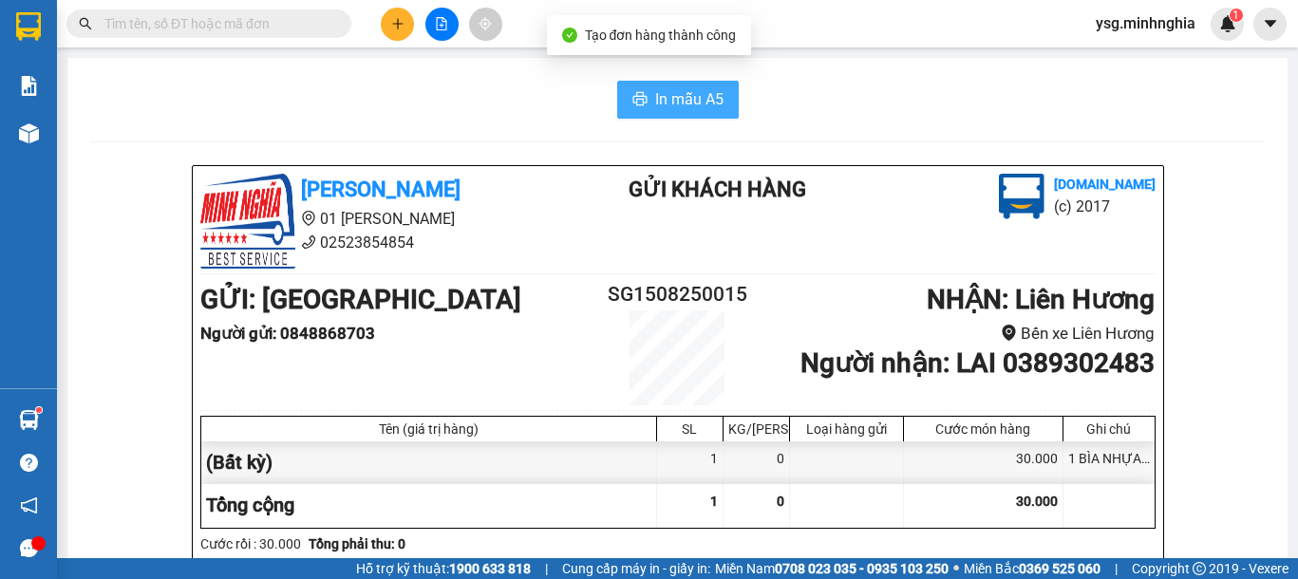
click at [661, 97] on span "In mẫu A5" at bounding box center [689, 99] width 68 height 24
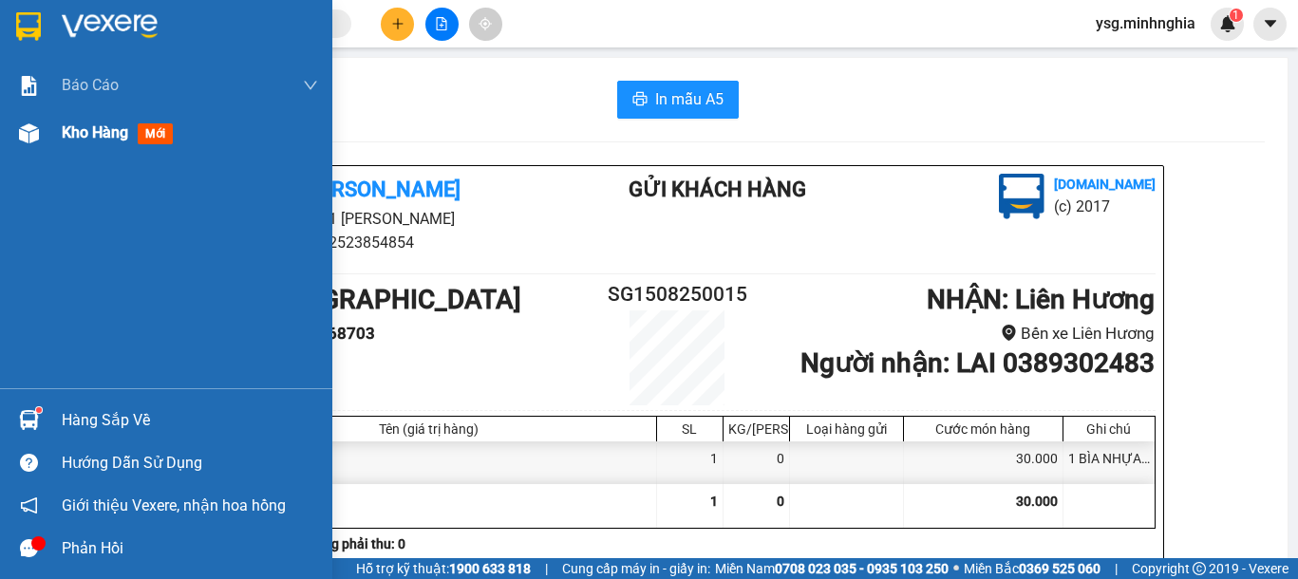
click at [9, 136] on div "Kho hàng mới" at bounding box center [166, 132] width 332 height 47
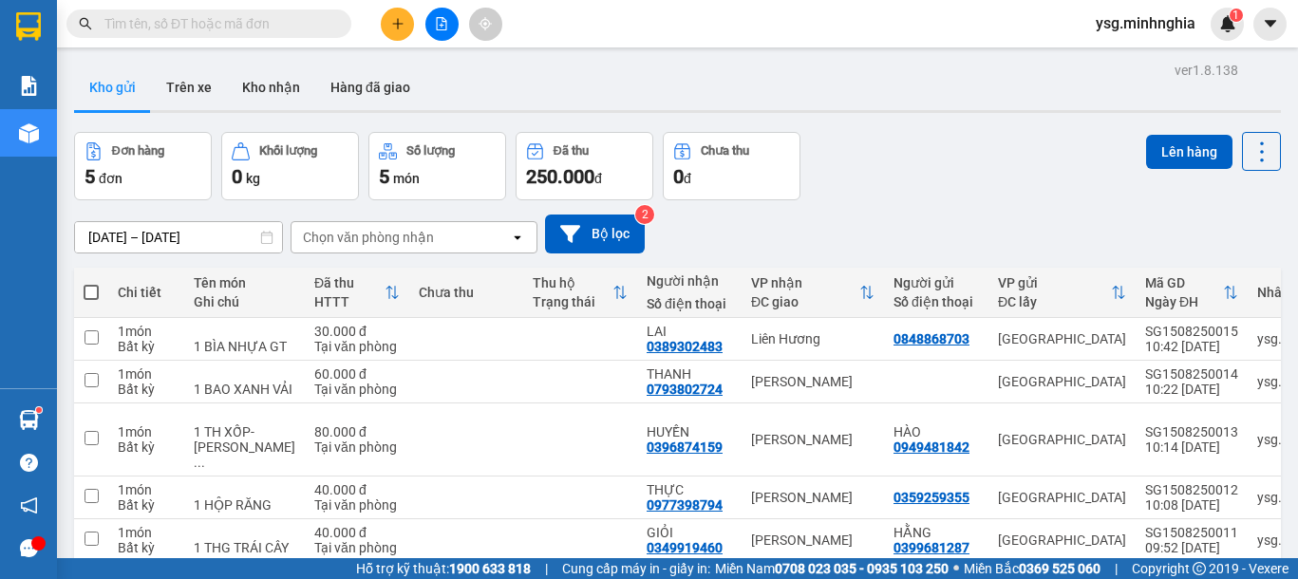
click at [90, 285] on span at bounding box center [91, 292] width 15 height 15
click at [91, 283] on input "checkbox" at bounding box center [91, 283] width 0 height 0
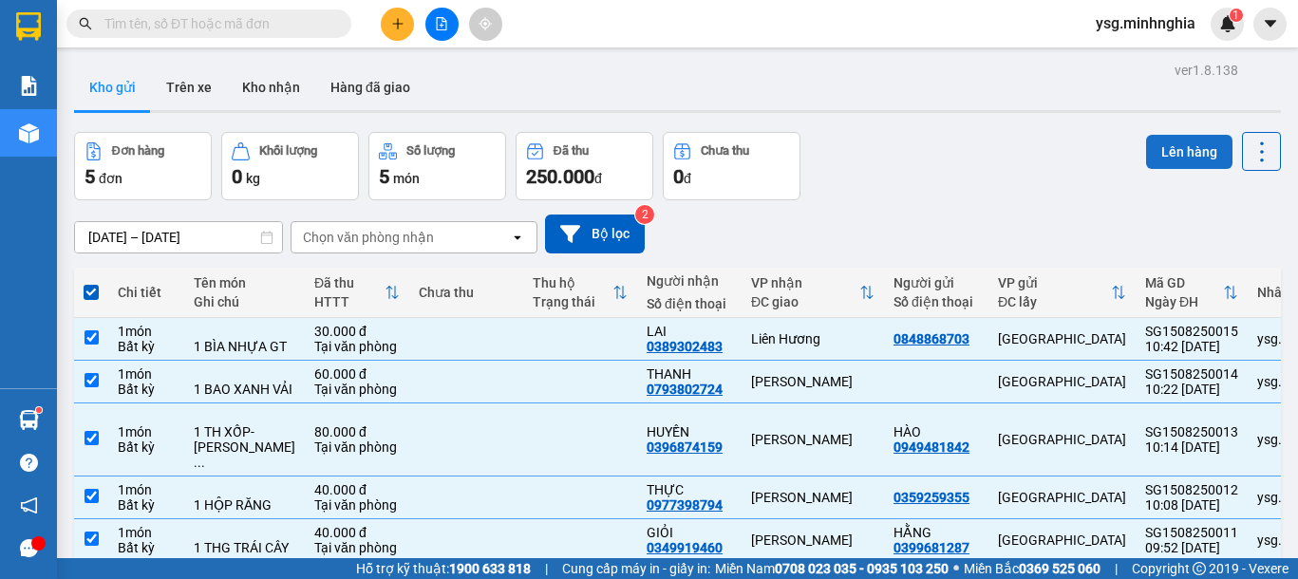
click at [1152, 135] on button "Lên hàng" at bounding box center [1189, 152] width 86 height 34
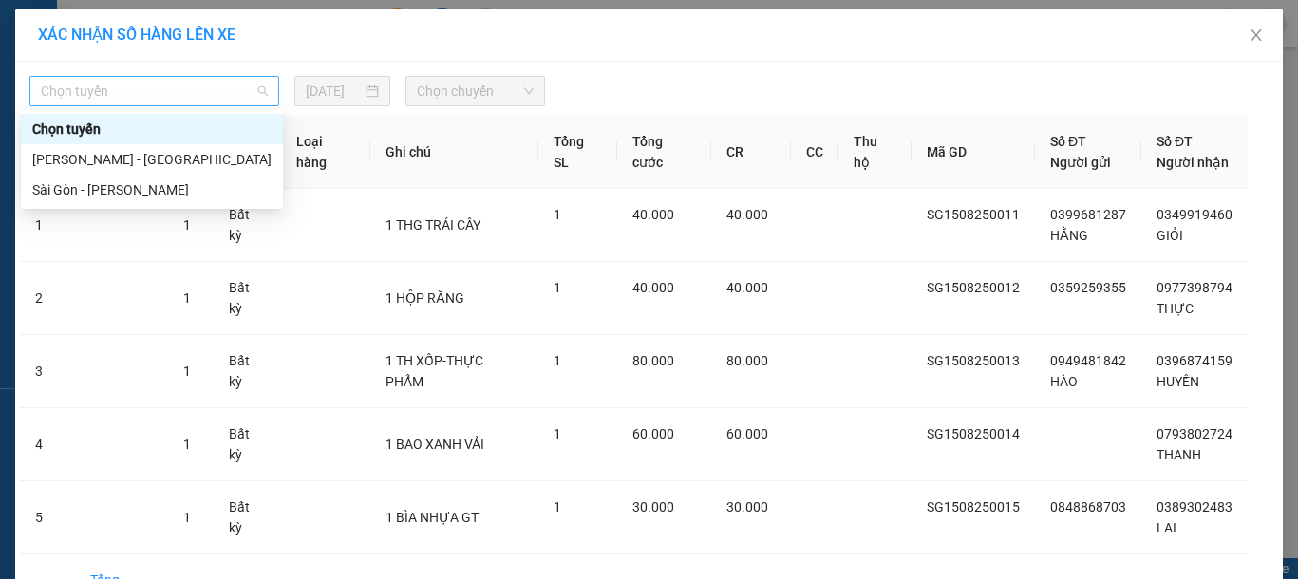
click at [201, 88] on span "Chọn tuyến" at bounding box center [154, 91] width 227 height 28
click at [140, 188] on div "Sài Gòn - [PERSON_NAME]" at bounding box center [151, 189] width 239 height 21
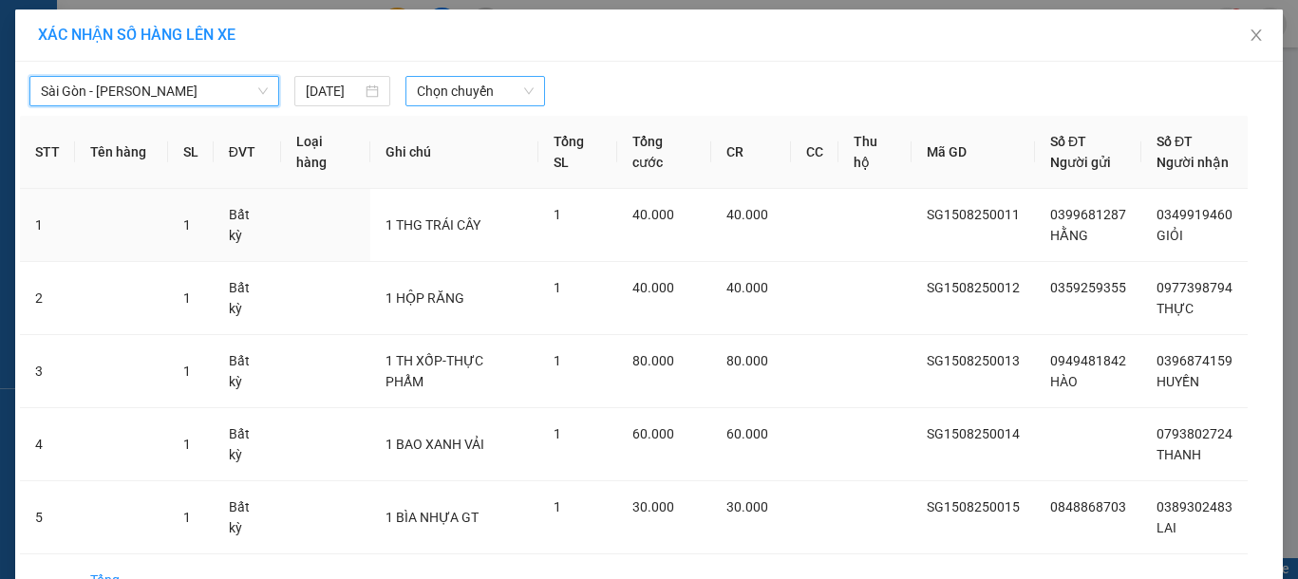
click at [463, 87] on span "Chọn chuyến" at bounding box center [475, 91] width 117 height 28
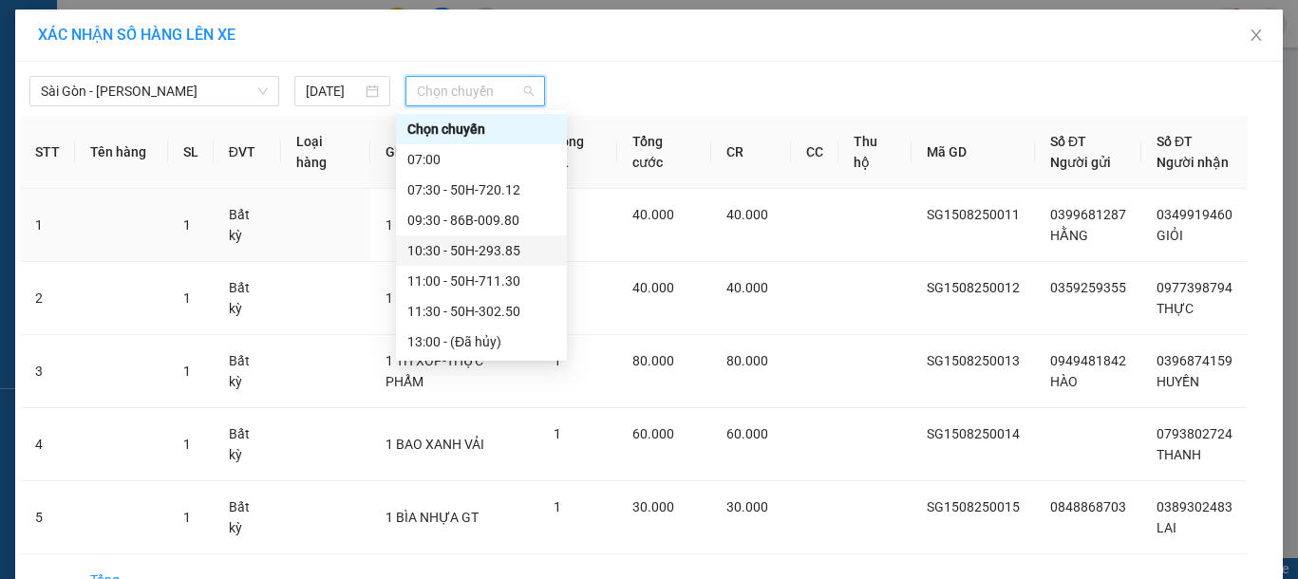
click at [462, 252] on div "10:30 - 50H-293.85" at bounding box center [481, 250] width 148 height 21
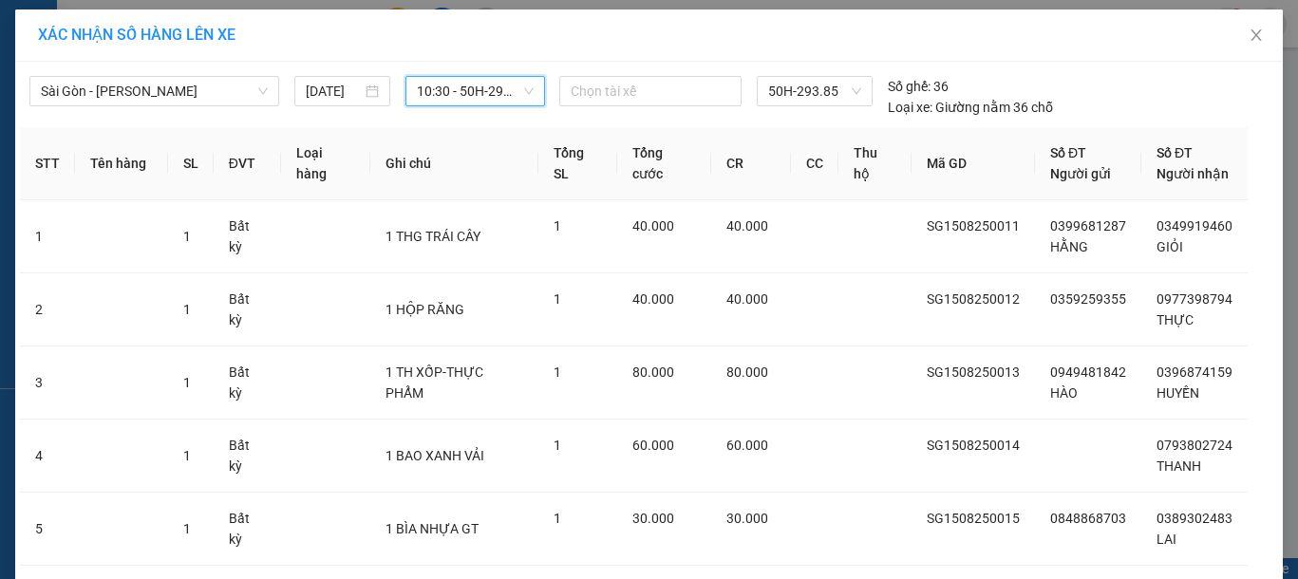
drag, startPoint x: 710, startPoint y: 530, endPoint x: 709, endPoint y: 552, distance: 21.9
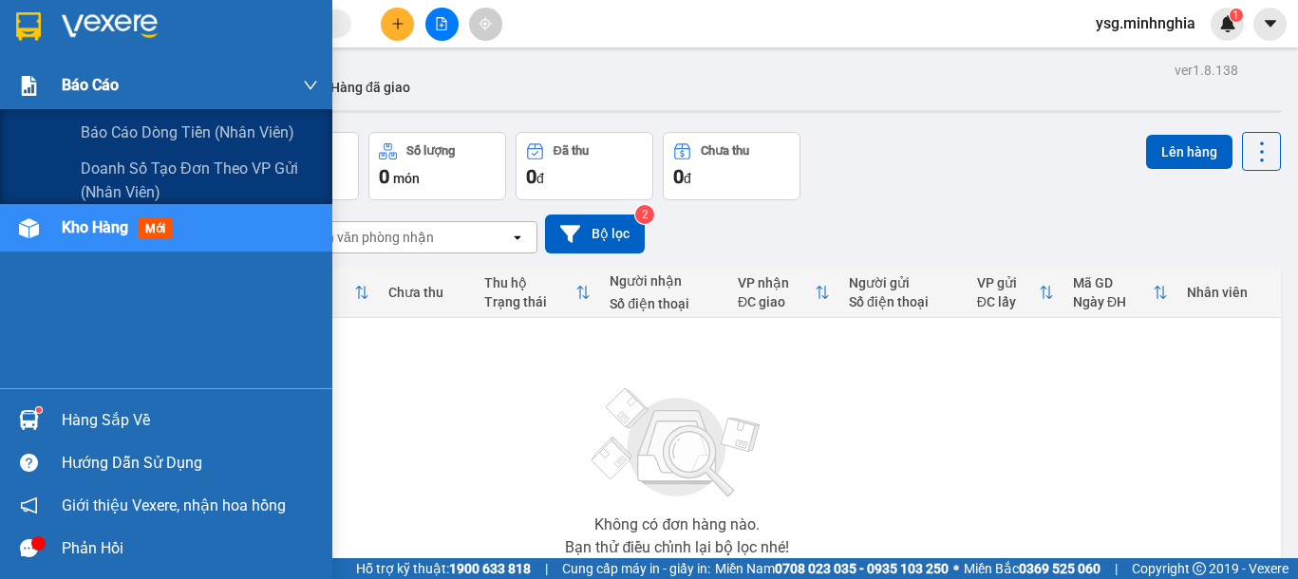
click at [33, 105] on div "Báo cáo" at bounding box center [166, 85] width 332 height 47
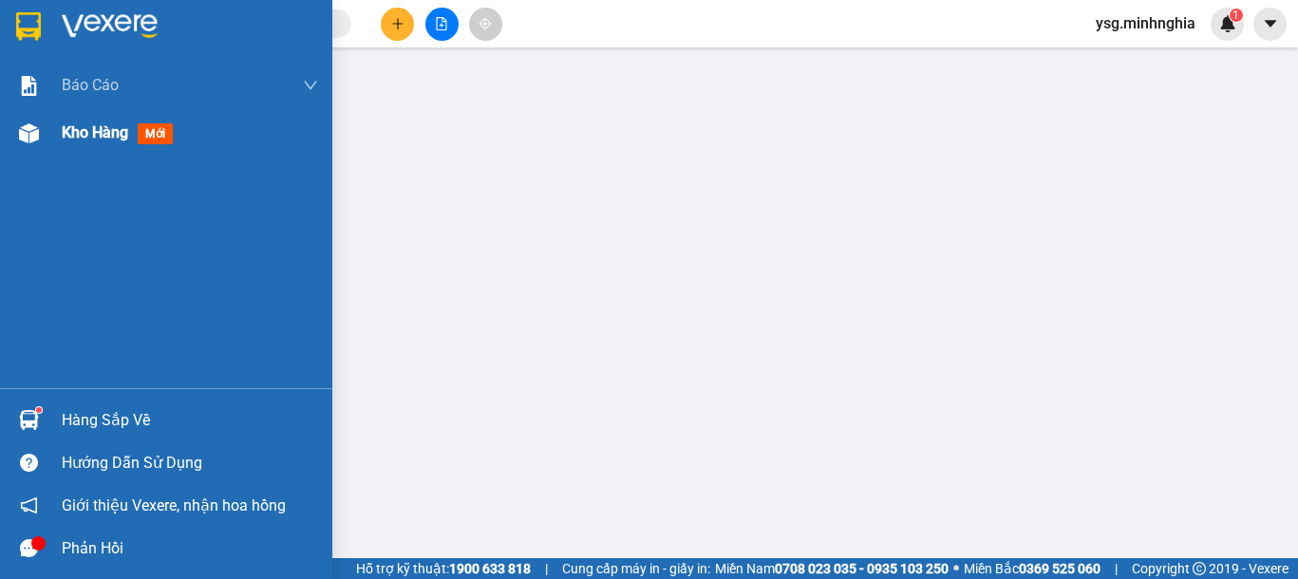
click at [26, 152] on div "Kho hàng mới" at bounding box center [166, 132] width 332 height 47
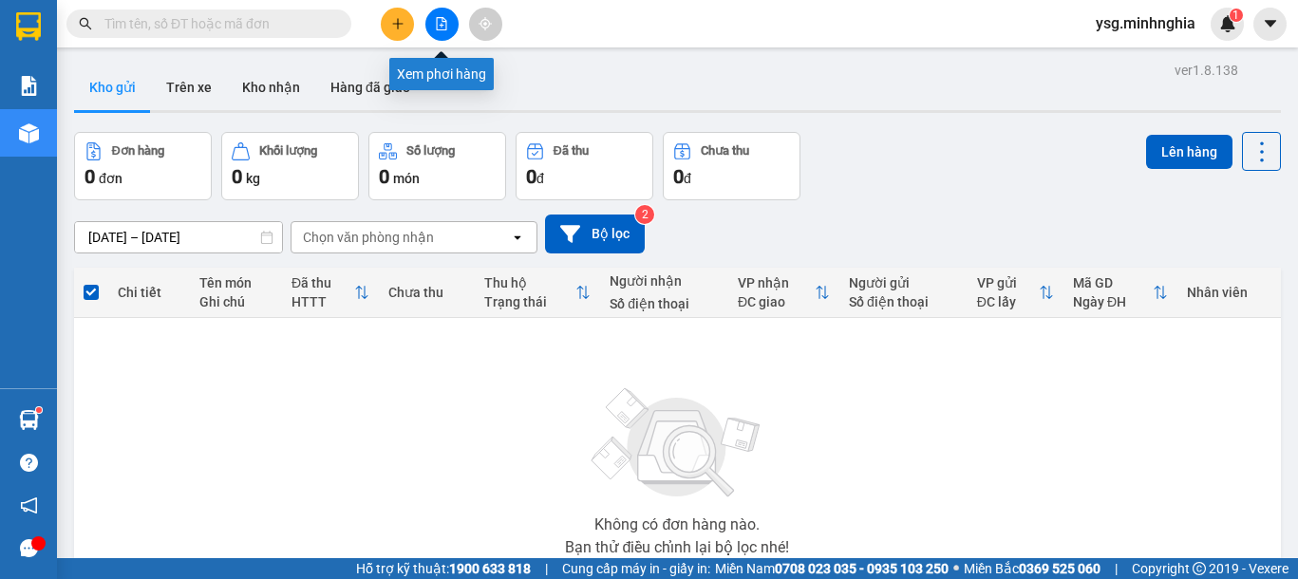
click at [453, 17] on button at bounding box center [441, 24] width 33 height 33
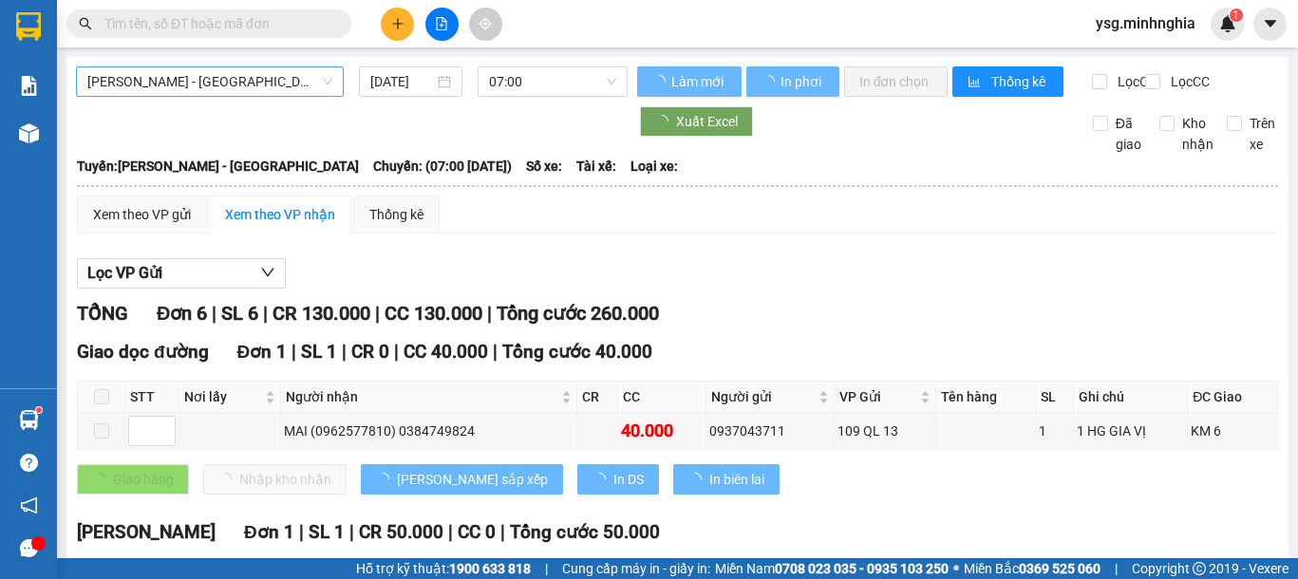
click at [304, 81] on span "[PERSON_NAME] - [GEOGRAPHIC_DATA]" at bounding box center [209, 81] width 245 height 28
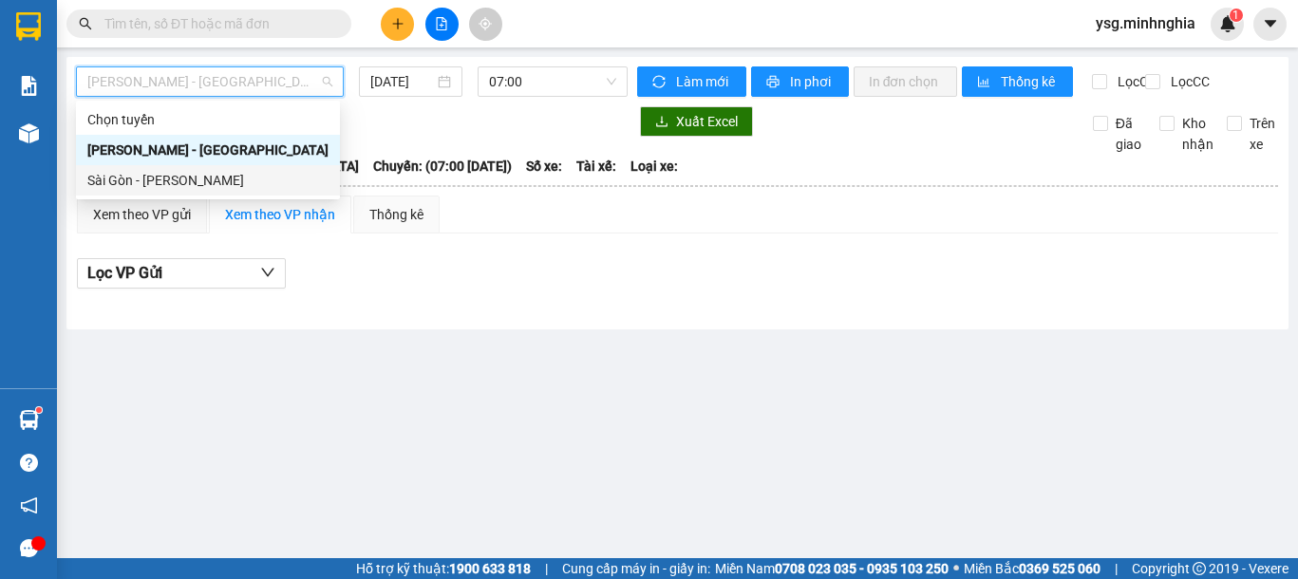
click at [207, 179] on div "Sài Gòn - [PERSON_NAME]" at bounding box center [207, 180] width 241 height 21
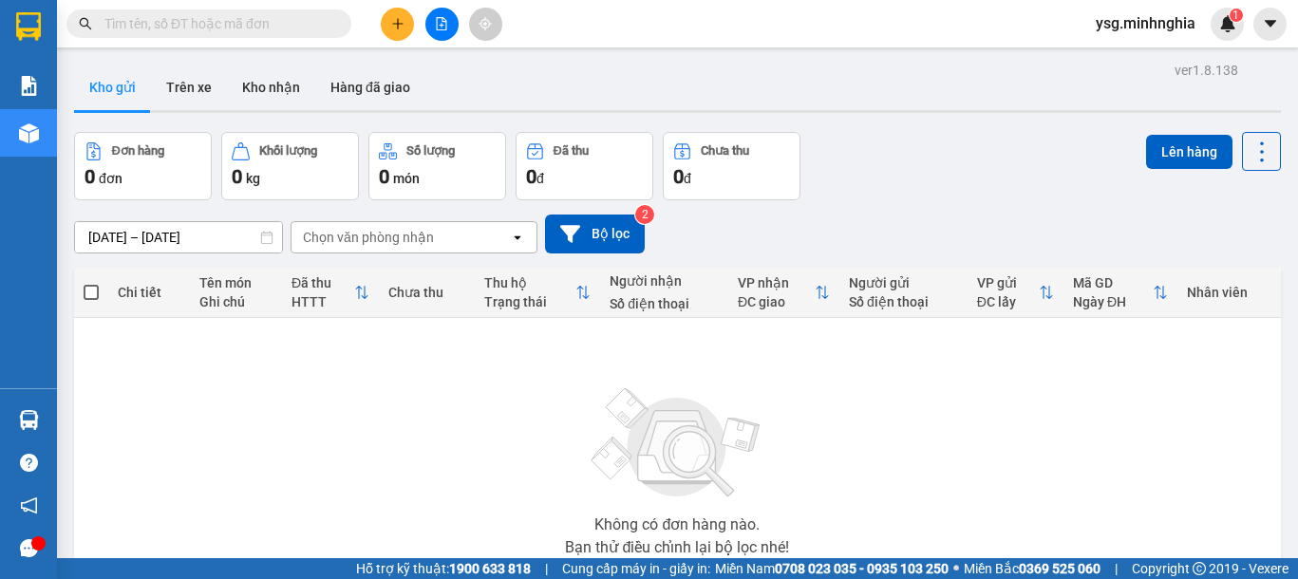
click at [282, 27] on input "text" at bounding box center [216, 23] width 224 height 21
paste input "0918150366"
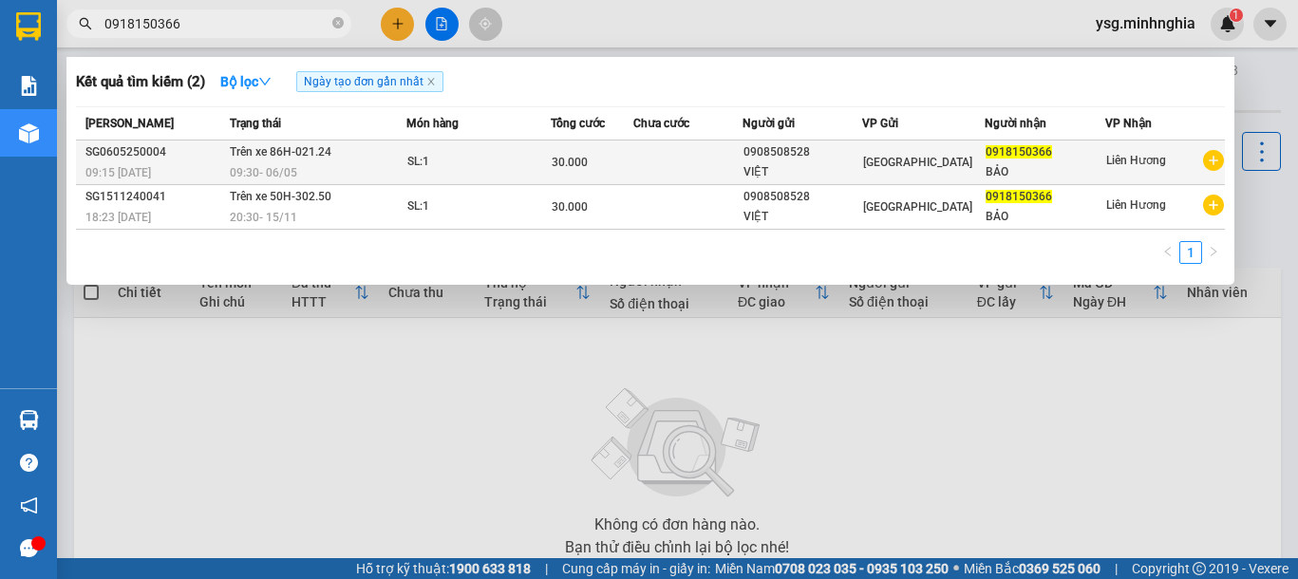
type input "0918150366"
click at [617, 168] on div "30.000" at bounding box center [592, 162] width 81 height 21
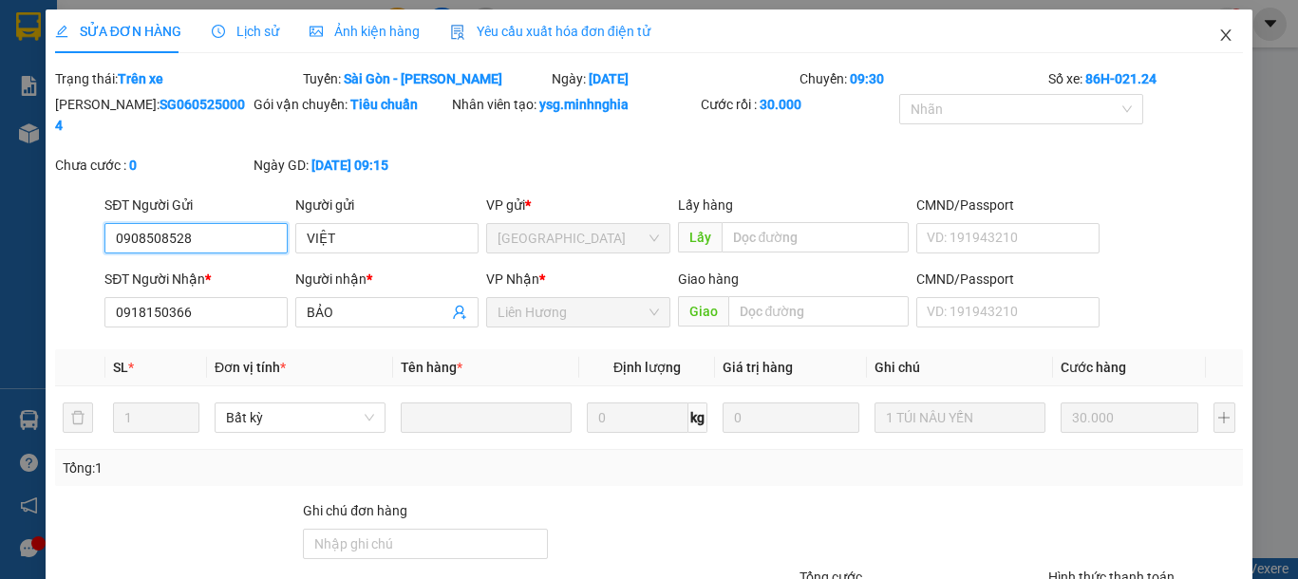
type input "0908508528"
type input "0918150366"
type input "30.000"
click at [1218, 28] on icon "close" at bounding box center [1225, 35] width 15 height 15
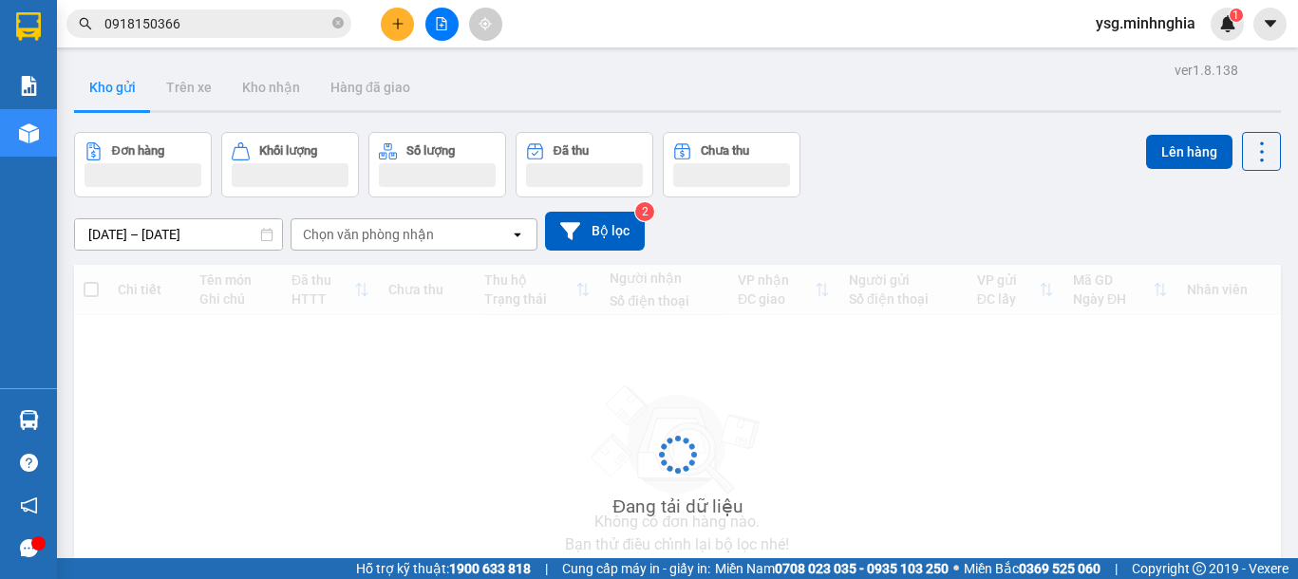
click at [262, 28] on input "0918150366" at bounding box center [216, 23] width 224 height 21
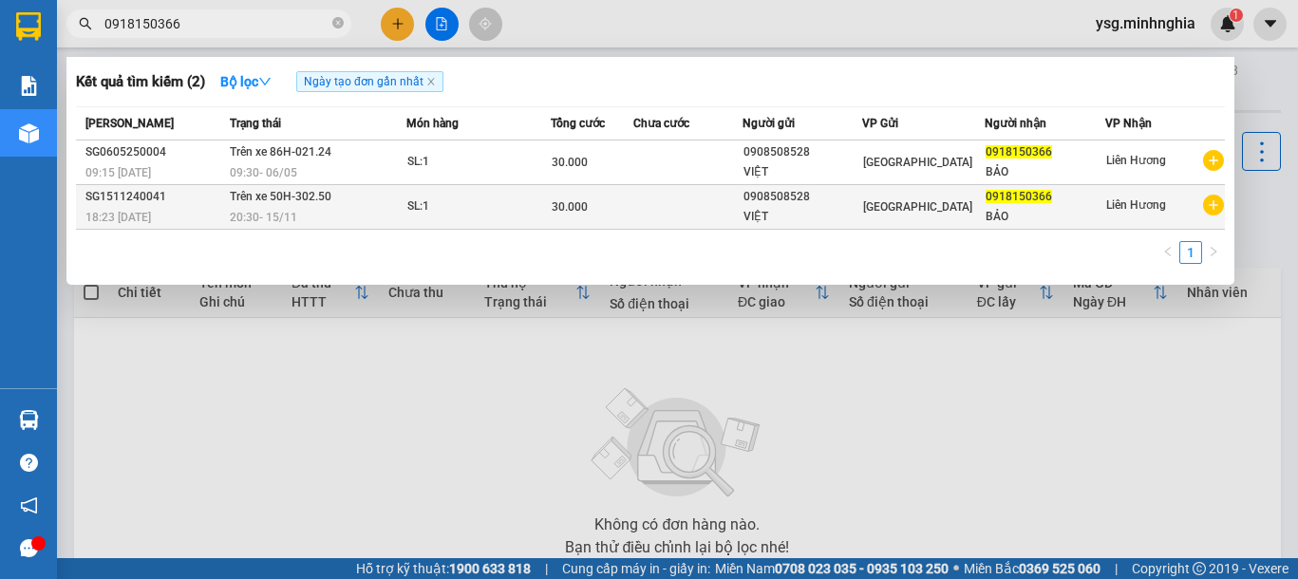
click at [350, 192] on td "Trên xe 50H-302.50 20:30 - 15/11" at bounding box center [315, 207] width 181 height 45
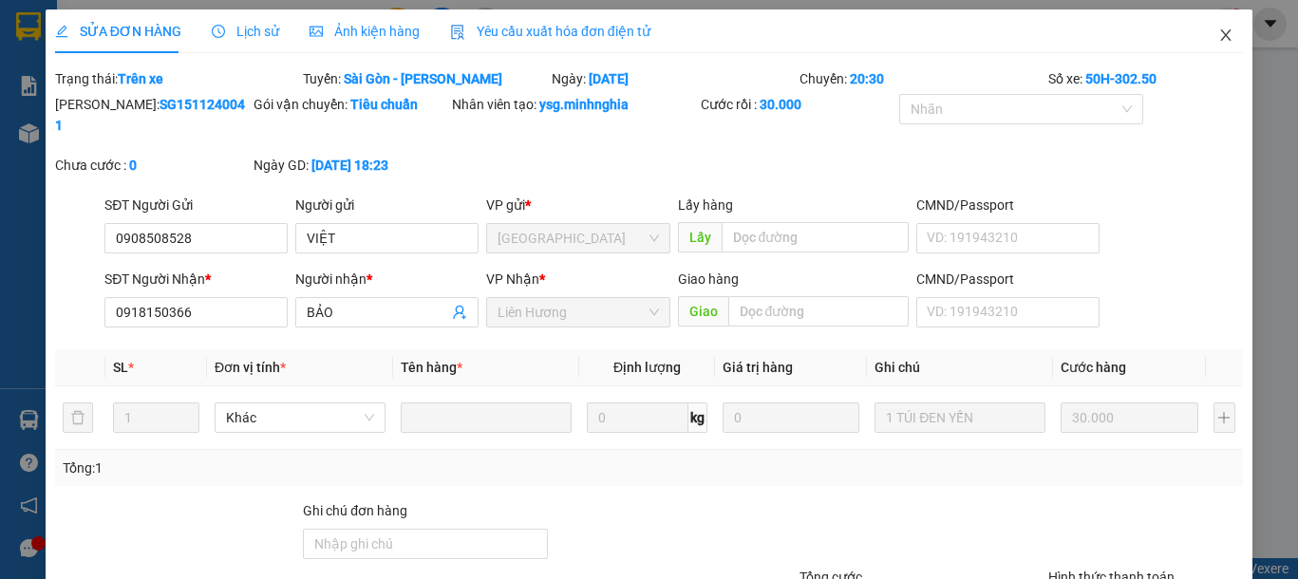
type input "0908508528"
type input "0918150366"
type input "30.000"
click at [1199, 34] on span "Close" at bounding box center [1225, 35] width 53 height 53
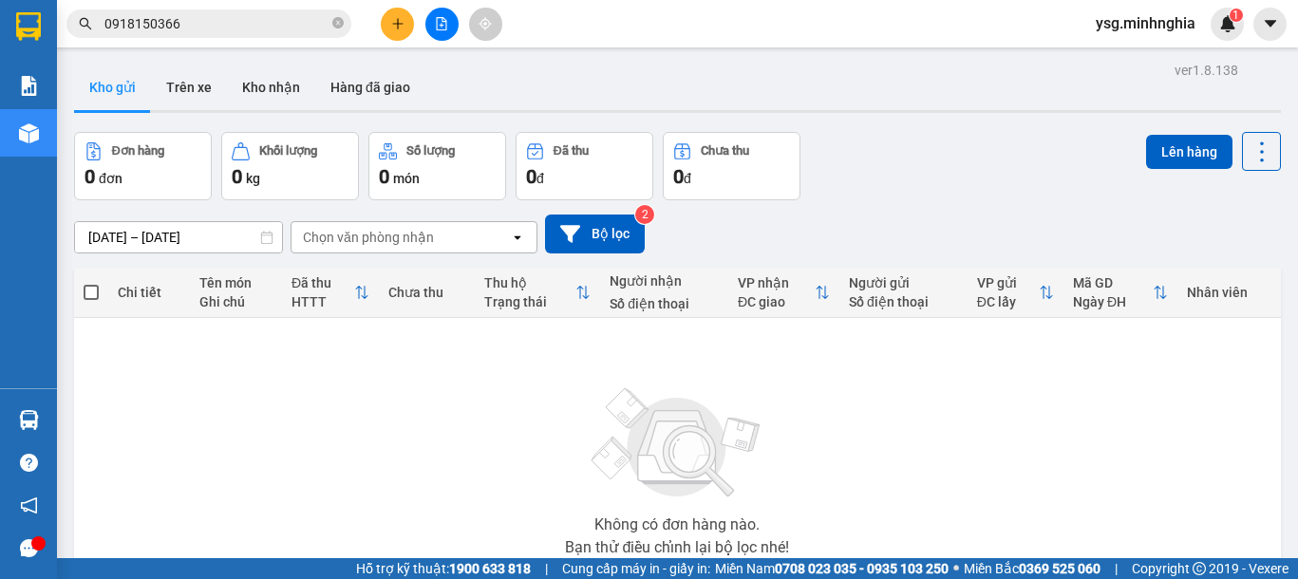
click at [288, 30] on input "0918150366" at bounding box center [216, 23] width 224 height 21
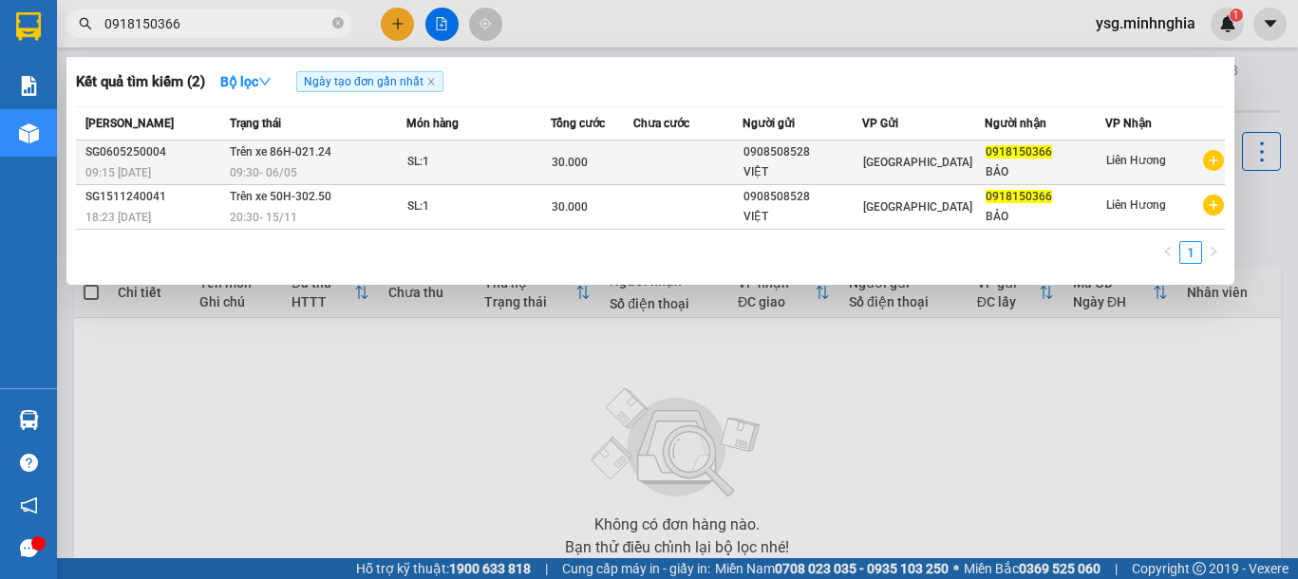
click at [520, 169] on div "SL: 1" at bounding box center [478, 162] width 142 height 21
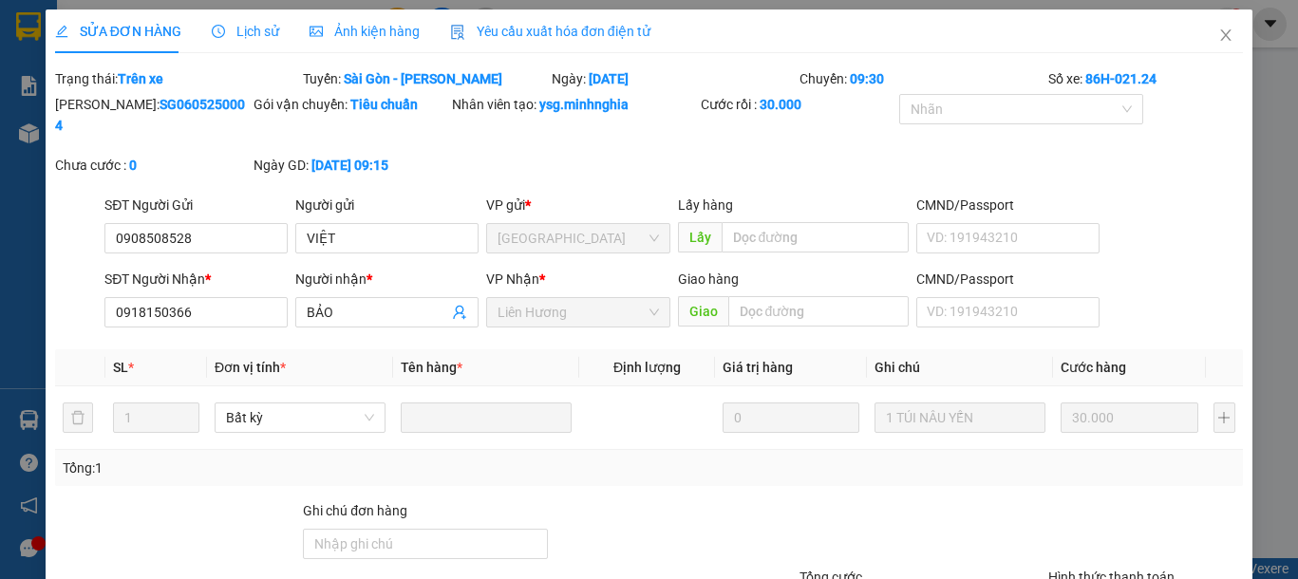
type input "0908508528"
type input "0918150366"
type input "30.000"
click at [1218, 43] on icon "close" at bounding box center [1225, 35] width 15 height 15
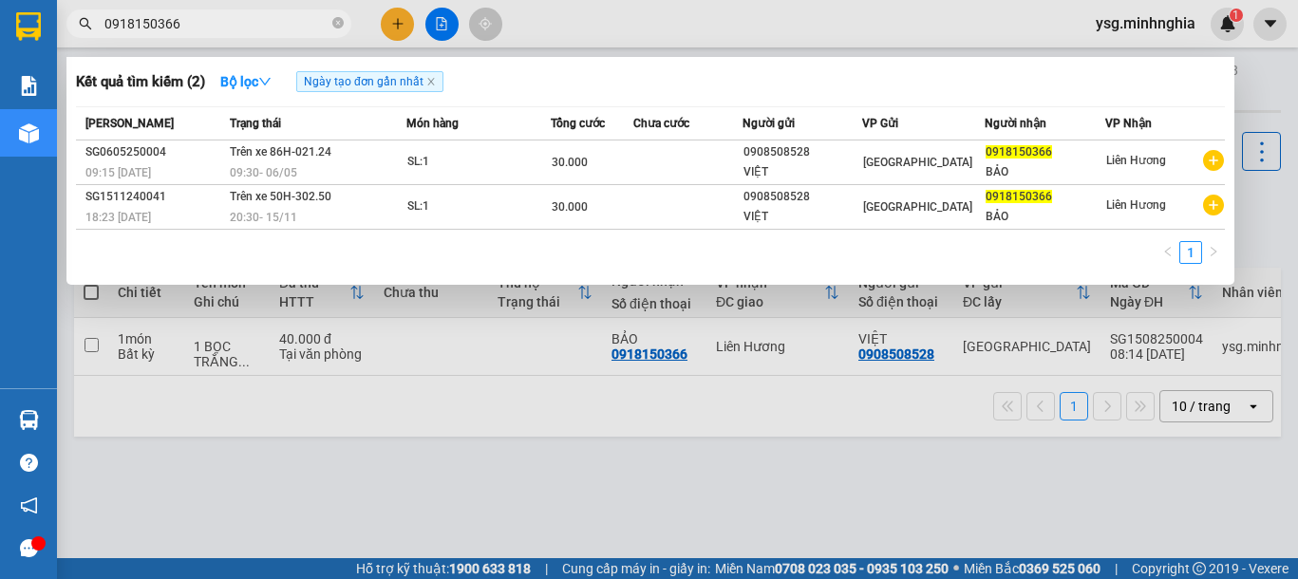
click at [174, 15] on input "0918150366" at bounding box center [216, 23] width 224 height 21
drag, startPoint x: 192, startPoint y: 22, endPoint x: 17, endPoint y: 22, distance: 174.7
click at [17, 22] on section "Kết quả tìm kiếm ( 2 ) Bộ lọc Ngày tạo đơn gần nhất Mã ĐH Trạng thái Món hàng T…" at bounding box center [649, 289] width 1298 height 579
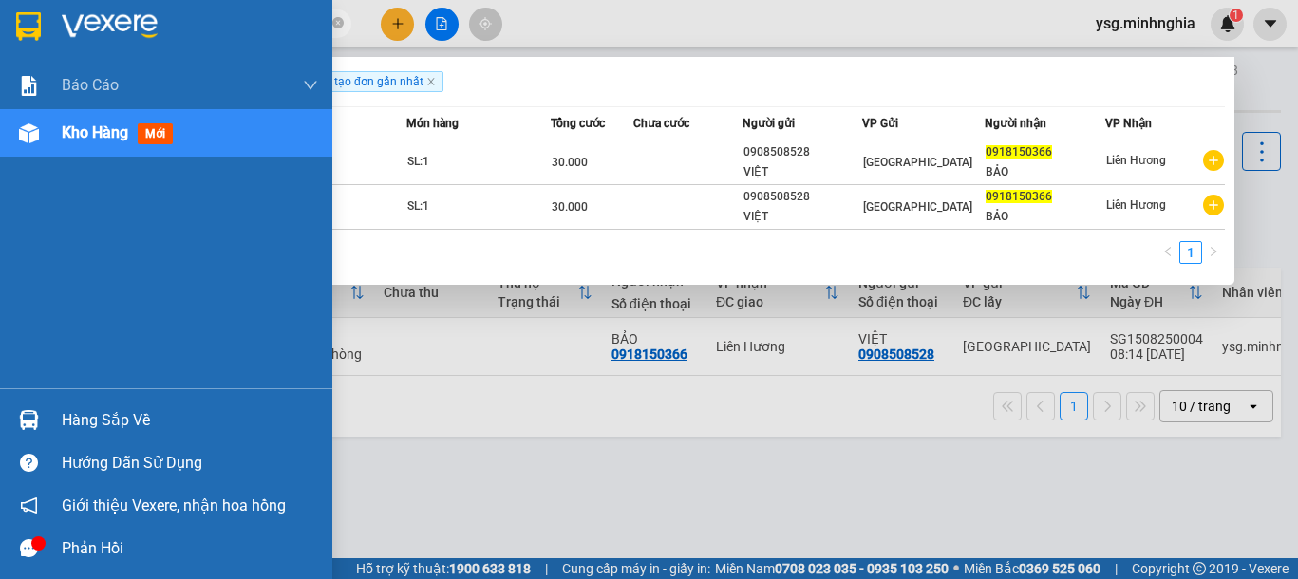
paste input "347302394"
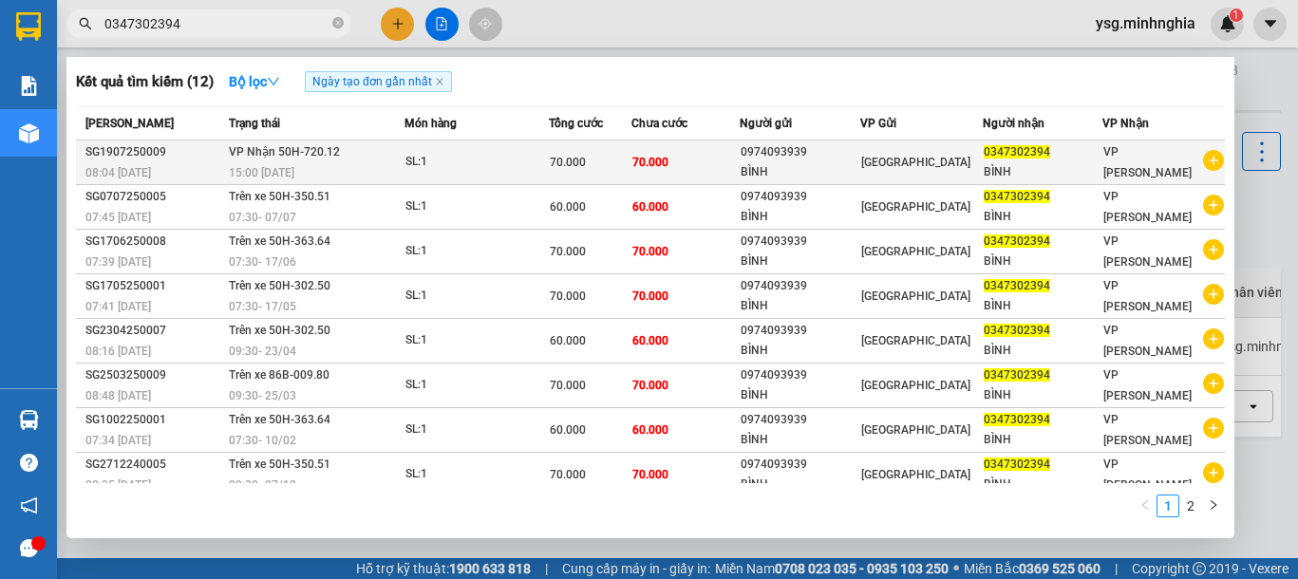
type input "0347302394"
click at [696, 165] on td "70.000" at bounding box center [685, 163] width 109 height 45
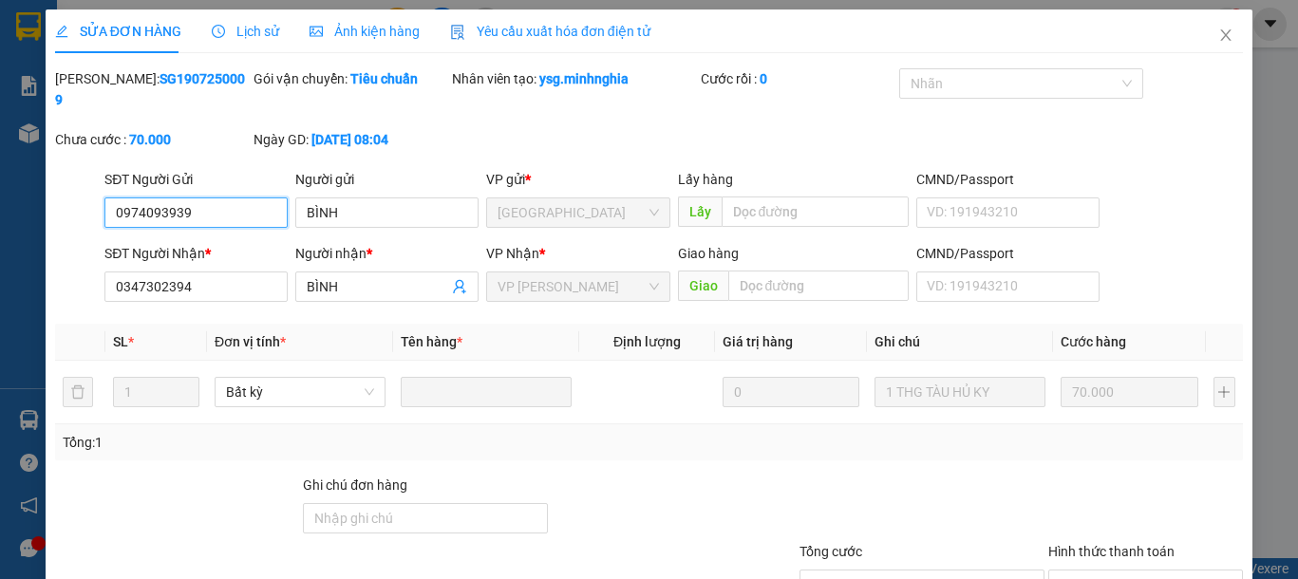
type input "0974093939"
type input "0347302394"
type input "70.000"
click at [1199, 27] on span "Close" at bounding box center [1225, 35] width 53 height 53
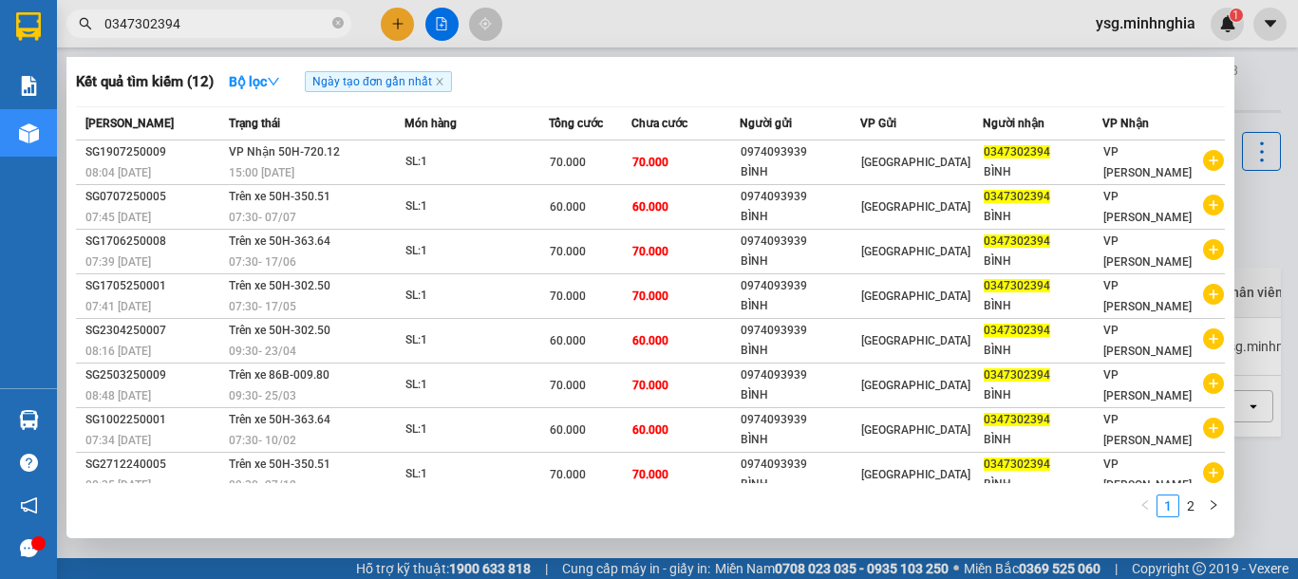
click at [224, 15] on input "0347302394" at bounding box center [216, 23] width 224 height 21
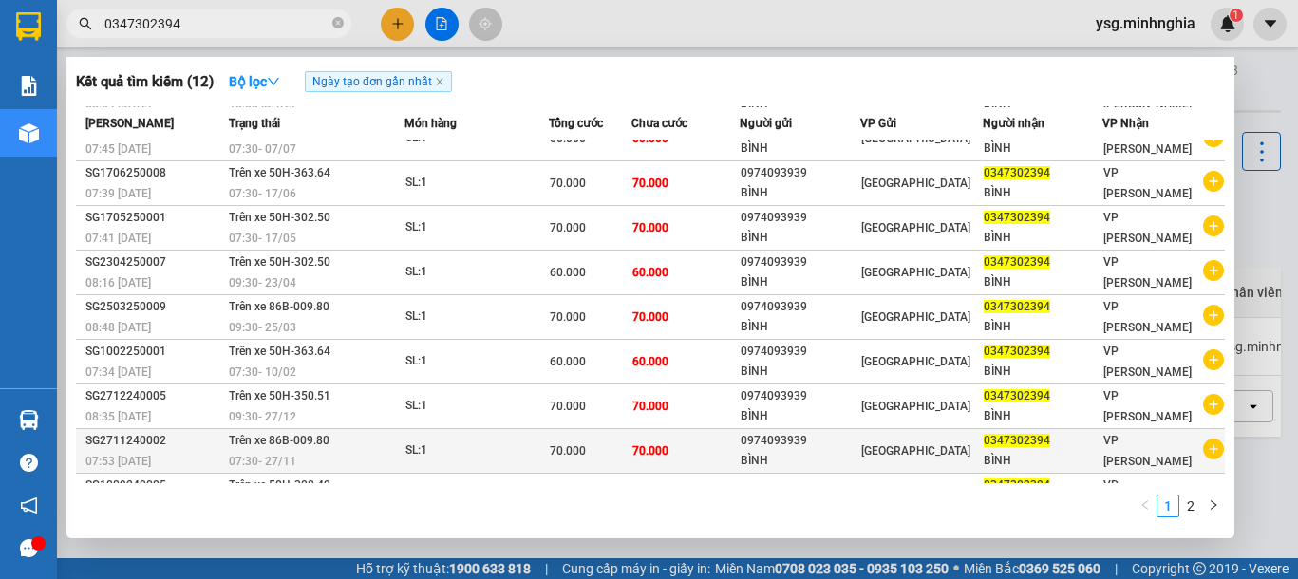
scroll to position [104, 0]
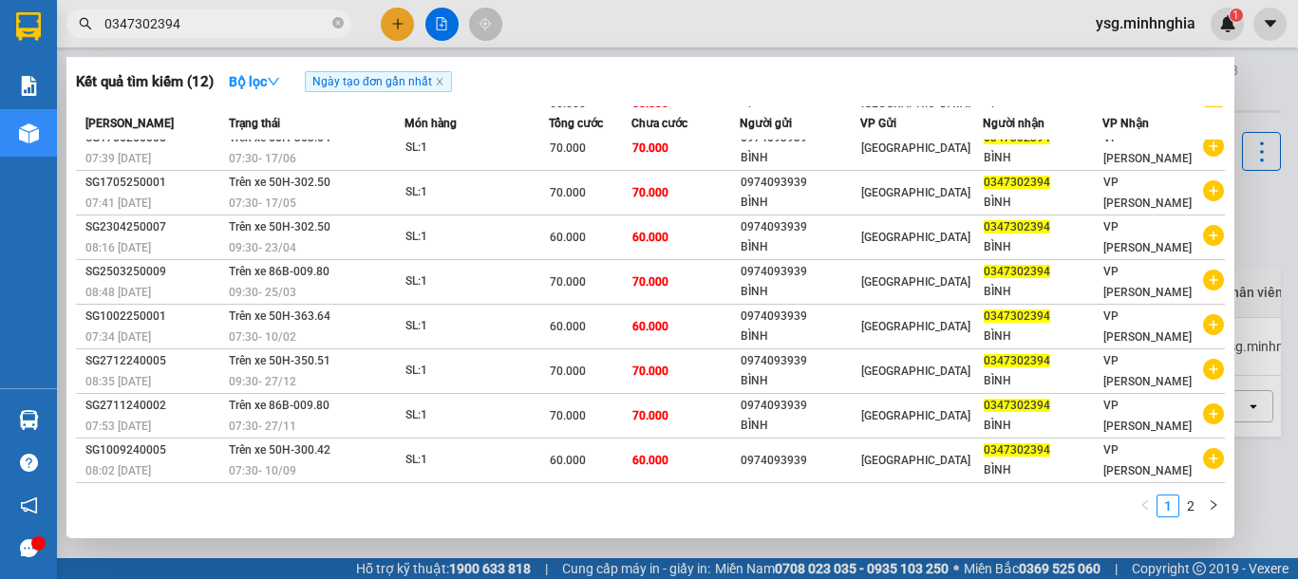
drag, startPoint x: 398, startPoint y: 25, endPoint x: 310, endPoint y: 35, distance: 88.9
click at [352, 15] on div "Kết quả tìm kiếm ( 12 ) Bộ lọc Ngày tạo đơn gần nhất Mã ĐH Trạng thái Món hàng …" at bounding box center [185, 24] width 370 height 33
click at [340, 26] on icon "close-circle" at bounding box center [337, 22] width 11 height 11
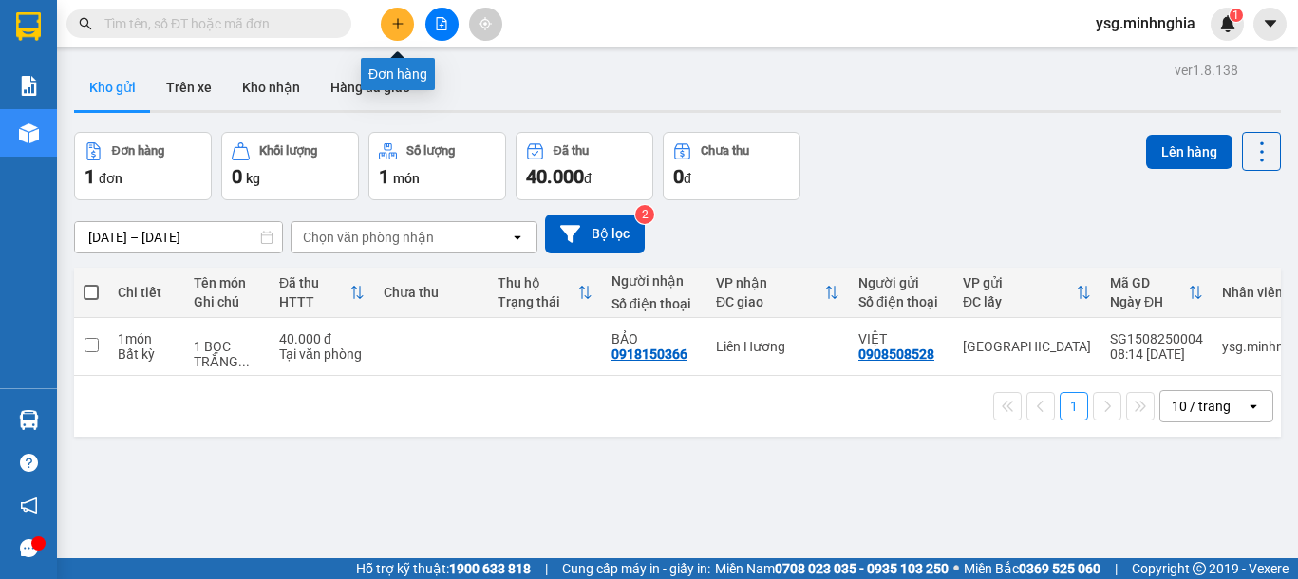
click at [398, 28] on icon "plus" at bounding box center [397, 23] width 1 height 10
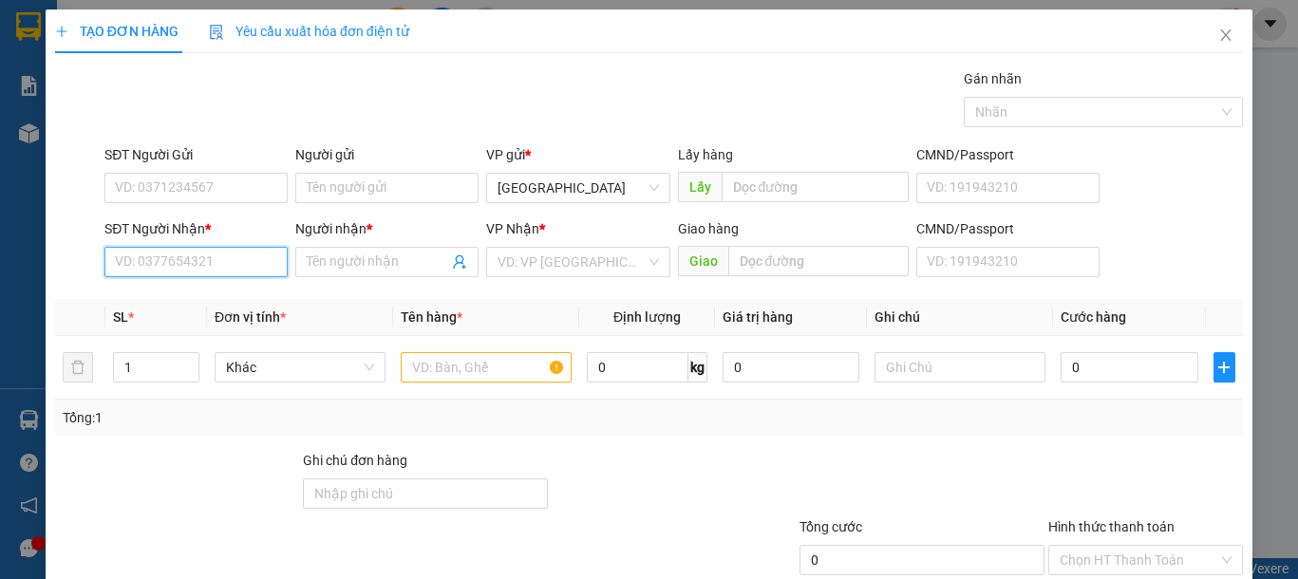
click at [226, 267] on input "SĐT Người Nhận *" at bounding box center [195, 262] width 183 height 30
click at [223, 253] on input "0913639563" at bounding box center [195, 262] width 183 height 30
drag, startPoint x: 223, startPoint y: 253, endPoint x: 0, endPoint y: 262, distance: 223.4
click at [0, 262] on div "TẠO ĐƠN HÀNG Yêu cầu xuất hóa đơn điện tử Transit Pickup Surcharge Ids Transit …" at bounding box center [649, 289] width 1298 height 579
type input "0913639563"
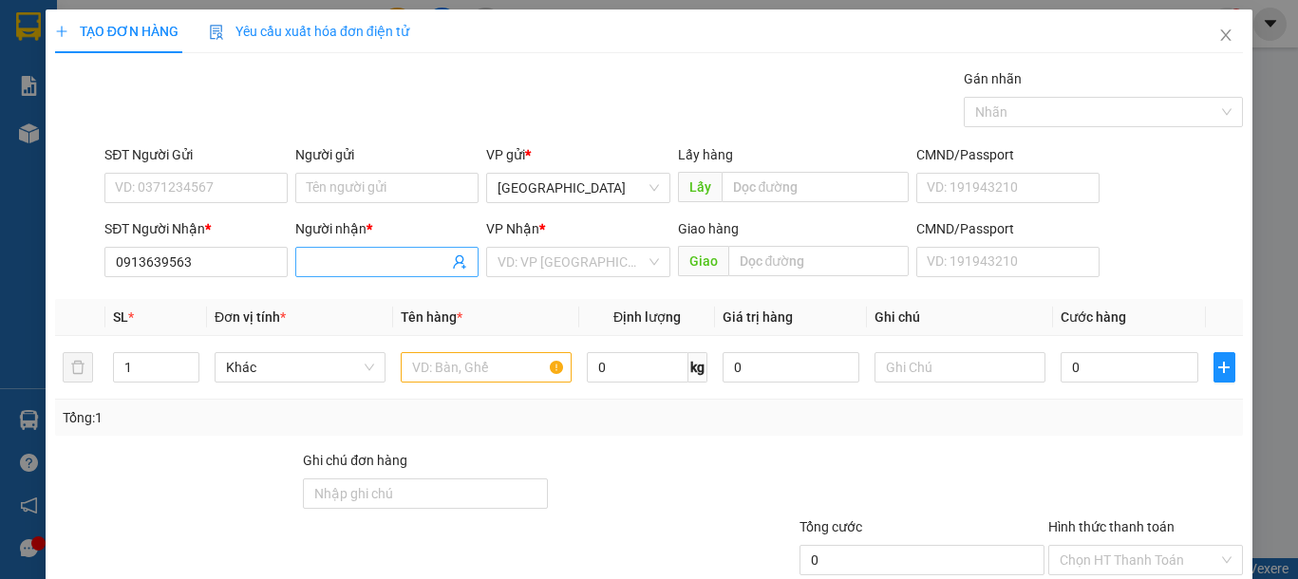
click at [366, 271] on input "Người nhận *" at bounding box center [377, 262] width 141 height 21
click at [366, 265] on input "Người nhận *" at bounding box center [377, 262] width 141 height 21
drag, startPoint x: 214, startPoint y: 260, endPoint x: 0, endPoint y: 241, distance: 214.5
click at [0, 241] on div "TẠO ĐƠN HÀNG Yêu cầu xuất hóa đơn điện tử Transit Pickup Surcharge Ids Transit …" at bounding box center [649, 289] width 1298 height 579
click at [350, 270] on input "Người nhận *" at bounding box center [377, 262] width 141 height 21
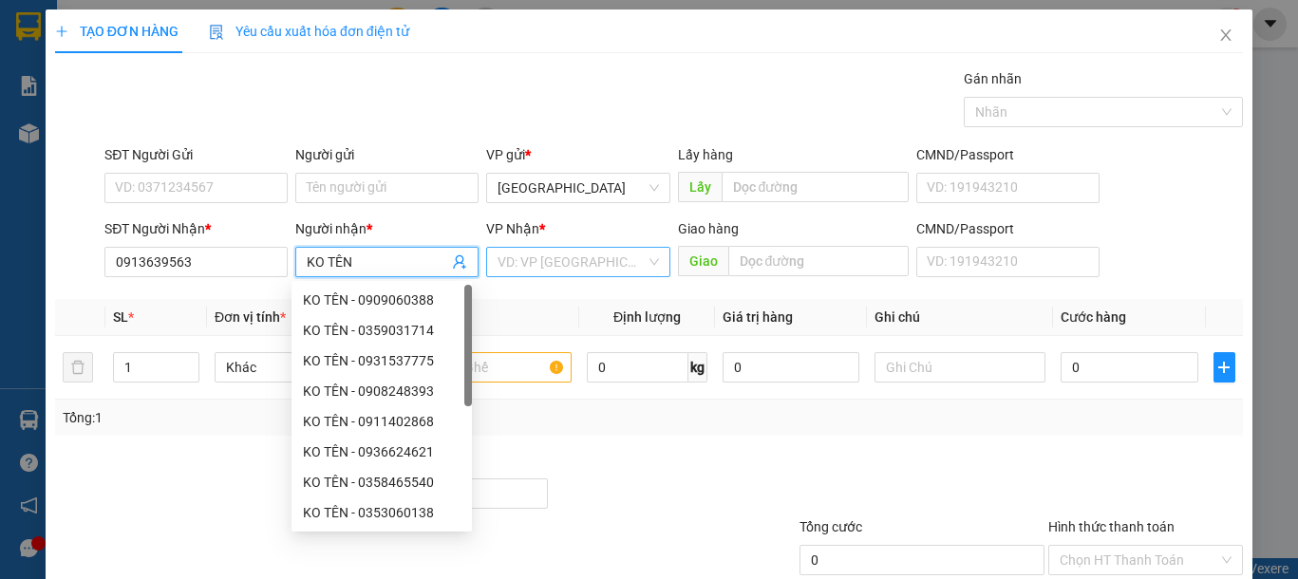
type input "KO TÊN"
click at [590, 267] on input "search" at bounding box center [571, 262] width 147 height 28
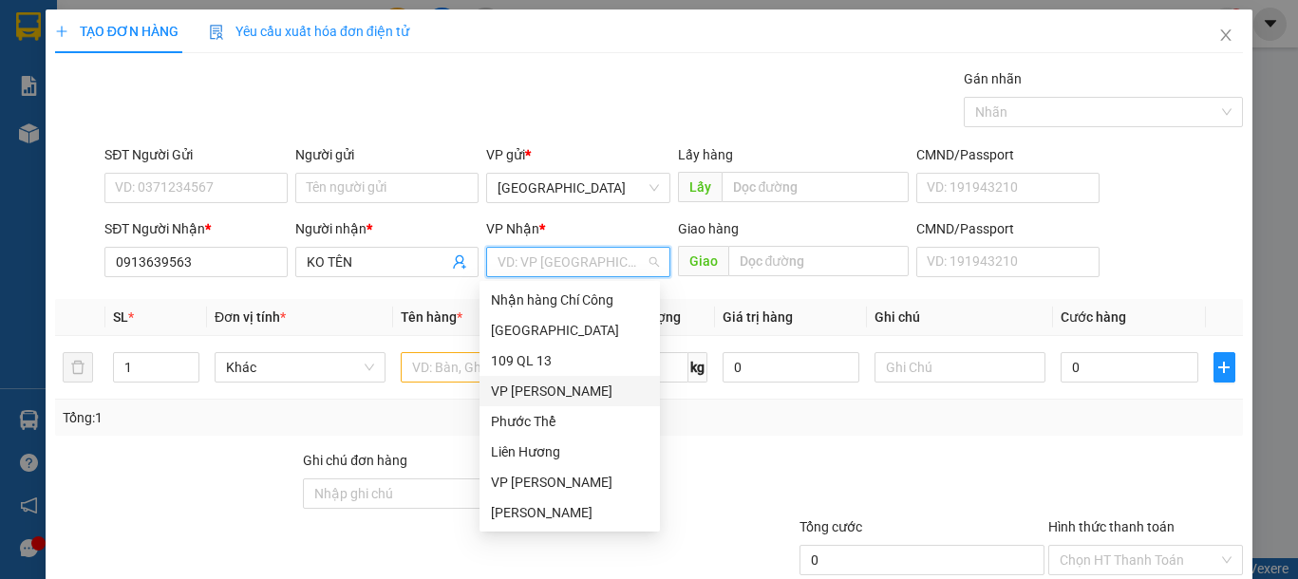
click at [555, 387] on div "[PERSON_NAME]" at bounding box center [570, 391] width 158 height 21
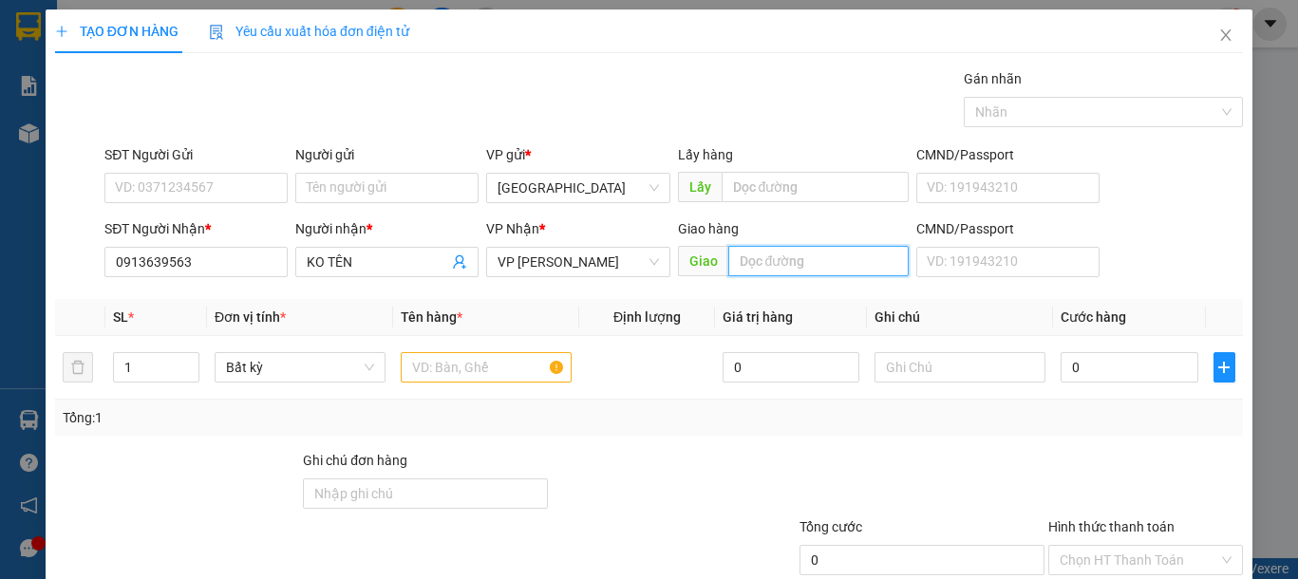
click at [773, 264] on input "text" at bounding box center [818, 261] width 180 height 30
type input "N3 RỌP, HỒNG SƠN"
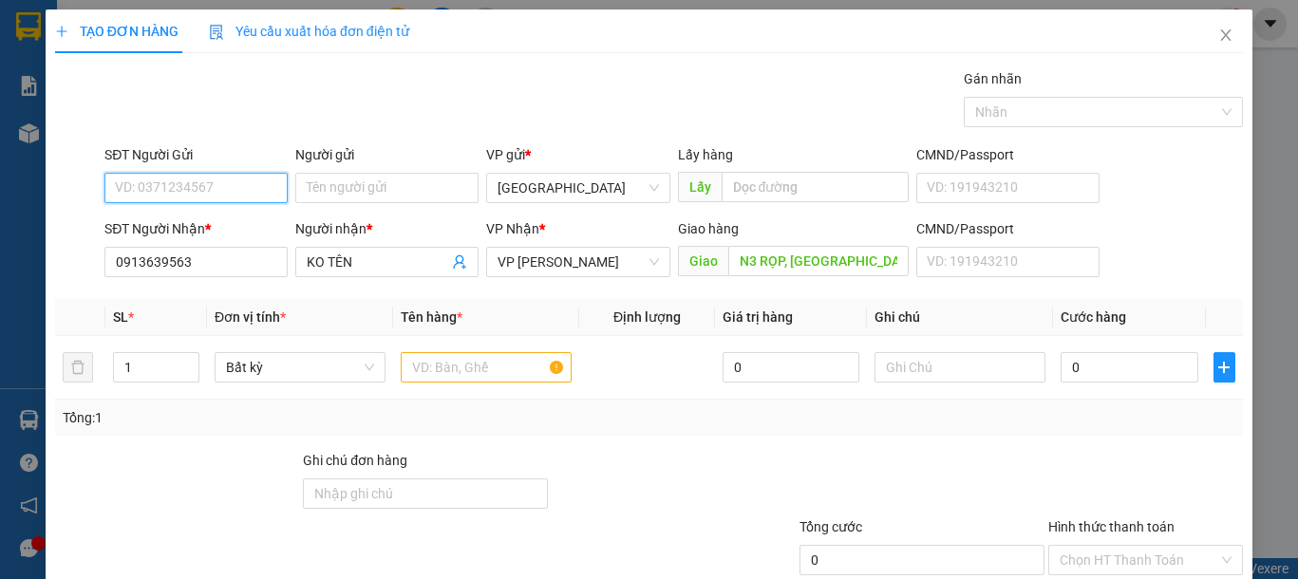
click at [185, 190] on input "SĐT Người Gửi" at bounding box center [195, 188] width 183 height 30
click at [196, 214] on div "0903911136" at bounding box center [194, 226] width 180 height 30
type input "0903911136"
click at [430, 367] on input "text" at bounding box center [486, 367] width 171 height 30
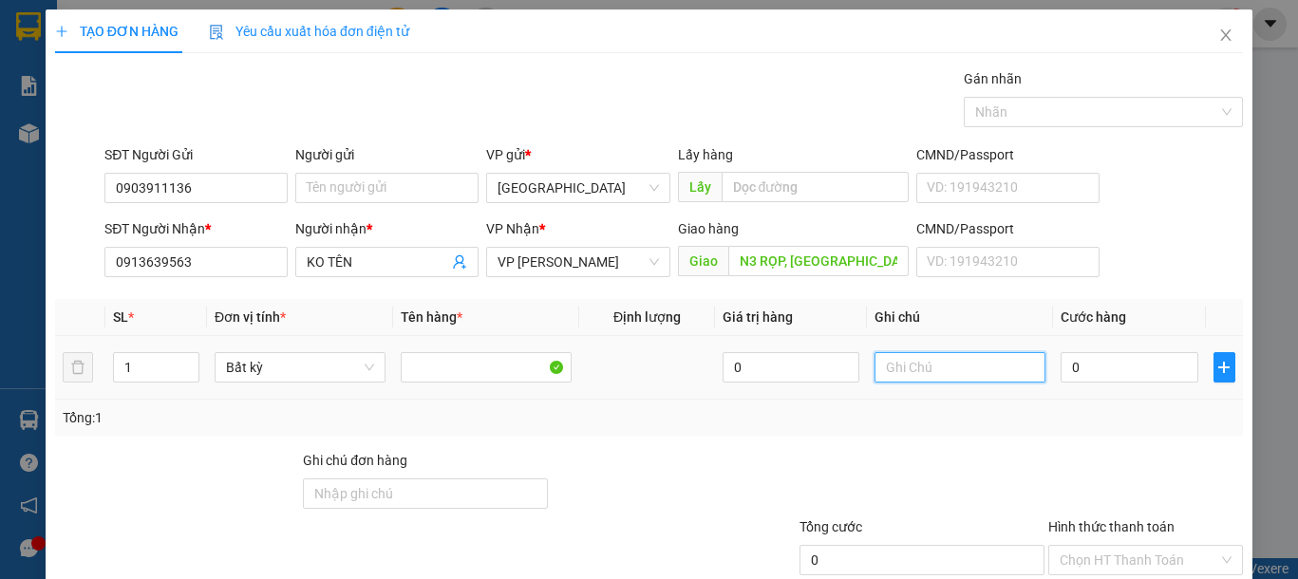
click at [991, 366] on input "text" at bounding box center [960, 367] width 171 height 30
type input "1 HỘP GIẤY-PT"
click at [1067, 365] on input "0" at bounding box center [1129, 367] width 137 height 30
type input "5"
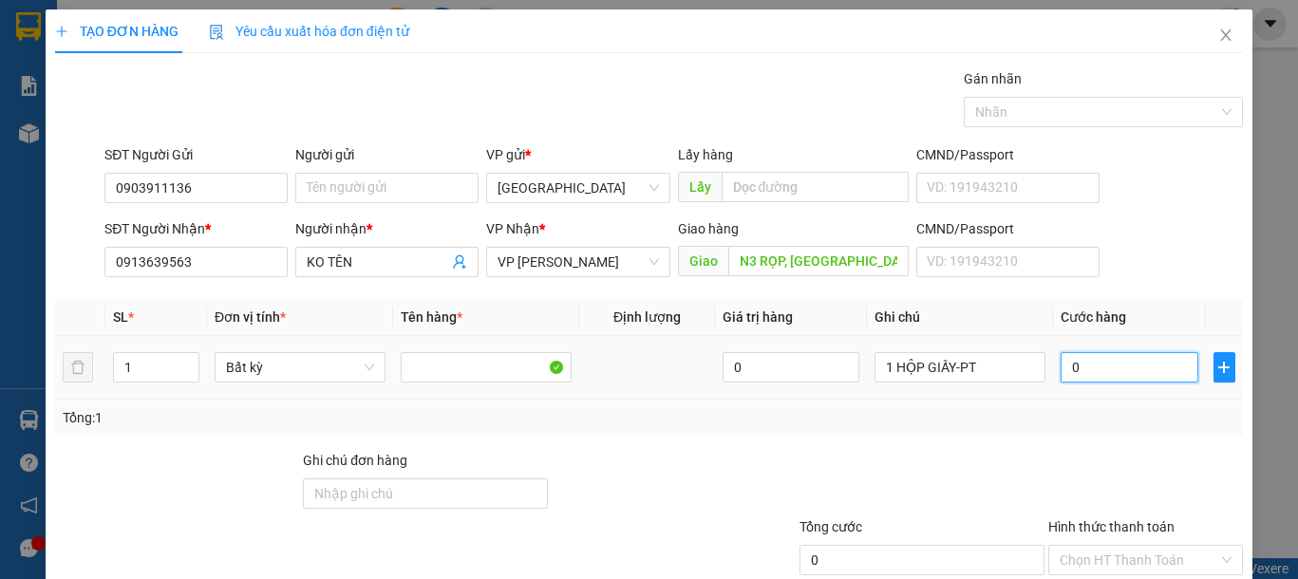
type input "5"
type input "50"
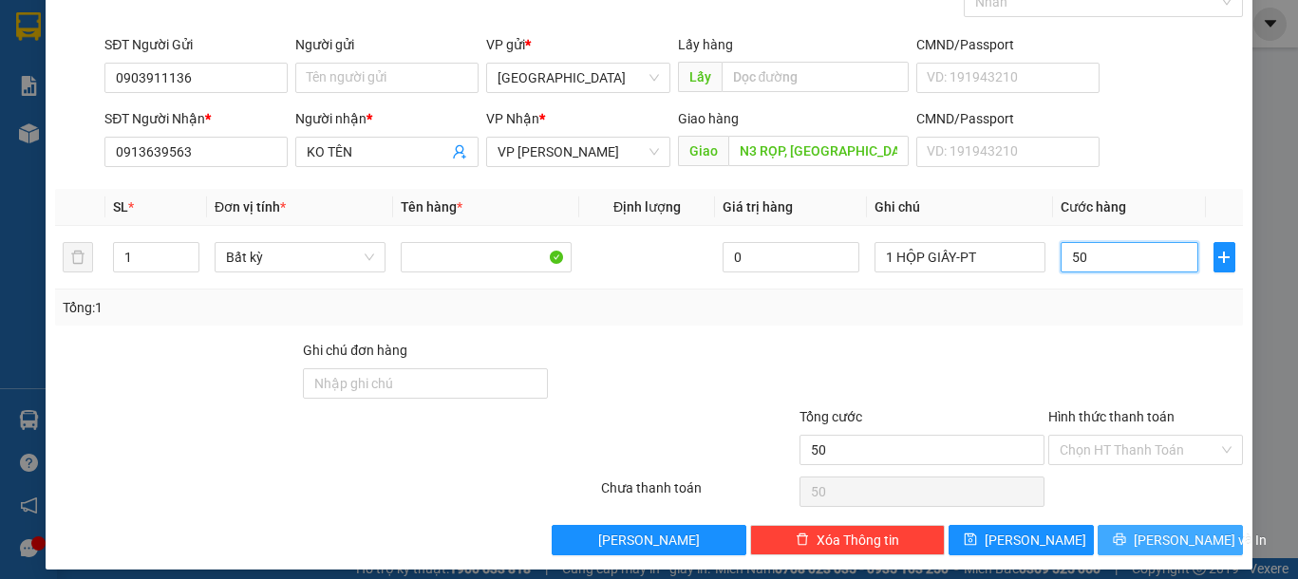
scroll to position [123, 0]
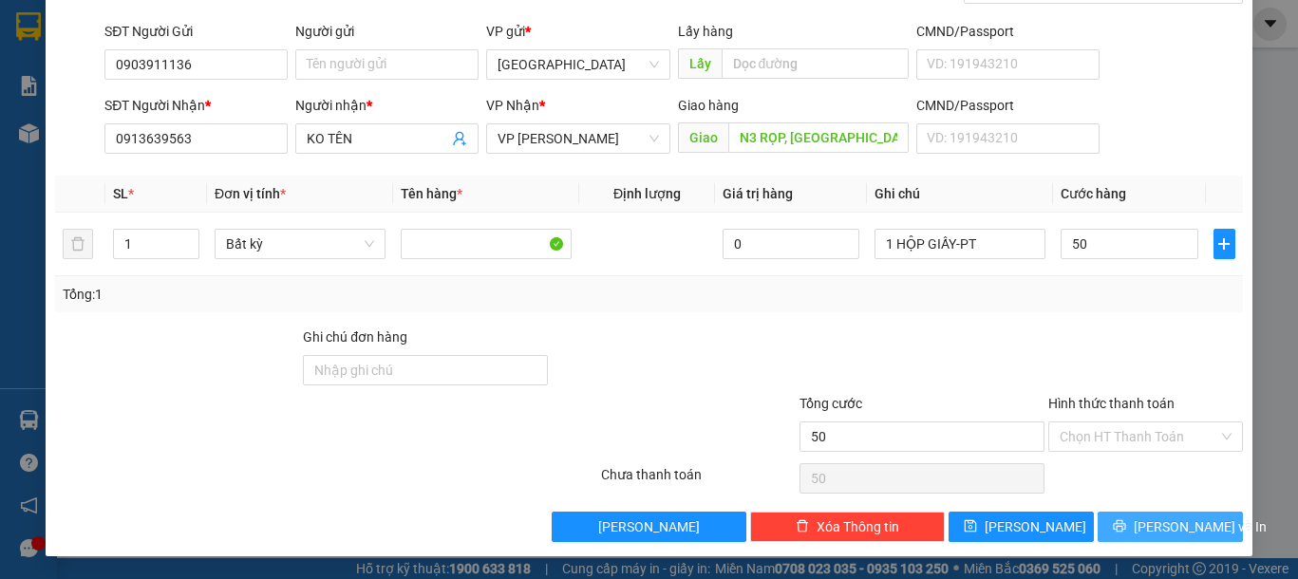
type input "50.000"
click at [1138, 524] on span "[PERSON_NAME] và In" at bounding box center [1200, 527] width 133 height 21
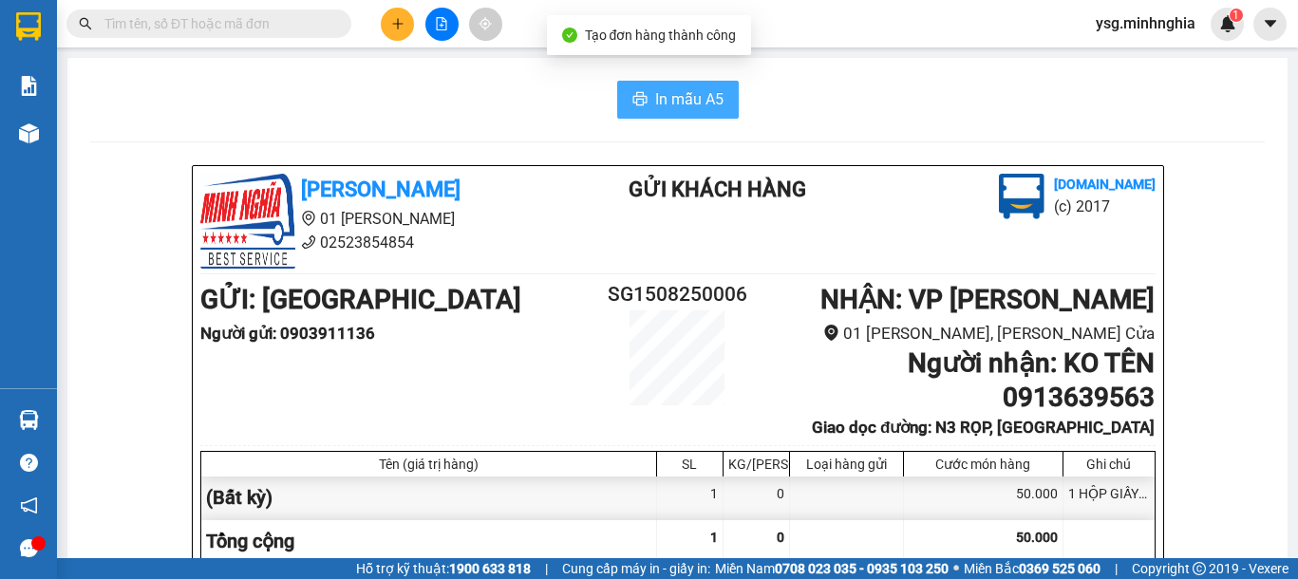
click at [724, 93] on button "In mẫu A5" at bounding box center [678, 100] width 122 height 38
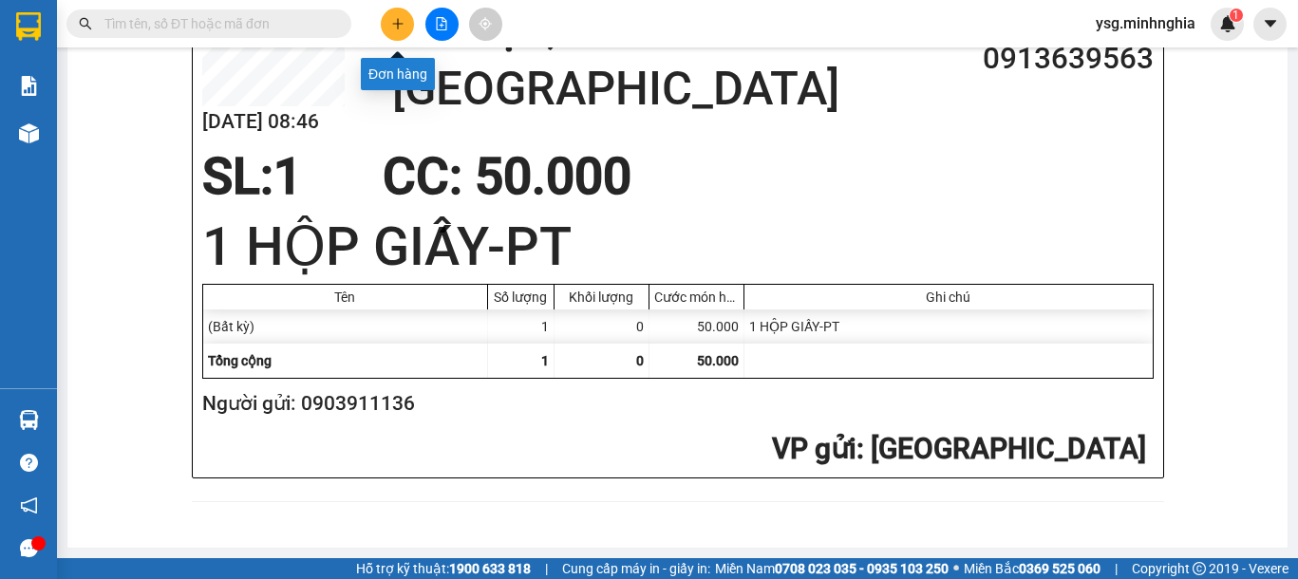
click at [397, 12] on button at bounding box center [397, 24] width 33 height 33
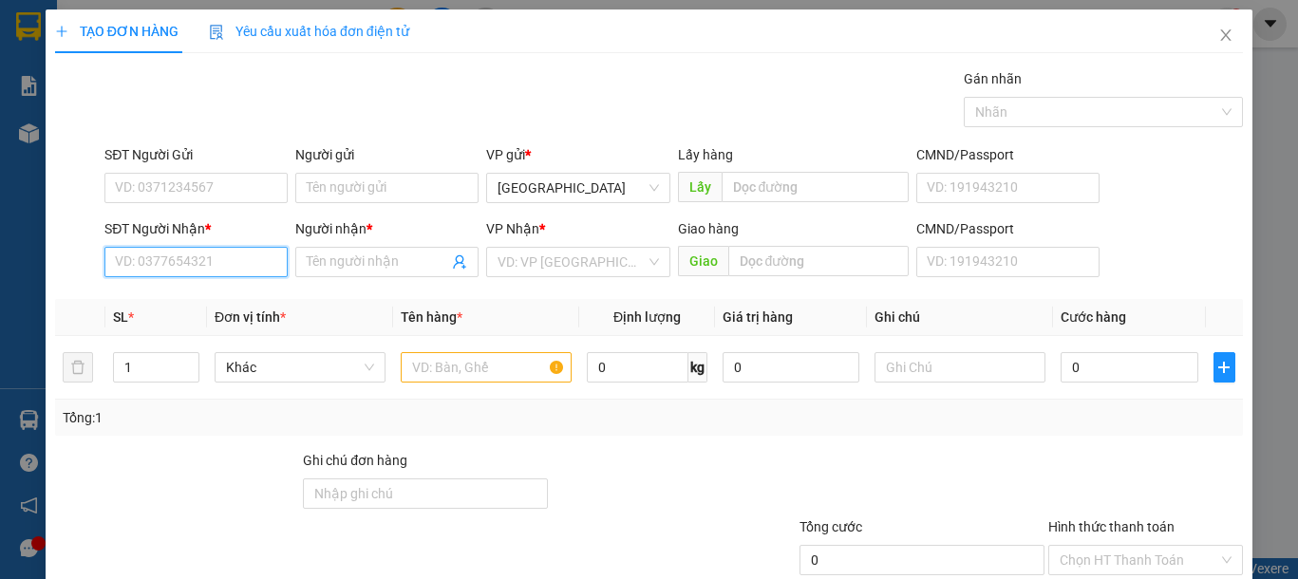
click at [171, 271] on input "SĐT Người Nhận *" at bounding box center [195, 262] width 183 height 30
click at [223, 301] on div "0909149529 - THÀNH" at bounding box center [194, 300] width 158 height 21
type input "0909149529"
type input "THÀNH"
type input "CHỢ BÌNH TÂN"
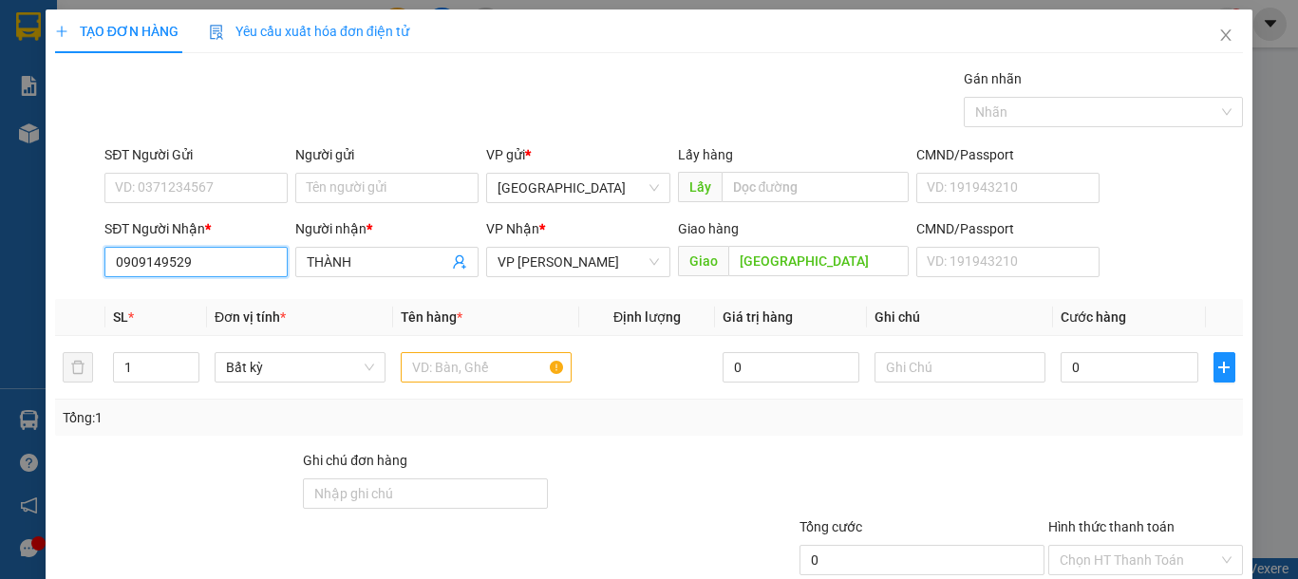
drag, startPoint x: 216, startPoint y: 262, endPoint x: 56, endPoint y: 262, distance: 159.5
click at [56, 262] on div "SĐT Người Nhận * 0909149529 0909149529 Người nhận * THÀNH VP Nhận * VP Phan Rí …" at bounding box center [649, 251] width 1192 height 66
type input "0909149529"
click at [307, 264] on input "THÀNH" at bounding box center [377, 262] width 141 height 21
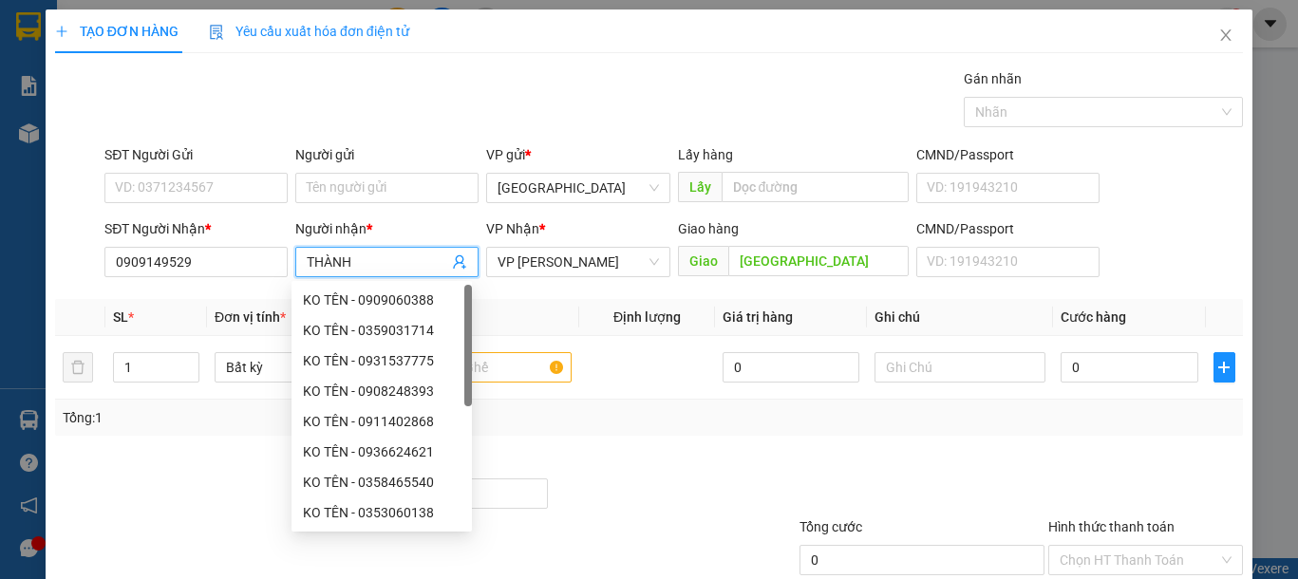
drag, startPoint x: 301, startPoint y: 263, endPoint x: 311, endPoint y: 263, distance: 10.4
click at [302, 263] on span "THÀNH" at bounding box center [386, 262] width 183 height 30
click at [301, 260] on span "THÀNH" at bounding box center [386, 262] width 183 height 30
click at [302, 256] on span "THÀNH" at bounding box center [386, 262] width 183 height 30
click at [307, 256] on input "THÀNH" at bounding box center [377, 262] width 141 height 21
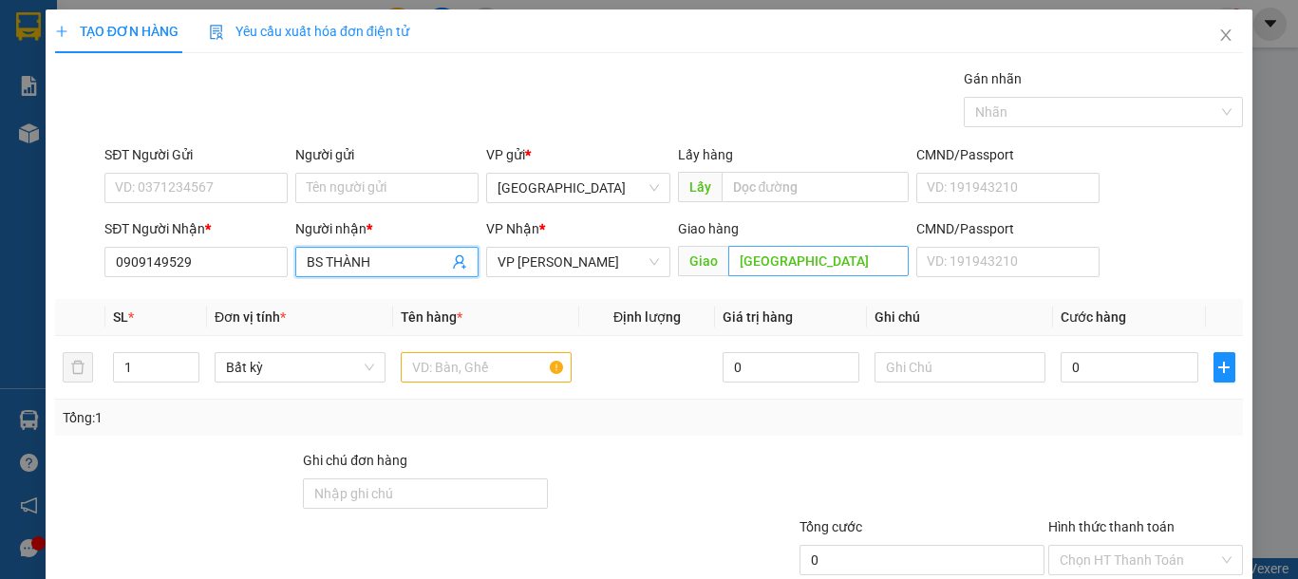
type input "BS THÀNH"
type input "NGÃ 3 GỘP"
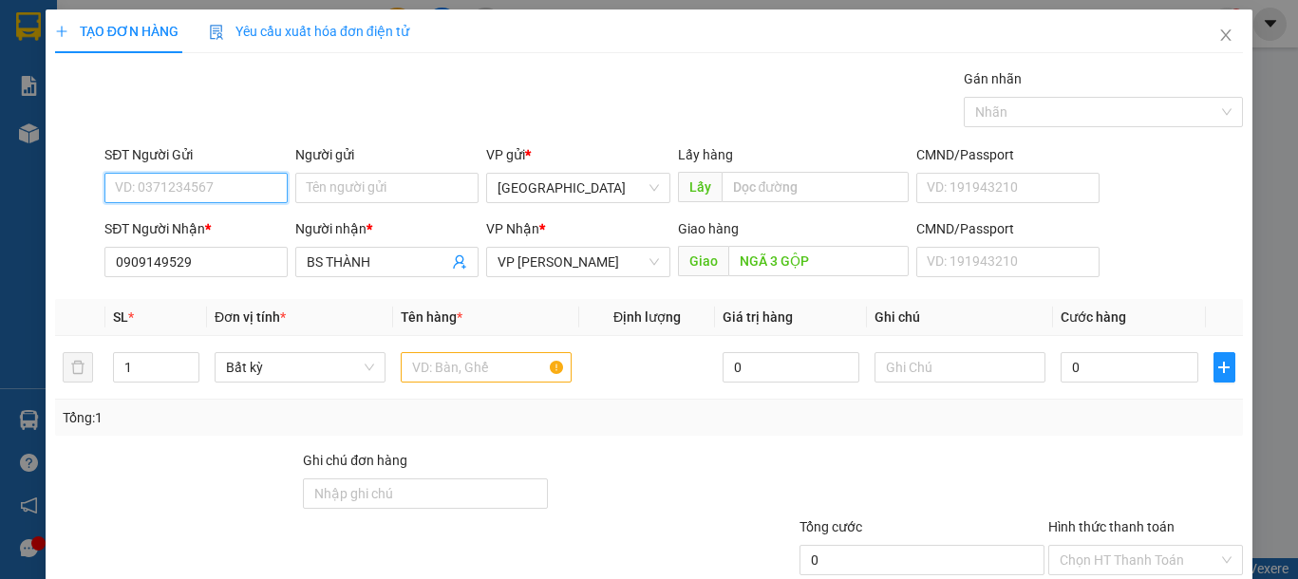
click at [232, 182] on input "SĐT Người Gửi" at bounding box center [195, 188] width 183 height 30
type input "0901790368"
drag, startPoint x: 464, startPoint y: 341, endPoint x: 462, endPoint y: 365, distance: 23.9
click at [463, 341] on td at bounding box center [486, 368] width 186 height 64
click at [462, 365] on input "text" at bounding box center [486, 367] width 171 height 30
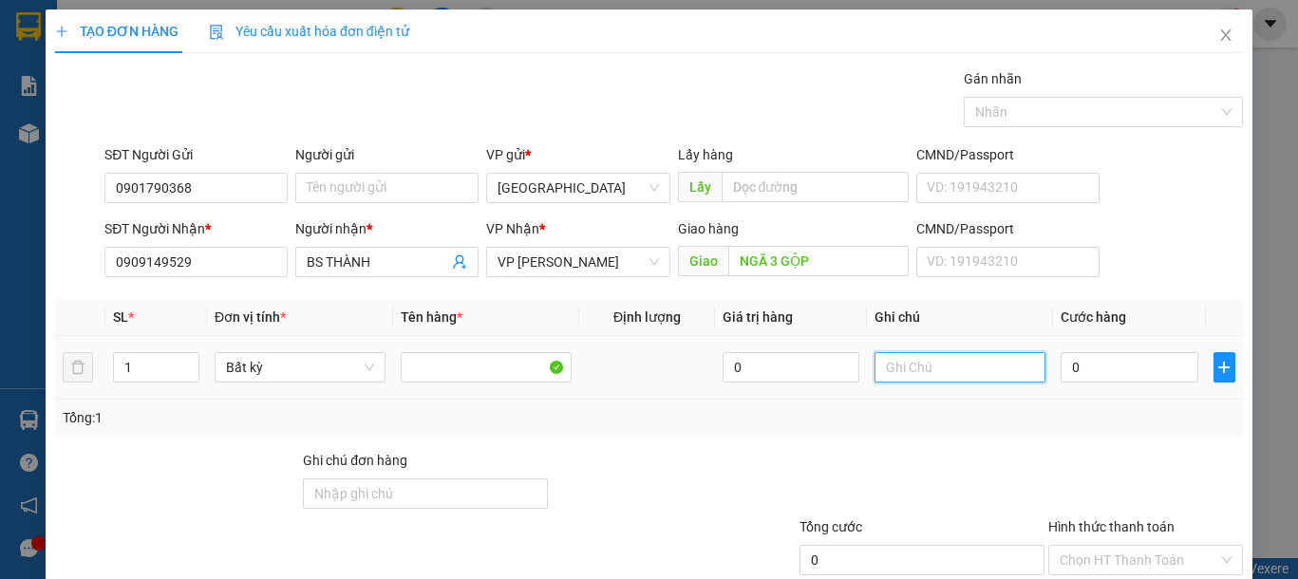
click at [1000, 363] on input "text" at bounding box center [960, 367] width 171 height 30
type input "1 HỘP RĂNG"
click at [1084, 368] on input "0" at bounding box center [1129, 367] width 137 height 30
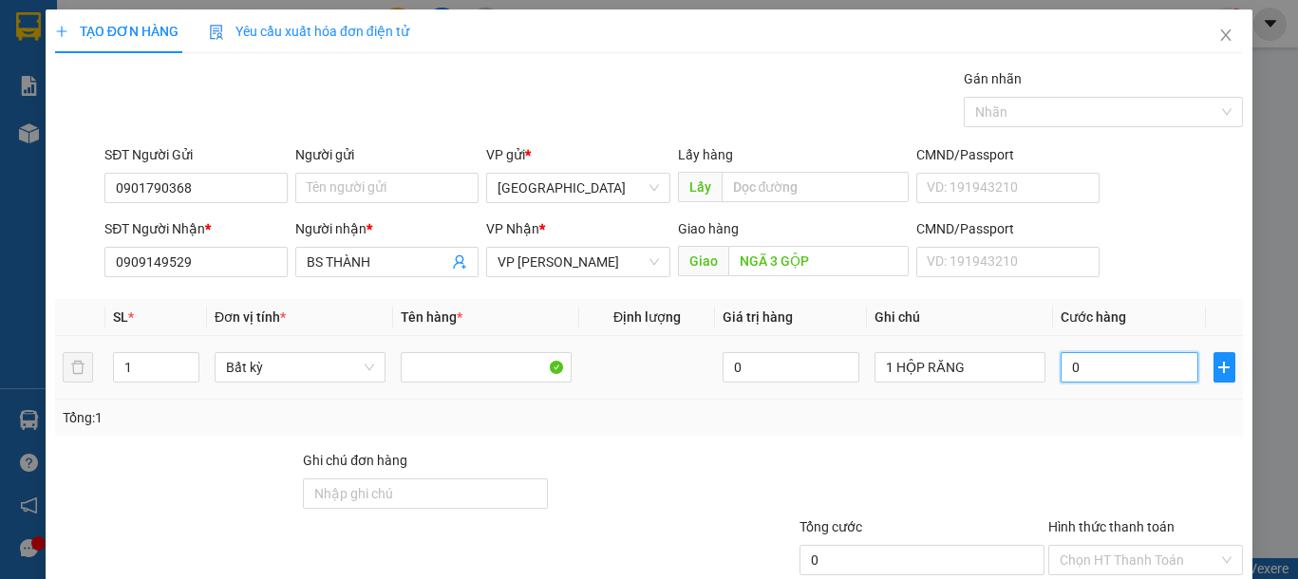
type input "4"
type input "40"
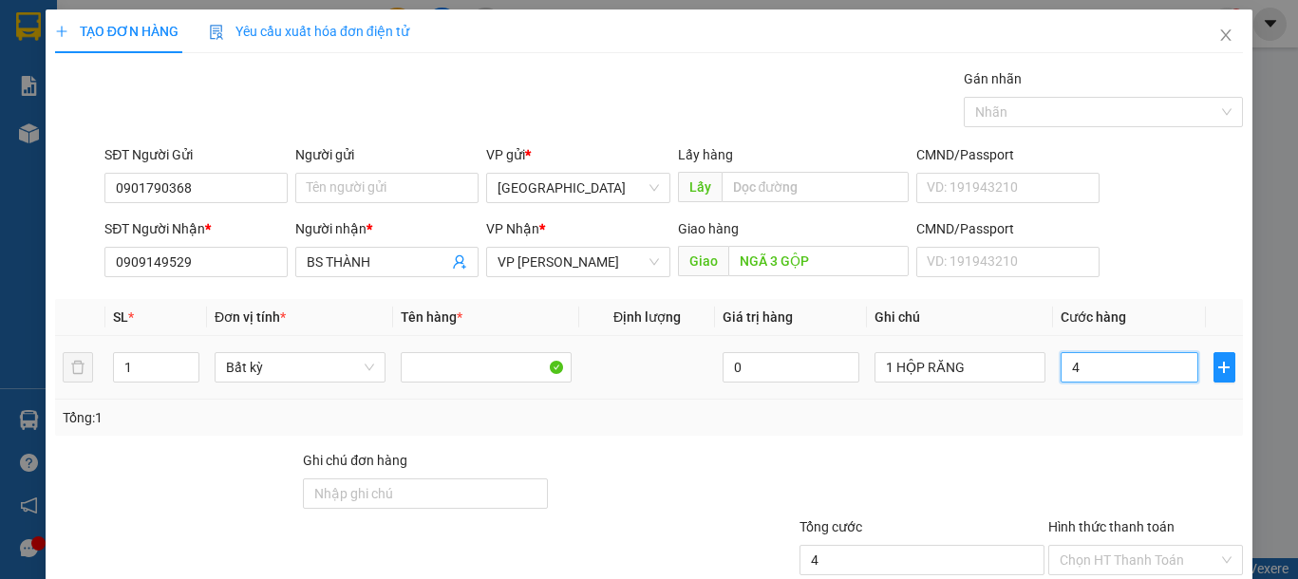
type input "40"
type input "40.000"
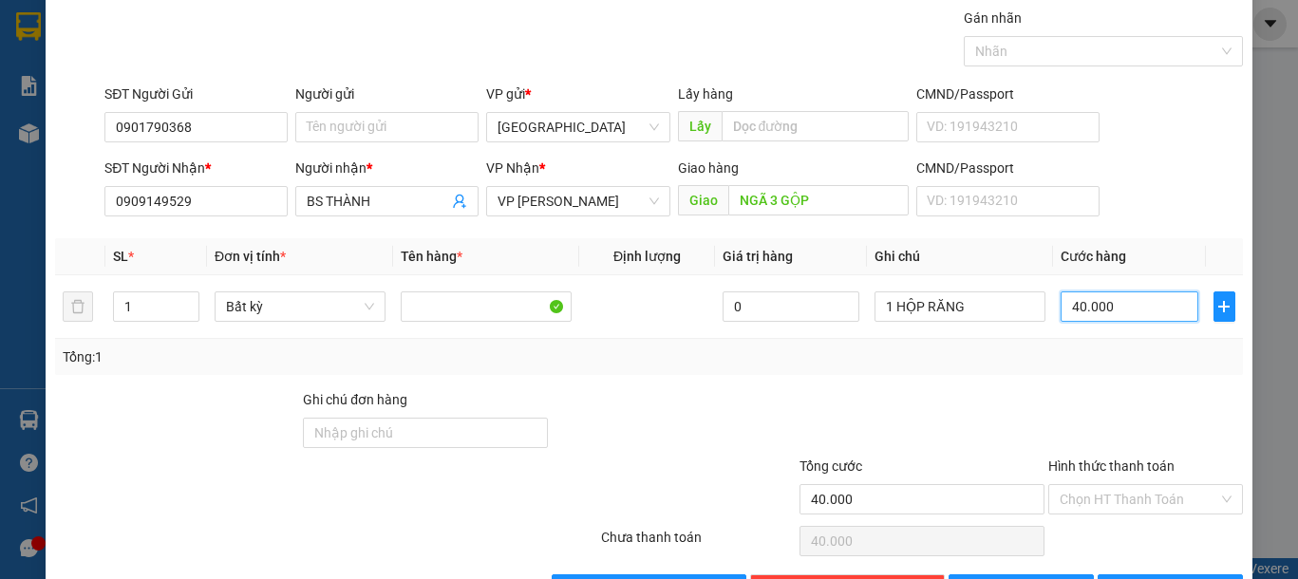
scroll to position [123, 0]
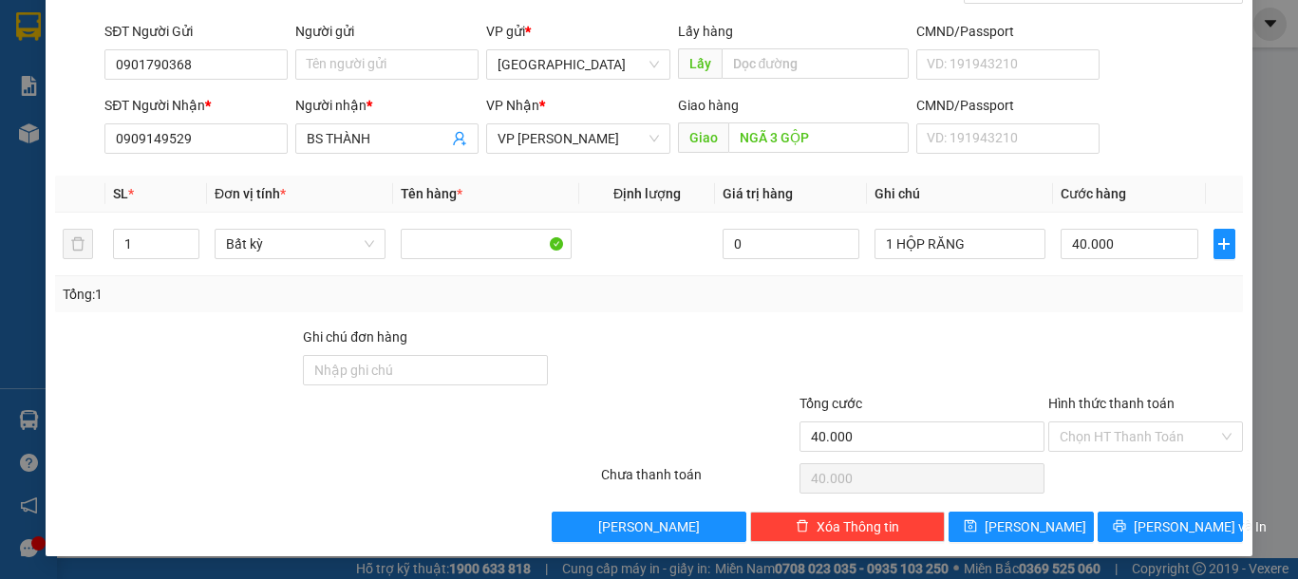
click at [1112, 418] on div "Hình thức thanh toán" at bounding box center [1145, 407] width 195 height 28
click at [1118, 430] on input "Hình thức thanh toán" at bounding box center [1139, 437] width 159 height 28
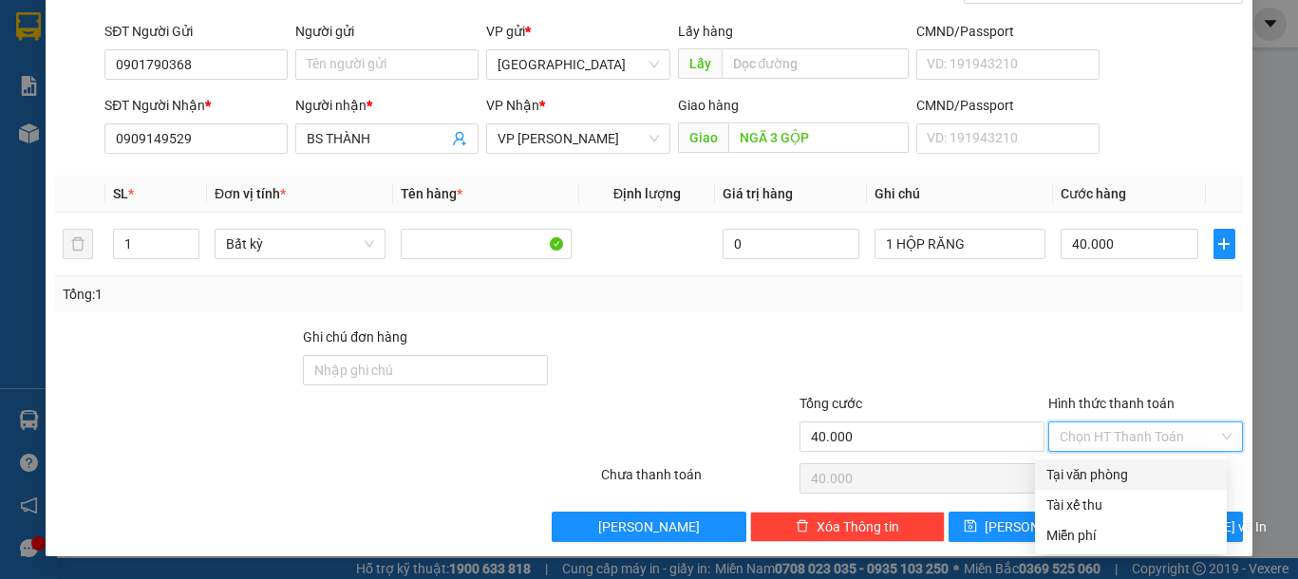
click at [1113, 482] on div "Tại văn phòng" at bounding box center [1130, 474] width 169 height 21
type input "0"
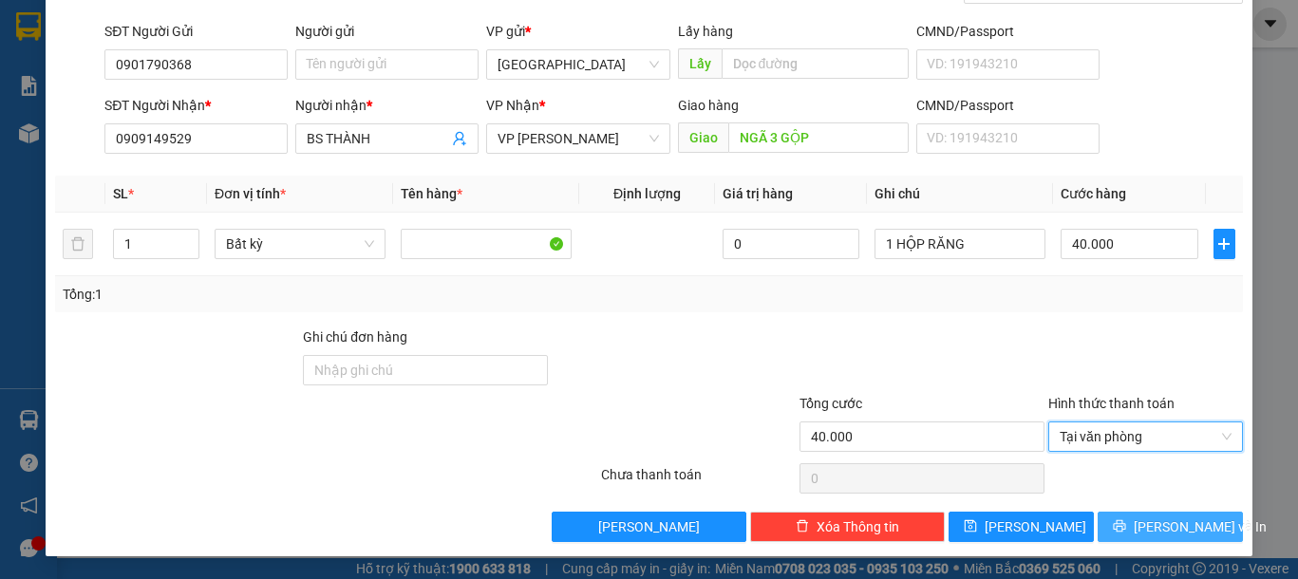
click at [1137, 531] on button "[PERSON_NAME] và In" at bounding box center [1170, 527] width 145 height 30
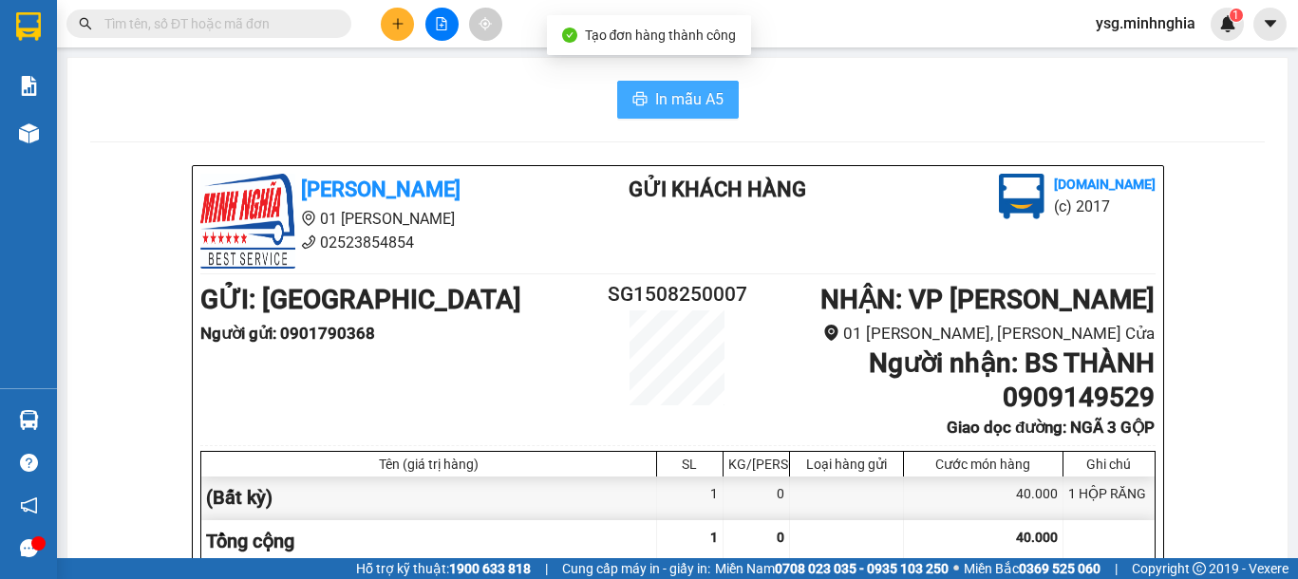
click at [660, 96] on span "In mẫu A5" at bounding box center [689, 99] width 68 height 24
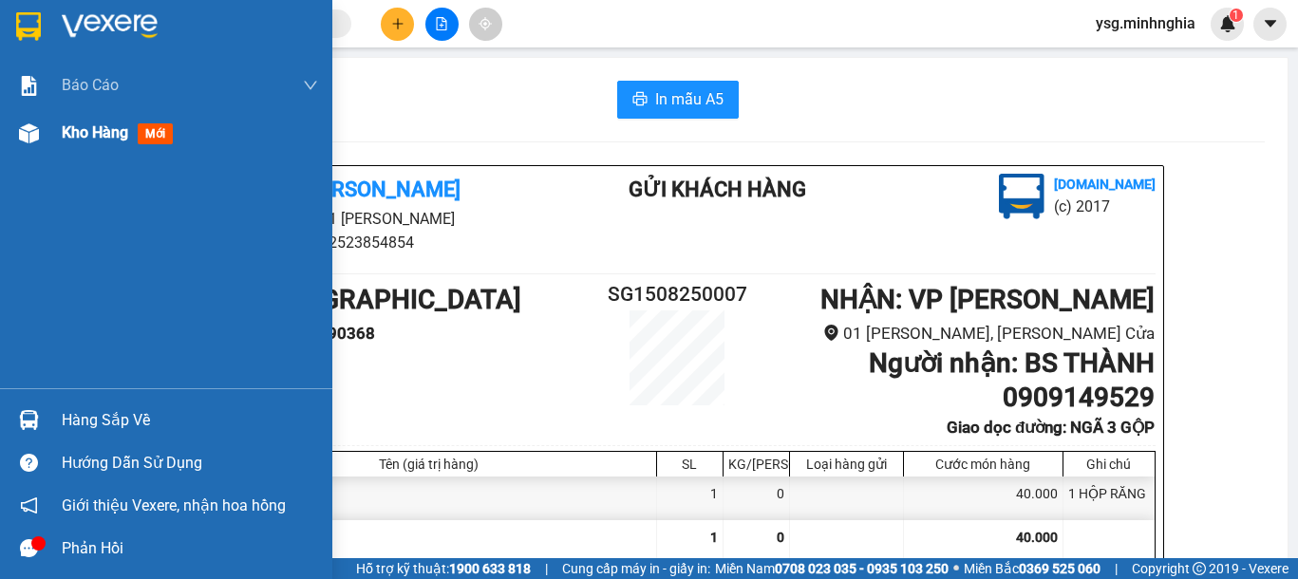
click at [14, 150] on div "Kho hàng mới" at bounding box center [166, 132] width 332 height 47
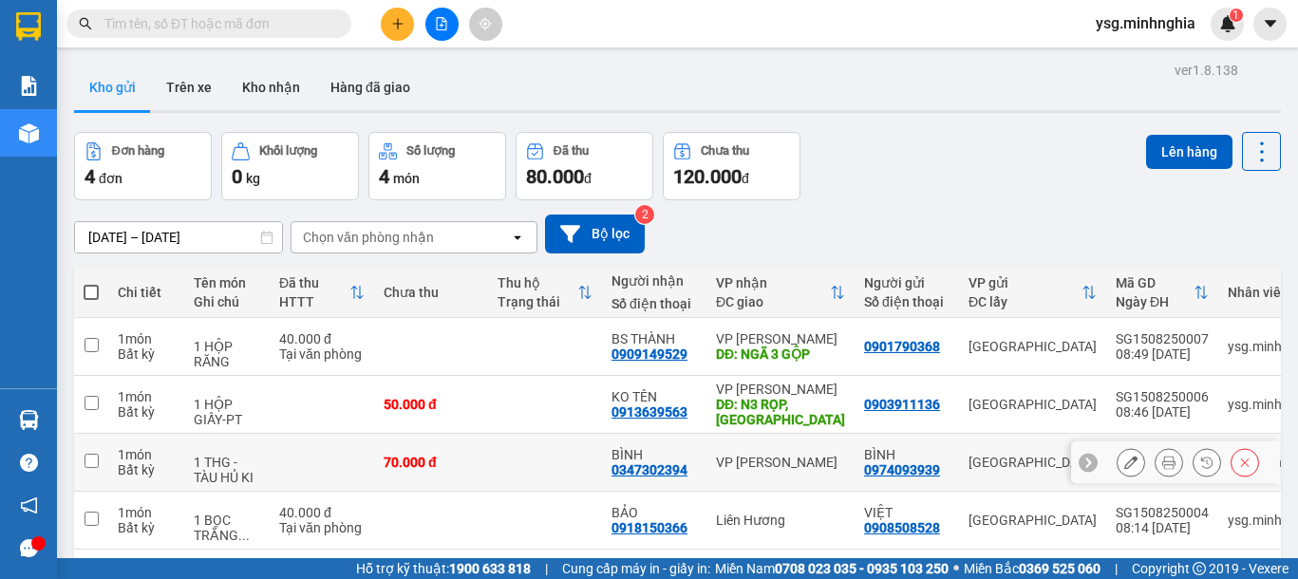
scroll to position [87, 0]
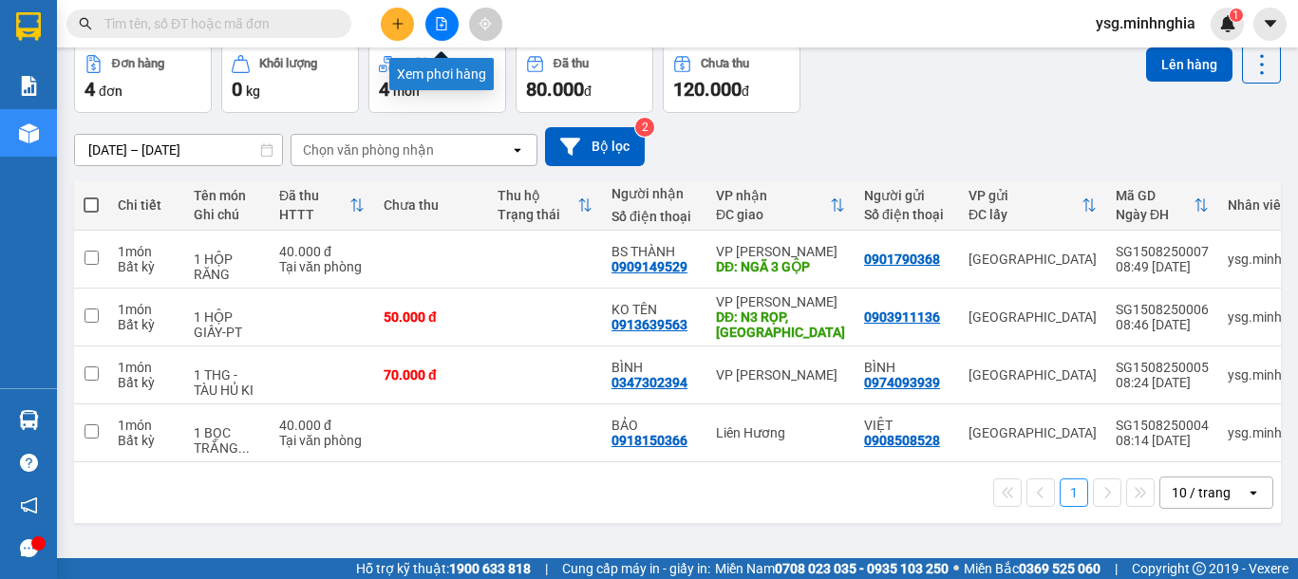
click at [434, 15] on button at bounding box center [441, 24] width 33 height 33
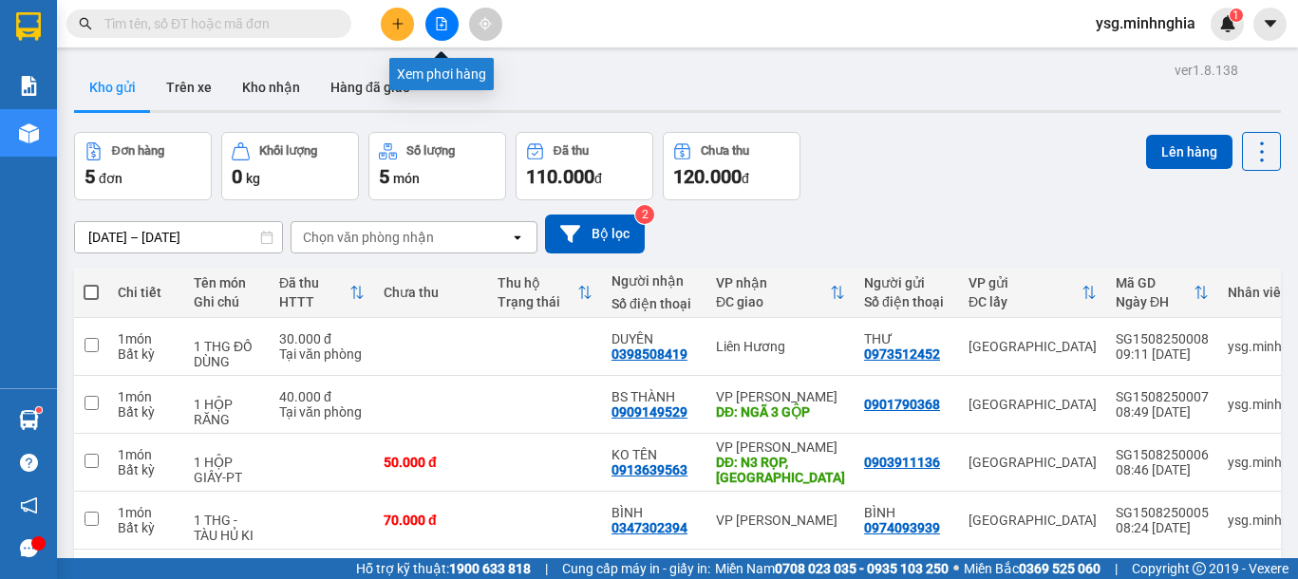
click at [446, 24] on icon "file-add" at bounding box center [442, 23] width 10 height 13
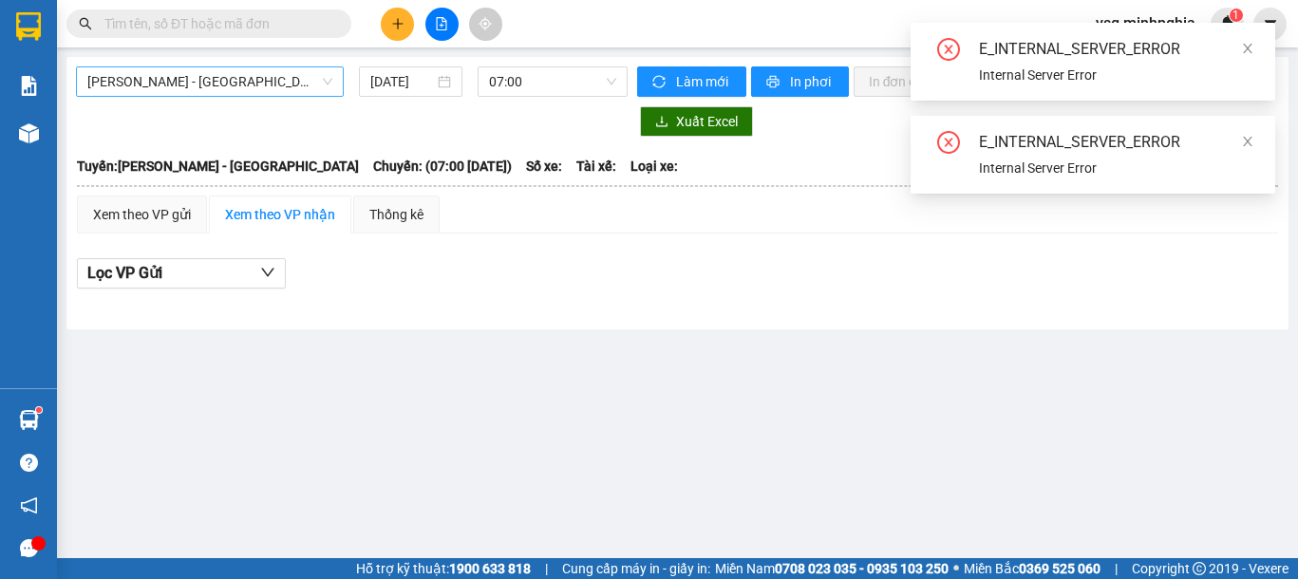
click at [273, 85] on span "[PERSON_NAME] - [GEOGRAPHIC_DATA]" at bounding box center [209, 81] width 245 height 28
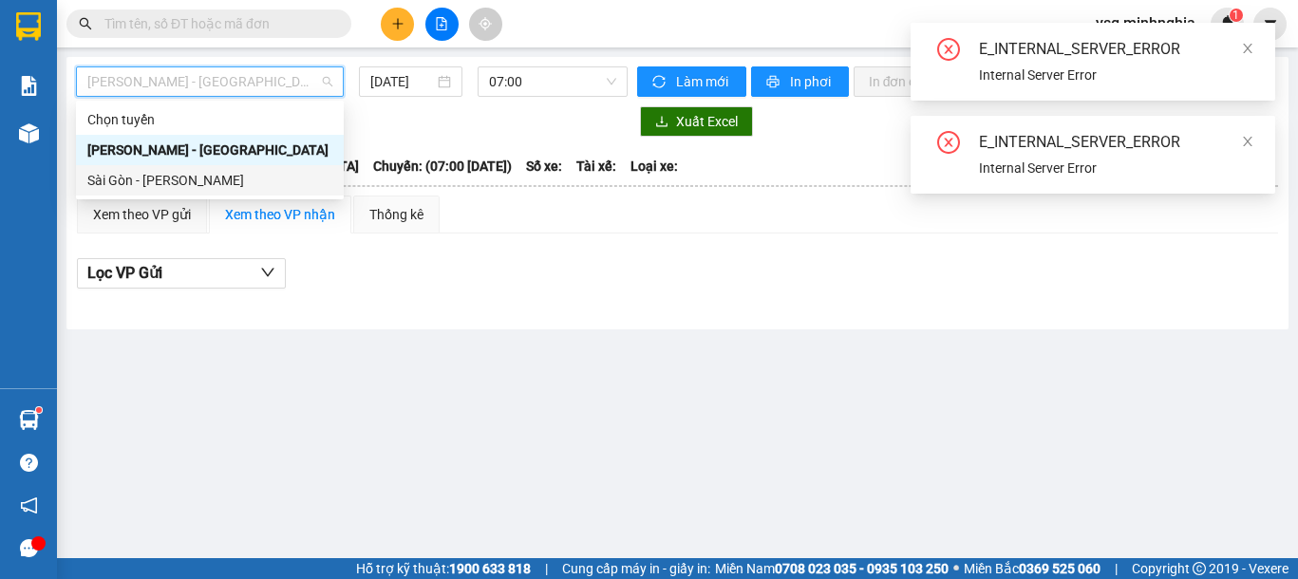
click at [222, 178] on div "Sài Gòn - [PERSON_NAME]" at bounding box center [209, 180] width 245 height 21
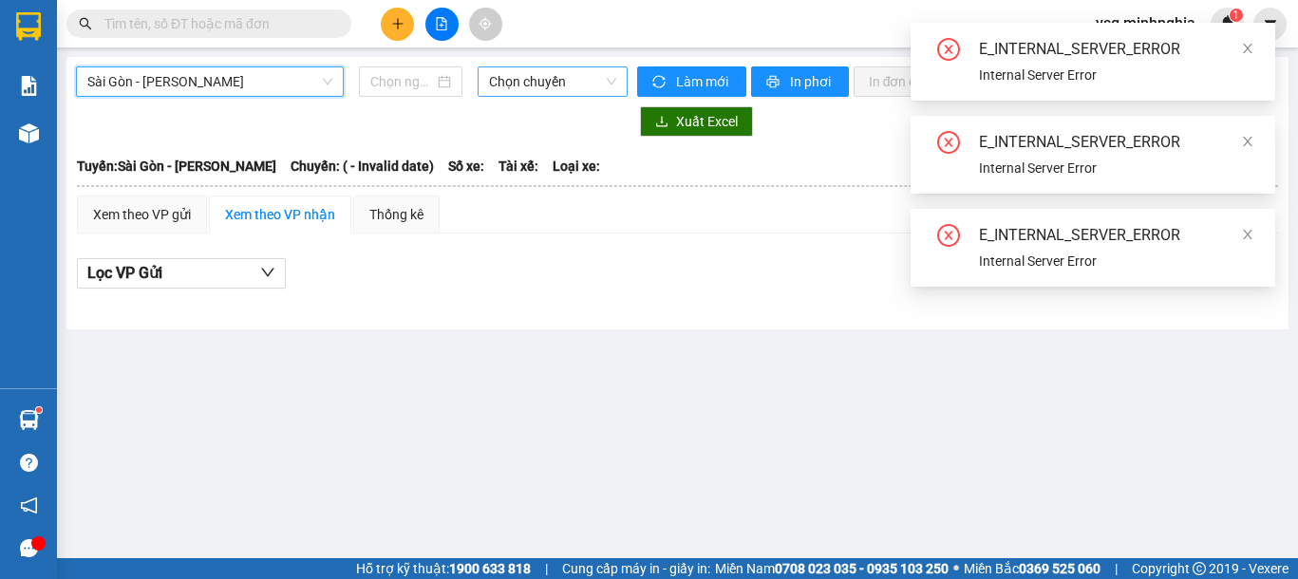
click at [505, 86] on span "Chọn chuyến" at bounding box center [552, 81] width 127 height 28
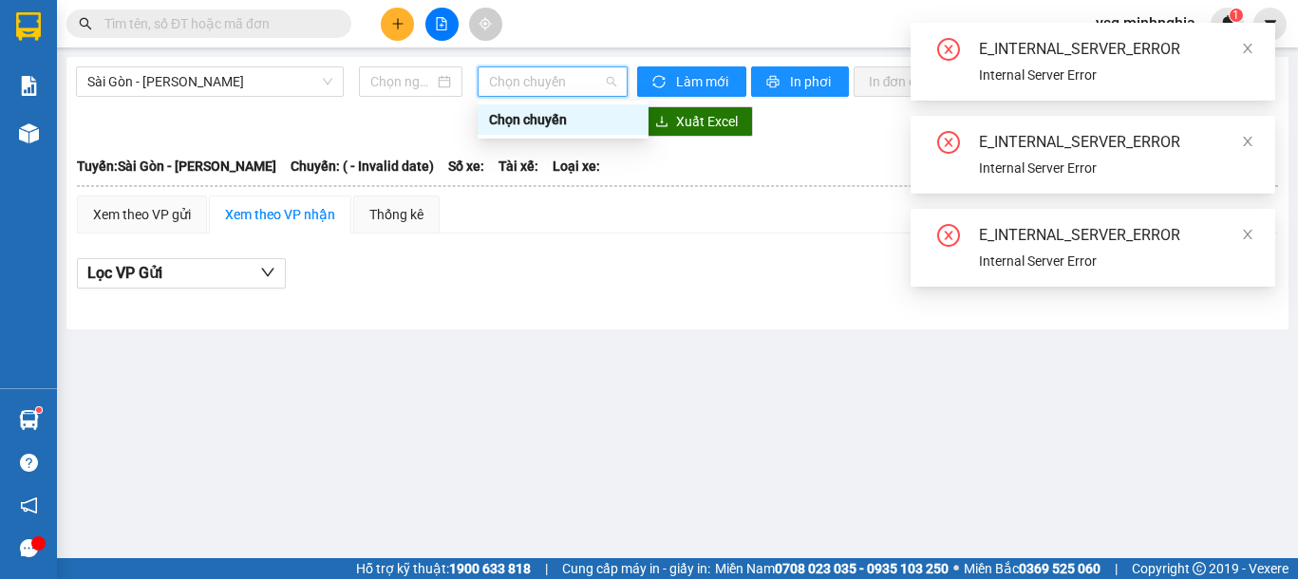
click at [545, 100] on body "Kết quả tìm kiếm ( 12 ) Bộ lọc Ngày tạo đơn gần nhất Mã ĐH Trạng thái Món hàng …" at bounding box center [649, 289] width 1298 height 579
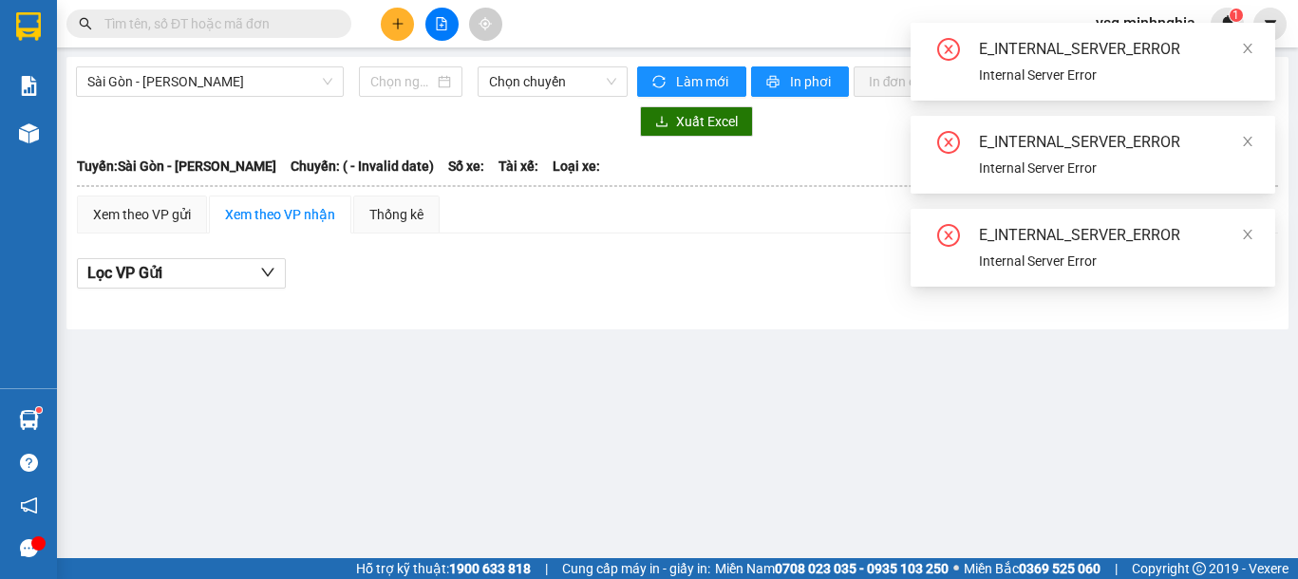
click at [599, 273] on div "Lọc VP Gửi" at bounding box center [677, 279] width 1201 height 61
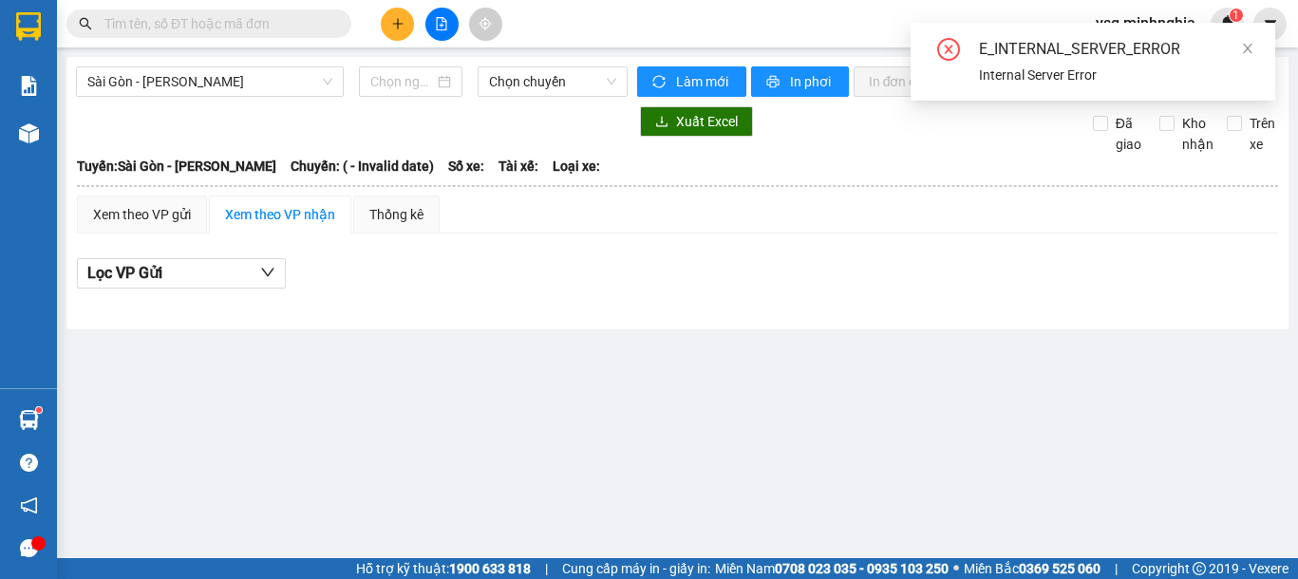
drag, startPoint x: 704, startPoint y: 346, endPoint x: 817, endPoint y: 388, distance: 120.8
click at [705, 347] on main "Sài Gòn - Phan Rí Chọn chuyến Làm mới In phơi In đơn chọn Thống kê Lọc CR Lọc C…" at bounding box center [649, 279] width 1298 height 558
click at [538, 90] on span "Chọn chuyến" at bounding box center [552, 81] width 127 height 28
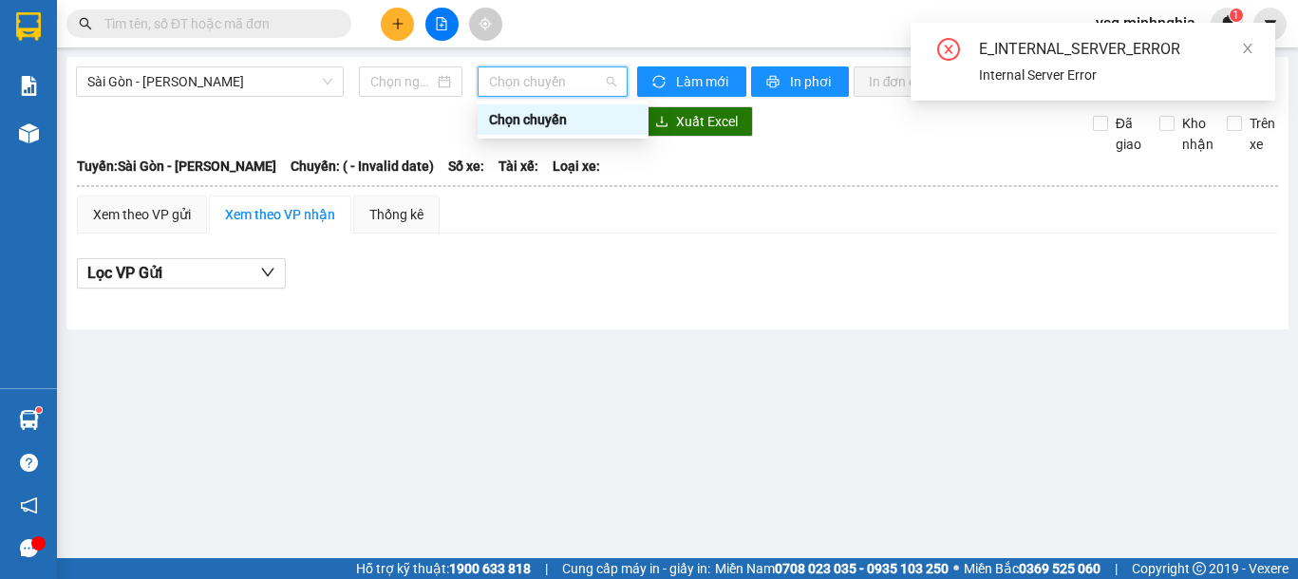
click at [786, 232] on div "Xem theo VP gửi Xem theo VP nhận Thống kê" at bounding box center [677, 215] width 1201 height 38
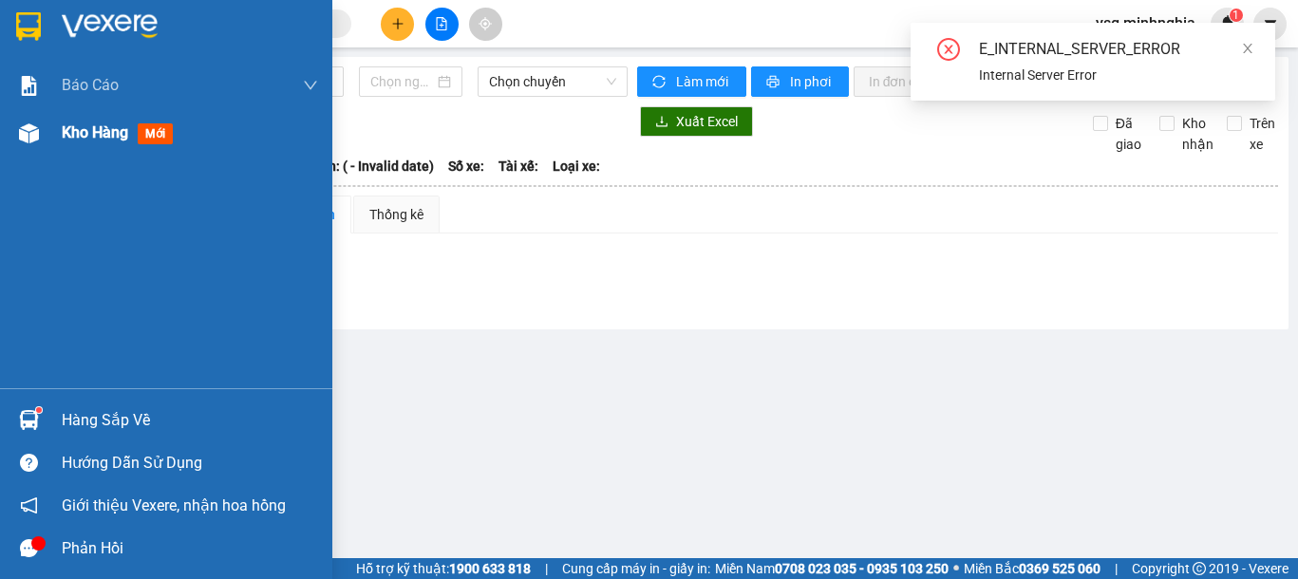
click at [32, 151] on div "Kho hàng mới" at bounding box center [166, 132] width 332 height 47
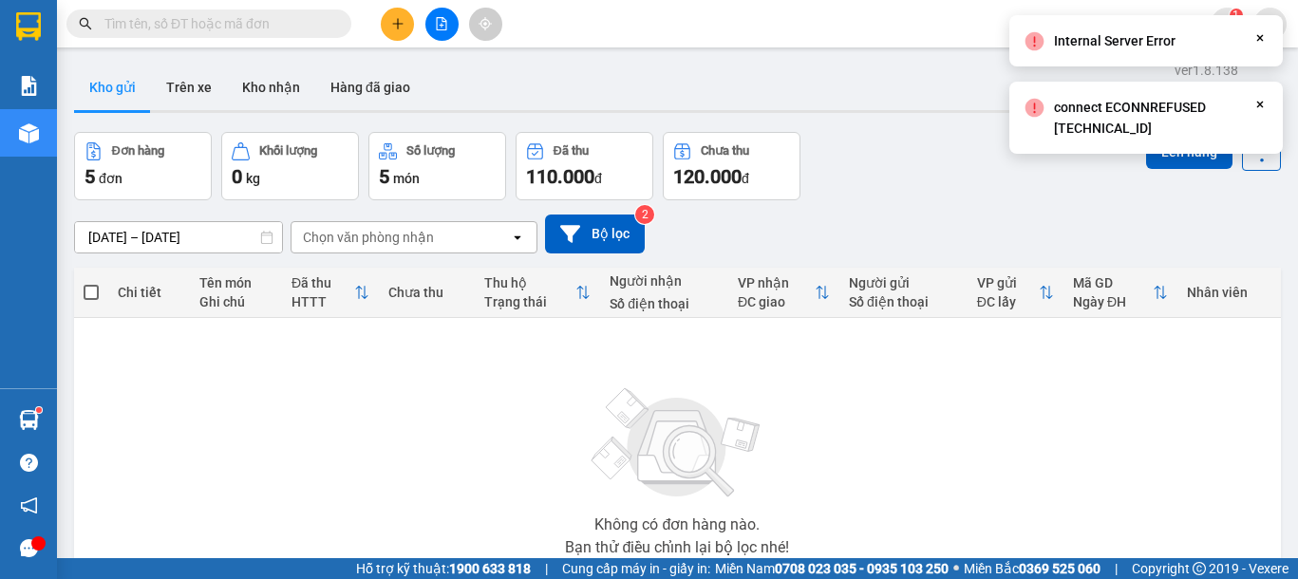
click at [444, 28] on icon "file-add" at bounding box center [441, 23] width 13 height 13
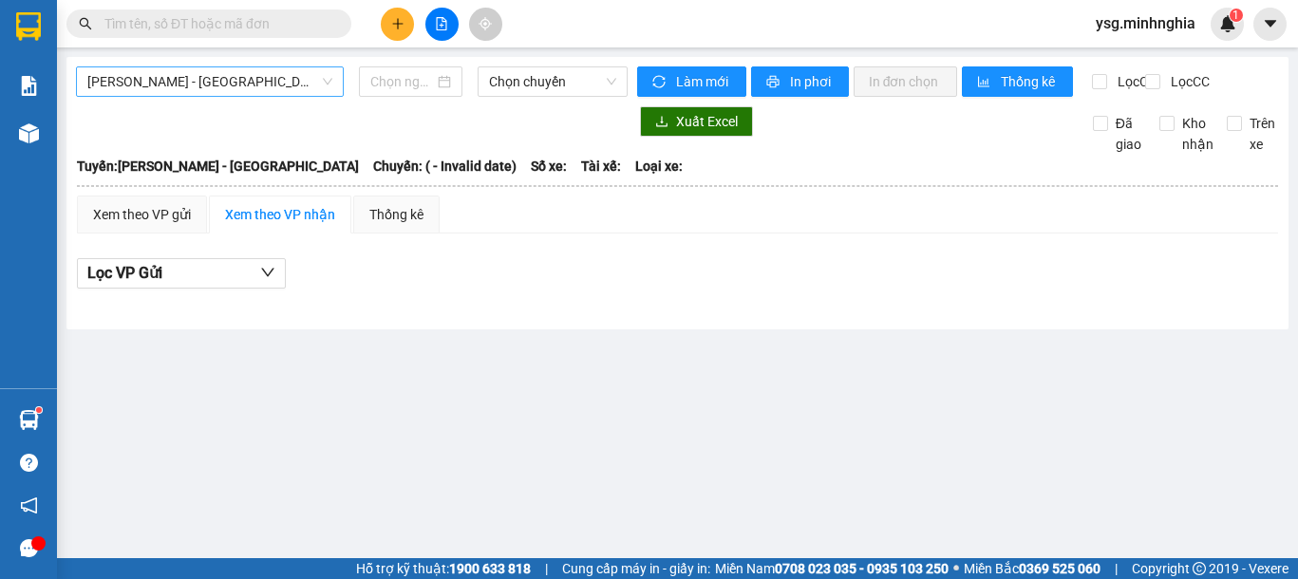
click at [261, 92] on span "[PERSON_NAME] - [GEOGRAPHIC_DATA]" at bounding box center [209, 81] width 245 height 28
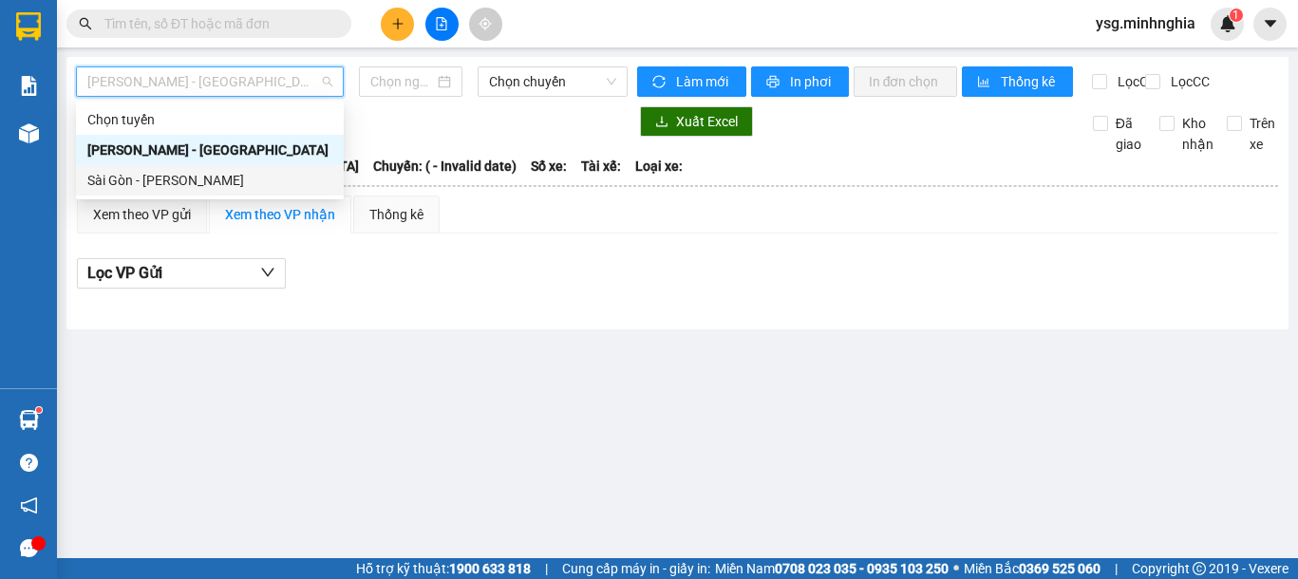
click at [206, 182] on div "Sài Gòn - [PERSON_NAME]" at bounding box center [209, 180] width 245 height 21
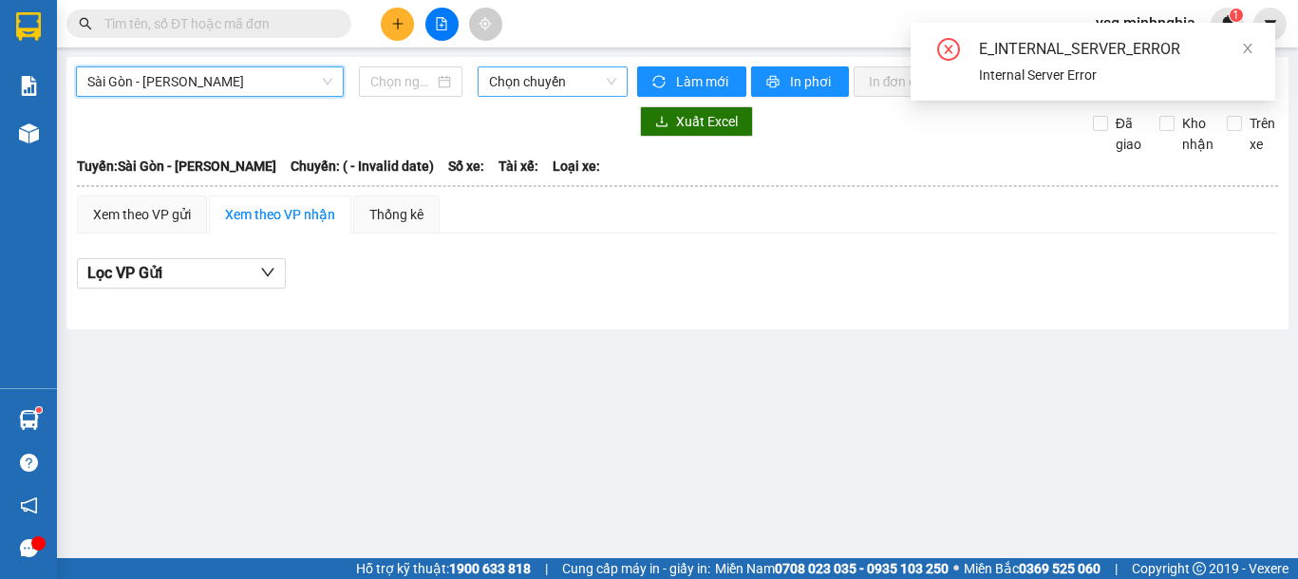
click at [531, 81] on span "Chọn chuyến" at bounding box center [552, 81] width 127 height 28
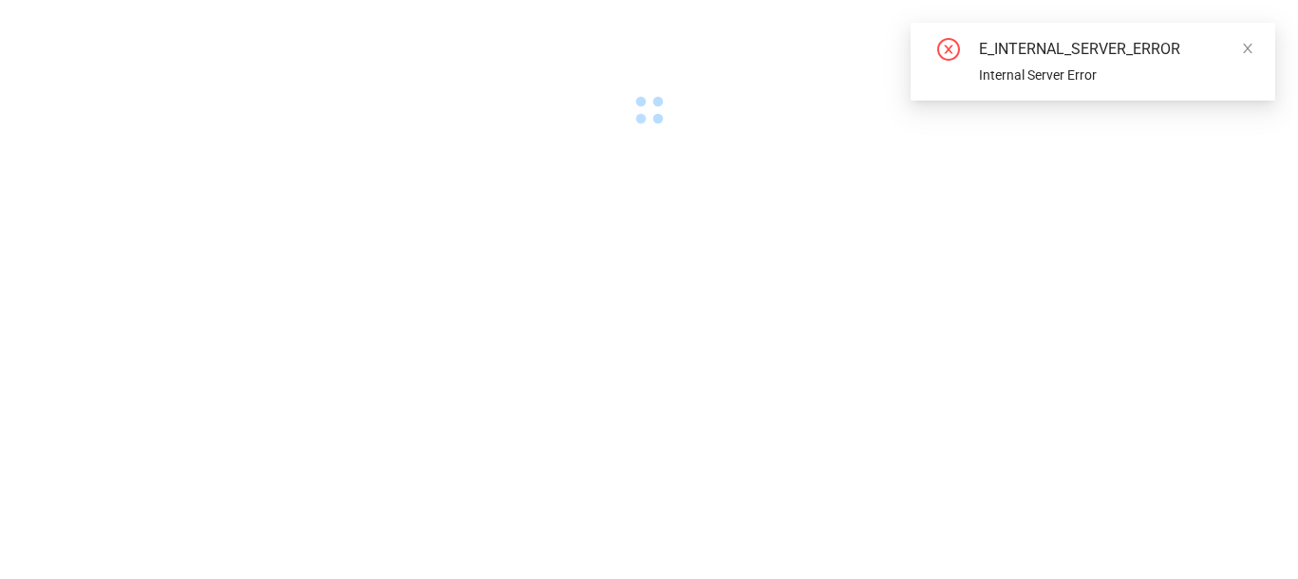
click at [761, 107] on div at bounding box center [649, 65] width 1298 height 131
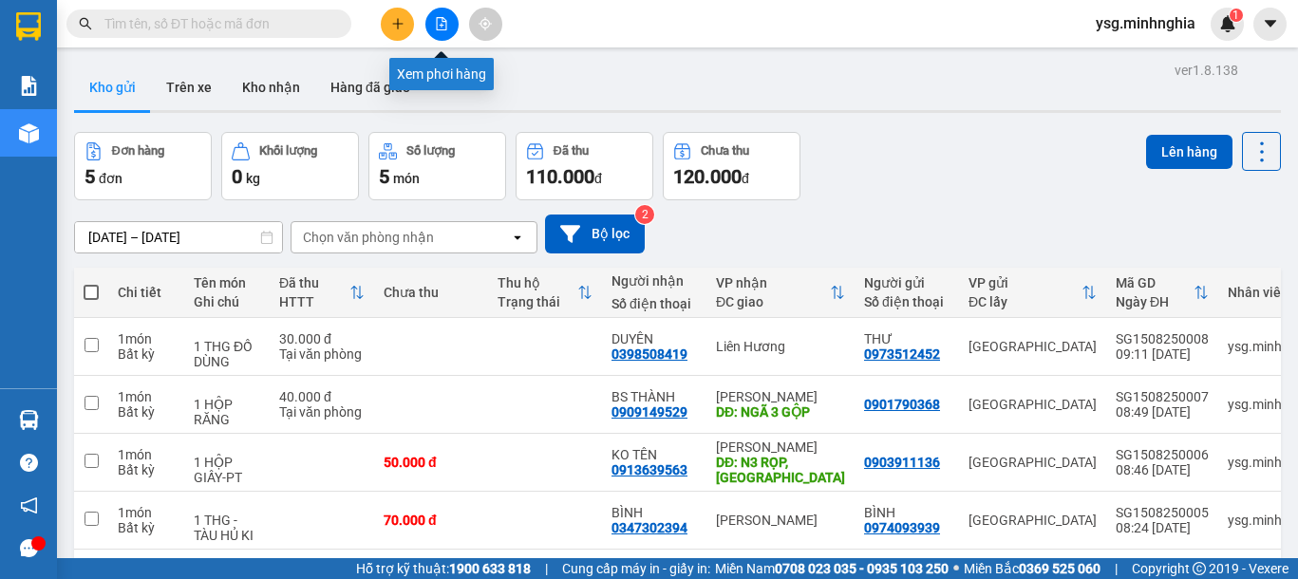
click at [433, 25] on button at bounding box center [441, 24] width 33 height 33
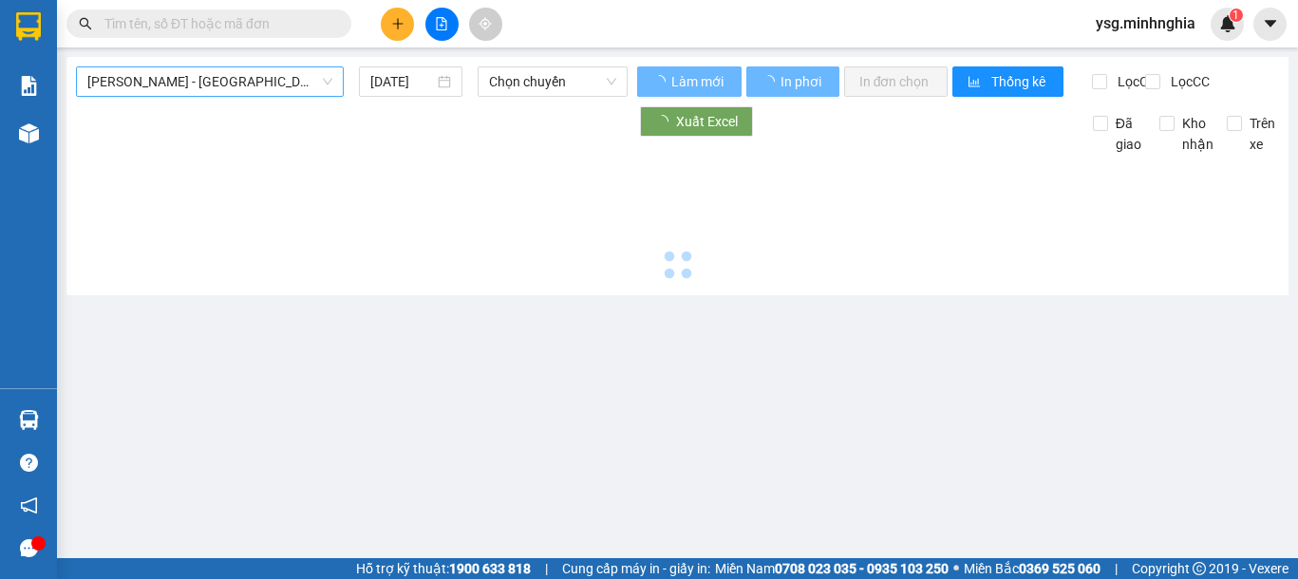
click at [263, 80] on span "[PERSON_NAME] - [GEOGRAPHIC_DATA]" at bounding box center [209, 81] width 245 height 28
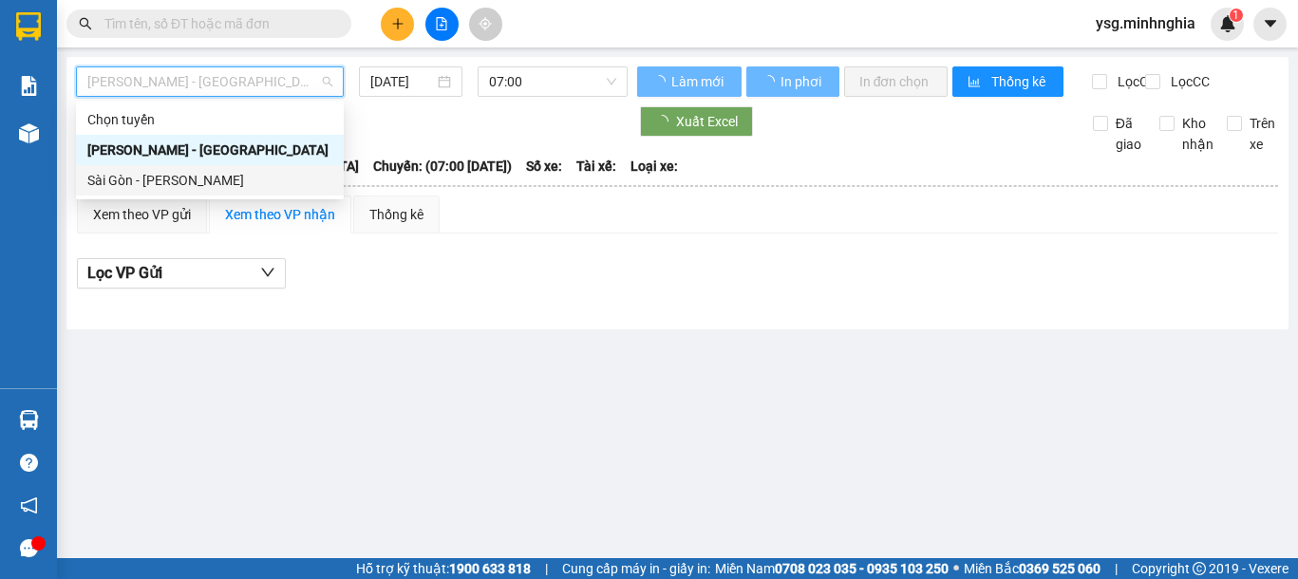
click at [177, 176] on div "Sài Gòn - [PERSON_NAME]" at bounding box center [209, 180] width 245 height 21
type input "[DATE]"
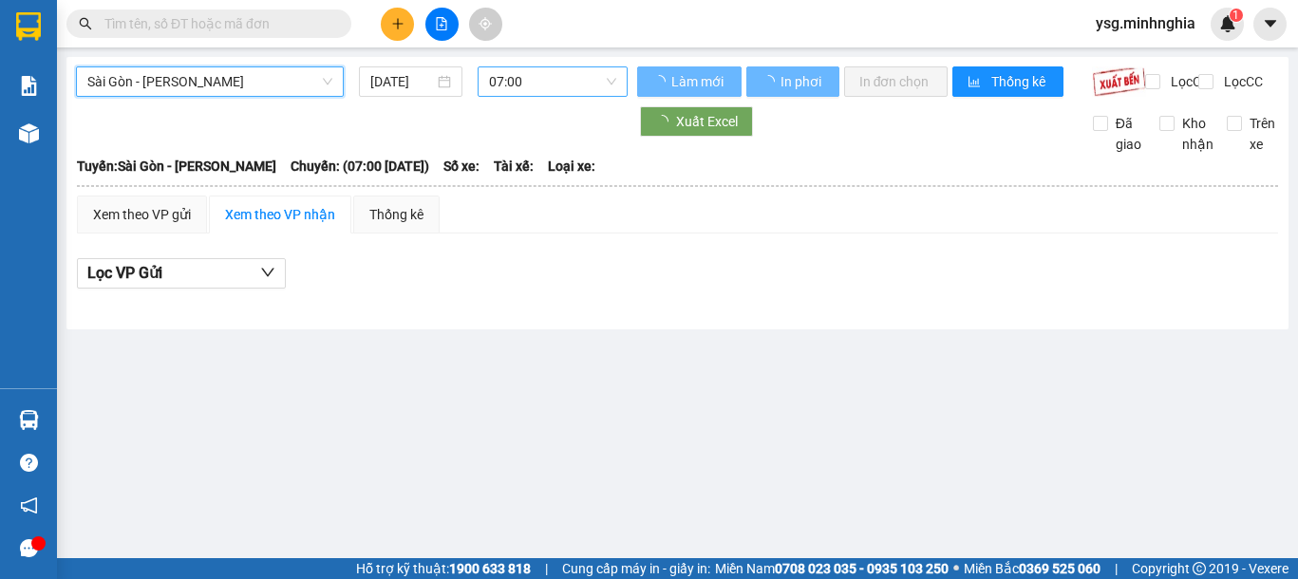
click at [573, 84] on span "07:00" at bounding box center [552, 81] width 127 height 28
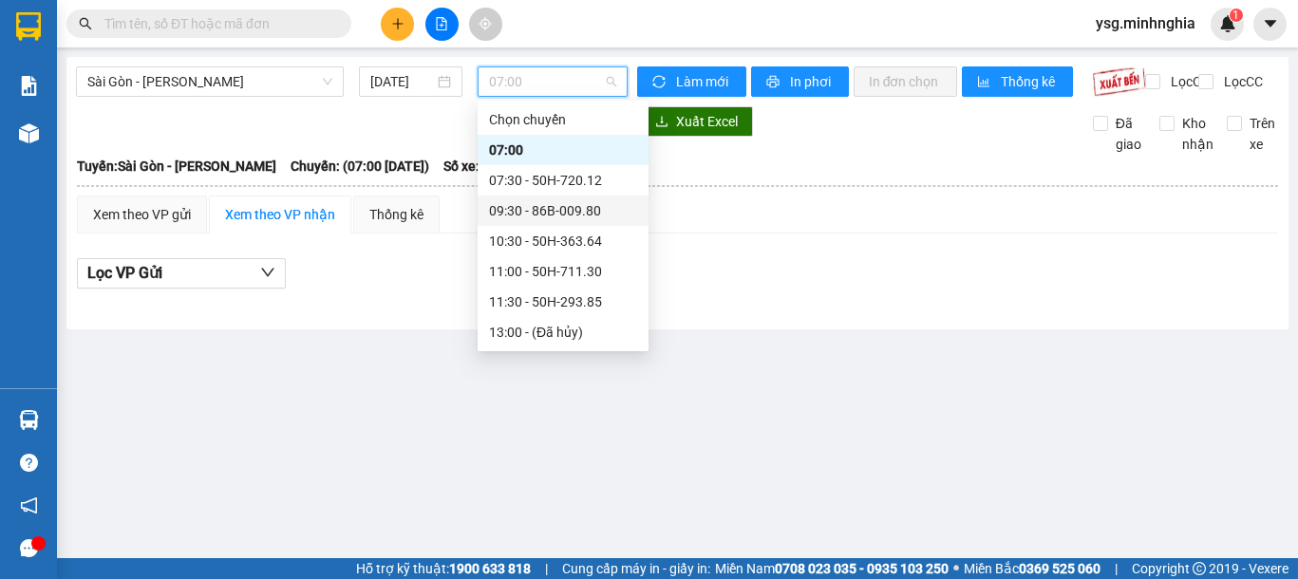
click at [566, 215] on div "09:30 - 86B-009.80" at bounding box center [563, 210] width 148 height 21
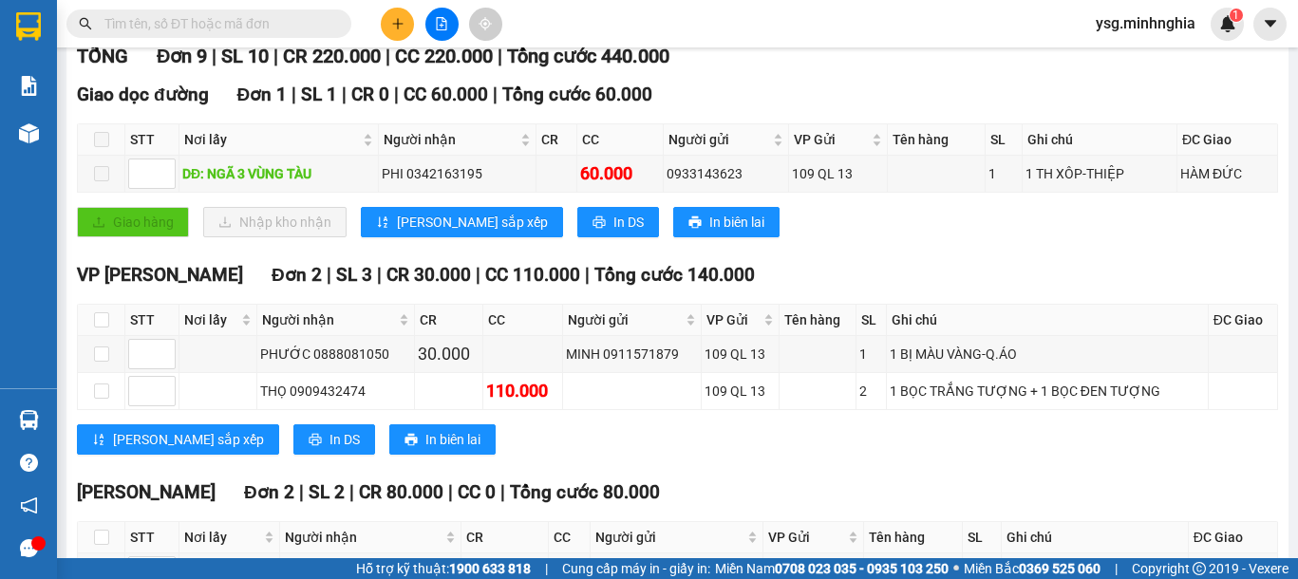
scroll to position [254, 0]
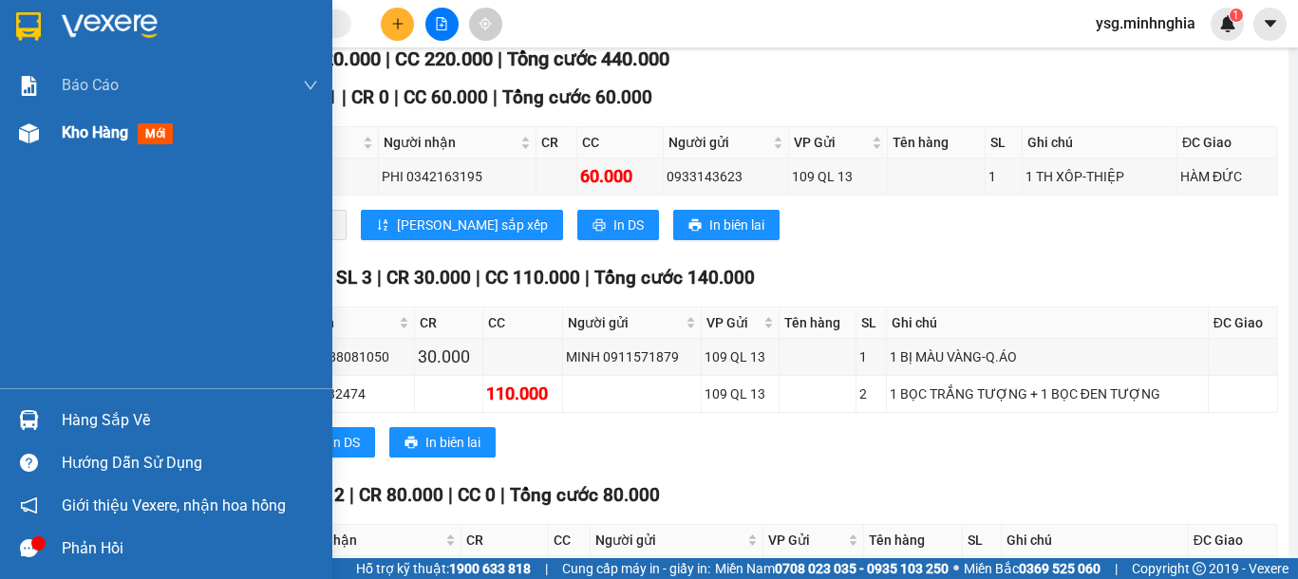
click at [35, 141] on img at bounding box center [29, 133] width 20 height 20
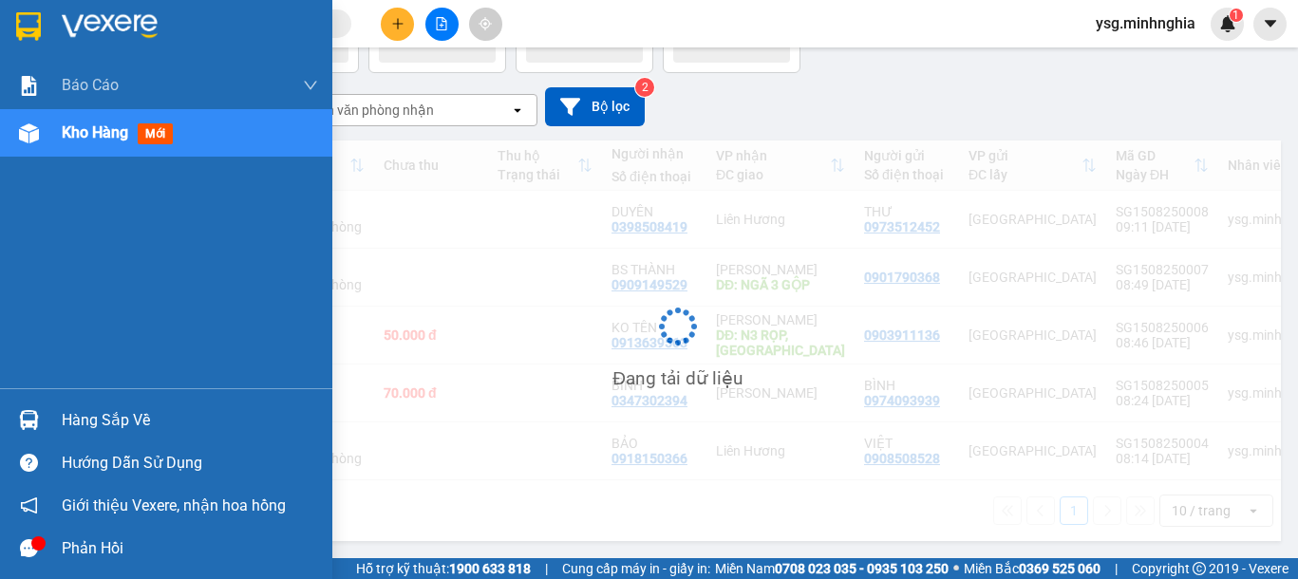
scroll to position [150, 0]
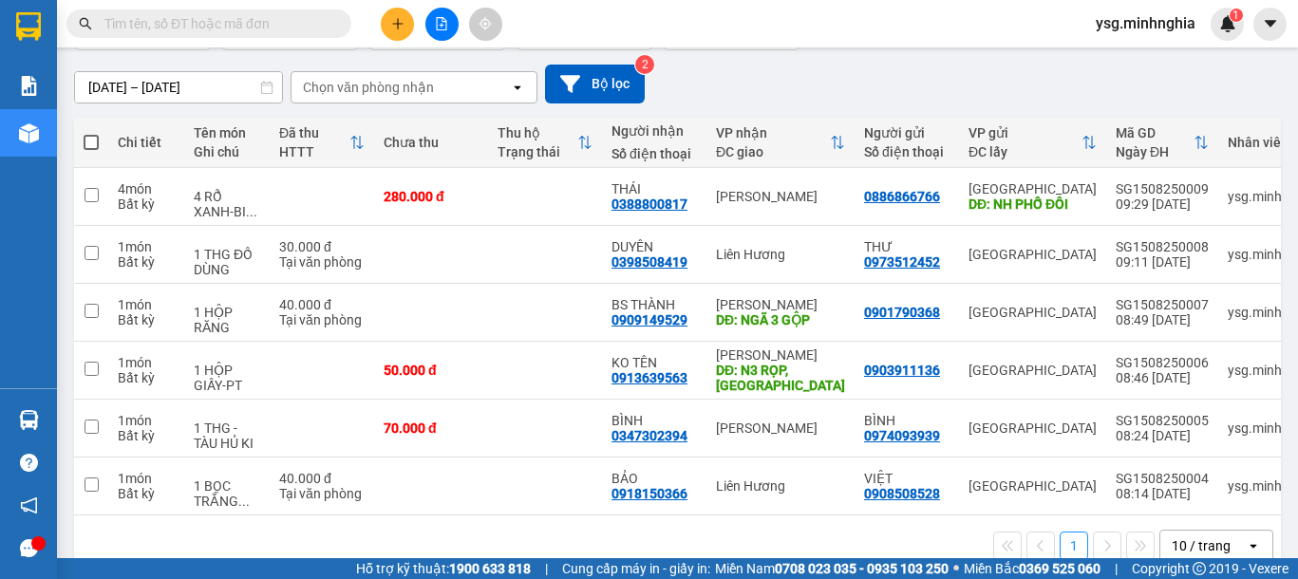
click at [88, 139] on span at bounding box center [91, 142] width 15 height 15
click at [91, 133] on input "checkbox" at bounding box center [91, 133] width 0 height 0
checkbox input "true"
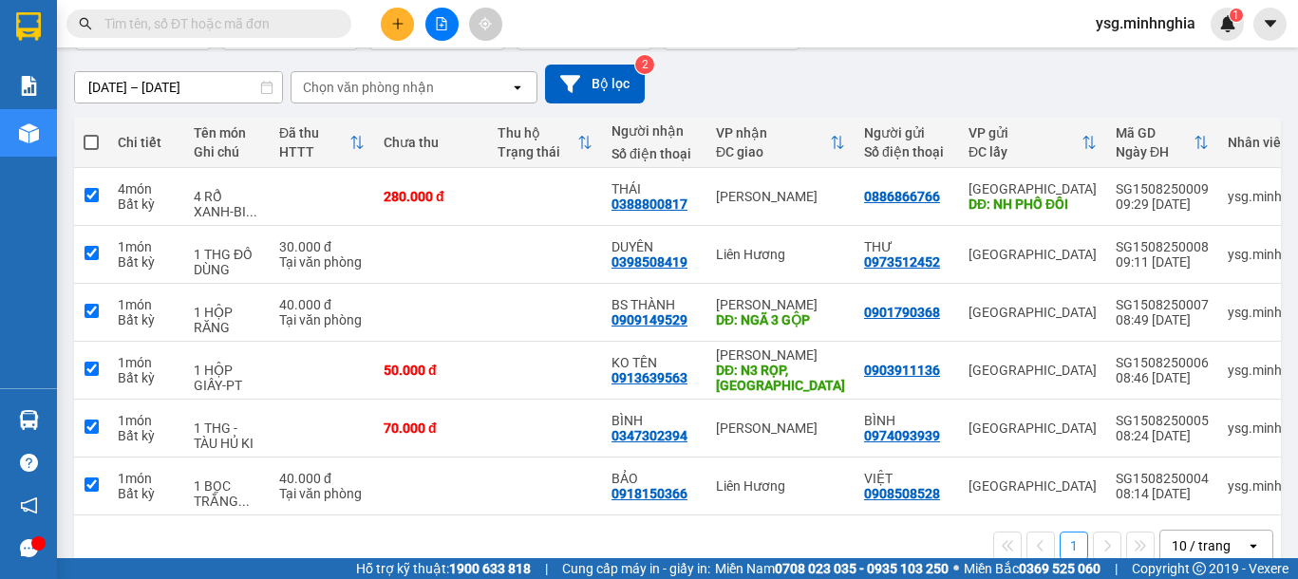
checkbox input "true"
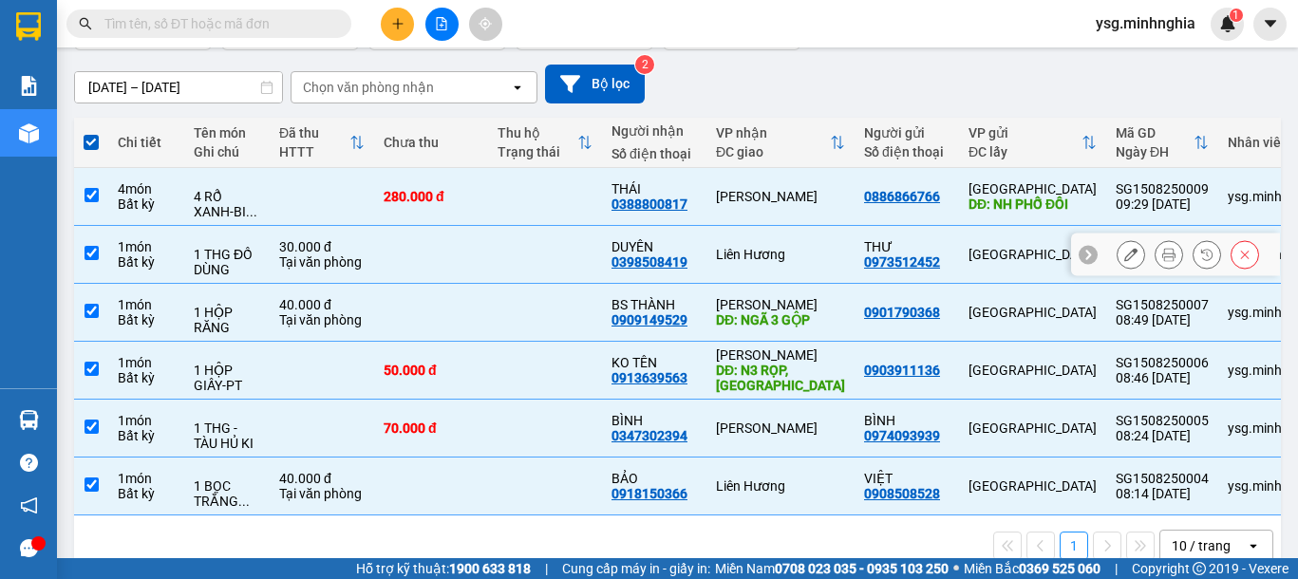
scroll to position [0, 0]
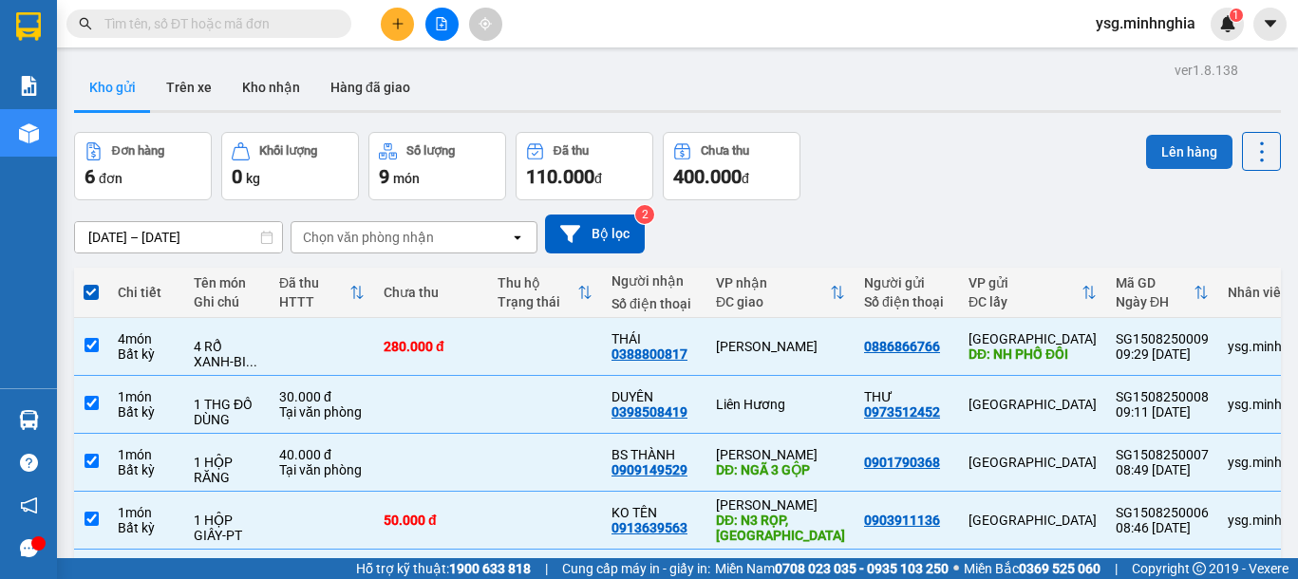
click at [1155, 162] on button "Lên hàng" at bounding box center [1189, 152] width 86 height 34
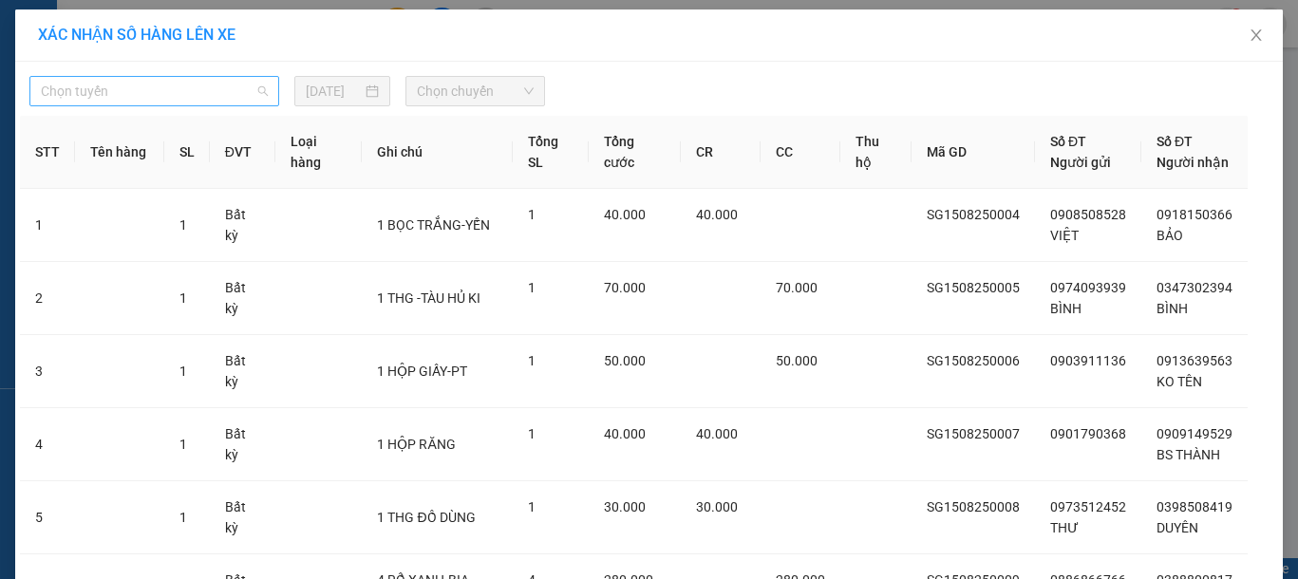
click at [131, 91] on span "Chọn tuyến" at bounding box center [154, 91] width 227 height 28
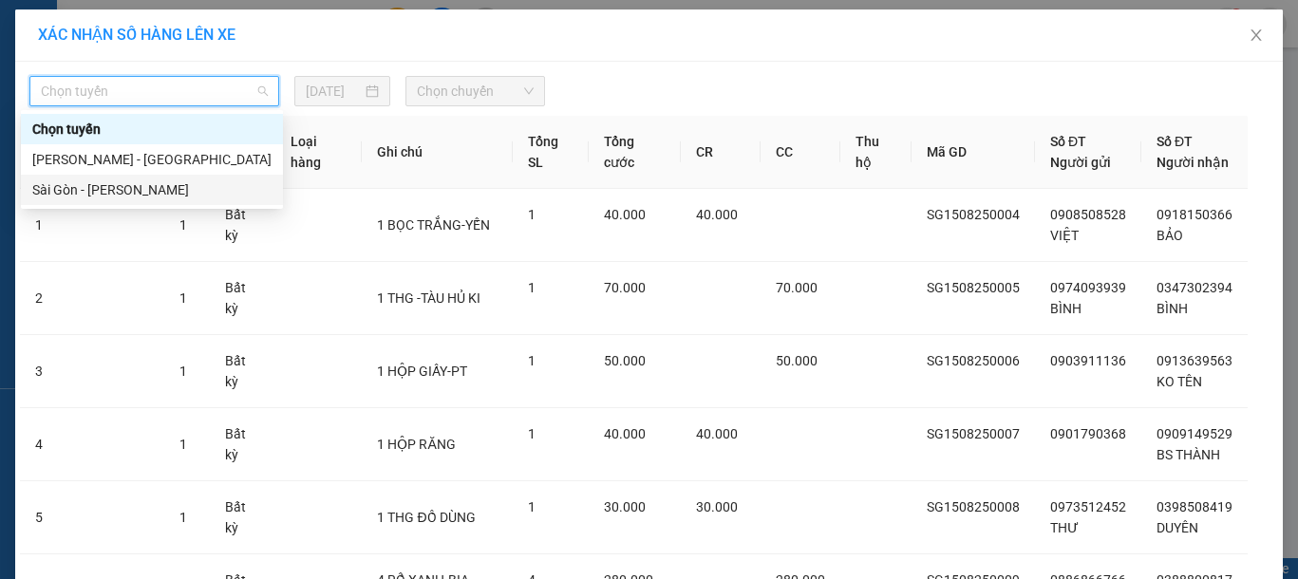
click at [90, 179] on div "Sài Gòn - [PERSON_NAME]" at bounding box center [151, 189] width 239 height 21
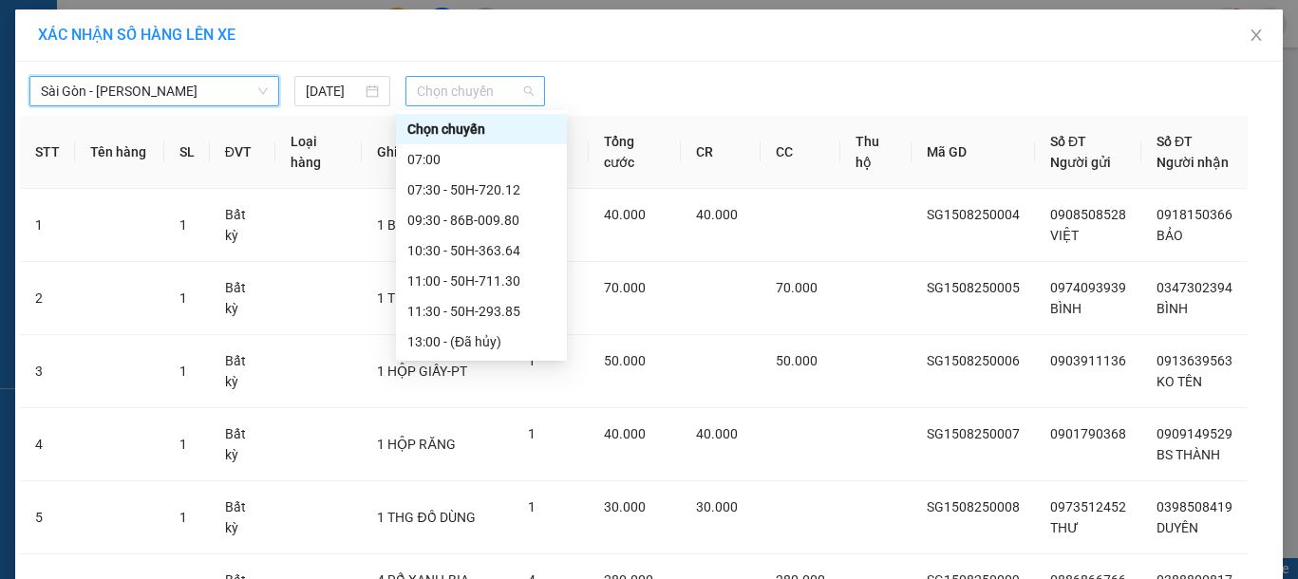
click at [446, 83] on span "Chọn chuyến" at bounding box center [475, 91] width 117 height 28
click at [513, 215] on div "09:30 - 86B-009.80" at bounding box center [481, 220] width 148 height 21
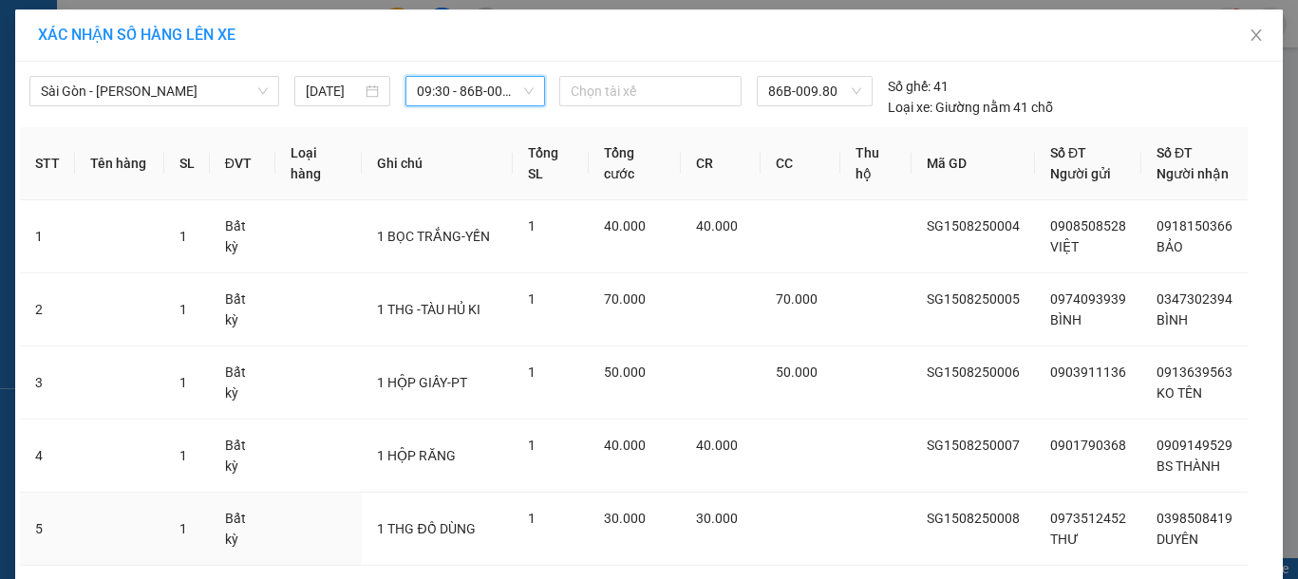
scroll to position [198, 0]
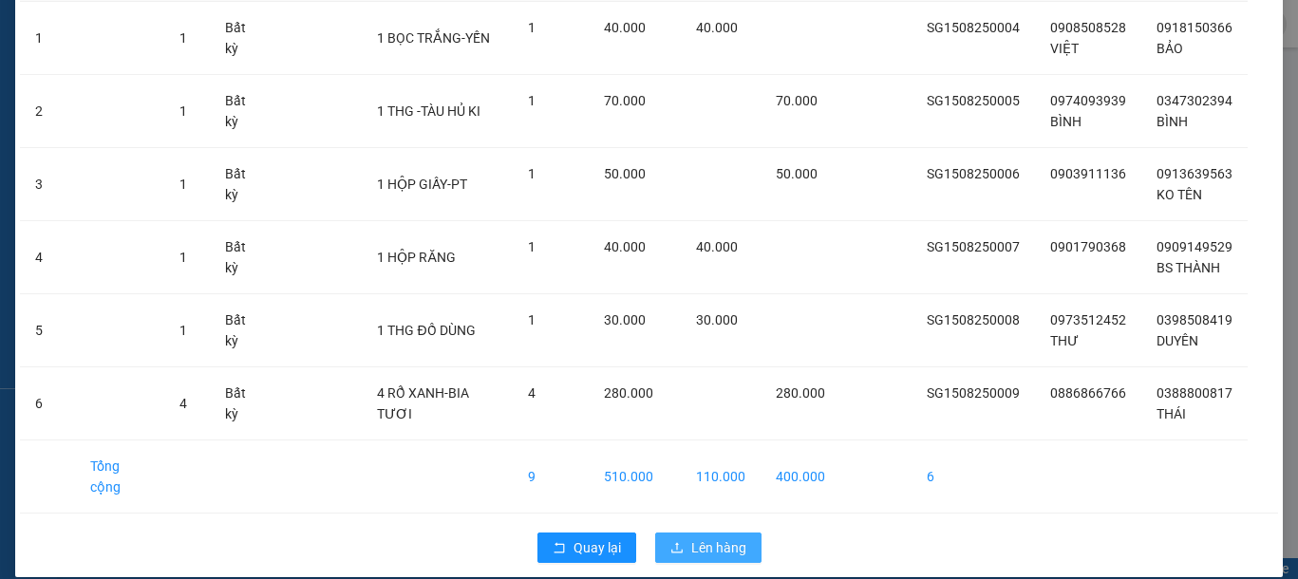
click at [703, 537] on span "Lên hàng" at bounding box center [718, 547] width 55 height 21
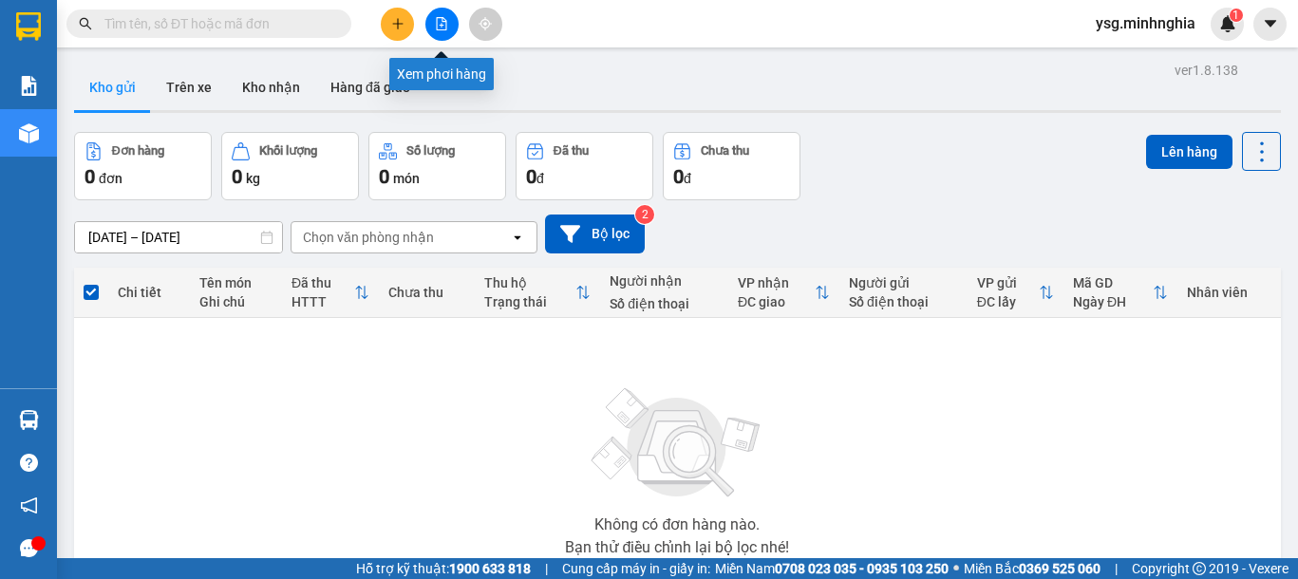
click at [446, 23] on icon "file-add" at bounding box center [442, 23] width 10 height 13
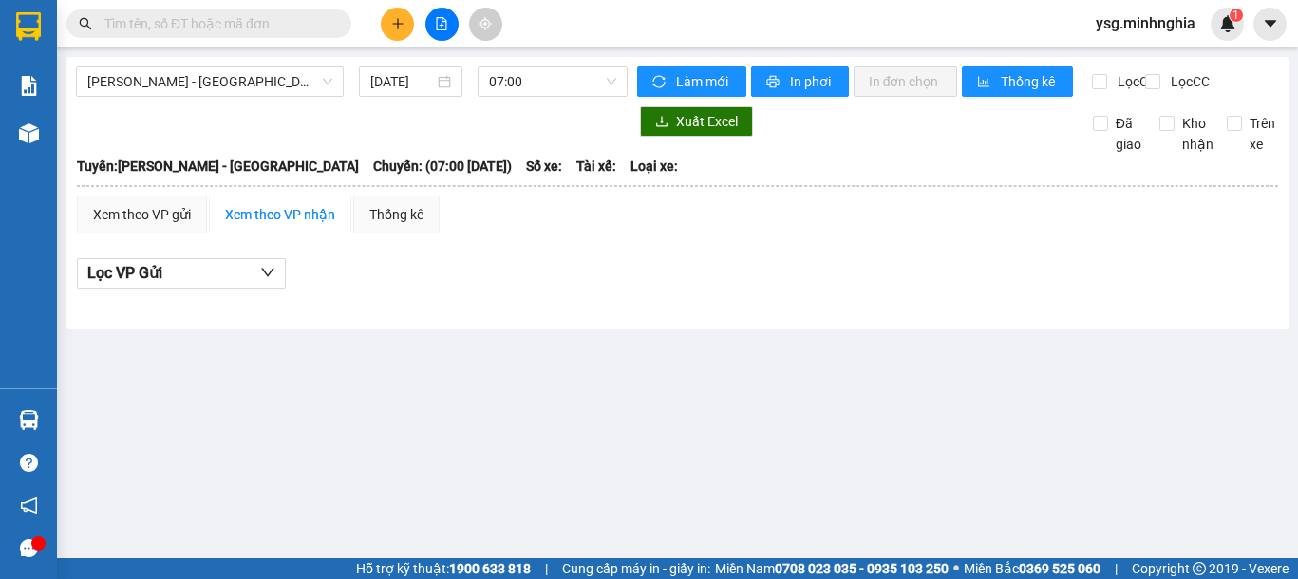
click at [252, 28] on input "text" at bounding box center [216, 23] width 224 height 21
paste input "0349919460"
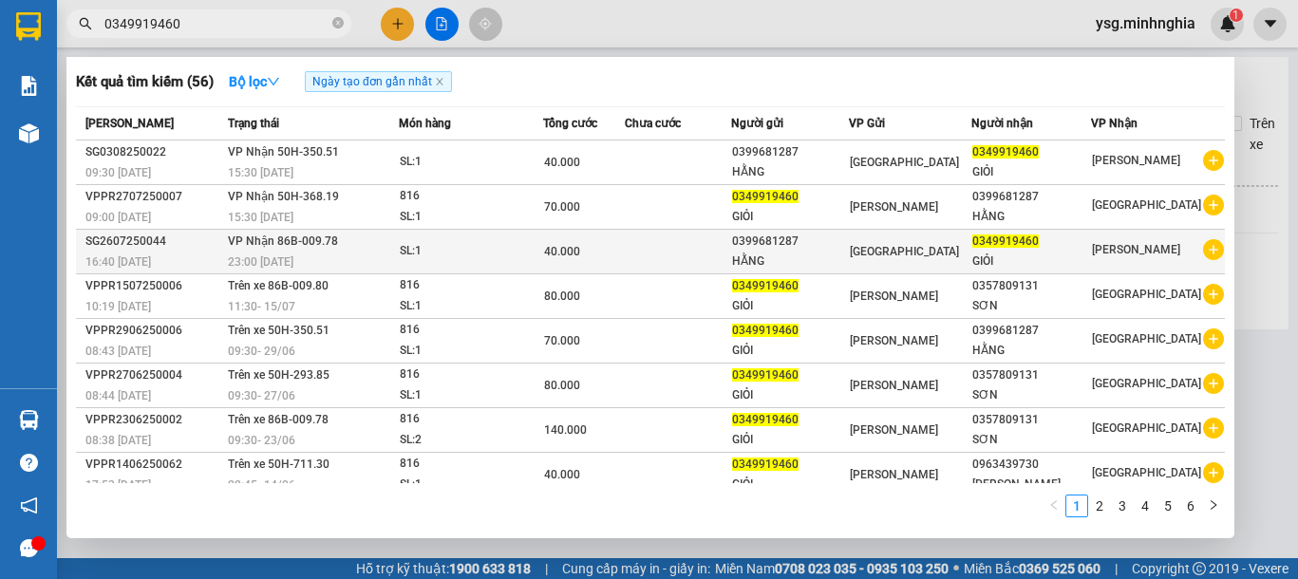
type input "0349919460"
click at [596, 241] on div "40.000" at bounding box center [584, 251] width 80 height 21
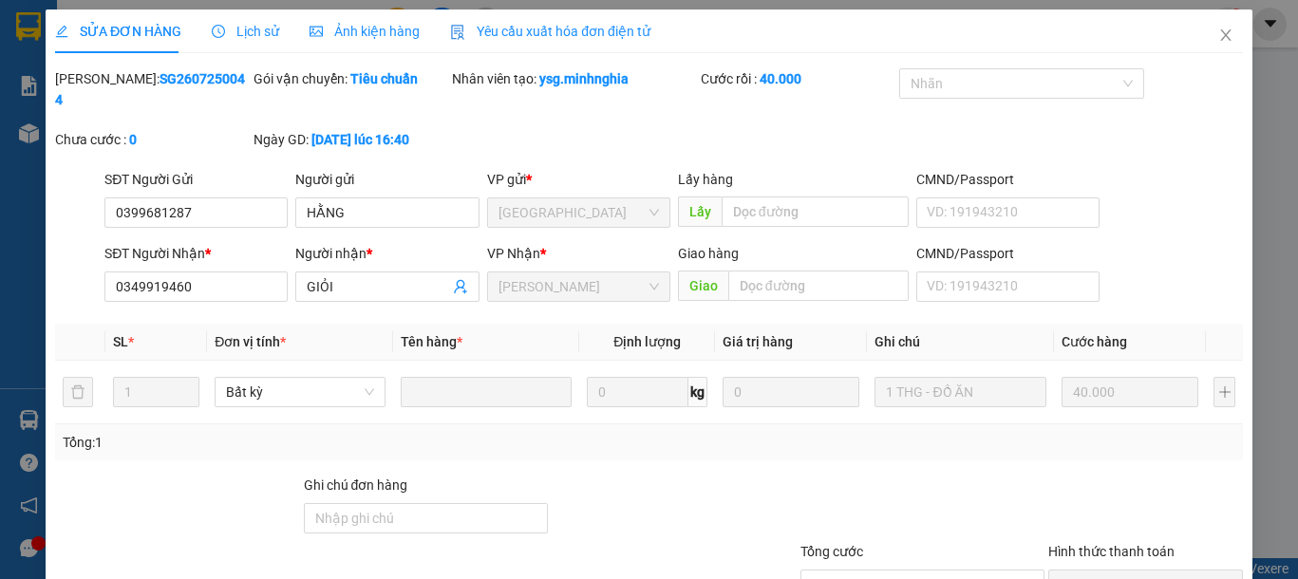
type input "0399681287"
type input "0349919460"
type input "40.000"
click at [1218, 34] on icon "close" at bounding box center [1225, 35] width 15 height 15
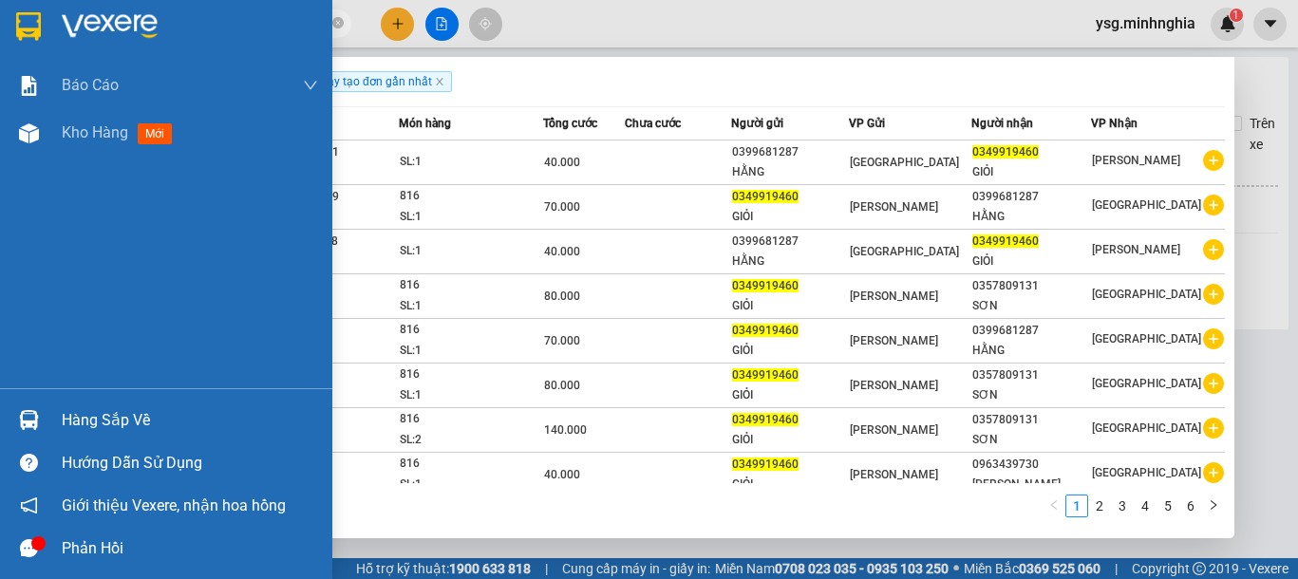
drag, startPoint x: 213, startPoint y: 25, endPoint x: 0, endPoint y: 29, distance: 212.8
click at [0, 29] on section "Kết quả [PERSON_NAME] ( 56 ) Bộ lọc Ngày tạo [PERSON_NAME] nhất Mã ĐH Trạng thá…" at bounding box center [649, 289] width 1298 height 579
paste input "977398794"
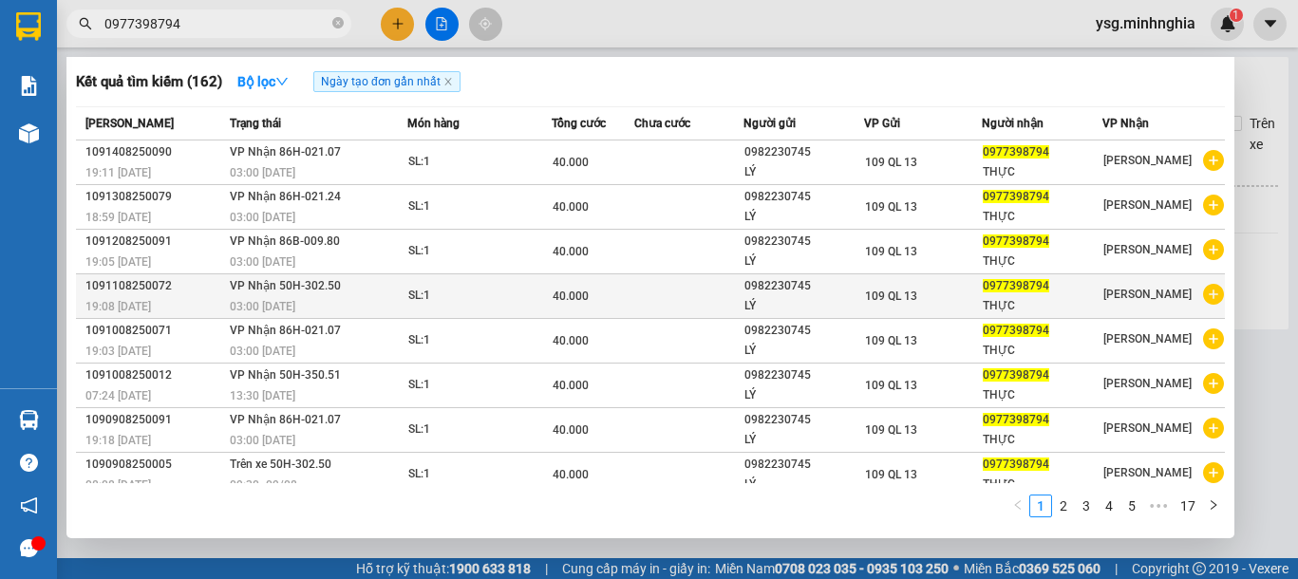
type input "0977398794"
click at [587, 274] on td "40.000" at bounding box center [593, 296] width 83 height 45
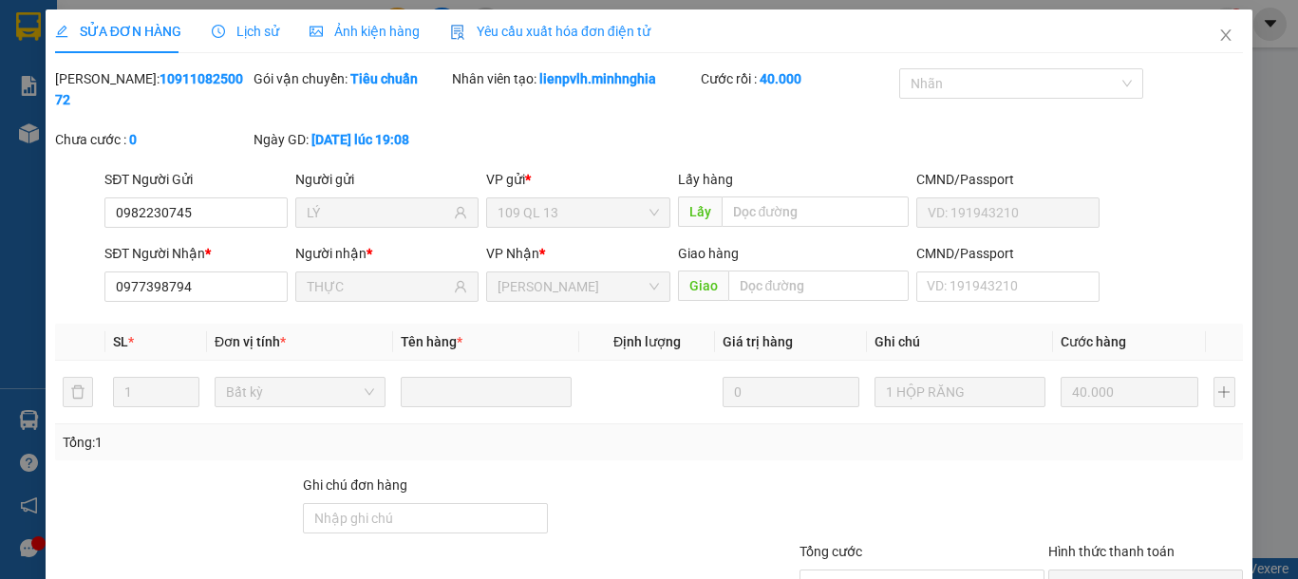
type input "0982230745"
type input "LÝ"
type input "0977398794"
type input "THỰC"
type input "40.000"
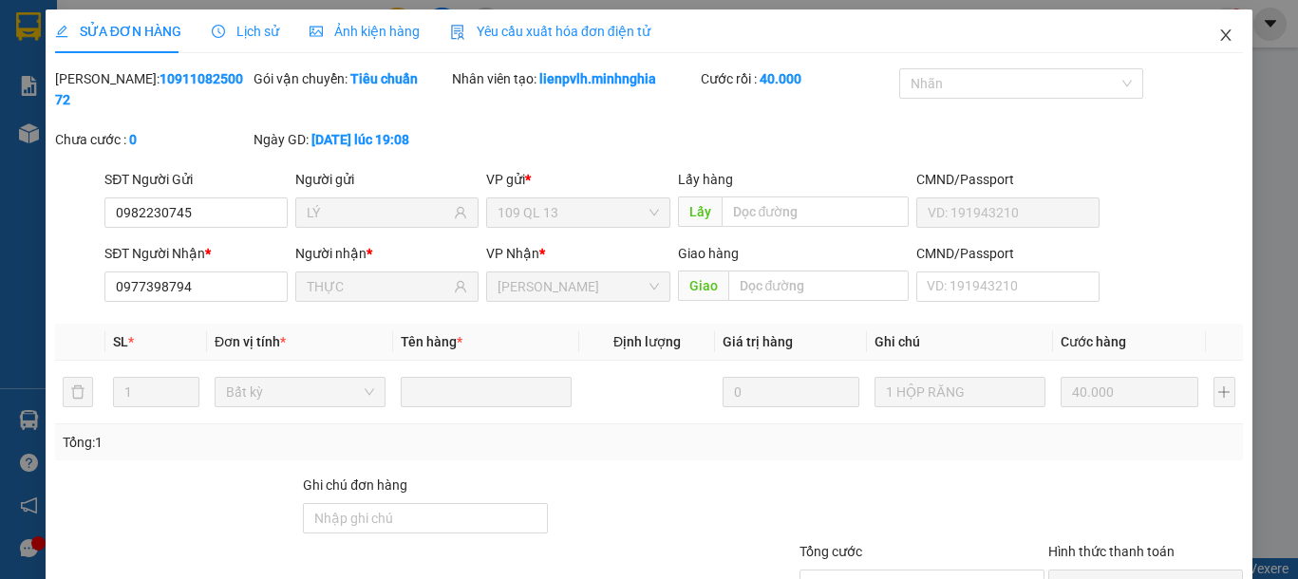
click at [1218, 37] on icon "close" at bounding box center [1225, 35] width 15 height 15
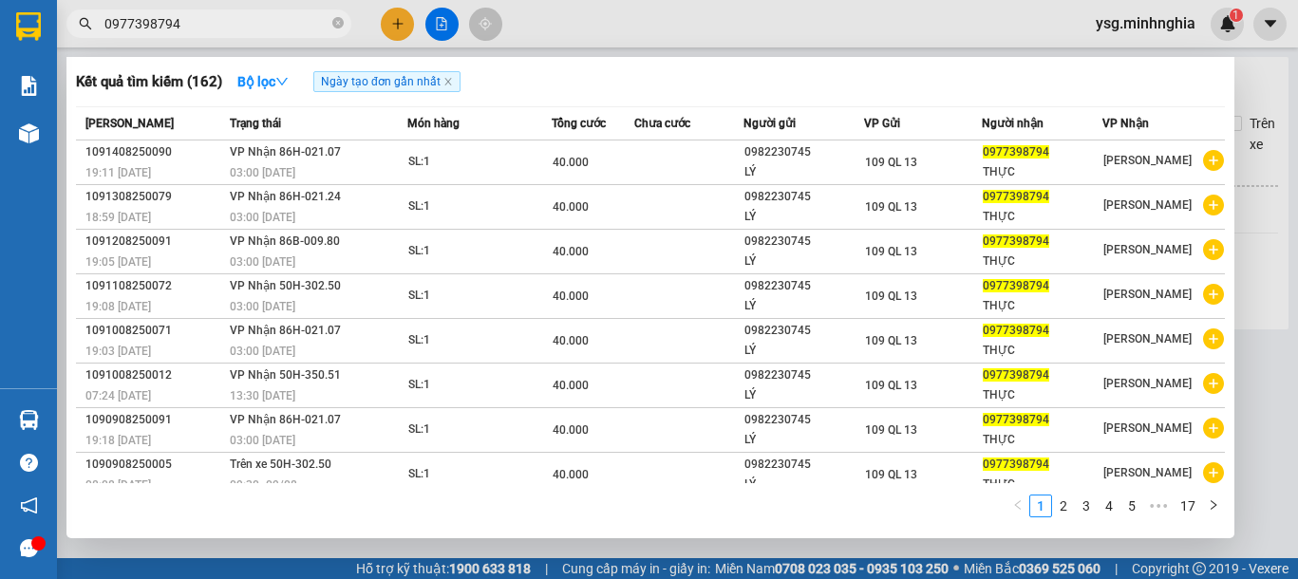
click at [245, 31] on input "0977398794" at bounding box center [216, 23] width 224 height 21
click at [1065, 504] on link "2" at bounding box center [1063, 506] width 21 height 21
click at [1086, 508] on link "3" at bounding box center [1086, 506] width 21 height 21
click at [1100, 505] on link "4" at bounding box center [1109, 506] width 21 height 21
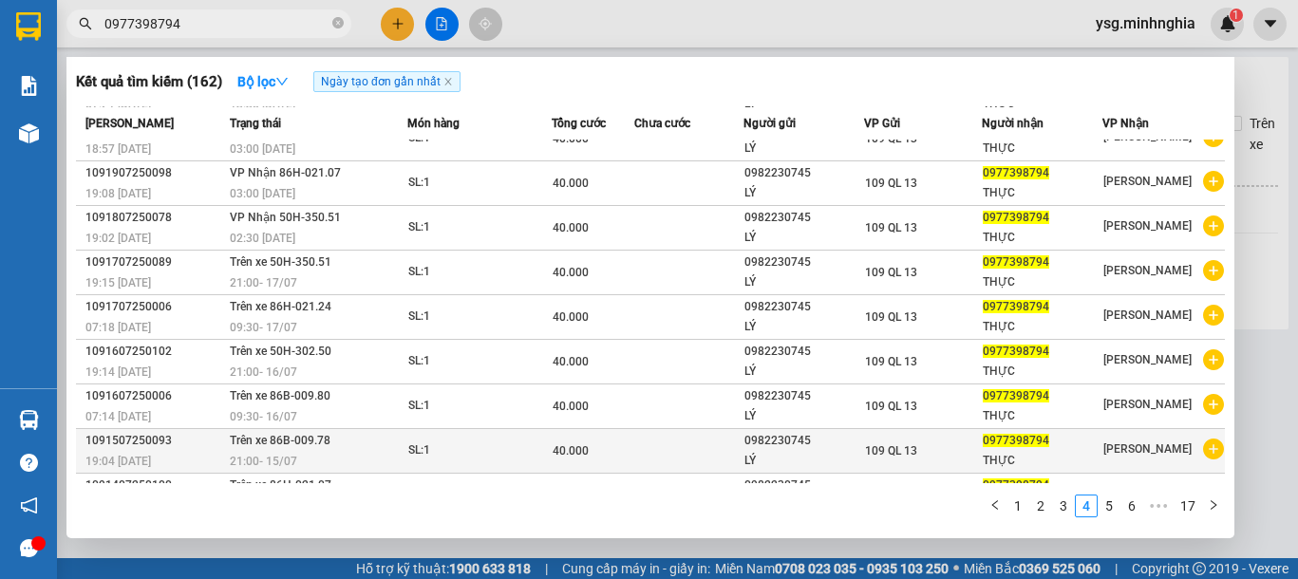
scroll to position [104, 0]
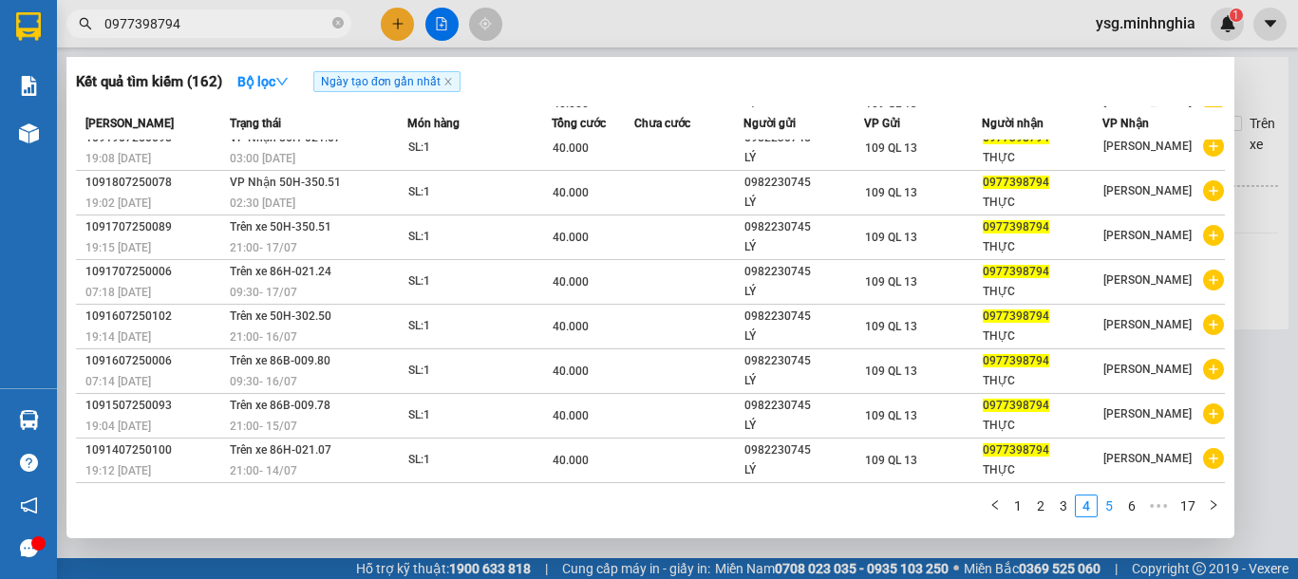
click at [1120, 512] on link "5" at bounding box center [1109, 506] width 21 height 21
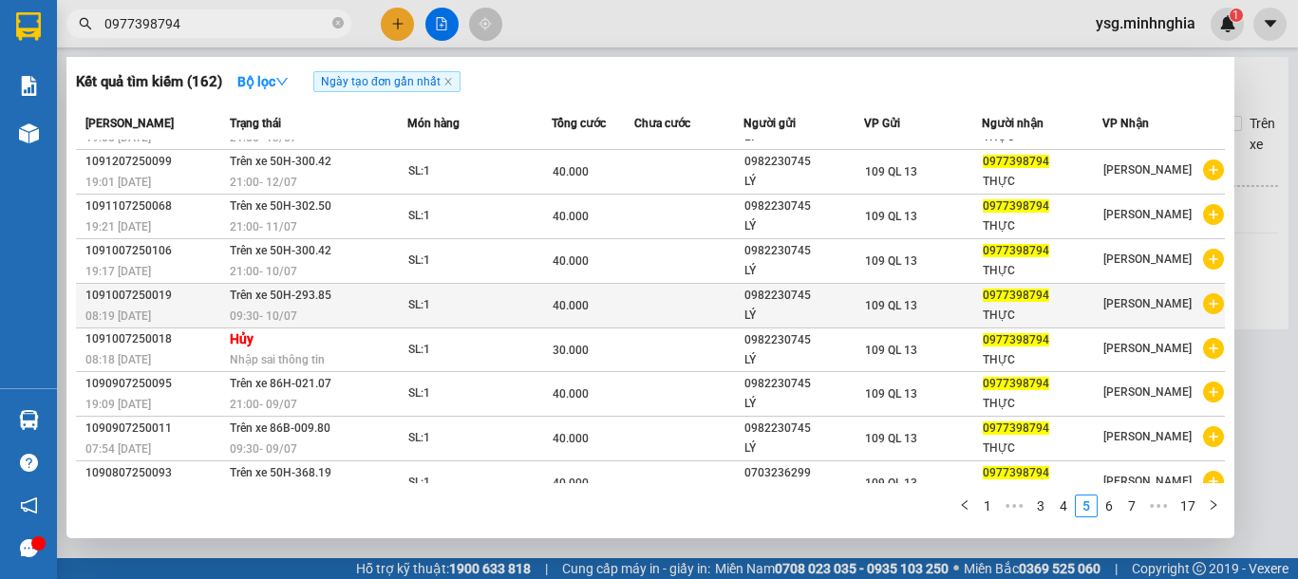
scroll to position [0, 0]
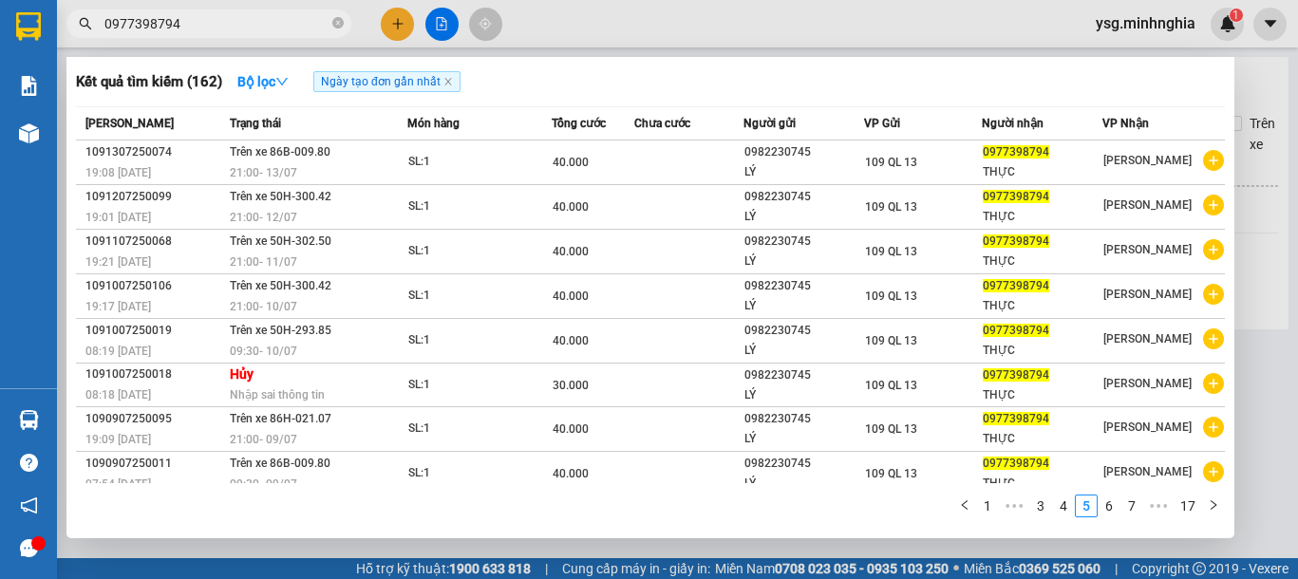
click at [226, 22] on input "0977398794" at bounding box center [216, 23] width 224 height 21
click at [1196, 507] on link "17" at bounding box center [1188, 506] width 27 height 21
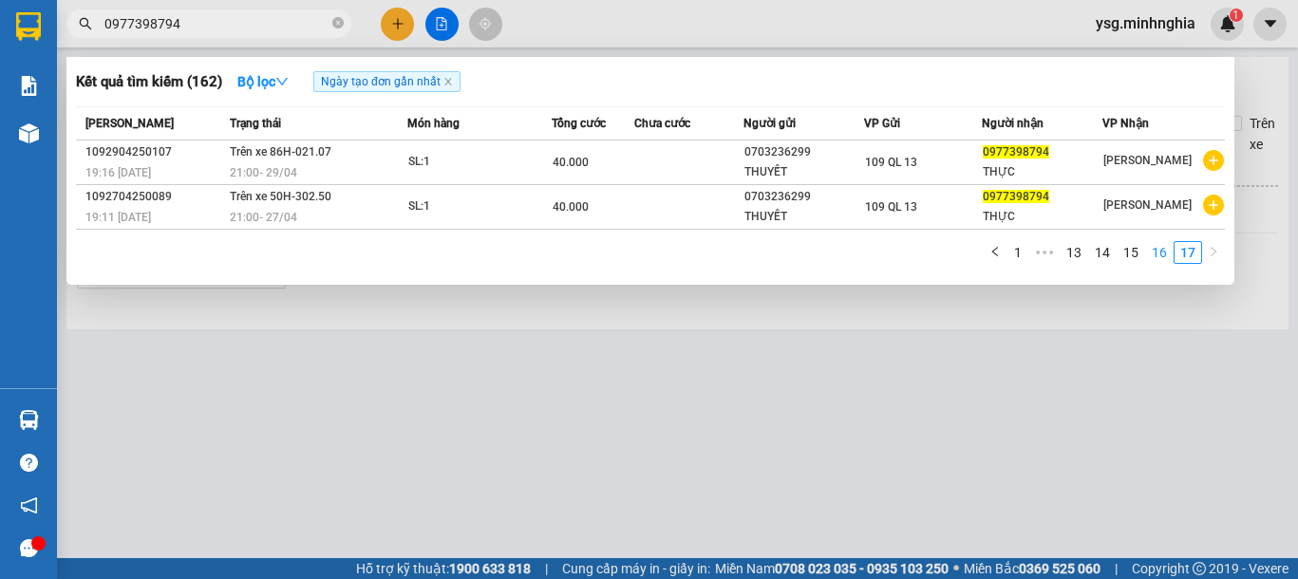
click at [1164, 261] on link "16" at bounding box center [1159, 252] width 27 height 21
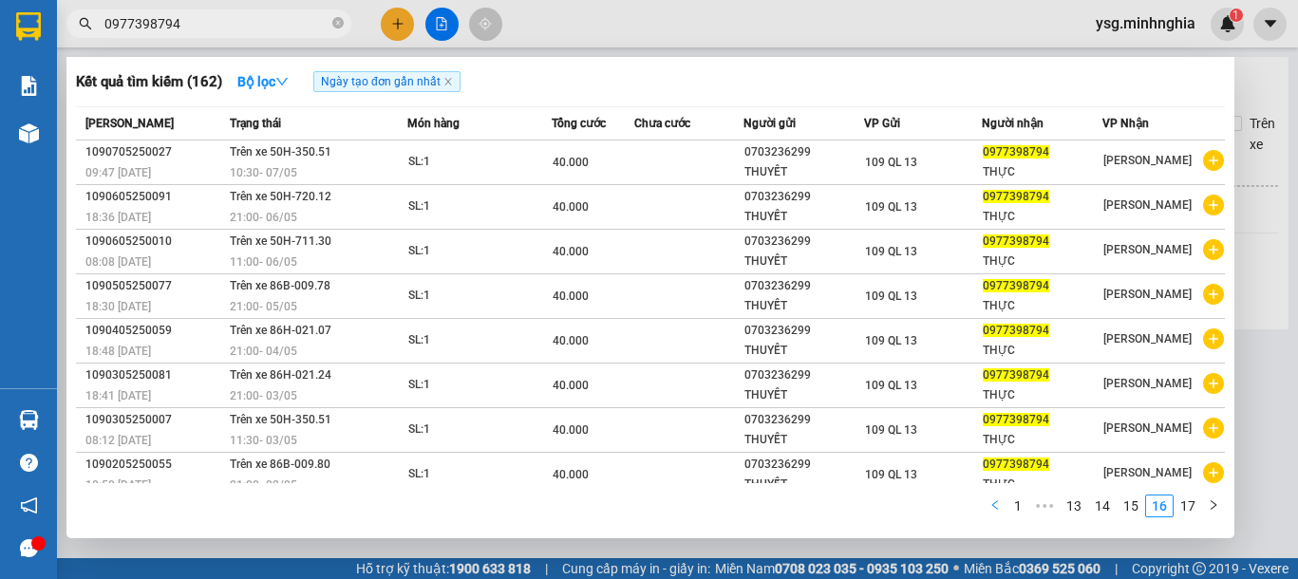
click at [1027, 503] on link "1" at bounding box center [1018, 506] width 21 height 21
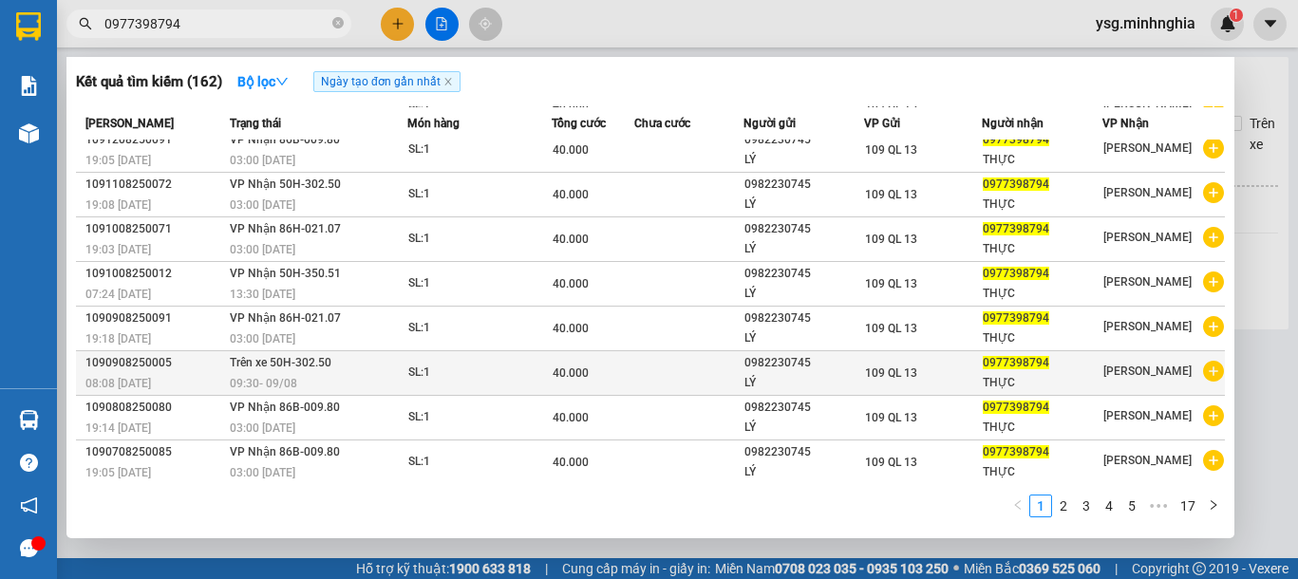
scroll to position [104, 0]
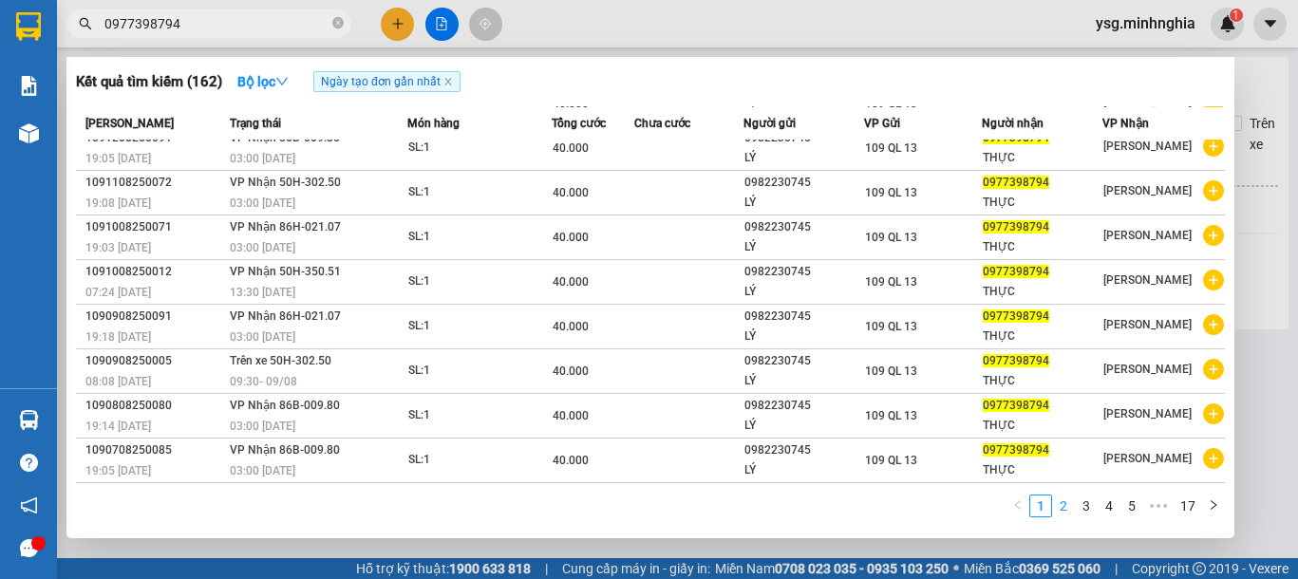
click at [1067, 505] on link "2" at bounding box center [1063, 506] width 21 height 21
click at [1097, 499] on link "3" at bounding box center [1086, 506] width 21 height 21
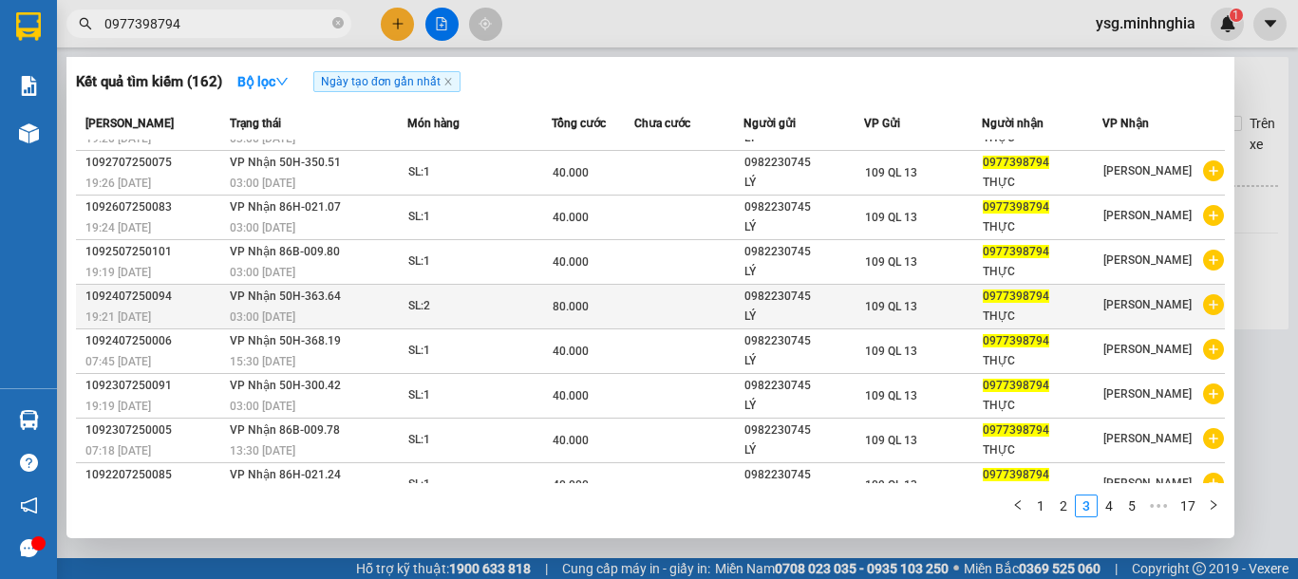
scroll to position [0, 0]
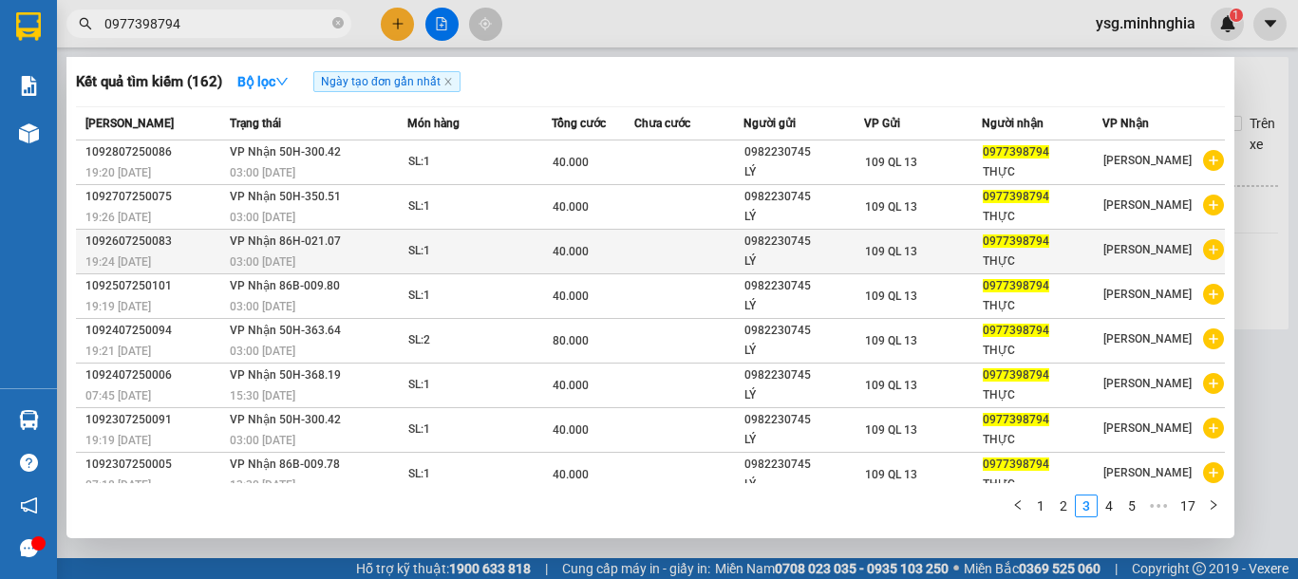
click at [593, 263] on td "40.000" at bounding box center [593, 252] width 83 height 45
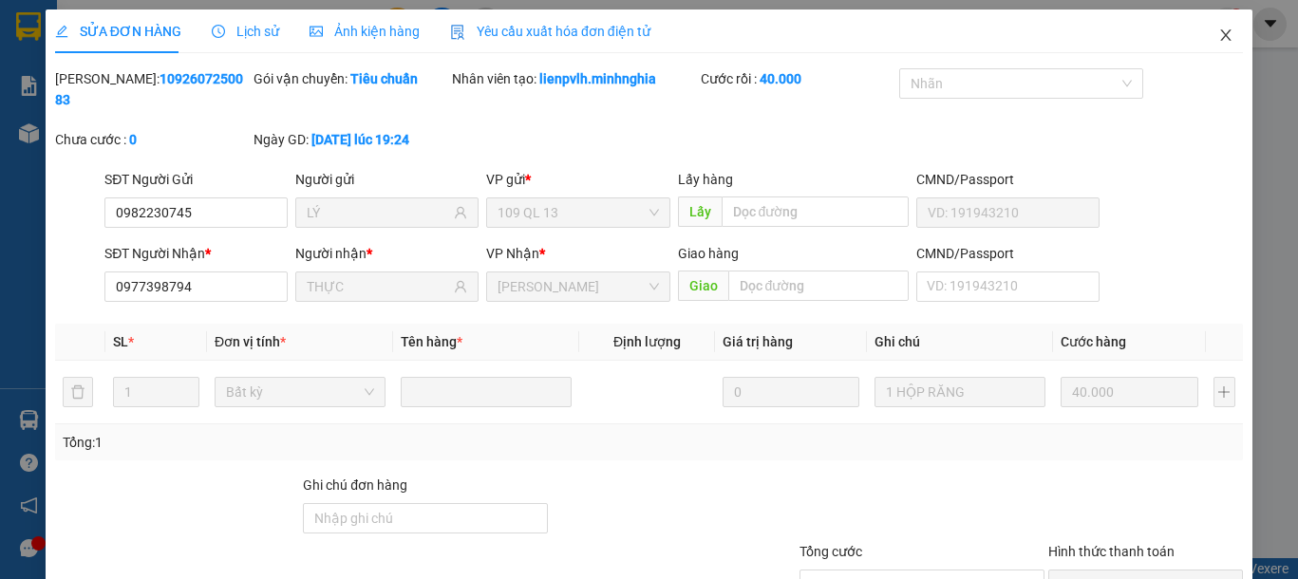
type input "0982230745"
type input "LÝ"
type input "0977398794"
type input "THỰC"
type input "40.000"
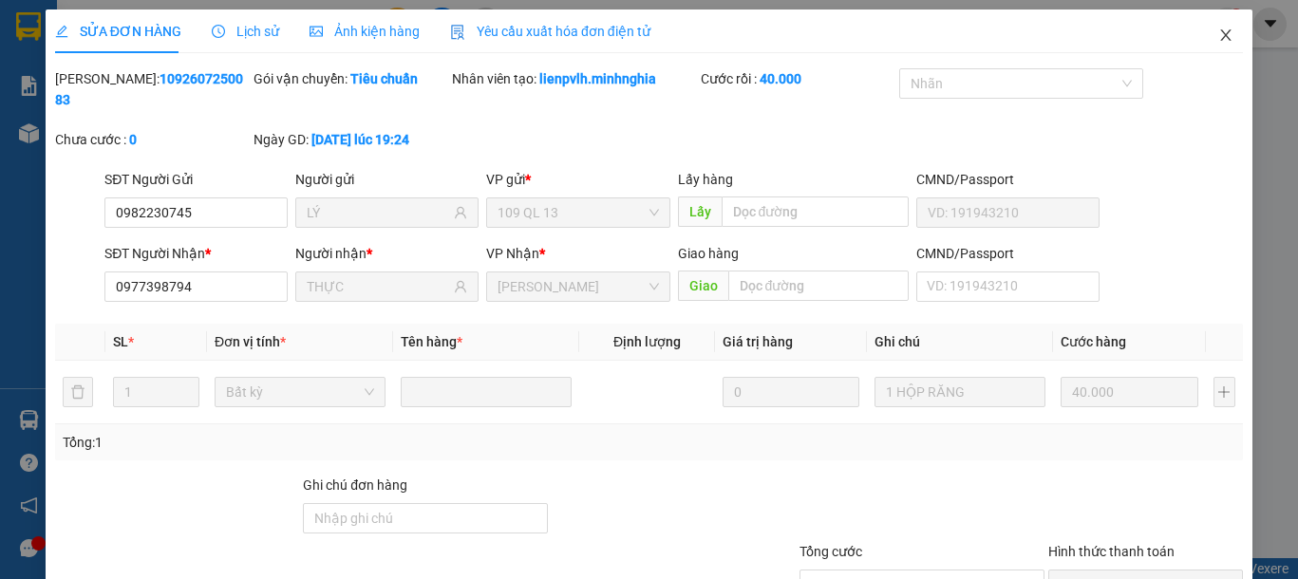
click at [1218, 31] on icon "close" at bounding box center [1225, 35] width 15 height 15
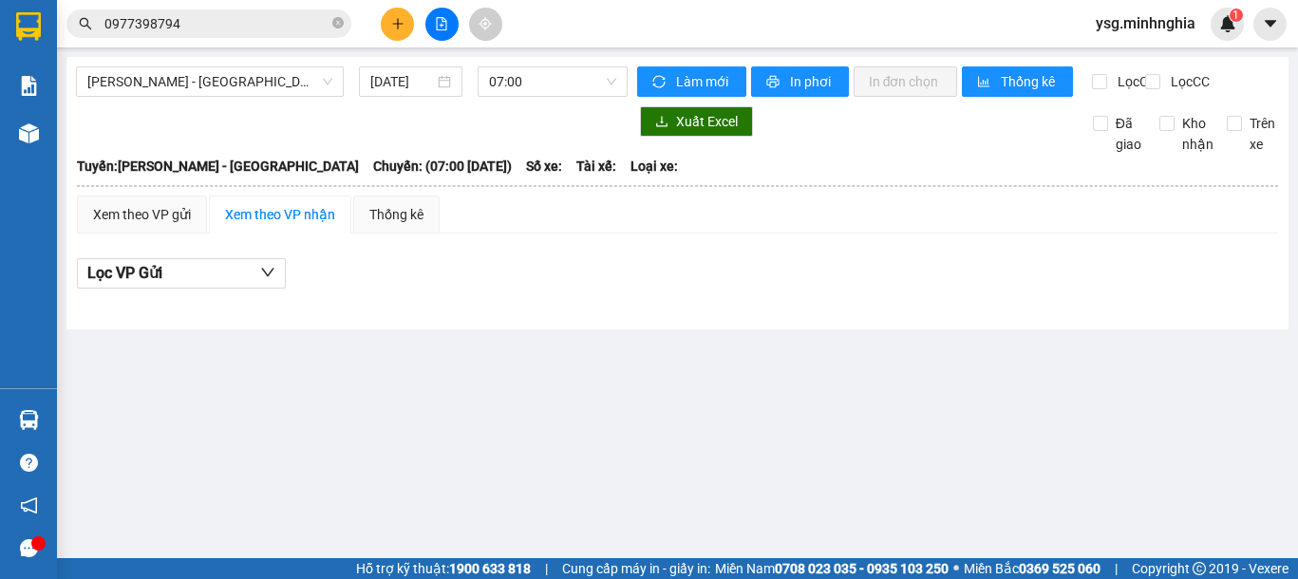
click at [262, 28] on input "0977398794" at bounding box center [216, 23] width 224 height 21
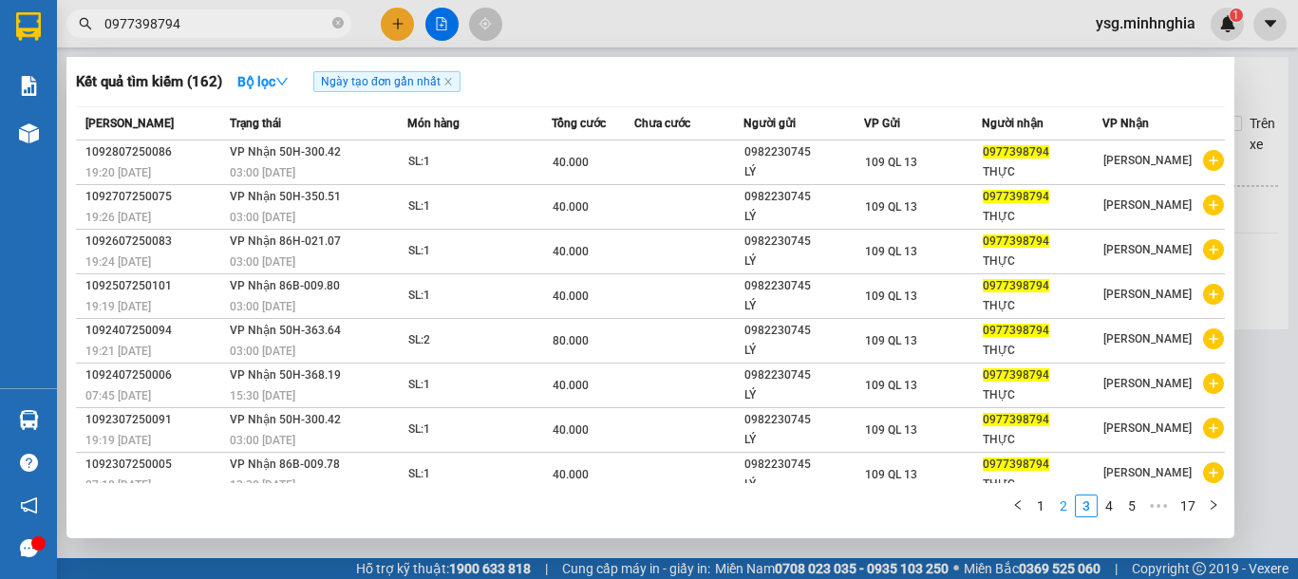
click at [1055, 504] on link "2" at bounding box center [1063, 506] width 21 height 21
click at [1046, 502] on link "1" at bounding box center [1040, 506] width 21 height 21
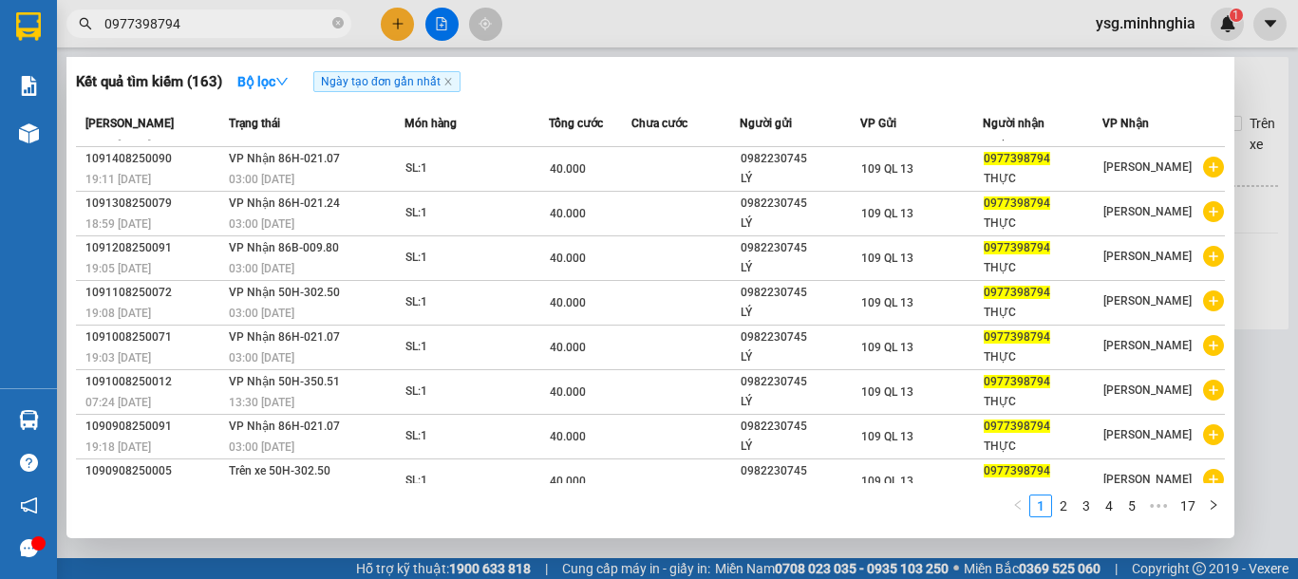
scroll to position [103, 0]
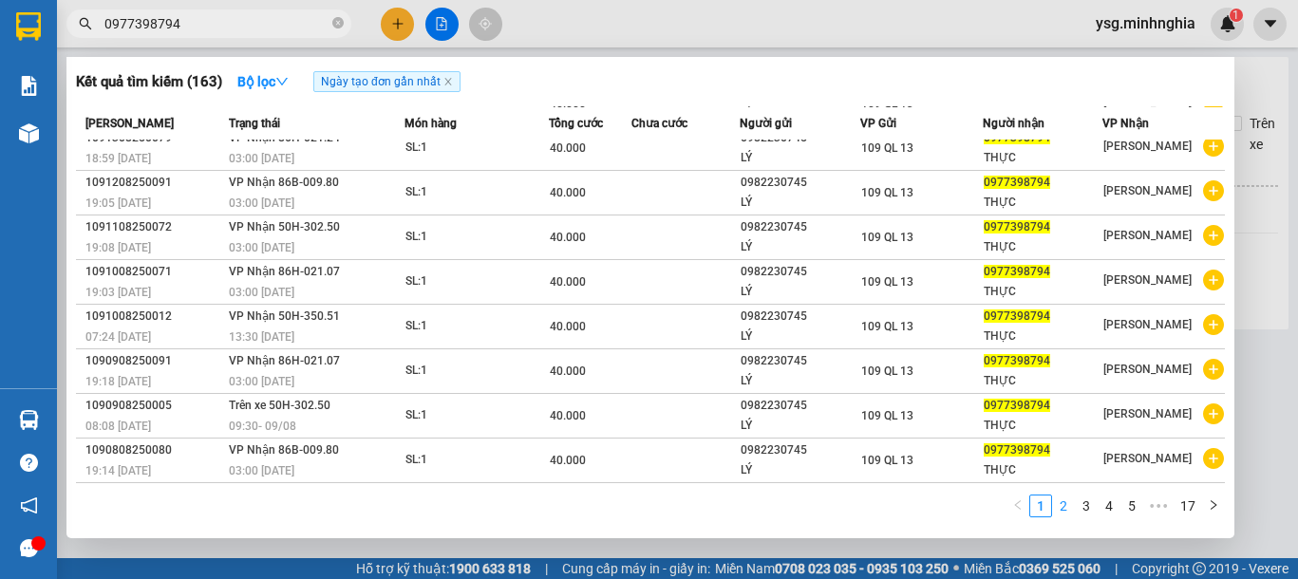
click at [1071, 513] on link "2" at bounding box center [1063, 506] width 21 height 21
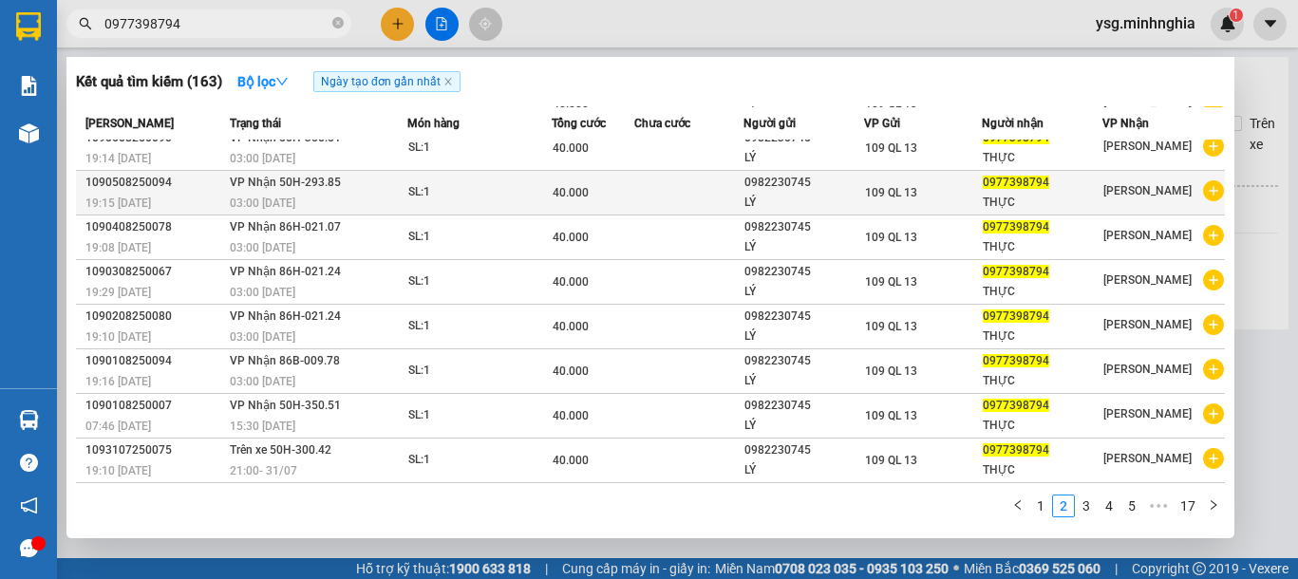
scroll to position [104, 0]
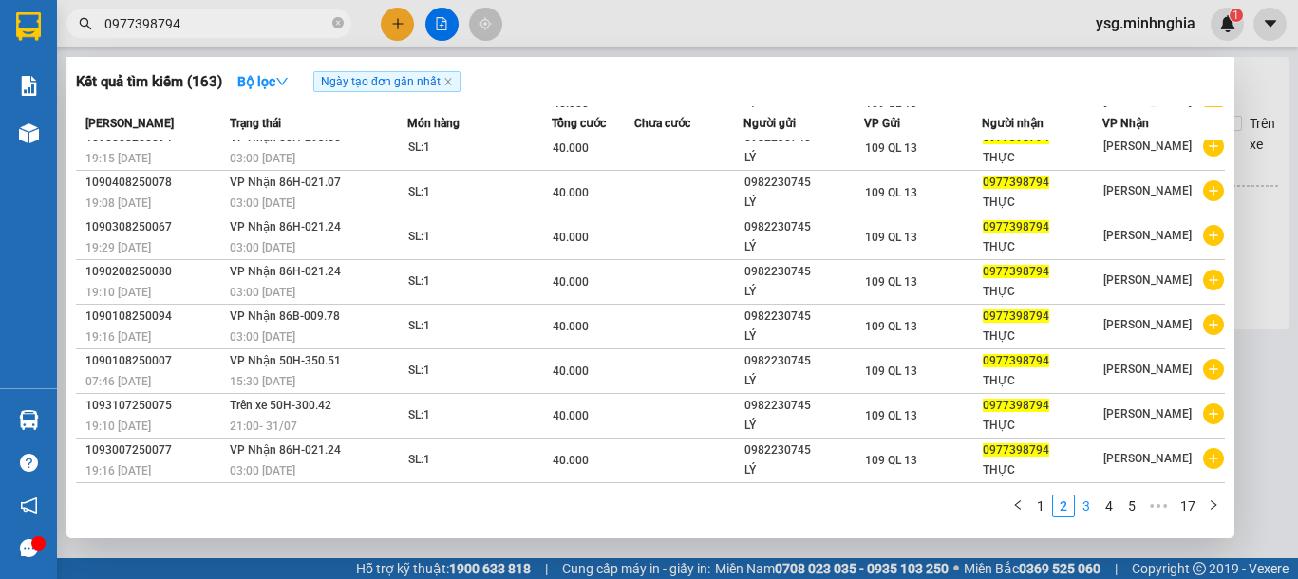
click at [1087, 502] on link "3" at bounding box center [1086, 506] width 21 height 21
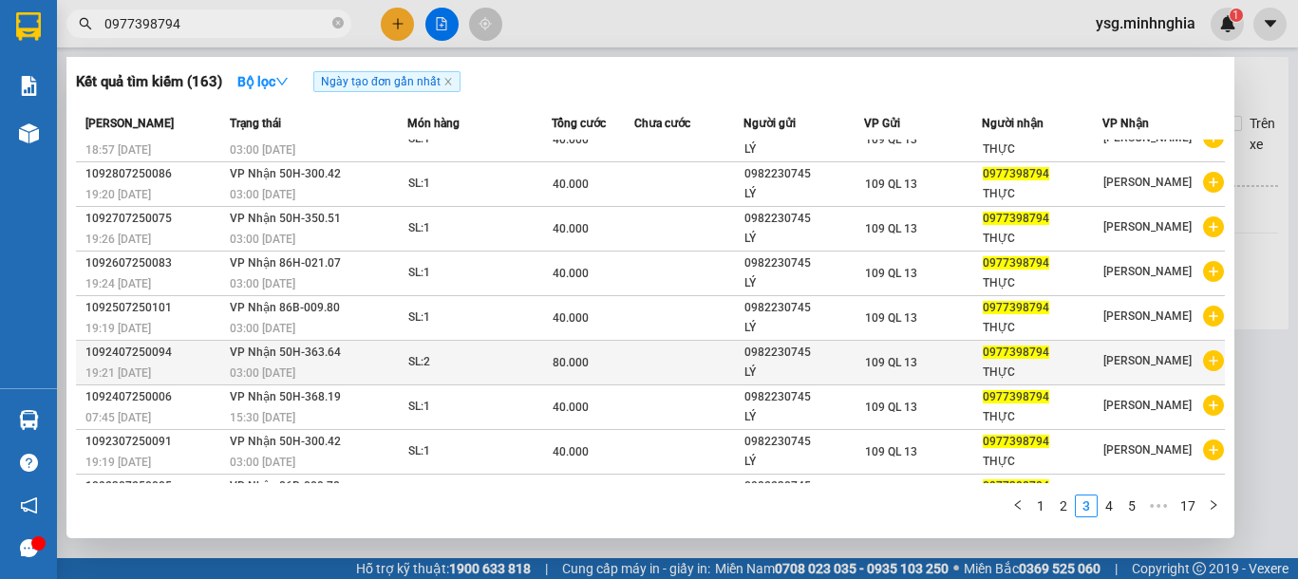
scroll to position [0, 0]
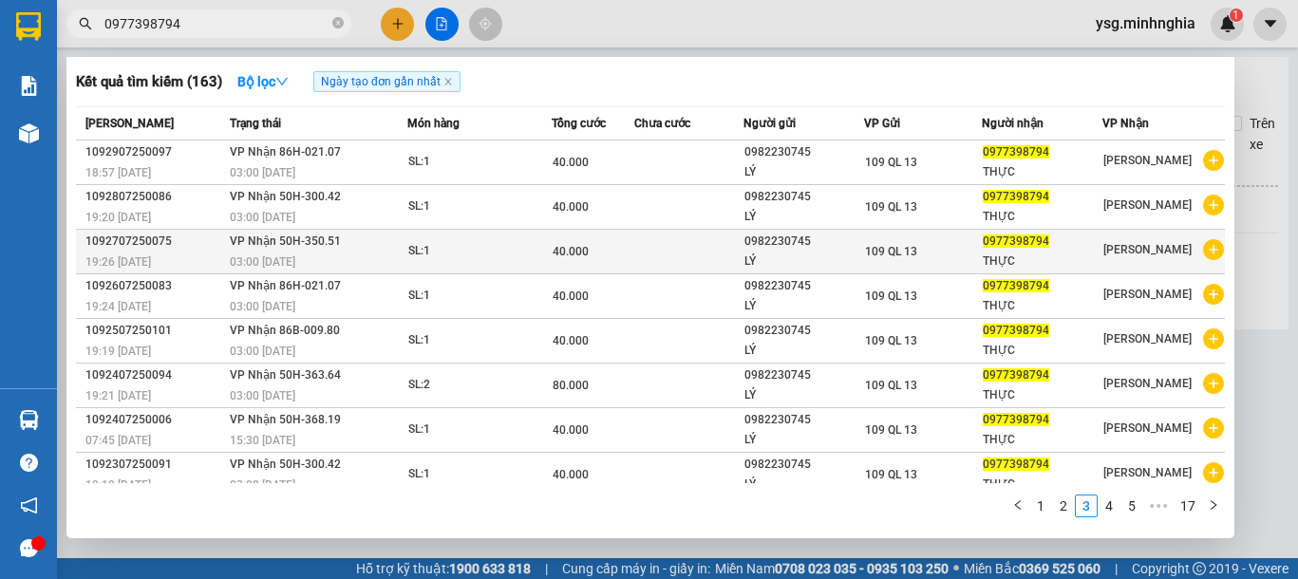
click at [469, 258] on div "SL: 1" at bounding box center [479, 251] width 142 height 21
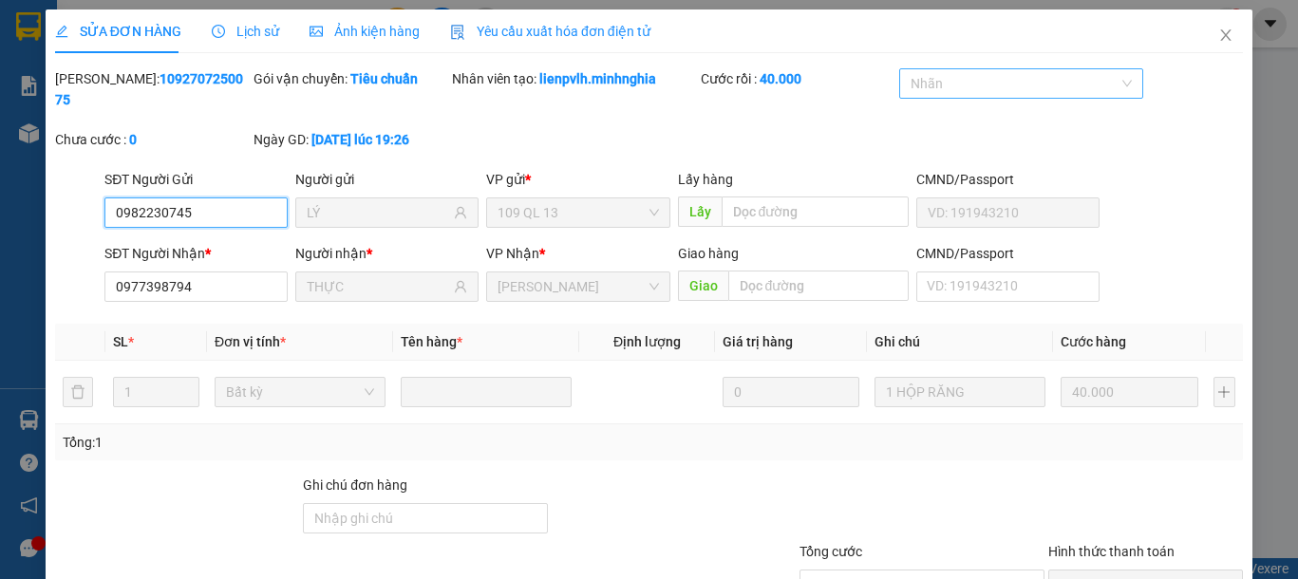
type input "0982230745"
type input "LÝ"
type input "0977398794"
type input "THỰC"
type input "40.000"
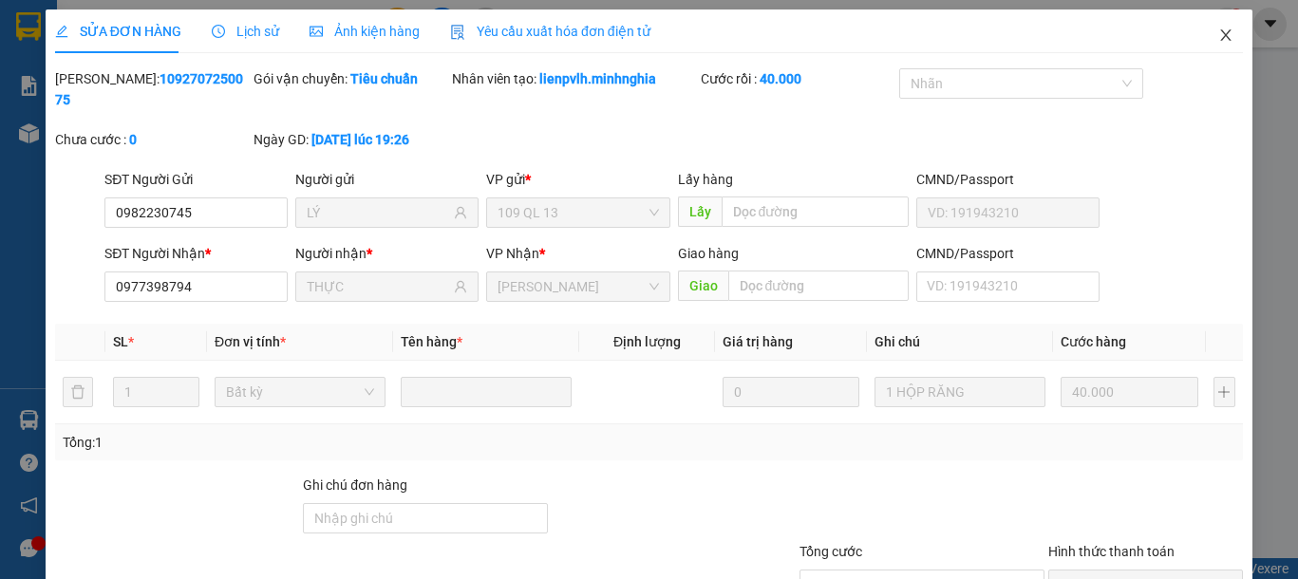
click at [1206, 44] on span "Close" at bounding box center [1225, 35] width 53 height 53
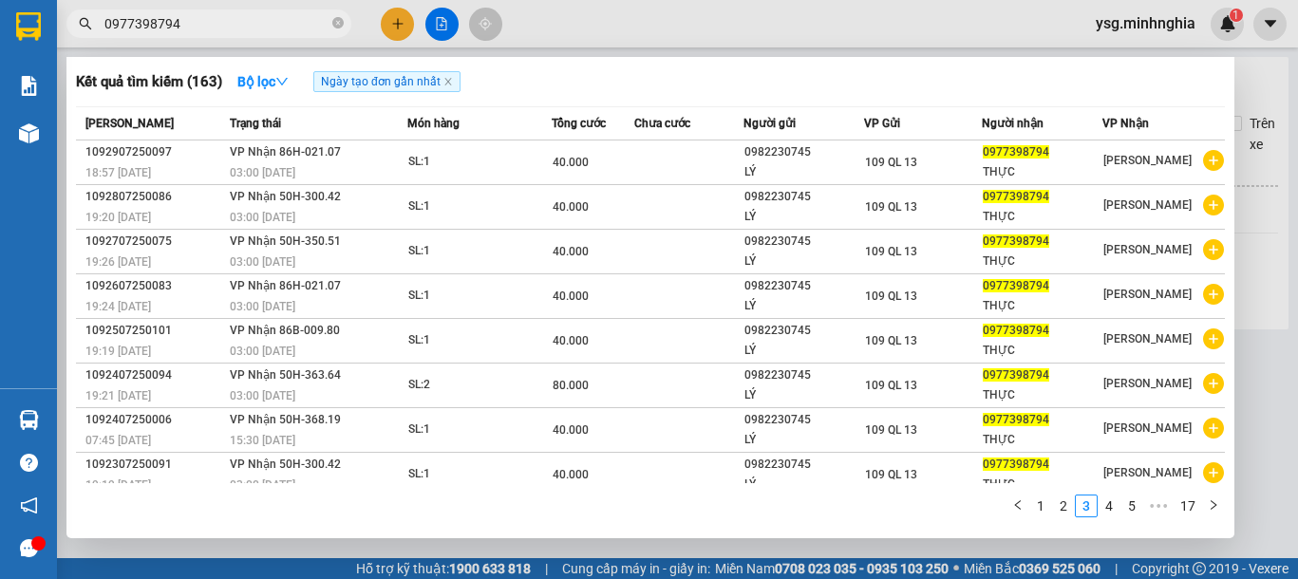
click at [269, 31] on input "0977398794" at bounding box center [216, 23] width 224 height 21
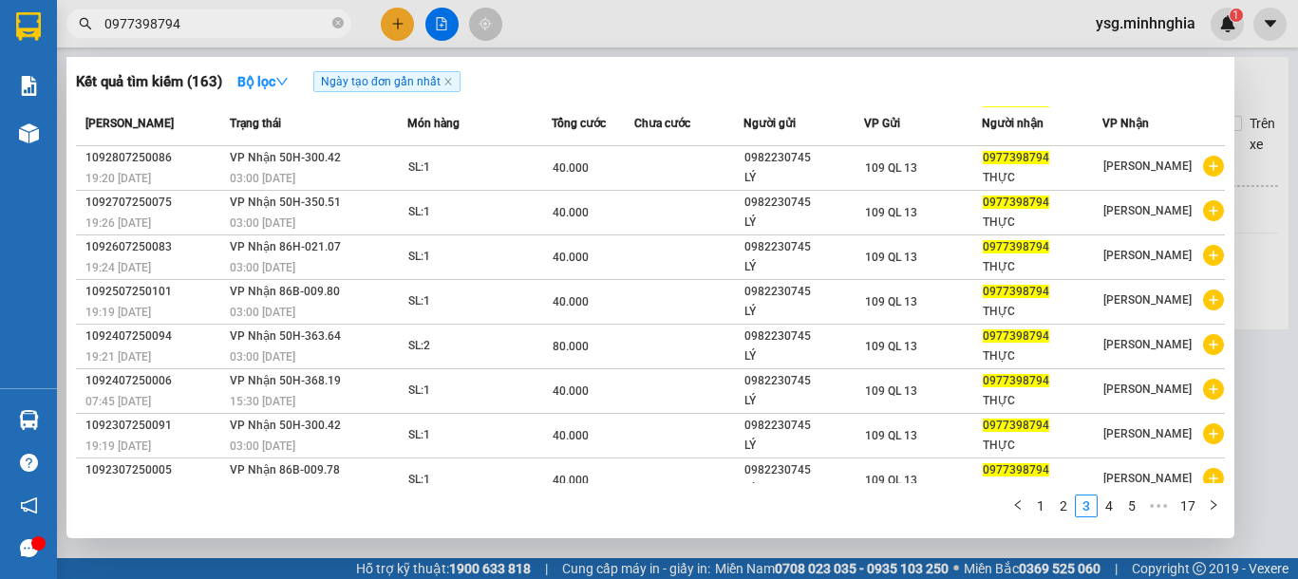
scroll to position [104, 0]
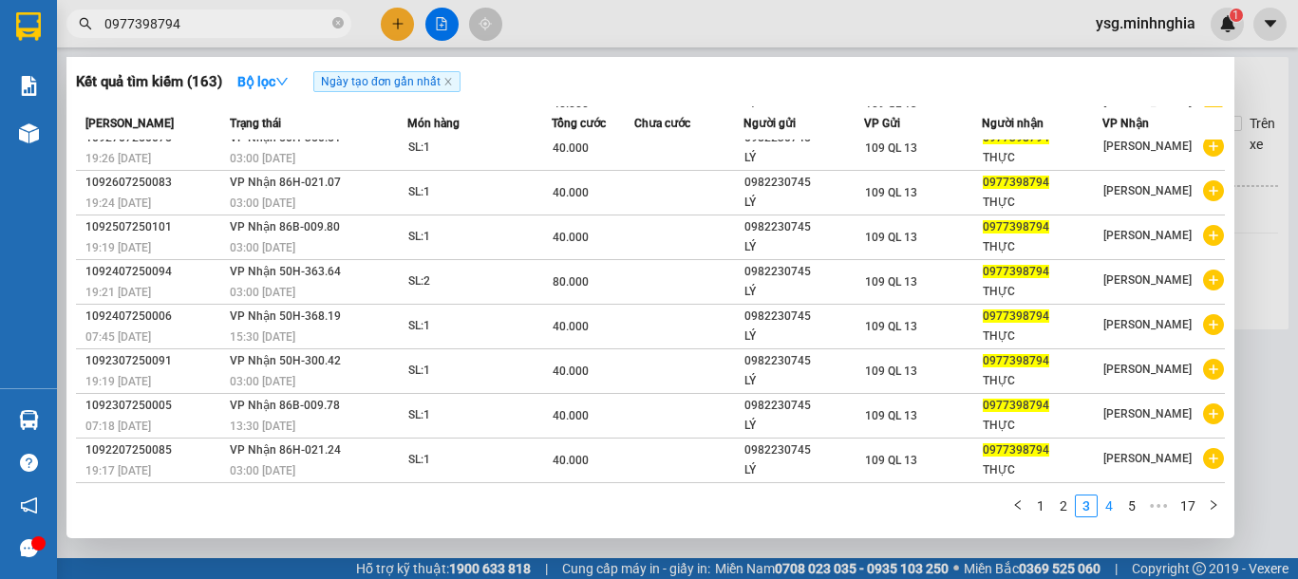
click at [1111, 508] on link "4" at bounding box center [1109, 506] width 21 height 21
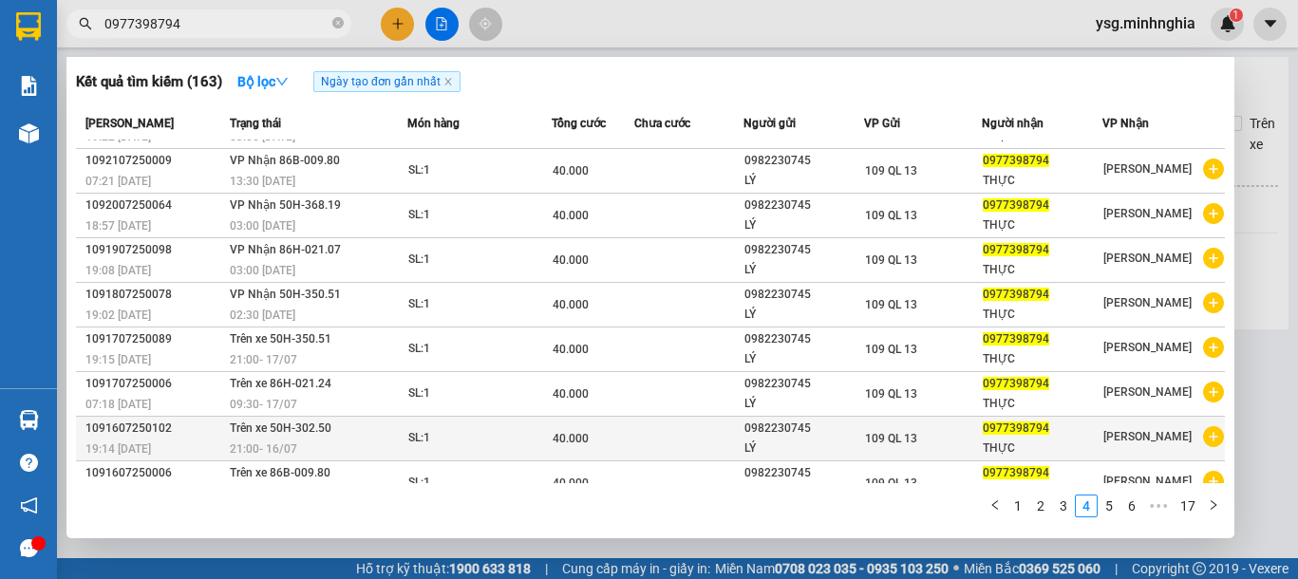
scroll to position [0, 0]
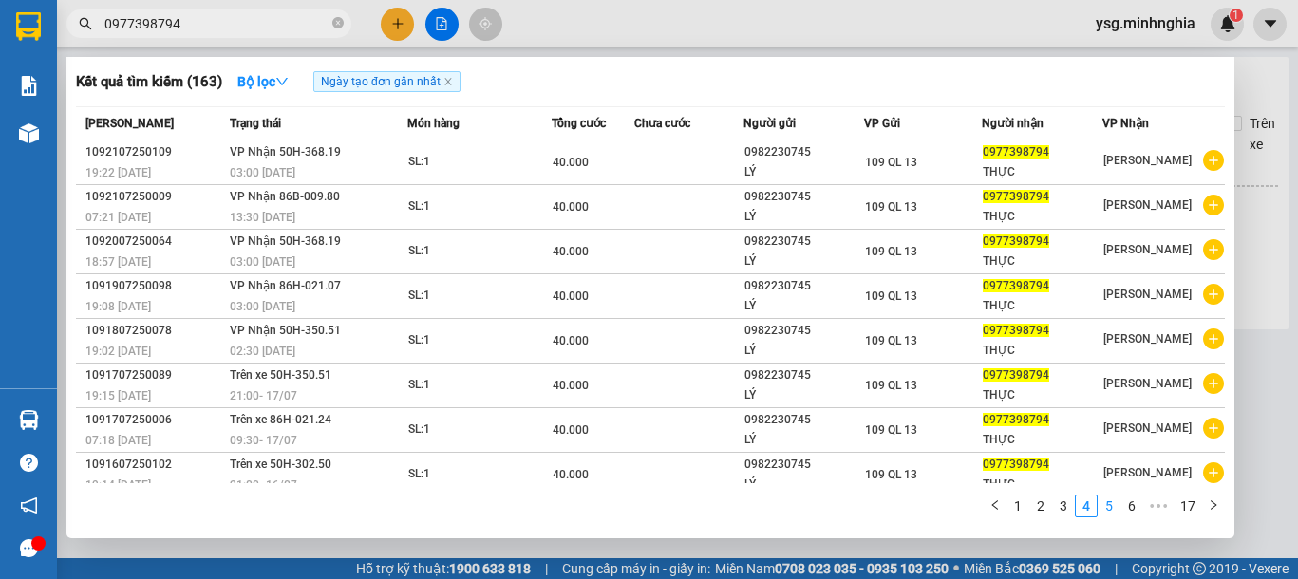
click at [1119, 506] on link "5" at bounding box center [1109, 506] width 21 height 21
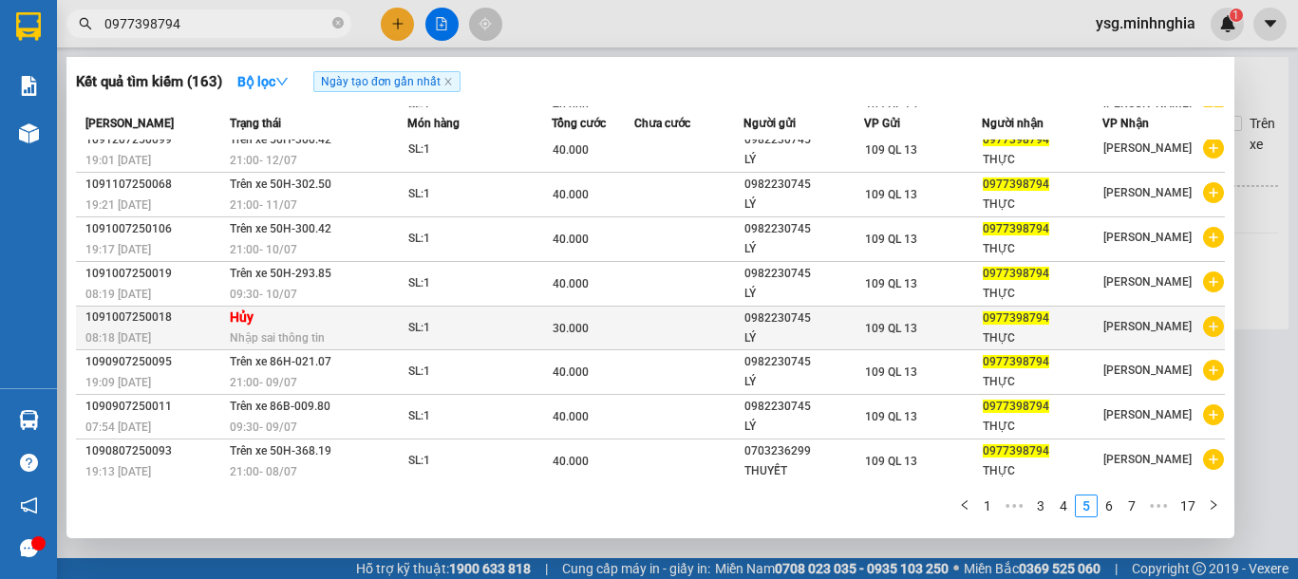
scroll to position [103, 0]
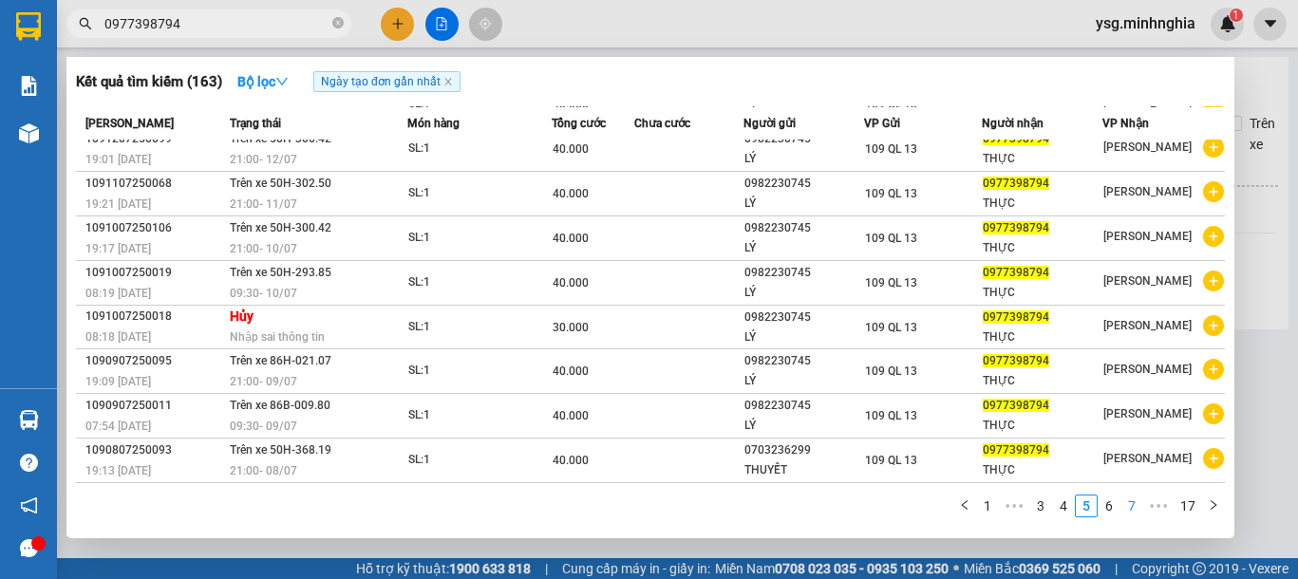
click at [1122, 500] on link "7" at bounding box center [1131, 506] width 21 height 21
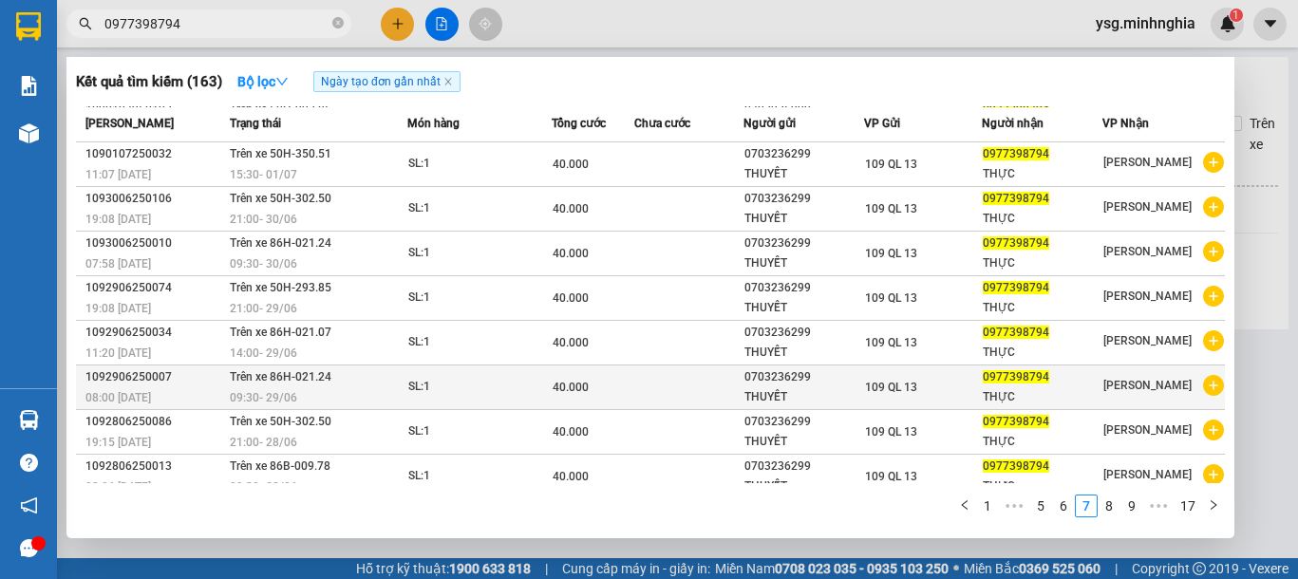
scroll to position [104, 0]
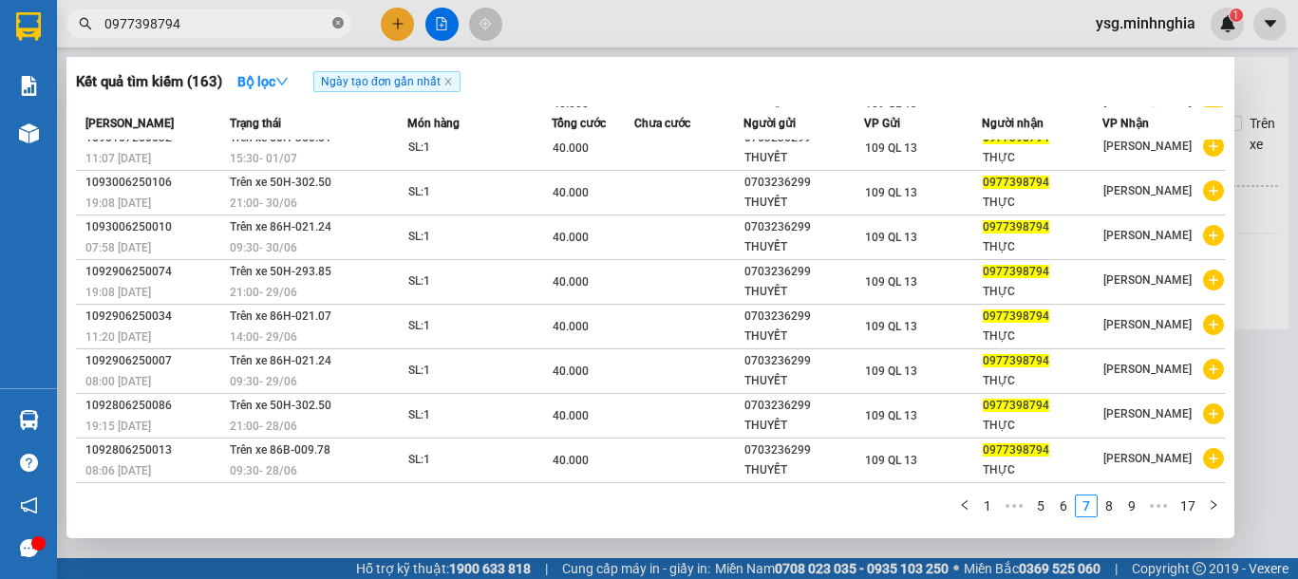
click at [336, 30] on span at bounding box center [337, 24] width 11 height 18
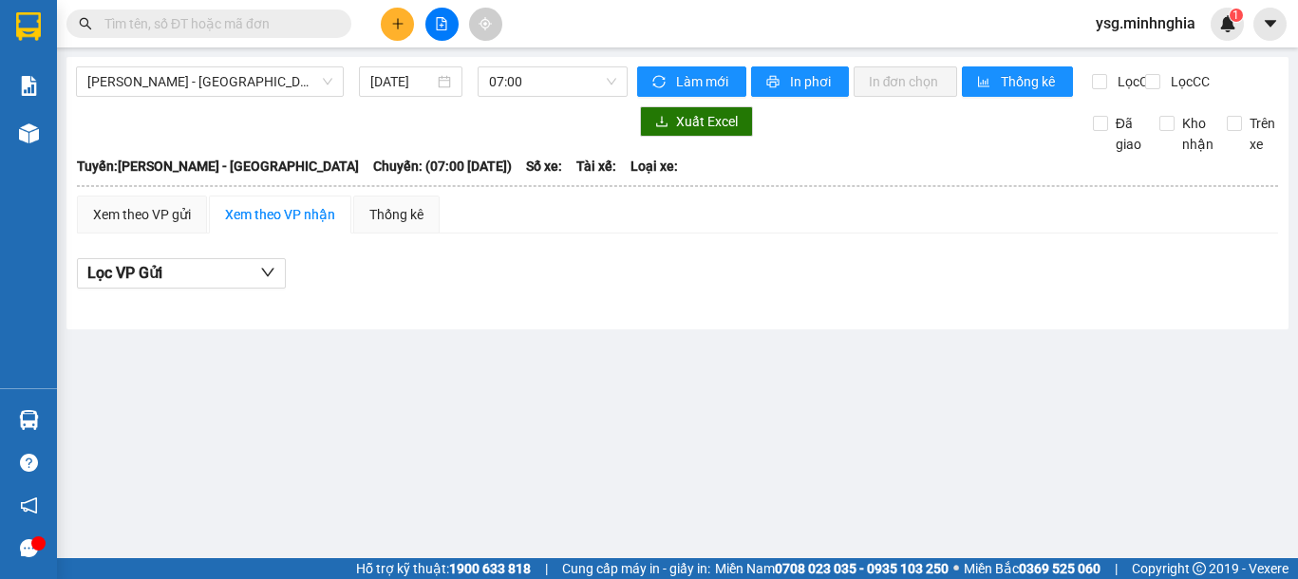
click at [253, 20] on input "text" at bounding box center [216, 23] width 224 height 21
paste input "0793802724"
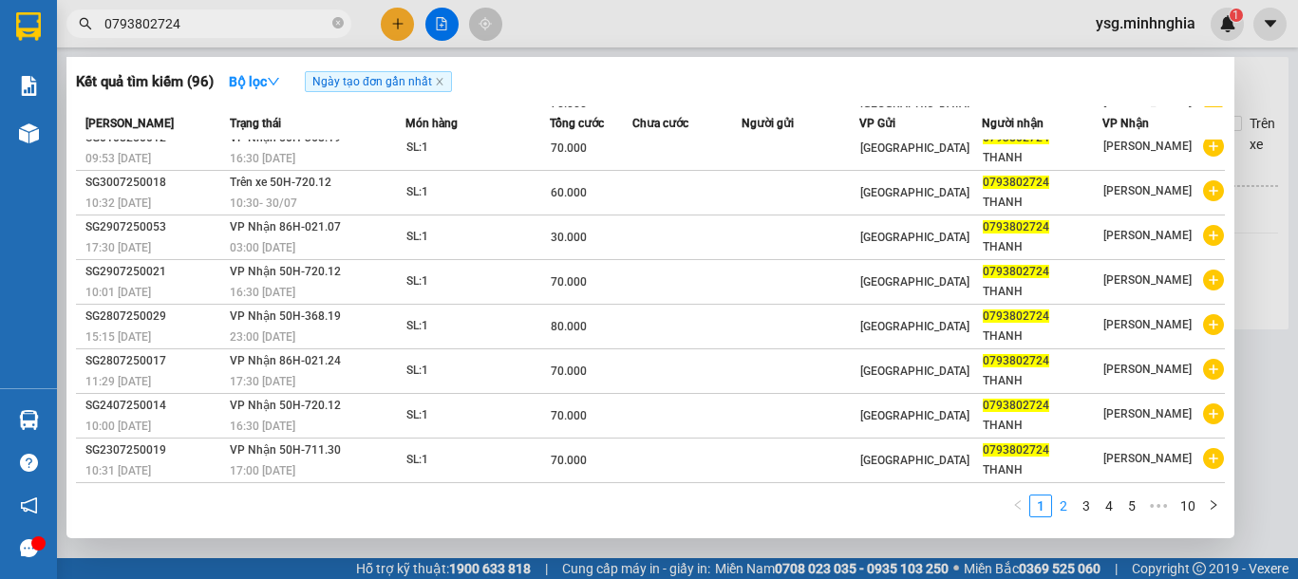
type input "0793802724"
click at [1066, 503] on link "2" at bounding box center [1063, 506] width 21 height 21
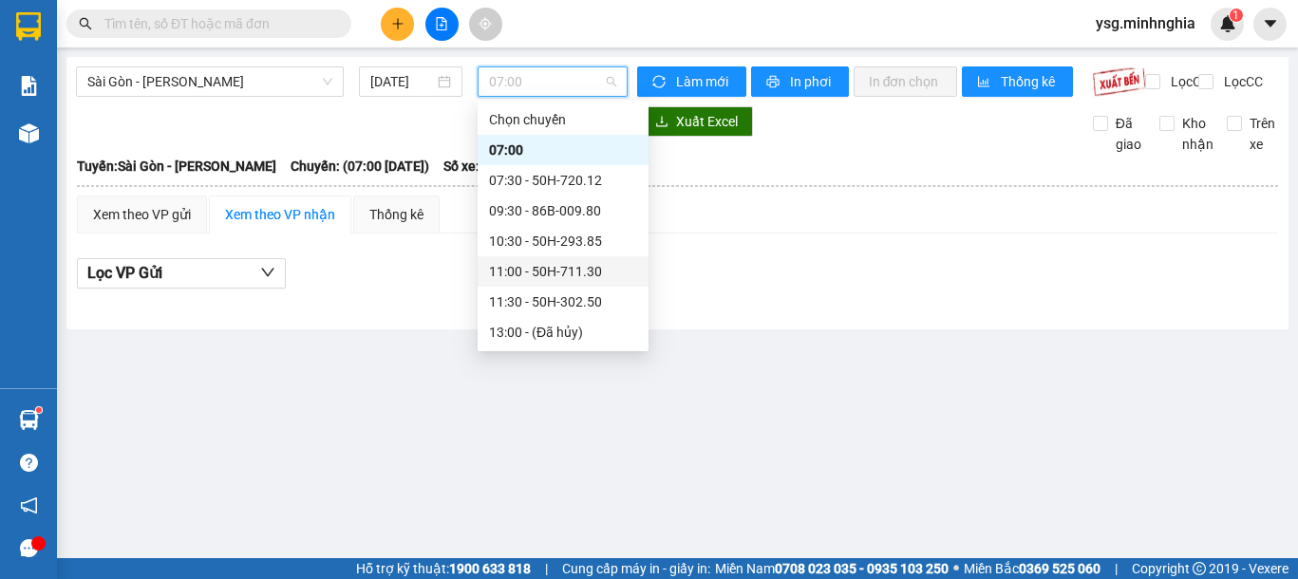
click at [563, 256] on div "11:00 - 50H-711.30" at bounding box center [563, 271] width 171 height 30
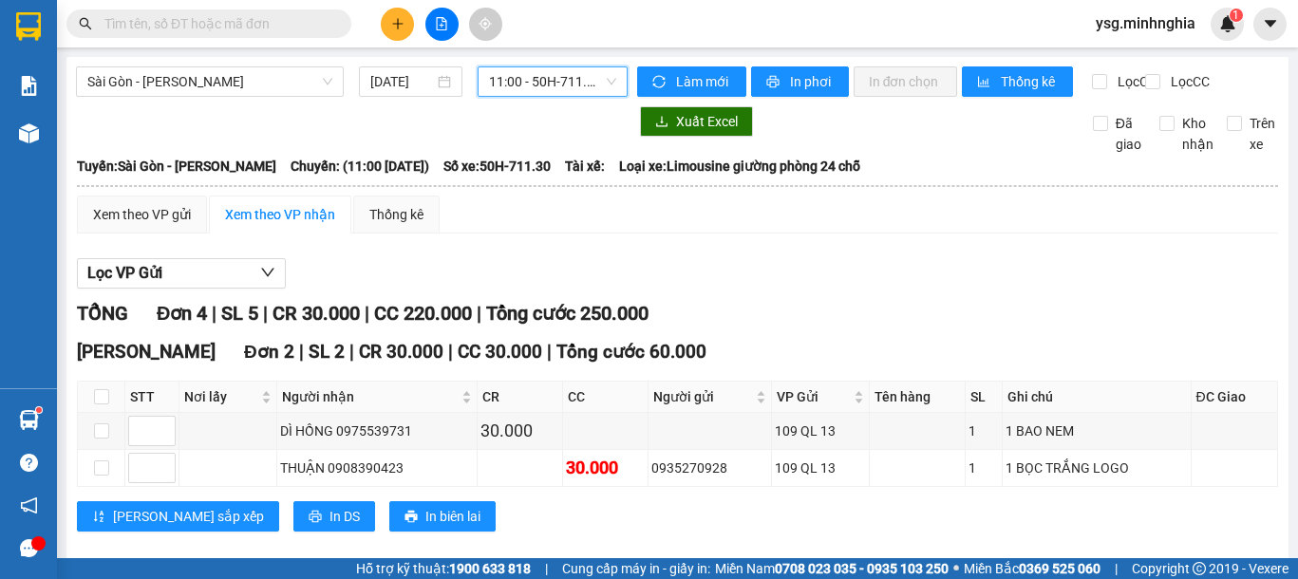
click at [579, 83] on span "11:00 - 50H-711.30" at bounding box center [552, 81] width 127 height 28
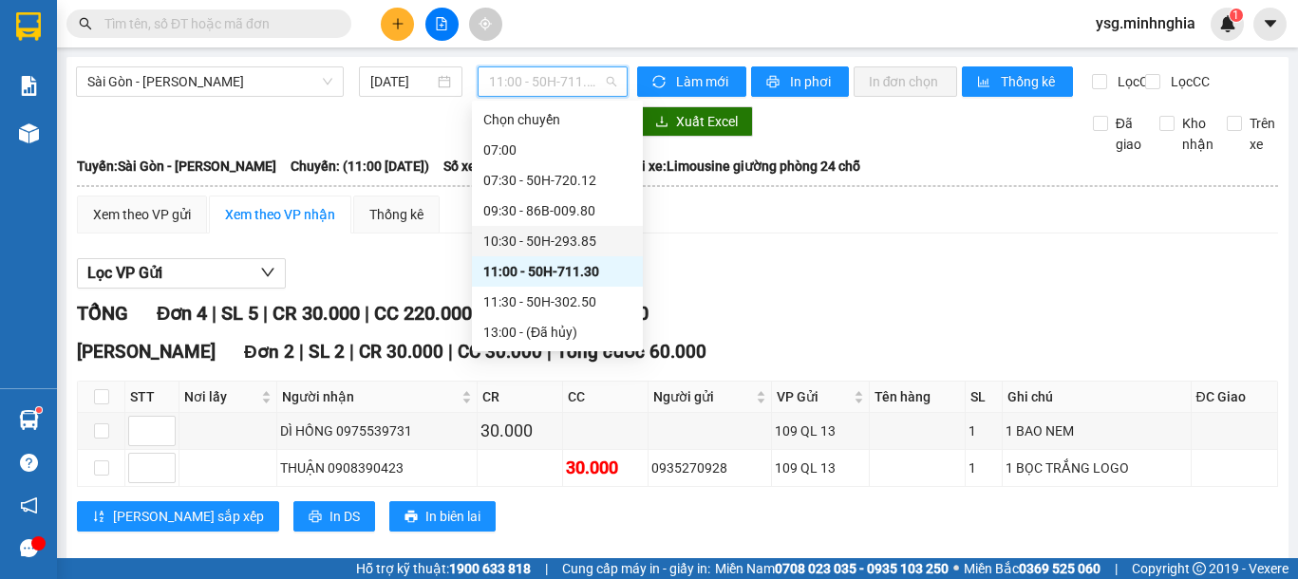
click at [551, 244] on div "10:30 - 50H-293.85" at bounding box center [557, 241] width 148 height 21
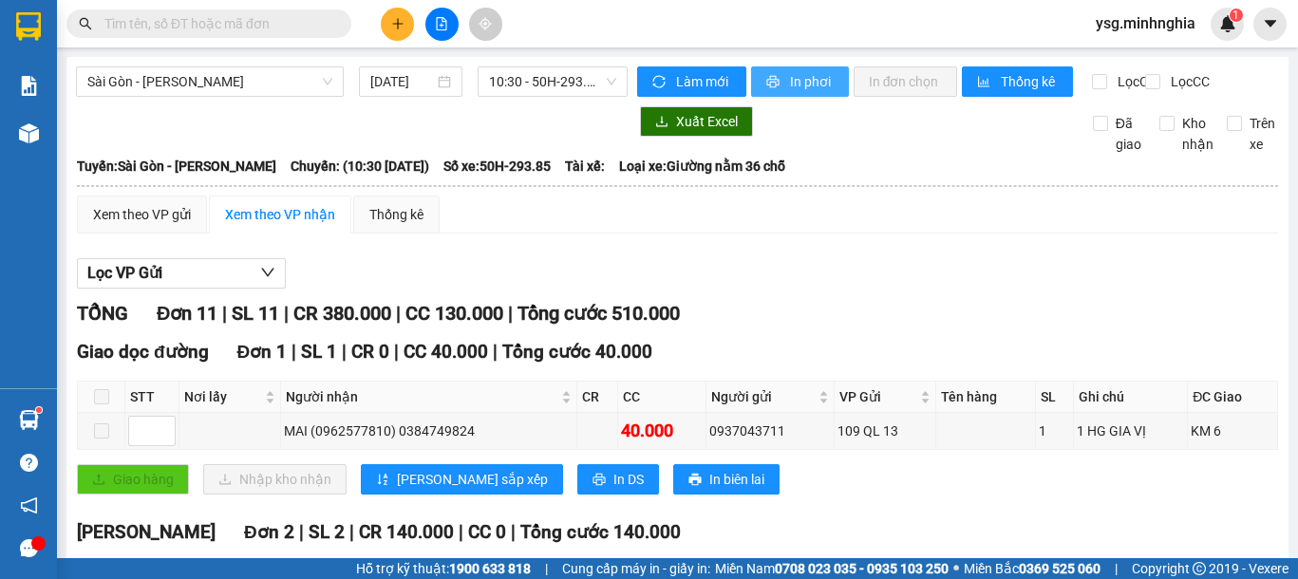
click at [812, 82] on span "In phơi" at bounding box center [812, 81] width 44 height 21
click at [401, 31] on button at bounding box center [397, 24] width 33 height 33
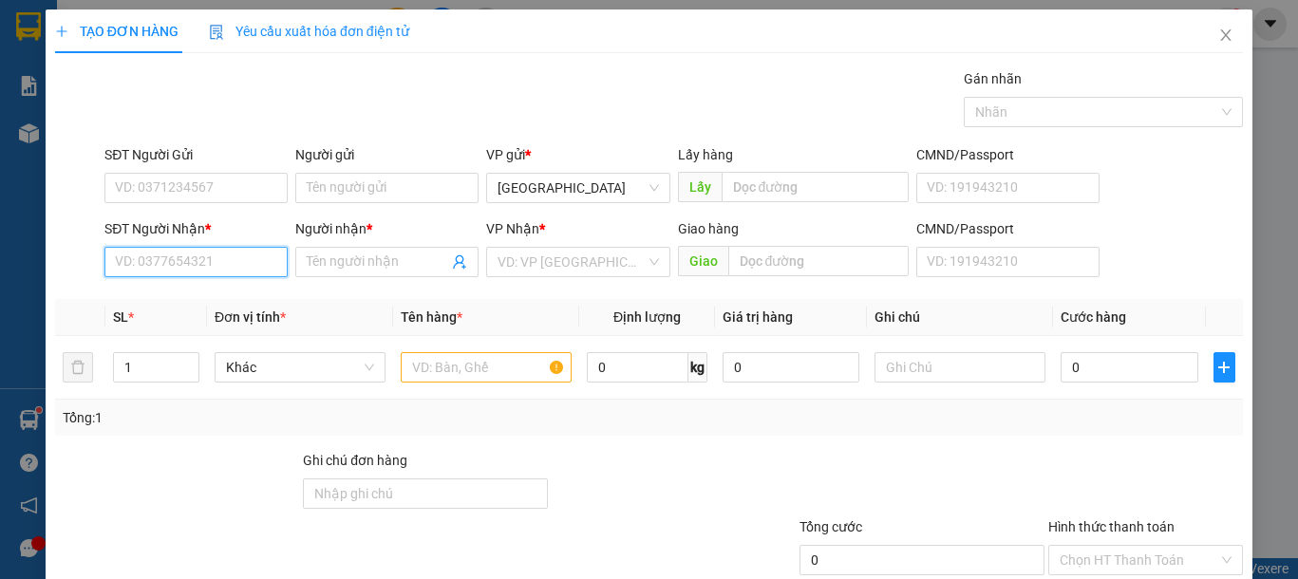
click at [141, 266] on input "SĐT Người Nhận *" at bounding box center [195, 262] width 183 height 30
click at [174, 299] on div "0974674006 - CÔNG THẮNG" at bounding box center [200, 300] width 171 height 21
type input "0974674006"
type input "[PERSON_NAME]"
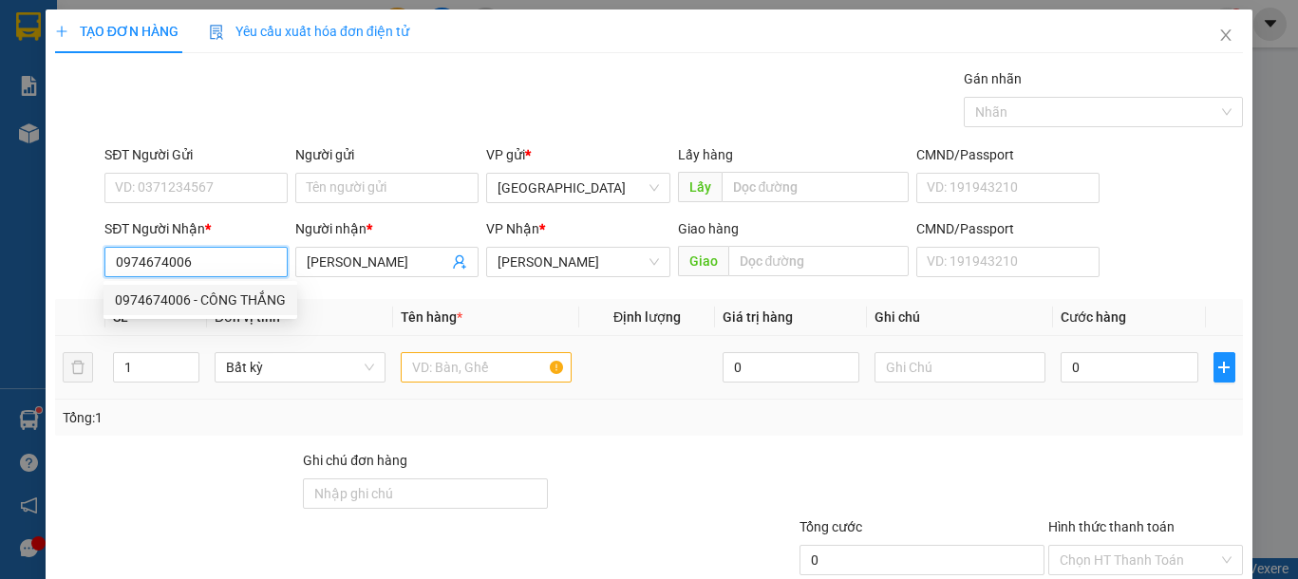
type input "0974674006"
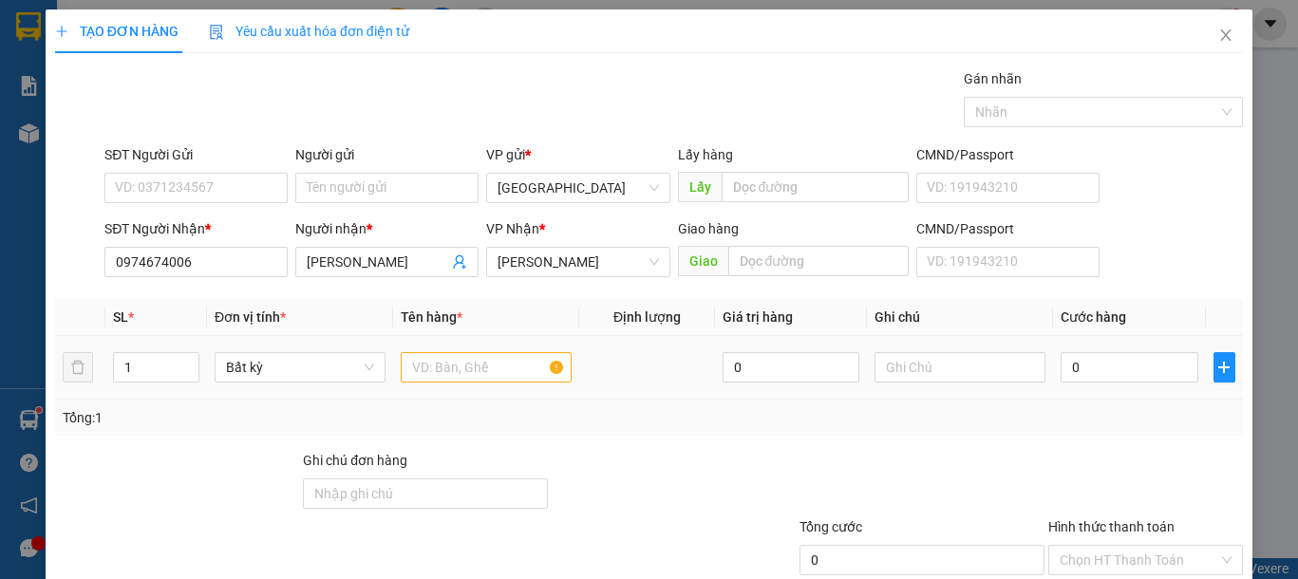
click at [454, 386] on td at bounding box center [486, 368] width 186 height 64
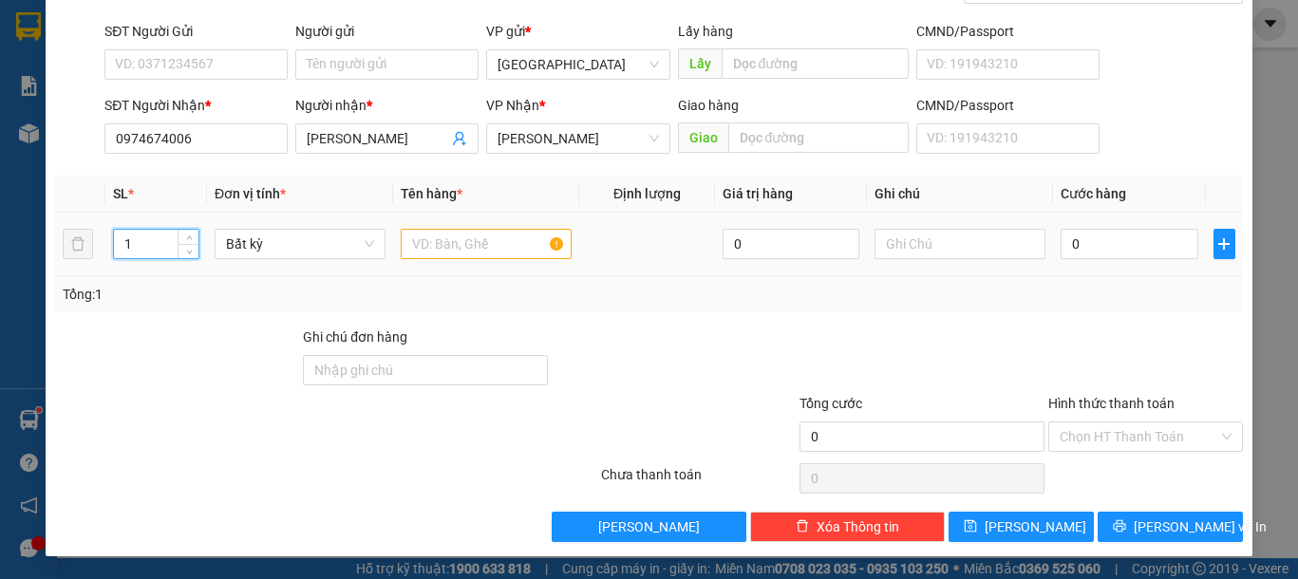
drag, startPoint x: 137, startPoint y: 245, endPoint x: 105, endPoint y: 245, distance: 31.3
click at [105, 245] on td "1" at bounding box center [156, 245] width 102 height 64
type input "6"
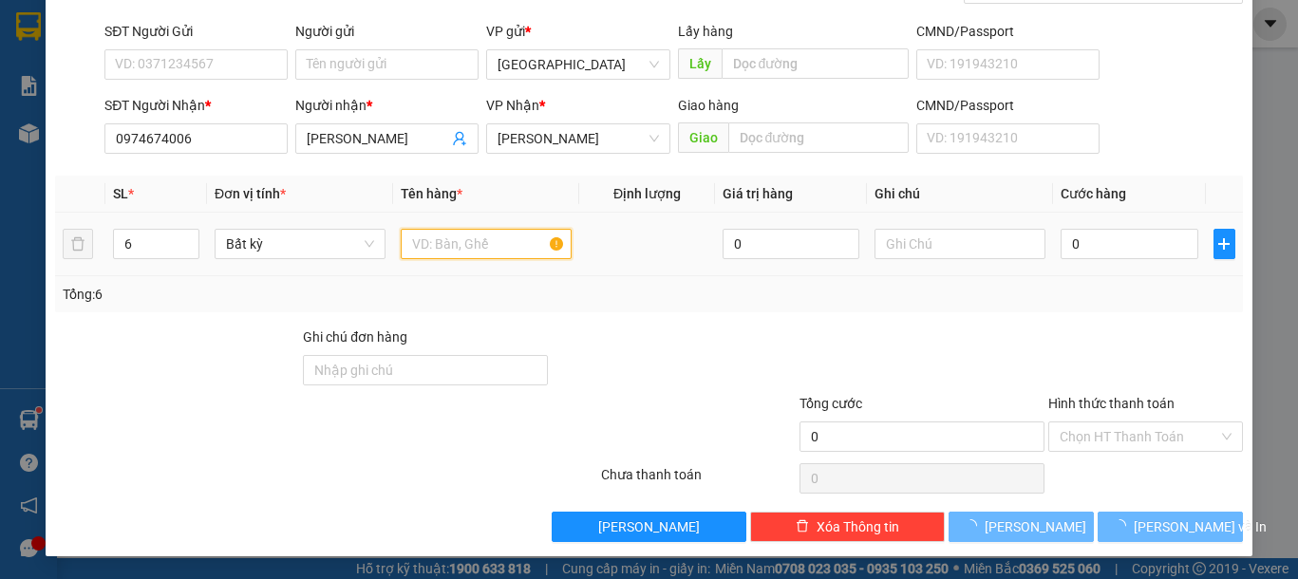
click at [496, 236] on input "text" at bounding box center [486, 244] width 171 height 30
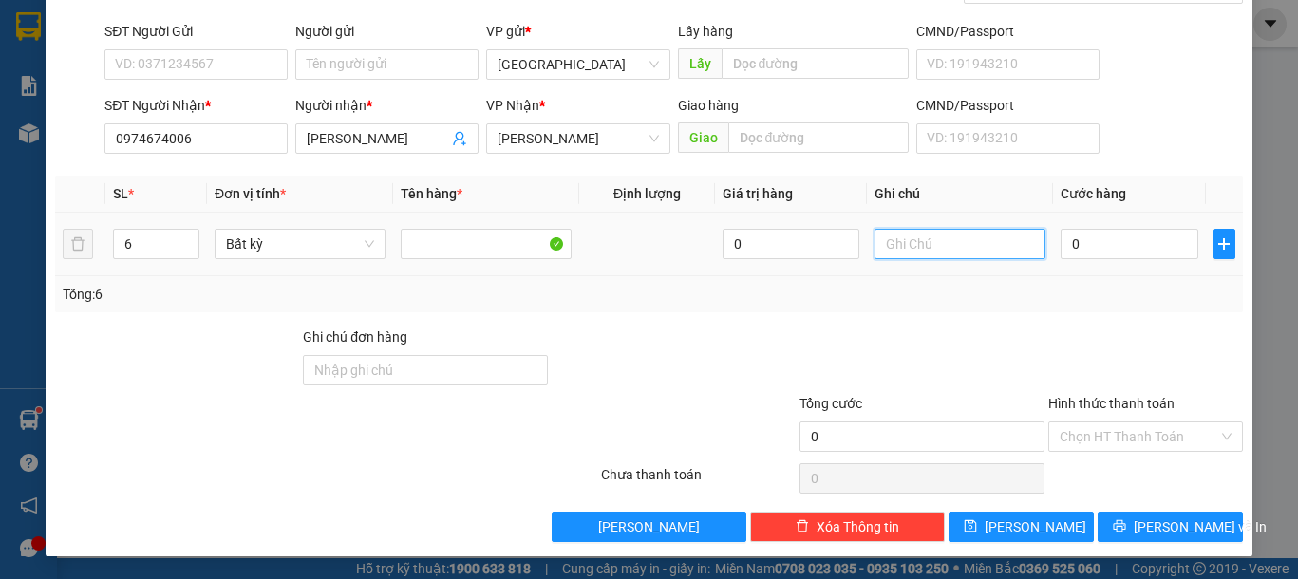
click at [911, 250] on input "text" at bounding box center [960, 244] width 171 height 30
drag, startPoint x: 159, startPoint y: 245, endPoint x: 97, endPoint y: 245, distance: 61.7
click at [97, 245] on tr "6 Bất kỳ 0 0" at bounding box center [649, 245] width 1188 height 64
type input "8"
click at [917, 250] on input "text" at bounding box center [960, 244] width 171 height 30
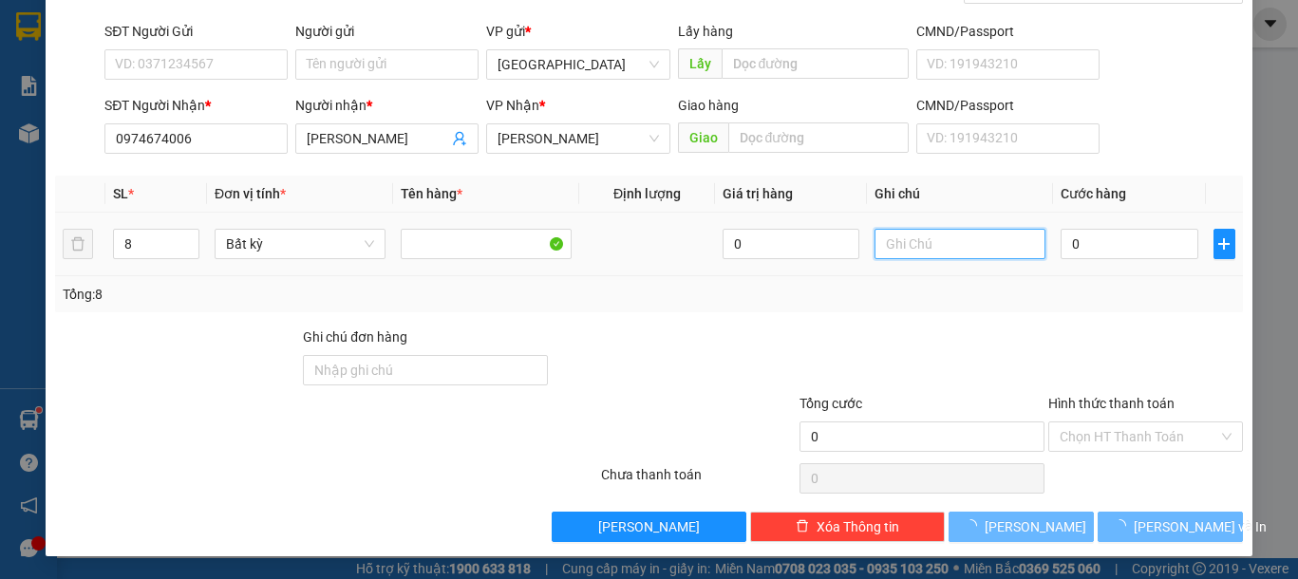
click at [918, 251] on input "text" at bounding box center [960, 244] width 171 height 30
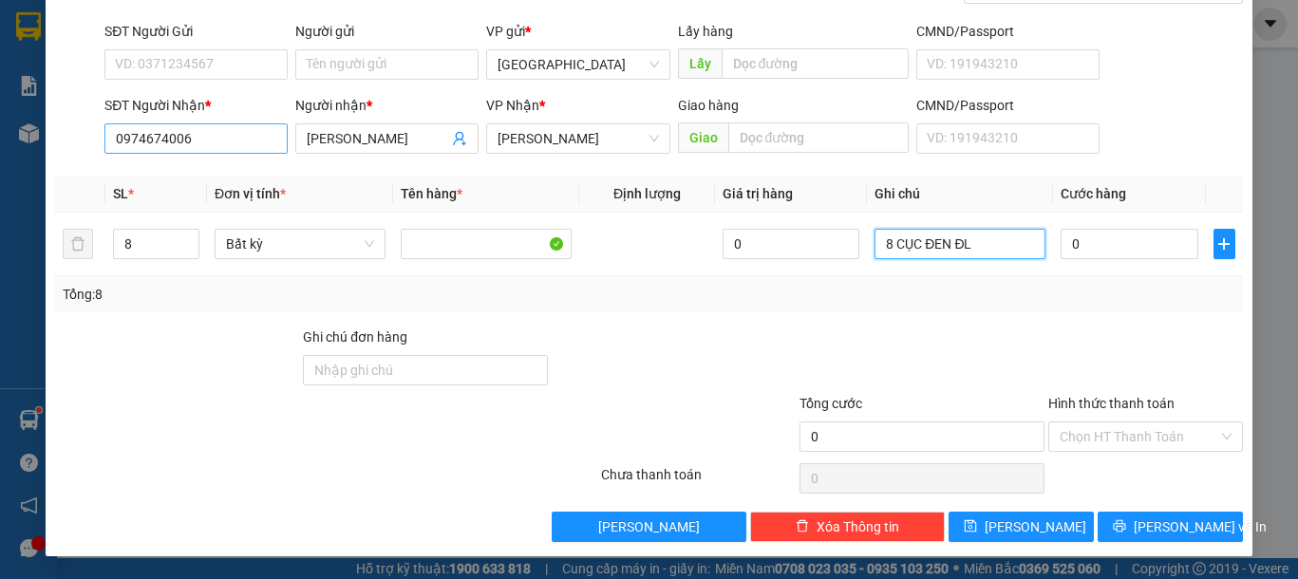
type input "8 CỤC ĐEN ĐL"
drag, startPoint x: 223, startPoint y: 137, endPoint x: 0, endPoint y: 147, distance: 223.4
click at [0, 147] on div "TẠO ĐƠN HÀNG Yêu cầu xuất [PERSON_NAME] điện tử Transit Pickup Surcharge Ids Tr…" at bounding box center [649, 289] width 1298 height 579
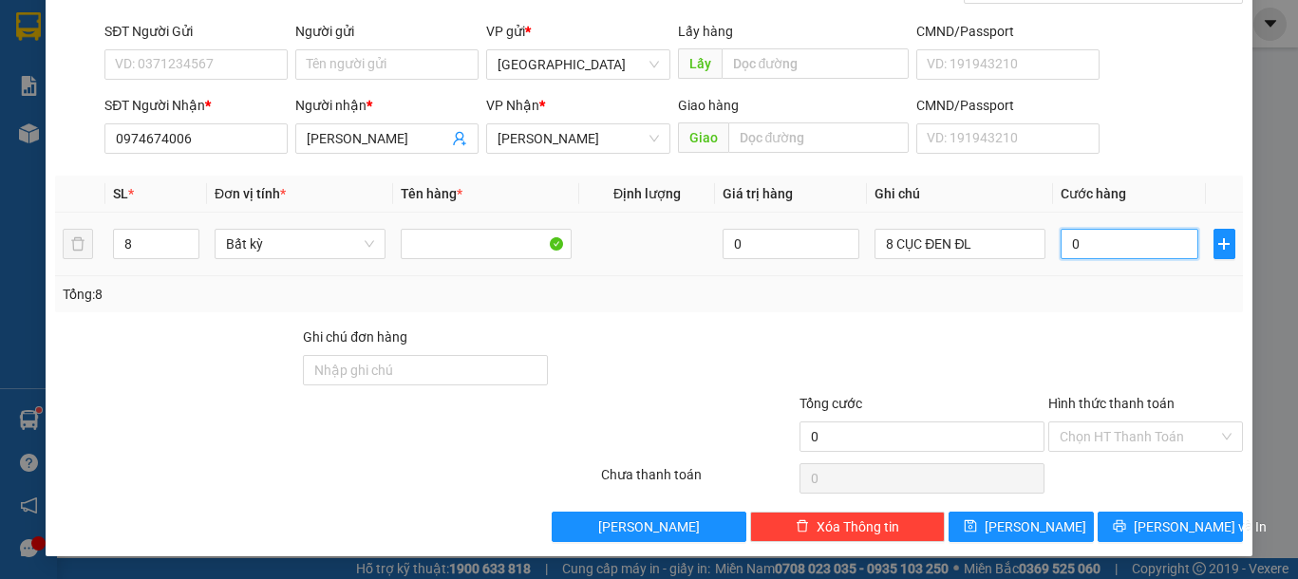
click at [1071, 231] on input "0" at bounding box center [1129, 244] width 137 height 30
click at [1074, 238] on input "0" at bounding box center [1129, 244] width 137 height 30
type input "3"
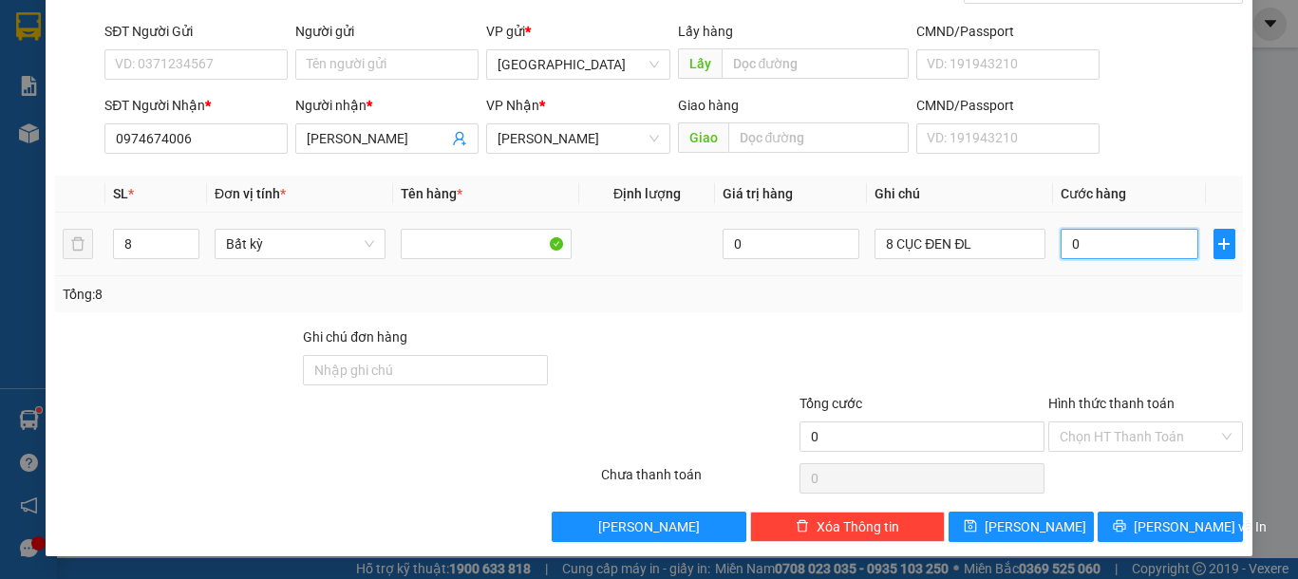
type input "3"
type input "38"
type input "380"
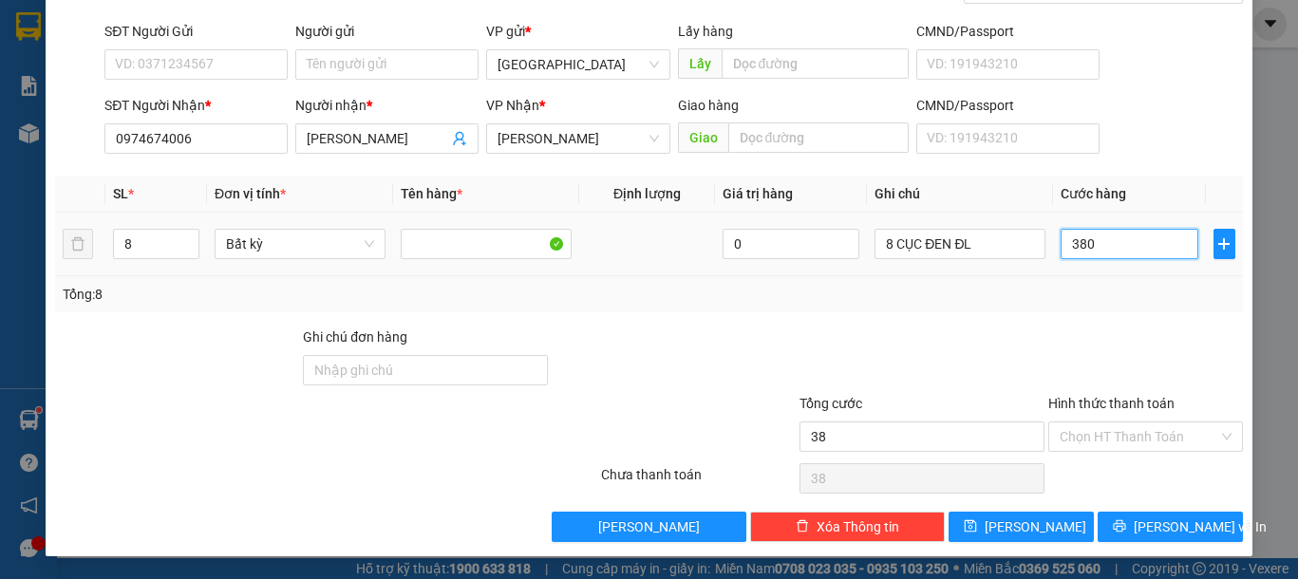
type input "380"
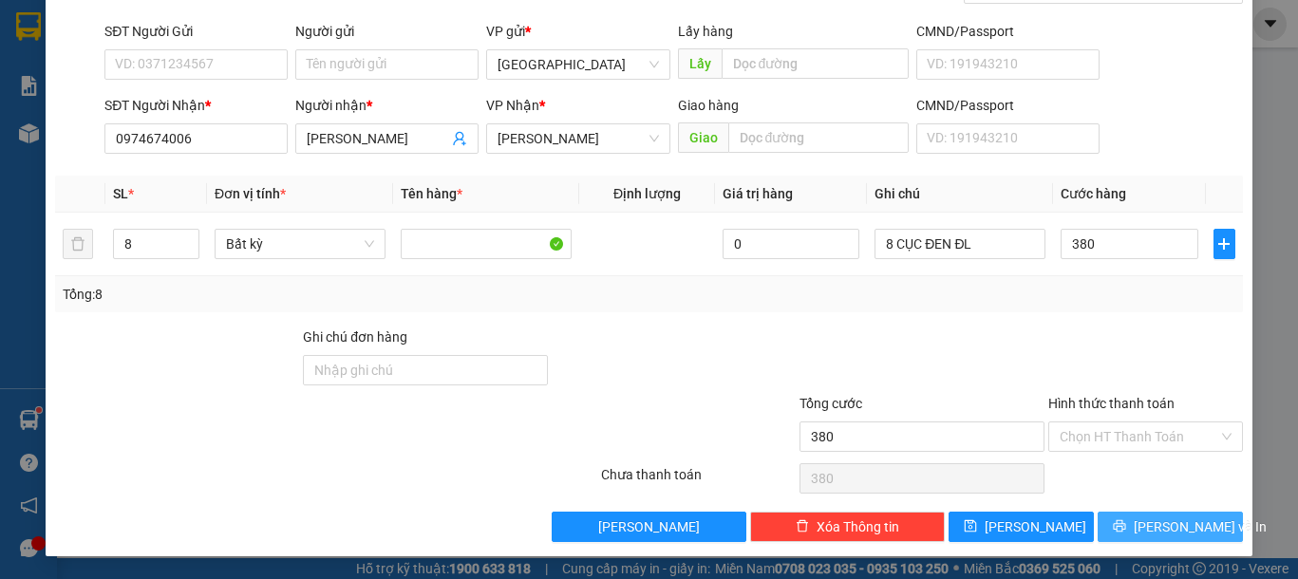
type input "380.000"
click at [1179, 530] on span "[PERSON_NAME] và In" at bounding box center [1200, 527] width 133 height 21
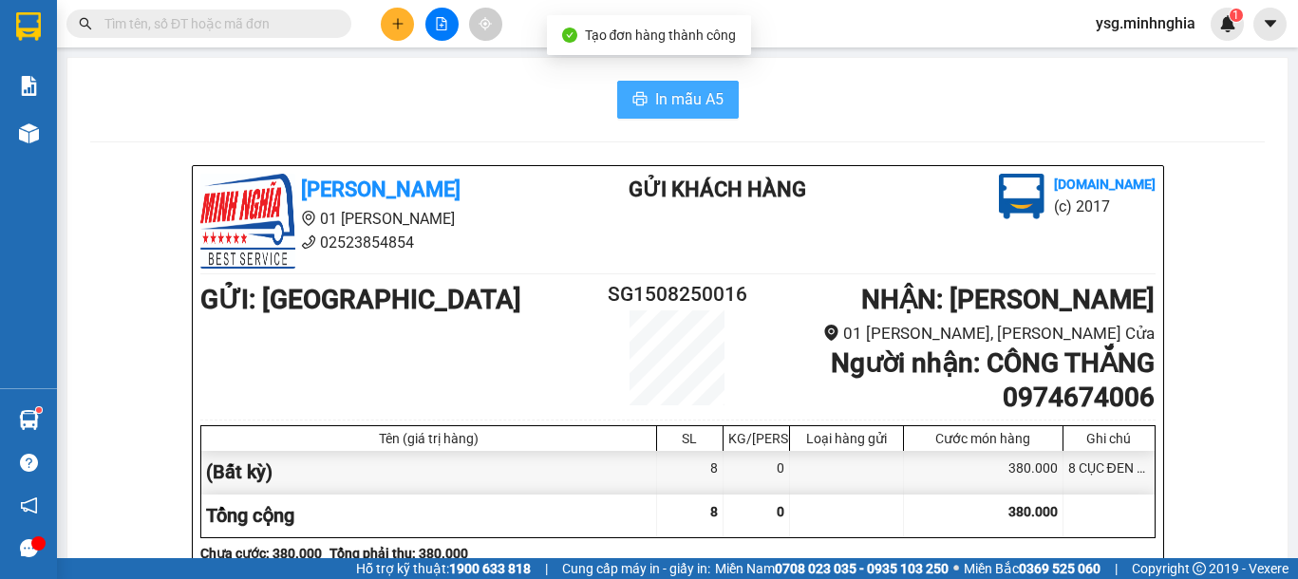
click at [697, 109] on span "In mẫu A5" at bounding box center [689, 99] width 68 height 24
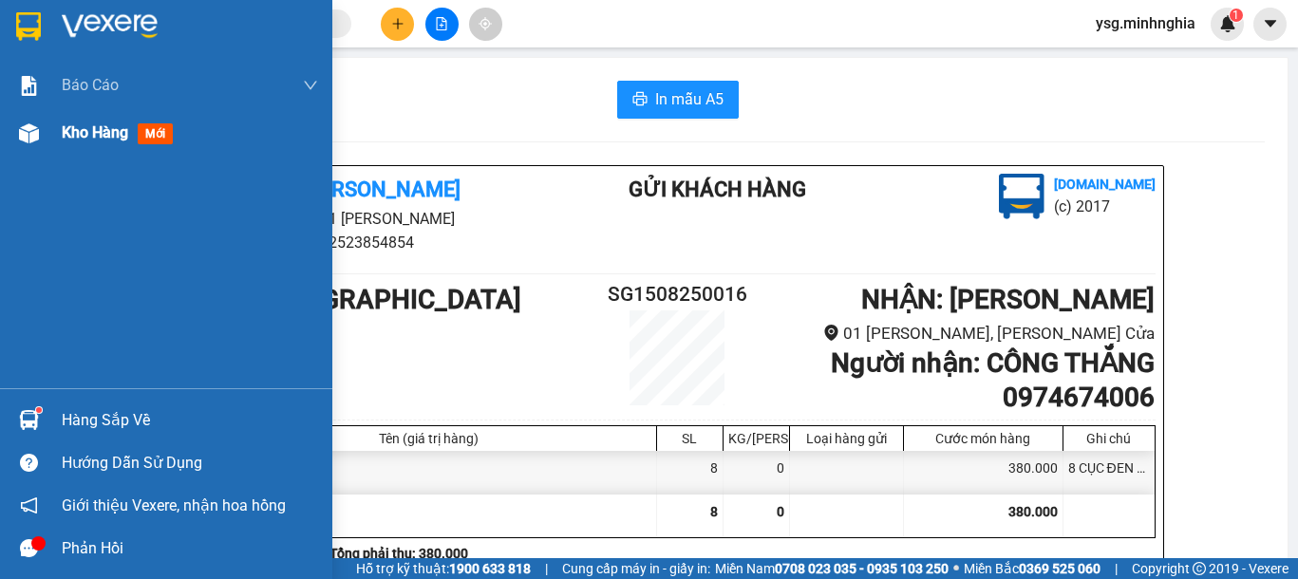
click at [0, 141] on div "Kho hàng mới" at bounding box center [166, 132] width 332 height 47
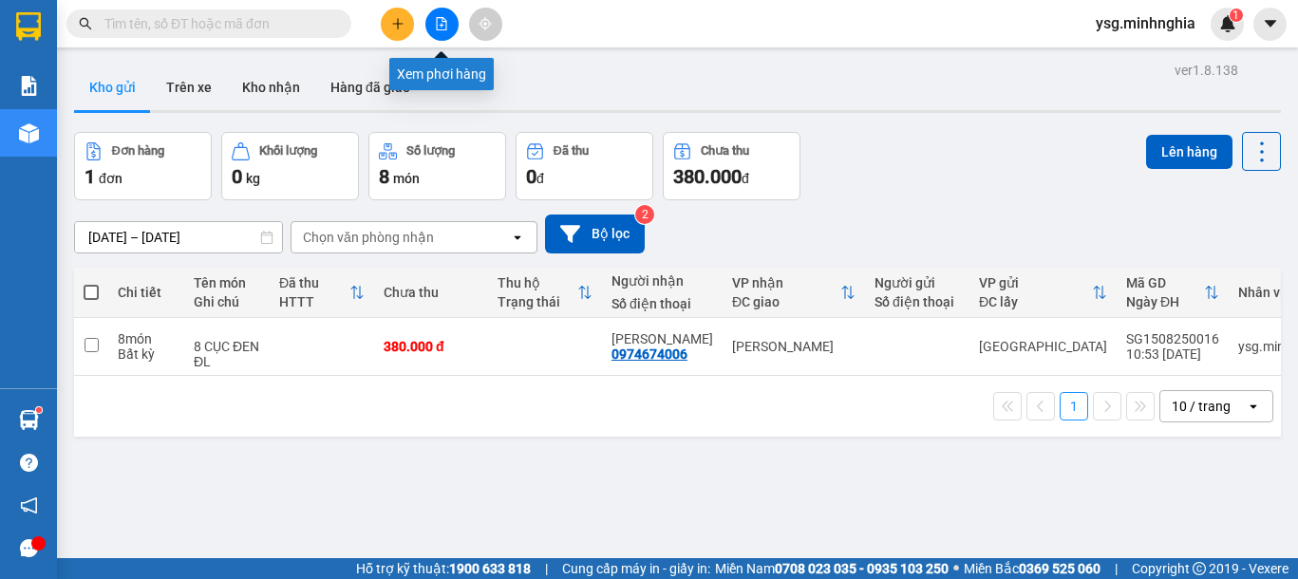
click at [446, 15] on button at bounding box center [441, 24] width 33 height 33
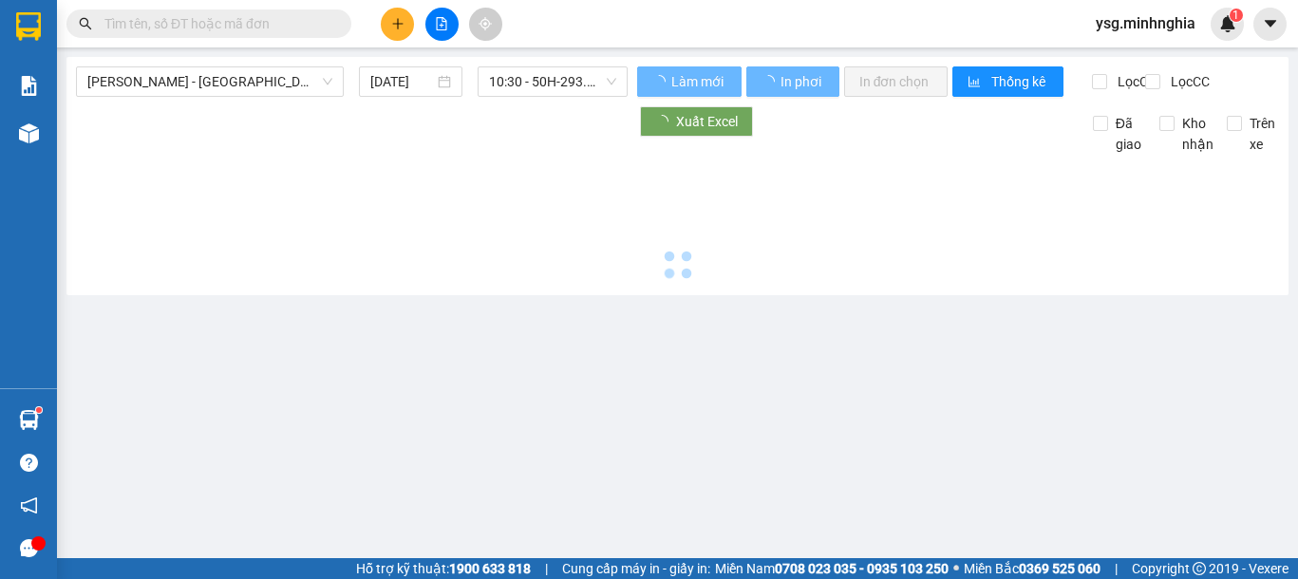
click at [293, 84] on span "[PERSON_NAME] - [GEOGRAPHIC_DATA]" at bounding box center [209, 81] width 245 height 28
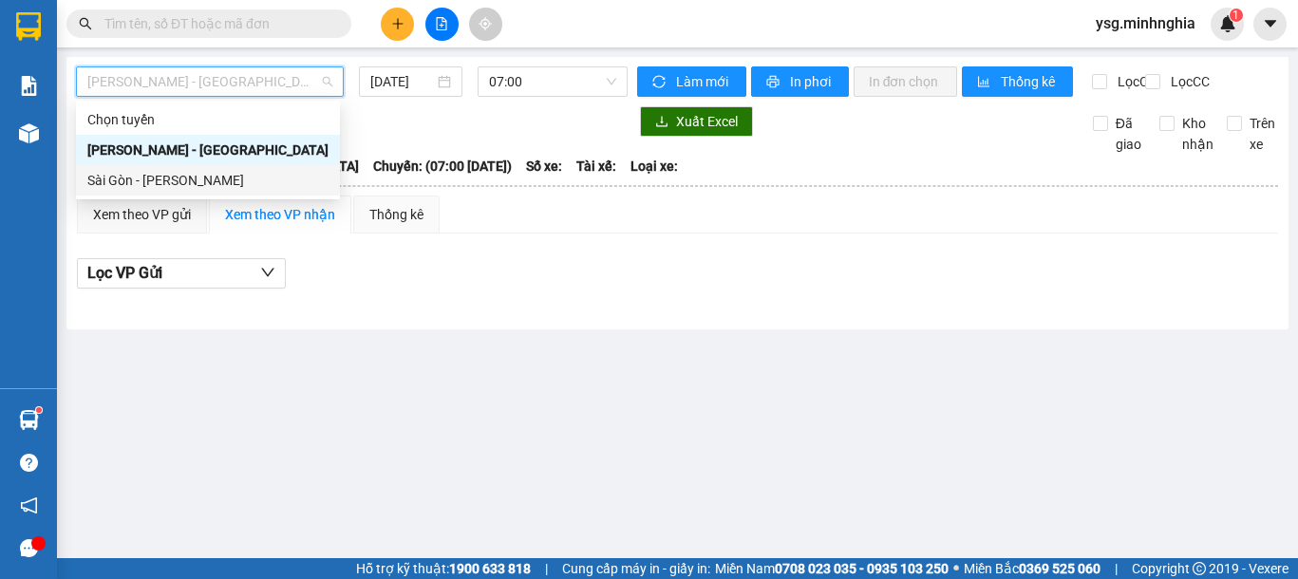
click at [232, 173] on div "Sài Gòn - [PERSON_NAME]" at bounding box center [207, 180] width 241 height 21
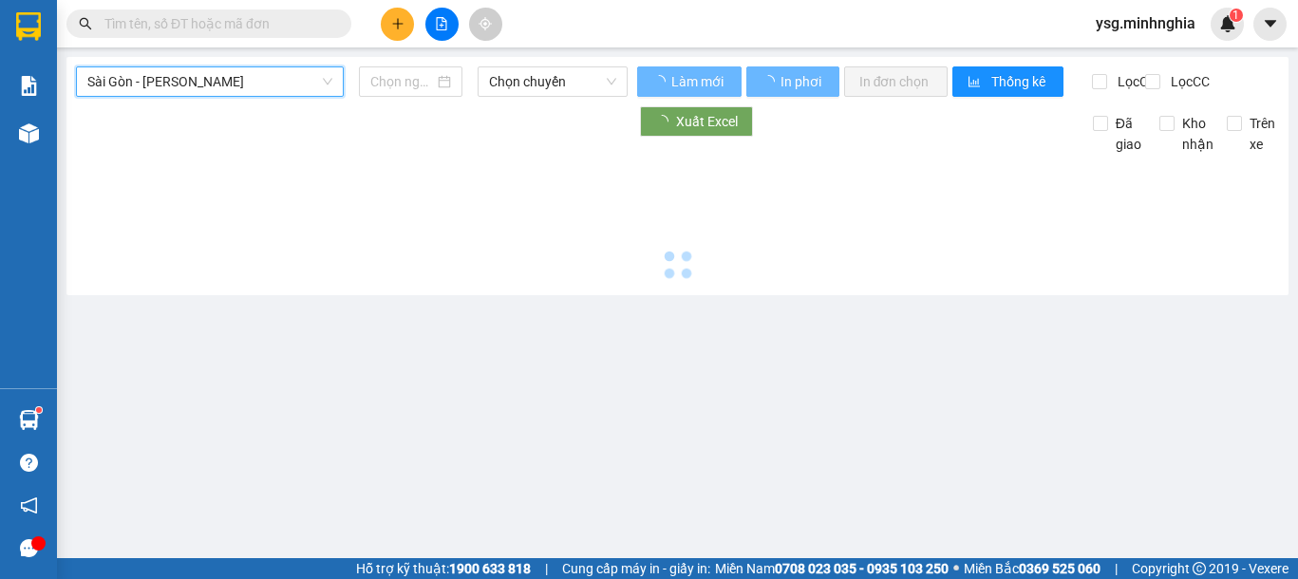
type input "[DATE]"
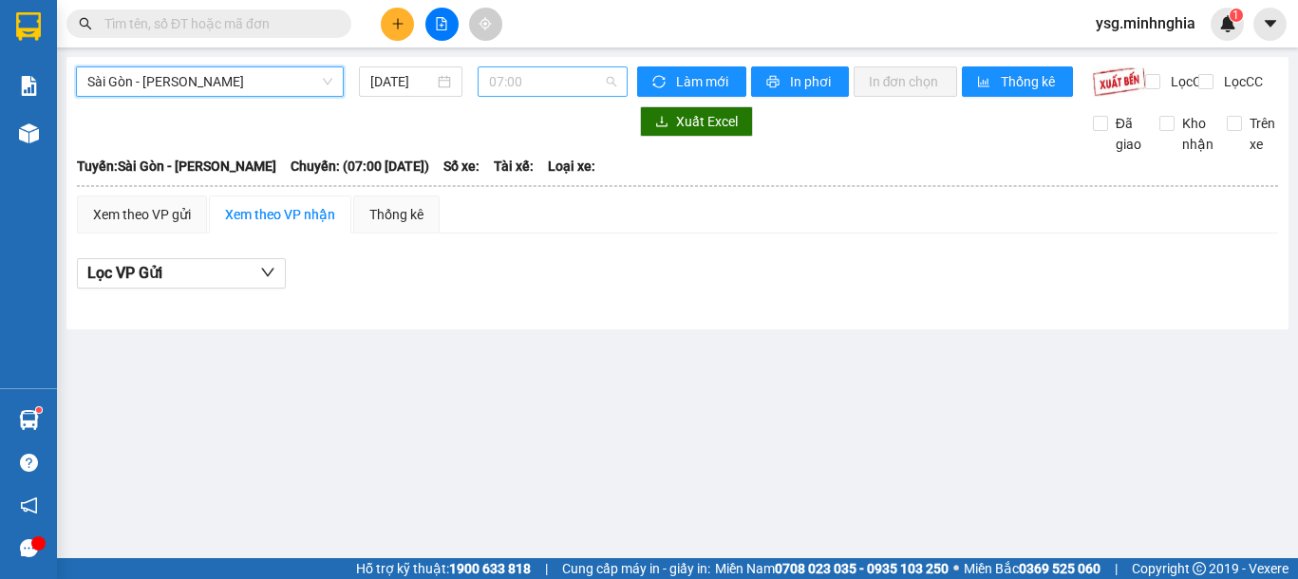
click at [524, 83] on span "07:00" at bounding box center [552, 81] width 127 height 28
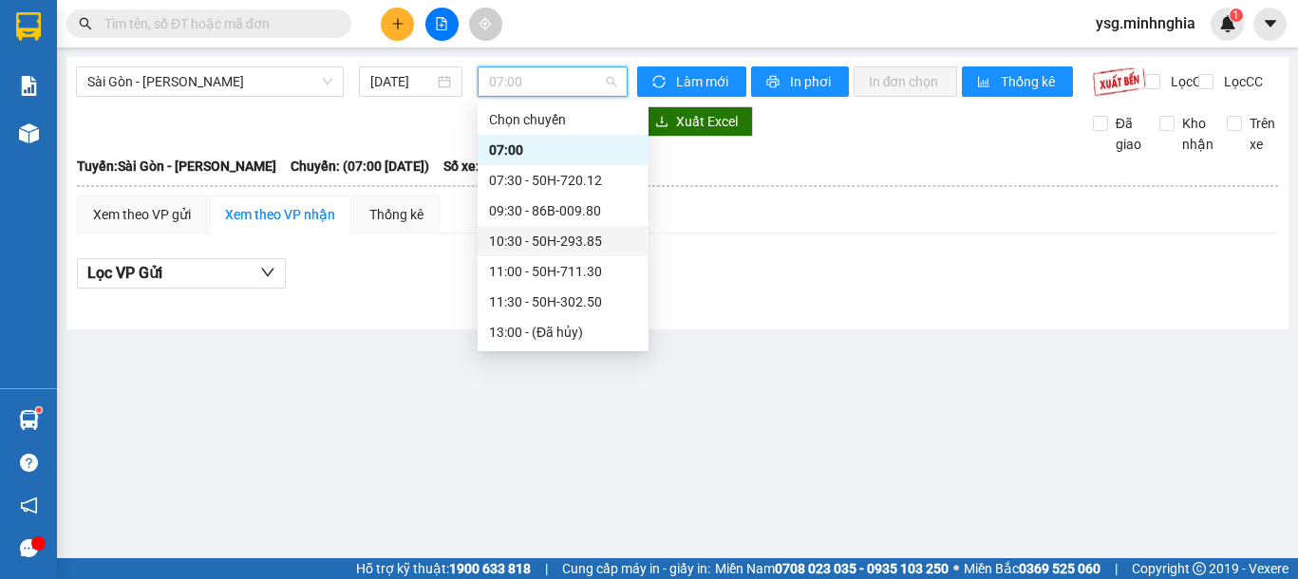
click at [568, 249] on div "10:30 - 50H-293.85" at bounding box center [563, 241] width 148 height 21
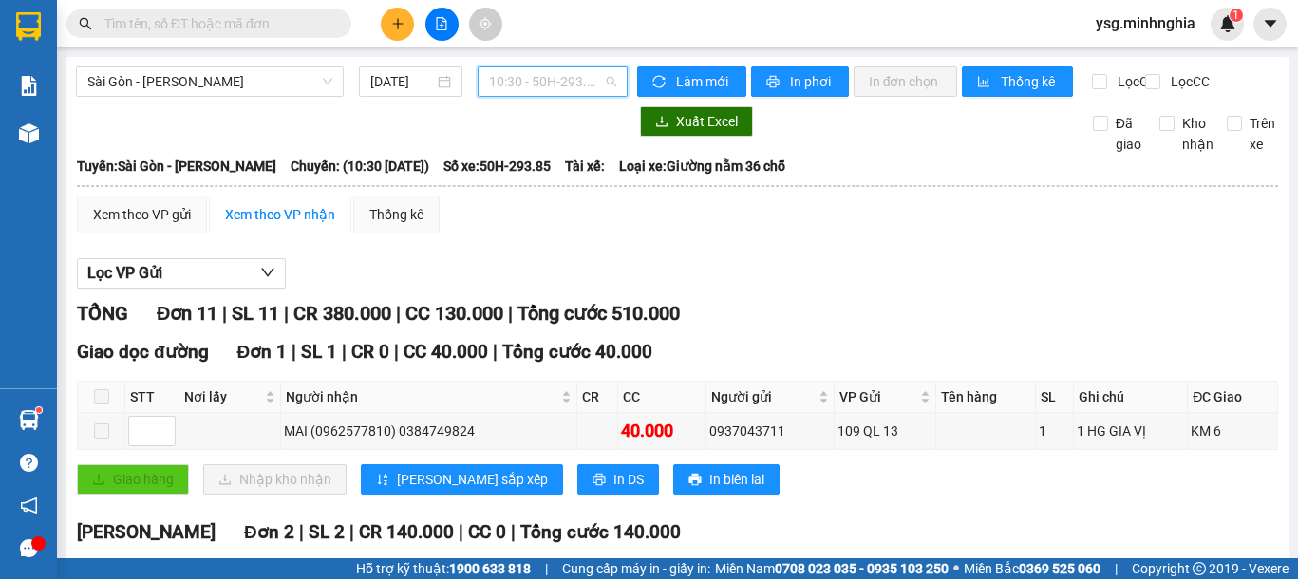
click at [519, 80] on span "10:30 - 50H-293.85" at bounding box center [552, 81] width 127 height 28
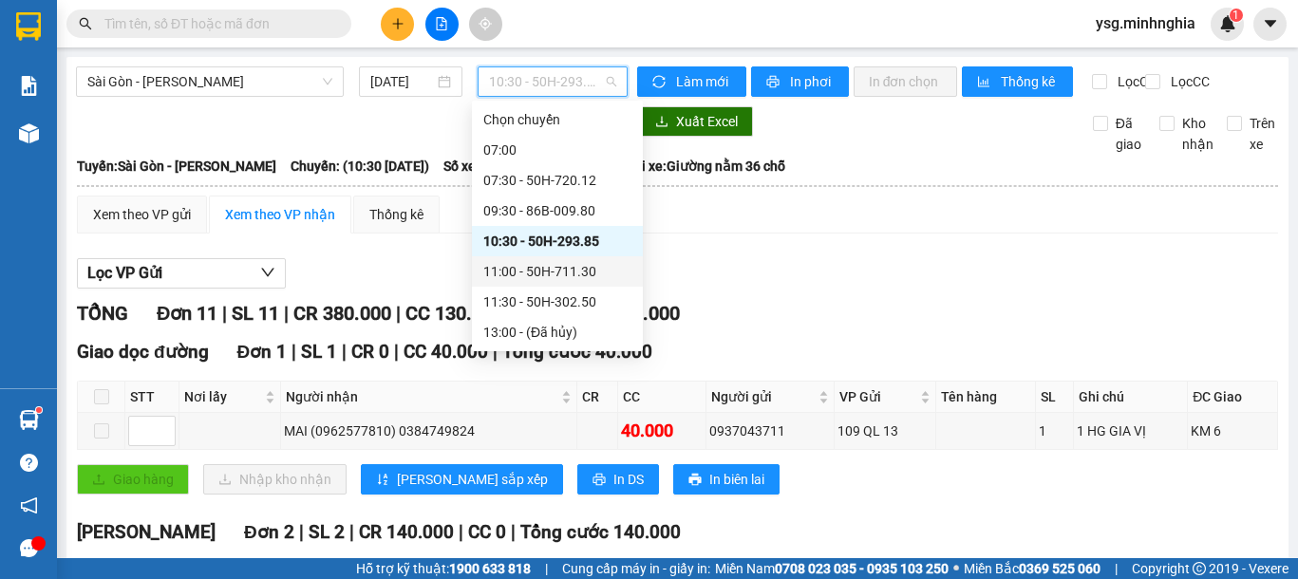
click at [522, 270] on div "11:00 - 50H-711.30" at bounding box center [557, 271] width 148 height 21
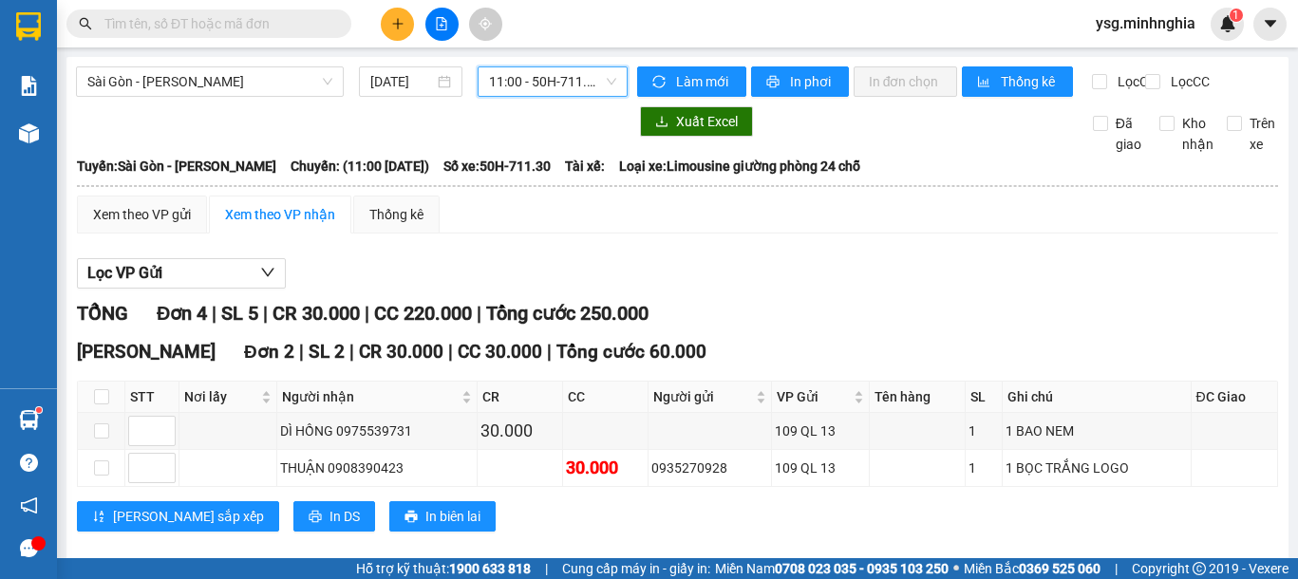
click at [543, 87] on span "11:00 - 50H-711.30" at bounding box center [552, 81] width 127 height 28
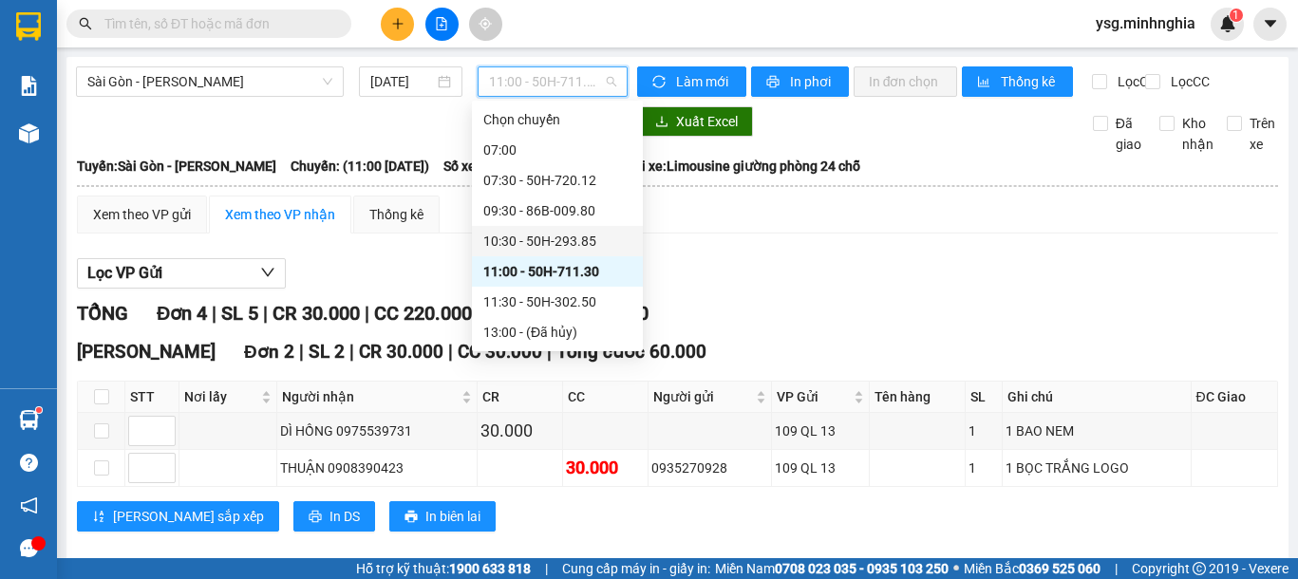
click at [519, 229] on div "10:30 - 50H-293.85" at bounding box center [557, 241] width 171 height 30
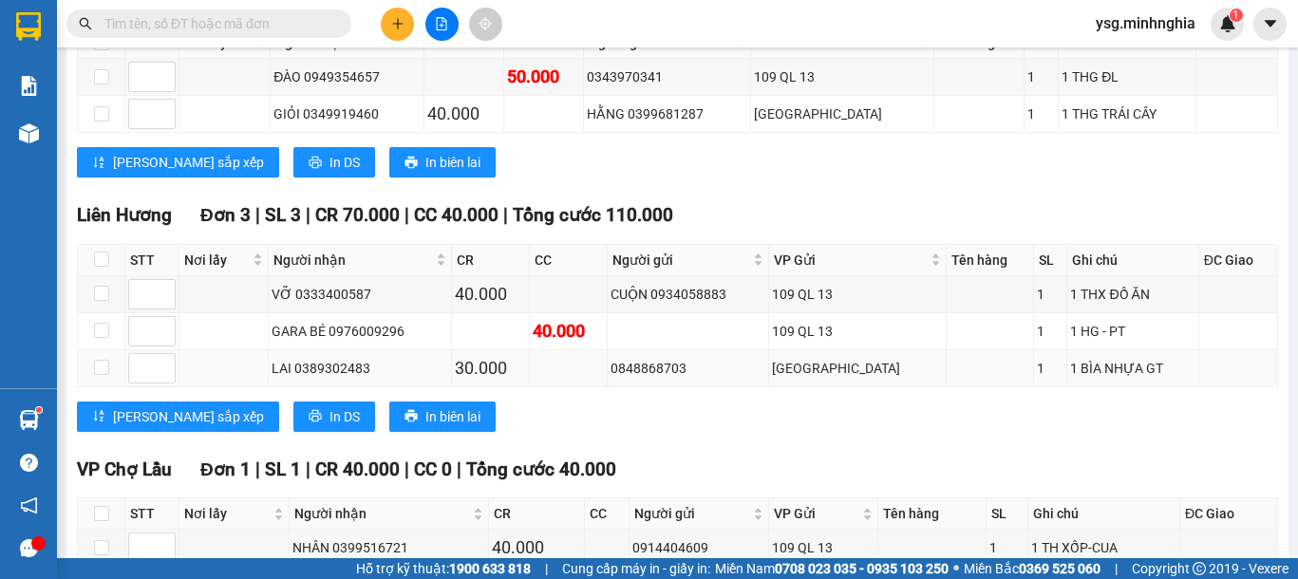
scroll to position [972, 0]
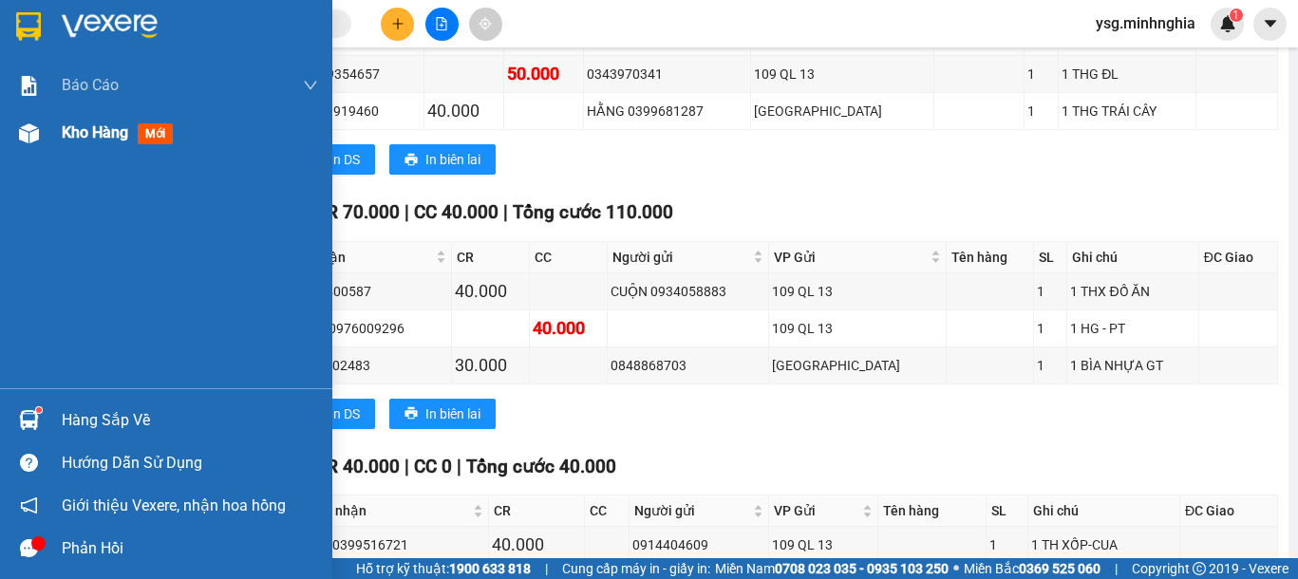
click at [21, 125] on img at bounding box center [29, 133] width 20 height 20
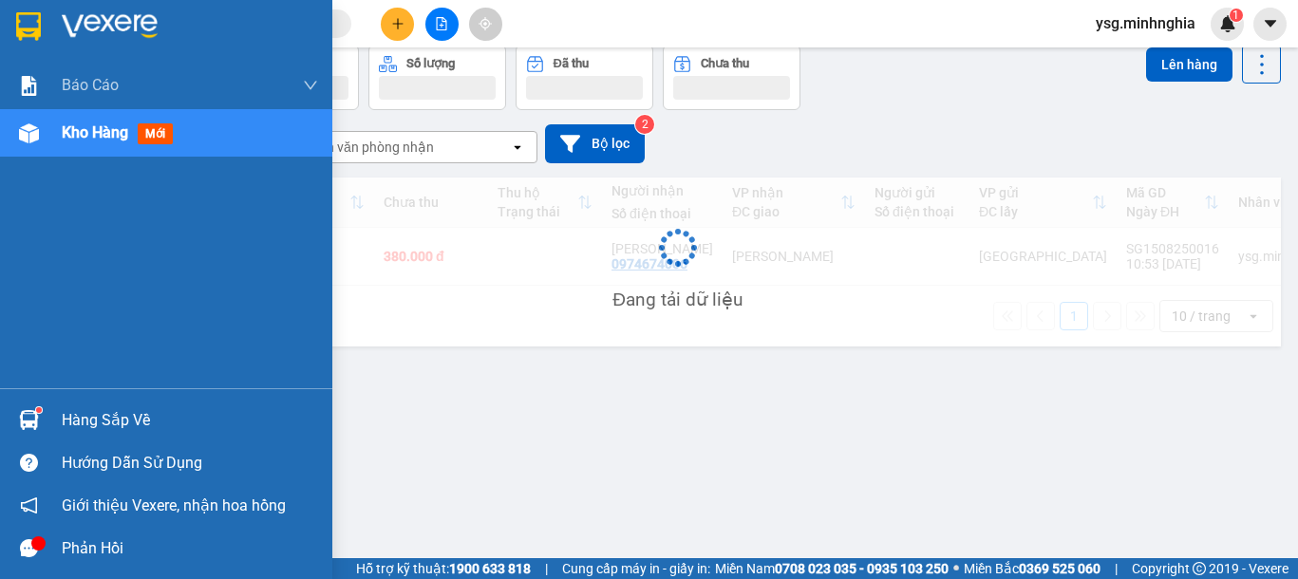
scroll to position [87, 0]
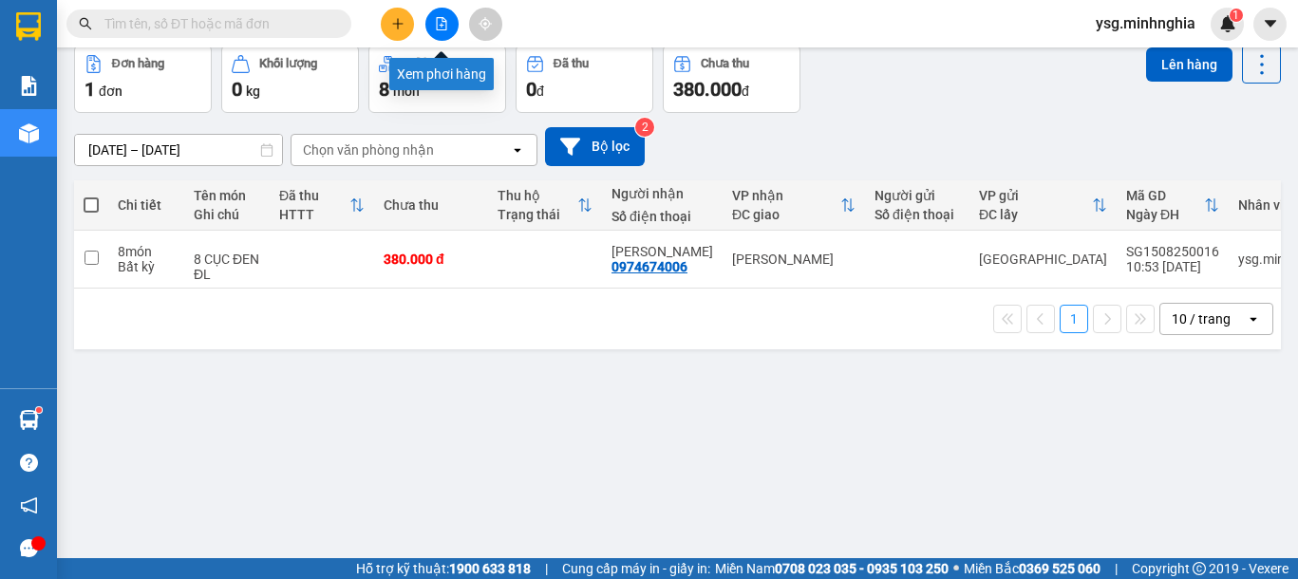
click at [447, 28] on icon "file-add" at bounding box center [441, 23] width 13 height 13
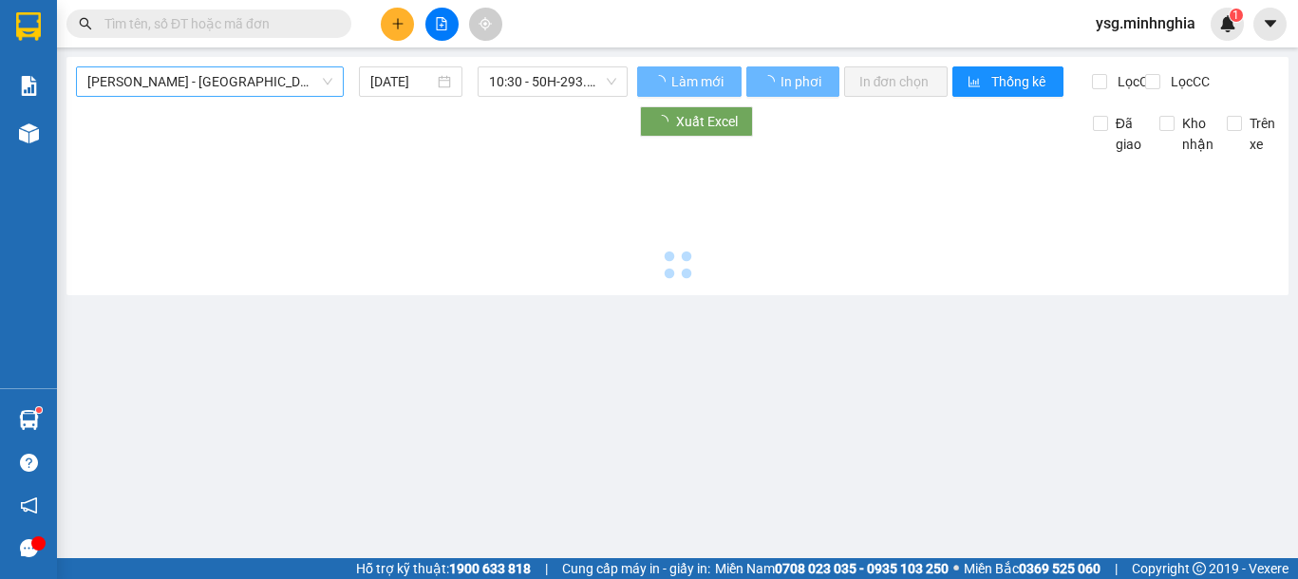
click at [287, 81] on span "[PERSON_NAME] - [GEOGRAPHIC_DATA]" at bounding box center [209, 81] width 245 height 28
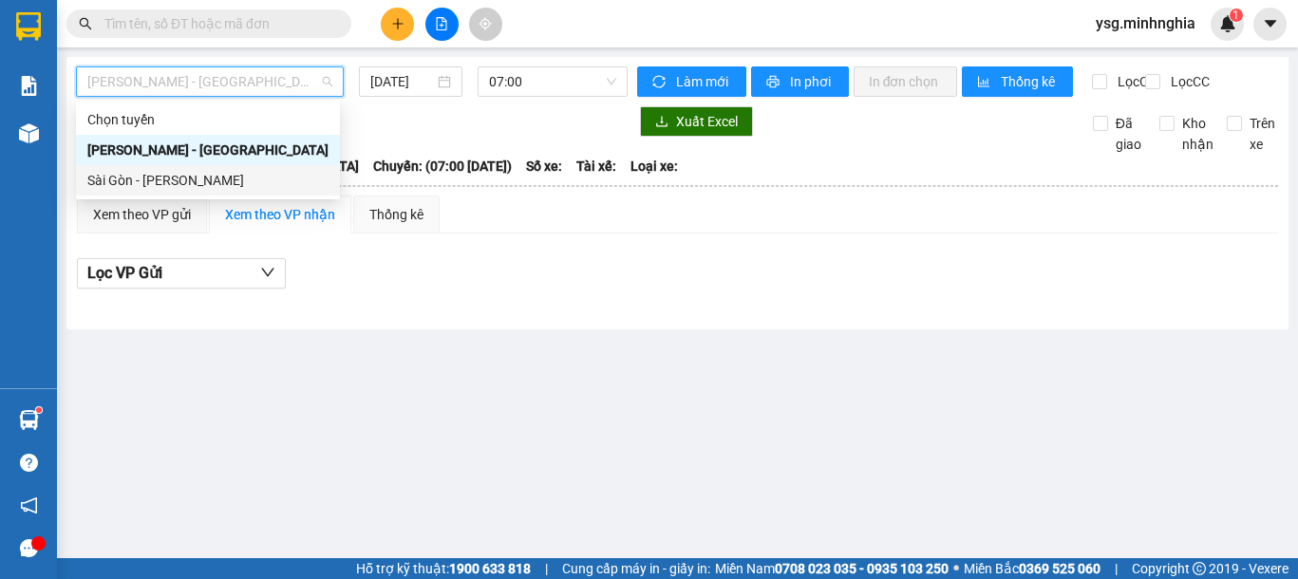
click at [181, 170] on div "Sài Gòn - [PERSON_NAME]" at bounding box center [207, 180] width 241 height 21
type input "[DATE]"
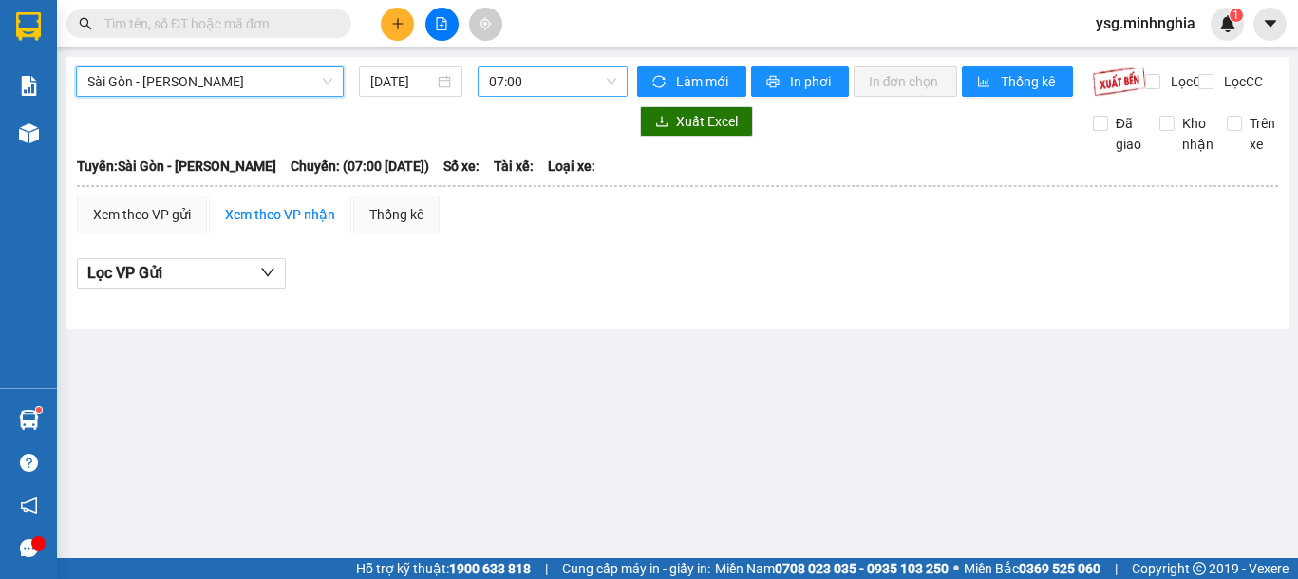
click at [554, 71] on span "07:00" at bounding box center [552, 81] width 127 height 28
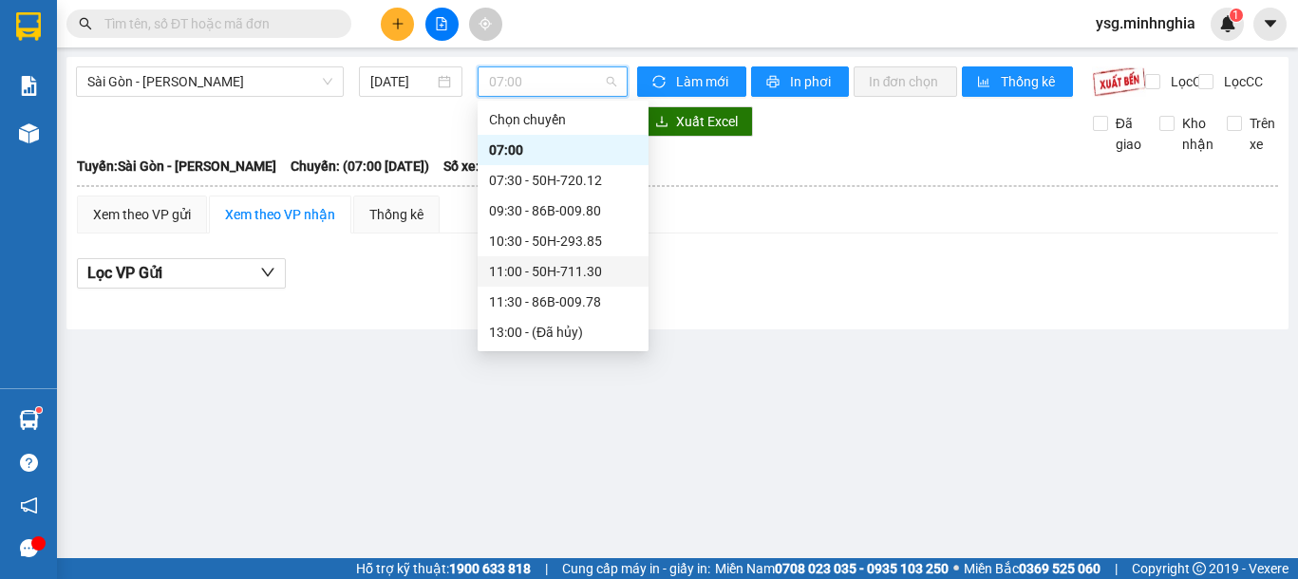
click at [544, 279] on div "11:00 - 50H-711.30" at bounding box center [563, 271] width 148 height 21
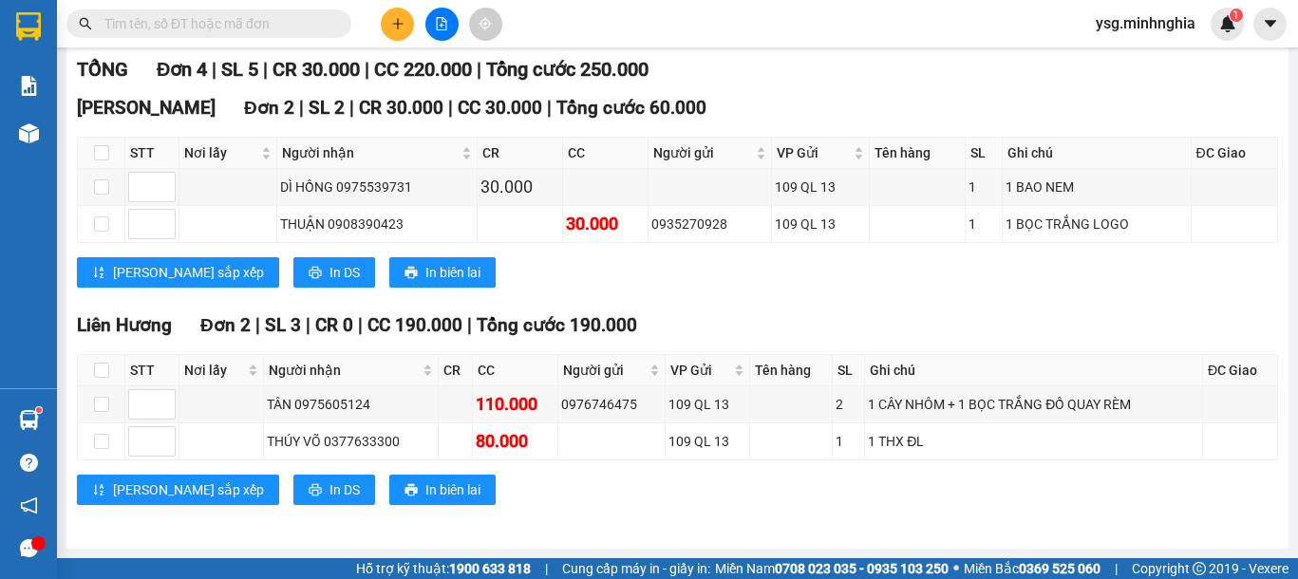
scroll to position [260, 0]
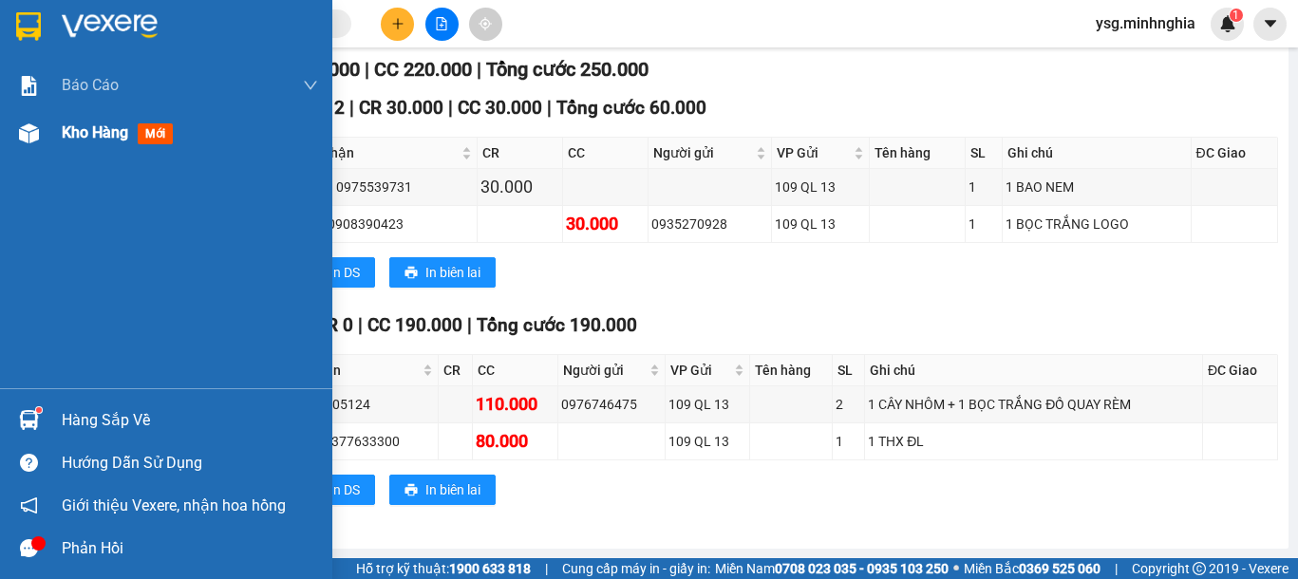
click at [57, 150] on div "Kho hàng mới" at bounding box center [166, 132] width 332 height 47
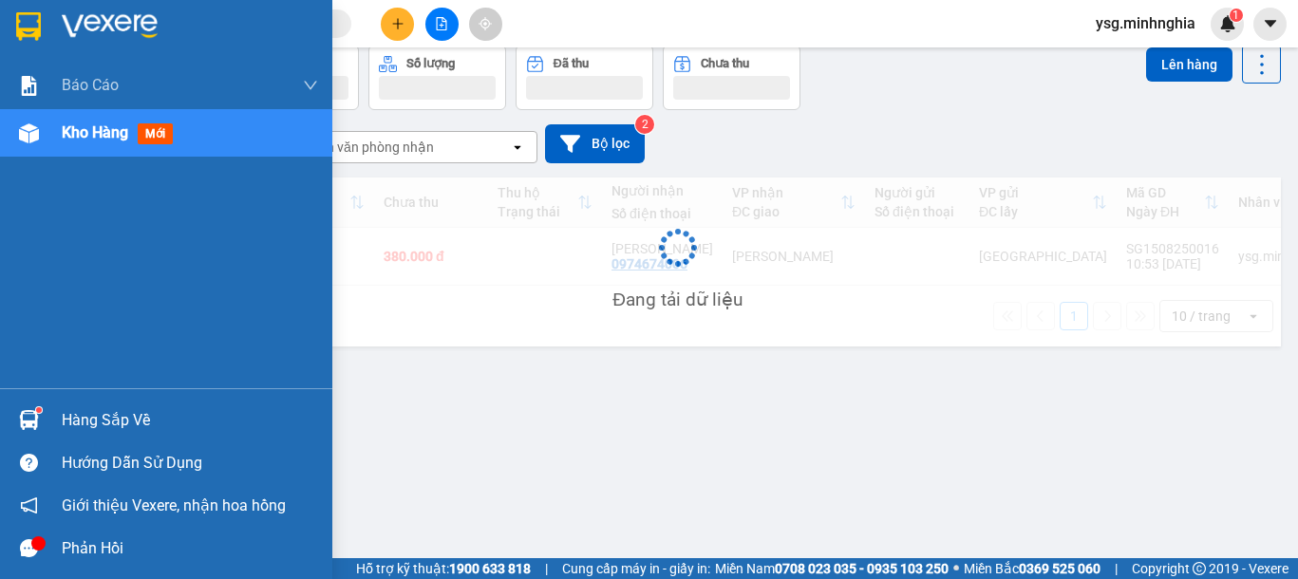
scroll to position [87, 0]
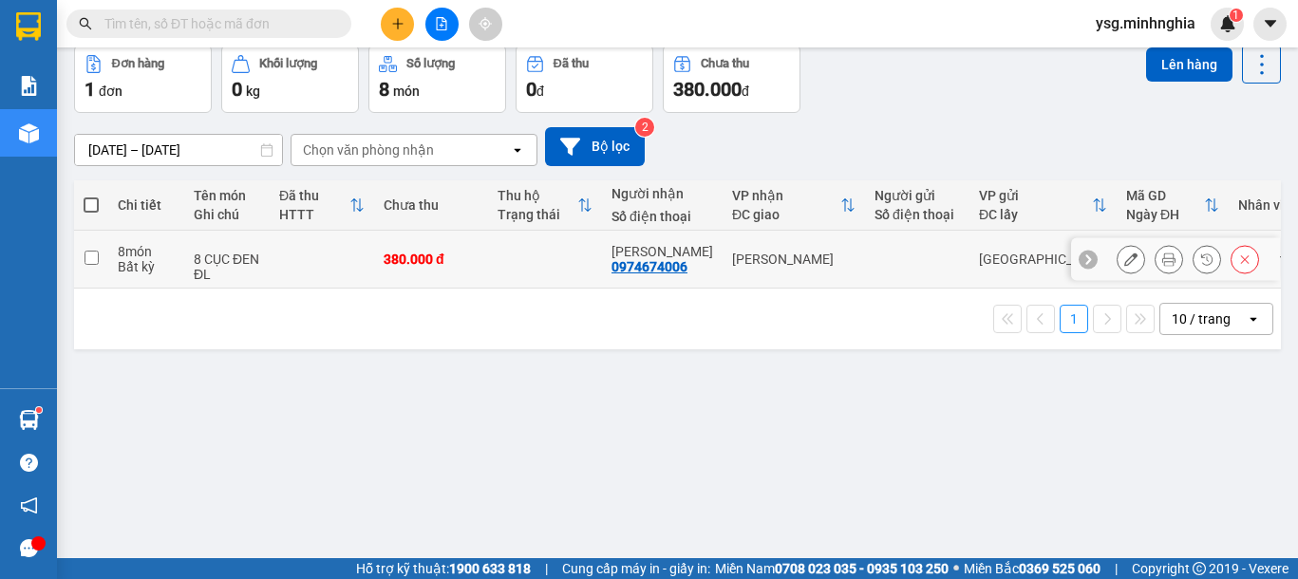
click at [433, 260] on div "380.000 đ" at bounding box center [431, 259] width 95 height 15
checkbox input "true"
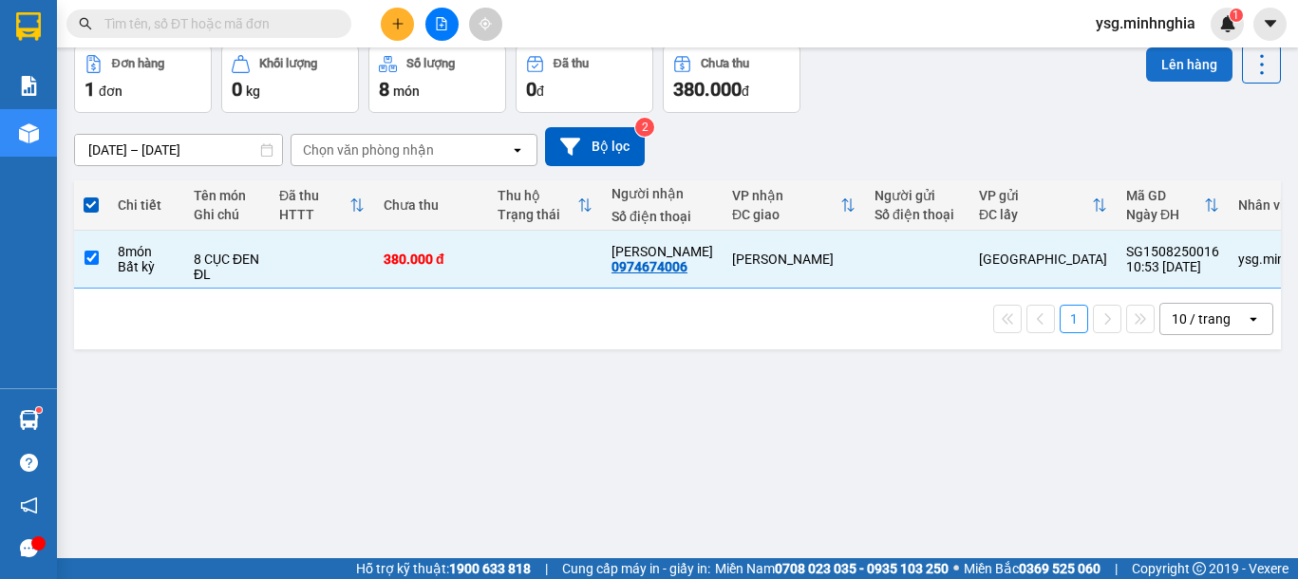
click at [1146, 54] on button "Lên hàng" at bounding box center [1189, 64] width 86 height 34
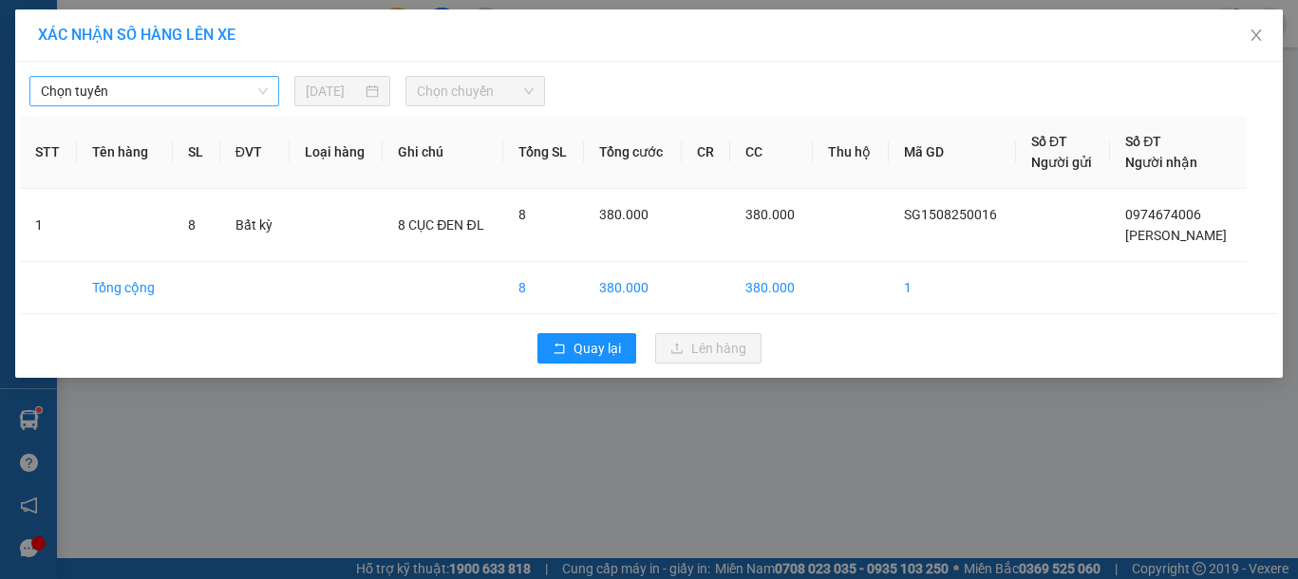
click at [150, 85] on span "Chọn tuyến" at bounding box center [154, 91] width 227 height 28
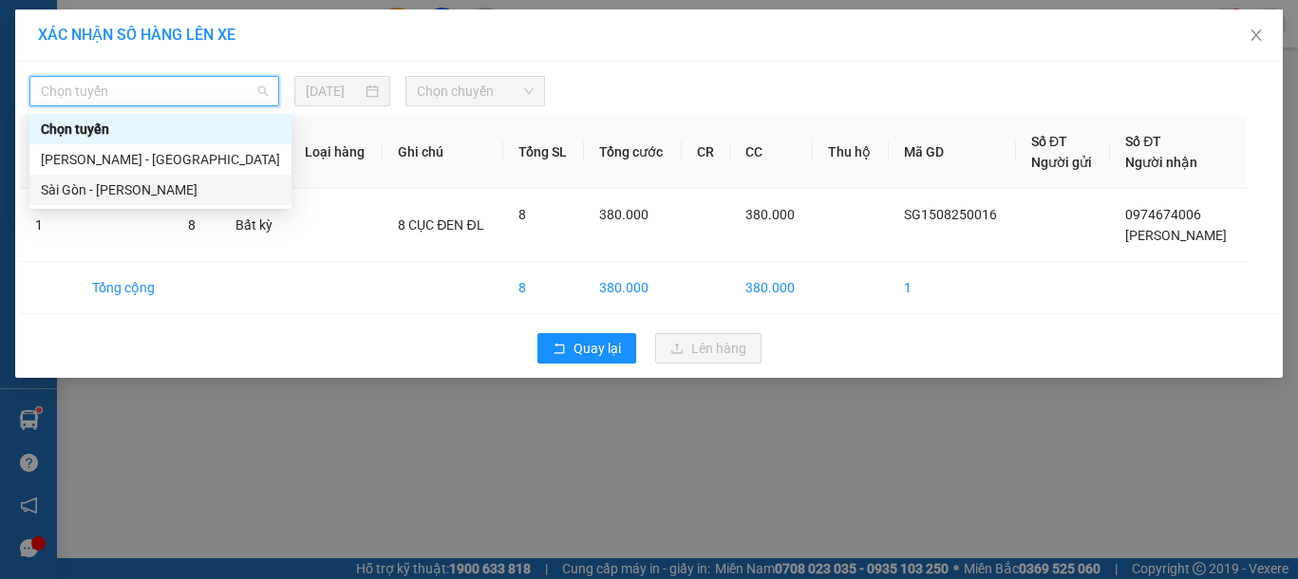
click at [109, 189] on div "Sài Gòn - [PERSON_NAME]" at bounding box center [160, 189] width 239 height 21
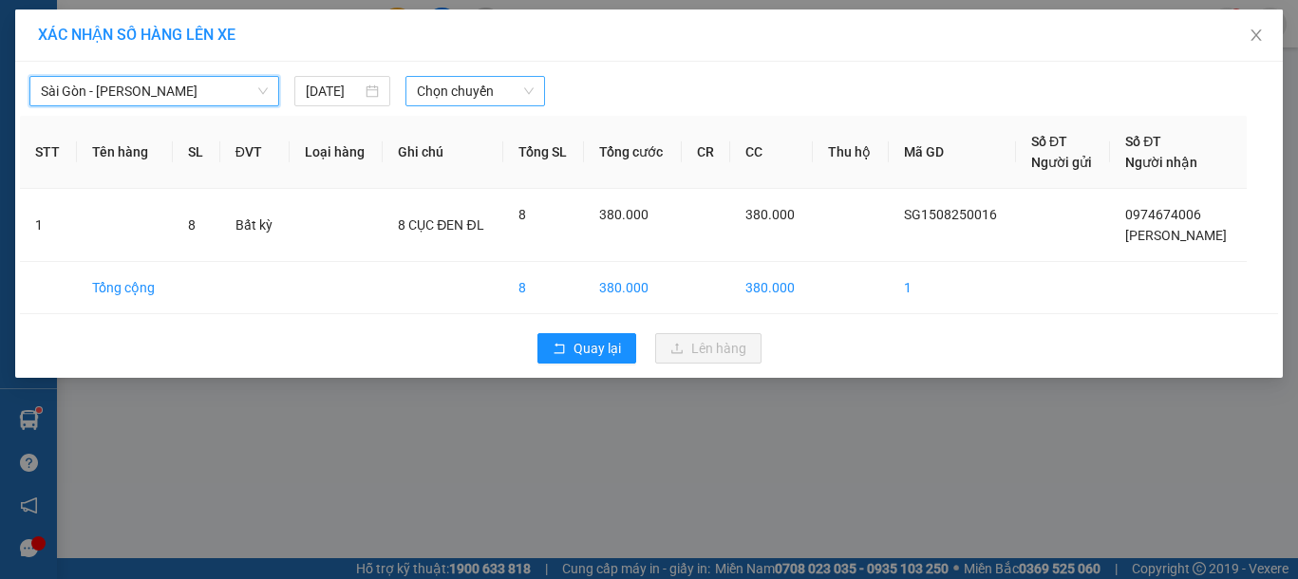
click at [499, 90] on span "Chọn chuyến" at bounding box center [475, 91] width 117 height 28
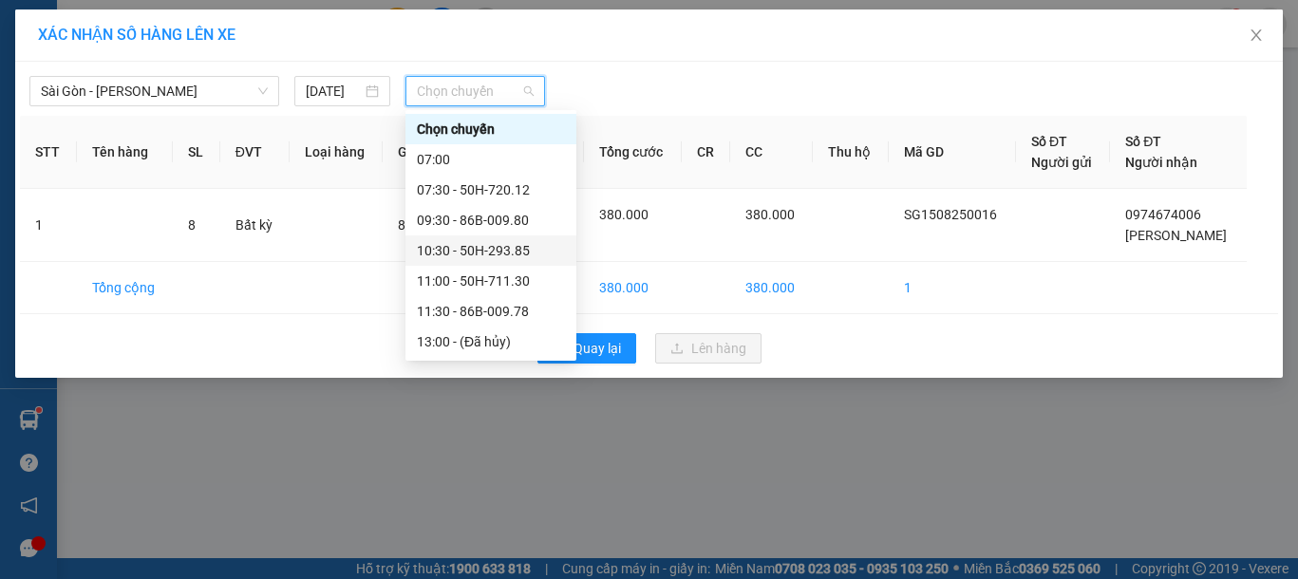
click at [462, 247] on div "10:30 - 50H-293.85" at bounding box center [491, 250] width 148 height 21
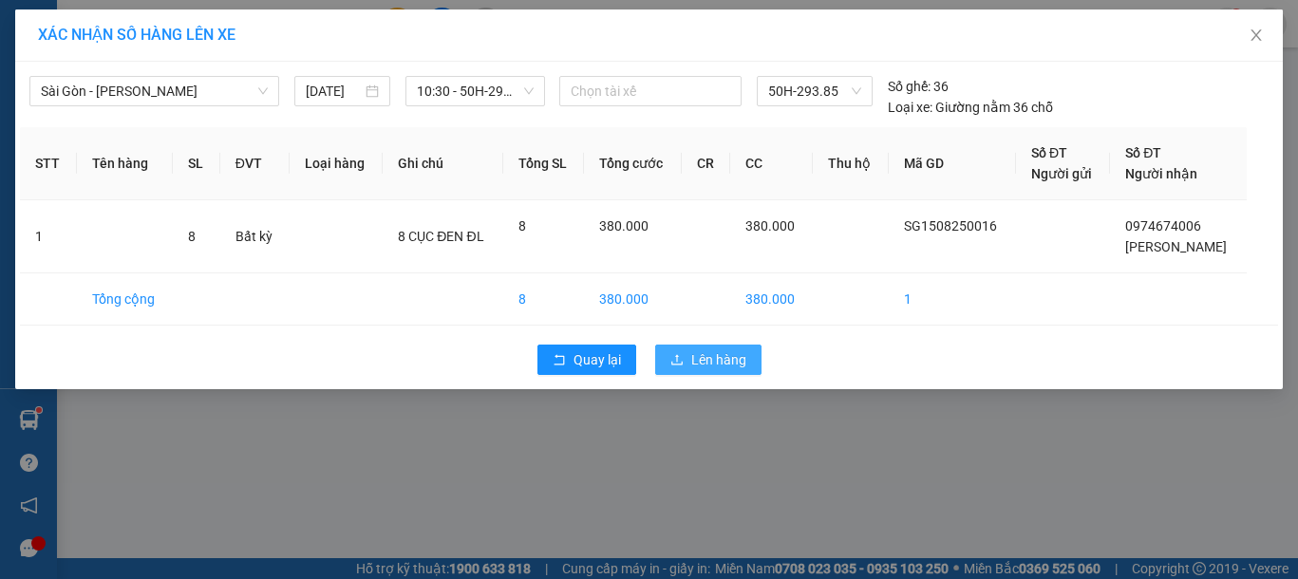
click at [708, 359] on span "Lên hàng" at bounding box center [718, 359] width 55 height 21
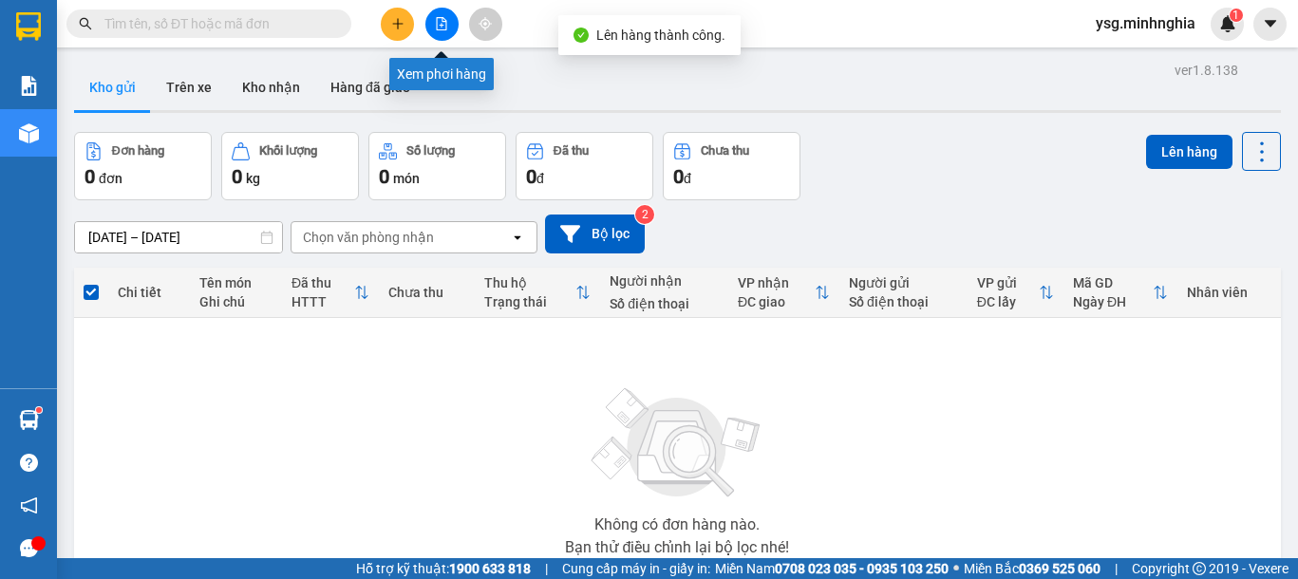
click at [450, 26] on button at bounding box center [441, 24] width 33 height 33
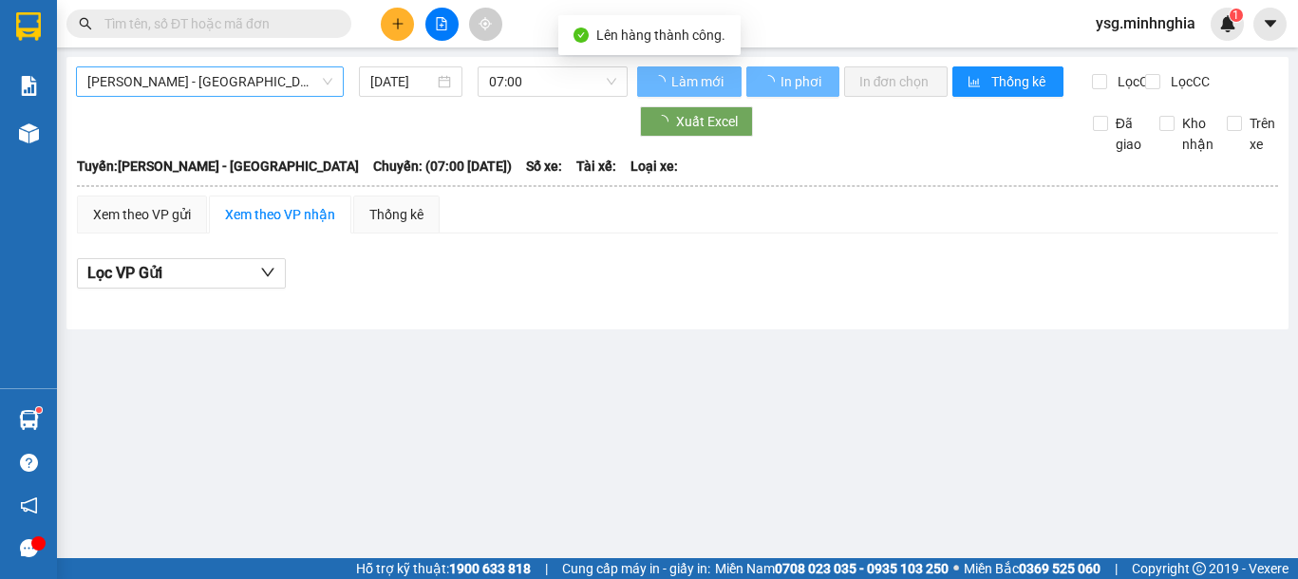
click at [258, 80] on span "[PERSON_NAME] - [GEOGRAPHIC_DATA]" at bounding box center [209, 81] width 245 height 28
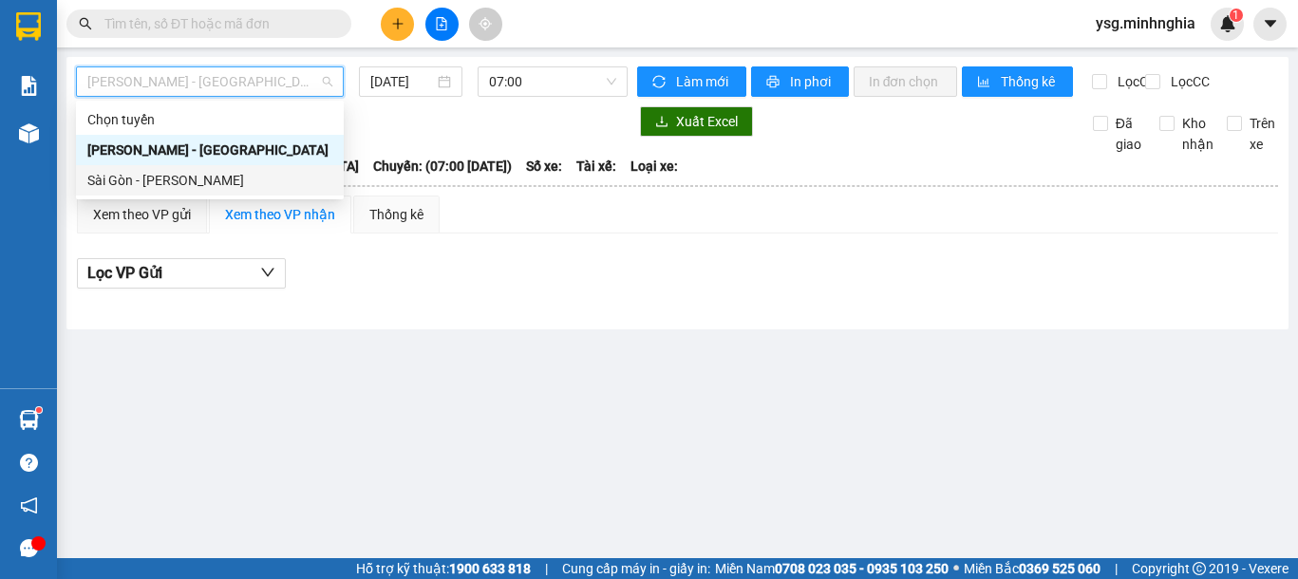
click at [165, 181] on div "Sài Gòn - [PERSON_NAME]" at bounding box center [209, 180] width 245 height 21
type input "[DATE]"
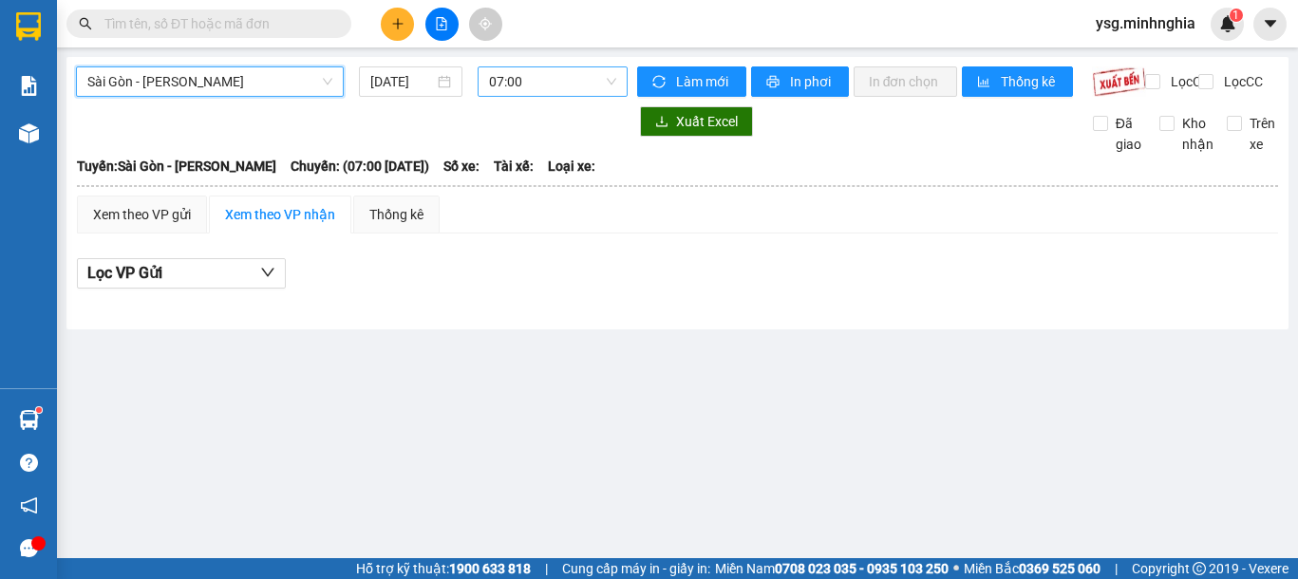
click at [518, 88] on span "07:00" at bounding box center [552, 81] width 127 height 28
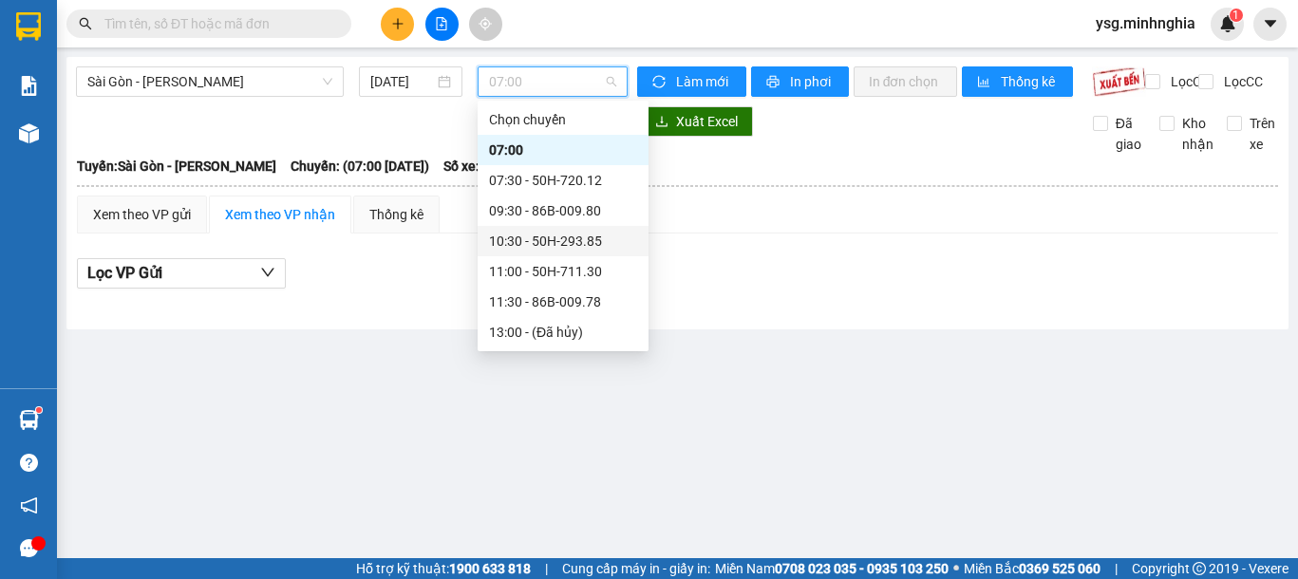
click at [531, 248] on div "10:30 - 50H-293.85" at bounding box center [563, 241] width 148 height 21
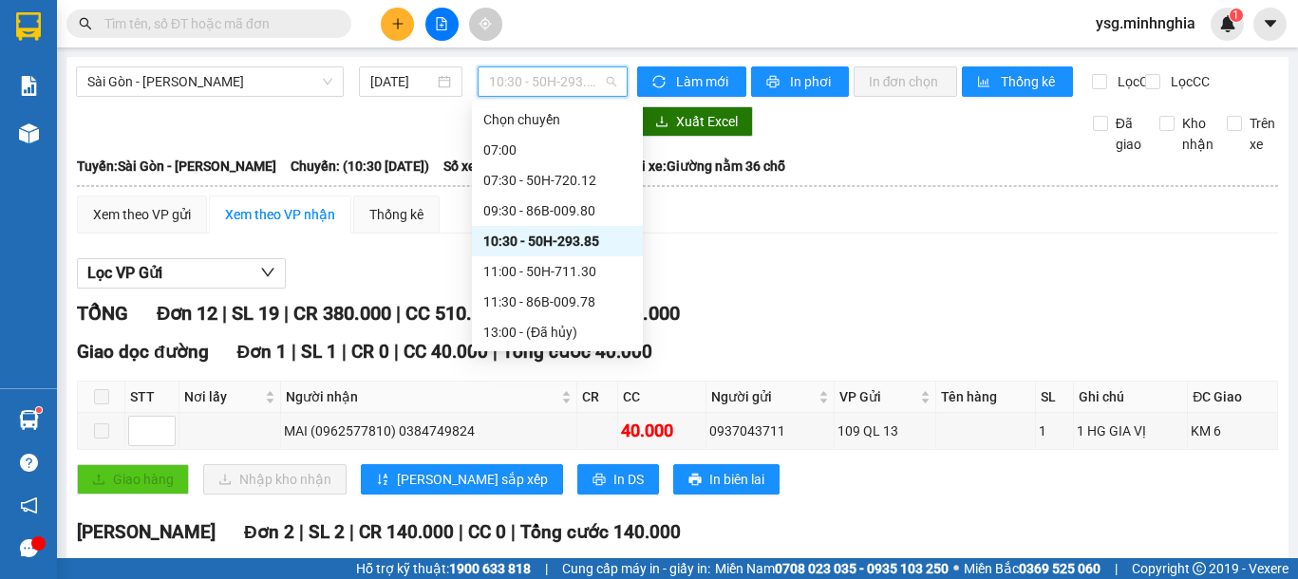
click at [533, 70] on span "10:30 - 50H-293.85" at bounding box center [552, 81] width 127 height 28
click at [555, 269] on div "11:00 - 50H-711.30" at bounding box center [557, 271] width 148 height 21
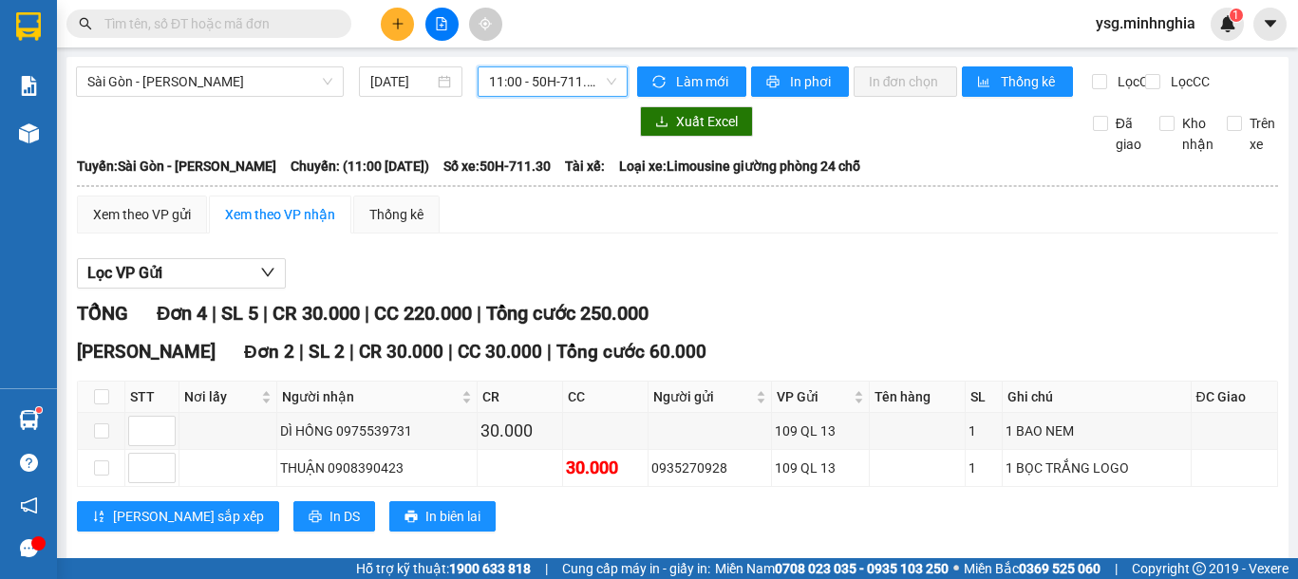
click at [556, 80] on span "11:00 - 50H-711.30" at bounding box center [552, 81] width 127 height 28
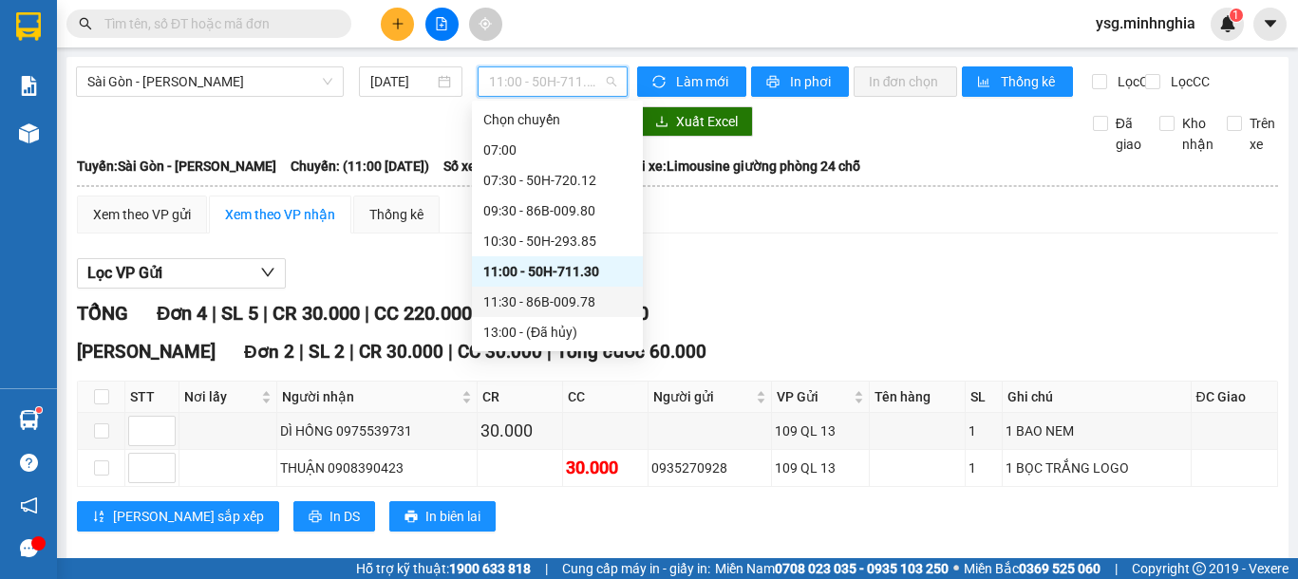
click at [565, 300] on div "11:30 - 86B-009.78" at bounding box center [557, 302] width 148 height 21
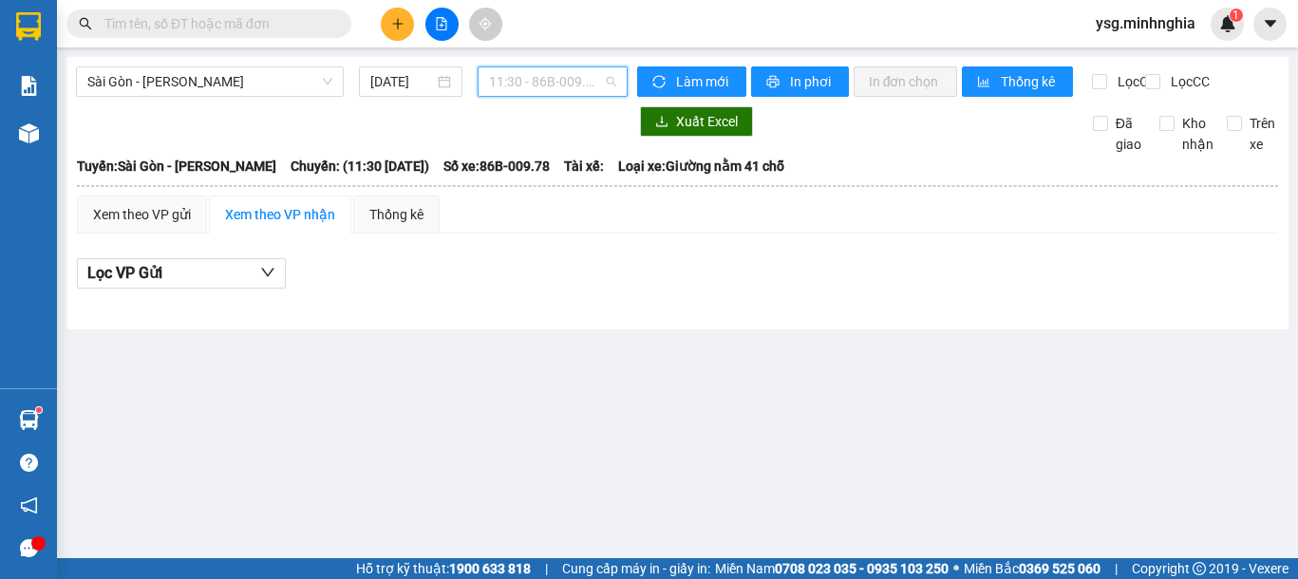
click at [567, 75] on span "11:30 - 86B-009.78" at bounding box center [552, 81] width 127 height 28
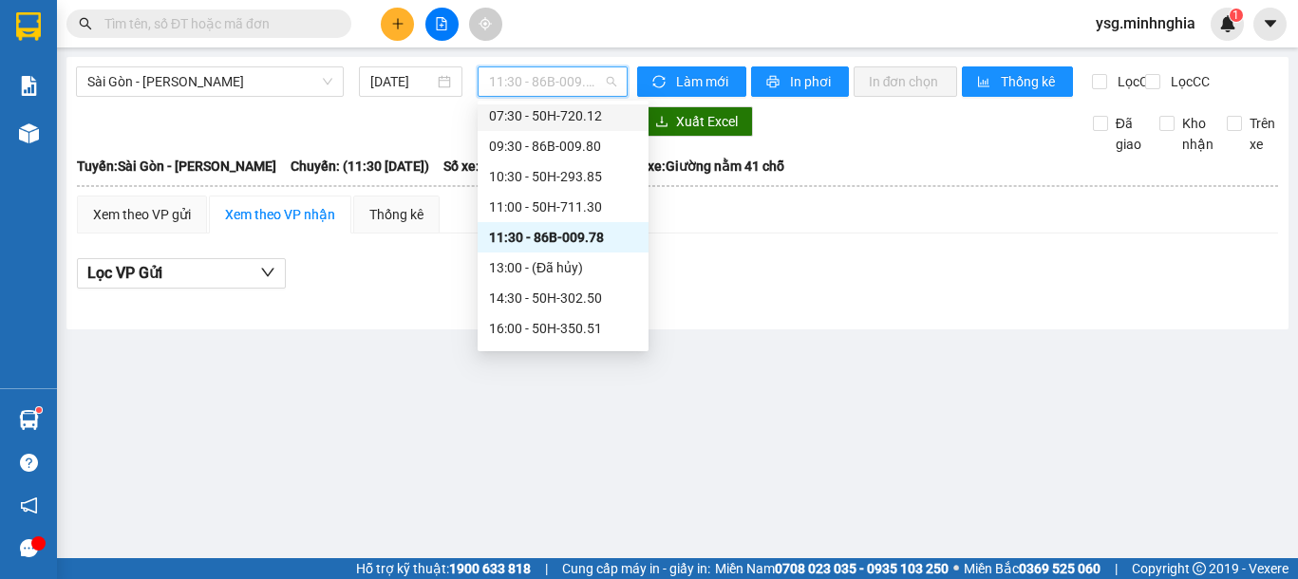
scroll to position [102, 0]
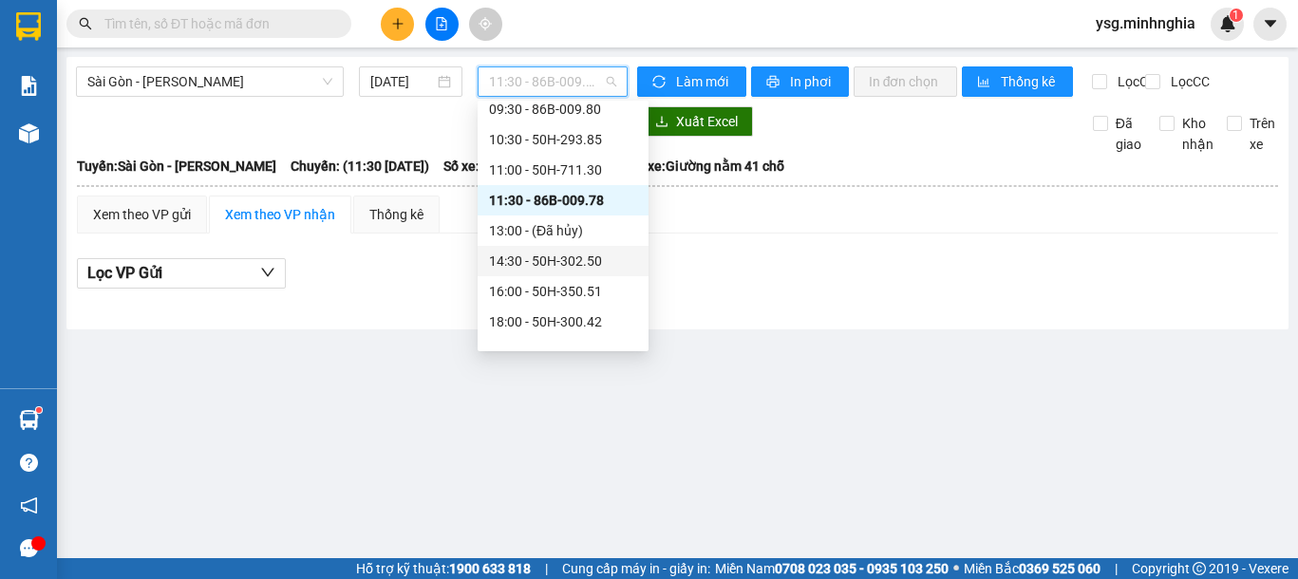
click at [594, 258] on div "14:30 - 50H-302.50" at bounding box center [563, 261] width 148 height 21
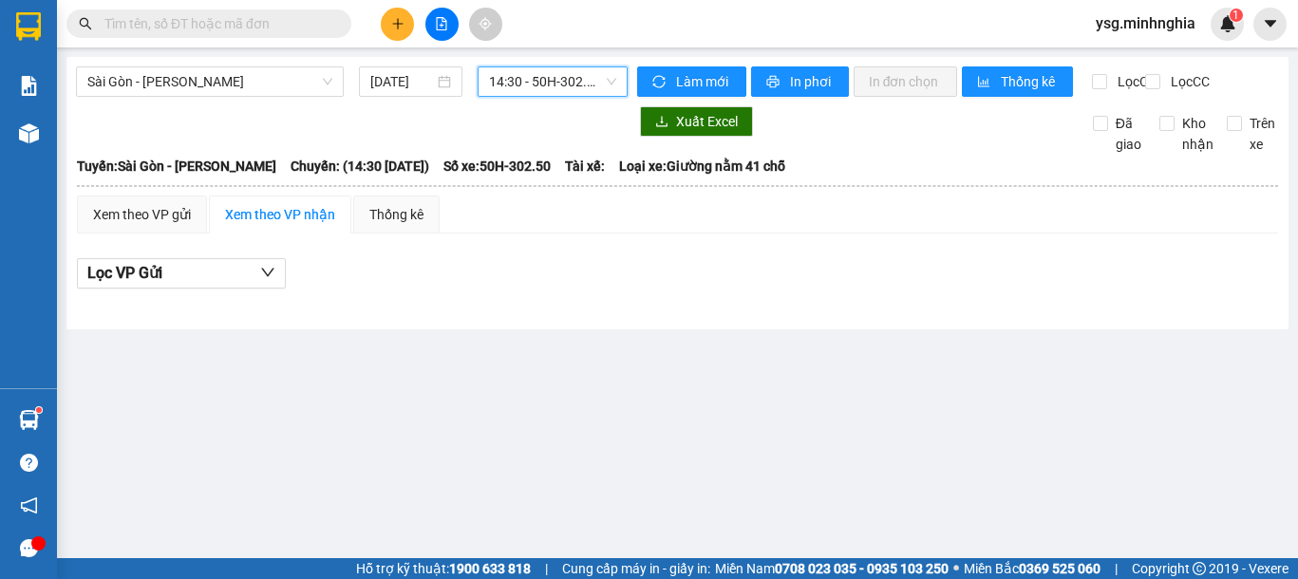
click at [408, 31] on button at bounding box center [397, 24] width 33 height 33
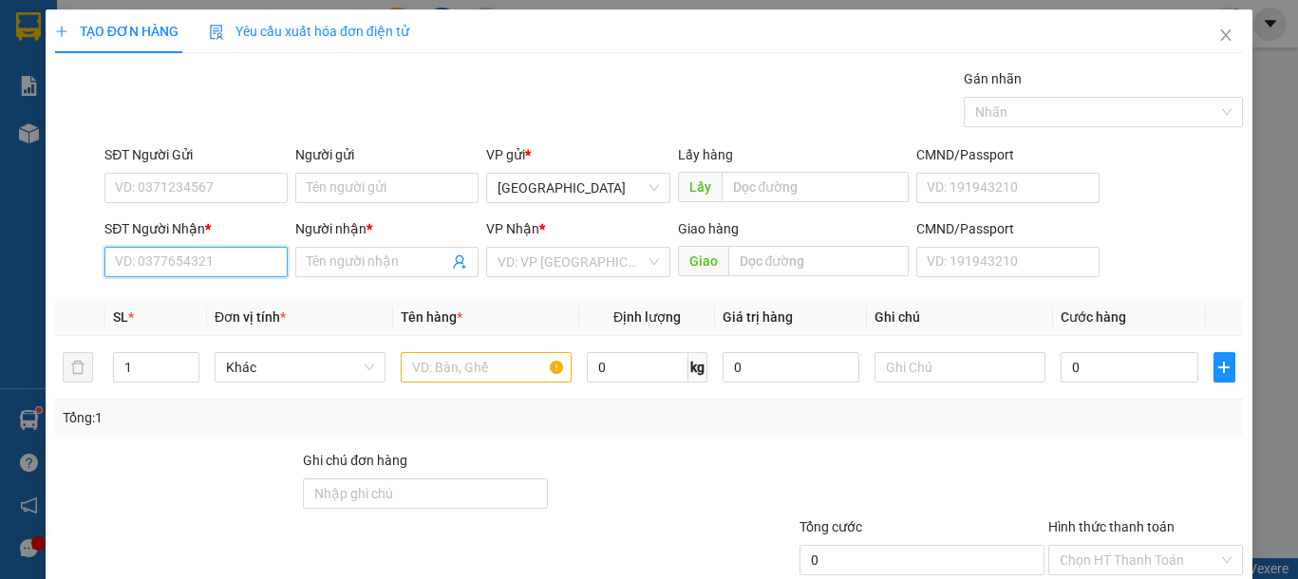
click at [230, 247] on input "SĐT Người Nhận *" at bounding box center [195, 262] width 183 height 30
type input "0933892126"
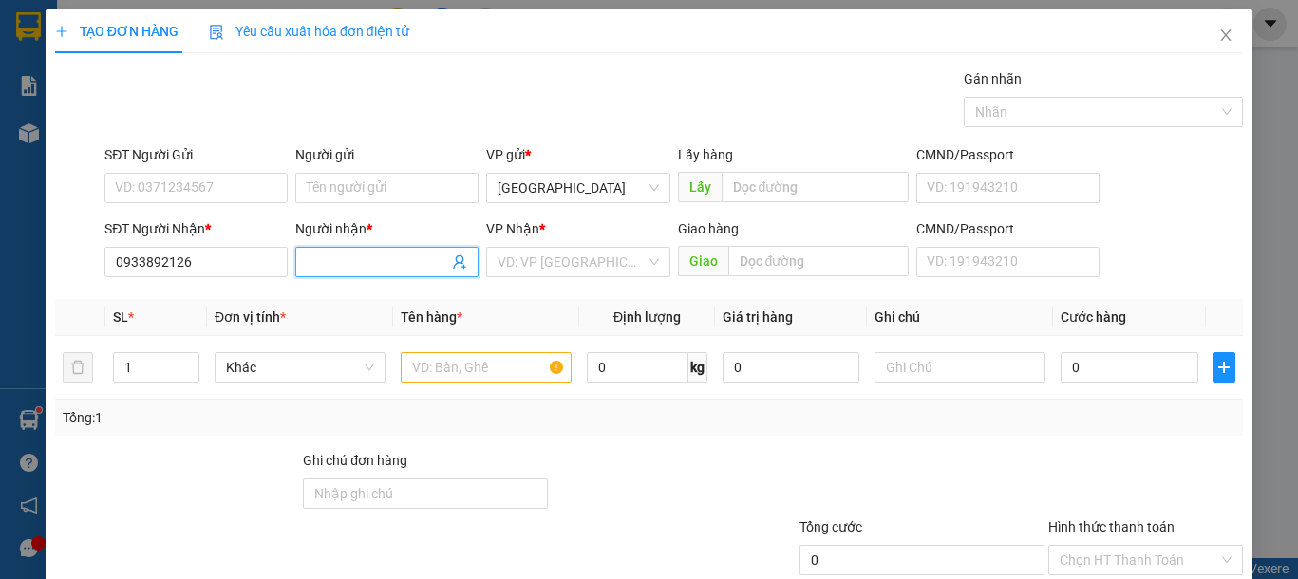
click at [369, 265] on input "Người nhận *" at bounding box center [377, 262] width 141 height 21
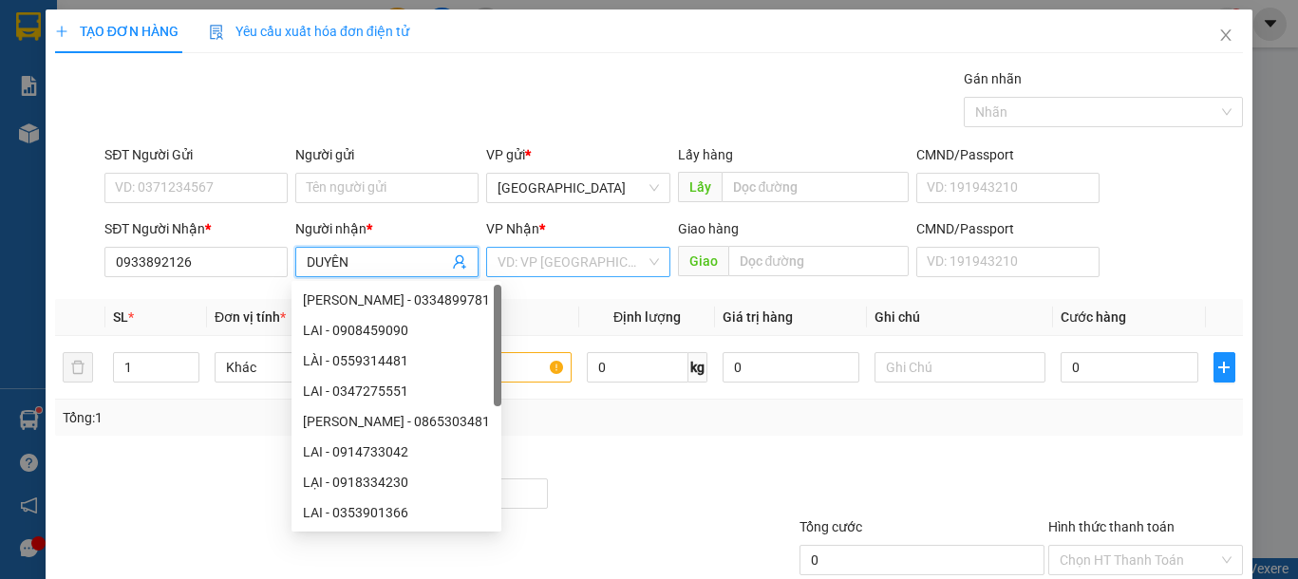
type input "DUYÊN"
click at [605, 265] on input "search" at bounding box center [571, 262] width 147 height 28
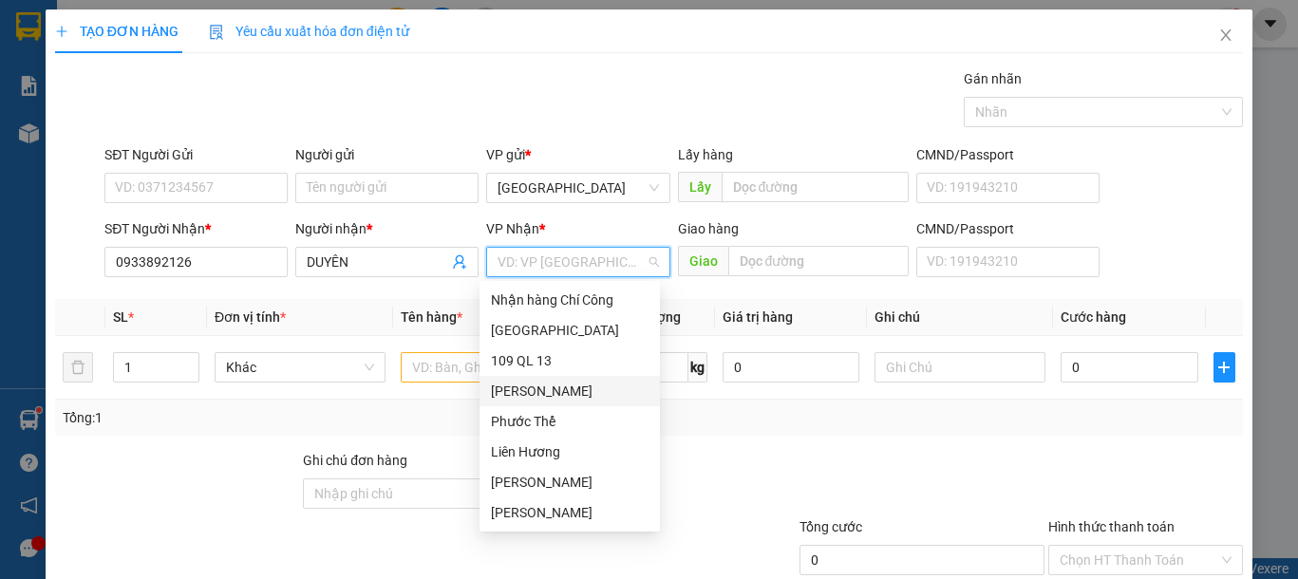
click at [551, 389] on div "VP [PERSON_NAME]" at bounding box center [570, 391] width 158 height 21
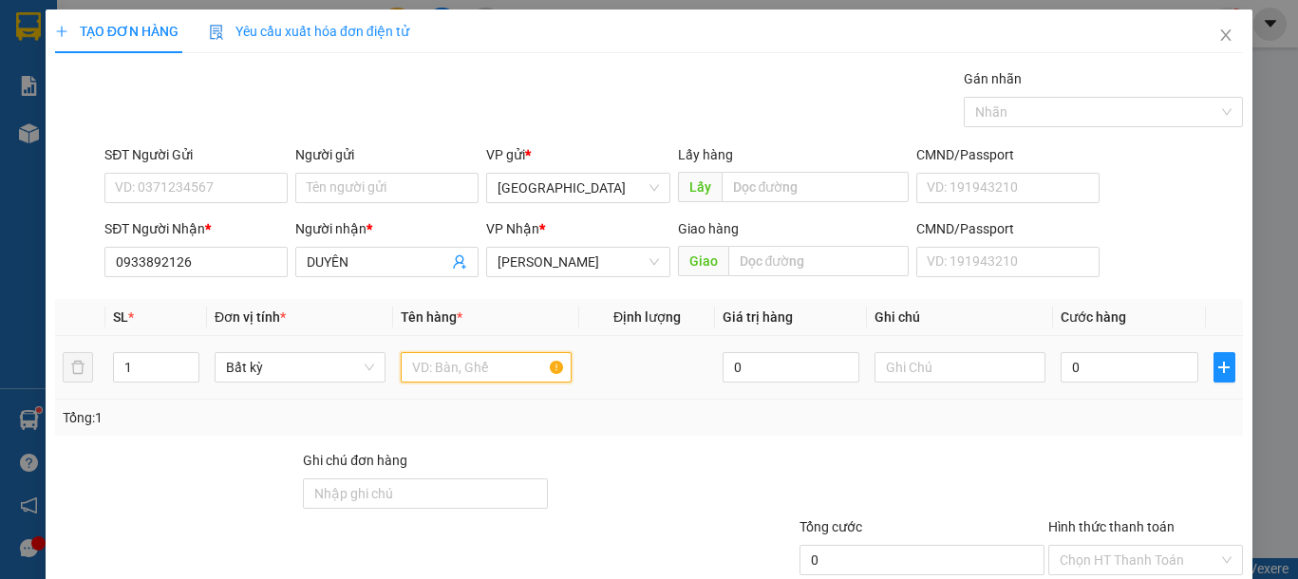
click at [481, 368] on input "text" at bounding box center [486, 367] width 171 height 30
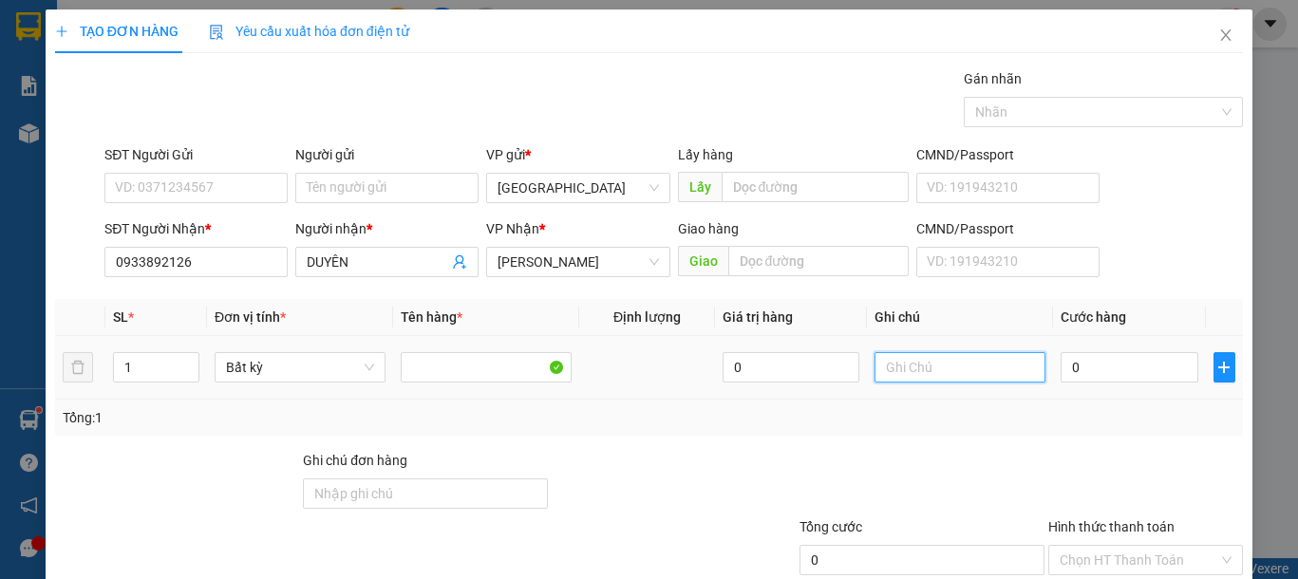
click at [943, 370] on input "text" at bounding box center [960, 367] width 171 height 30
type input "1 BỌC HỒNG-BÁNH"
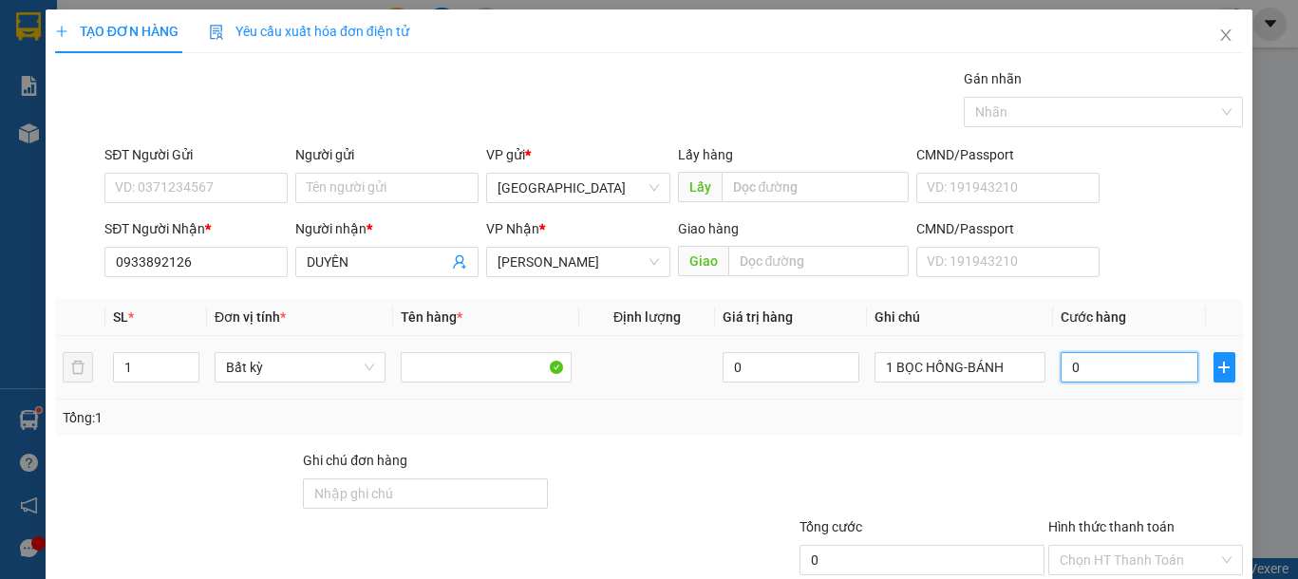
click at [1099, 370] on input "0" at bounding box center [1129, 367] width 137 height 30
type input "3"
type input "30"
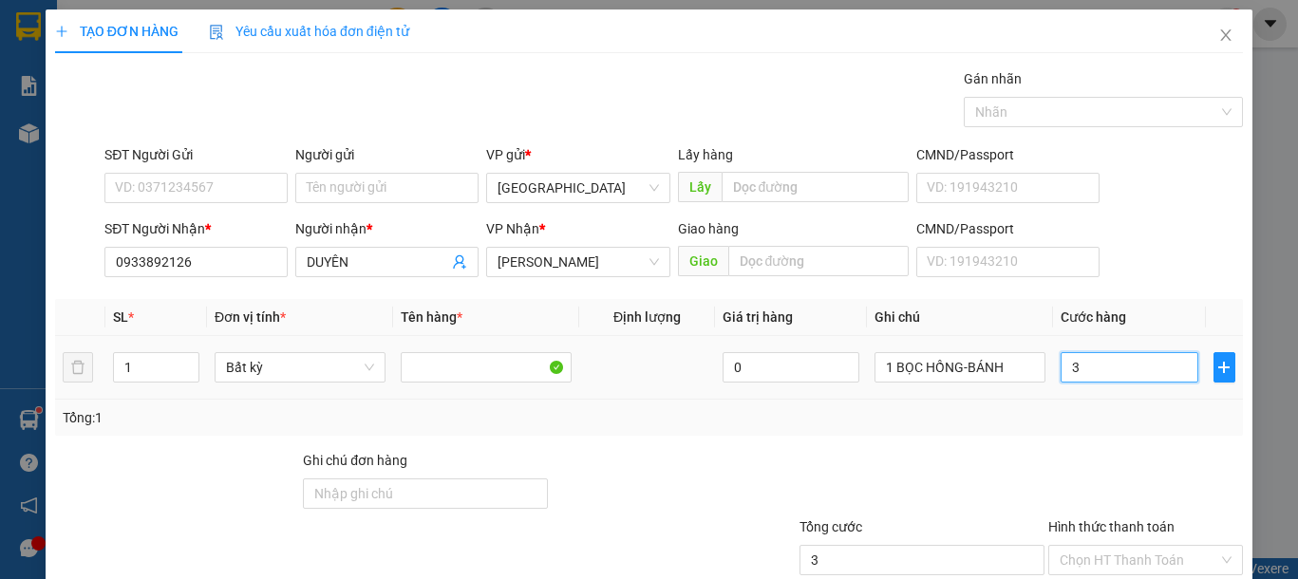
type input "30"
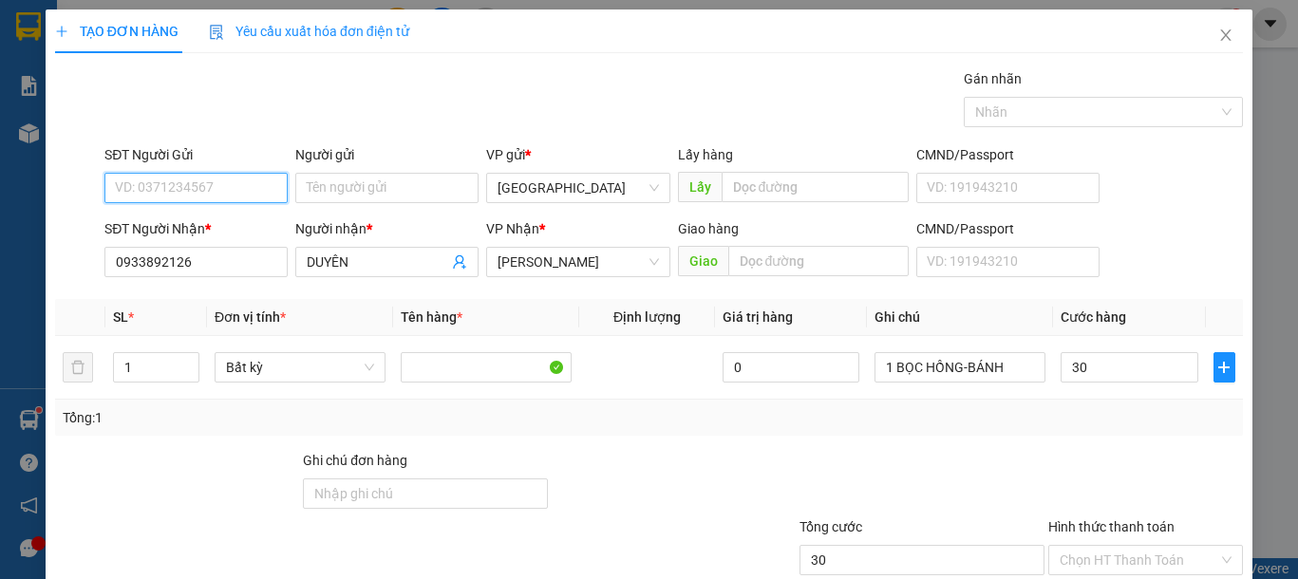
type input "30.000"
click at [151, 183] on input "SĐT Người Gửi" at bounding box center [195, 188] width 183 height 30
click at [146, 192] on input "SĐT Người Gửi" at bounding box center [195, 188] width 183 height 30
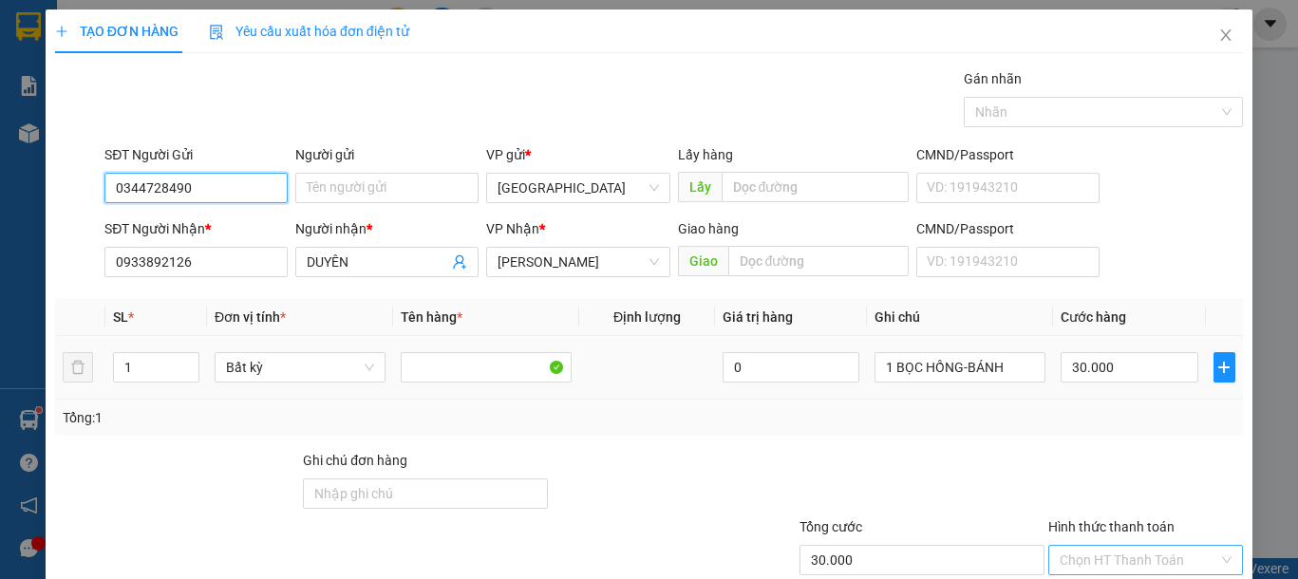
scroll to position [123, 0]
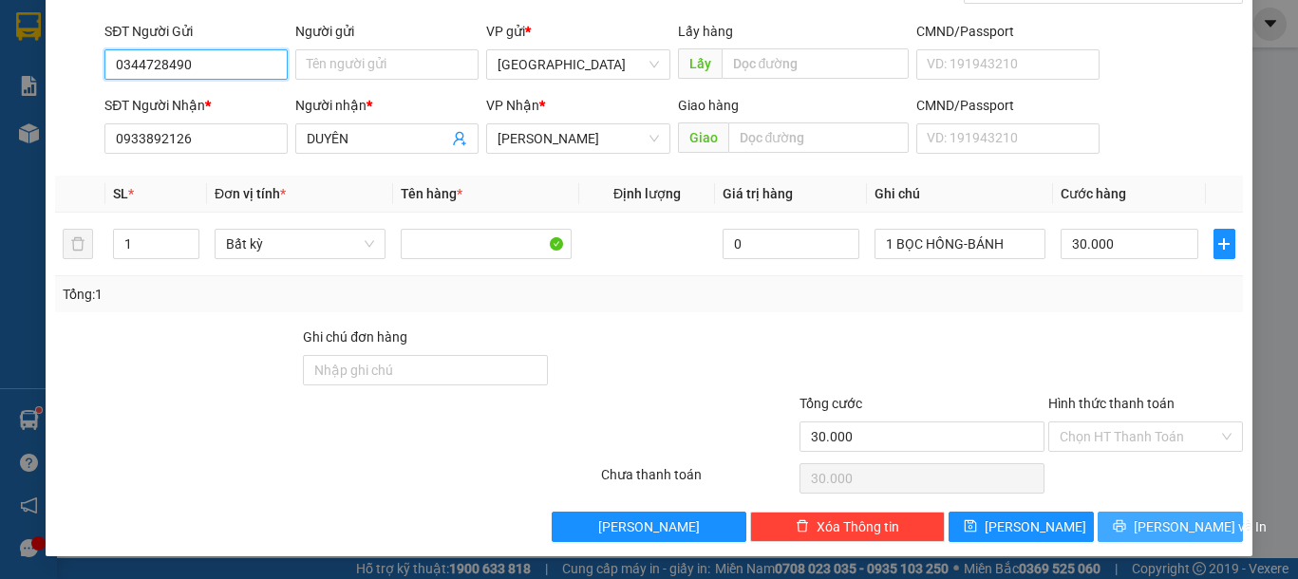
type input "0344728490"
click at [1141, 534] on span "[PERSON_NAME] và In" at bounding box center [1200, 527] width 133 height 21
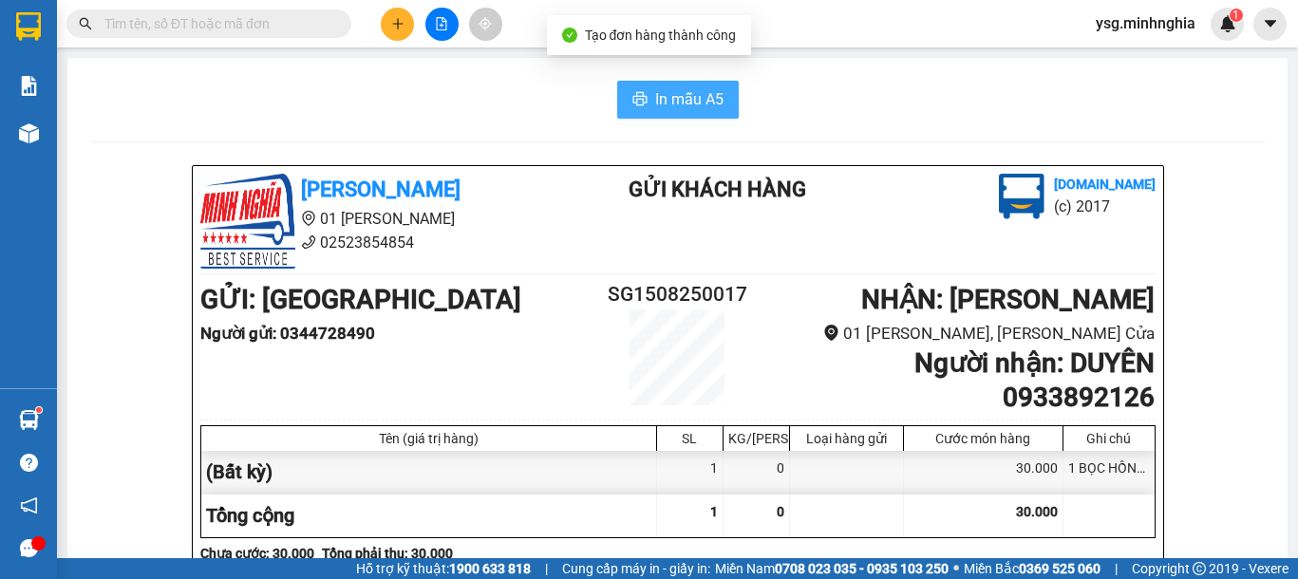
click at [673, 98] on span "In mẫu A5" at bounding box center [689, 99] width 68 height 24
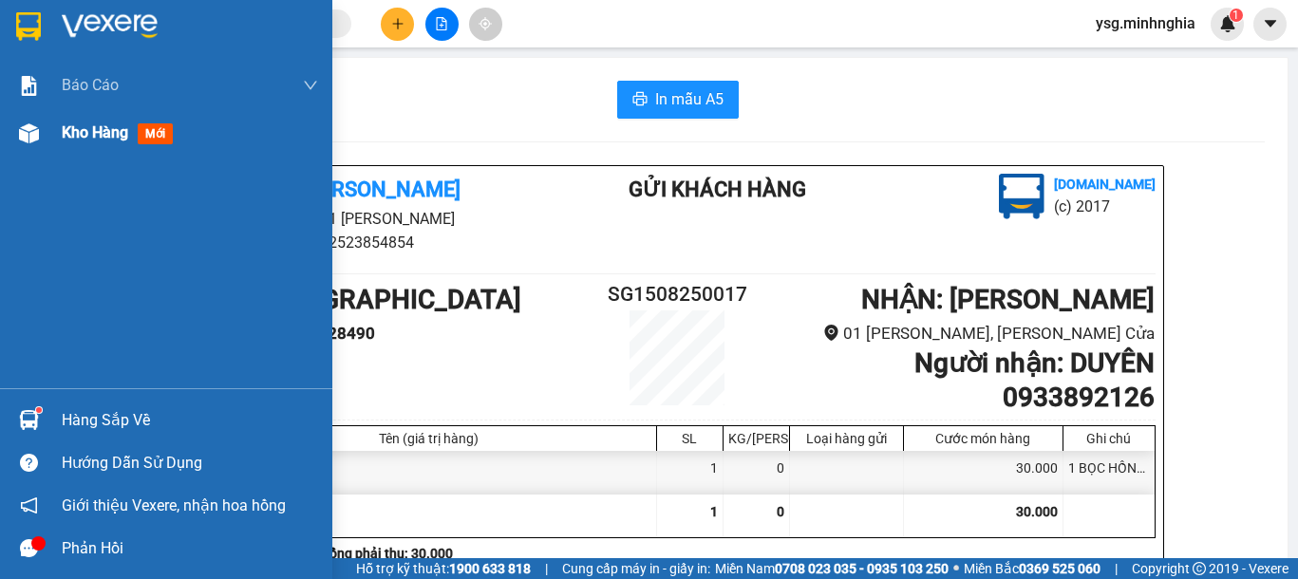
click at [24, 132] on img at bounding box center [29, 133] width 20 height 20
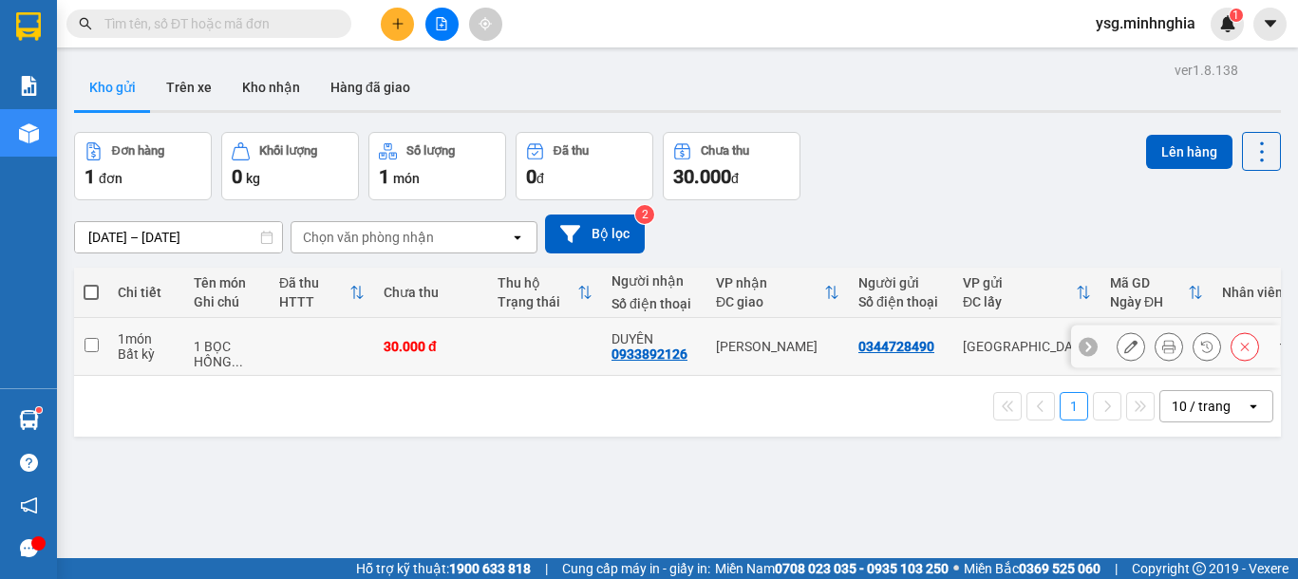
click at [218, 339] on div "1 BỌC HỒNG ..." at bounding box center [227, 354] width 66 height 30
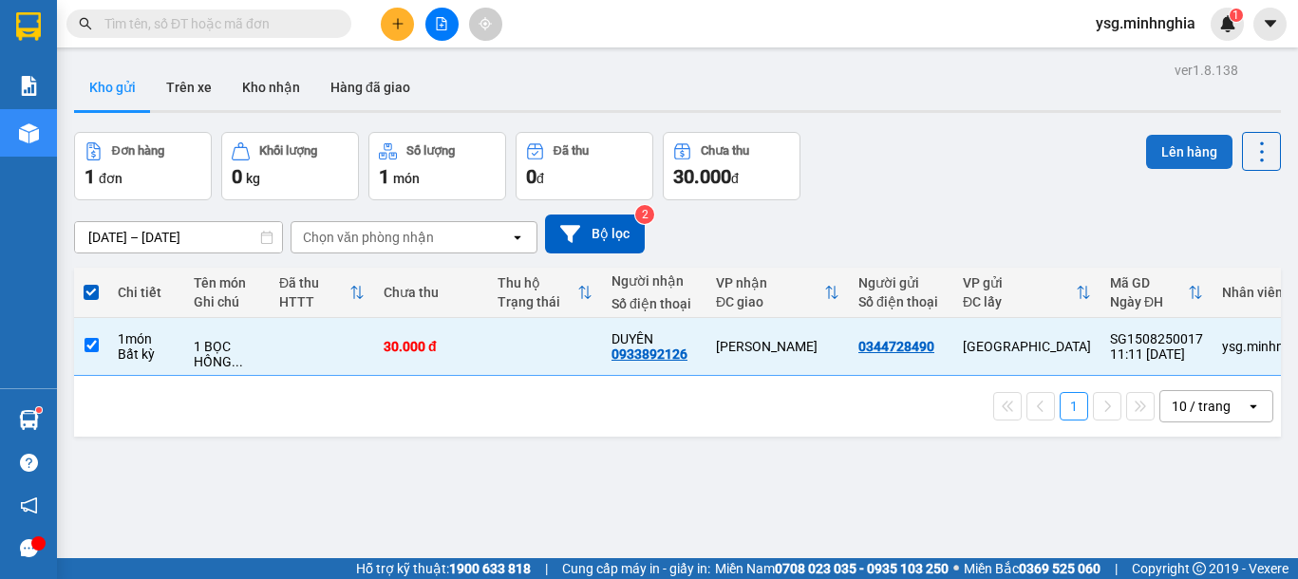
click at [1159, 135] on button "Lên hàng" at bounding box center [1189, 152] width 86 height 34
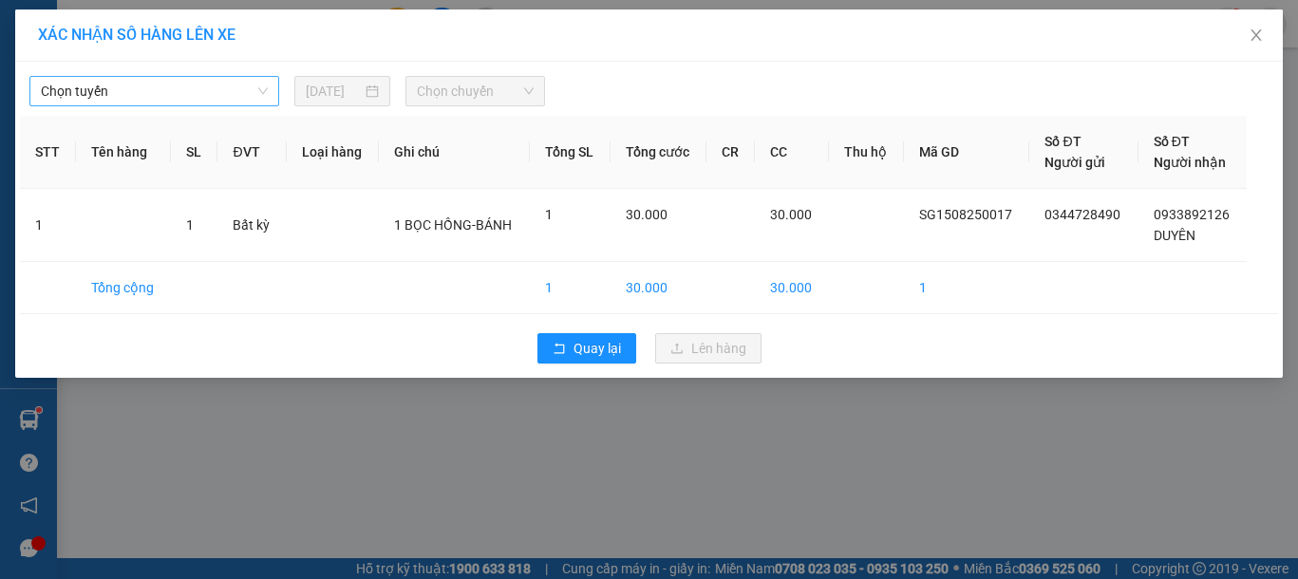
click at [146, 91] on span "Chọn tuyến" at bounding box center [154, 91] width 227 height 28
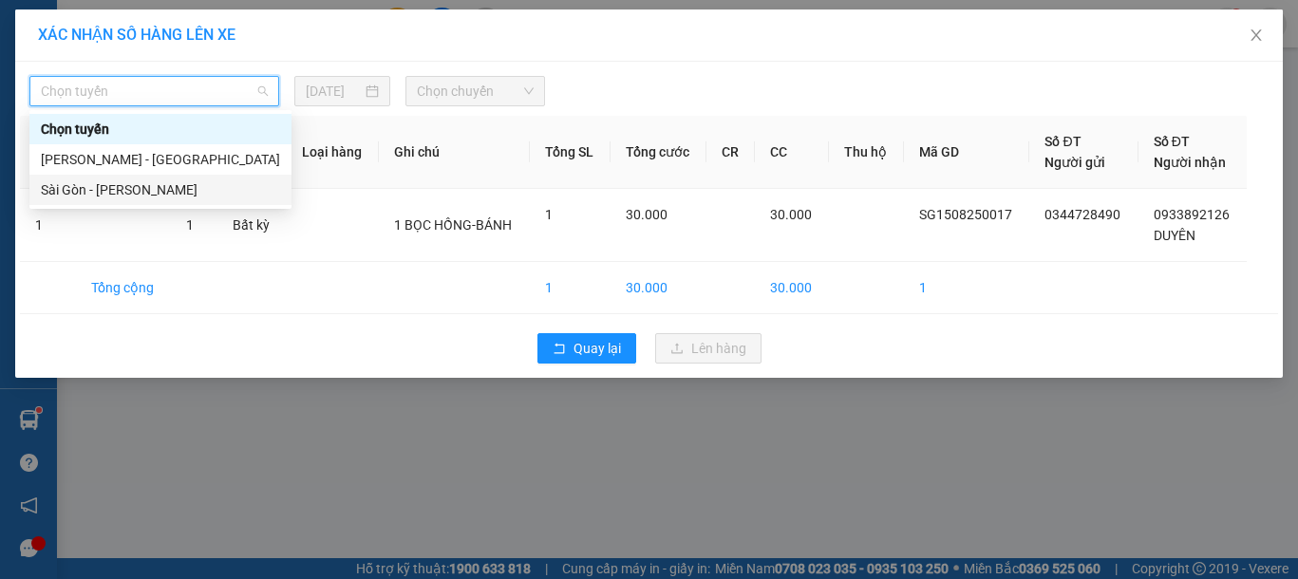
click at [99, 189] on div "Sài Gòn - [PERSON_NAME]" at bounding box center [160, 189] width 239 height 21
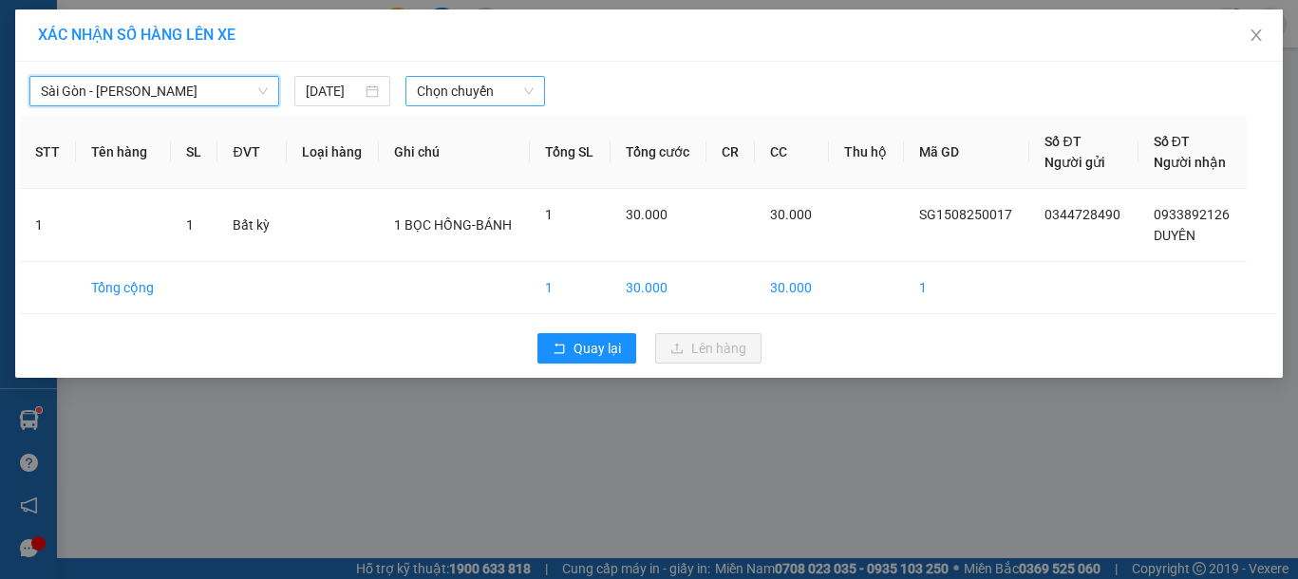
click at [446, 102] on span "Chọn chuyến" at bounding box center [475, 91] width 117 height 28
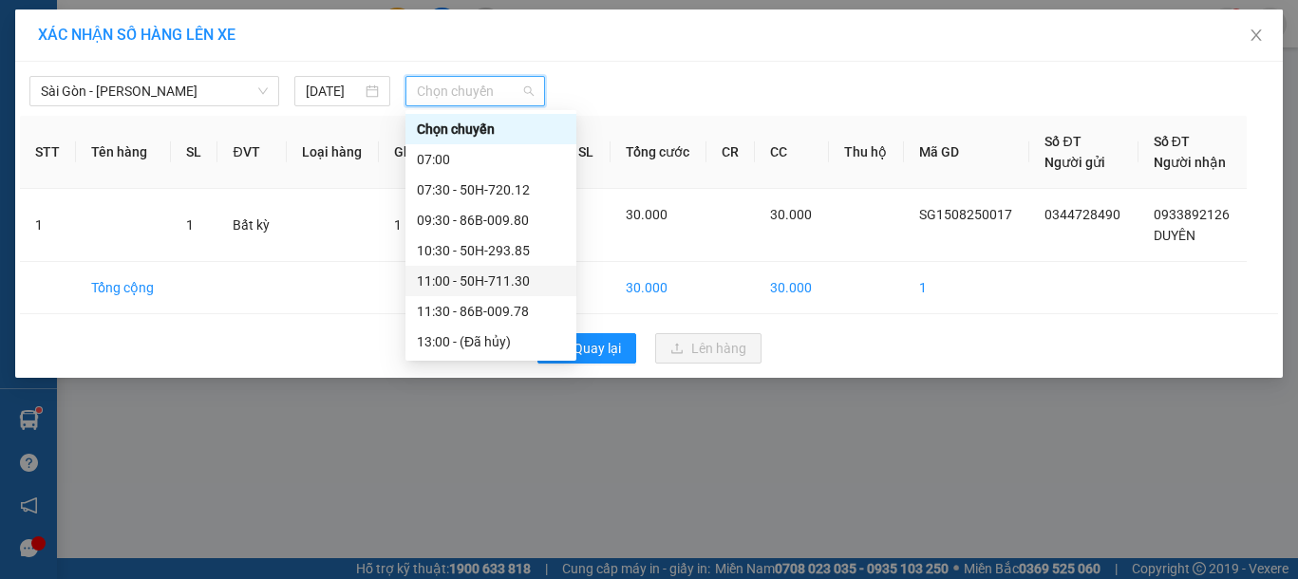
click at [485, 276] on div "11:00 - 50H-711.30" at bounding box center [491, 281] width 148 height 21
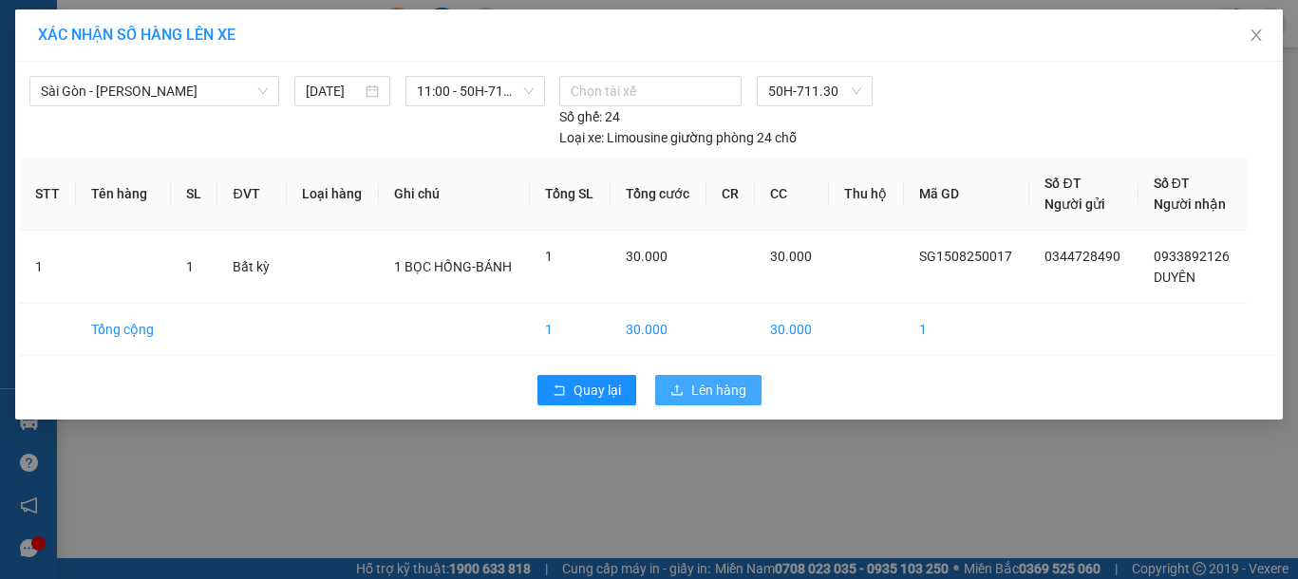
click at [711, 375] on button "Lên hàng" at bounding box center [708, 390] width 106 height 30
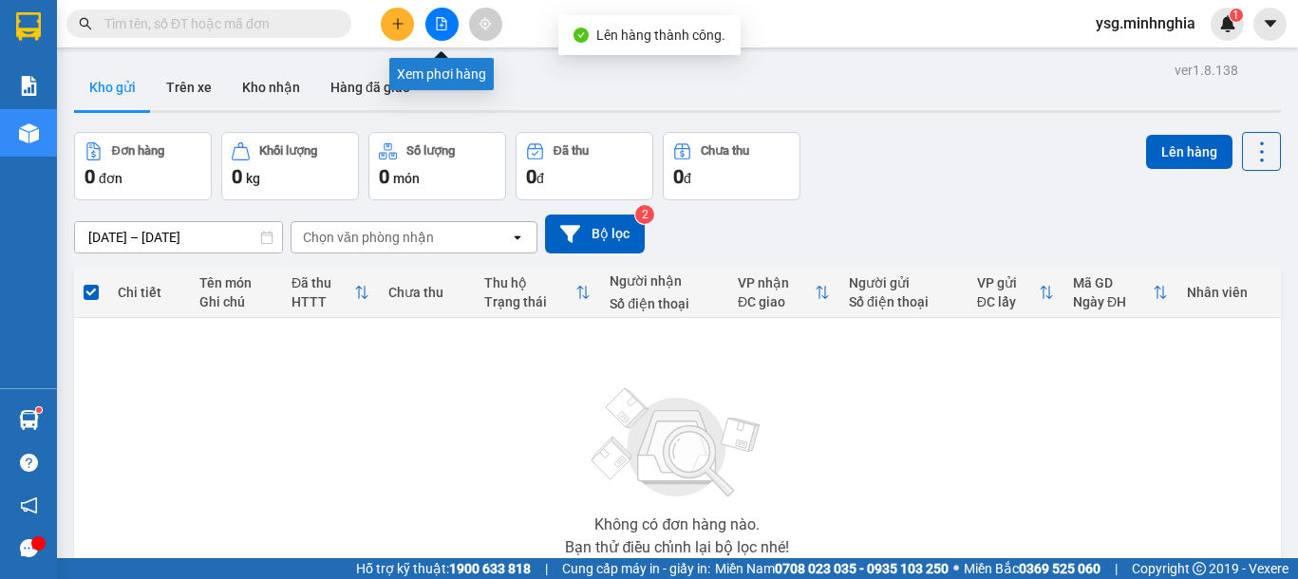
click at [444, 28] on icon "file-add" at bounding box center [441, 23] width 13 height 13
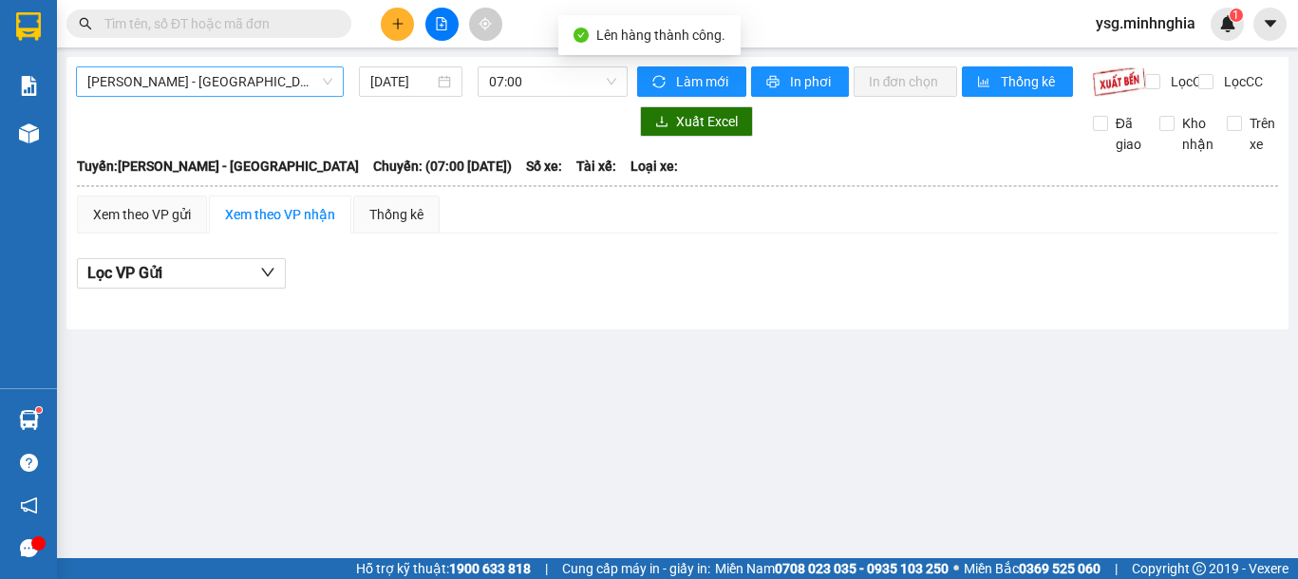
click at [291, 80] on span "[PERSON_NAME] - [GEOGRAPHIC_DATA]" at bounding box center [209, 81] width 245 height 28
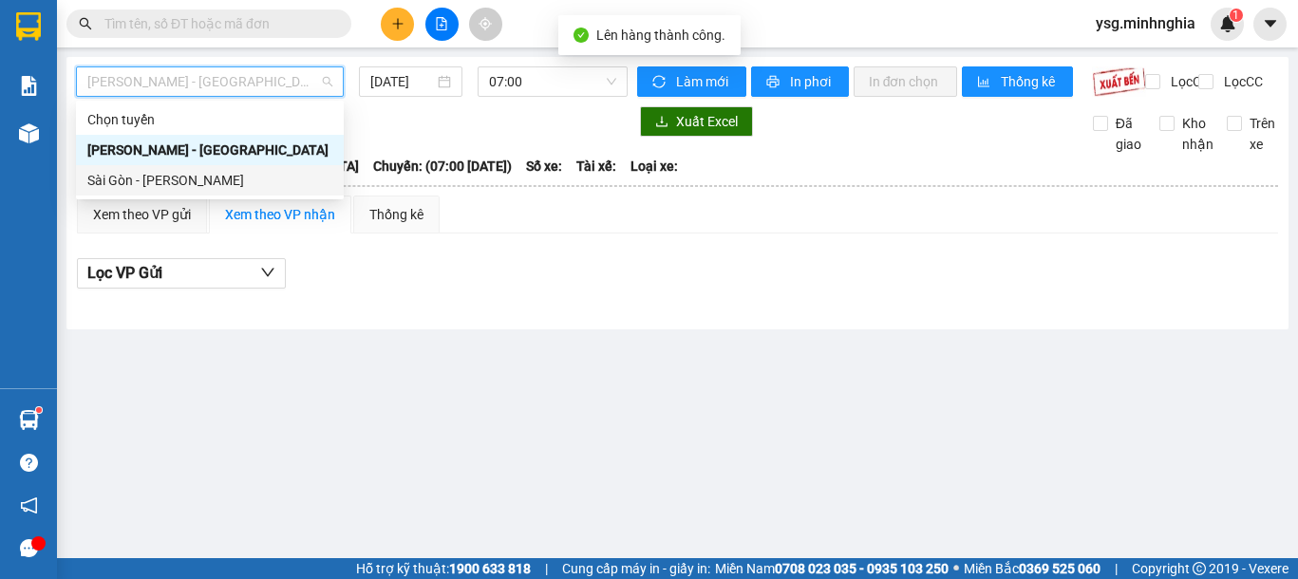
click at [223, 180] on div "Sài Gòn - [PERSON_NAME]" at bounding box center [209, 180] width 245 height 21
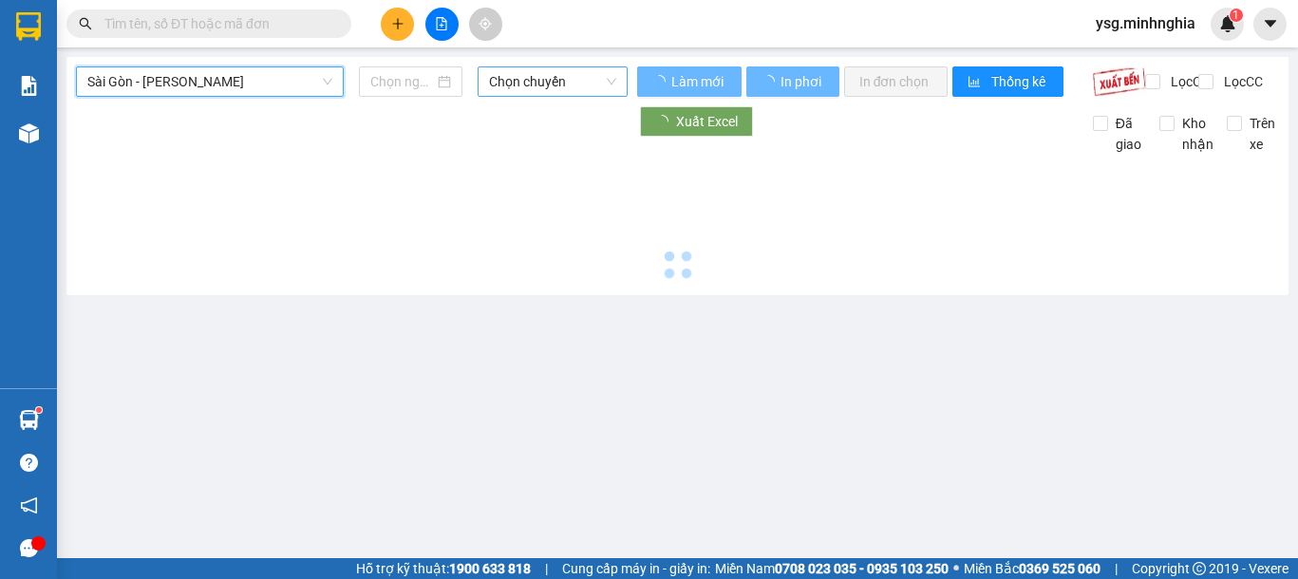
type input "[DATE]"
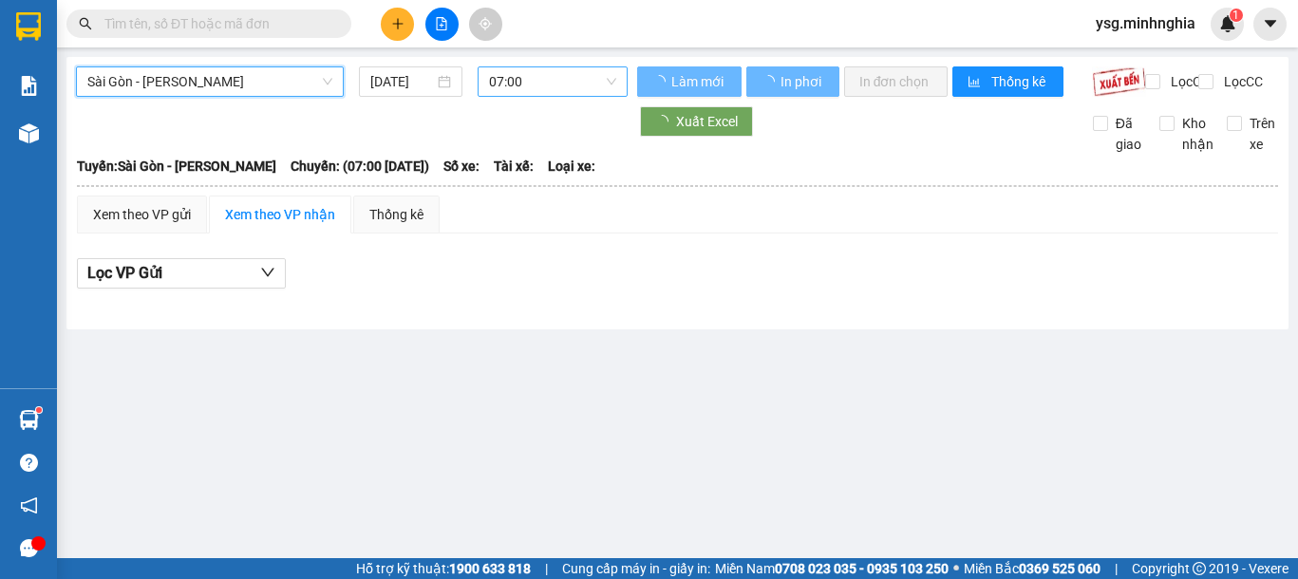
click at [567, 74] on span "07:00" at bounding box center [552, 81] width 127 height 28
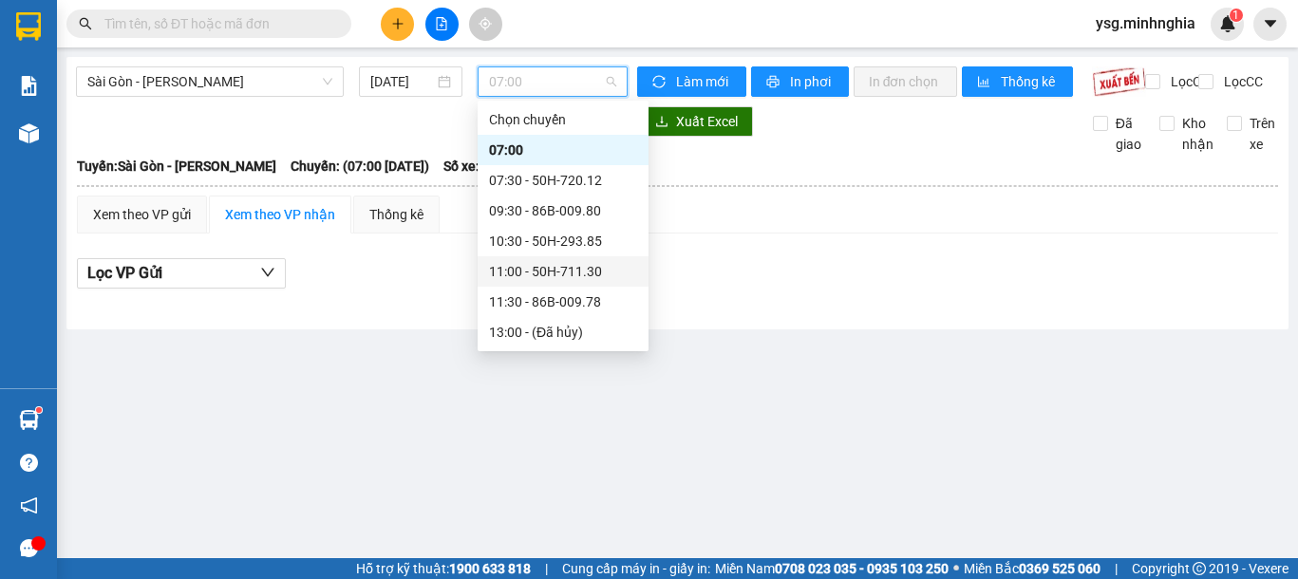
click at [556, 271] on div "11:00 - 50H-711.30" at bounding box center [563, 271] width 148 height 21
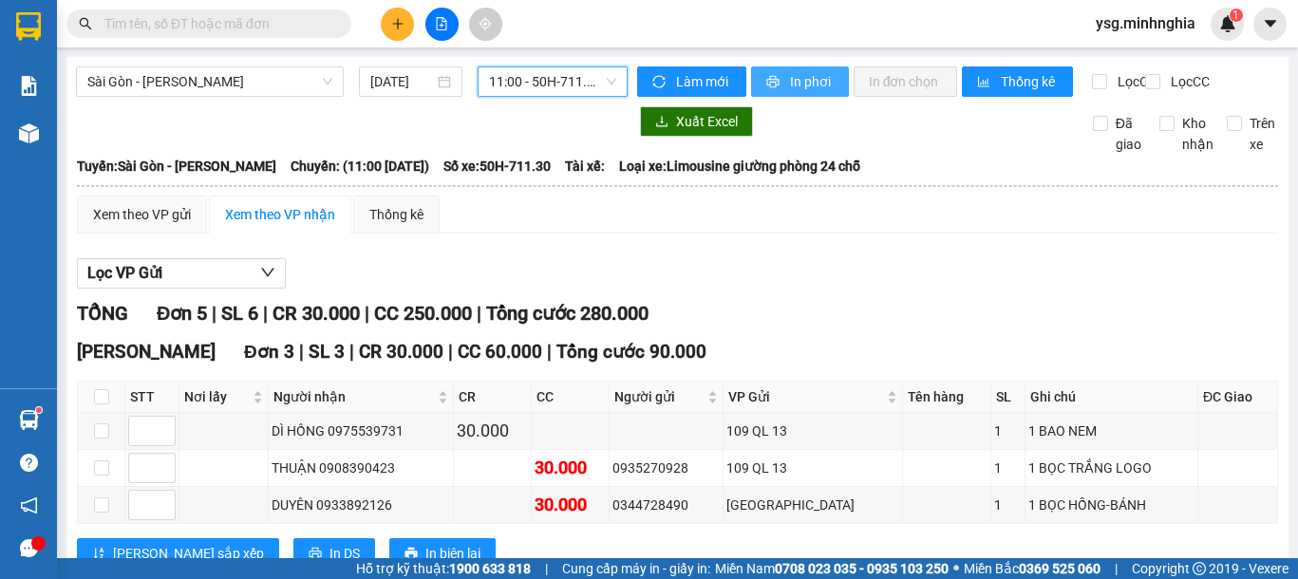
click at [790, 85] on span "In phơi" at bounding box center [812, 81] width 44 height 21
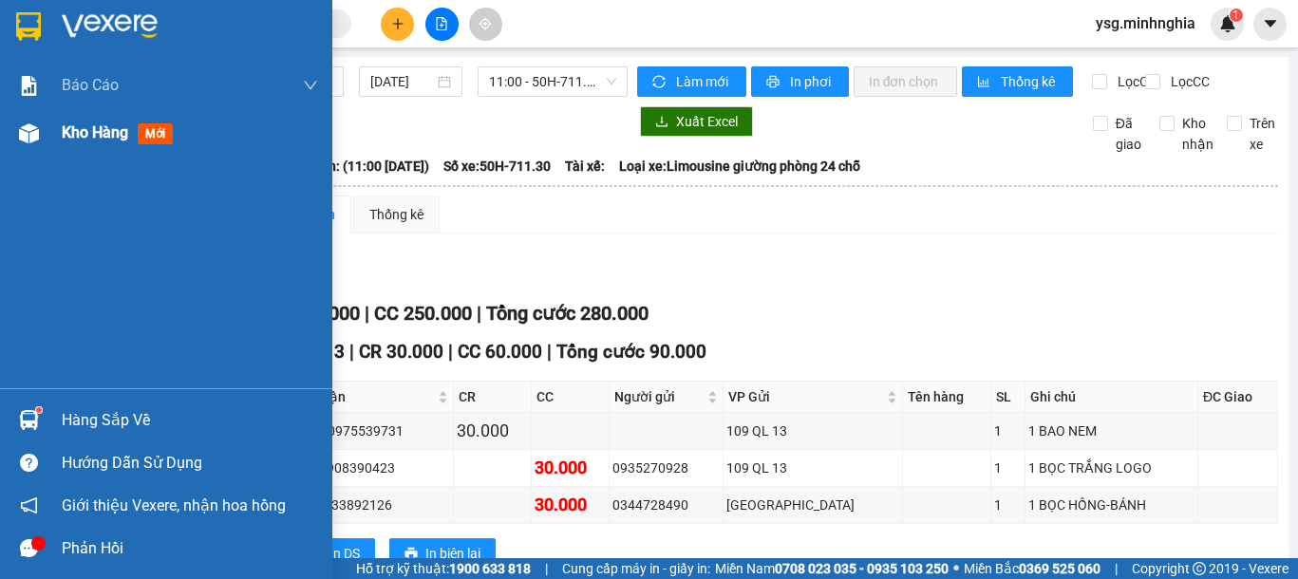
click at [31, 135] on img at bounding box center [29, 133] width 20 height 20
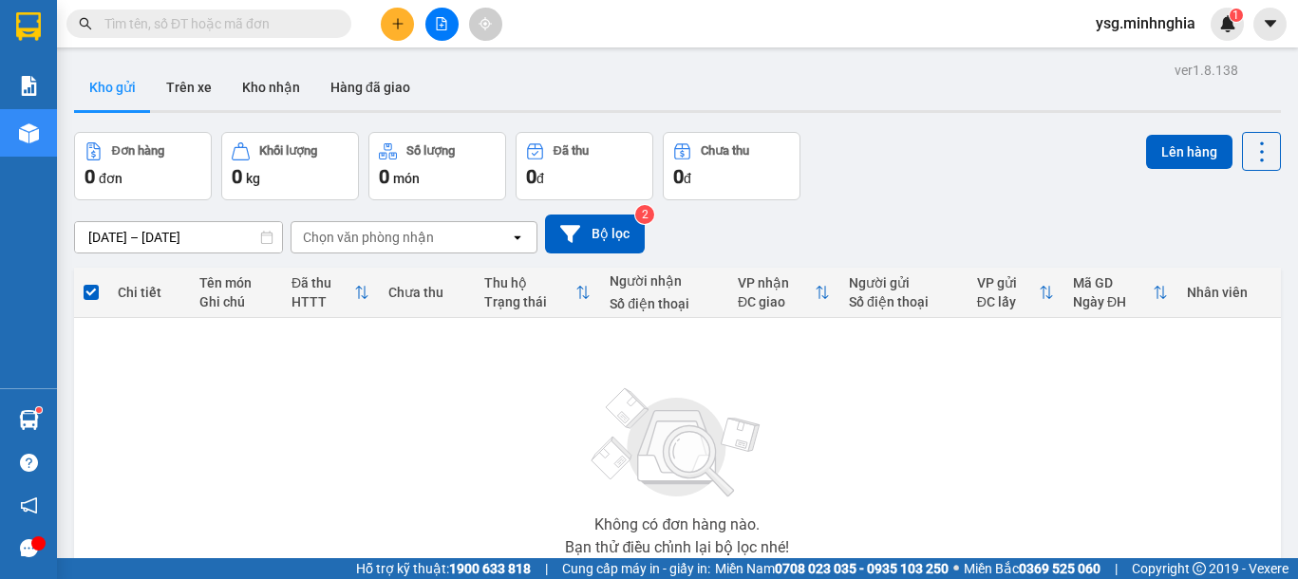
click at [402, 17] on icon "plus" at bounding box center [397, 23] width 13 height 13
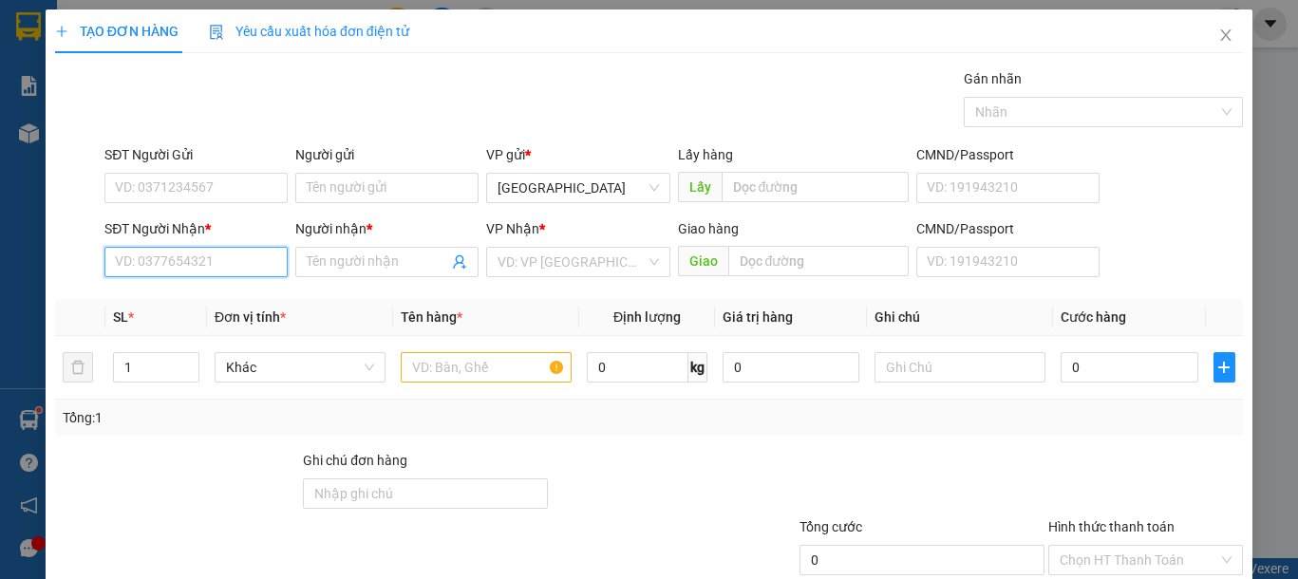
click at [170, 257] on input "SĐT Người Nhận *" at bounding box center [195, 262] width 183 height 30
click at [262, 305] on div "0339499279 - TRUNG" at bounding box center [208, 300] width 187 height 21
type input "0339499279"
type input "TRUNG"
type input "0339499279"
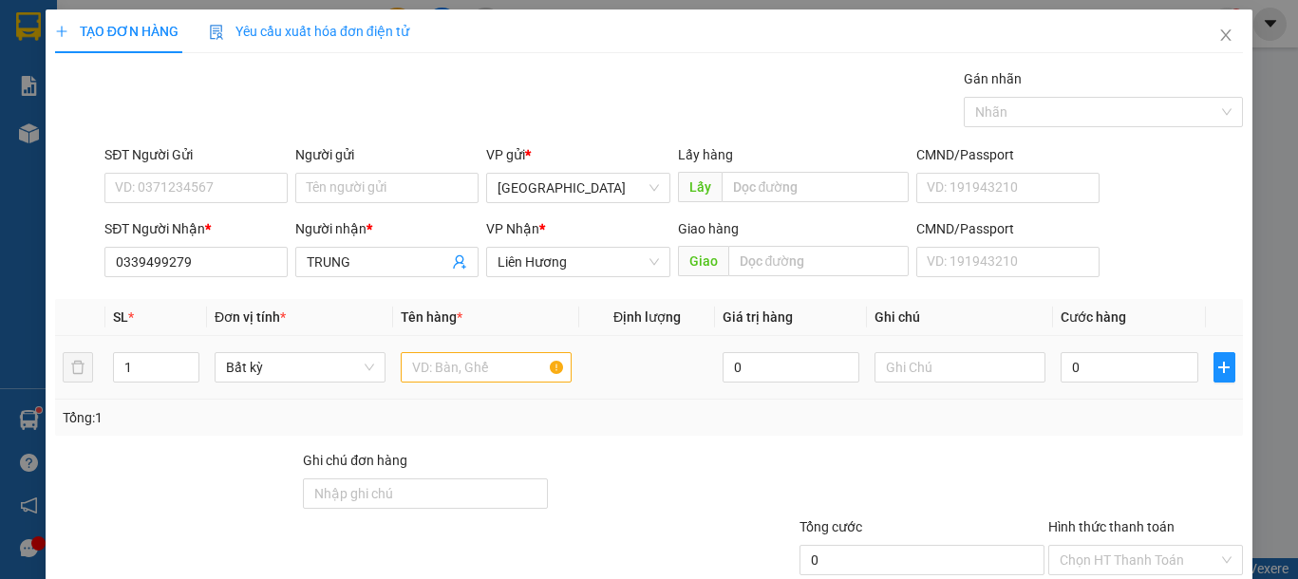
click at [462, 384] on div at bounding box center [486, 368] width 171 height 38
click at [464, 369] on input "text" at bounding box center [486, 367] width 171 height 30
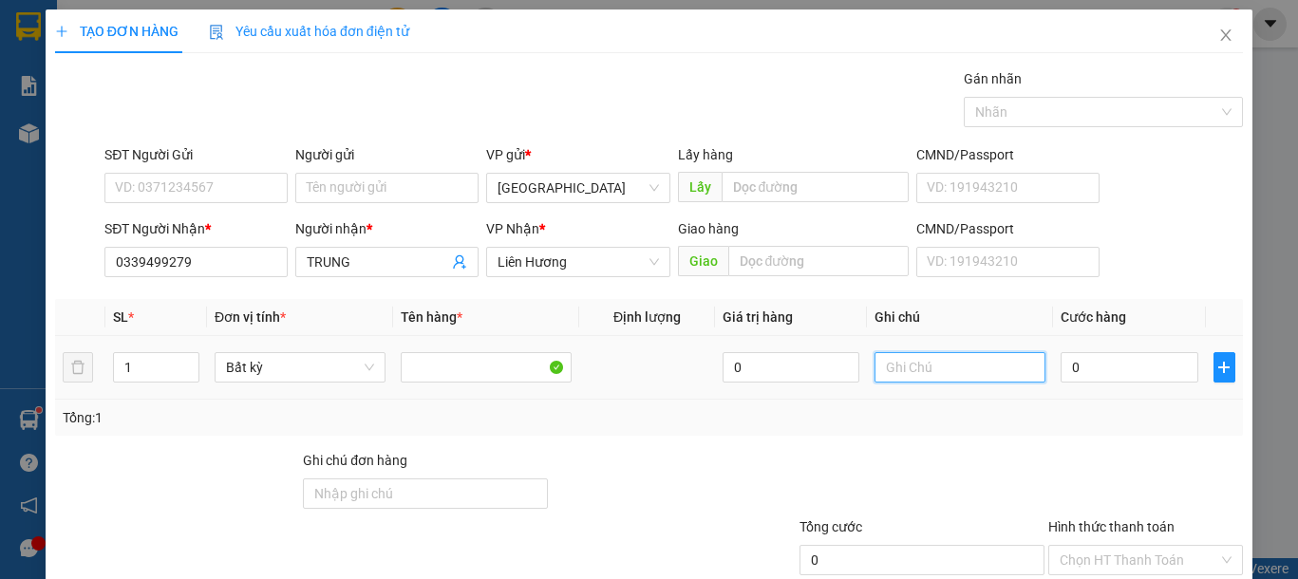
click at [926, 368] on input "text" at bounding box center [960, 367] width 171 height 30
type input "1 BỊ VÀNG CHANH"
click at [1103, 384] on div "0" at bounding box center [1129, 368] width 137 height 38
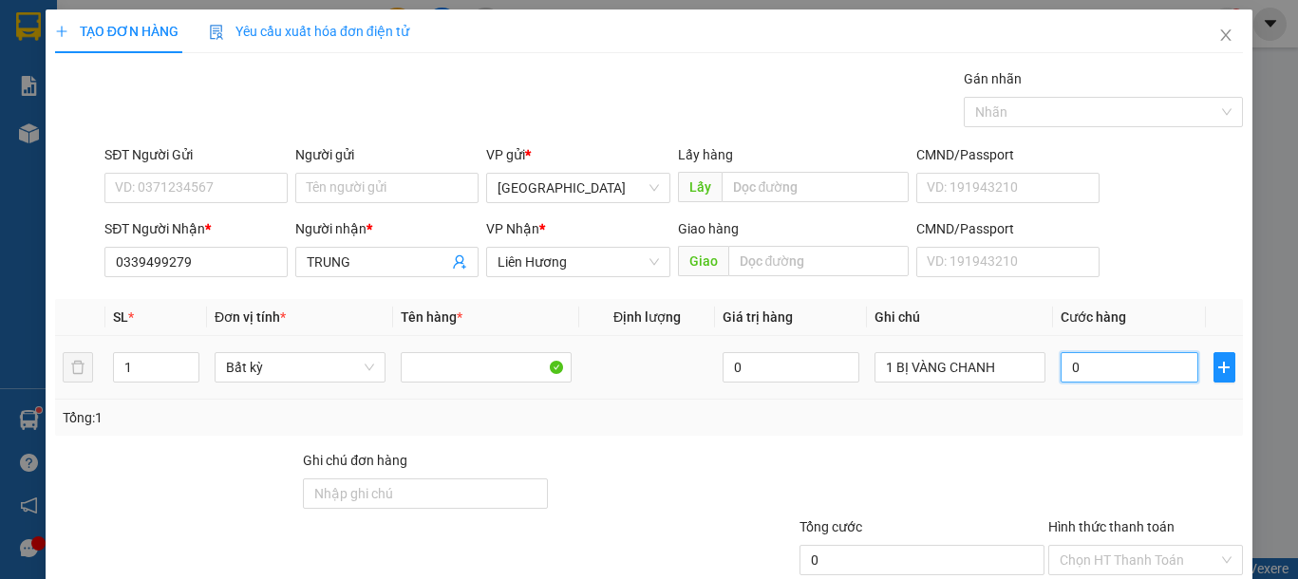
click at [1108, 368] on input "0" at bounding box center [1129, 367] width 137 height 30
type input "3"
type input "30"
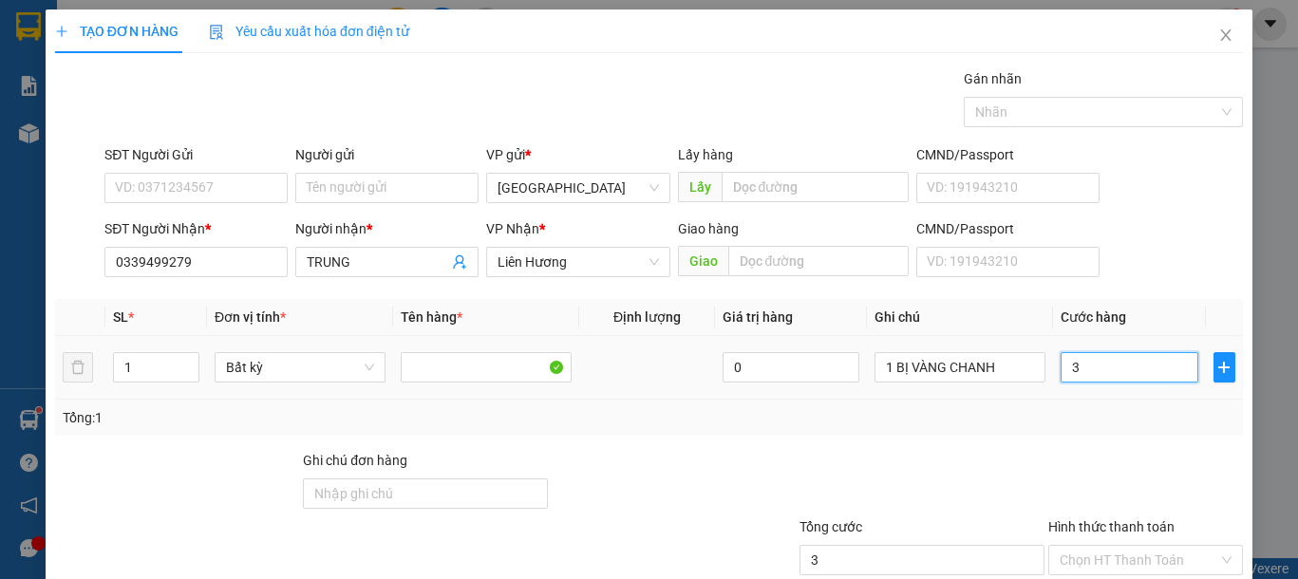
type input "30"
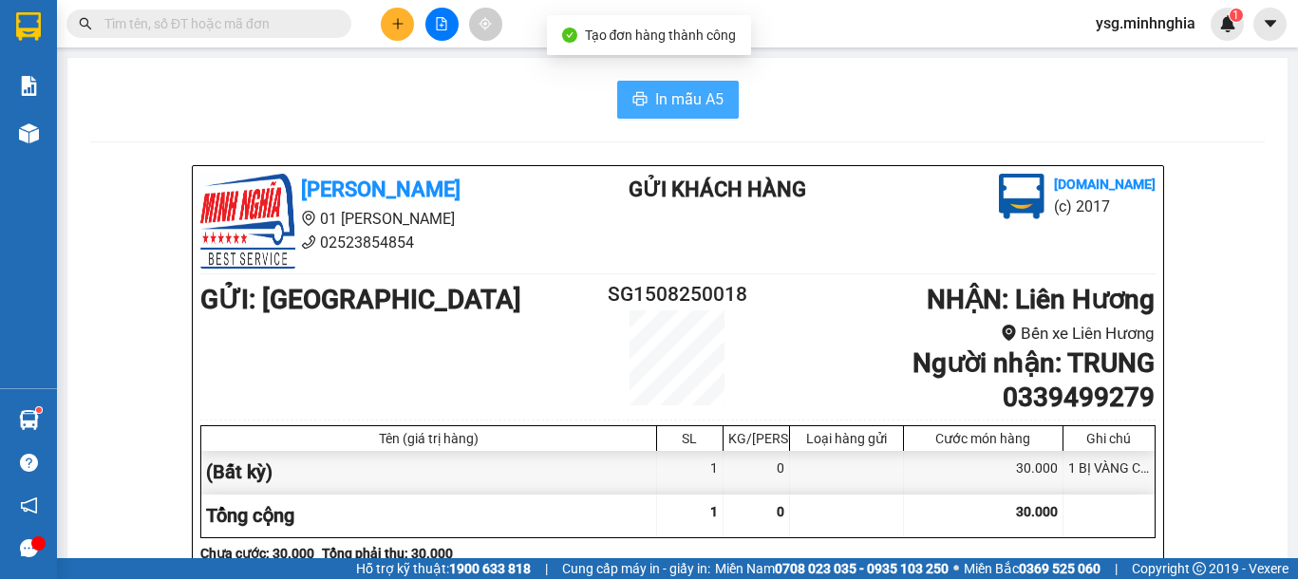
click at [661, 88] on span "In mẫu A5" at bounding box center [689, 99] width 68 height 24
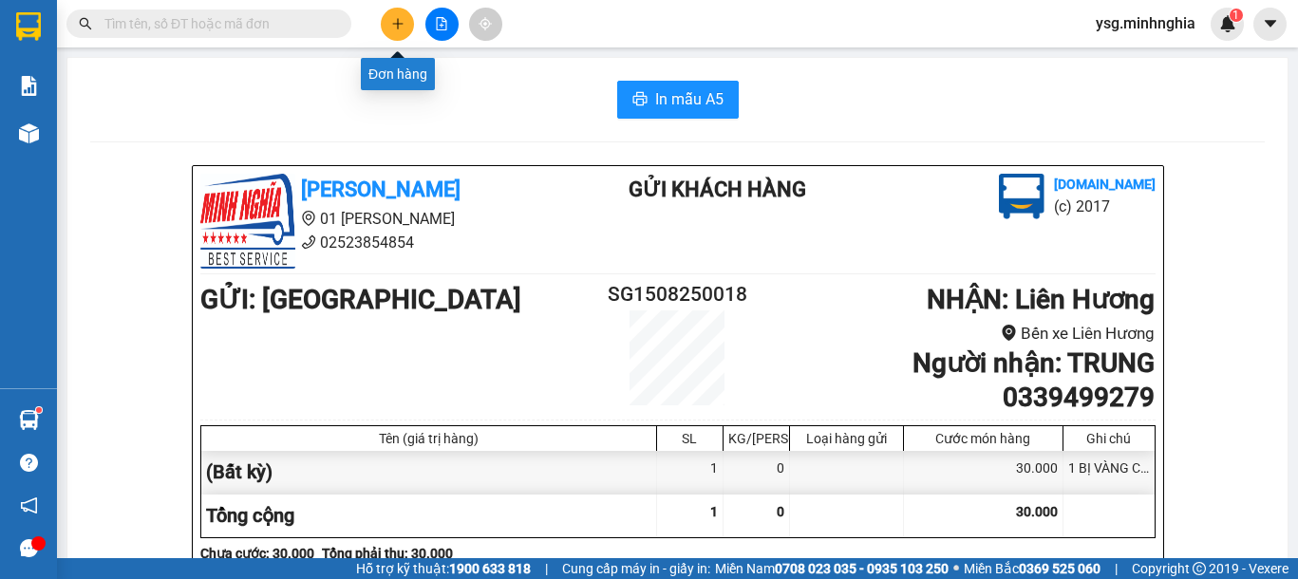
click at [395, 20] on icon "plus" at bounding box center [397, 23] width 13 height 13
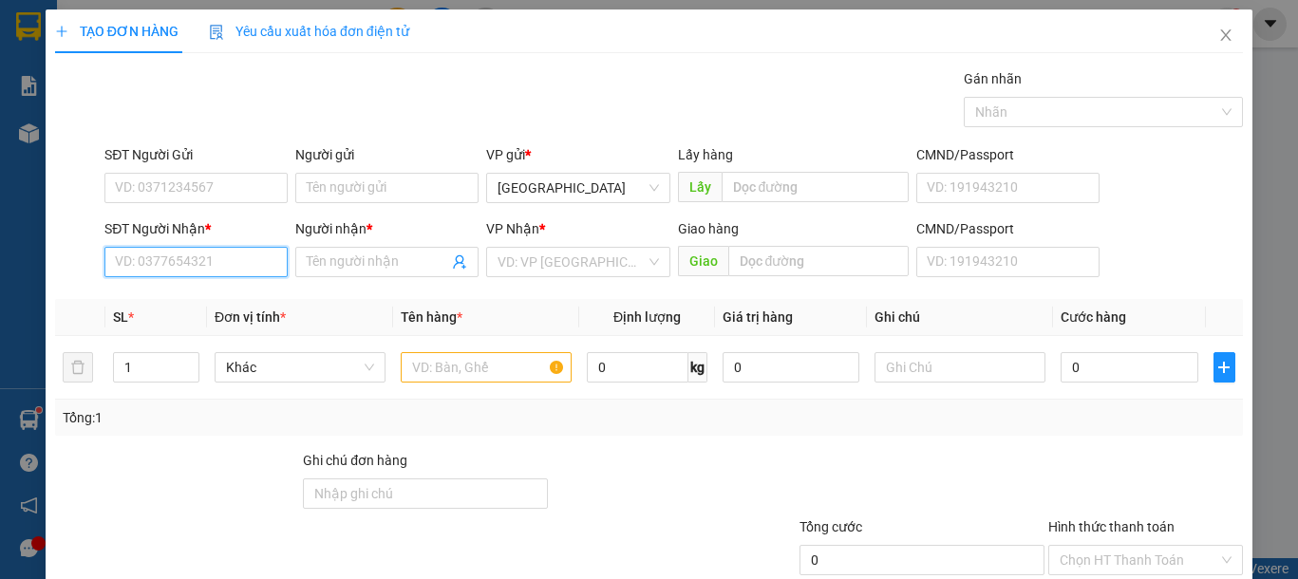
click at [196, 262] on input "SĐT Người Nhận *" at bounding box center [195, 262] width 183 height 30
click at [203, 297] on div "0336329545 - THẤM" at bounding box center [194, 300] width 158 height 21
type input "0336329545"
type input "THẤM"
type input "0336329545"
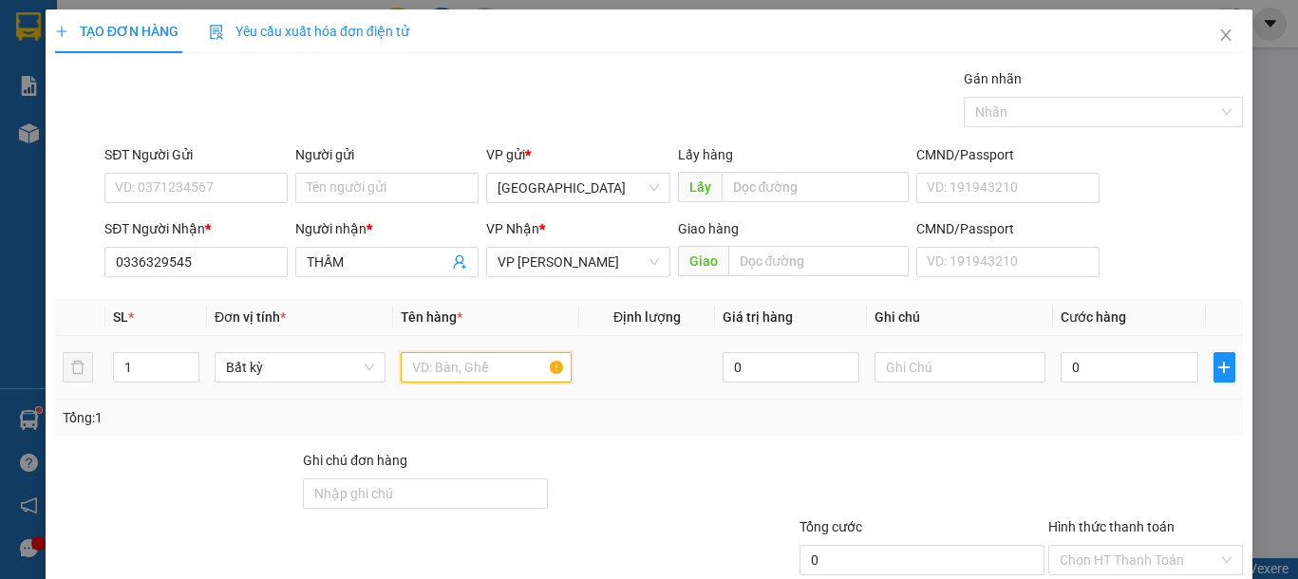
click at [472, 376] on input "text" at bounding box center [486, 367] width 171 height 30
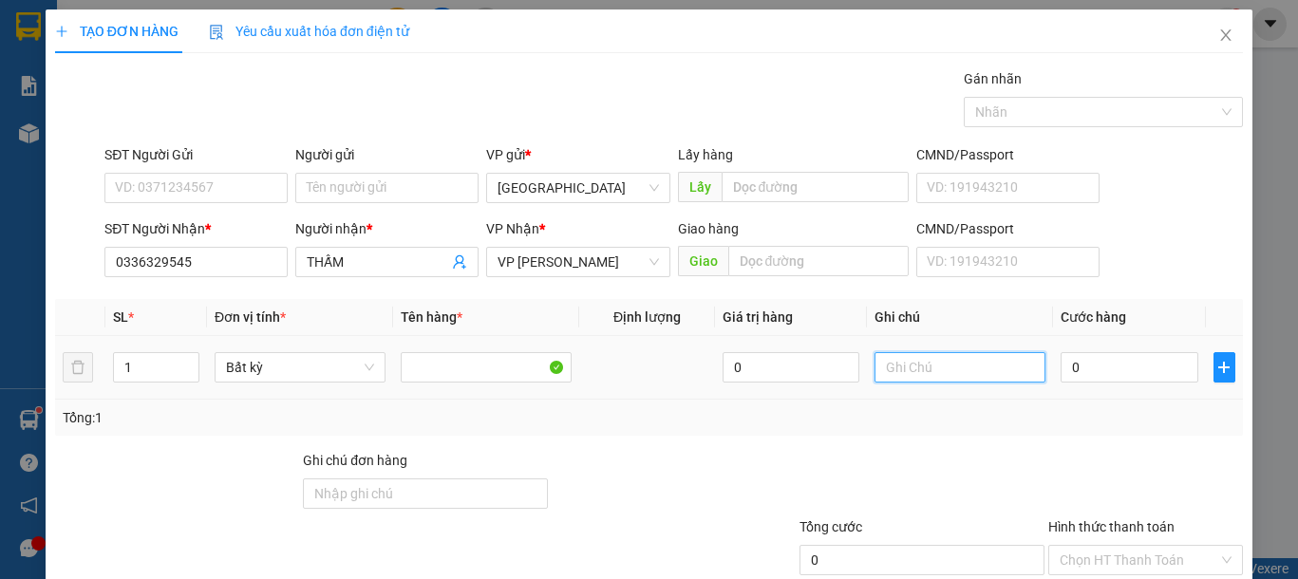
click at [899, 378] on input "text" at bounding box center [960, 367] width 171 height 30
type input "1 BỊ VÀNG CHANH"
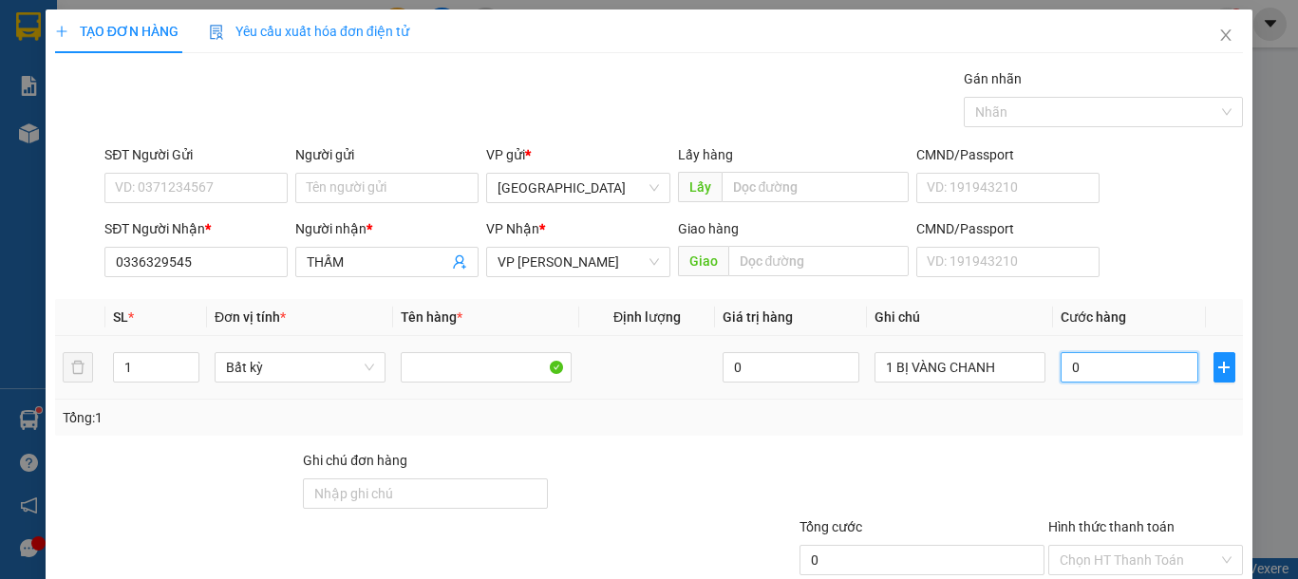
click at [1088, 366] on input "0" at bounding box center [1129, 367] width 137 height 30
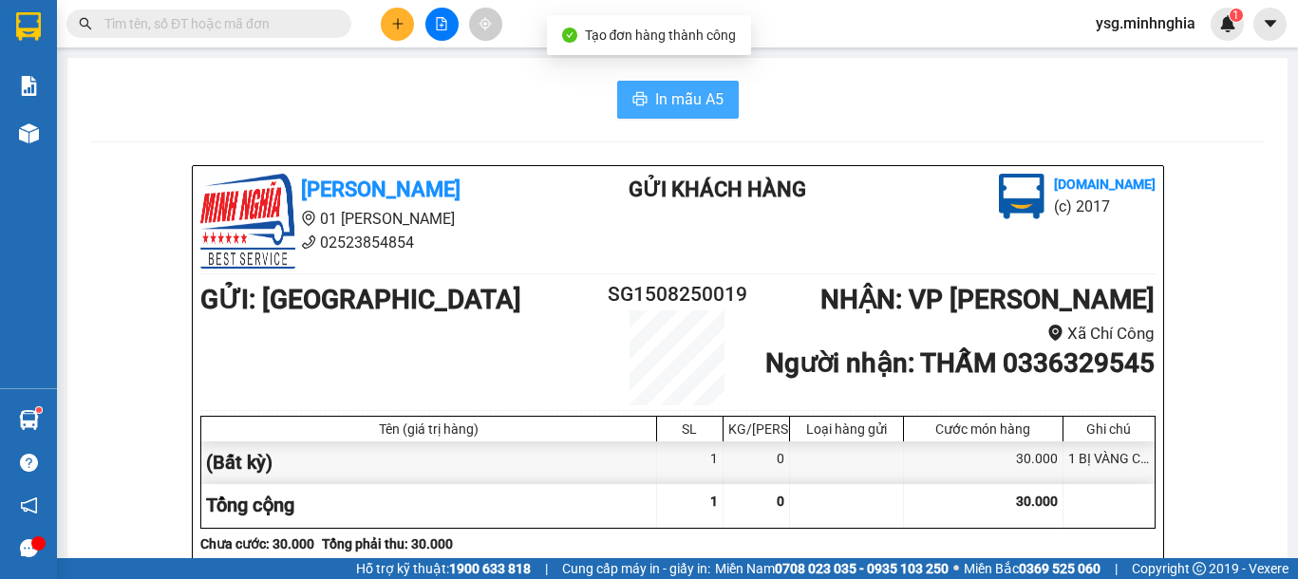
click at [634, 91] on button "In mẫu A5" at bounding box center [678, 100] width 122 height 38
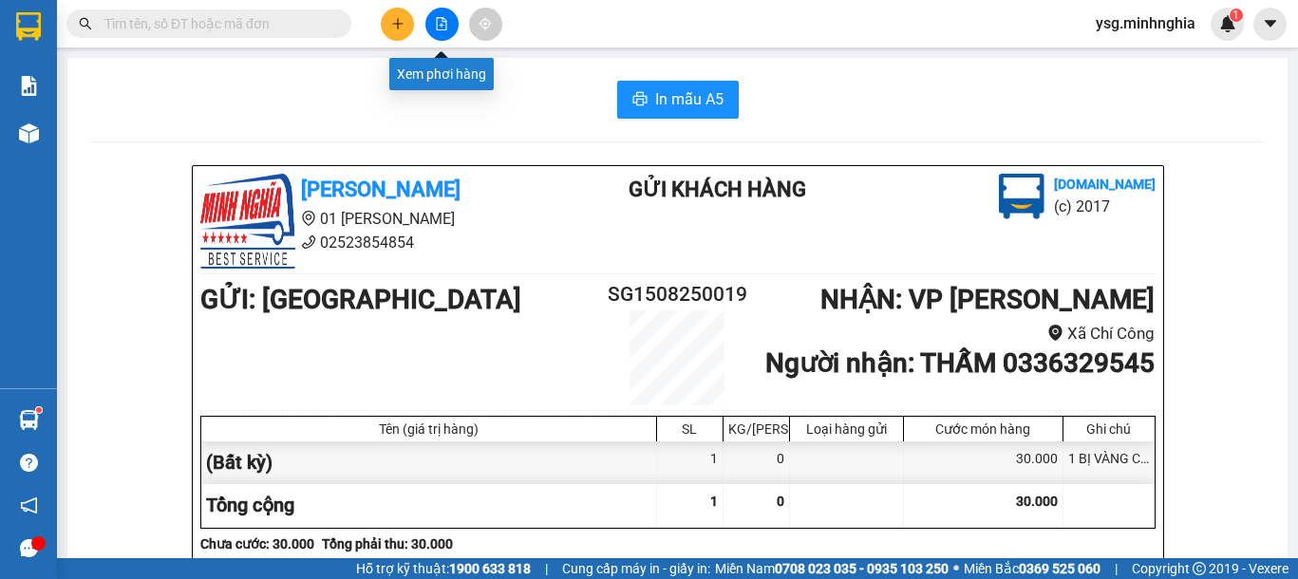
click at [450, 19] on button at bounding box center [441, 24] width 33 height 33
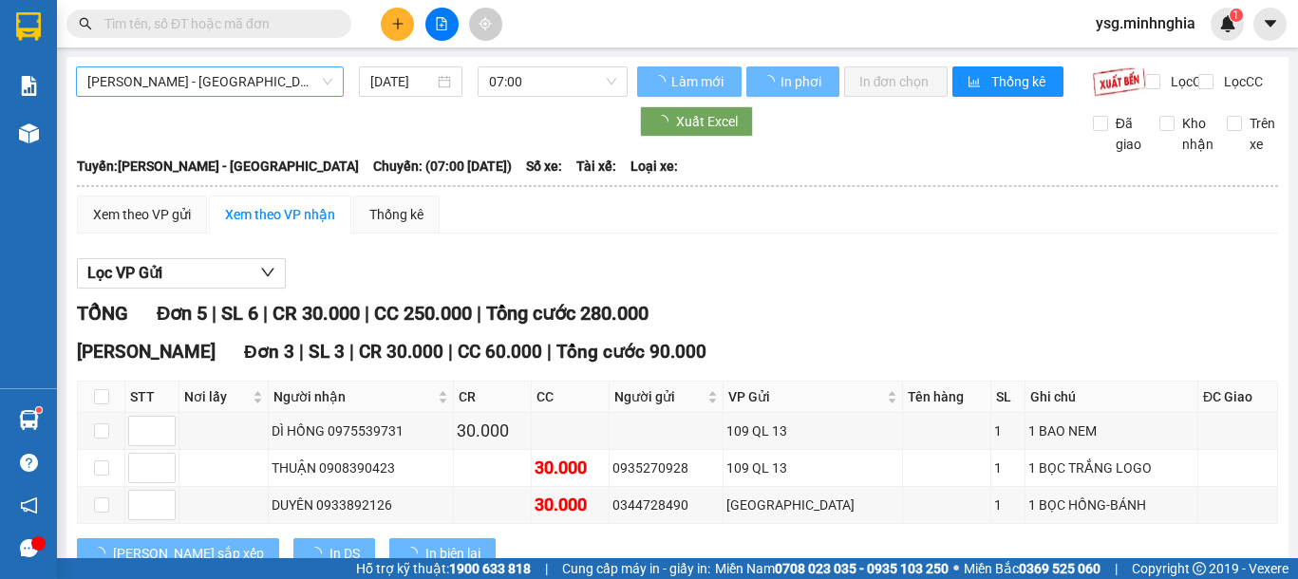
click at [289, 81] on span "[PERSON_NAME] - [GEOGRAPHIC_DATA]" at bounding box center [209, 81] width 245 height 28
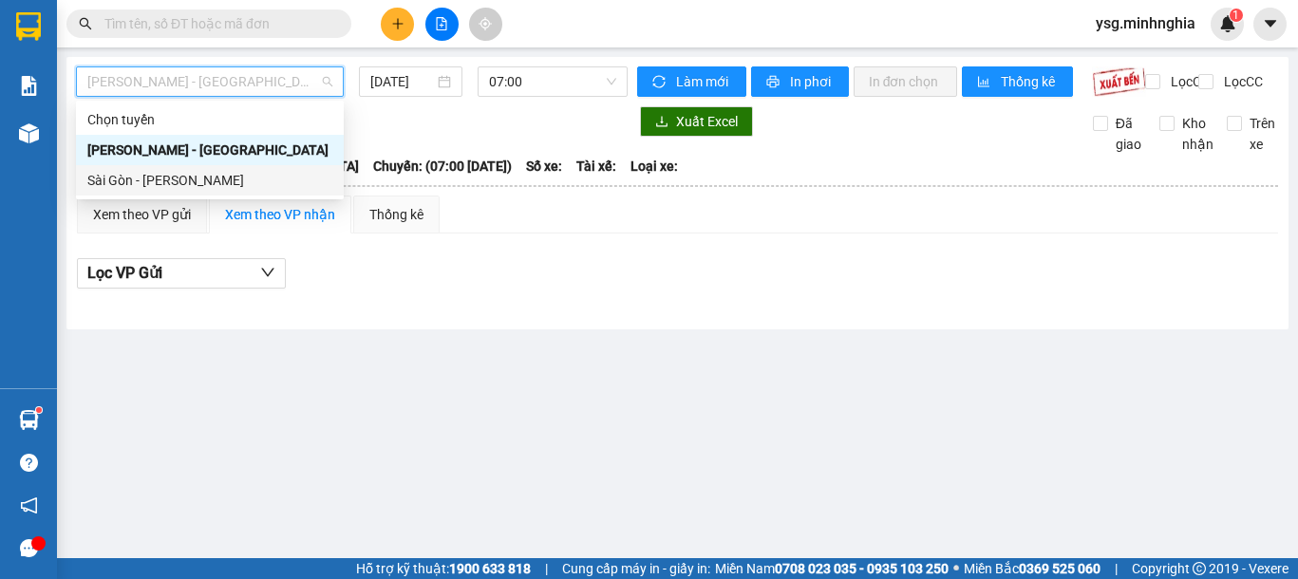
click at [230, 170] on div "Sài Gòn - [PERSON_NAME]" at bounding box center [209, 180] width 245 height 21
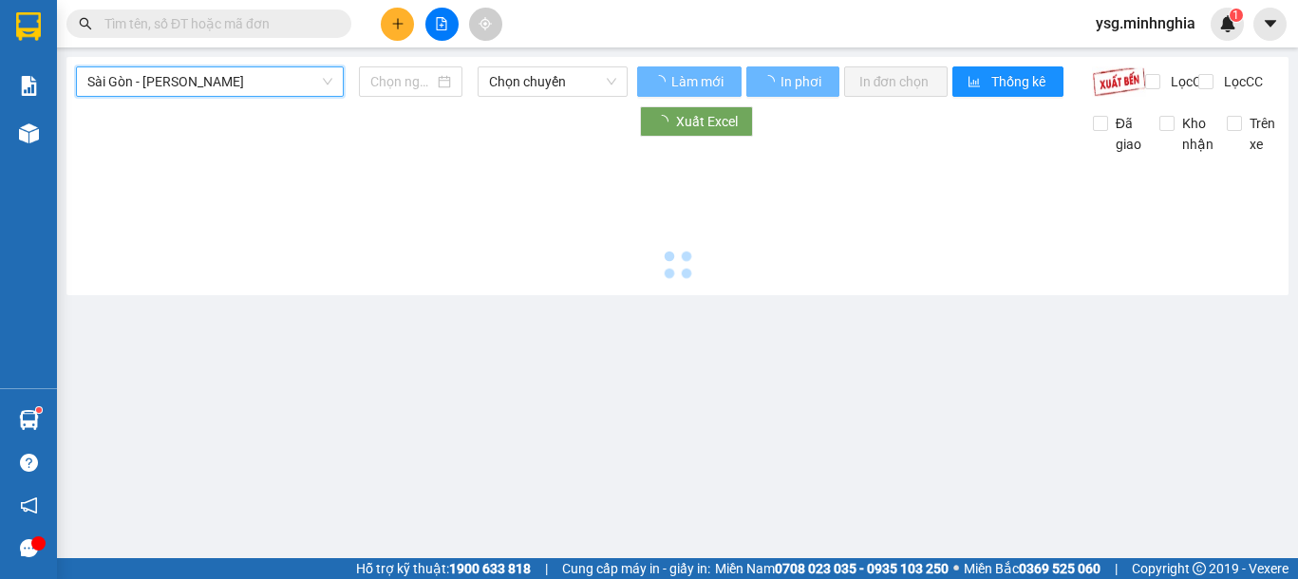
type input "[DATE]"
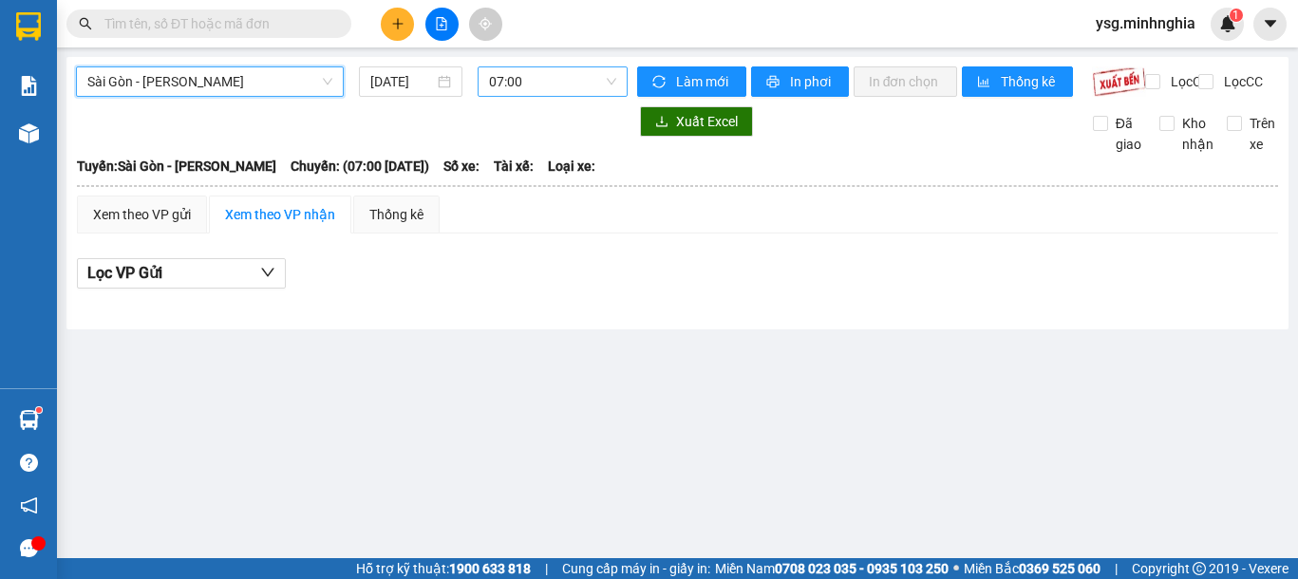
click at [501, 72] on span "07:00" at bounding box center [552, 81] width 127 height 28
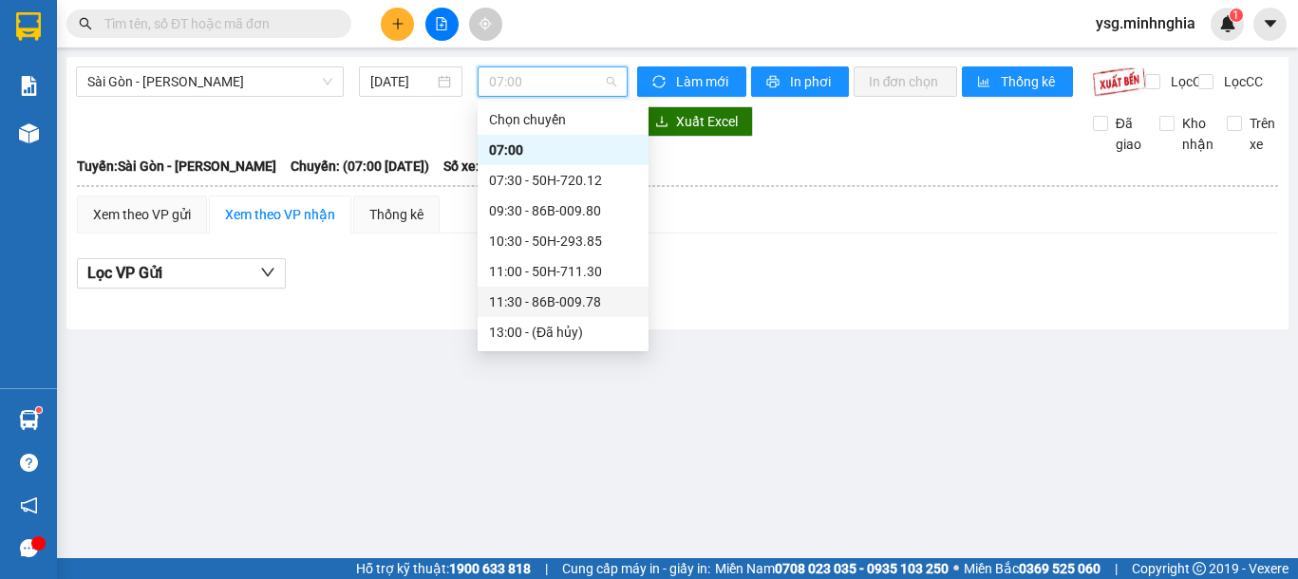
click at [518, 302] on div "11:30 - 86B-009.78" at bounding box center [563, 302] width 148 height 21
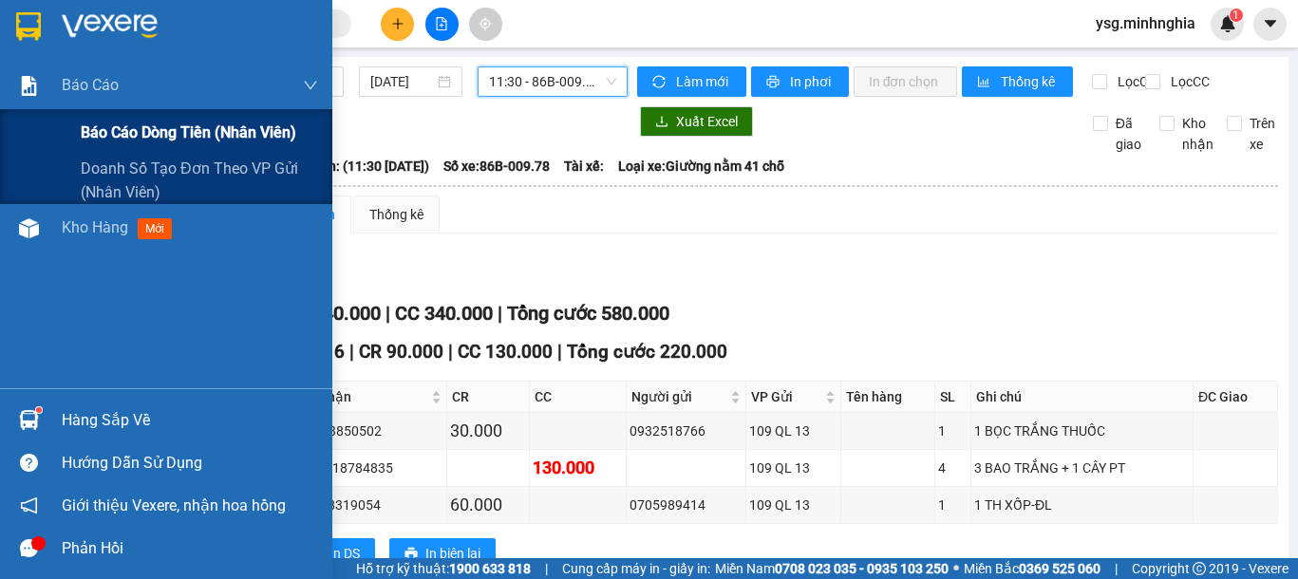
click at [52, 123] on div "Báo cáo dòng tiền (nhân viên)" at bounding box center [166, 132] width 332 height 47
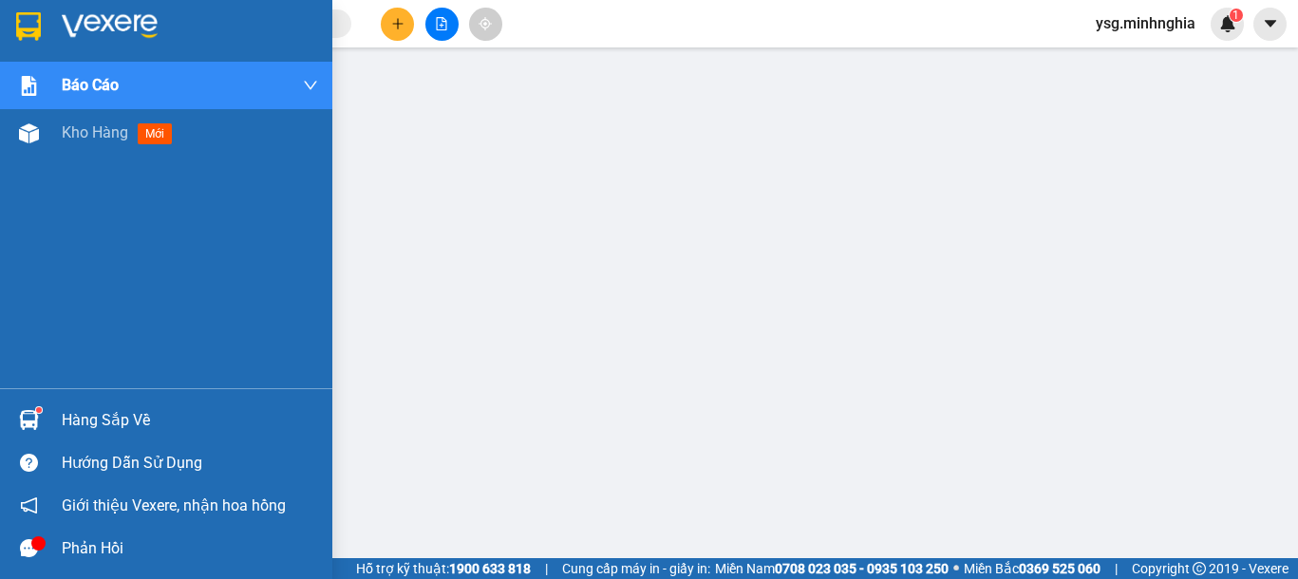
click at [31, 138] on img at bounding box center [29, 133] width 20 height 20
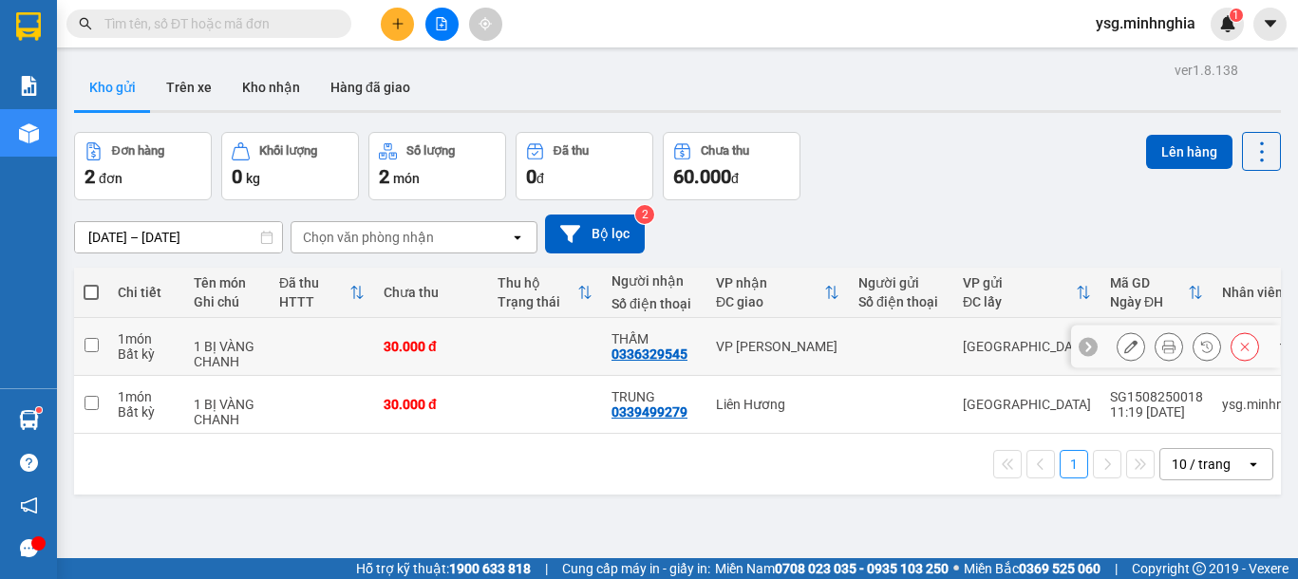
click at [446, 345] on div "30.000 đ" at bounding box center [431, 346] width 95 height 15
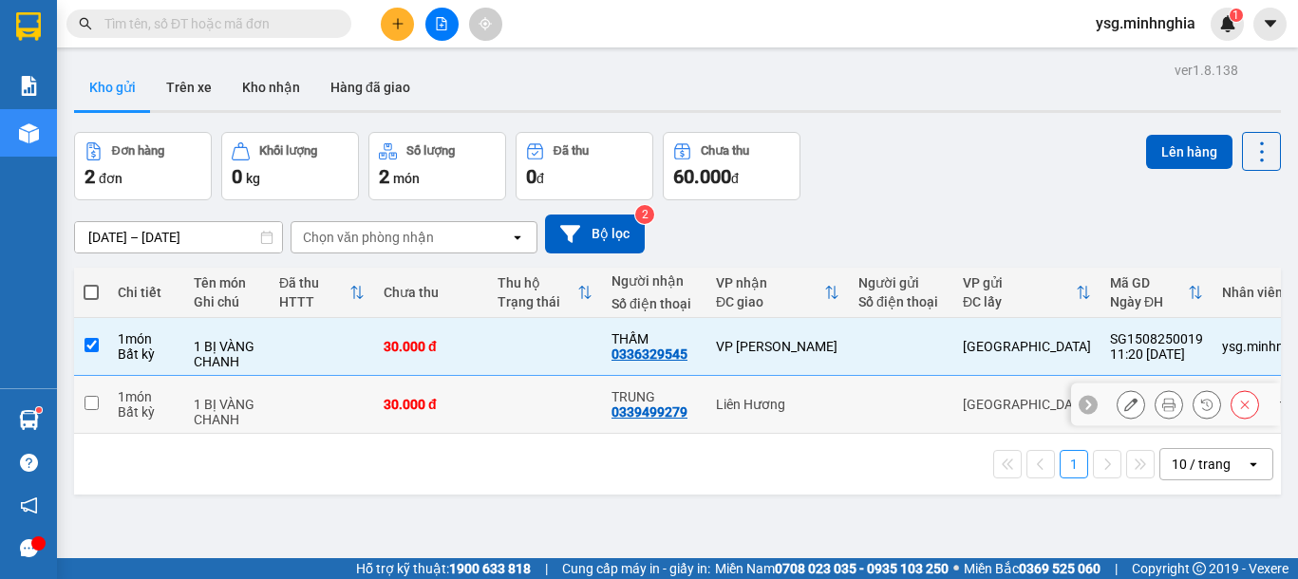
drag, startPoint x: 401, startPoint y: 397, endPoint x: 871, endPoint y: 256, distance: 490.6
click at [404, 397] on div "30.000 đ" at bounding box center [431, 404] width 95 height 15
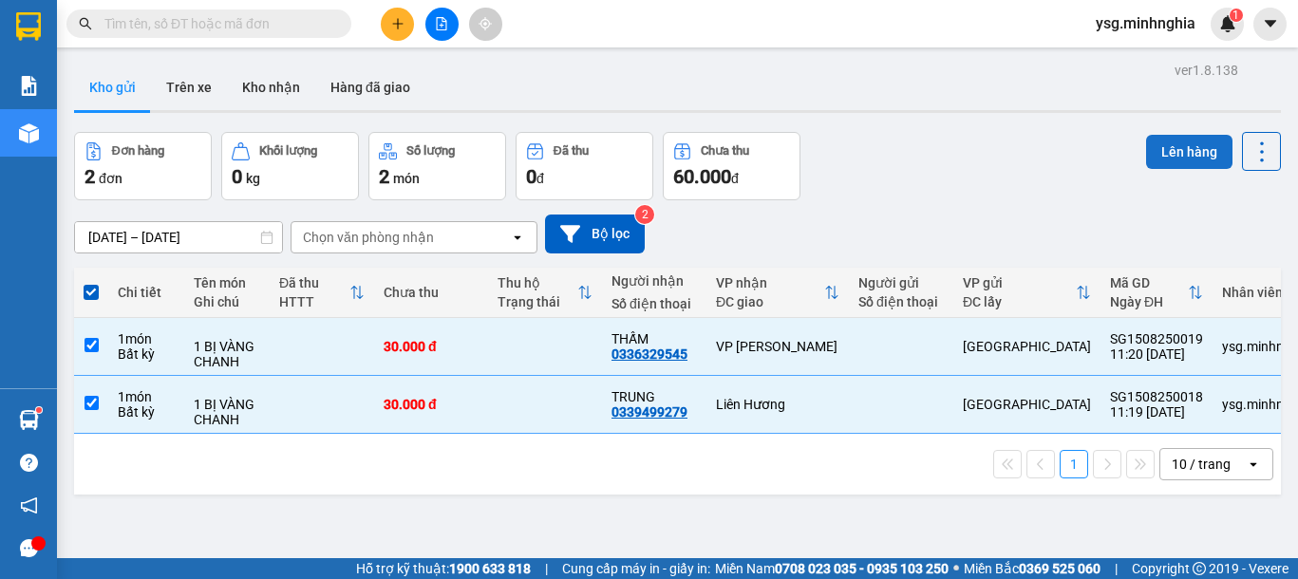
click at [1147, 154] on button "Lên hàng" at bounding box center [1189, 152] width 86 height 34
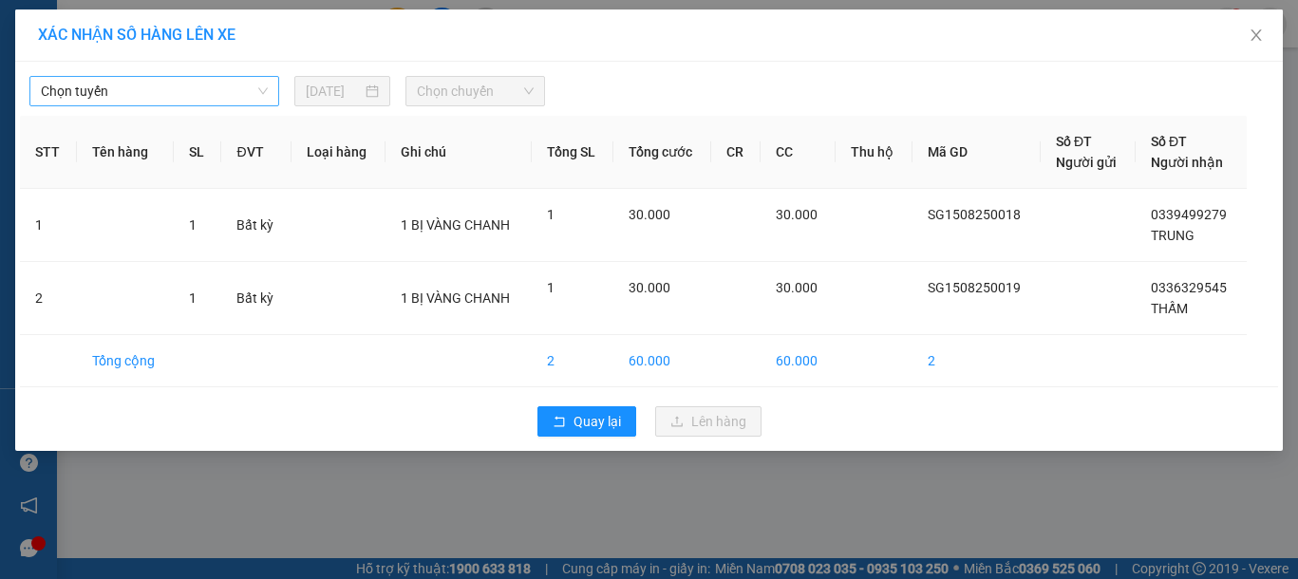
click at [192, 103] on span "Chọn tuyến" at bounding box center [154, 91] width 227 height 28
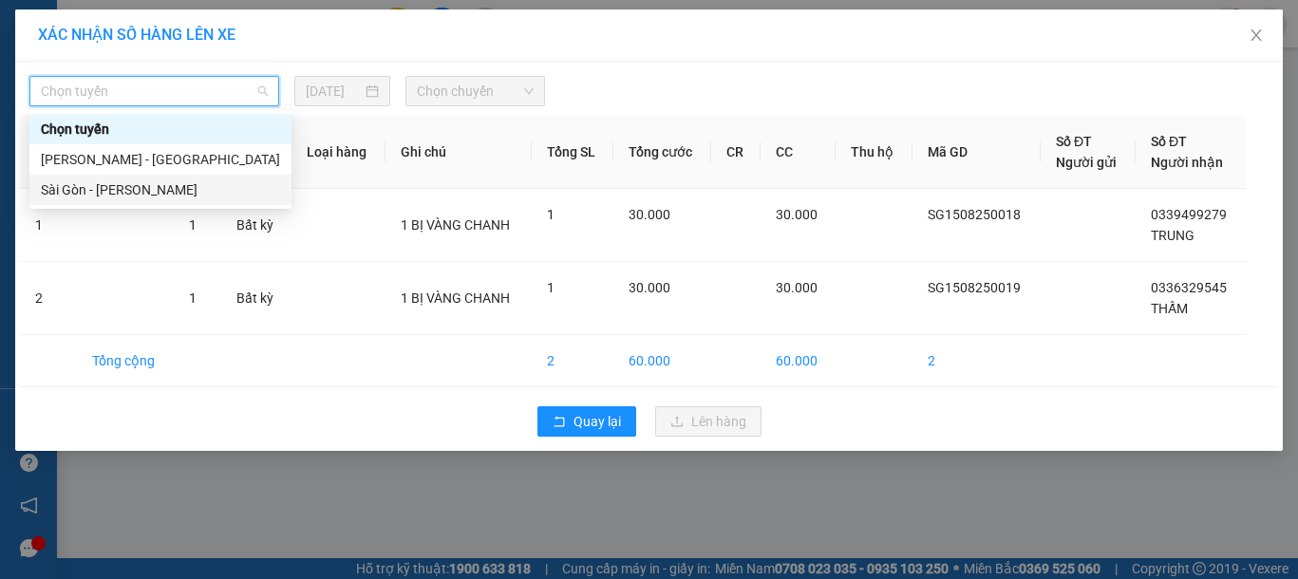
click at [149, 190] on div "Sài Gòn - [PERSON_NAME]" at bounding box center [160, 189] width 239 height 21
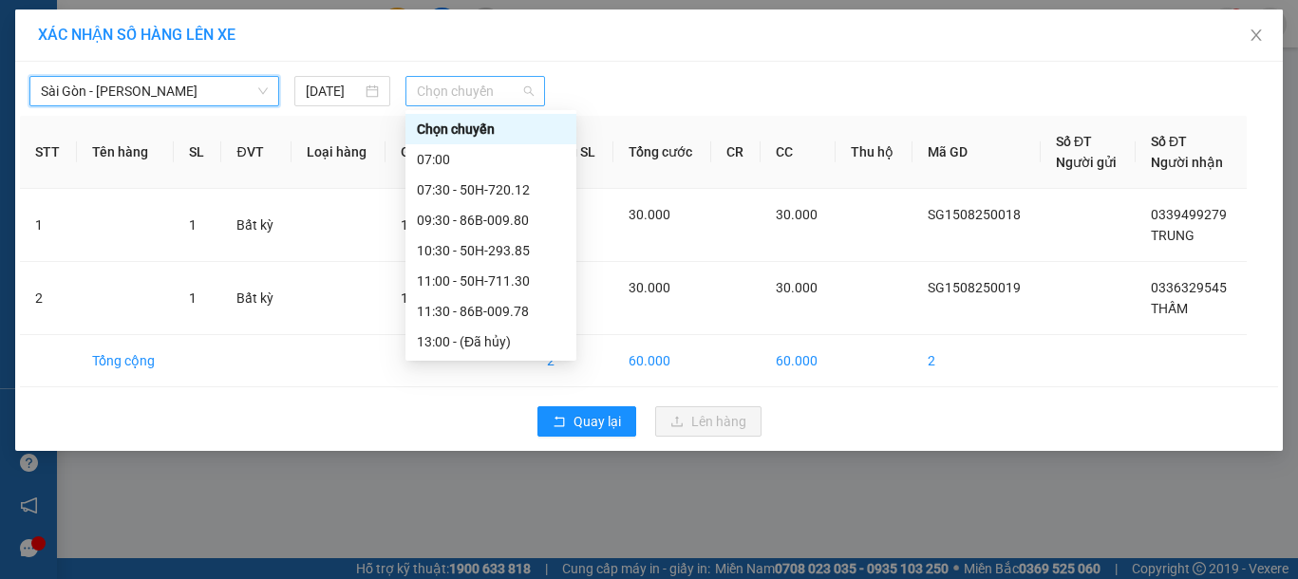
click at [494, 94] on span "Chọn chuyến" at bounding box center [475, 91] width 117 height 28
click at [478, 312] on div "11:30 - 86B-009.78" at bounding box center [491, 311] width 148 height 21
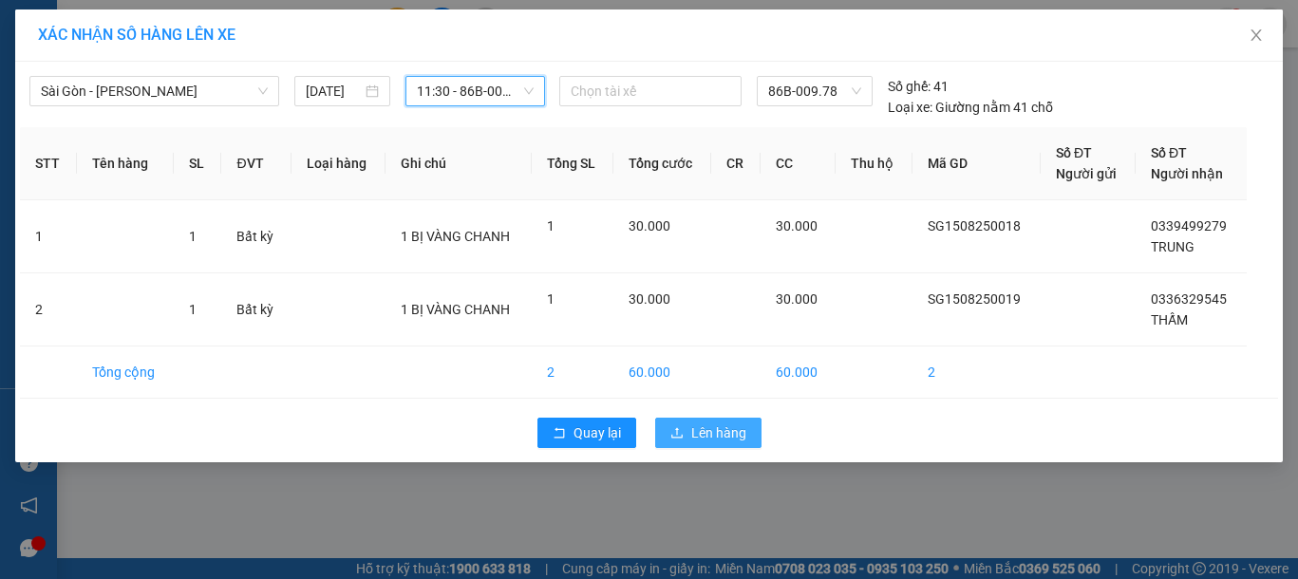
click at [723, 433] on span "Lên hàng" at bounding box center [718, 433] width 55 height 21
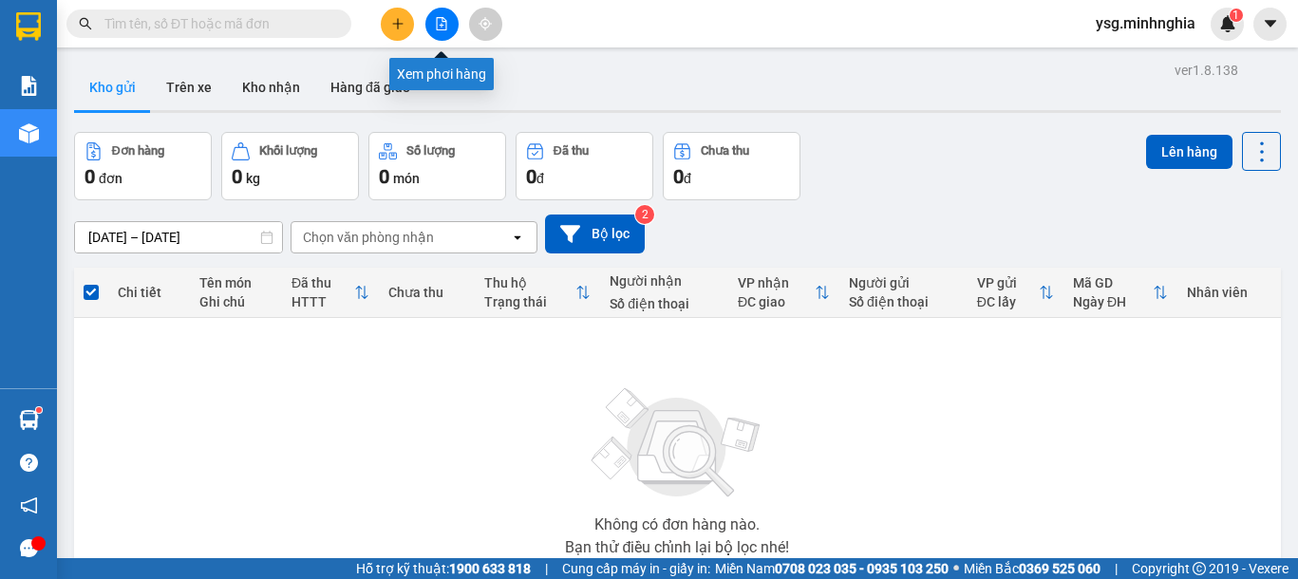
click at [427, 22] on button at bounding box center [441, 24] width 33 height 33
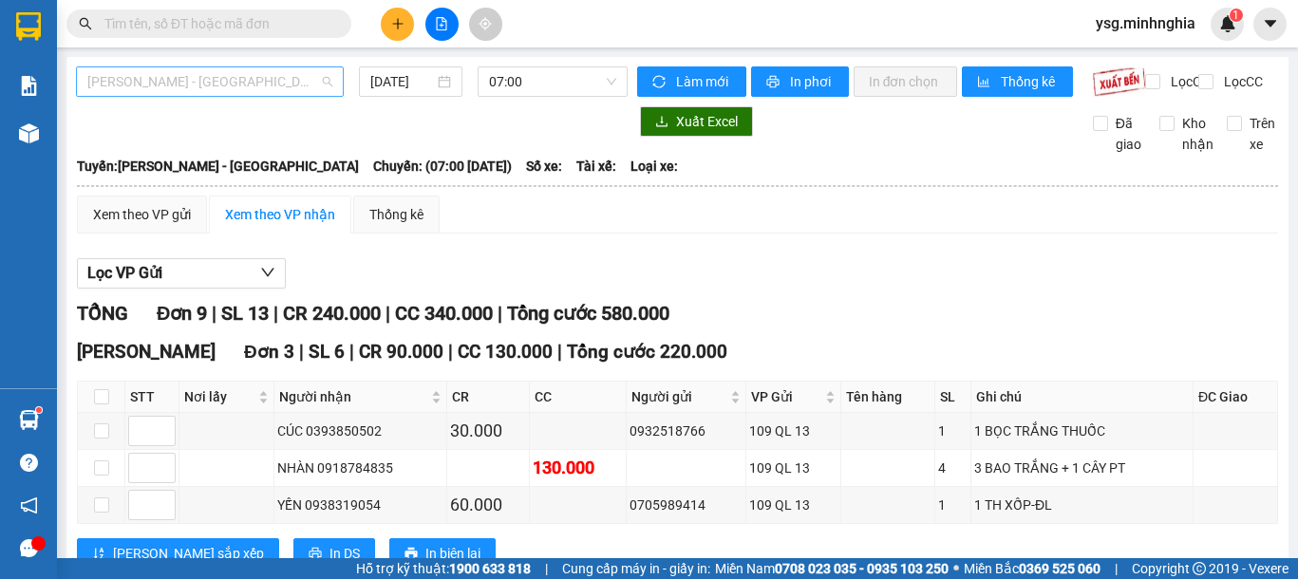
click at [258, 71] on span "[PERSON_NAME] - [GEOGRAPHIC_DATA]" at bounding box center [209, 81] width 245 height 28
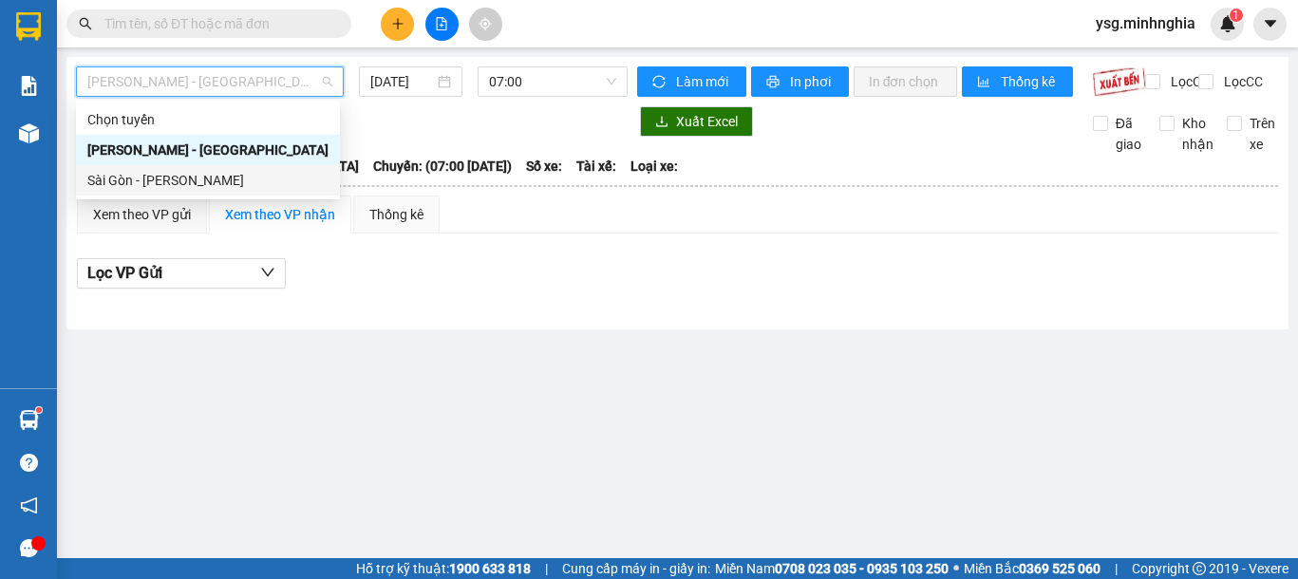
click at [185, 177] on div "Sài Gòn - [PERSON_NAME]" at bounding box center [207, 180] width 241 height 21
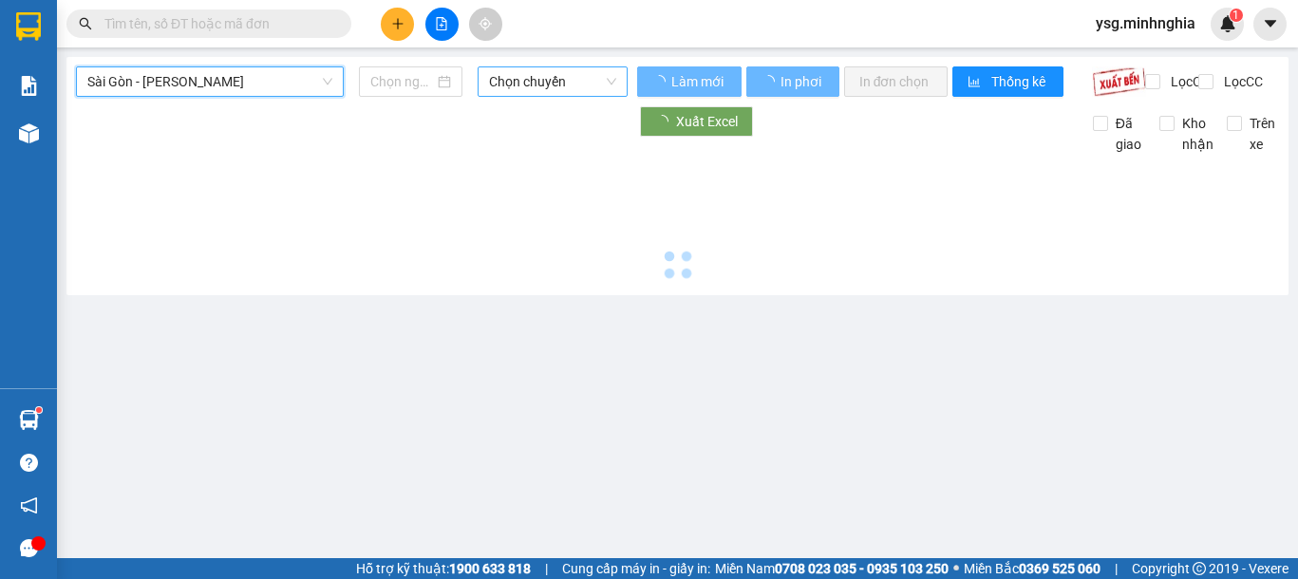
type input "[DATE]"
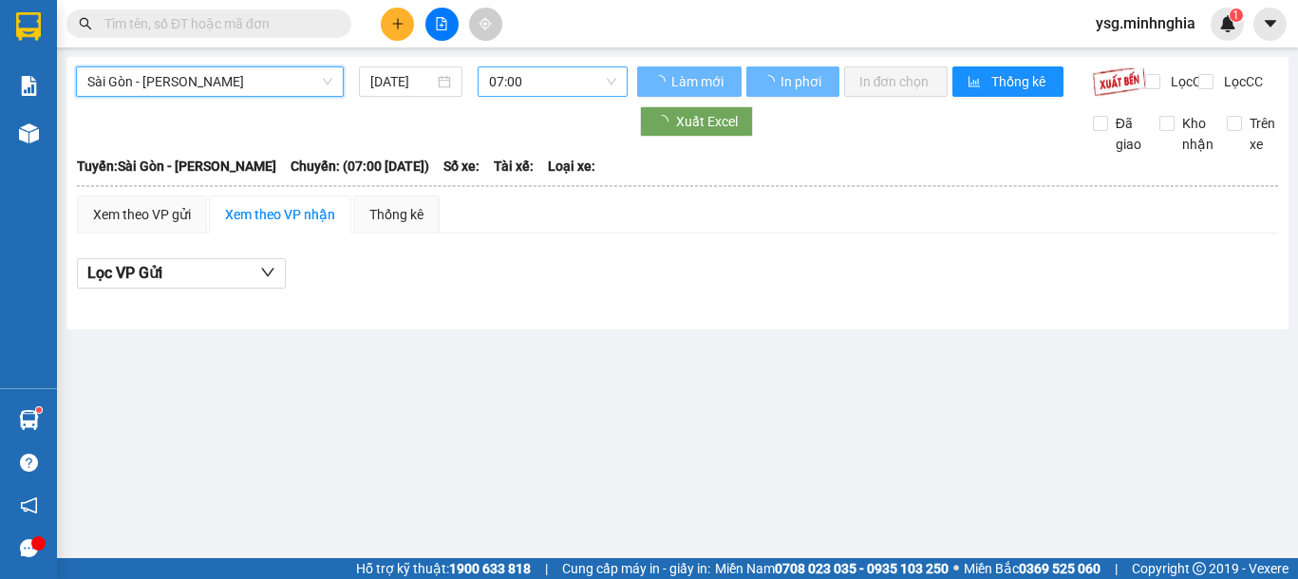
click at [528, 74] on span "07:00" at bounding box center [552, 81] width 127 height 28
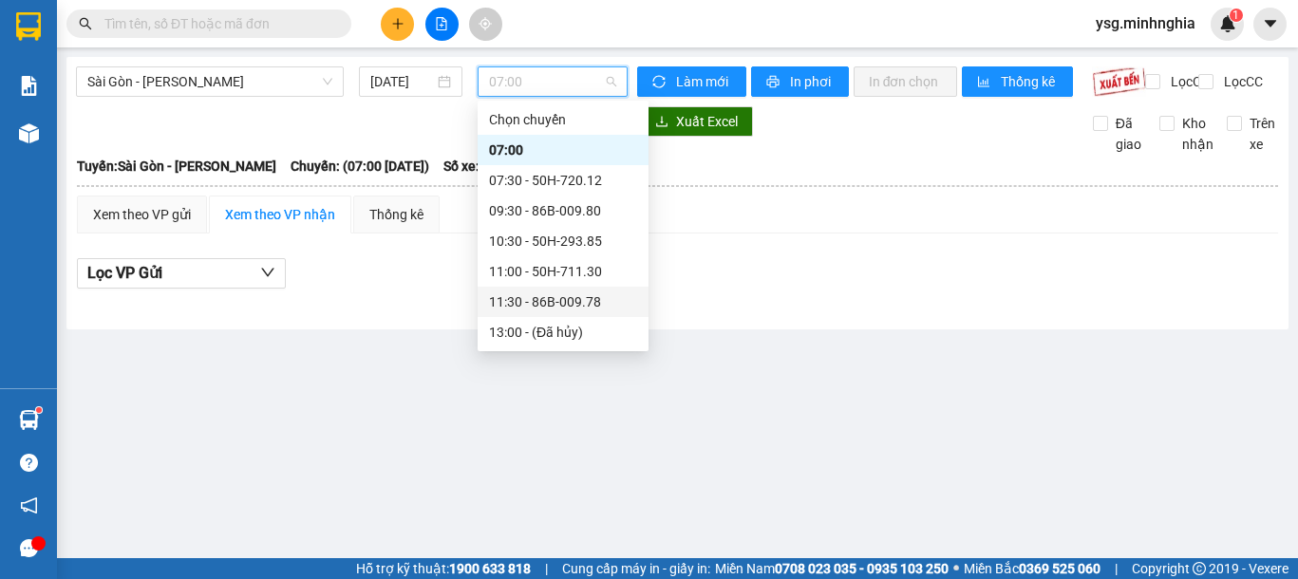
click at [519, 297] on div "11:30 - 86B-009.78" at bounding box center [563, 302] width 148 height 21
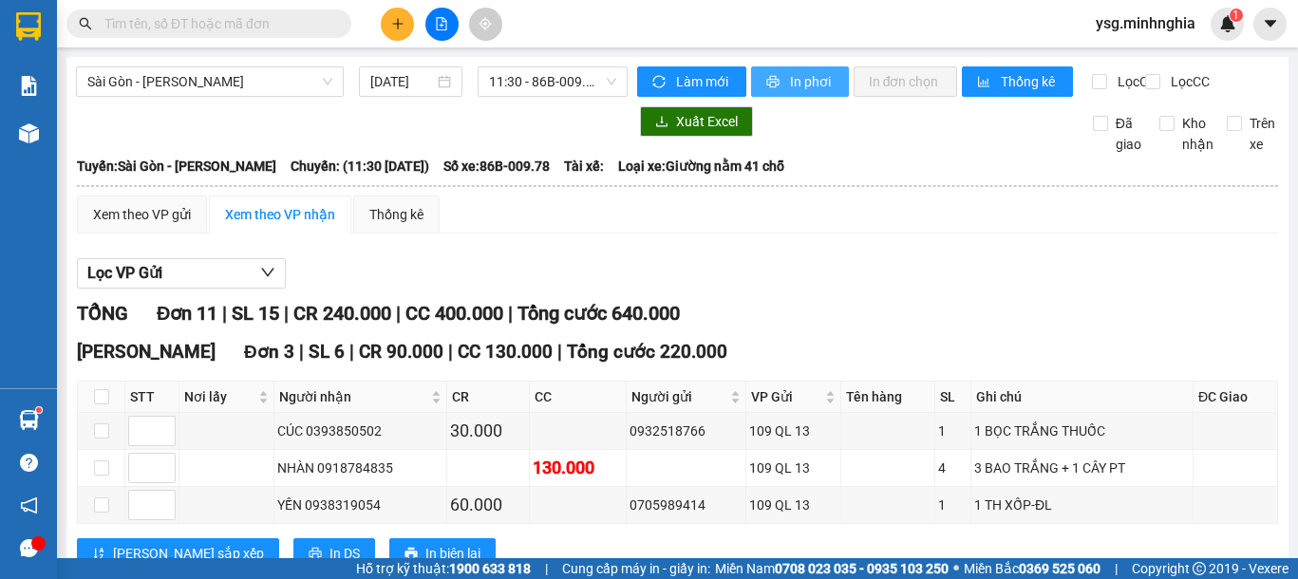
click at [790, 80] on span "In phơi" at bounding box center [812, 81] width 44 height 21
click at [398, 26] on icon "plus" at bounding box center [397, 23] width 1 height 10
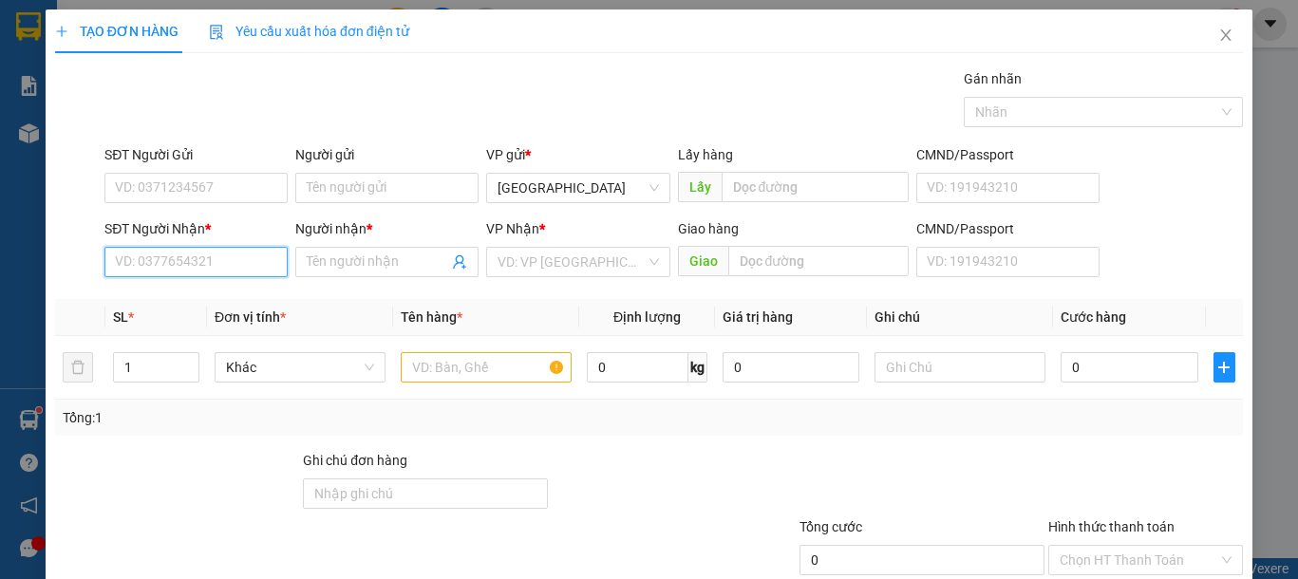
click at [225, 271] on input "SĐT Người Nhận *" at bounding box center [195, 262] width 183 height 30
type input "0918337351"
click at [227, 292] on div "0918337351 - PHƯƠNG" at bounding box center [194, 300] width 158 height 21
type input "PHƯƠNG"
type input "0918337351"
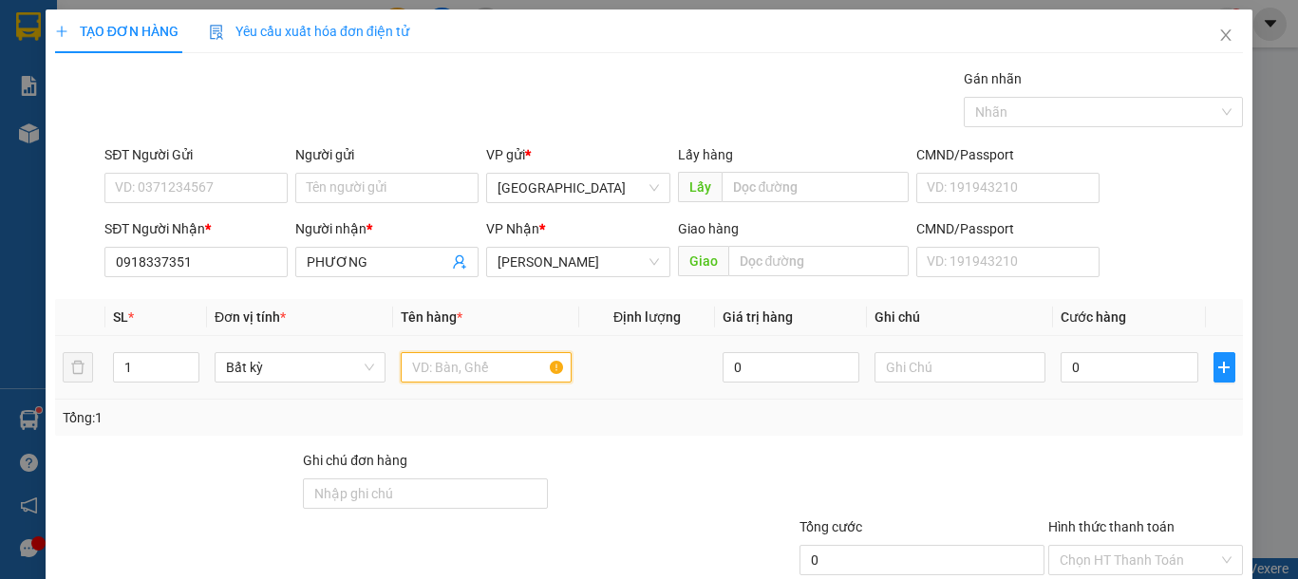
click at [462, 374] on input "text" at bounding box center [486, 367] width 171 height 30
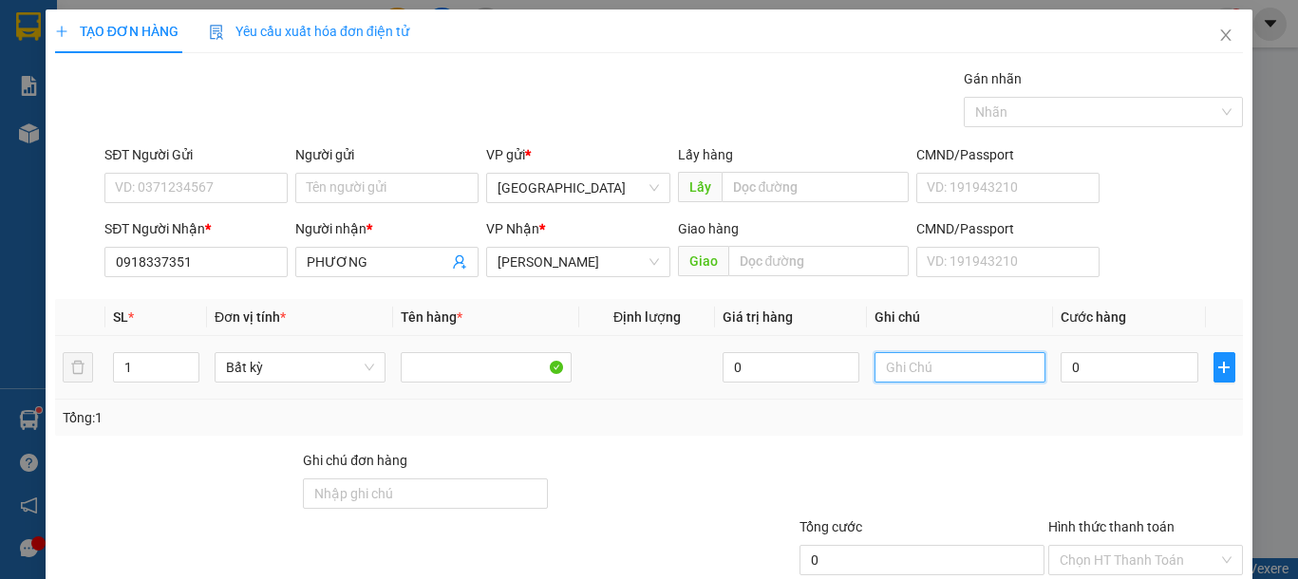
click at [892, 368] on input "text" at bounding box center [960, 367] width 171 height 30
type input "1 BÌA GT"
click at [1119, 364] on input "0" at bounding box center [1129, 367] width 137 height 30
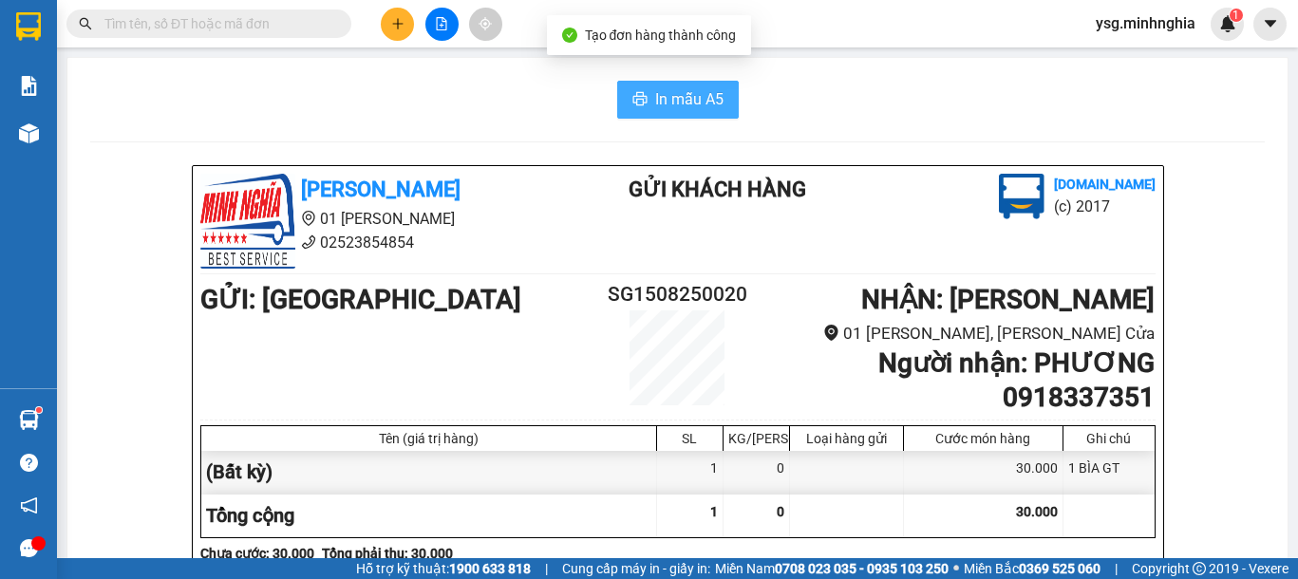
click at [701, 110] on span "In mẫu A5" at bounding box center [689, 99] width 68 height 24
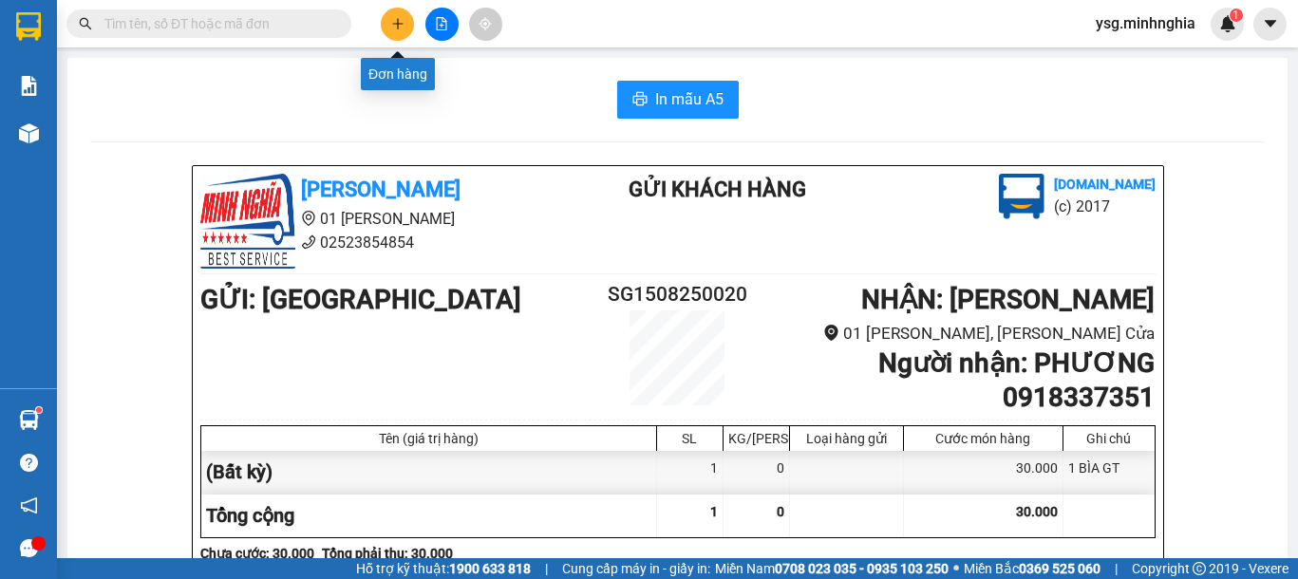
click at [400, 12] on button at bounding box center [397, 24] width 33 height 33
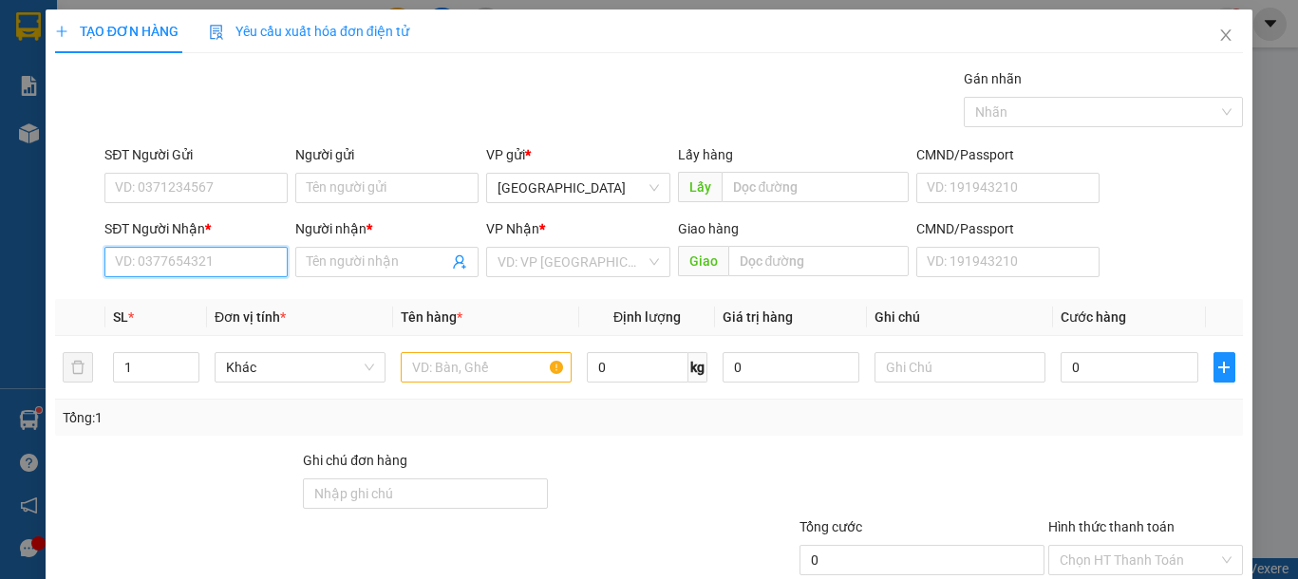
click at [174, 273] on input "SĐT Người Nhận *" at bounding box center [195, 262] width 183 height 30
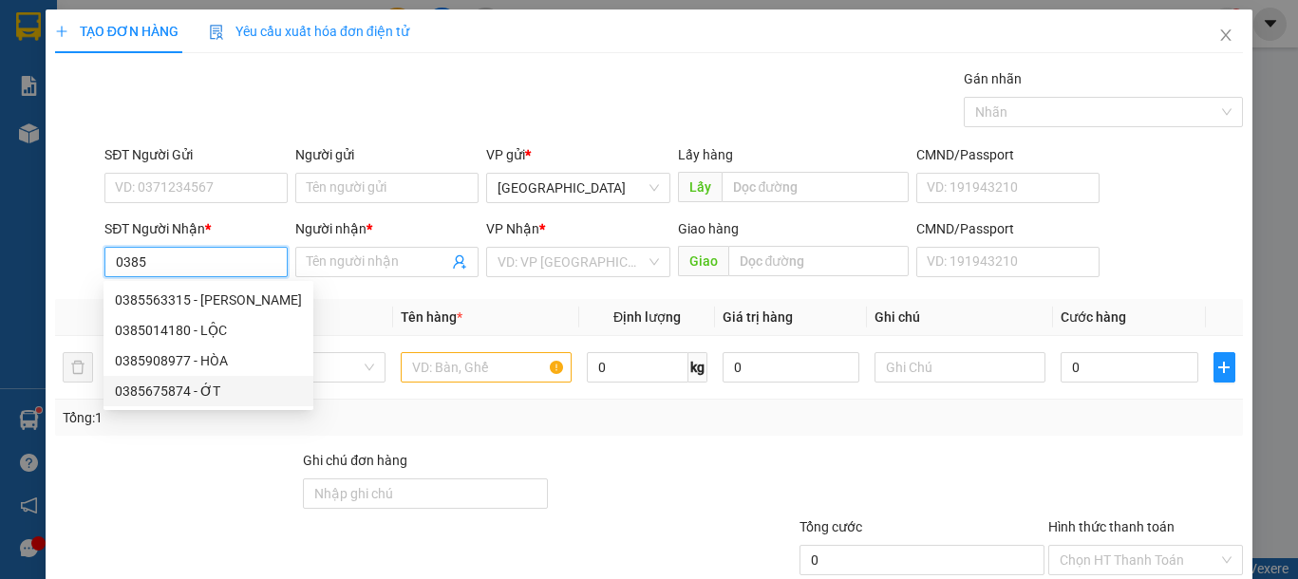
click at [174, 390] on div "0385675874 - ỚT" at bounding box center [208, 391] width 187 height 21
type input "0385675874"
type input "ỚT"
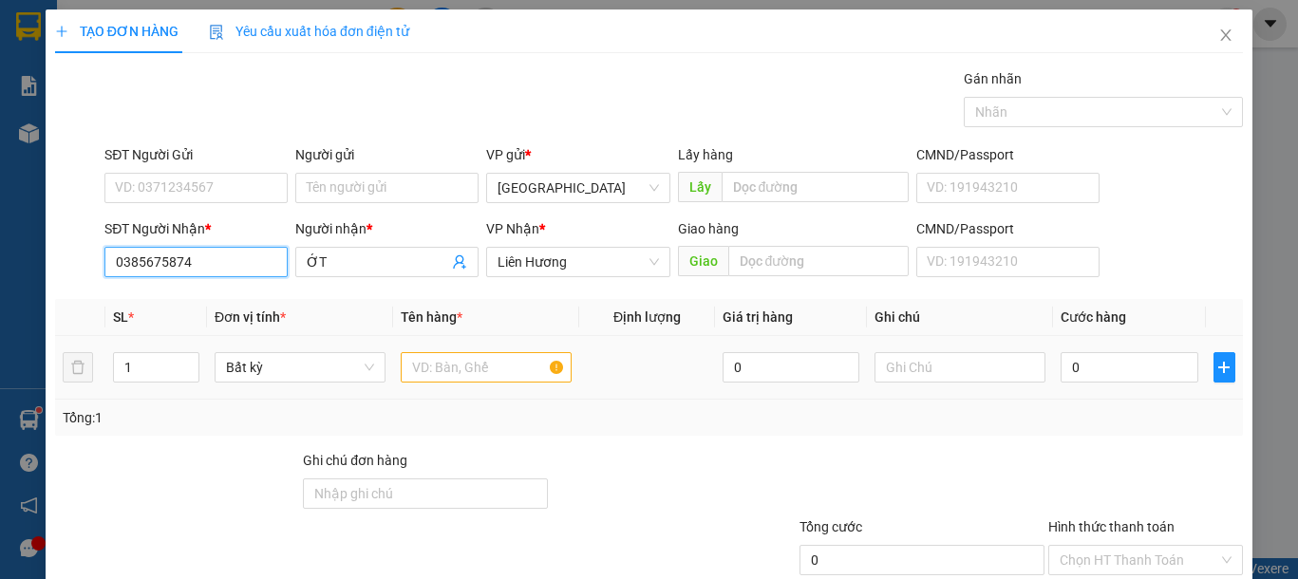
type input "0385675874"
click at [452, 364] on input "text" at bounding box center [486, 367] width 171 height 30
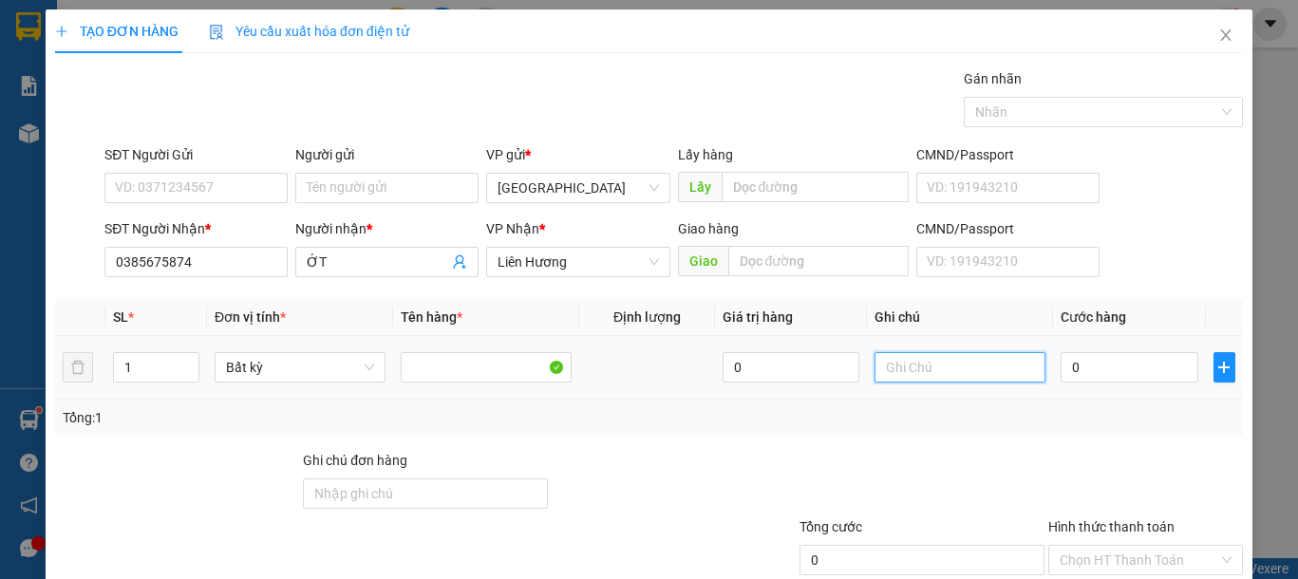
click at [959, 356] on input "text" at bounding box center [960, 367] width 171 height 30
click at [959, 365] on input "text" at bounding box center [960, 367] width 171 height 30
type input "1 BAO XANH-QA CŨ"
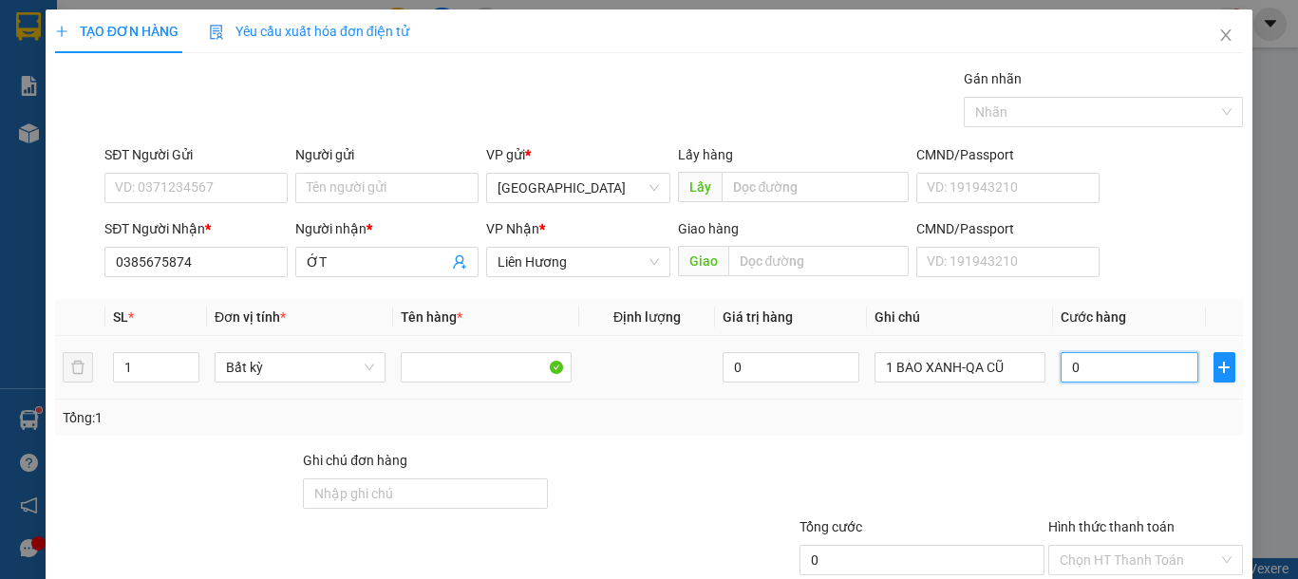
click at [1084, 368] on input "0" at bounding box center [1129, 367] width 137 height 30
type input "4"
type input "40"
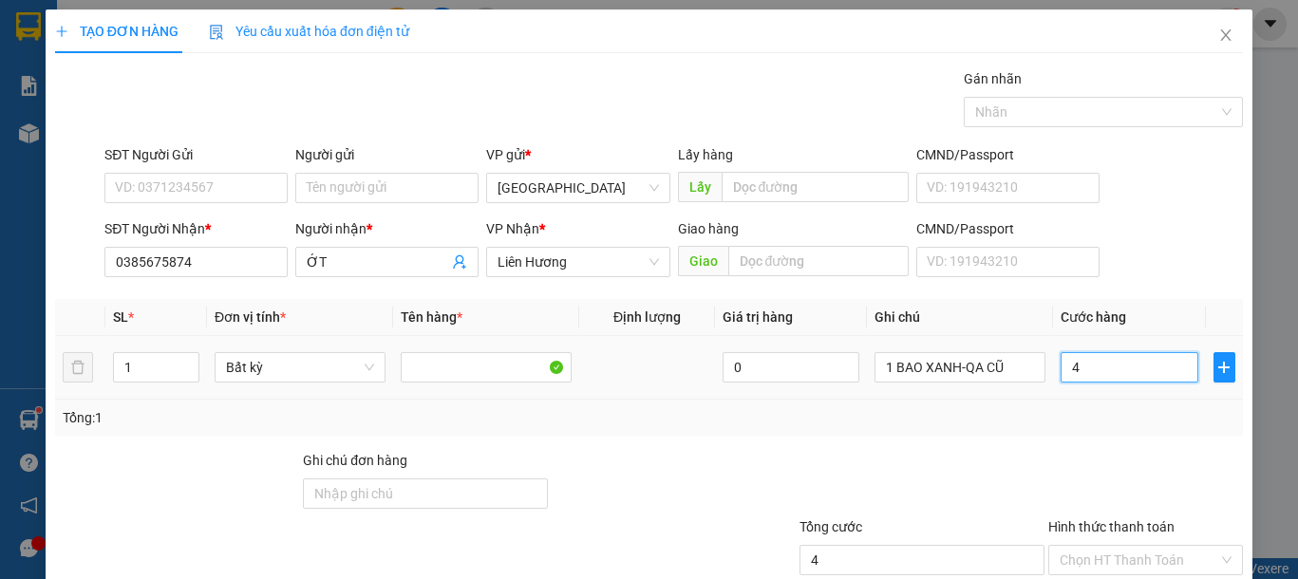
type input "40"
click at [1083, 546] on input "Hình thức thanh toán" at bounding box center [1139, 560] width 159 height 28
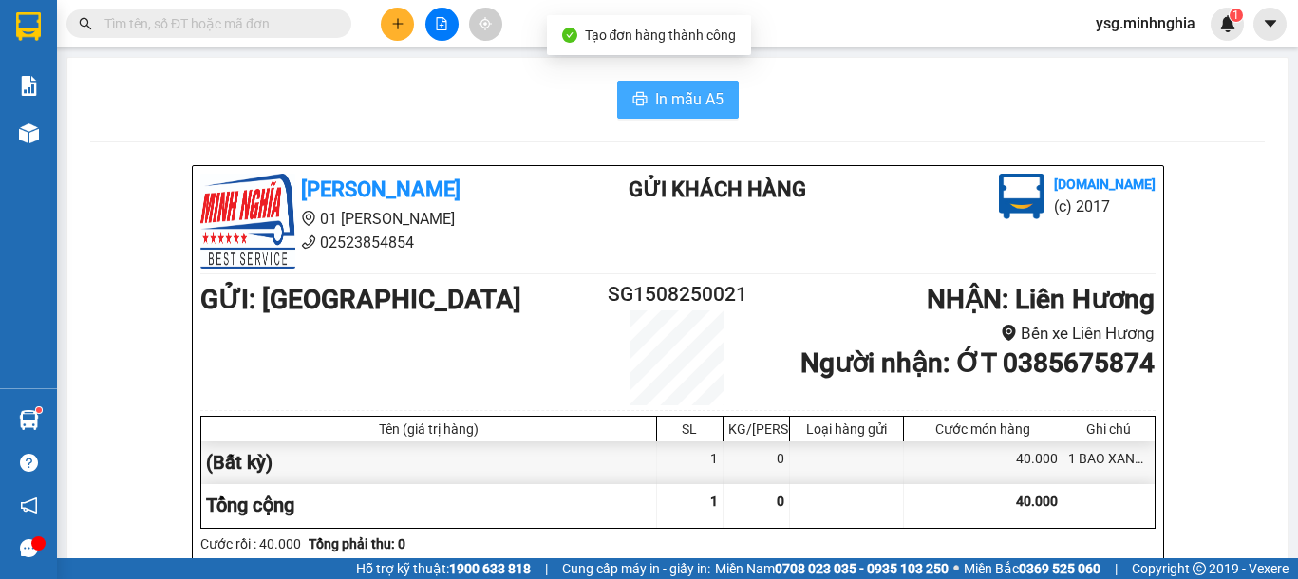
click at [652, 114] on button "In mẫu A5" at bounding box center [678, 100] width 122 height 38
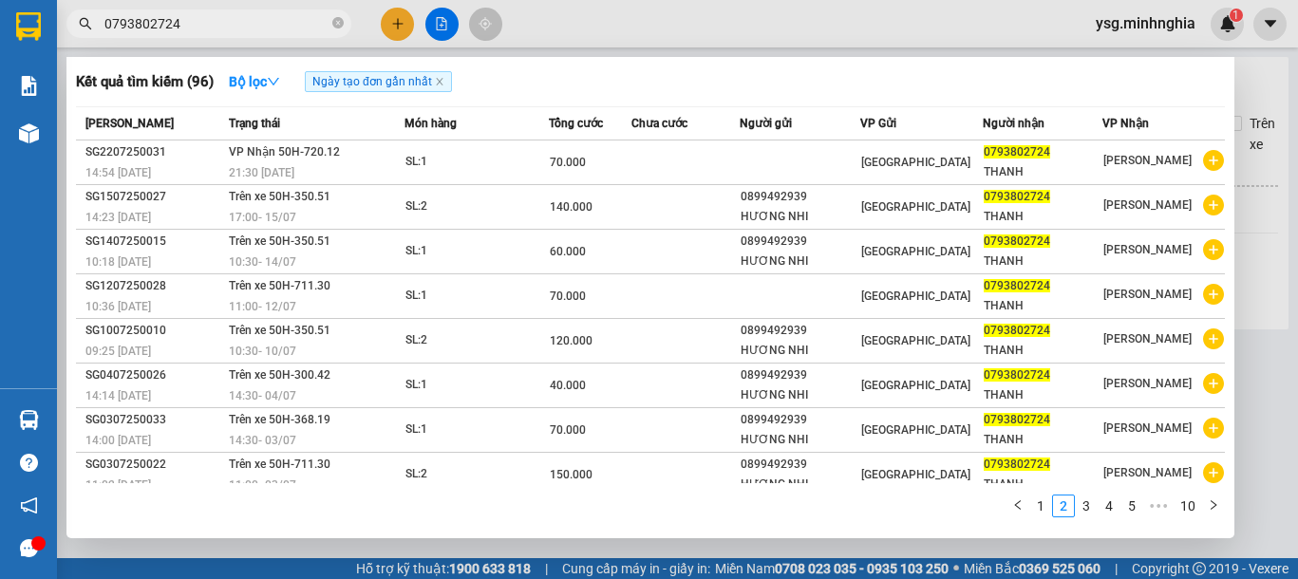
click at [26, 31] on section "Kết quả tìm kiếm ( 96 ) Bộ lọc Ngày tạo đơn gần nhất Mã ĐH Trạng thái Món hàng …" at bounding box center [649, 289] width 1298 height 579
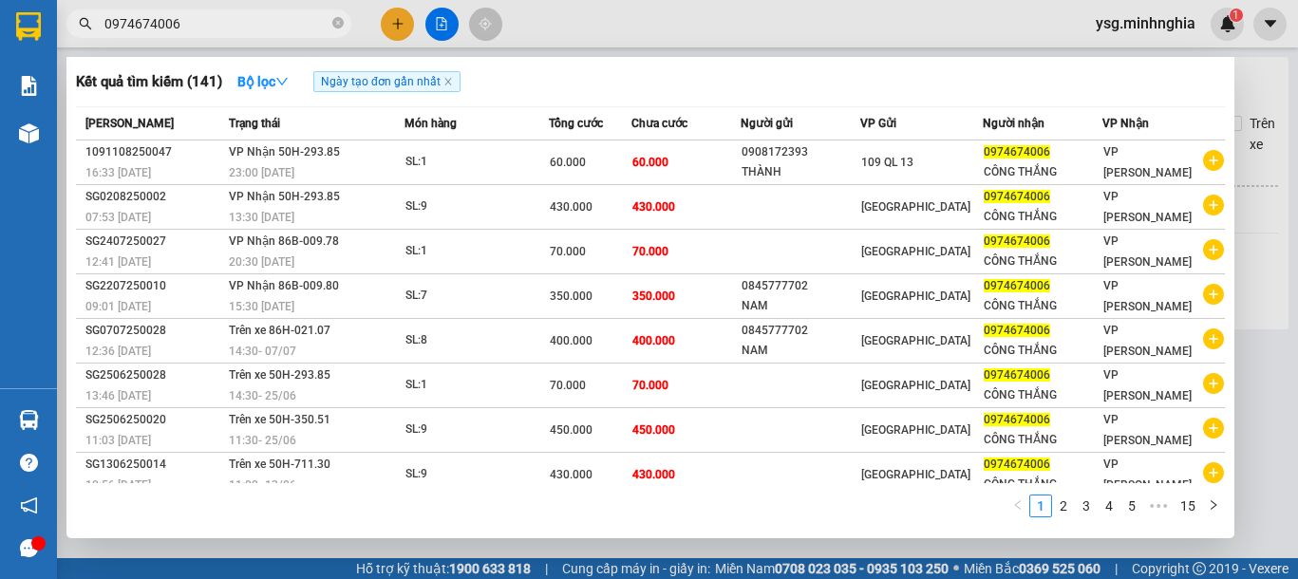
type input "0974674006"
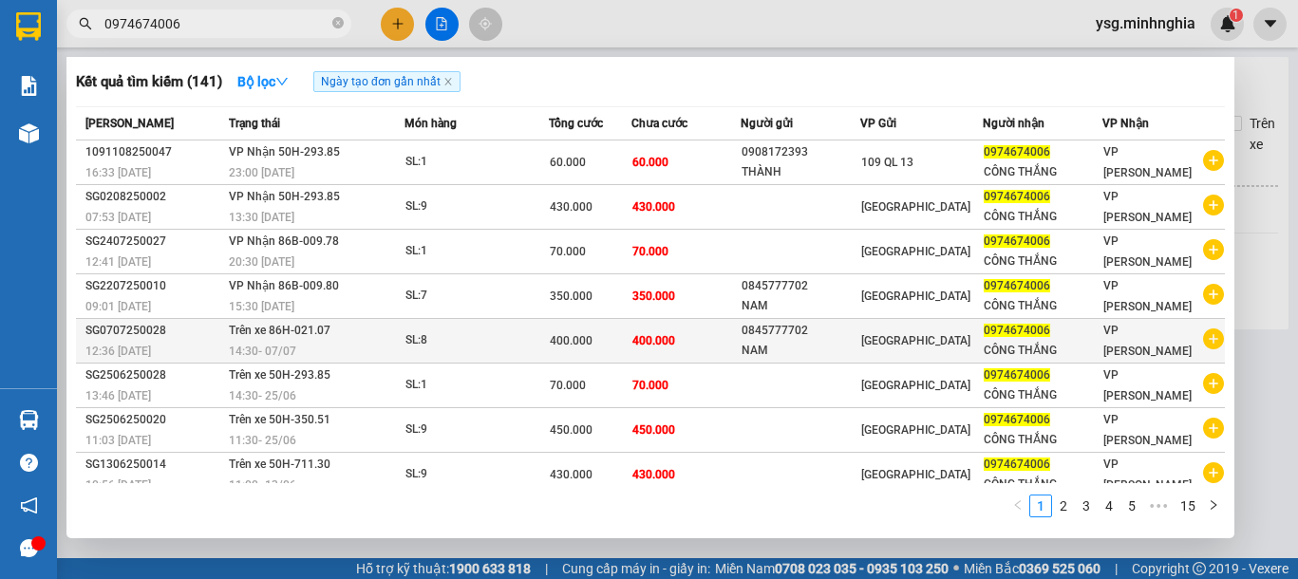
click at [728, 346] on td "400.000" at bounding box center [685, 341] width 109 height 45
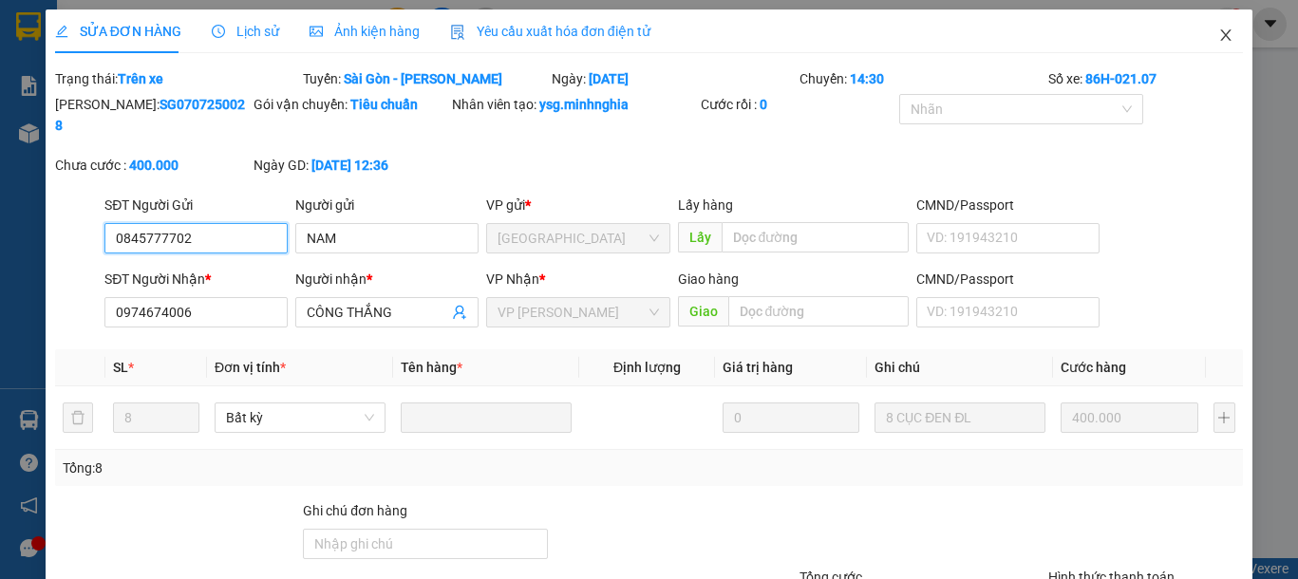
type input "0845777702"
type input "0974674006"
type input "400.000"
click at [1218, 34] on icon "close" at bounding box center [1225, 35] width 15 height 15
